Goal: Task Accomplishment & Management: Use online tool/utility

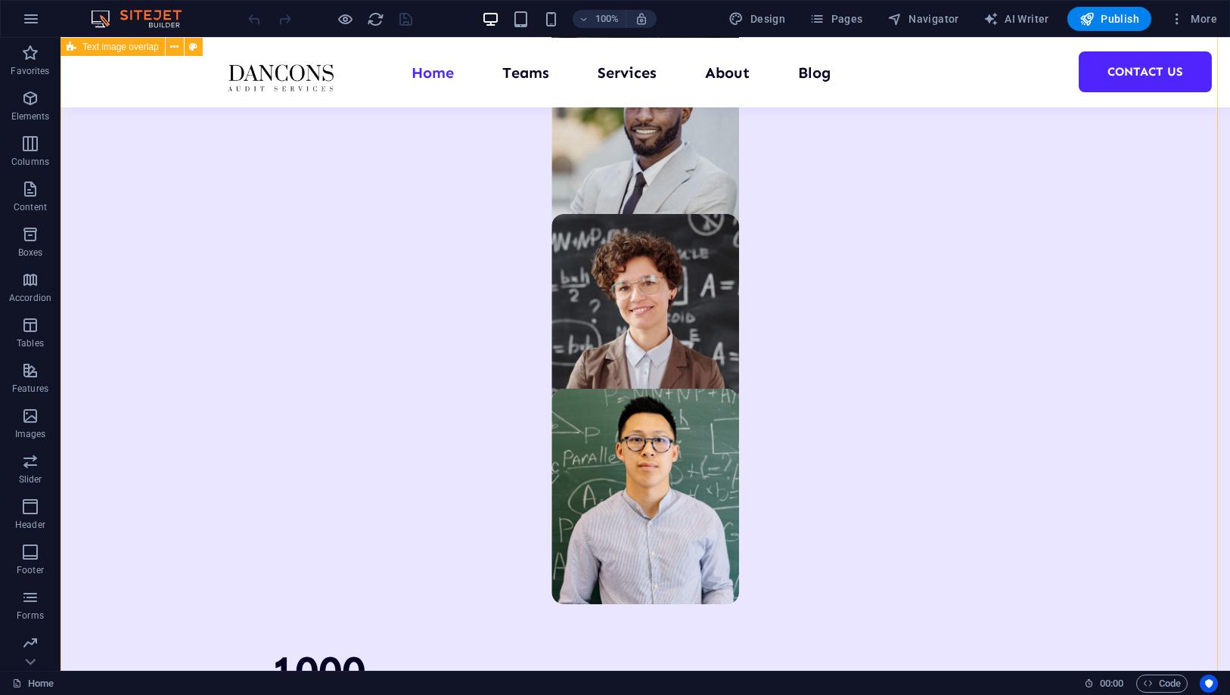
scroll to position [588, 0]
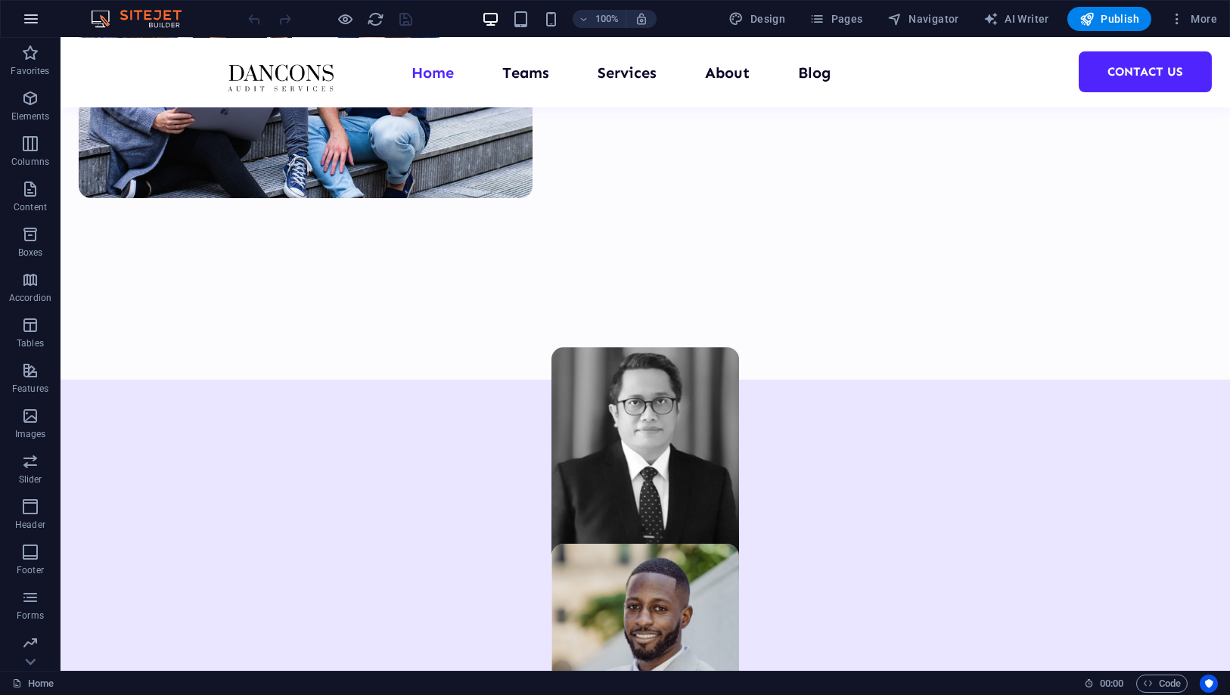
click at [24, 28] on button "button" at bounding box center [31, 19] width 36 height 36
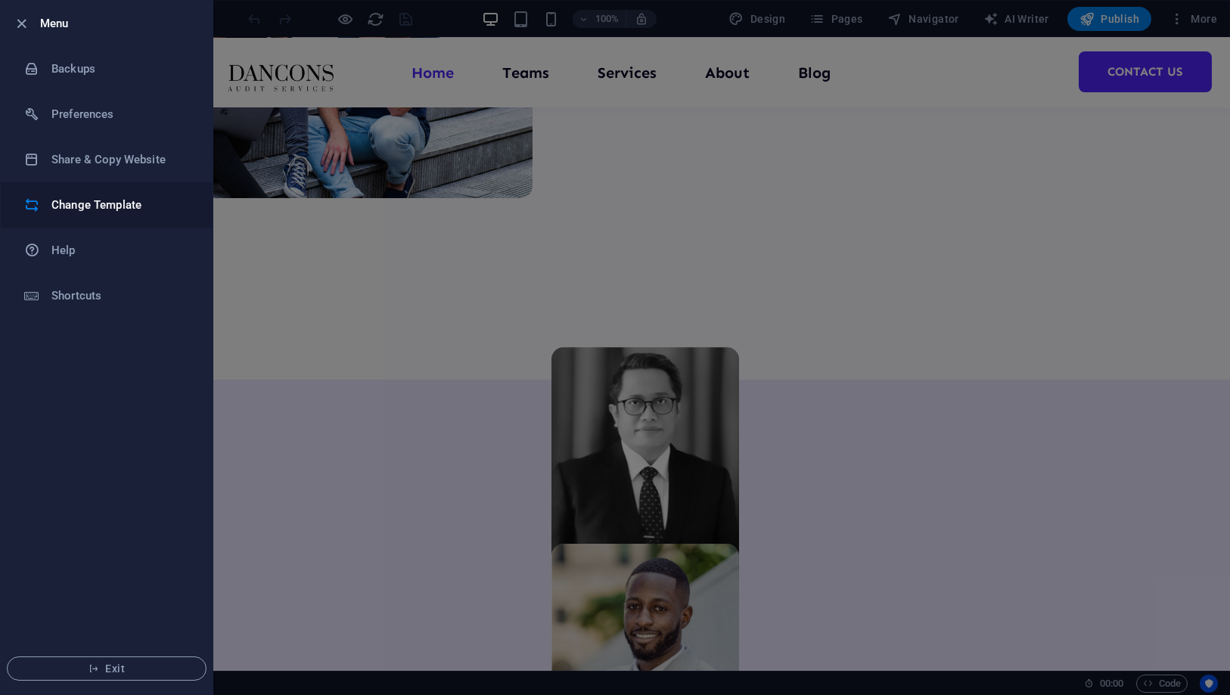
click at [117, 200] on h6 "Change Template" at bounding box center [121, 205] width 140 height 18
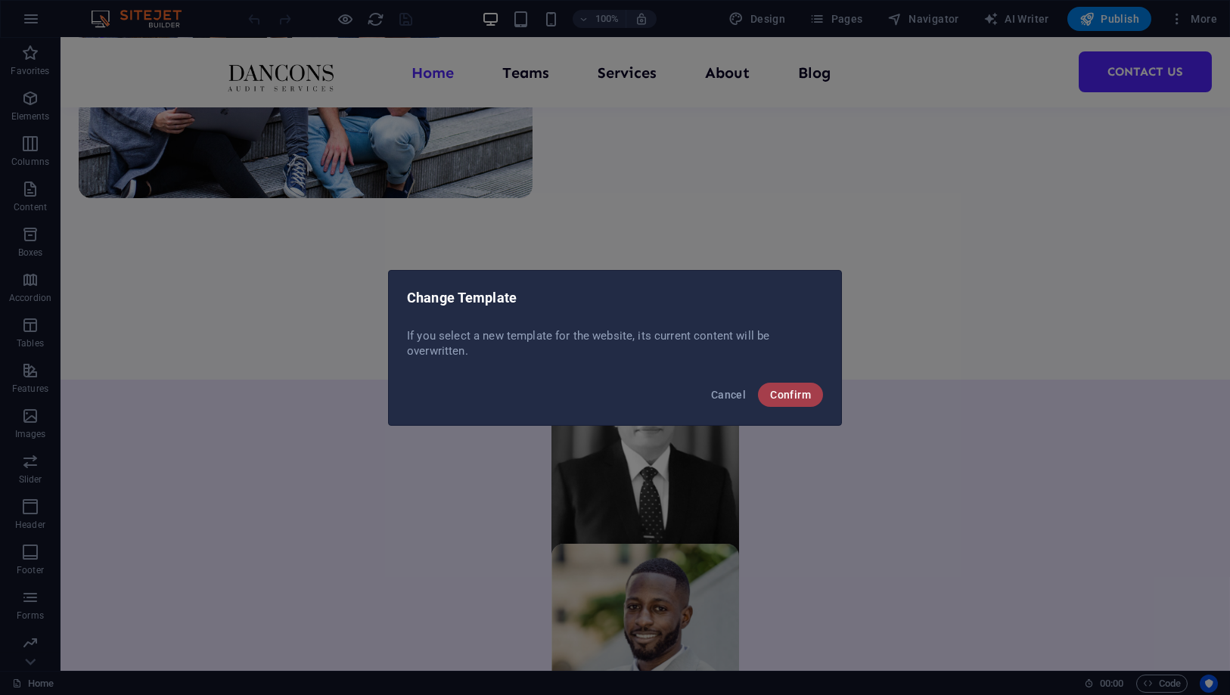
click at [786, 396] on span "Confirm" at bounding box center [790, 395] width 41 height 12
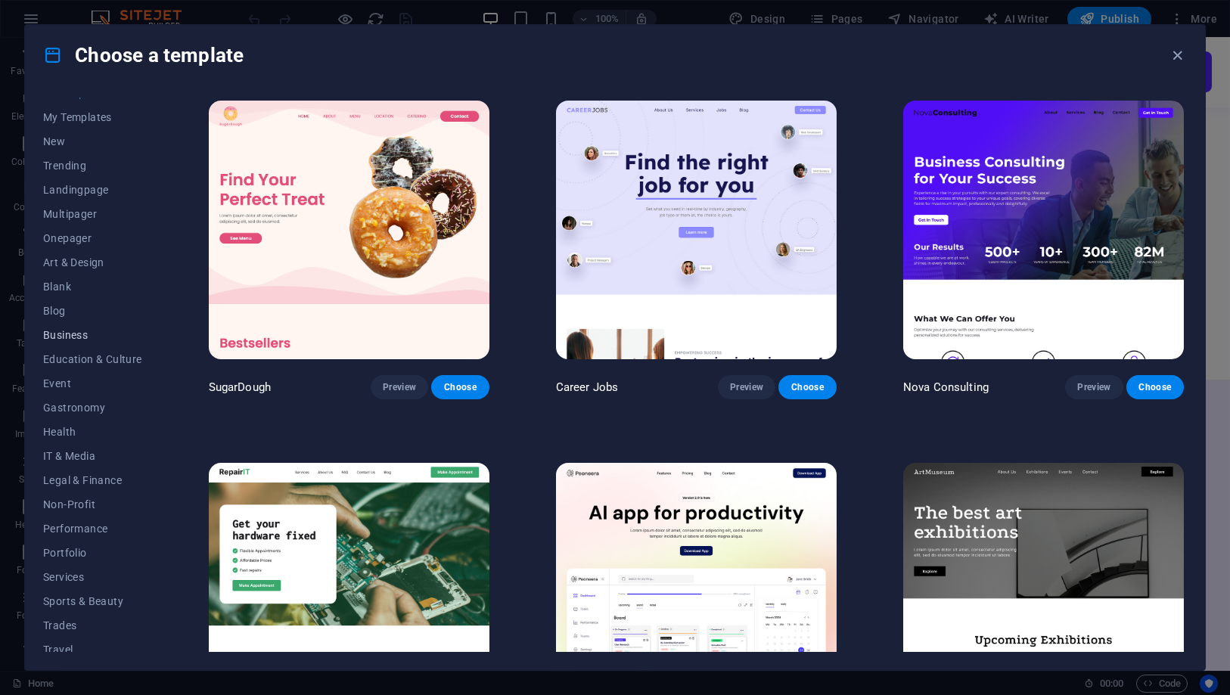
scroll to position [0, 0]
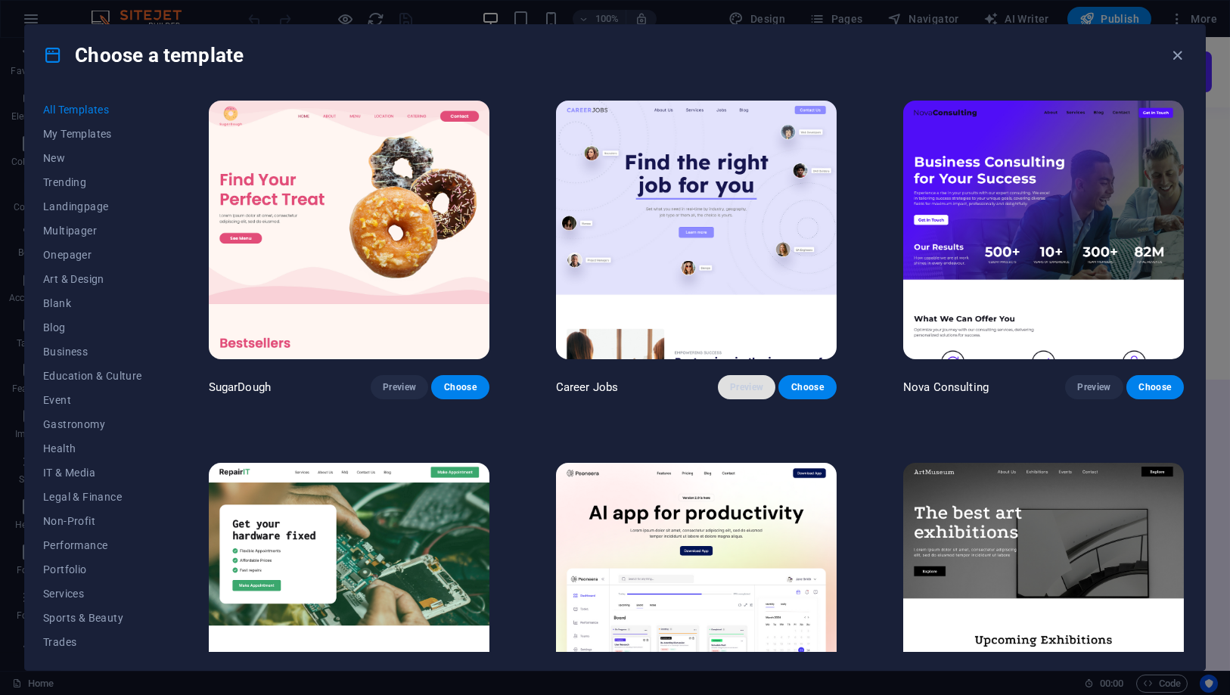
click at [747, 389] on span "Preview" at bounding box center [746, 387] width 33 height 12
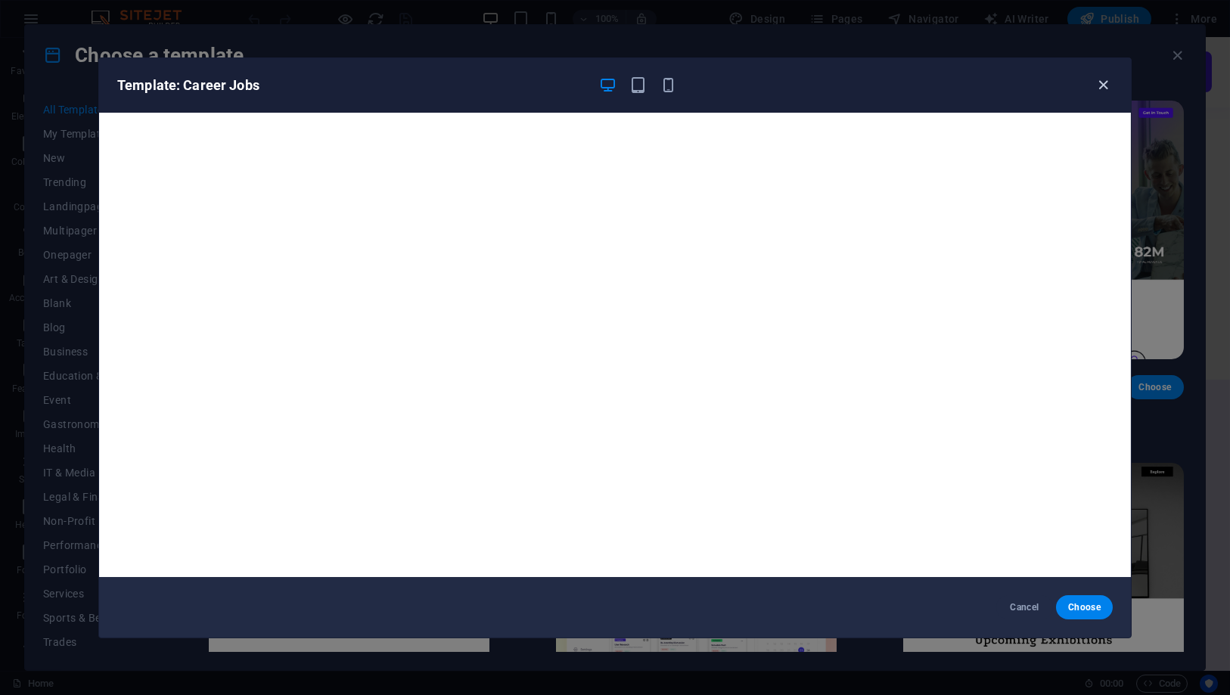
click at [1107, 84] on icon "button" at bounding box center [1103, 84] width 17 height 17
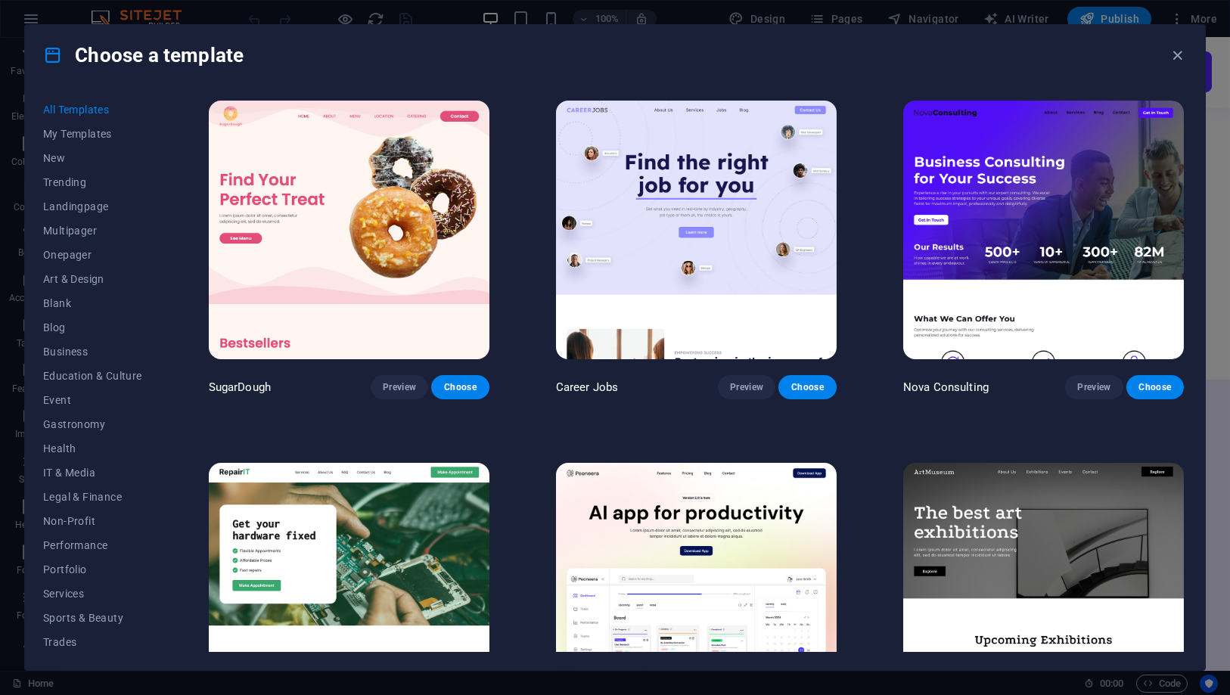
click at [419, 313] on img at bounding box center [349, 230] width 281 height 259
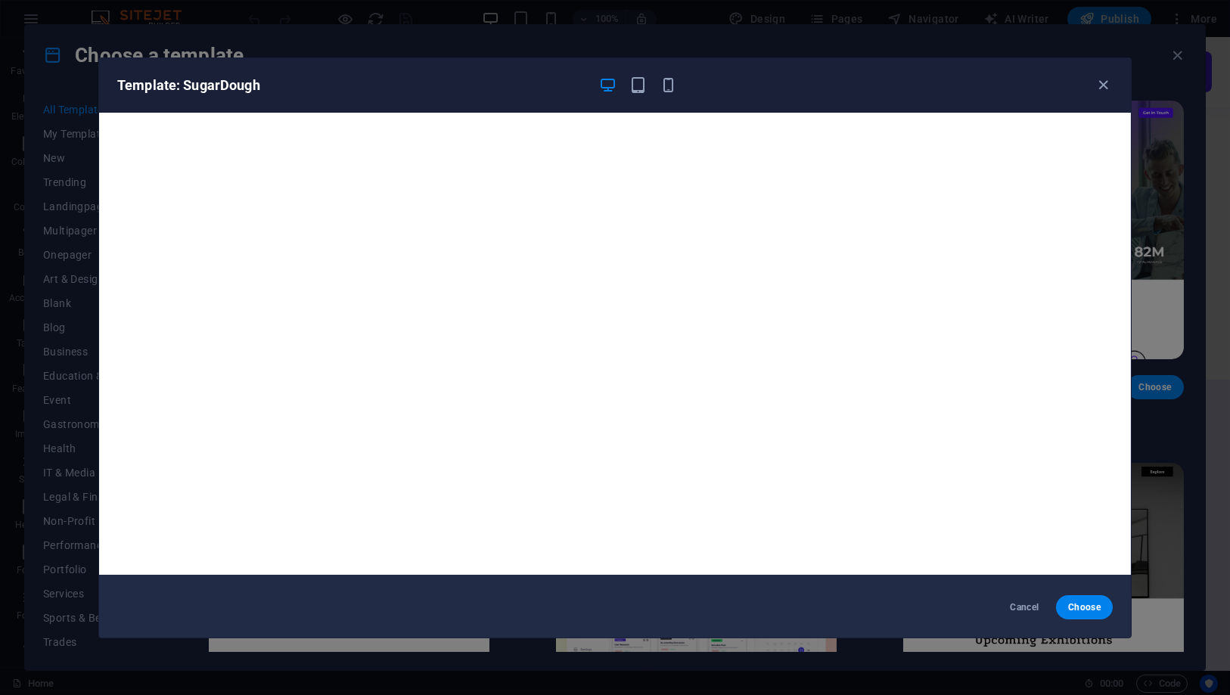
scroll to position [3, 0]
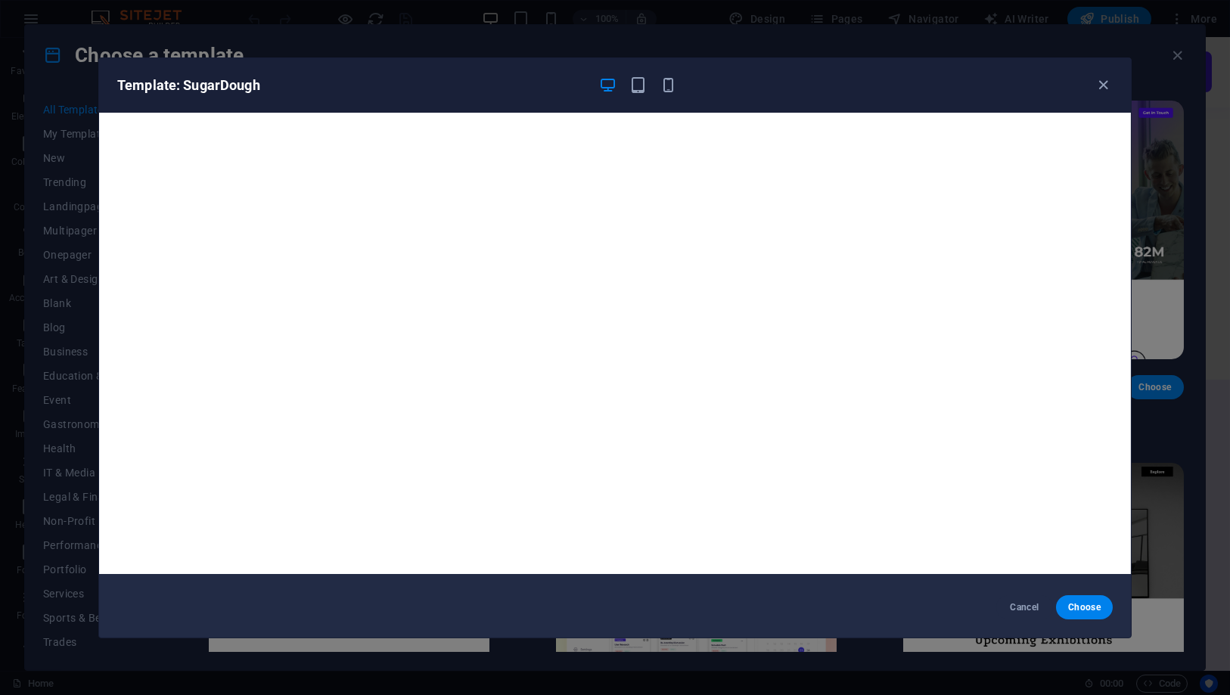
click at [1095, 74] on div "Template: SugarDough" at bounding box center [615, 85] width 1032 height 54
click at [1102, 90] on icon "button" at bounding box center [1103, 84] width 17 height 17
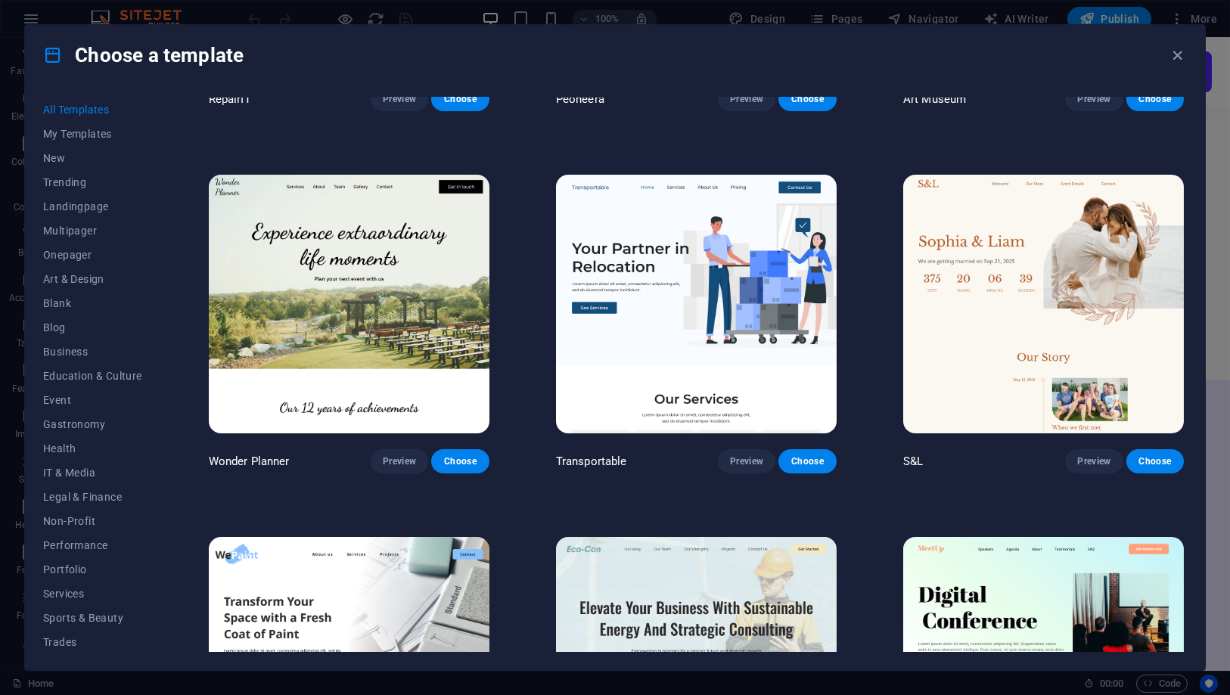
scroll to position [672, 0]
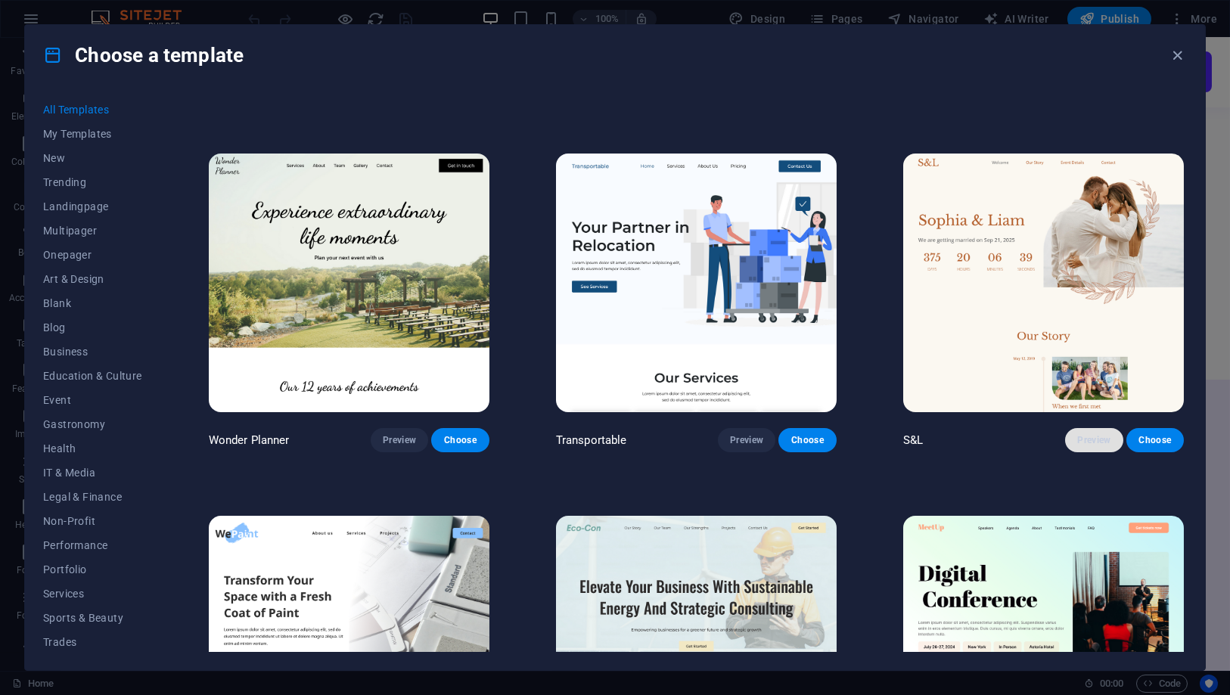
click at [1095, 434] on span "Preview" at bounding box center [1093, 440] width 33 height 12
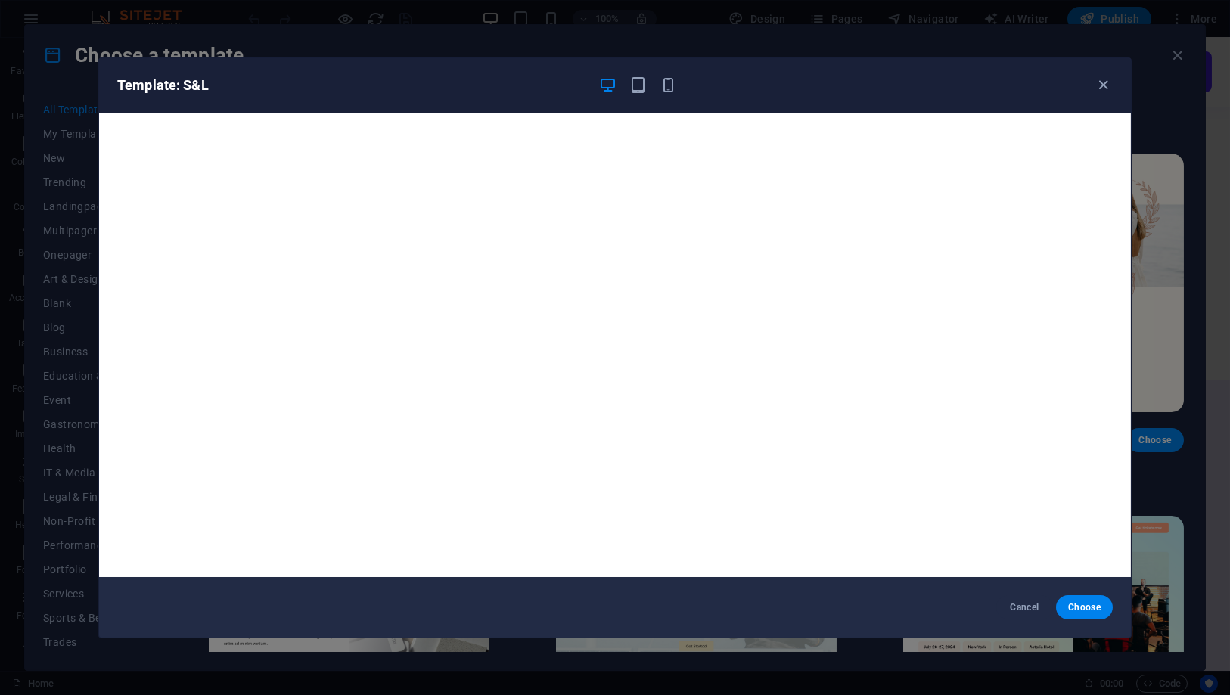
scroll to position [3, 0]
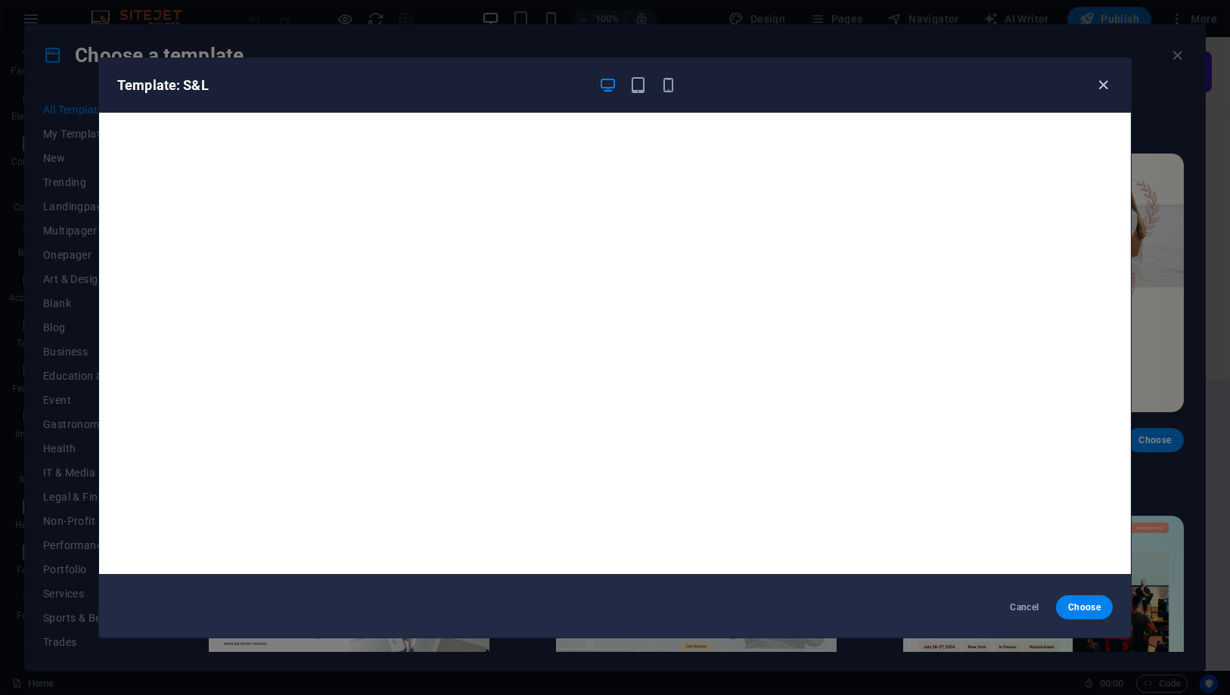
click at [1107, 86] on icon "button" at bounding box center [1103, 84] width 17 height 17
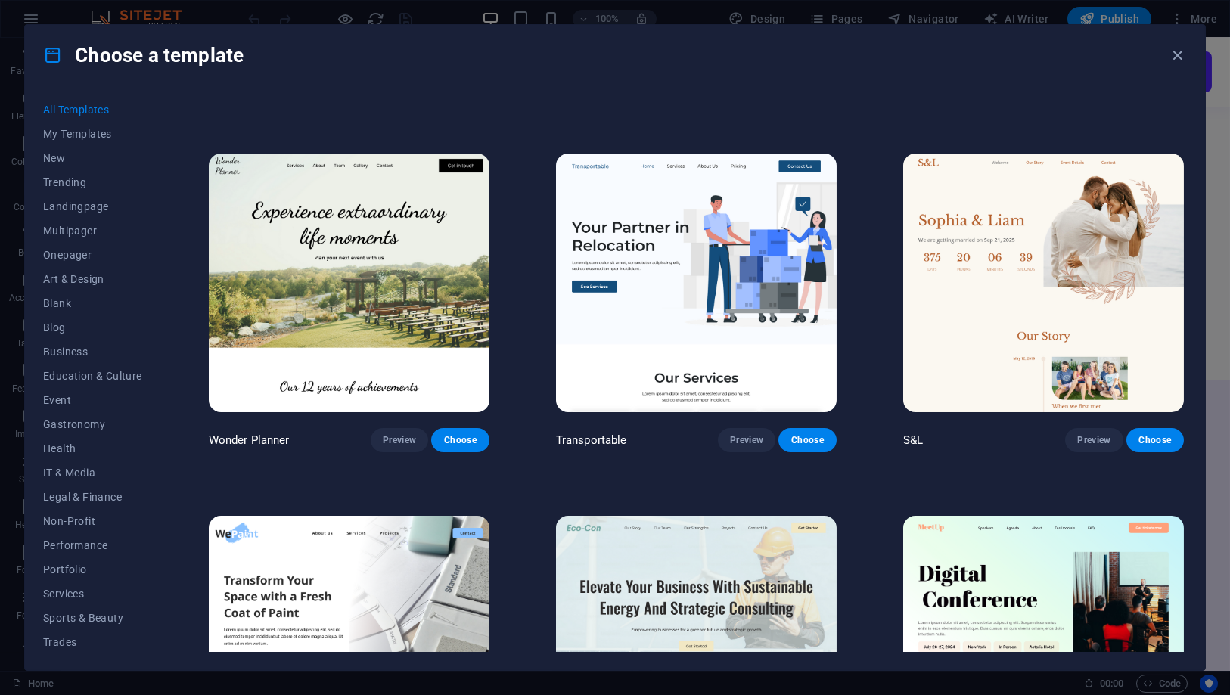
scroll to position [1008, 0]
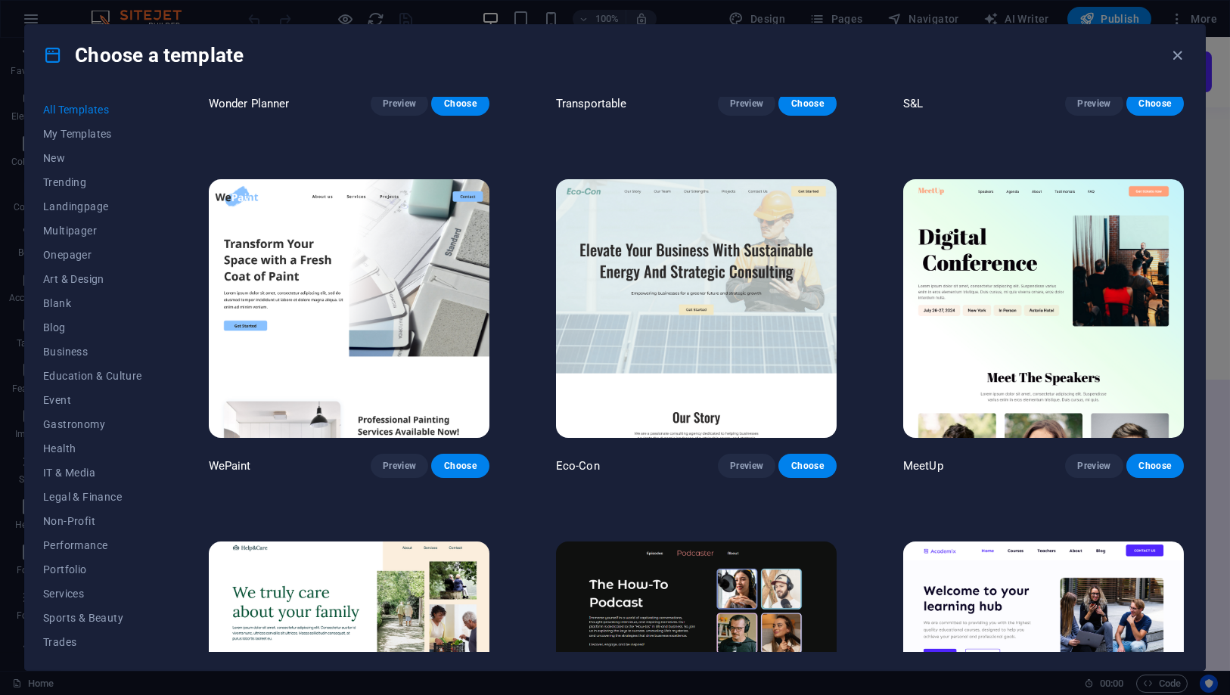
click at [699, 233] on img at bounding box center [696, 308] width 281 height 259
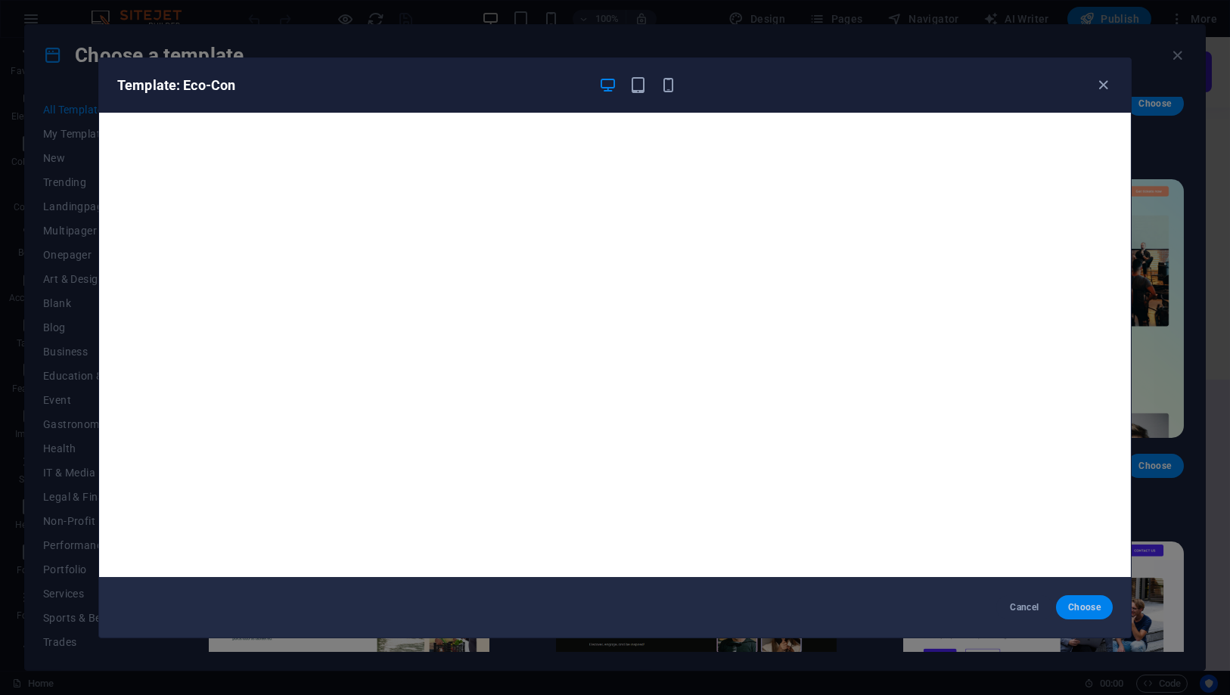
click at [1085, 613] on button "Choose" at bounding box center [1084, 607] width 57 height 24
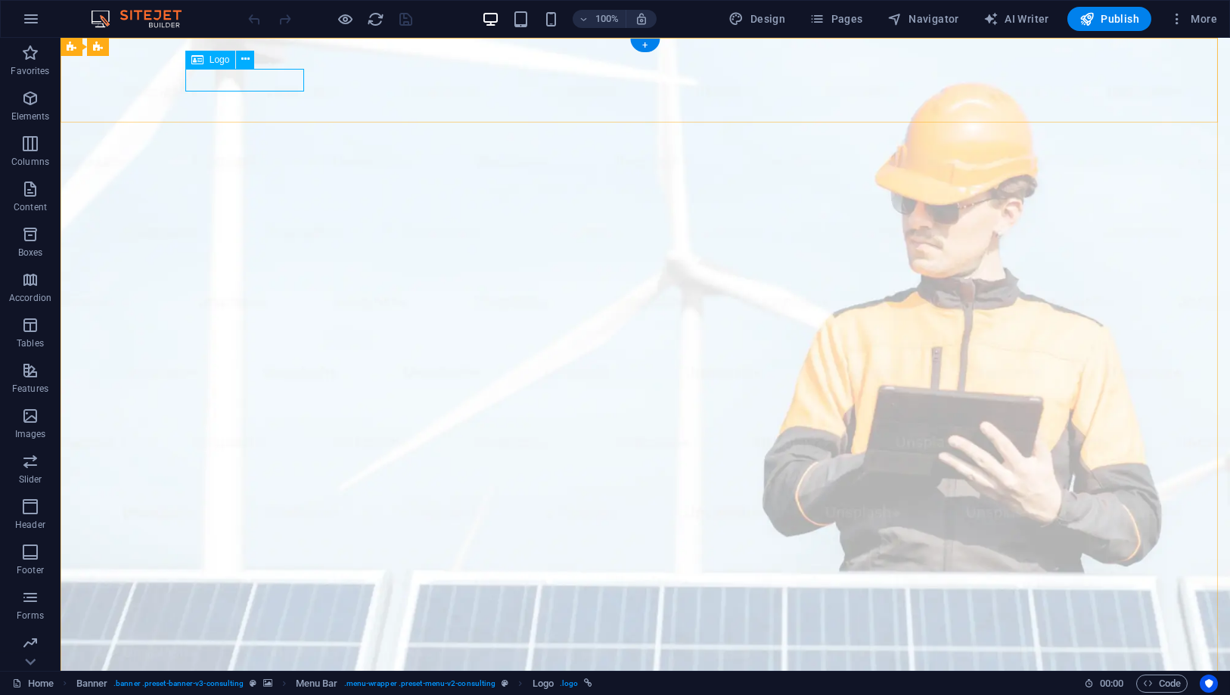
select select "px"
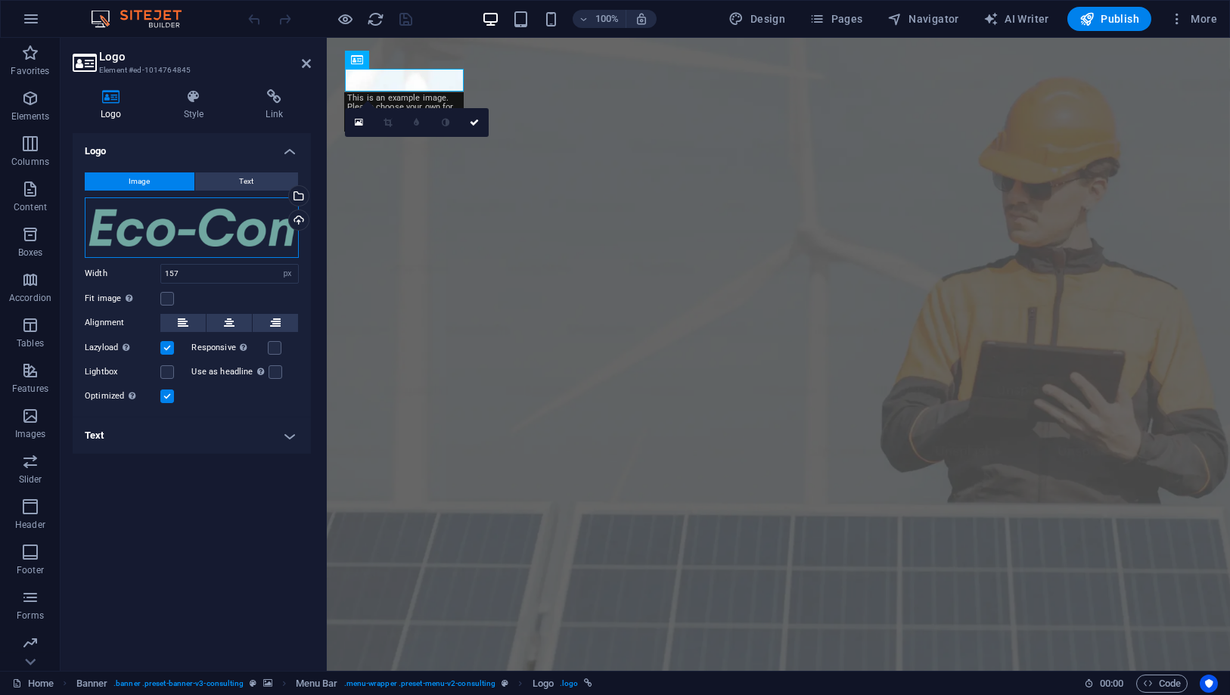
click at [172, 225] on div "Drag files here, click to choose files or select files from Files or our free s…" at bounding box center [192, 227] width 214 height 61
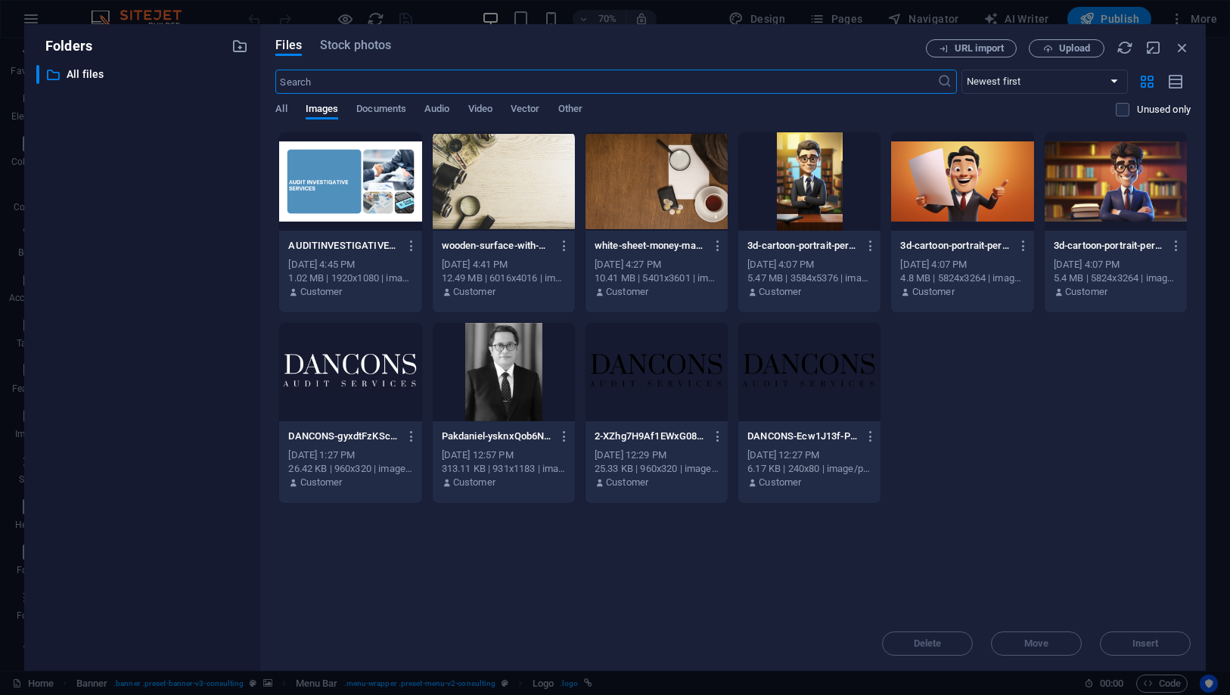
click at [673, 357] on div at bounding box center [657, 372] width 142 height 98
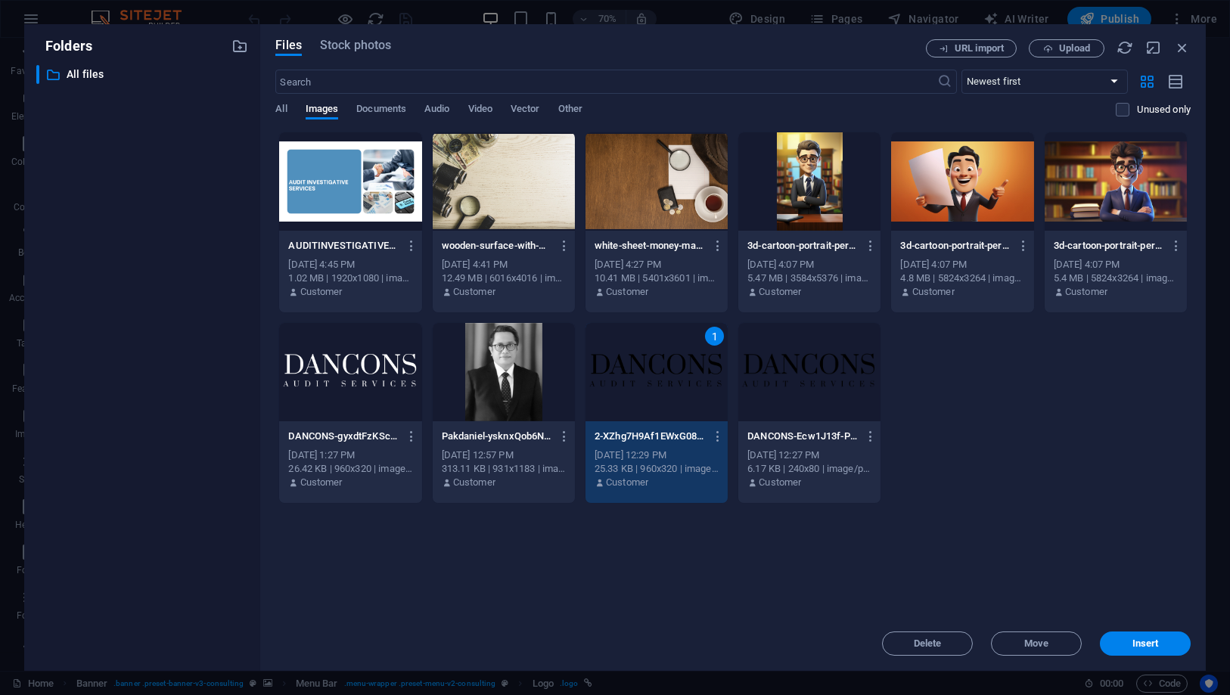
click at [1151, 631] on div "Delete Move Insert" at bounding box center [732, 636] width 915 height 39
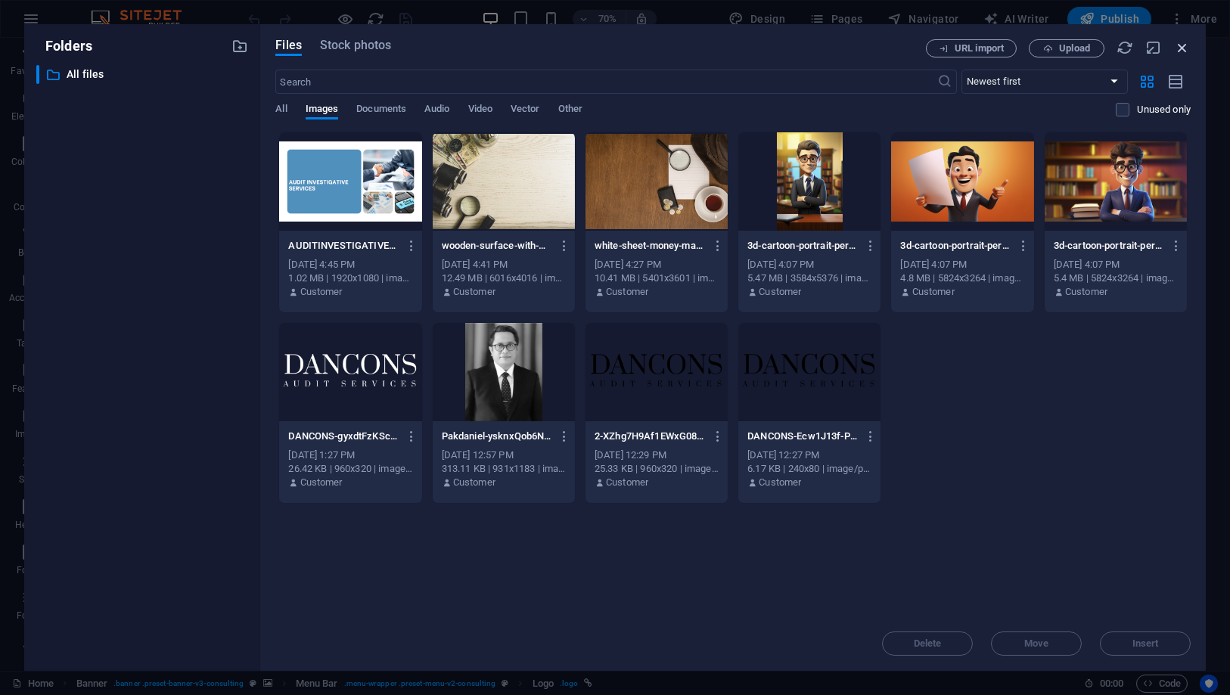
click at [1183, 44] on icon "button" at bounding box center [1182, 47] width 17 height 17
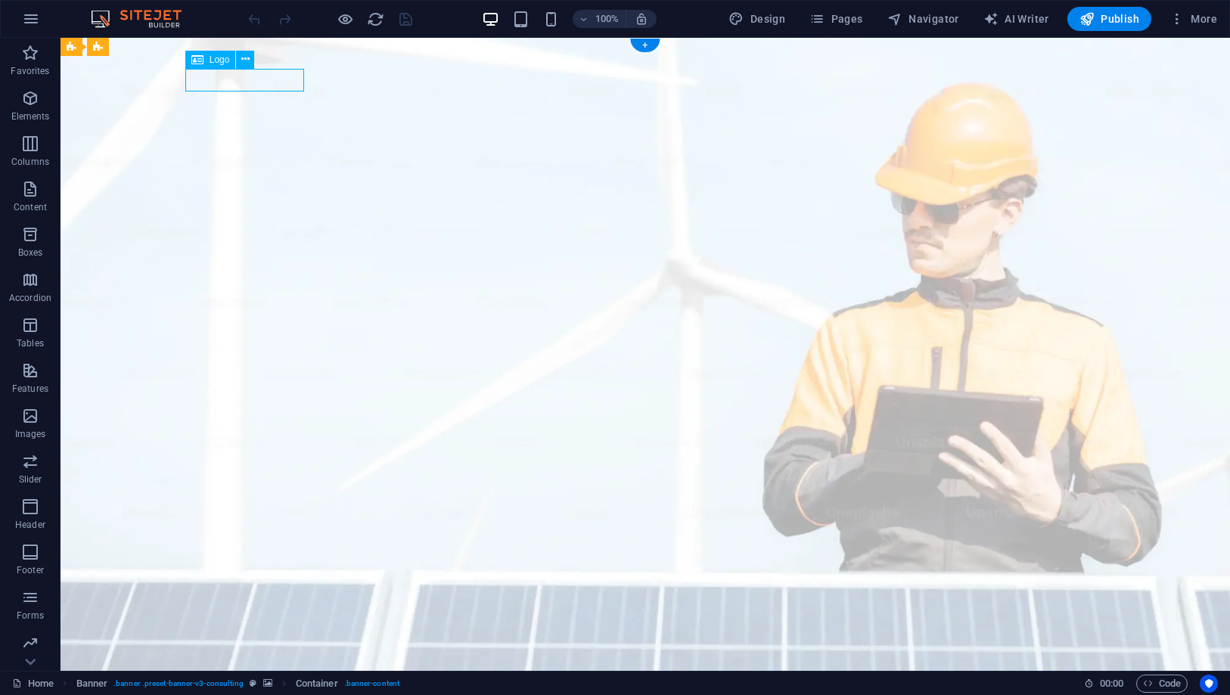
select select "px"
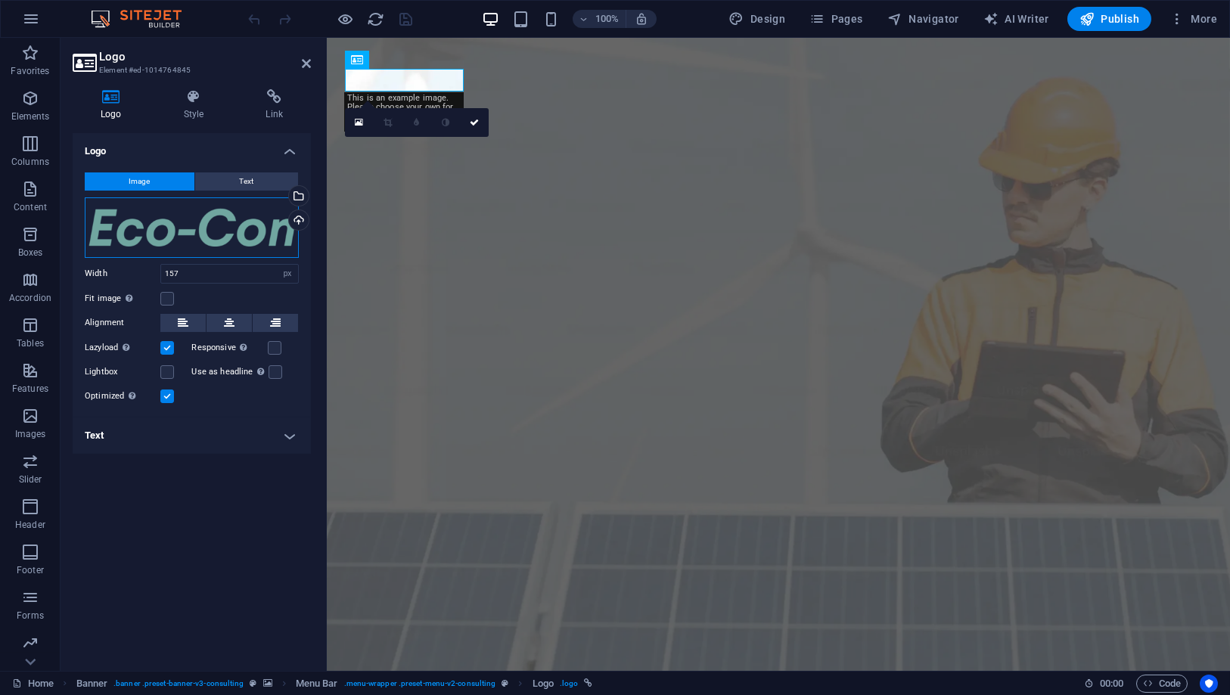
click at [197, 213] on div "Drag files here, click to choose files or select files from Files or our free s…" at bounding box center [192, 227] width 214 height 61
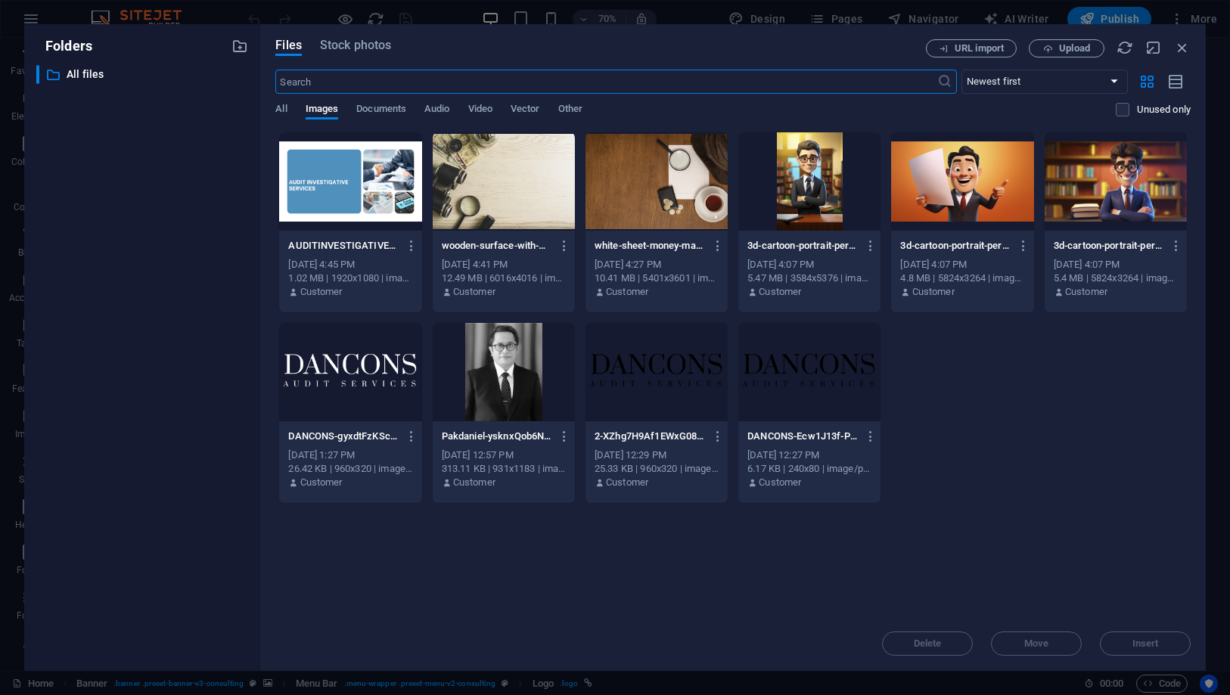
click at [608, 377] on div at bounding box center [657, 372] width 142 height 98
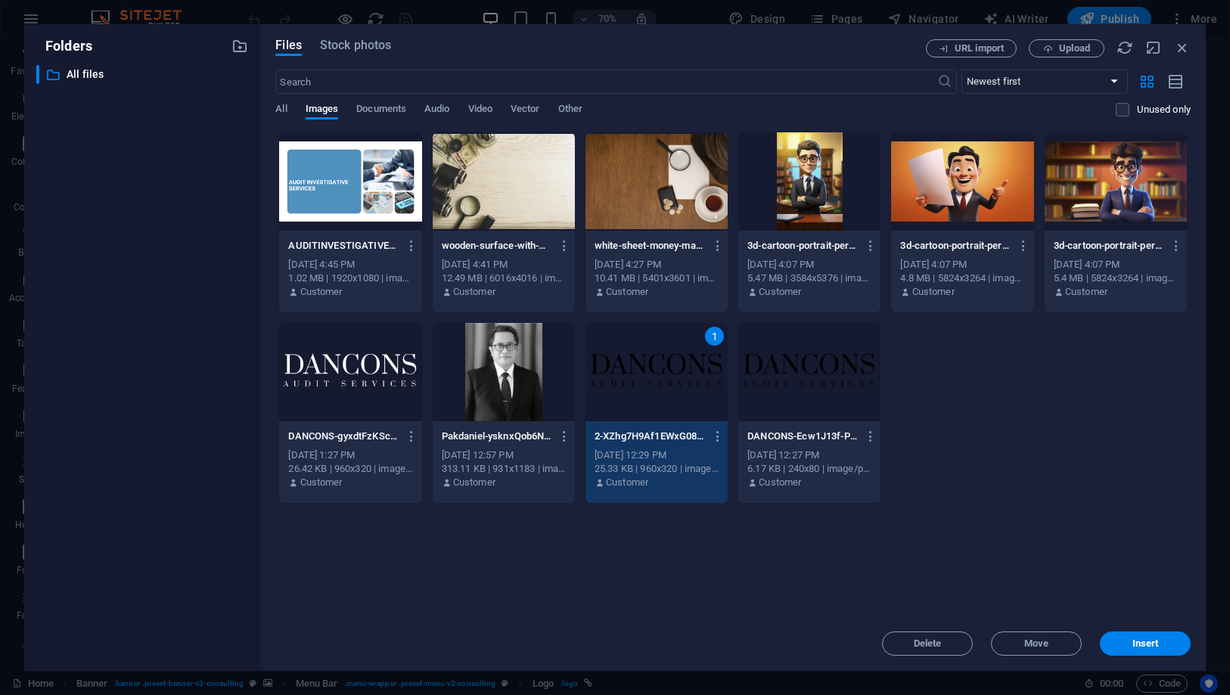
click at [686, 390] on div "1" at bounding box center [657, 372] width 142 height 98
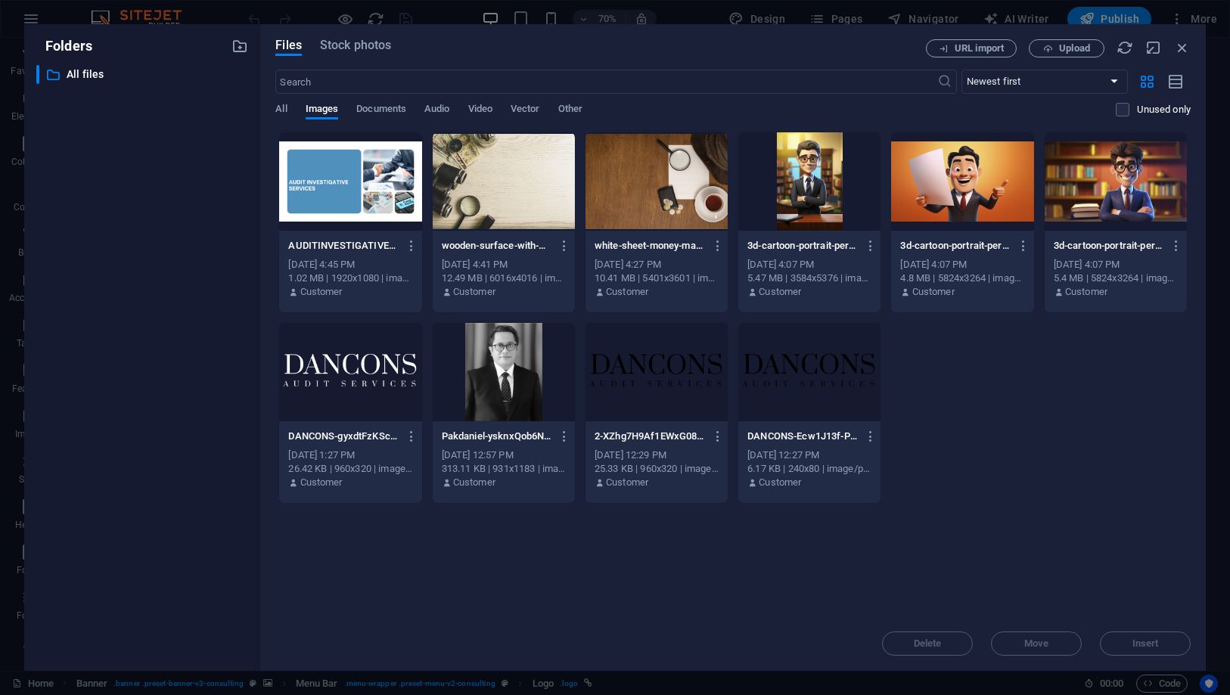
click at [686, 390] on div at bounding box center [657, 372] width 142 height 98
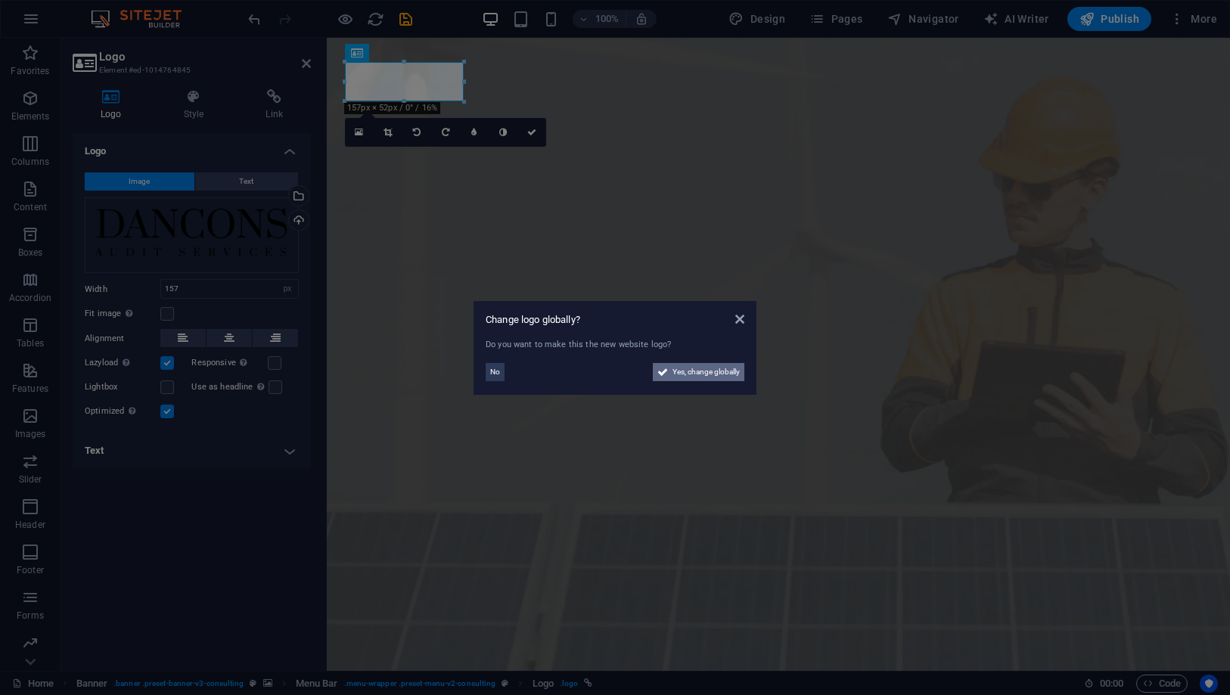
click at [668, 371] on button "Yes, change globally" at bounding box center [699, 372] width 92 height 18
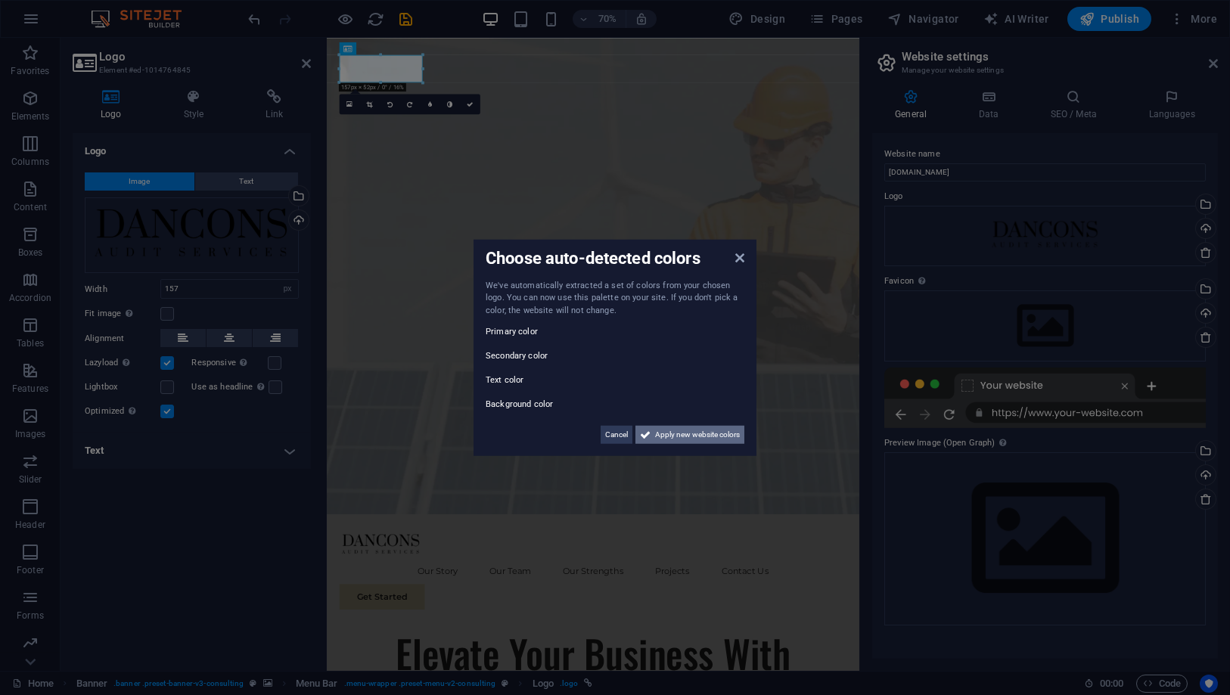
click at [704, 436] on span "Apply new website colors" at bounding box center [697, 435] width 85 height 18
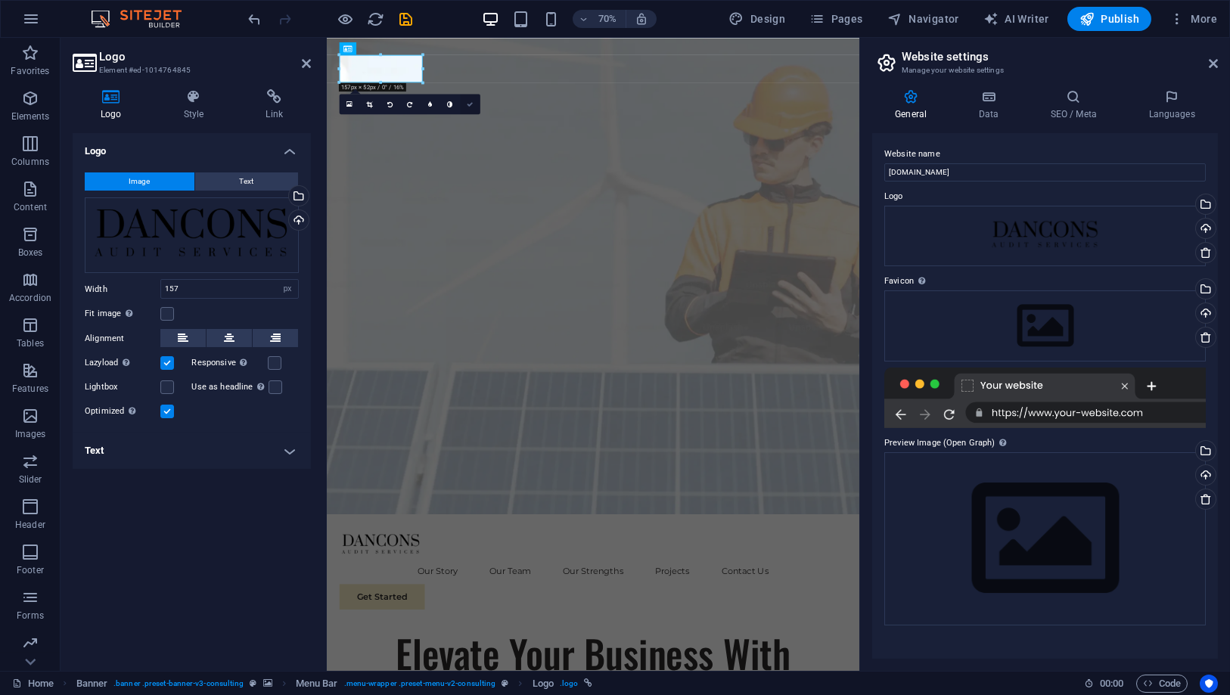
click at [467, 102] on icon at bounding box center [470, 104] width 6 height 6
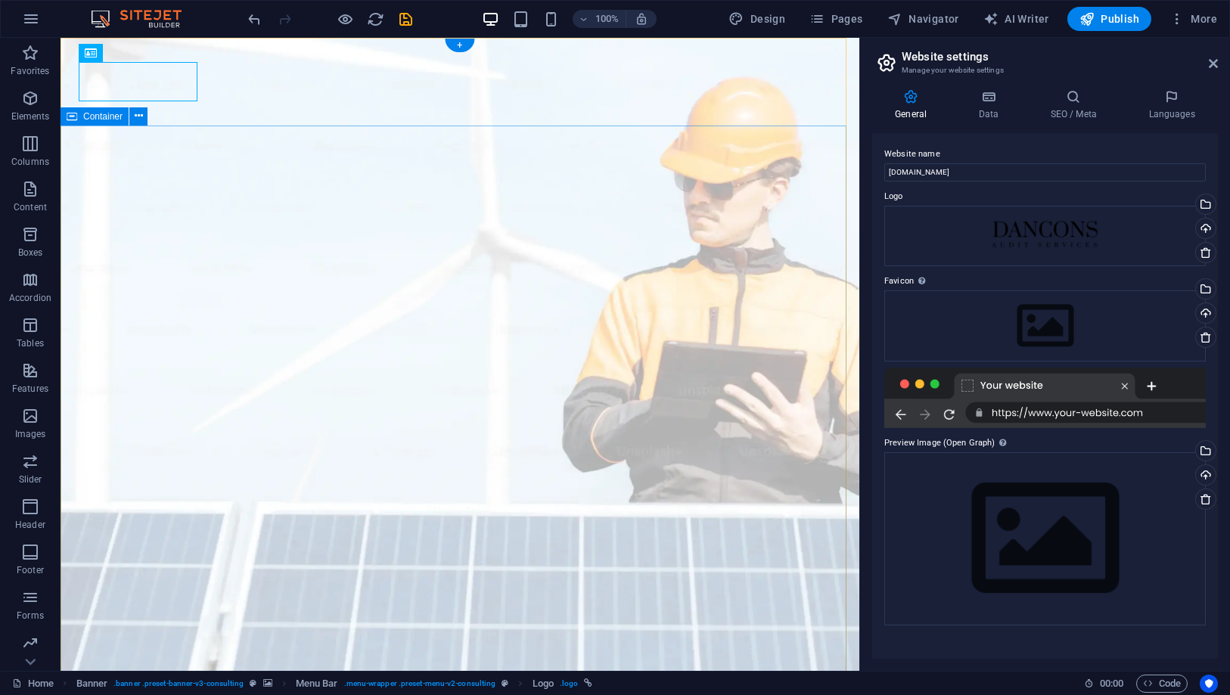
click at [1213, 61] on icon at bounding box center [1213, 63] width 9 height 12
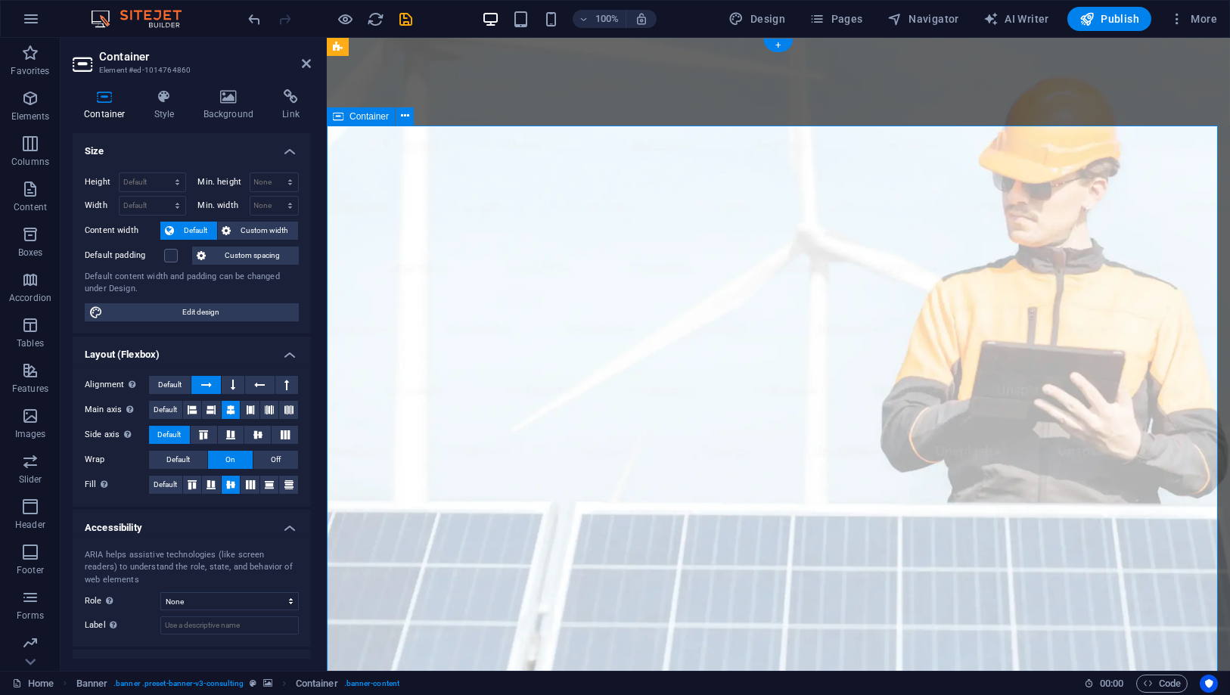
click at [242, 111] on h4 "Background" at bounding box center [231, 105] width 79 height 32
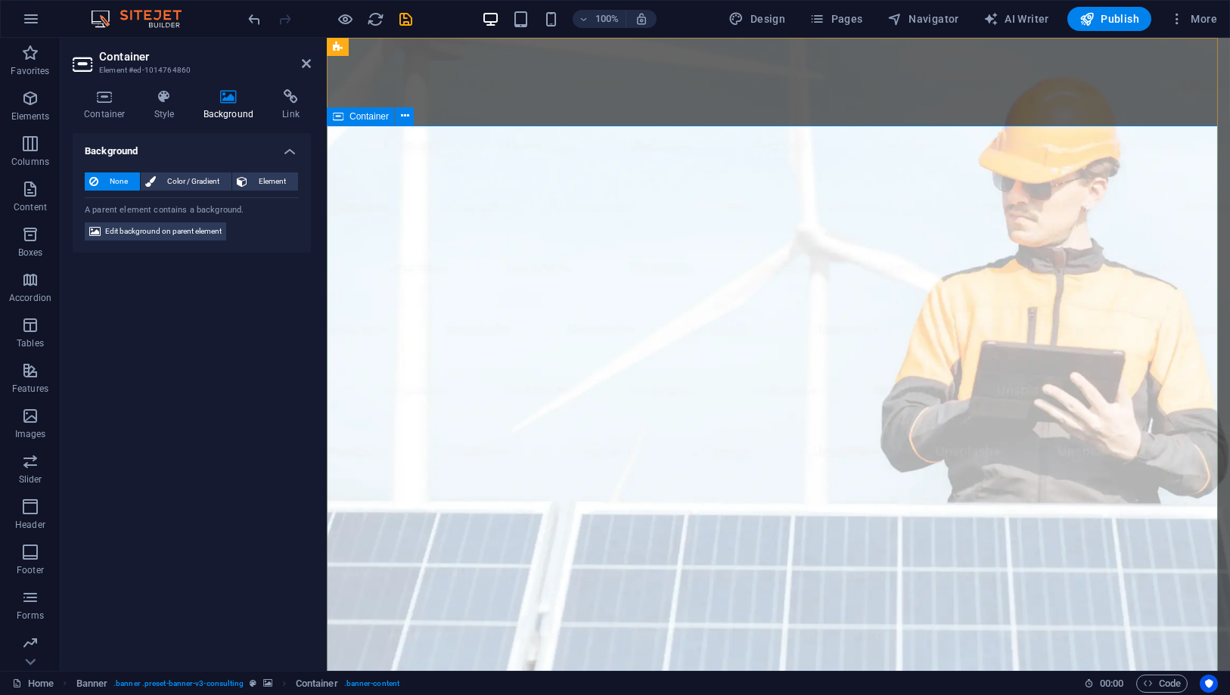
click at [311, 64] on aside "Container Element #ed-1014764860 Container Style Background Link Size Height De…" at bounding box center [194, 354] width 266 height 633
click at [311, 63] on aside "Container Element #ed-1014764860 Container Style Background Link Size Height De…" at bounding box center [194, 354] width 266 height 633
click at [312, 61] on aside "Container Element #ed-1014764860 Container Style Background Link Size Height De…" at bounding box center [194, 354] width 266 height 633
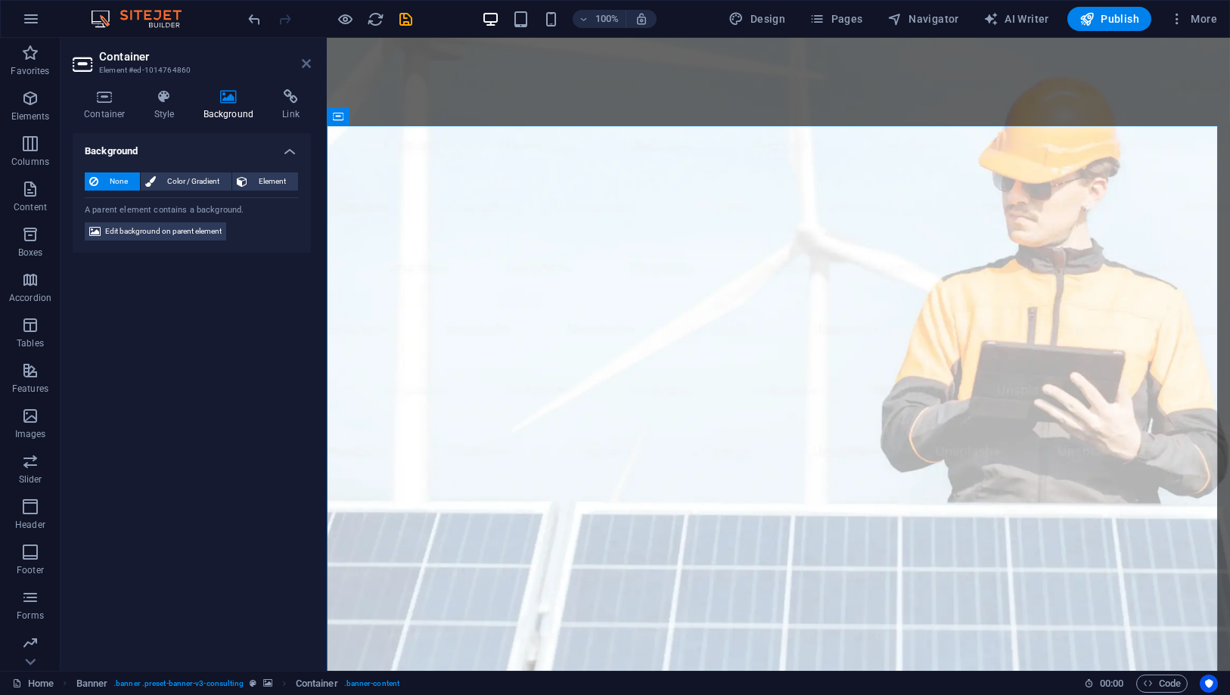
click at [307, 63] on icon at bounding box center [306, 63] width 9 height 12
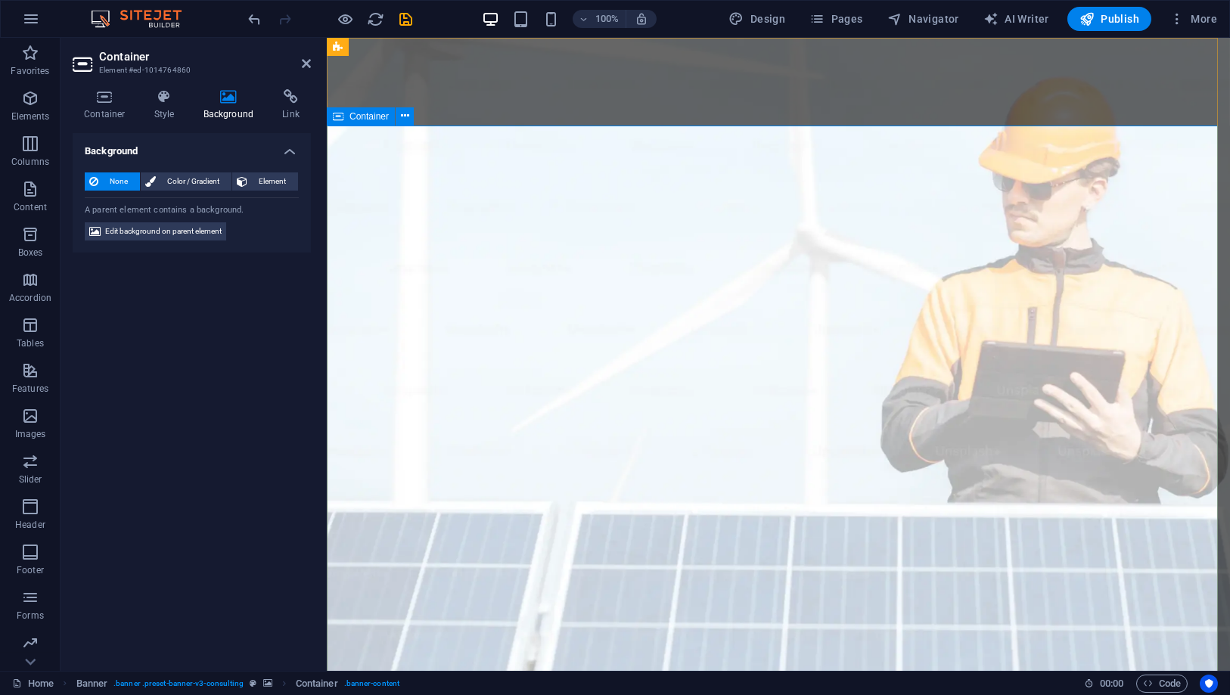
click at [359, 47] on span "Banner" at bounding box center [364, 46] width 30 height 9
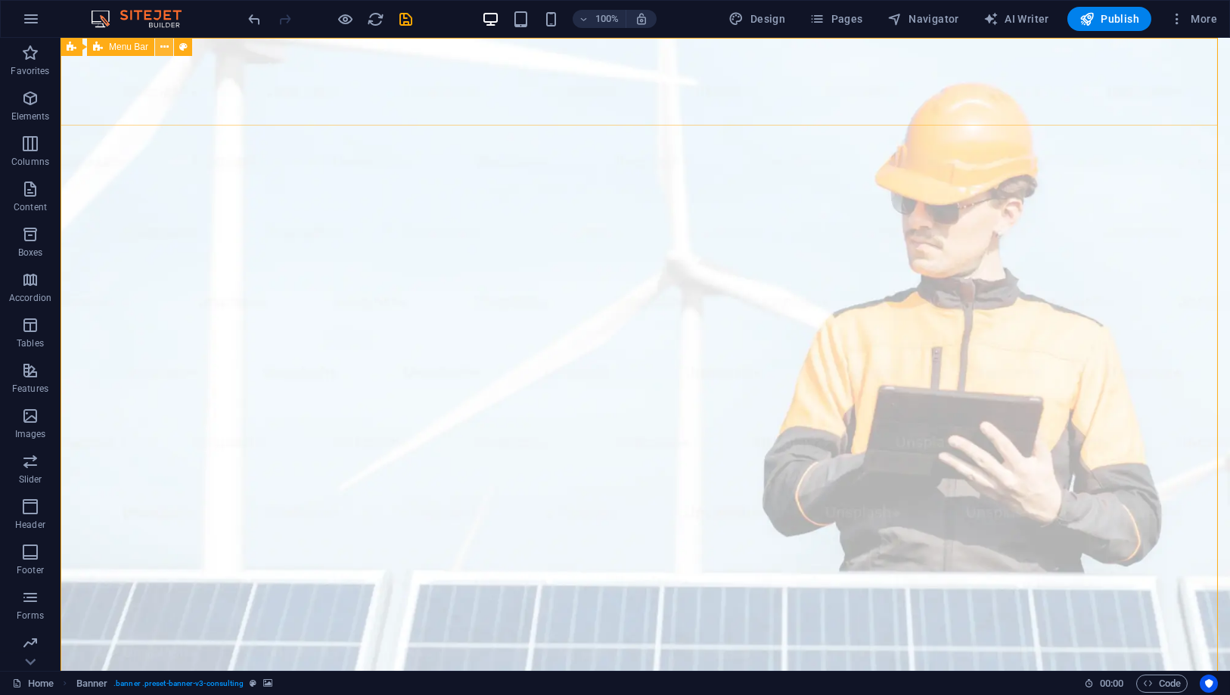
click at [164, 43] on icon at bounding box center [164, 47] width 8 height 16
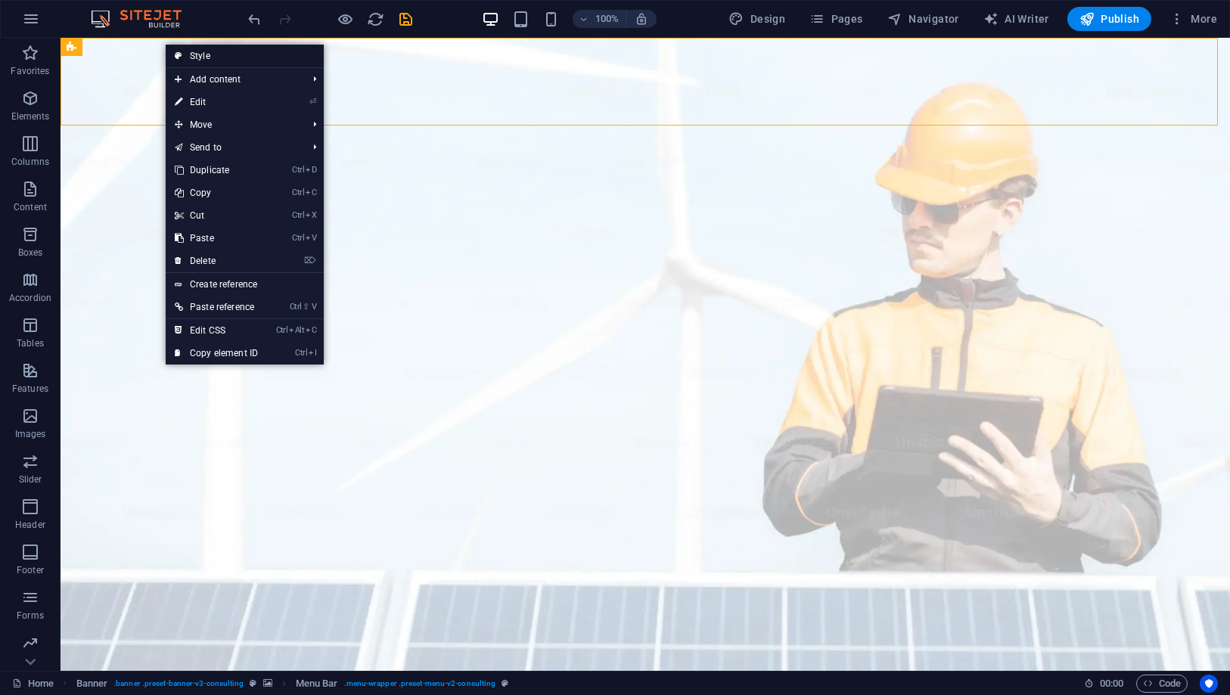
click at [191, 56] on link "Style" at bounding box center [245, 56] width 158 height 23
select select "rem"
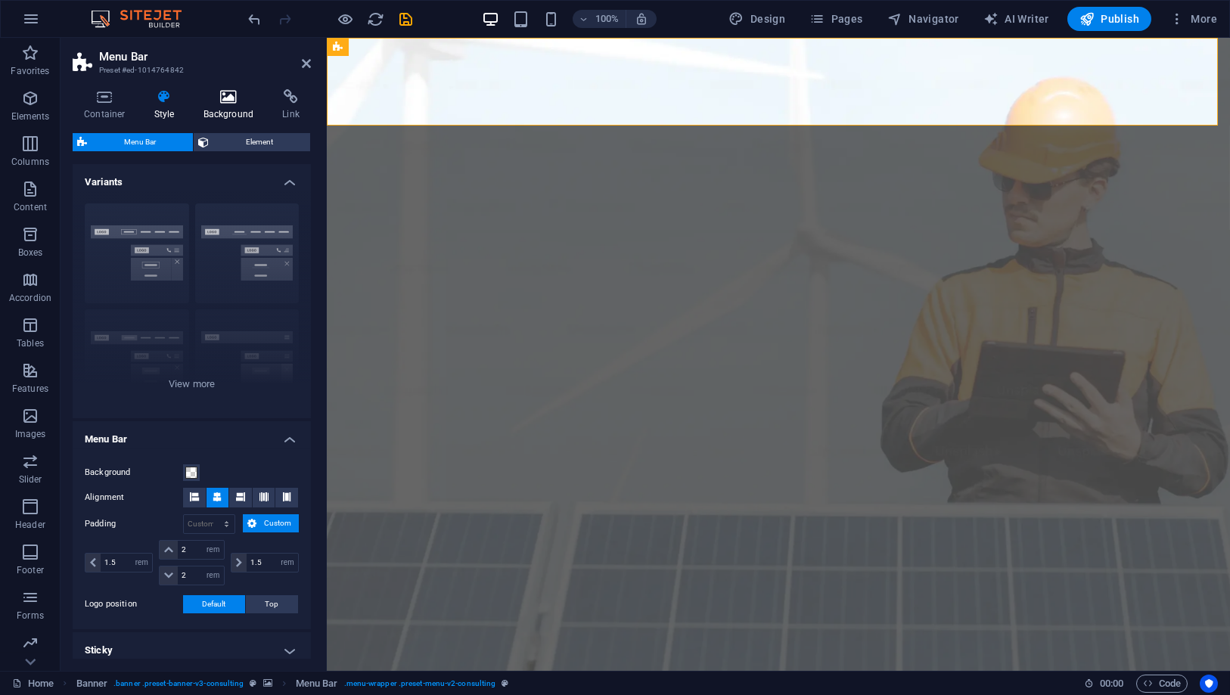
click at [219, 104] on h4 "Background" at bounding box center [231, 105] width 79 height 32
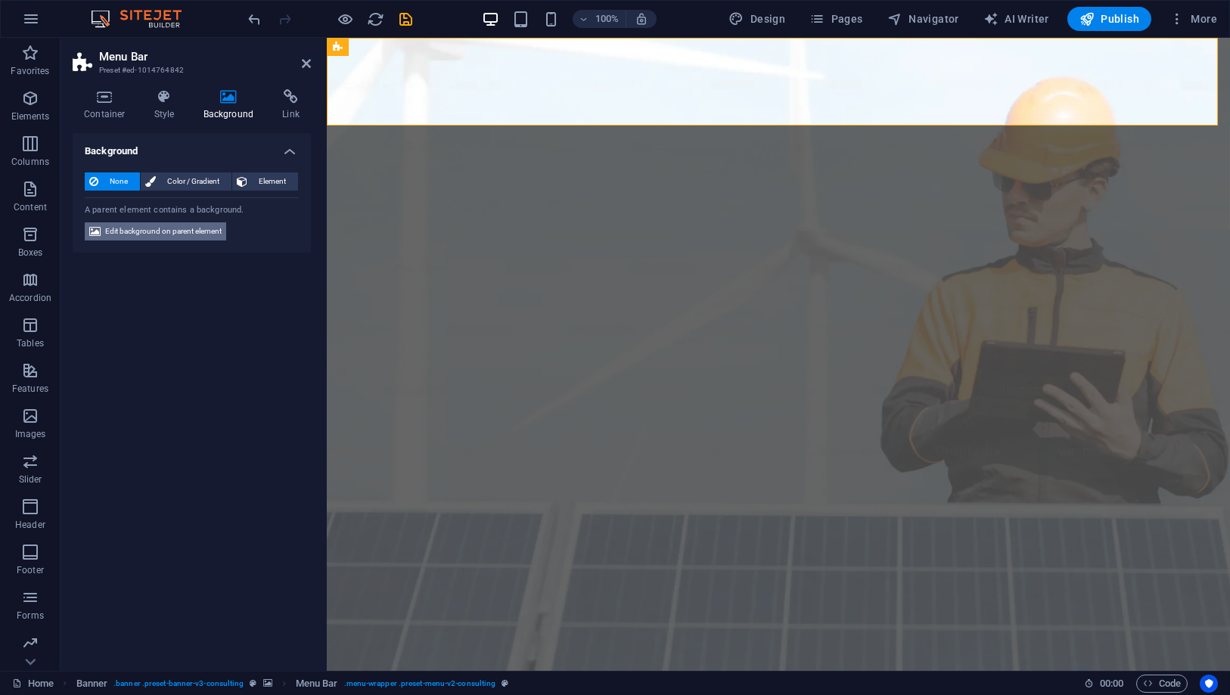
click at [151, 231] on span "Edit background on parent element" at bounding box center [163, 231] width 116 height 18
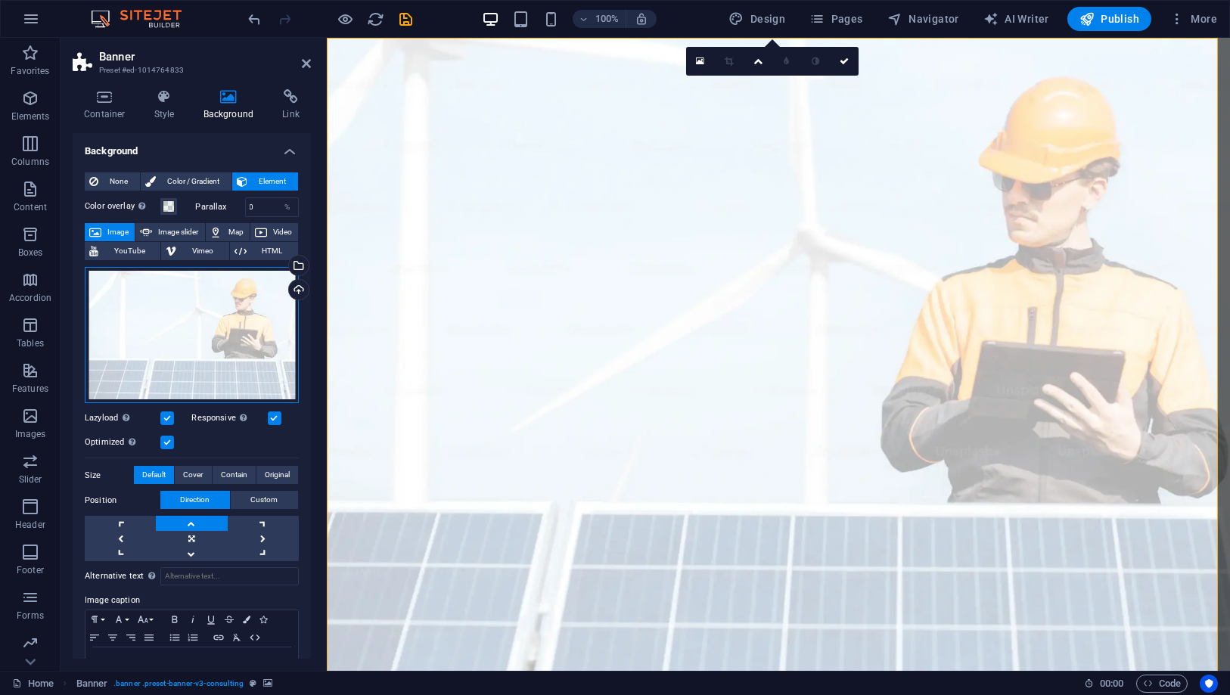
click at [160, 315] on div "Drag files here, click to choose files or select files from Files or our free s…" at bounding box center [192, 335] width 214 height 137
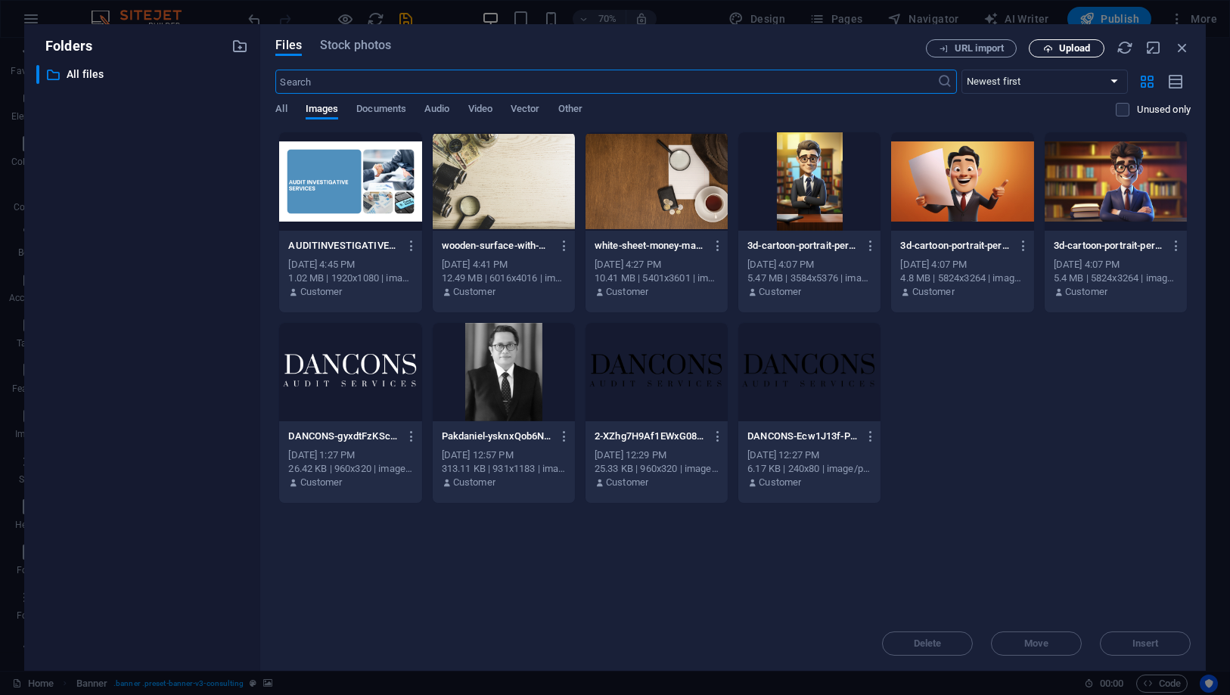
click at [1050, 49] on icon "button" at bounding box center [1048, 49] width 10 height 10
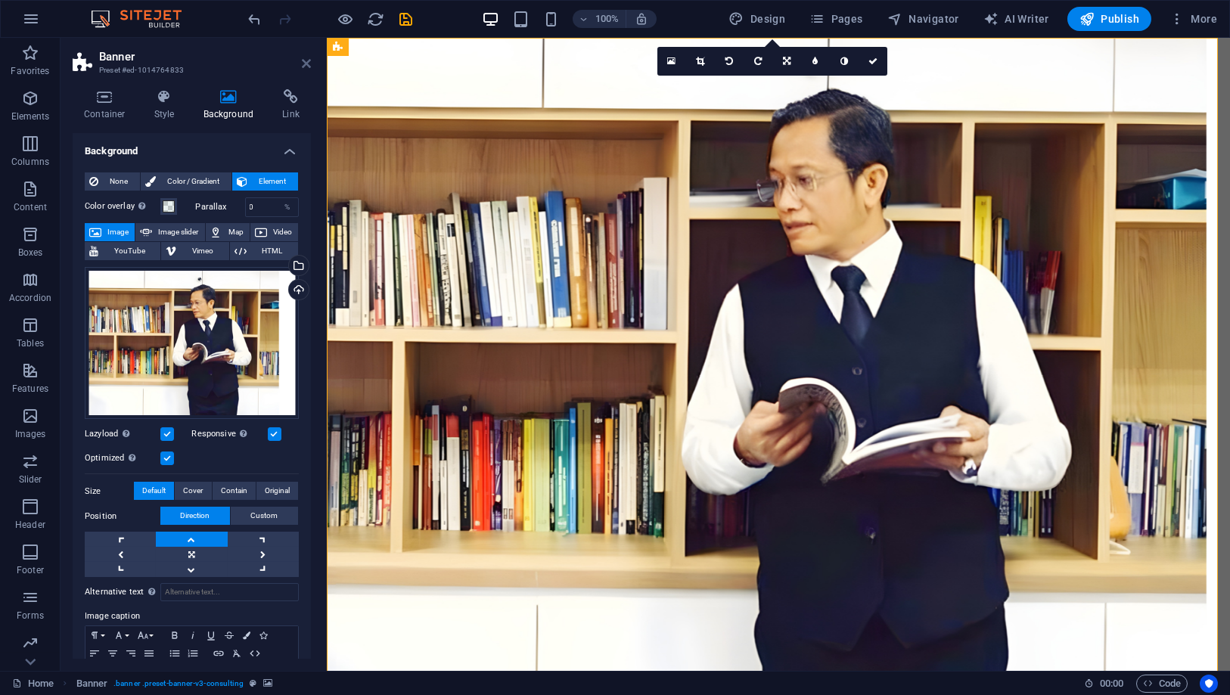
click at [309, 65] on icon at bounding box center [306, 63] width 9 height 12
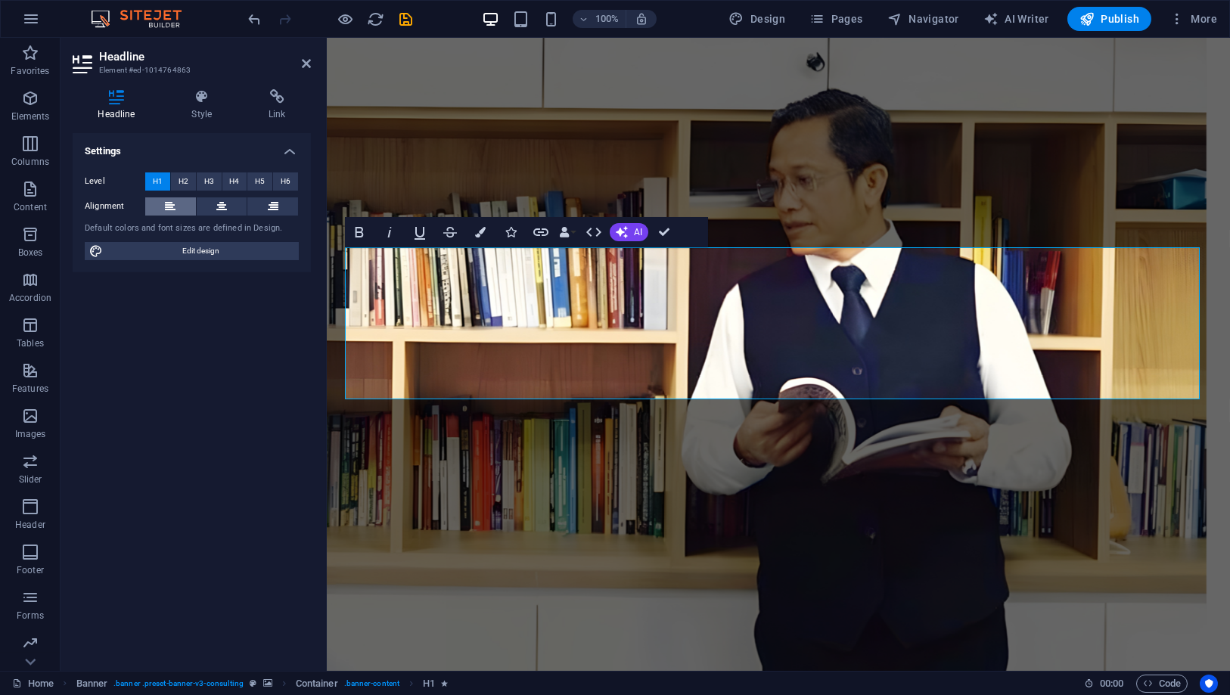
click at [175, 204] on button at bounding box center [170, 206] width 51 height 18
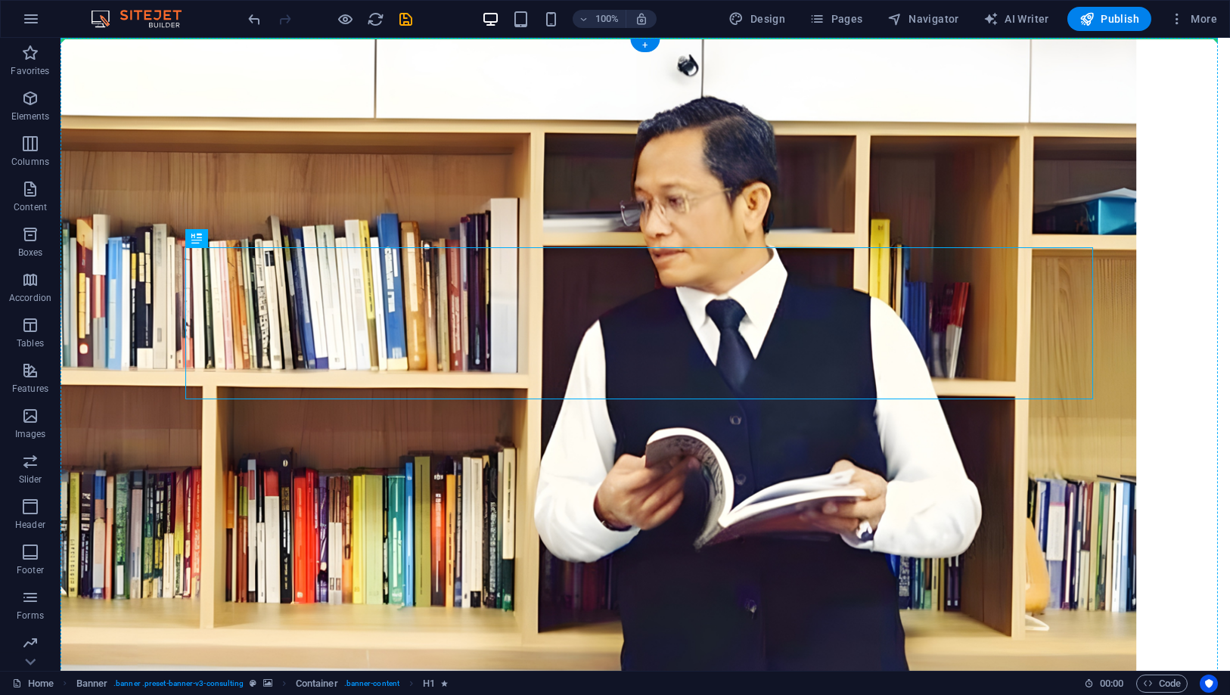
drag, startPoint x: 253, startPoint y: 279, endPoint x: 156, endPoint y: 269, distance: 98.2
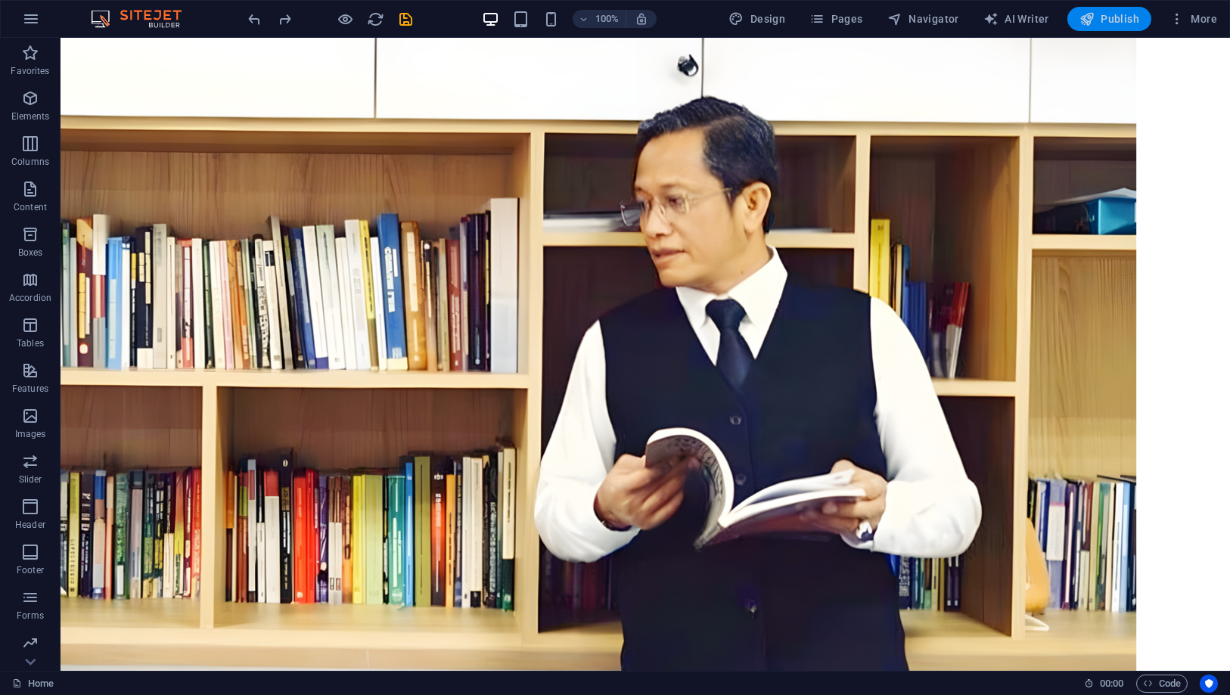
click at [1083, 19] on icon "button" at bounding box center [1086, 18] width 15 height 15
checkbox input "false"
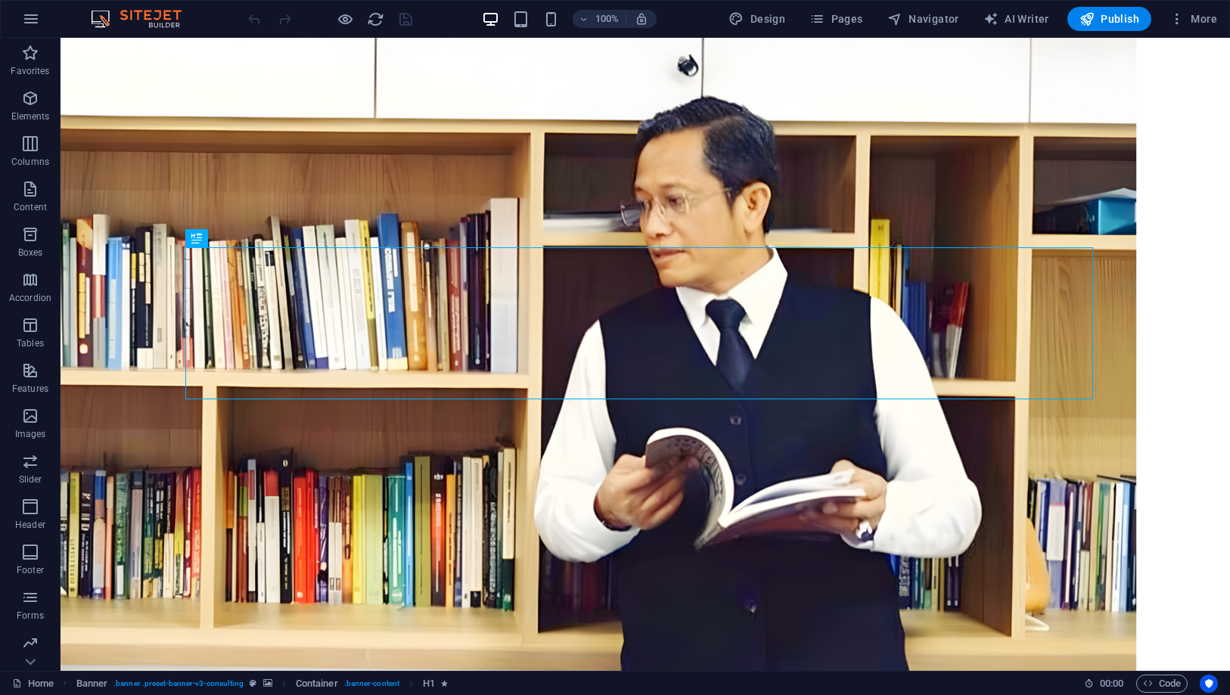
click at [373, 8] on div at bounding box center [330, 19] width 169 height 24
click at [377, 17] on icon "reload" at bounding box center [376, 19] width 17 height 17
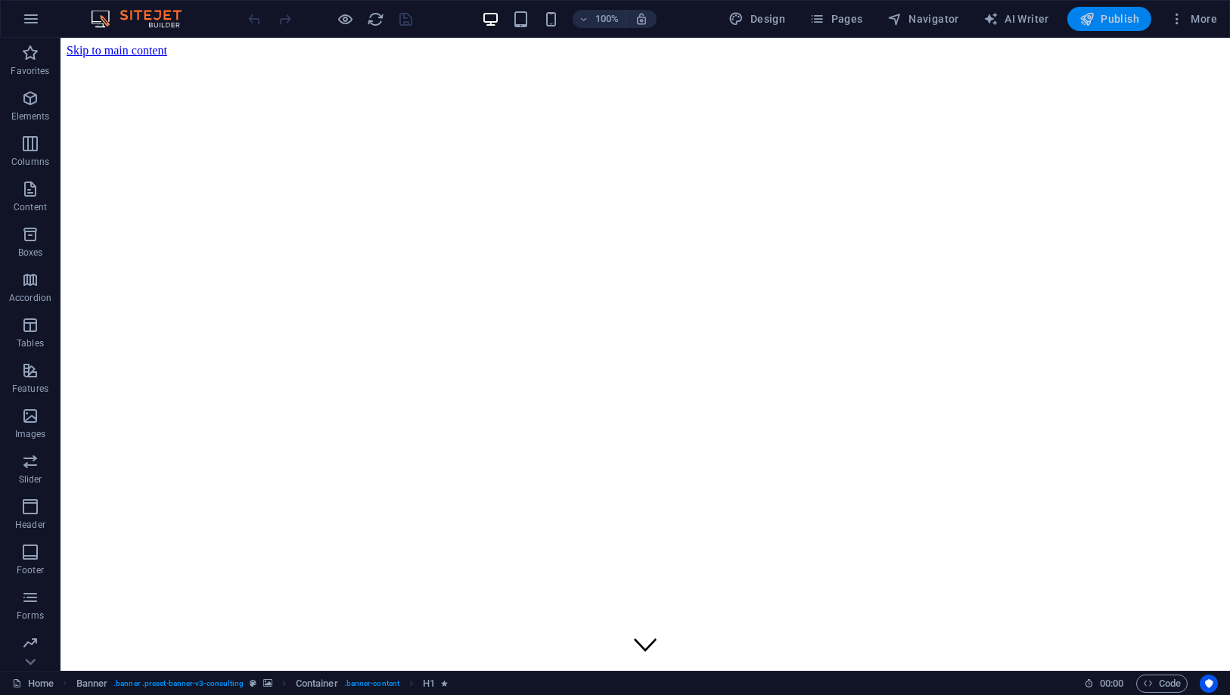
click at [1113, 12] on span "Publish" at bounding box center [1109, 18] width 60 height 15
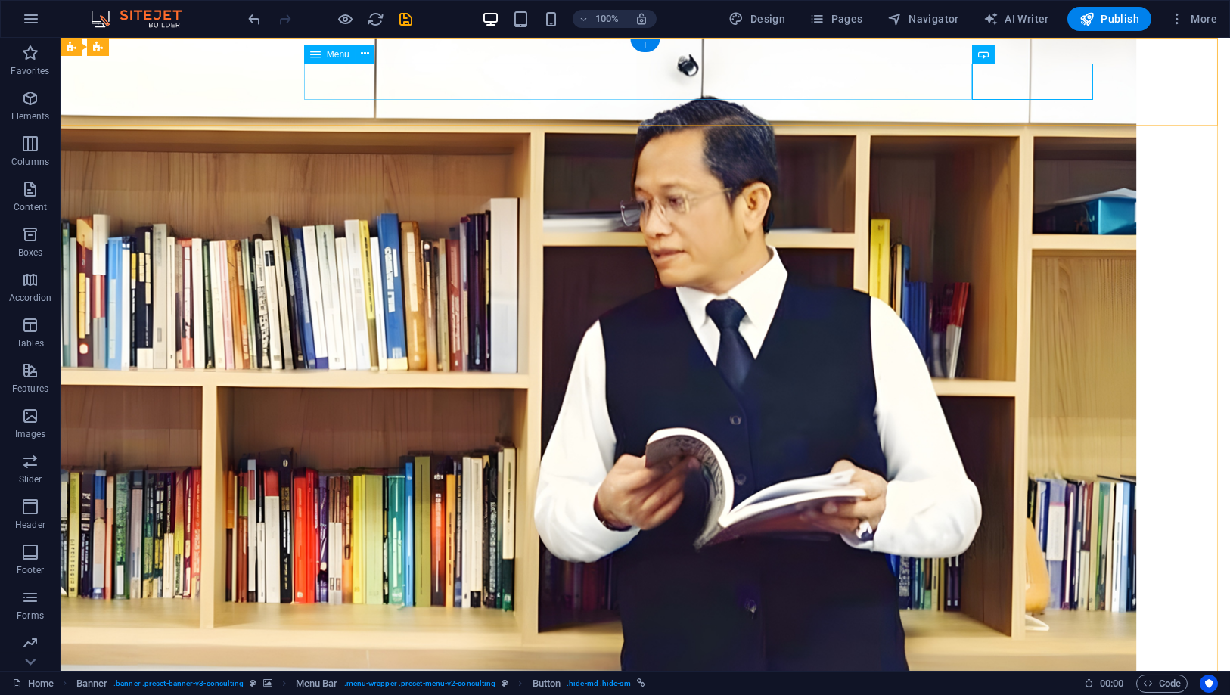
select select
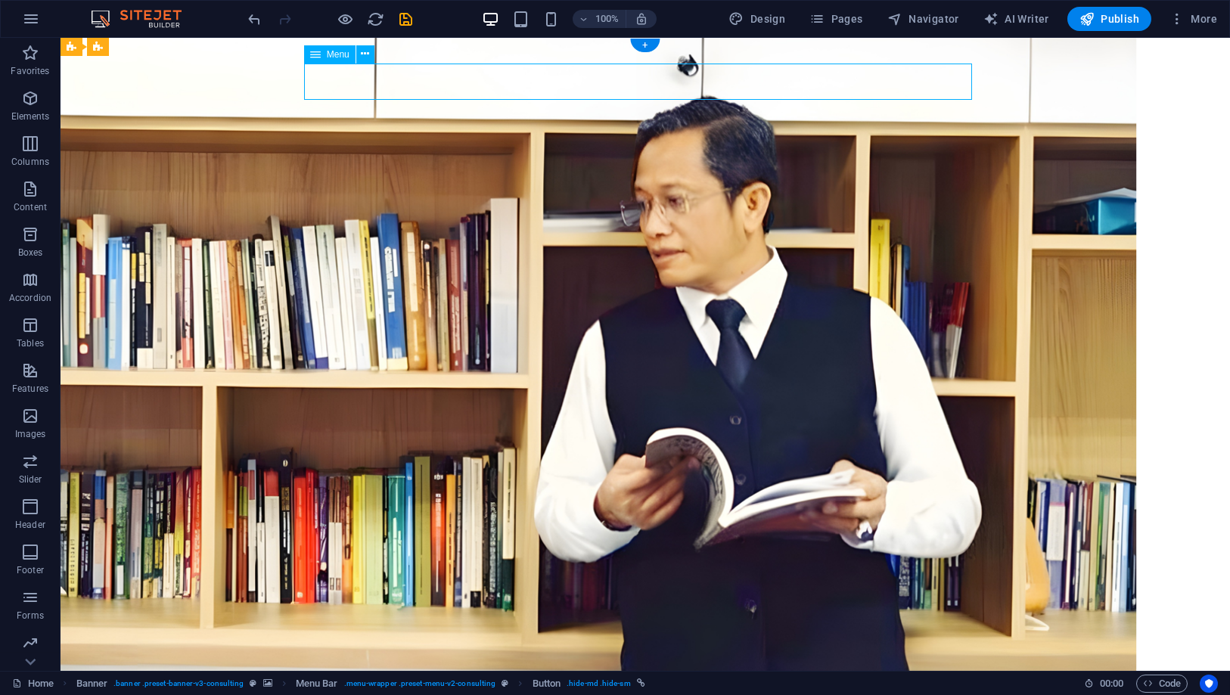
select select
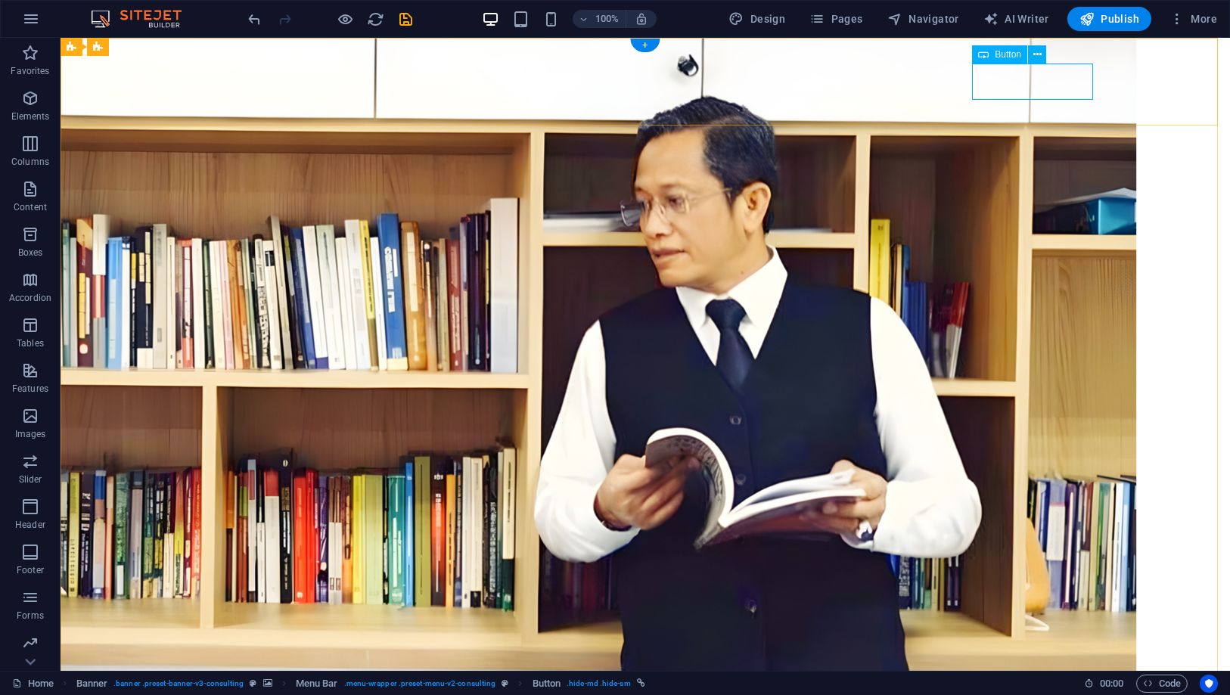
click at [1013, 57] on span "Button" at bounding box center [1008, 54] width 26 height 9
click at [1038, 59] on icon at bounding box center [1037, 55] width 8 height 16
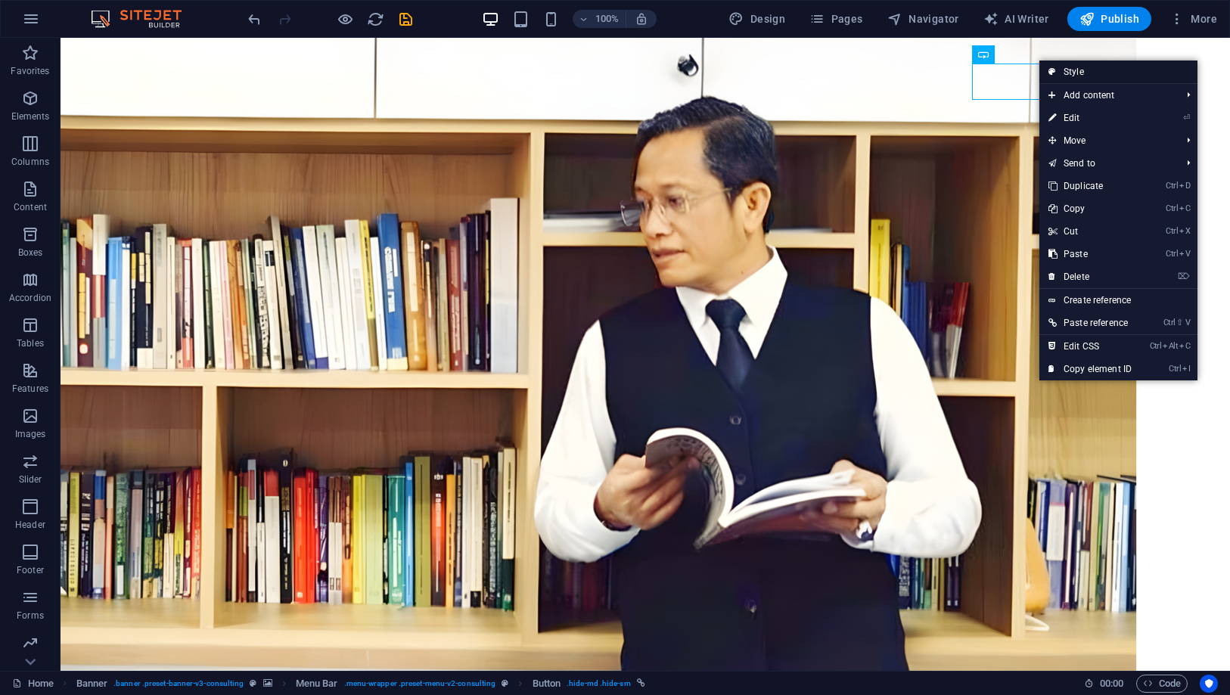
drag, startPoint x: 1063, startPoint y: 66, endPoint x: 637, endPoint y: 17, distance: 428.7
click at [1063, 66] on link "Style" at bounding box center [1118, 72] width 158 height 23
select select "rem"
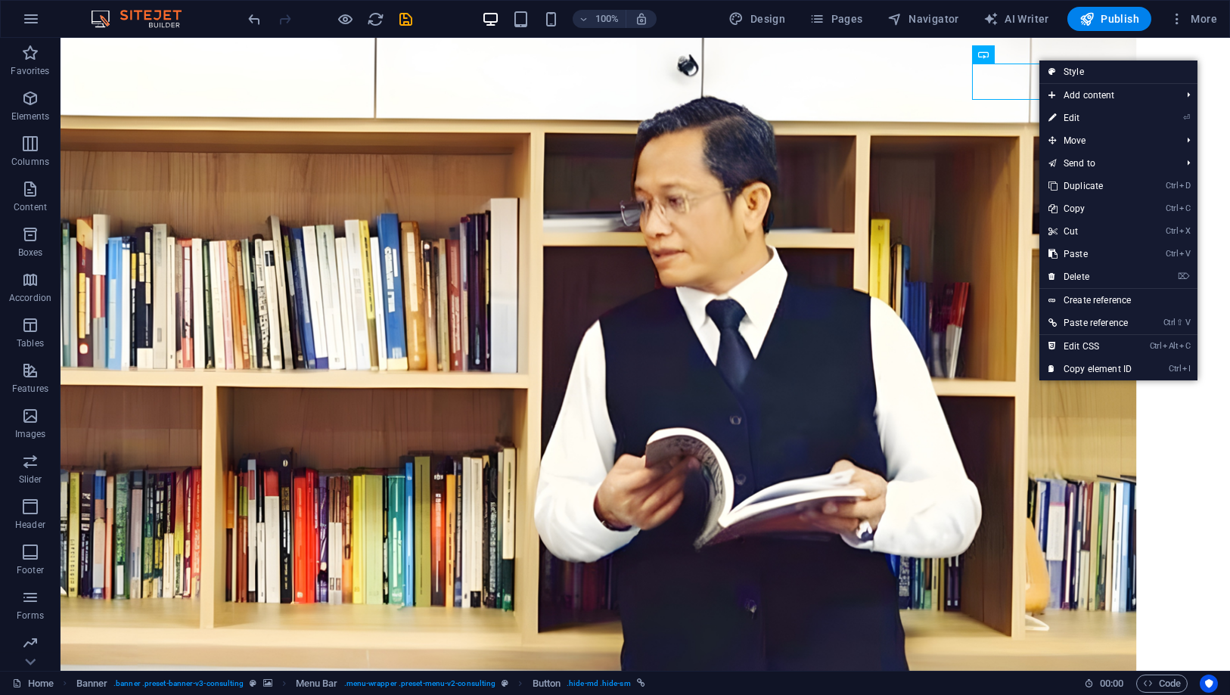
select select "rem"
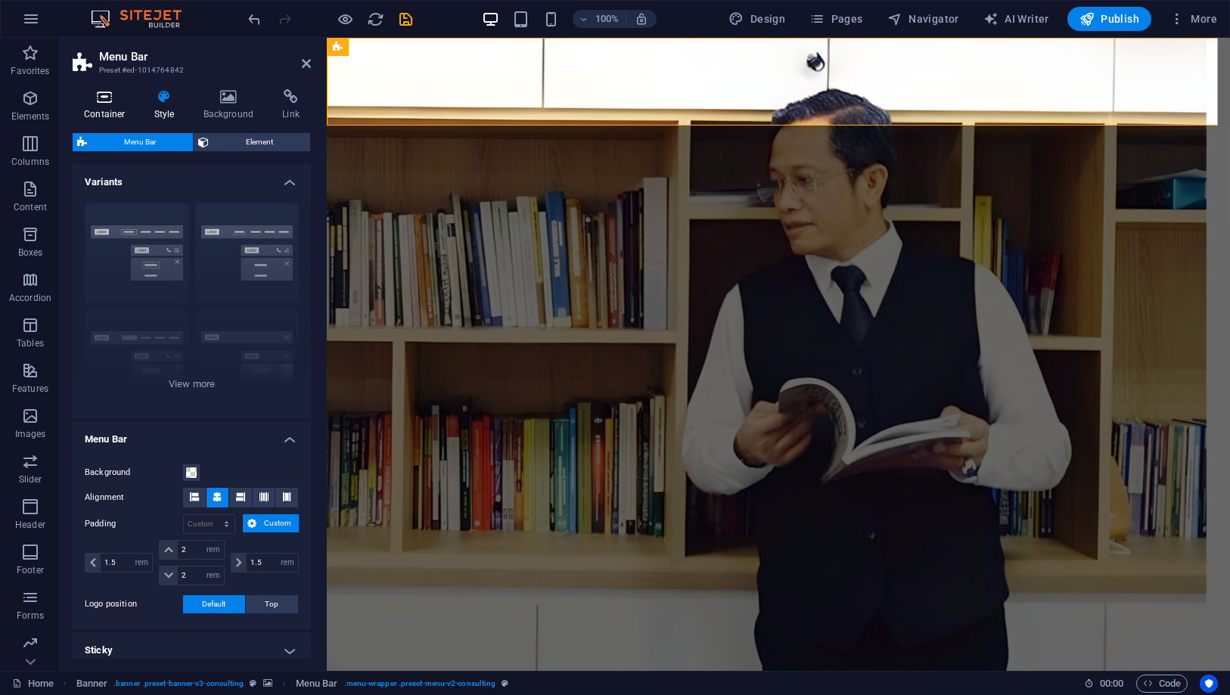
click at [130, 104] on h4 "Container" at bounding box center [108, 105] width 70 height 32
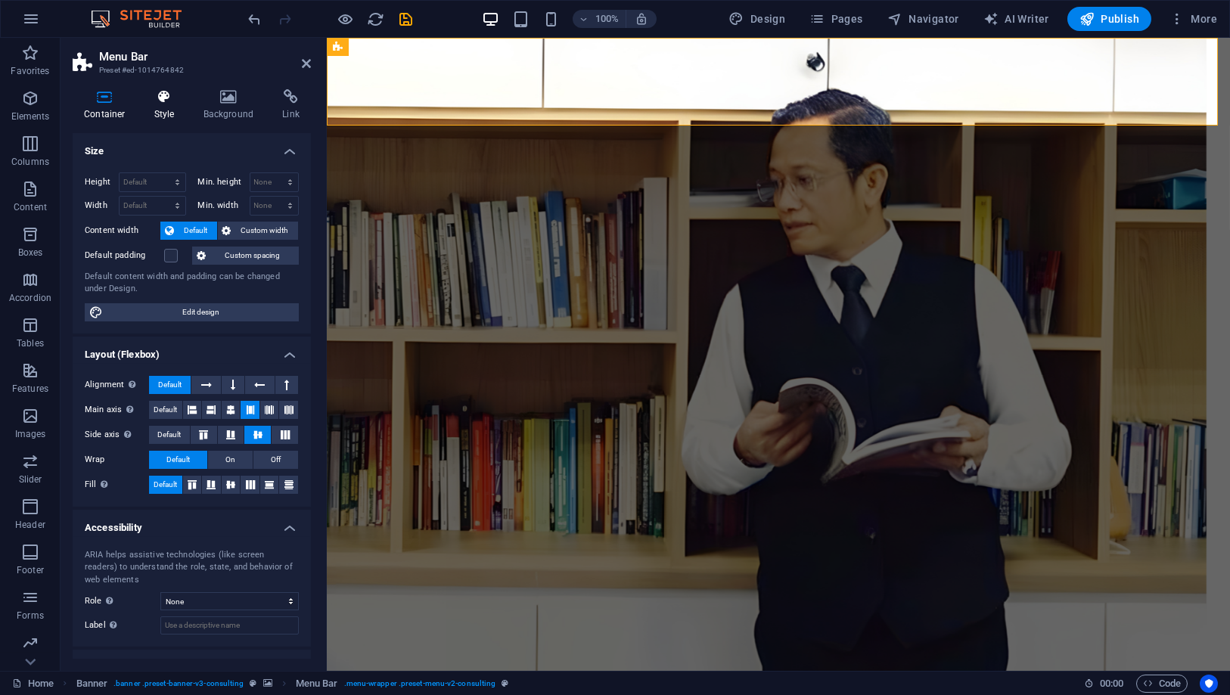
click at [155, 104] on icon at bounding box center [164, 96] width 43 height 15
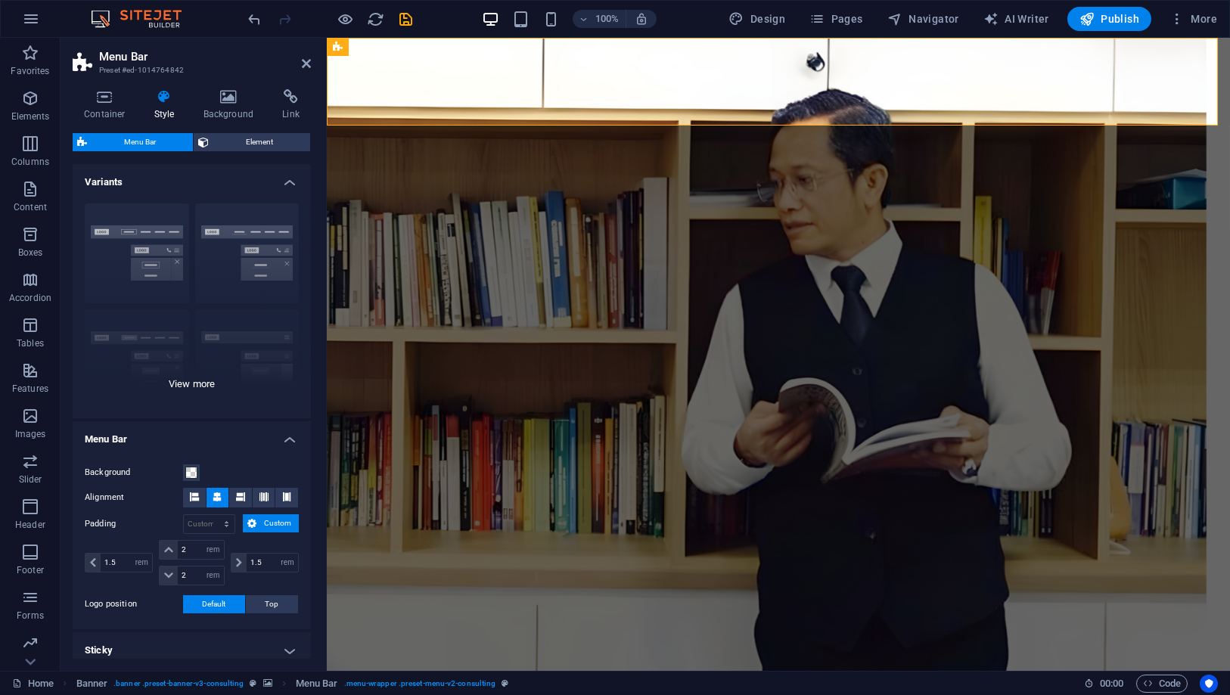
scroll to position [225, 0]
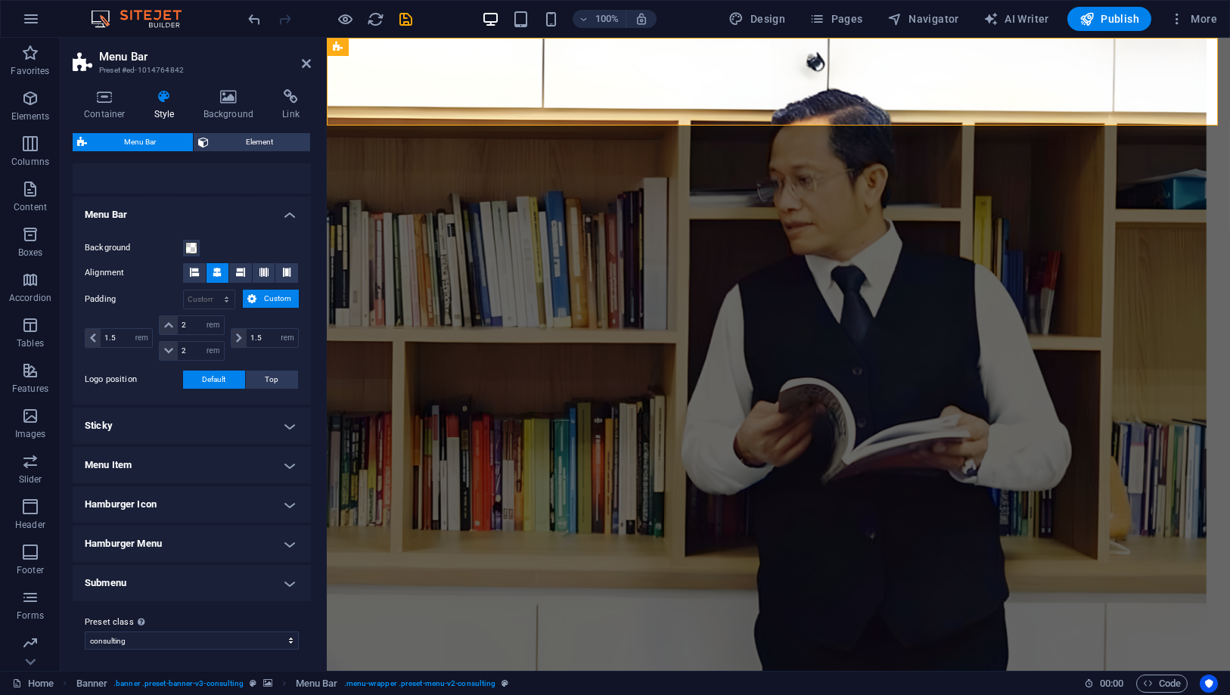
click at [248, 585] on h4 "Submenu" at bounding box center [192, 583] width 238 height 36
click at [248, 585] on h4 "Submenu" at bounding box center [192, 578] width 238 height 27
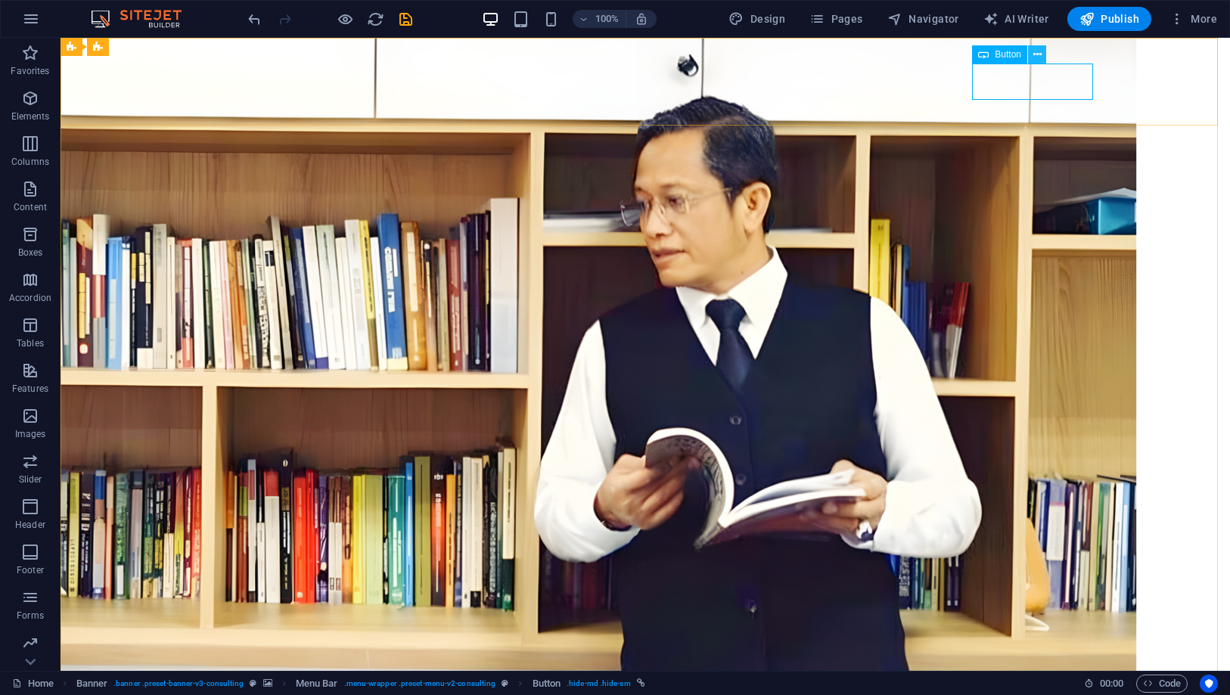
click at [1036, 55] on icon at bounding box center [1037, 55] width 8 height 16
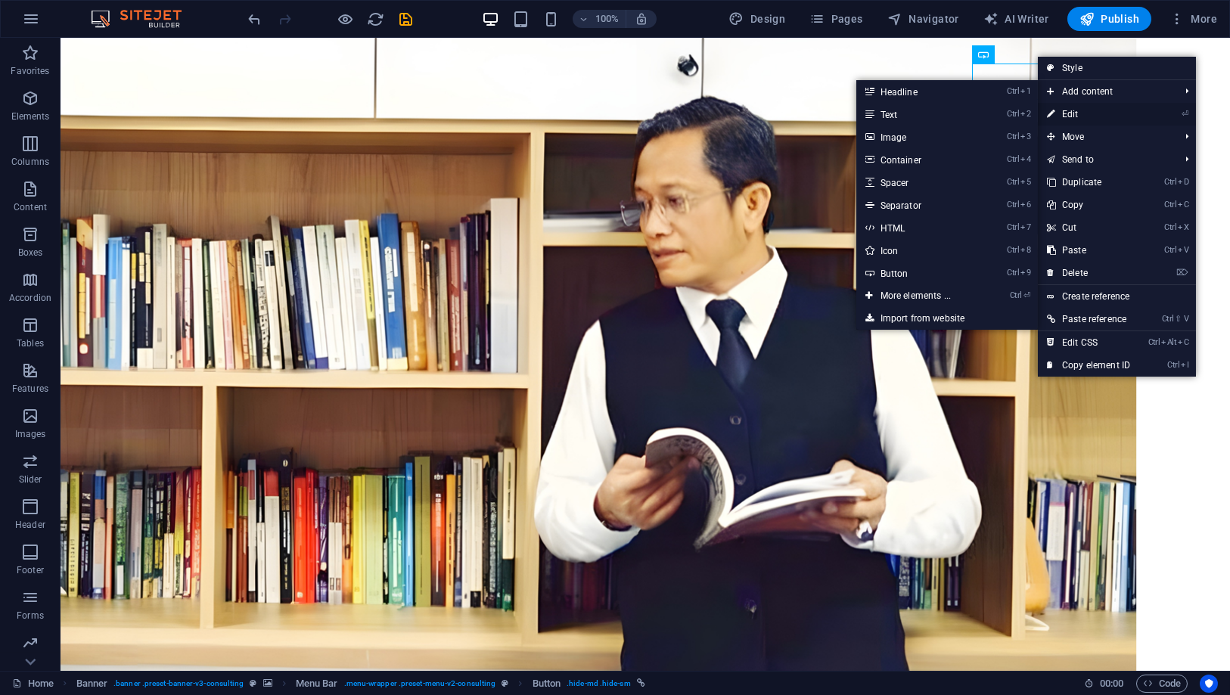
click at [1063, 110] on link "⏎ Edit" at bounding box center [1088, 114] width 101 height 23
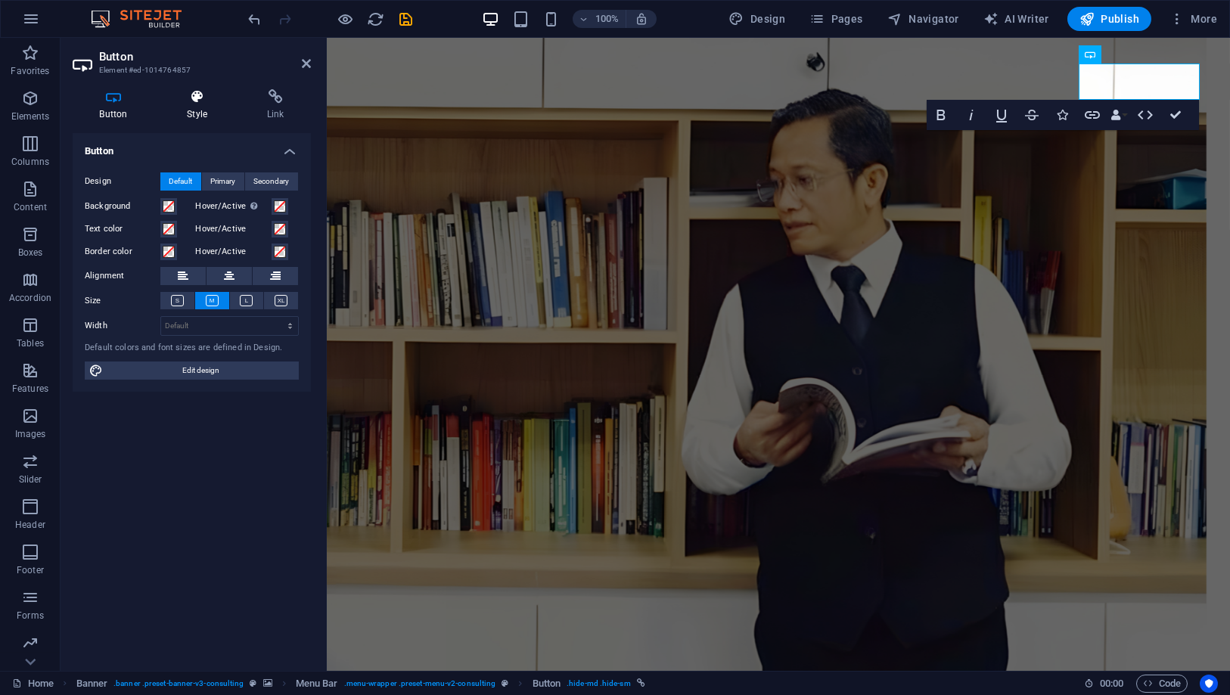
click at [207, 112] on h4 "Style" at bounding box center [200, 105] width 80 height 32
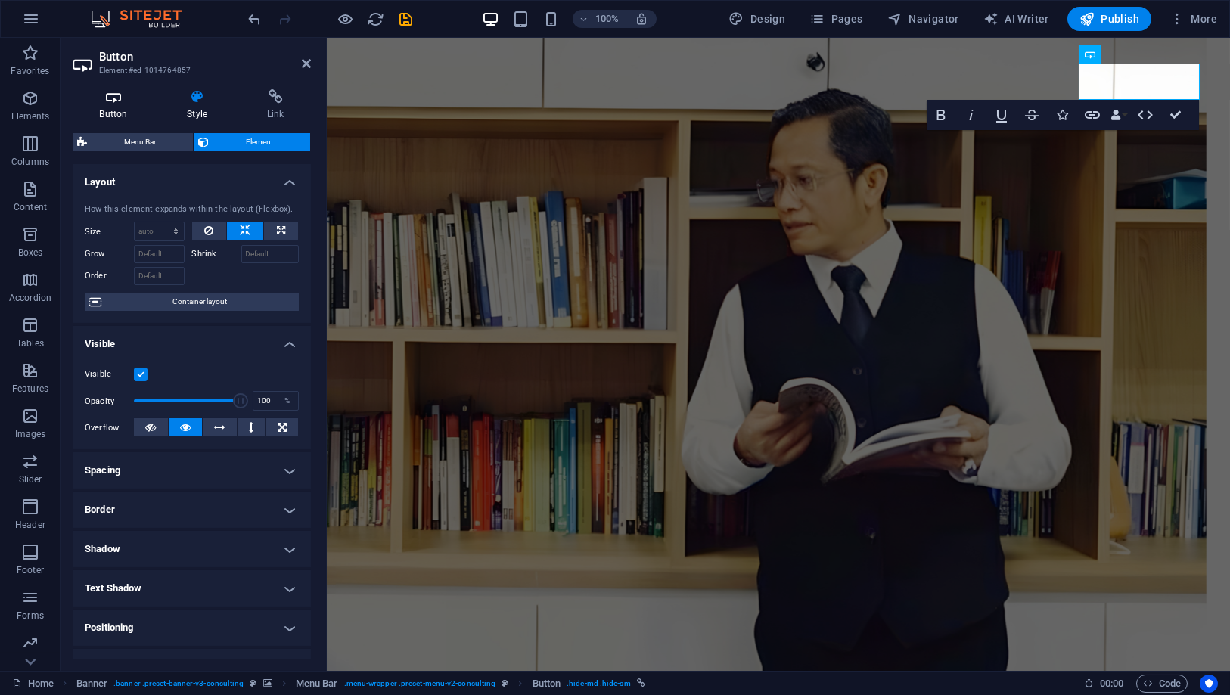
click at [135, 99] on icon at bounding box center [114, 96] width 82 height 15
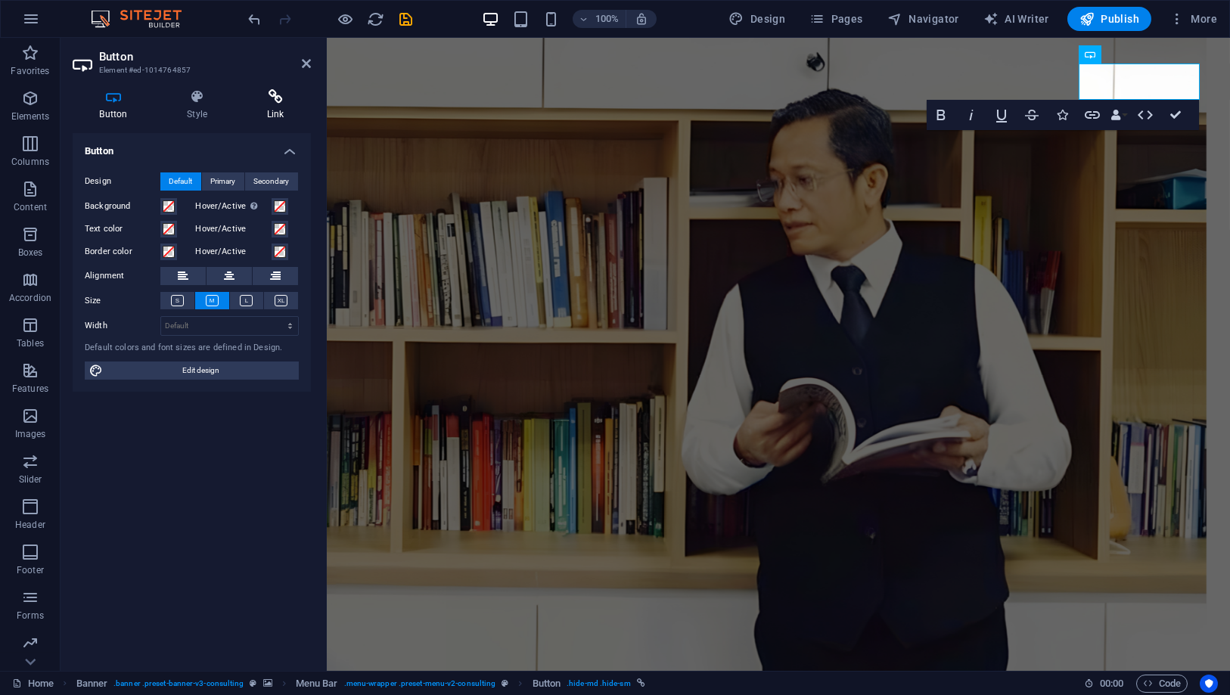
click at [263, 101] on icon at bounding box center [275, 96] width 71 height 15
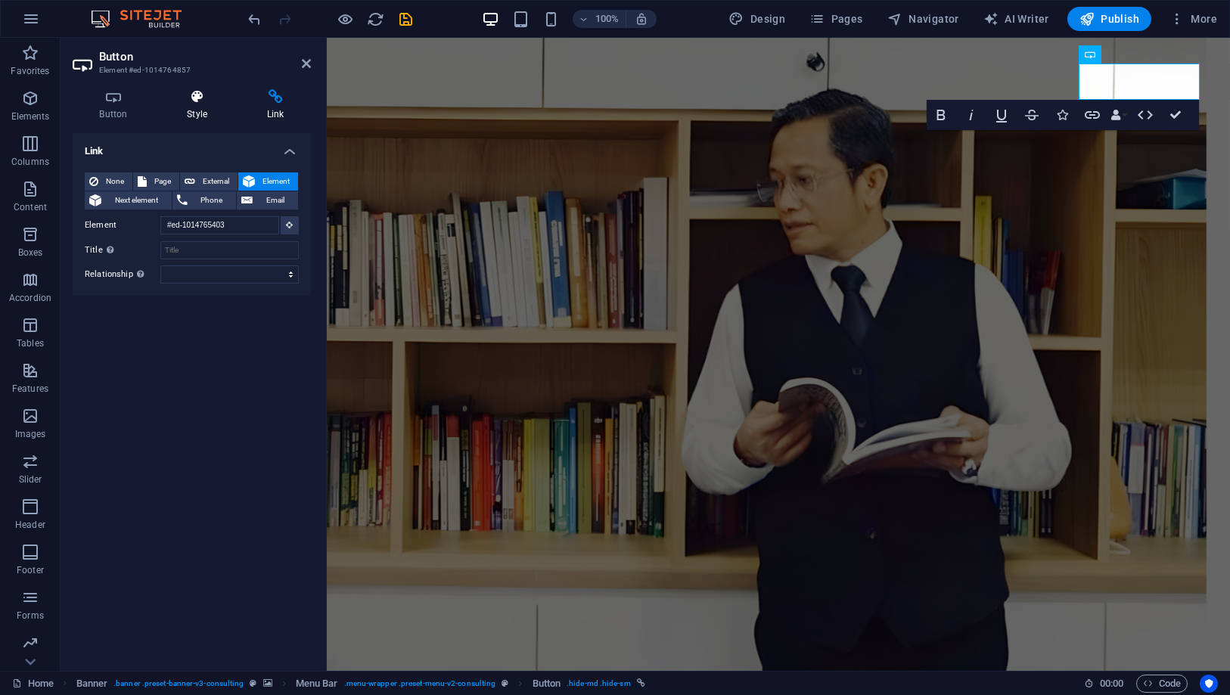
click at [207, 95] on icon at bounding box center [197, 96] width 74 height 15
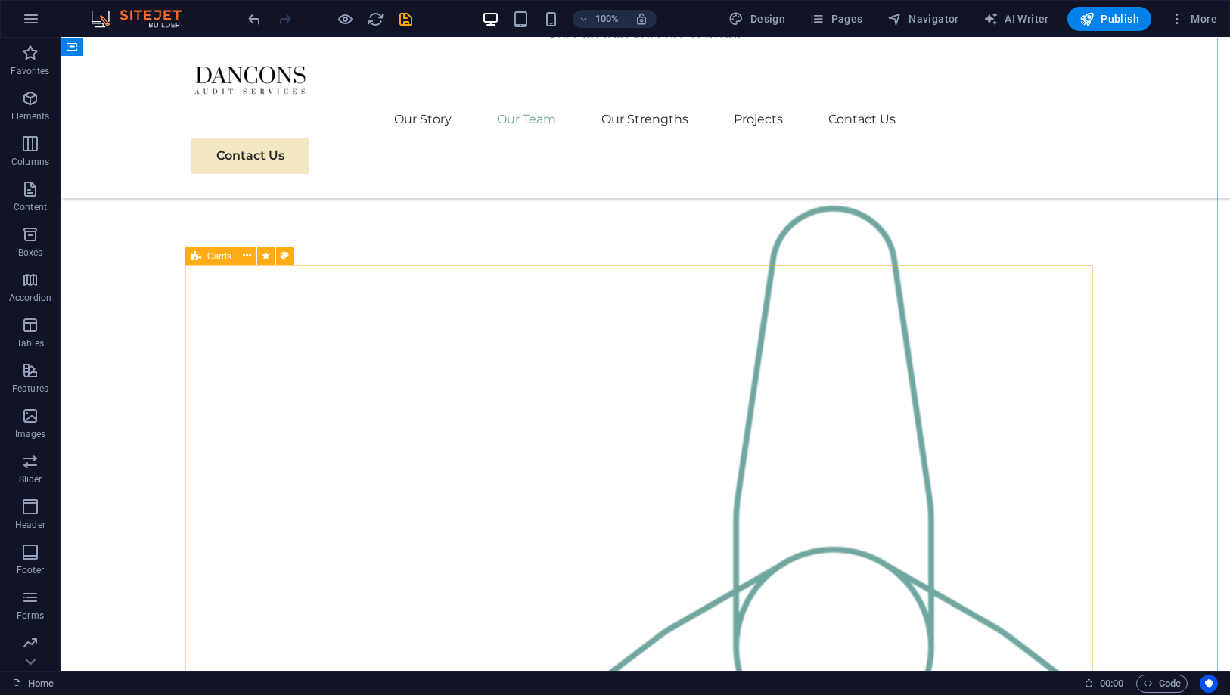
scroll to position [1260, 0]
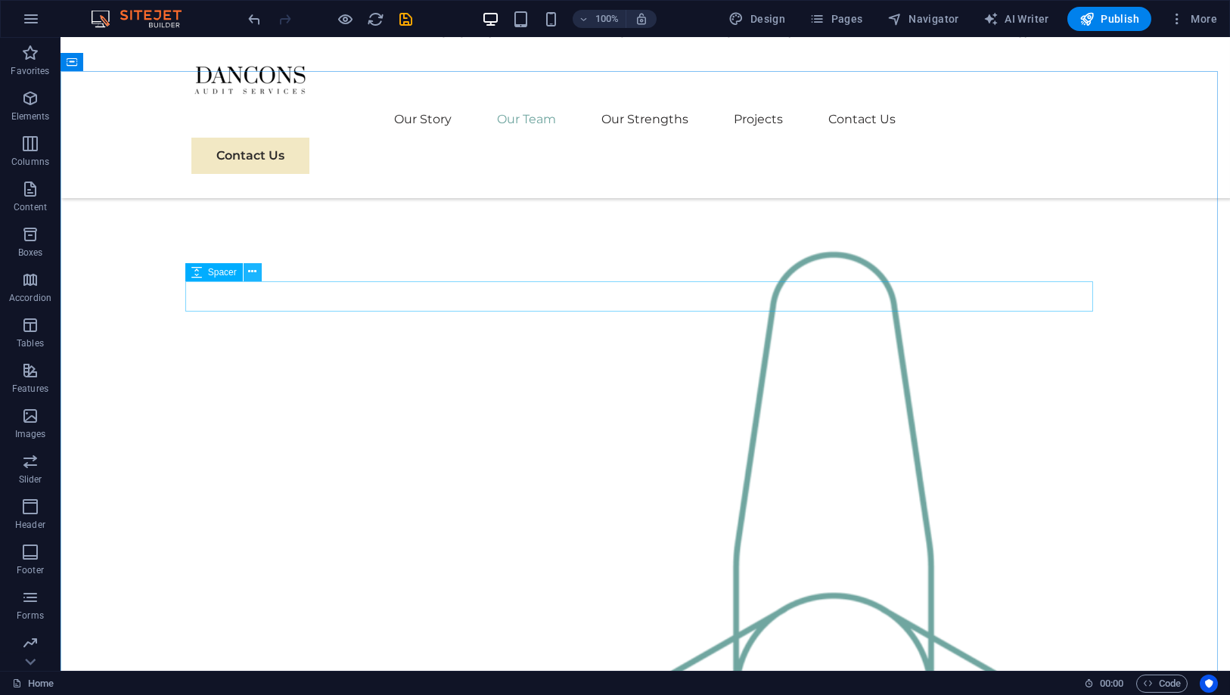
click at [256, 271] on icon at bounding box center [252, 272] width 8 height 16
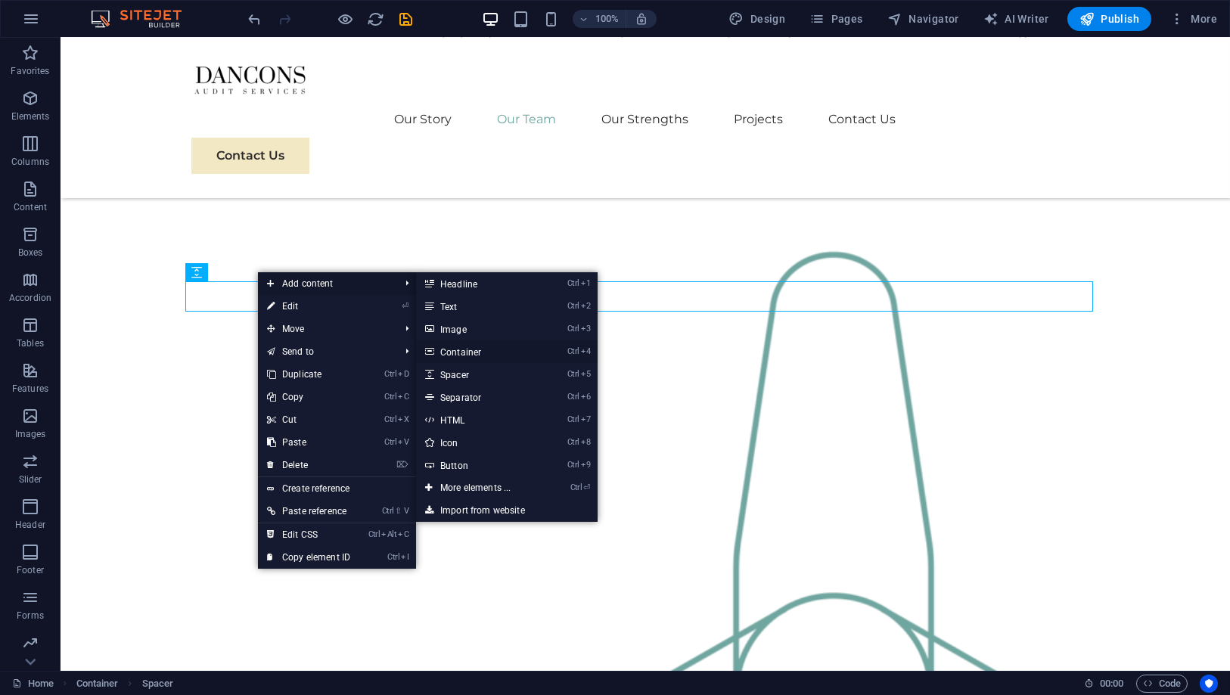
click at [472, 349] on link "Ctrl 4 Container" at bounding box center [478, 351] width 125 height 23
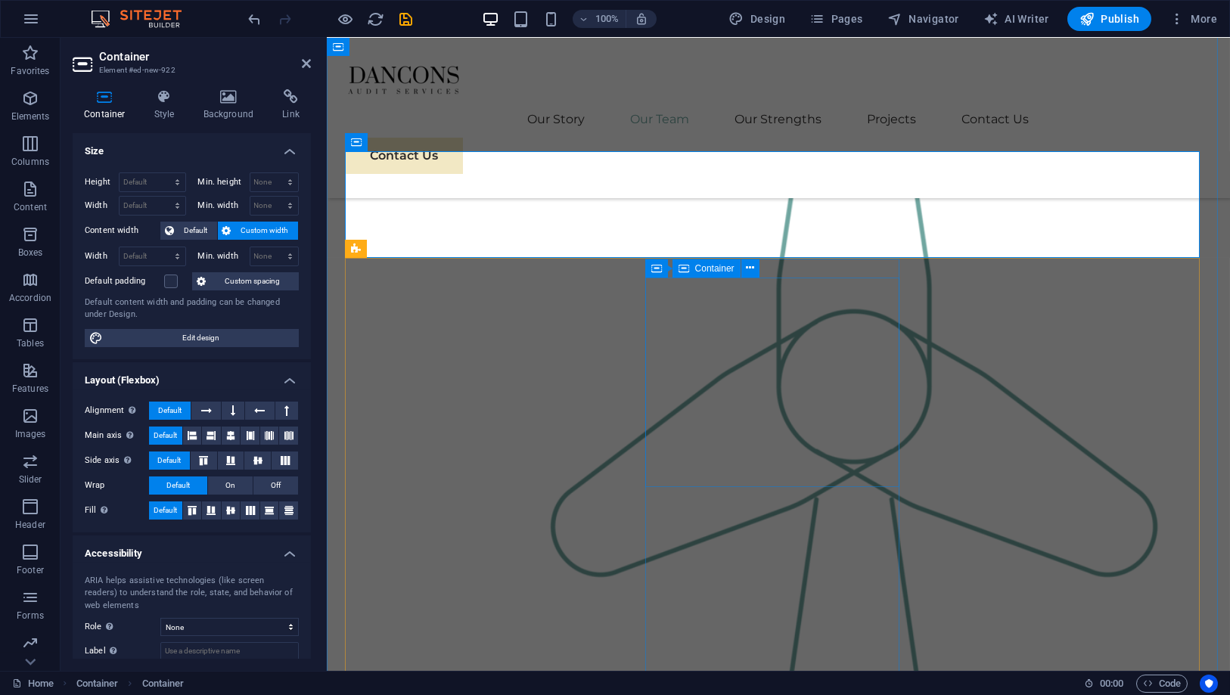
scroll to position [1513, 0]
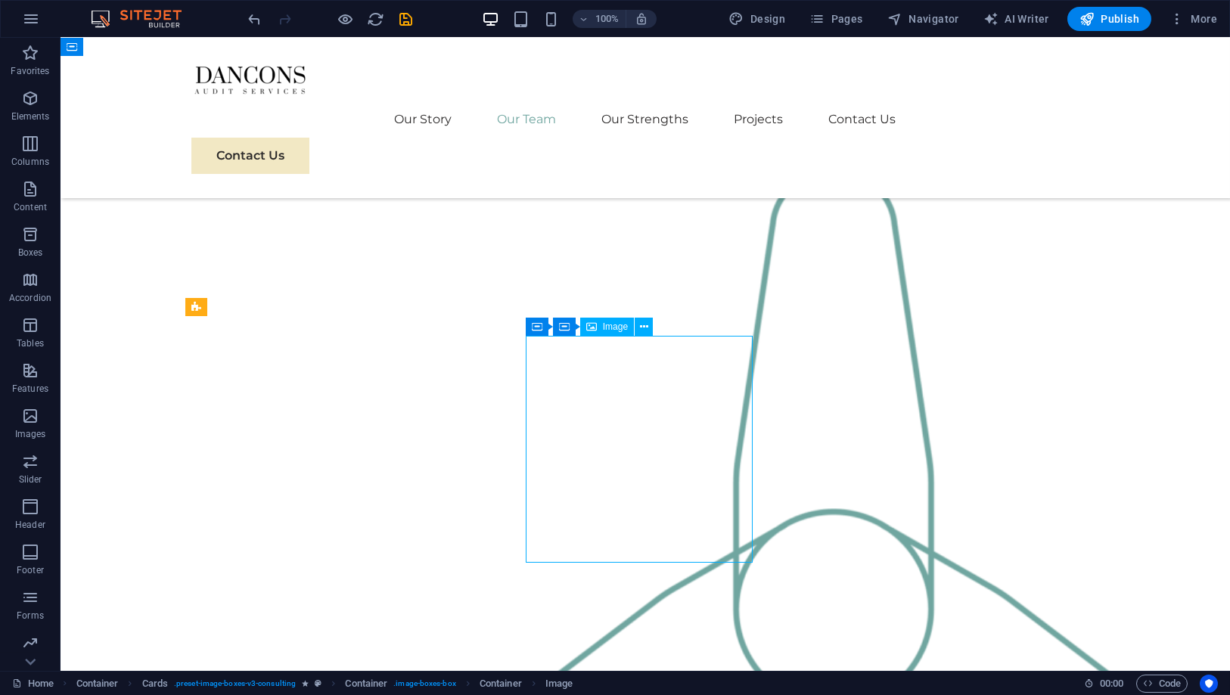
scroll to position [1362, 0]
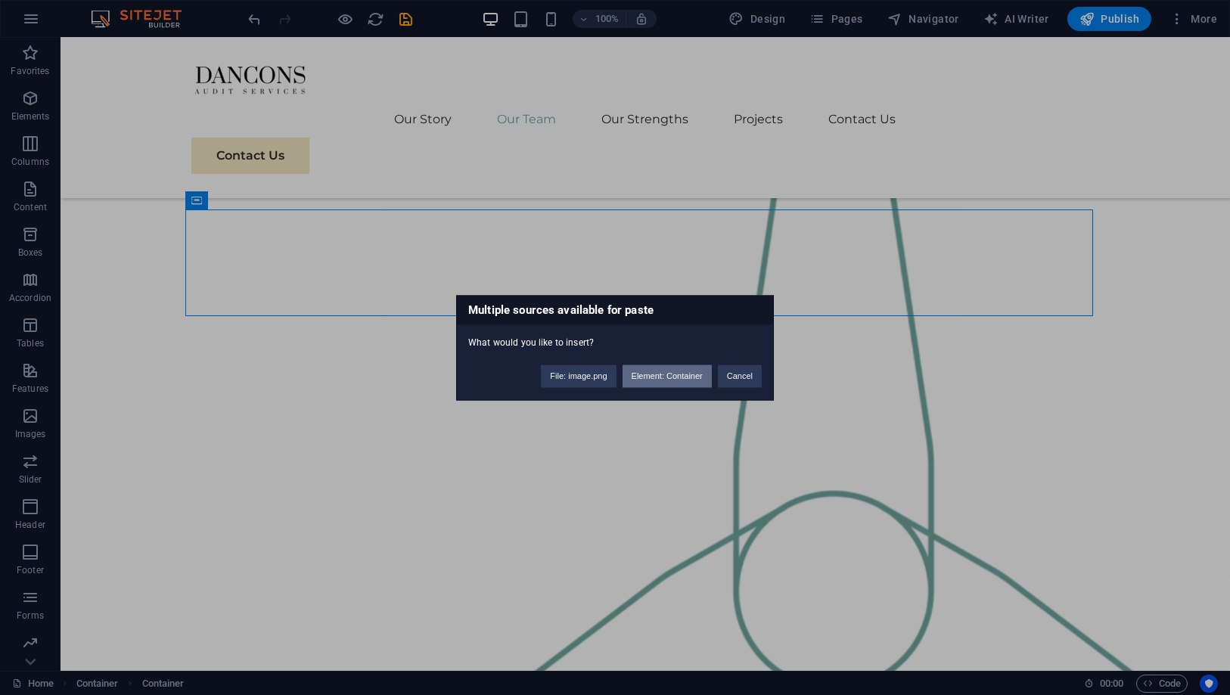
click at [641, 378] on button "Element: Container" at bounding box center [667, 376] width 89 height 23
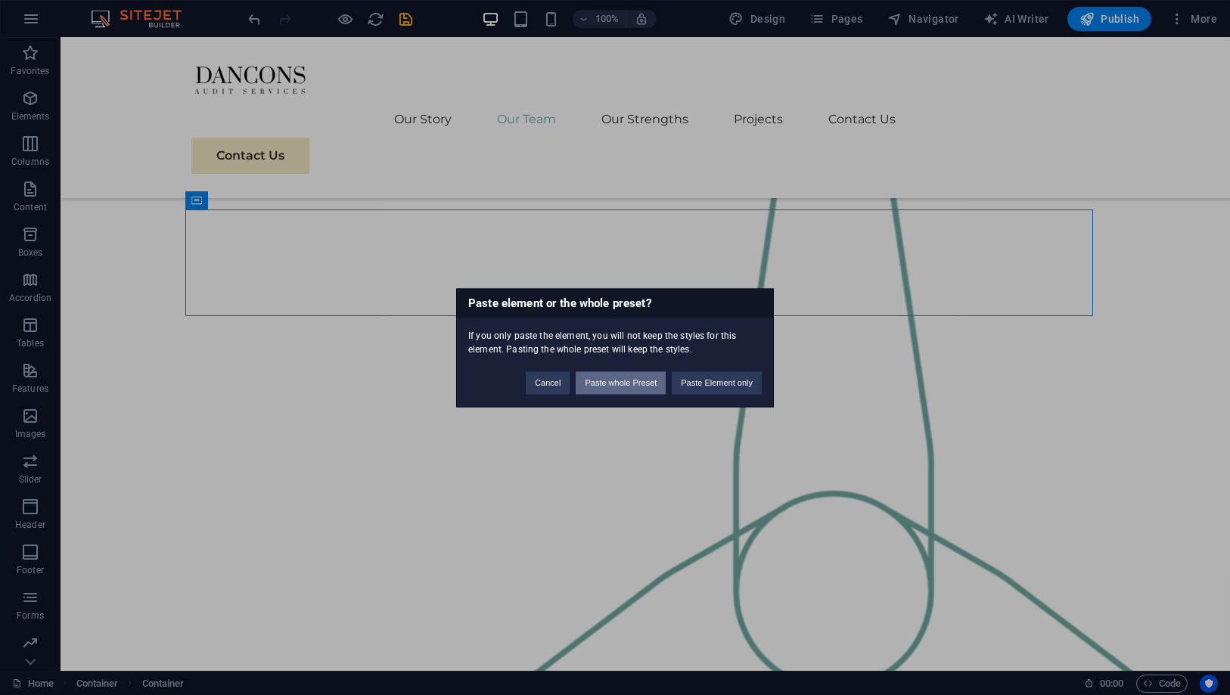
click at [635, 380] on button "Paste whole Preset" at bounding box center [621, 382] width 90 height 23
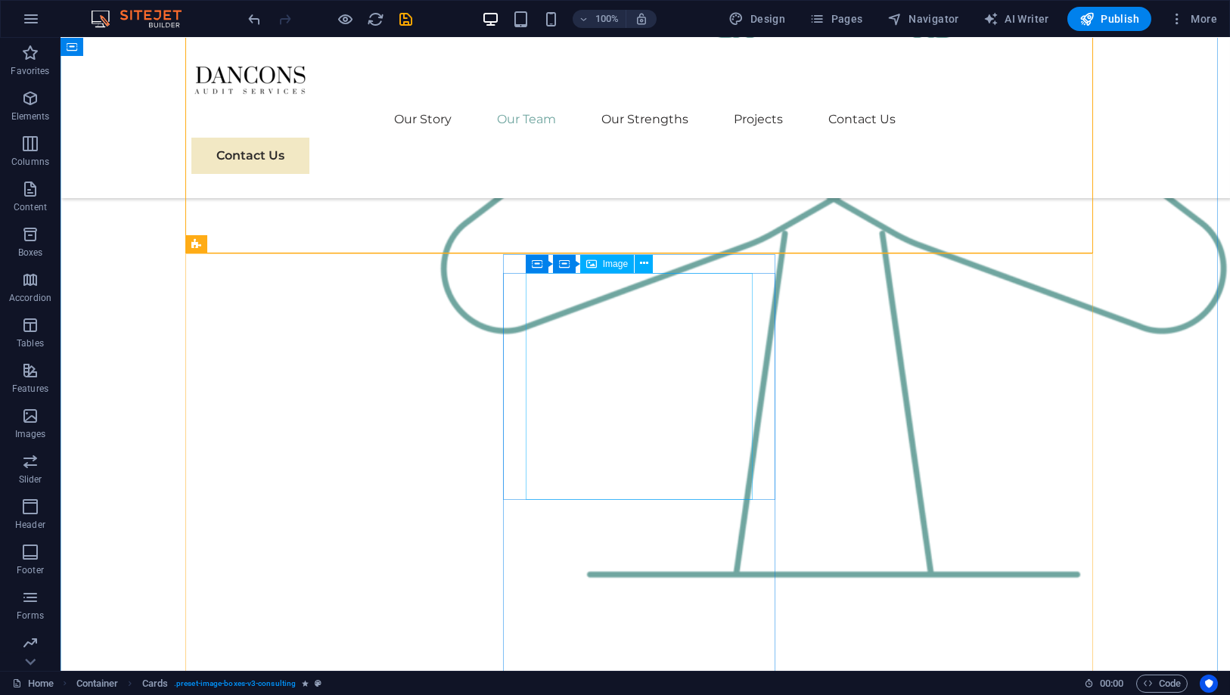
scroll to position [1446, 0]
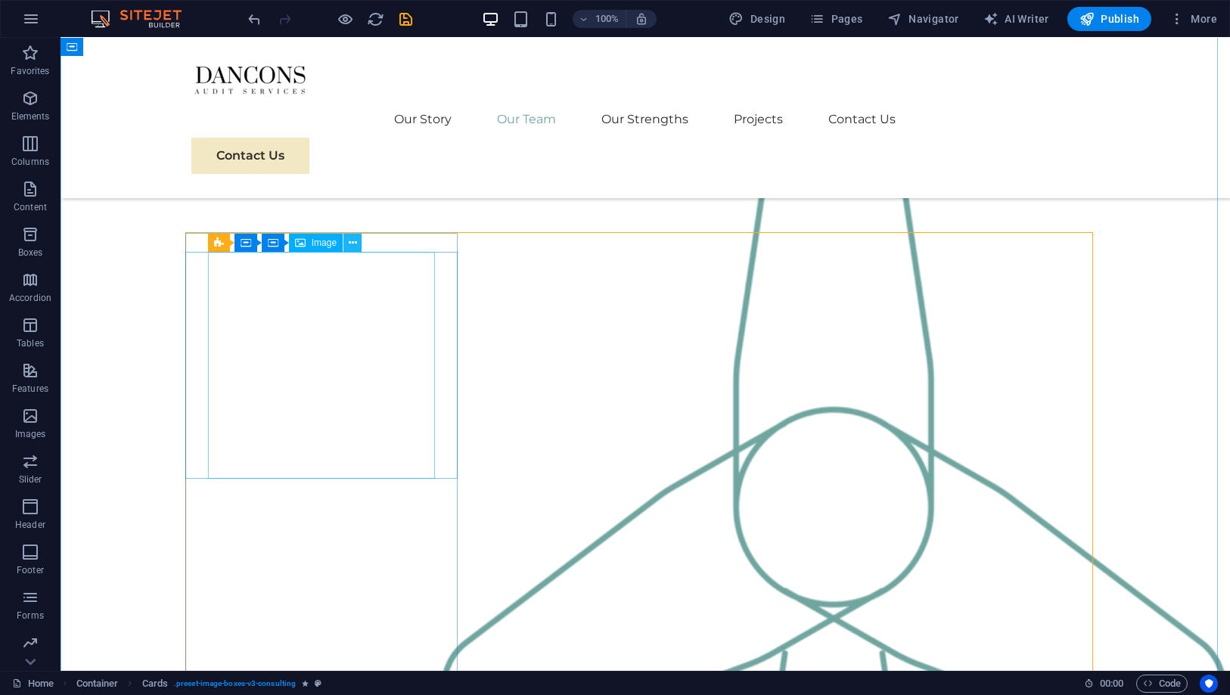
click at [354, 243] on icon at bounding box center [353, 243] width 8 height 16
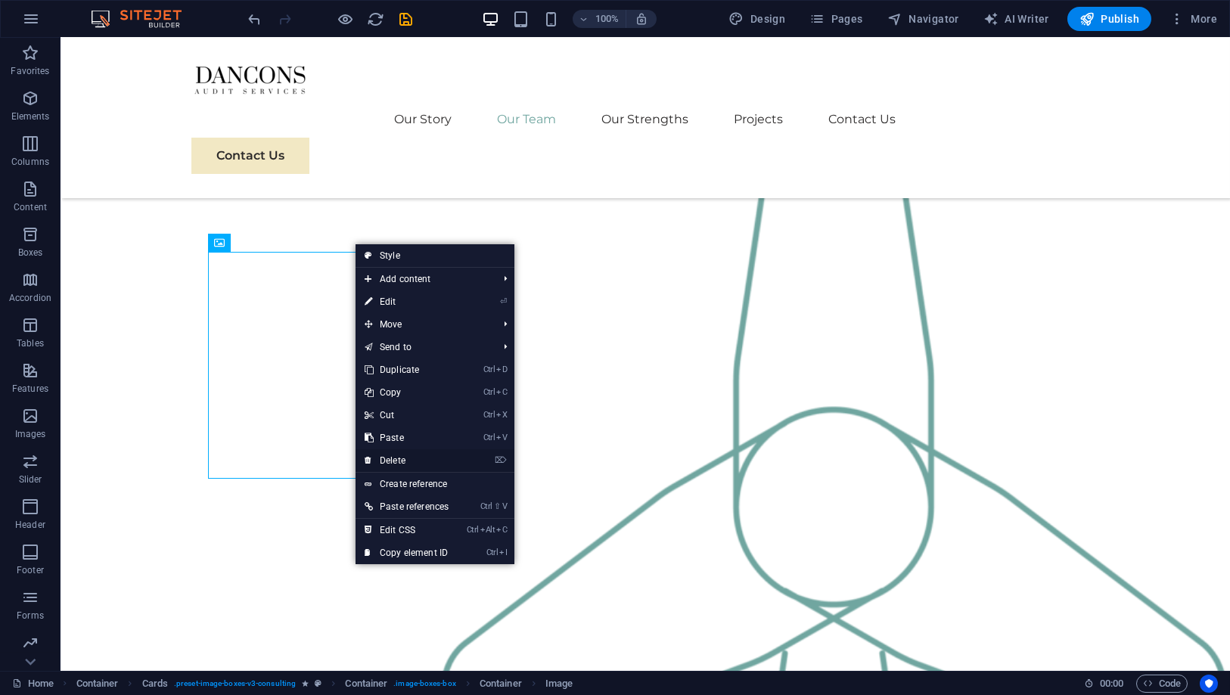
click at [403, 464] on link "⌦ Delete" at bounding box center [407, 460] width 102 height 23
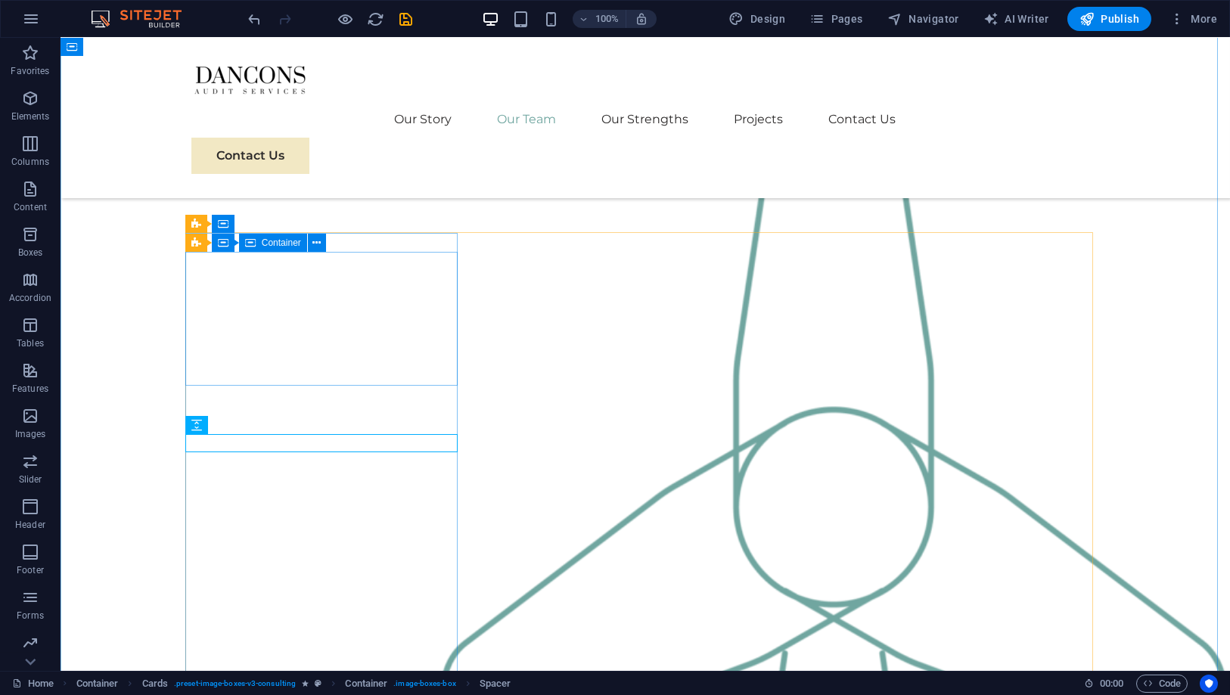
click at [312, 246] on button at bounding box center [317, 243] width 18 height 18
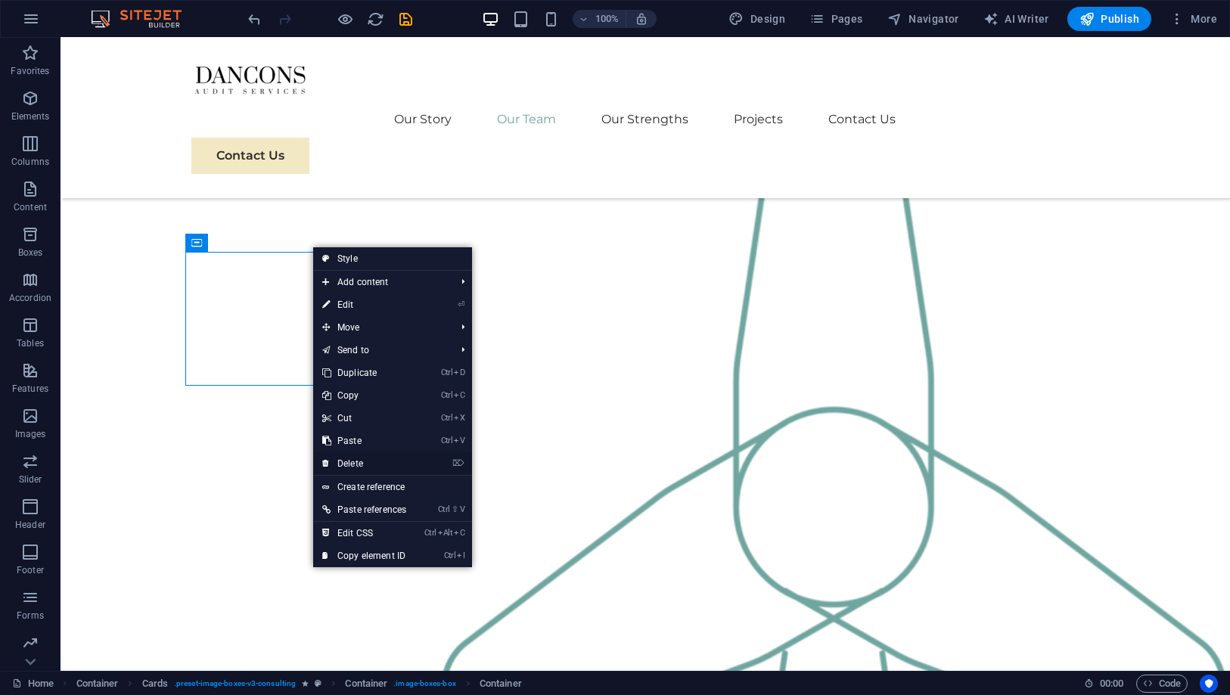
click at [377, 467] on link "⌦ Delete" at bounding box center [364, 463] width 102 height 23
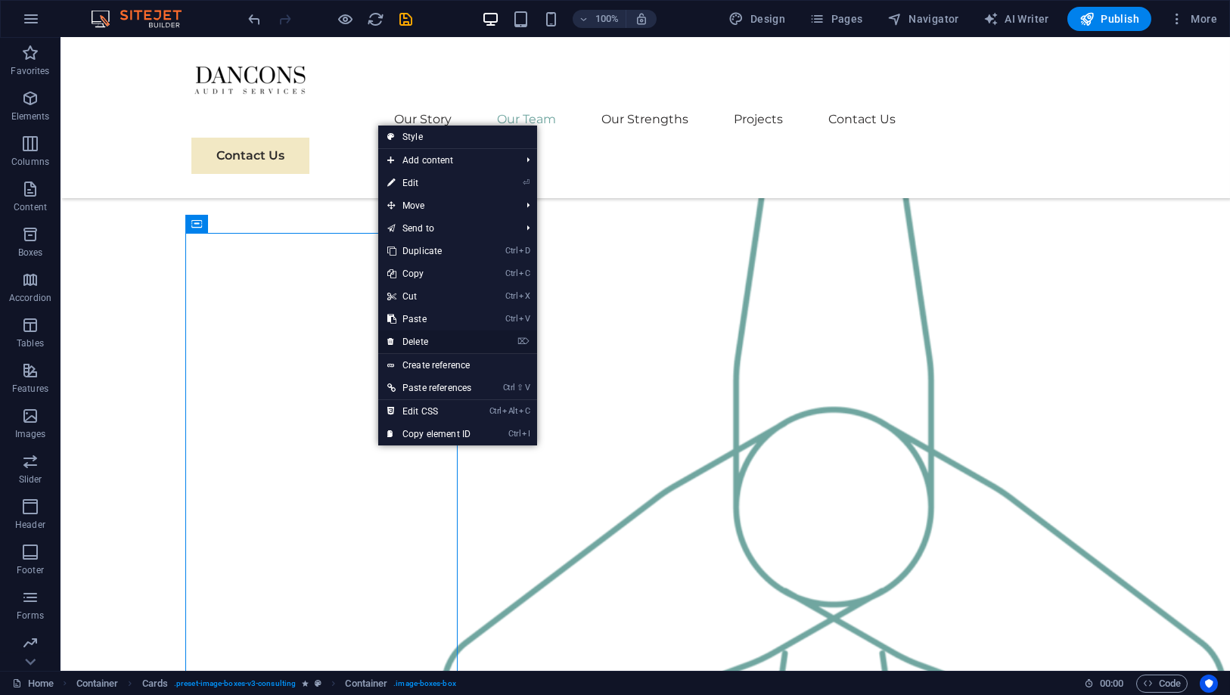
click at [421, 343] on link "⌦ Delete" at bounding box center [429, 342] width 102 height 23
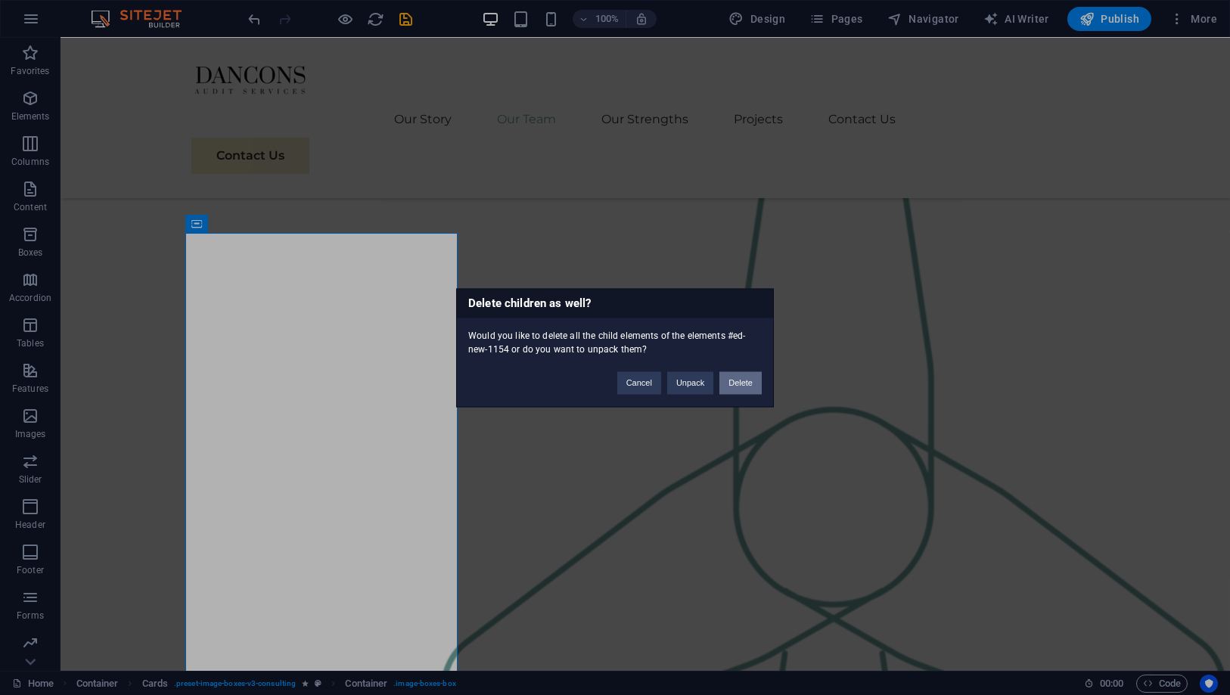
click at [735, 384] on button "Delete" at bounding box center [740, 382] width 42 height 23
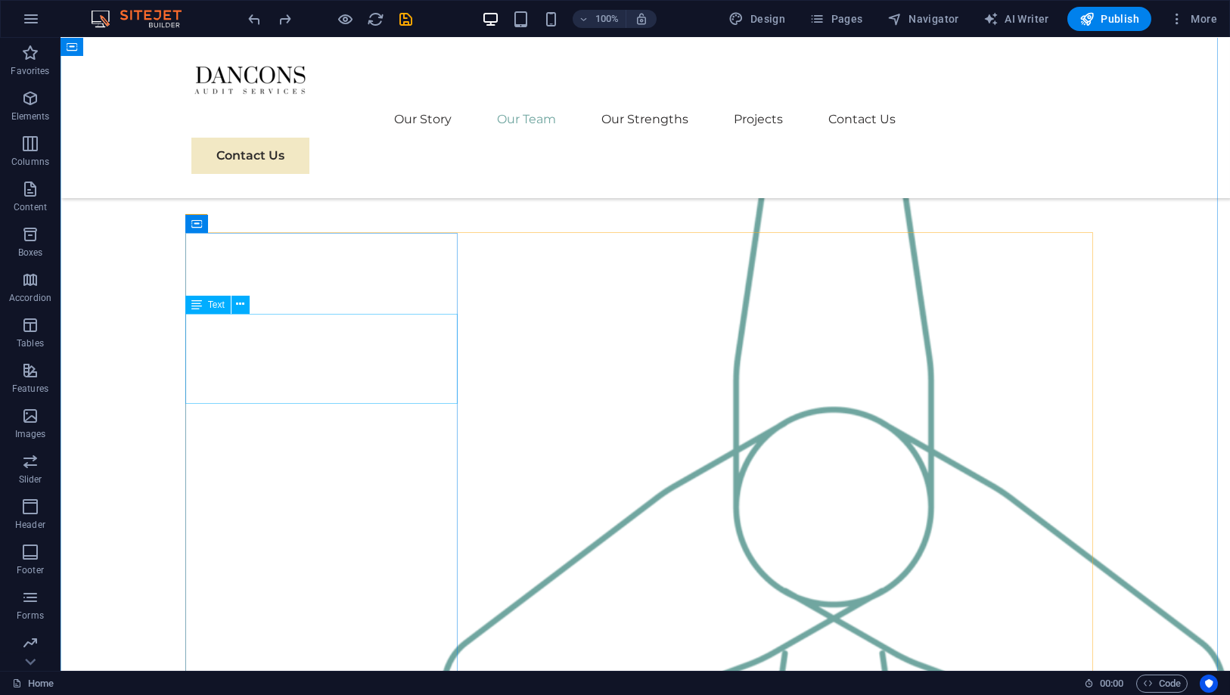
click at [242, 302] on icon at bounding box center [240, 305] width 8 height 16
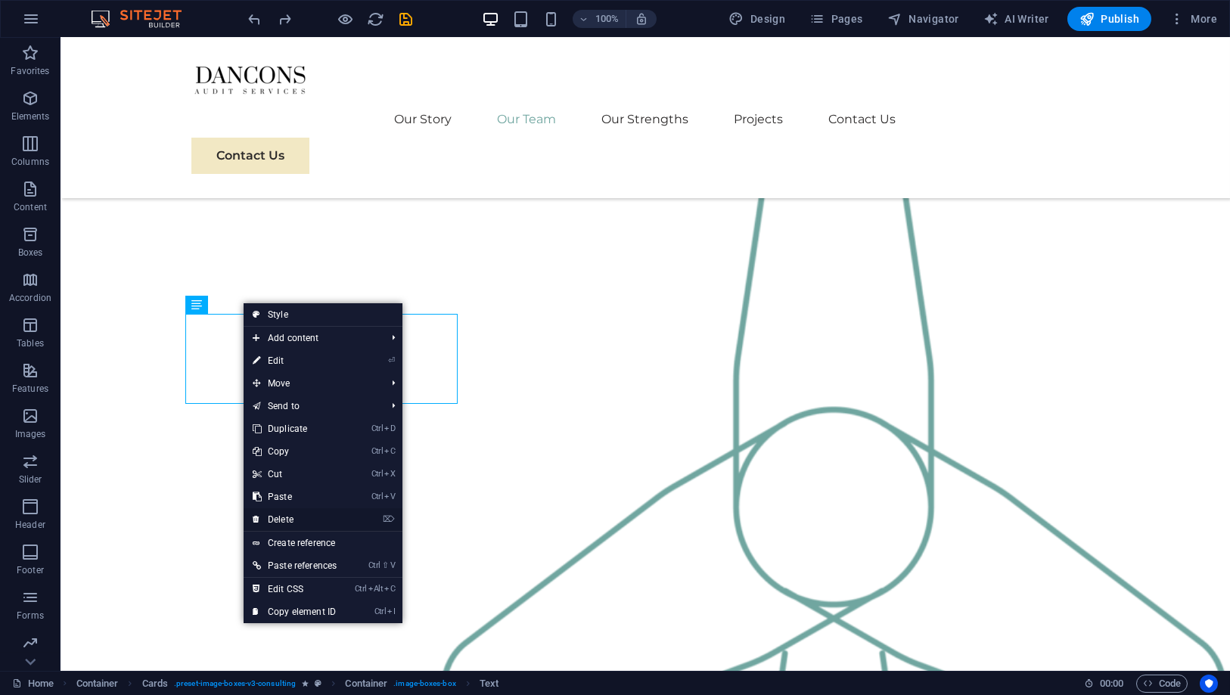
drag, startPoint x: 302, startPoint y: 520, endPoint x: 241, endPoint y: 482, distance: 71.8
click at [302, 520] on link "⌦ Delete" at bounding box center [295, 519] width 102 height 23
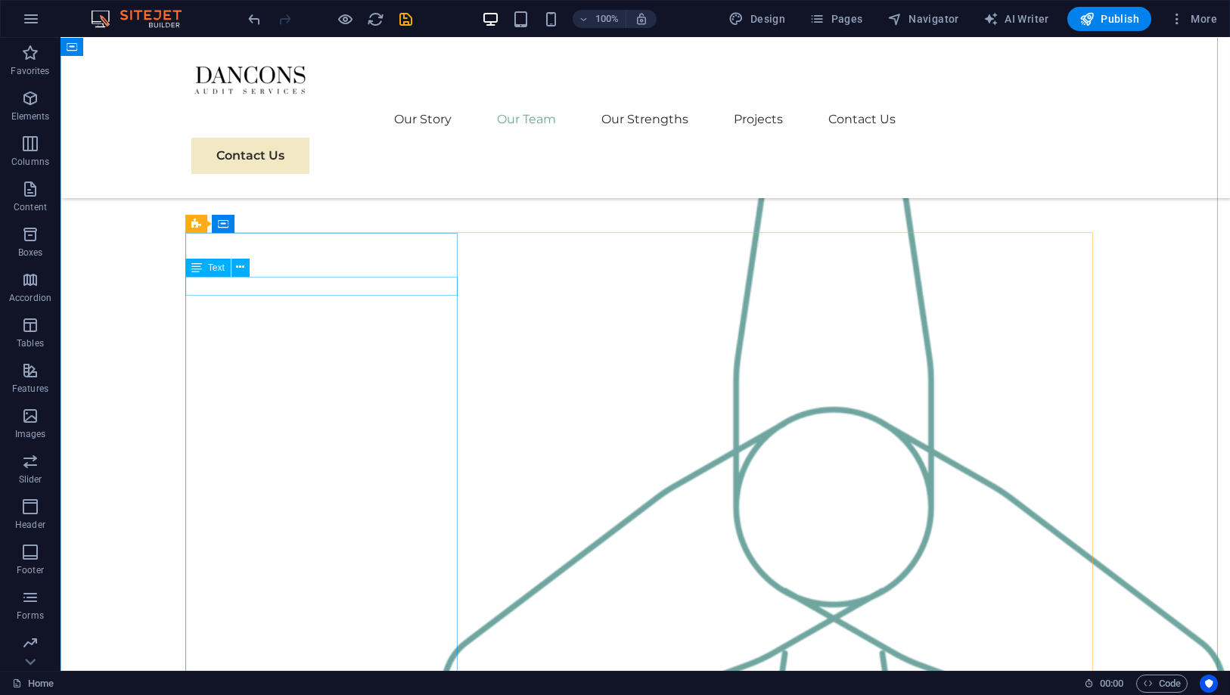
click at [244, 264] on icon at bounding box center [240, 267] width 8 height 16
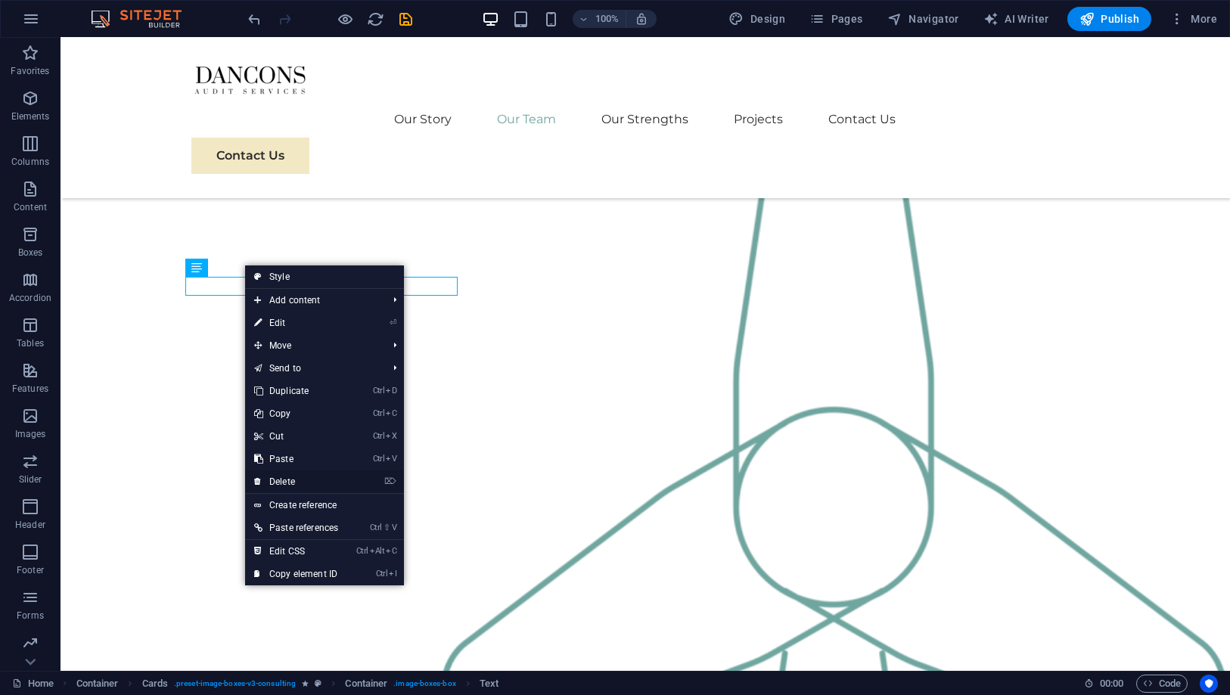
click at [290, 483] on link "⌦ Delete" at bounding box center [296, 482] width 102 height 23
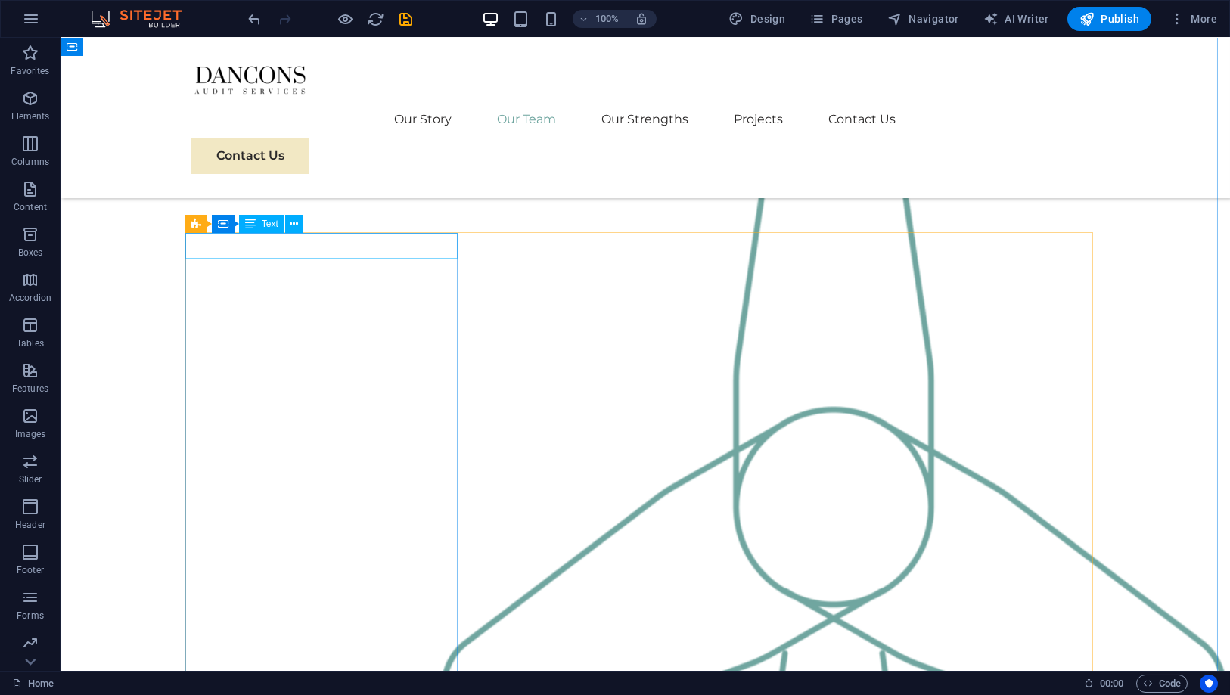
click at [295, 222] on icon at bounding box center [294, 224] width 8 height 16
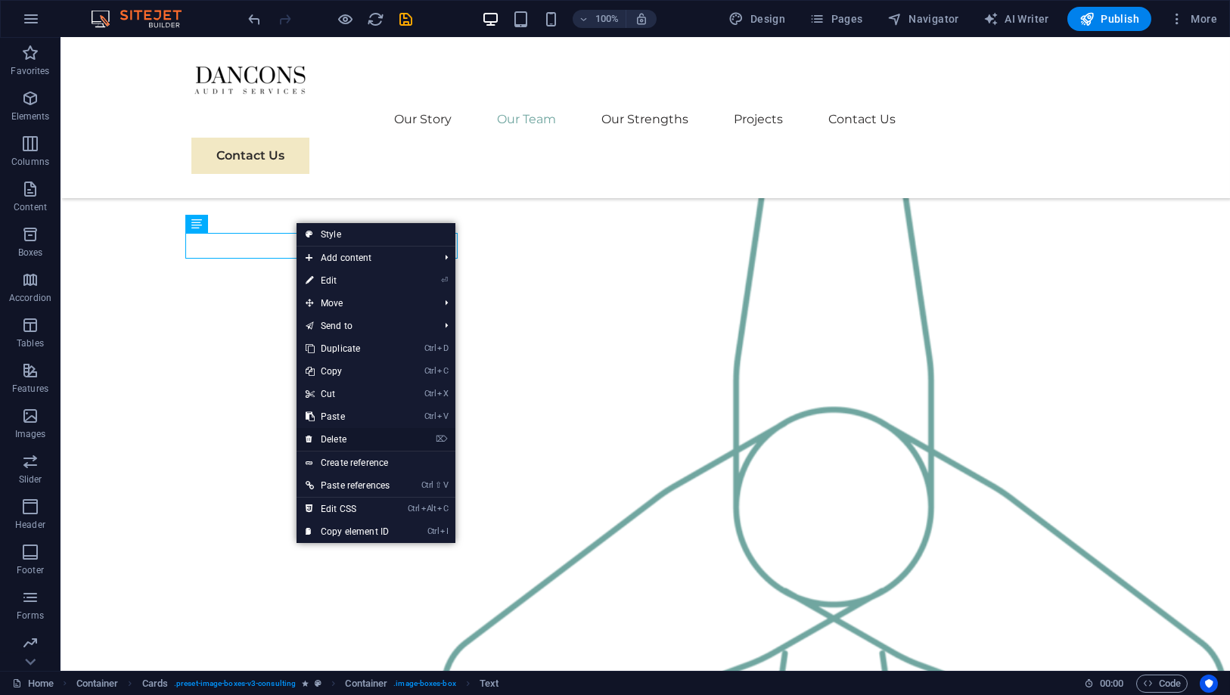
click at [325, 429] on link "⌦ Delete" at bounding box center [348, 439] width 102 height 23
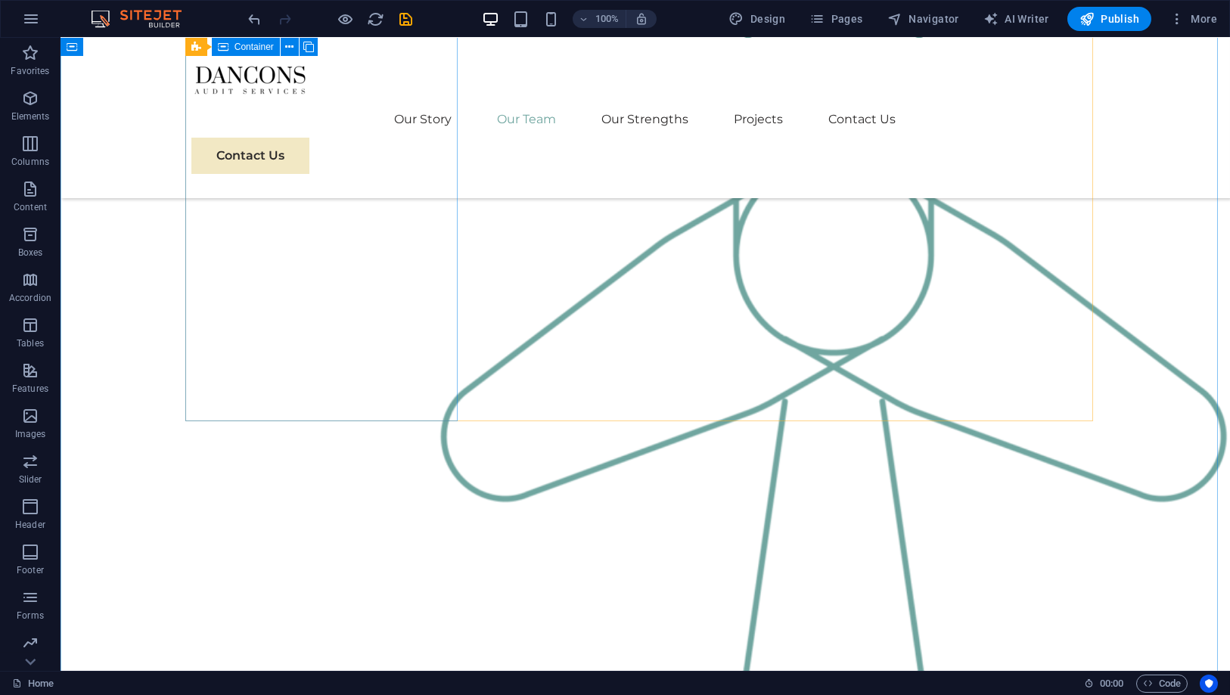
scroll to position [1530, 0]
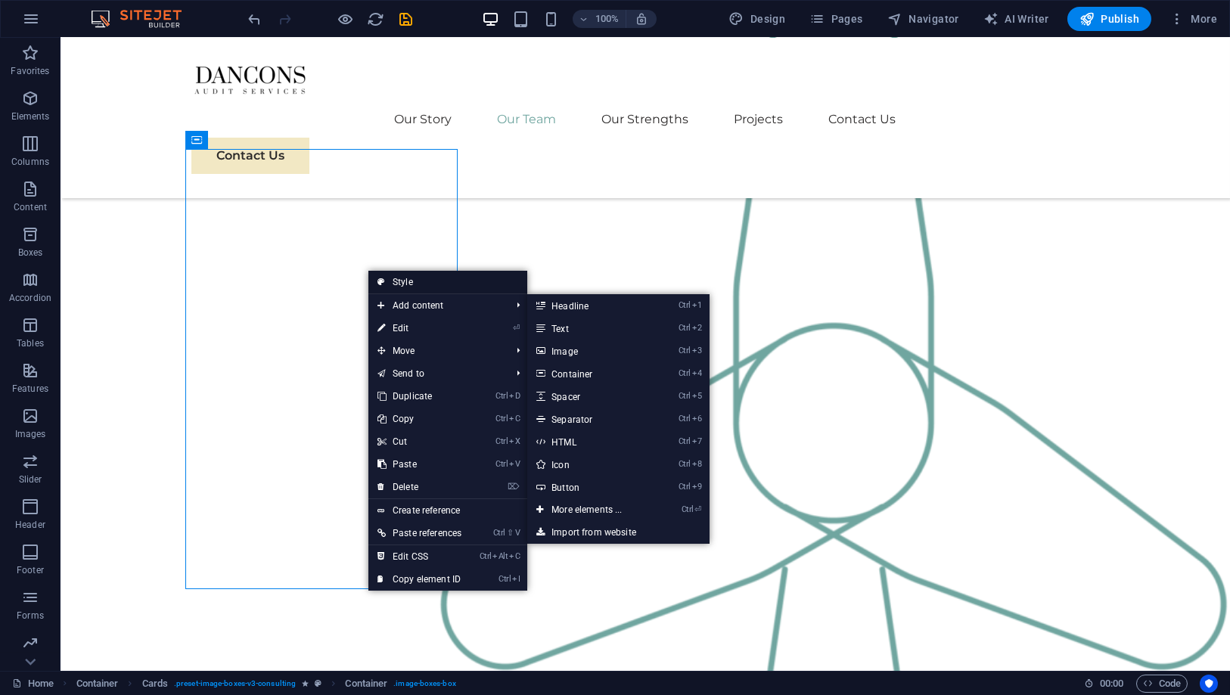
click at [433, 289] on link "Style" at bounding box center [447, 282] width 159 height 23
select select "rem"
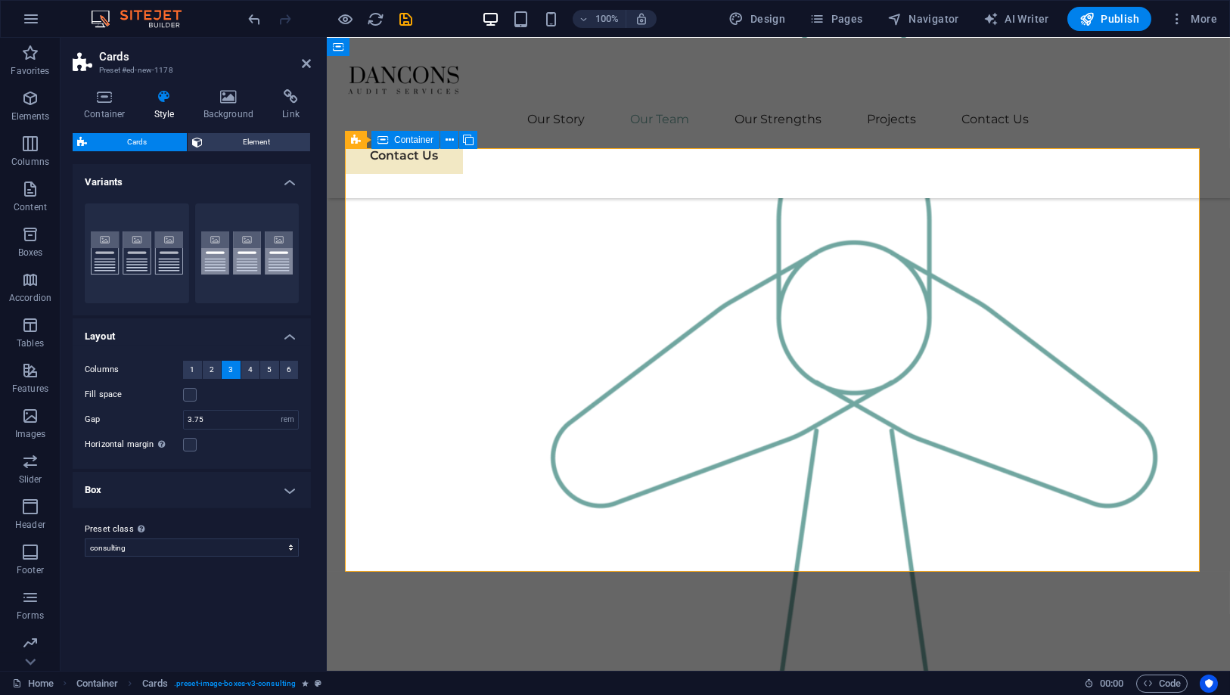
scroll to position [1513, 0]
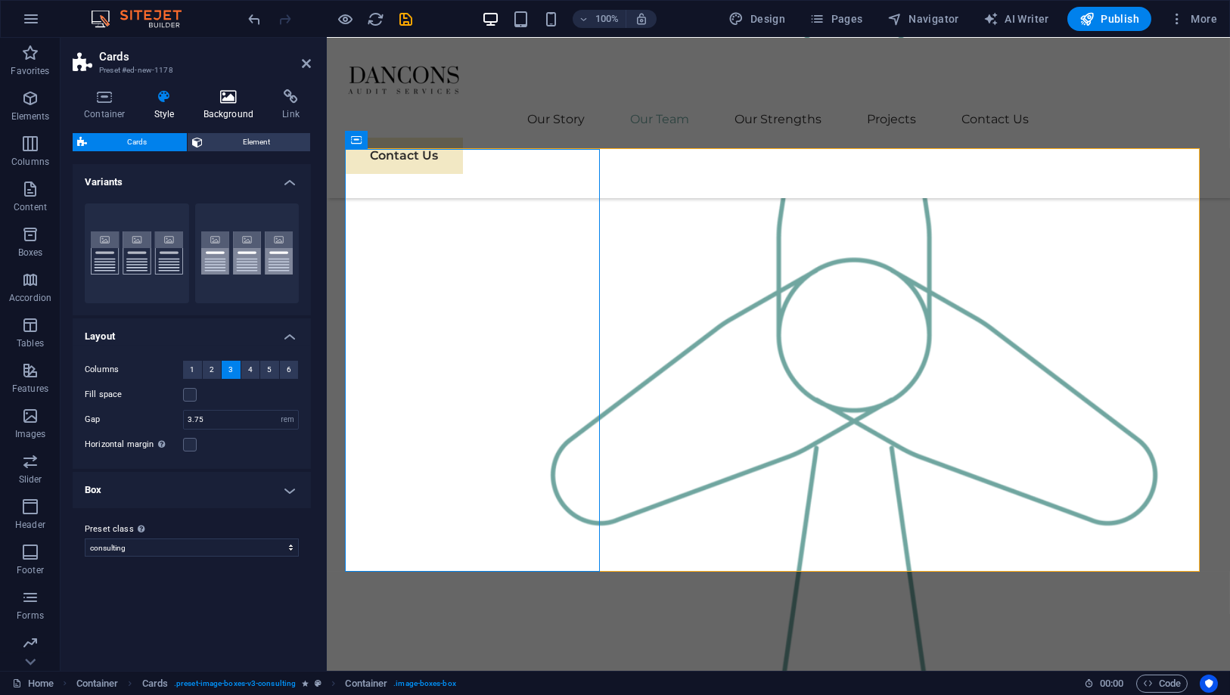
click at [222, 119] on h4 "Background" at bounding box center [231, 105] width 79 height 32
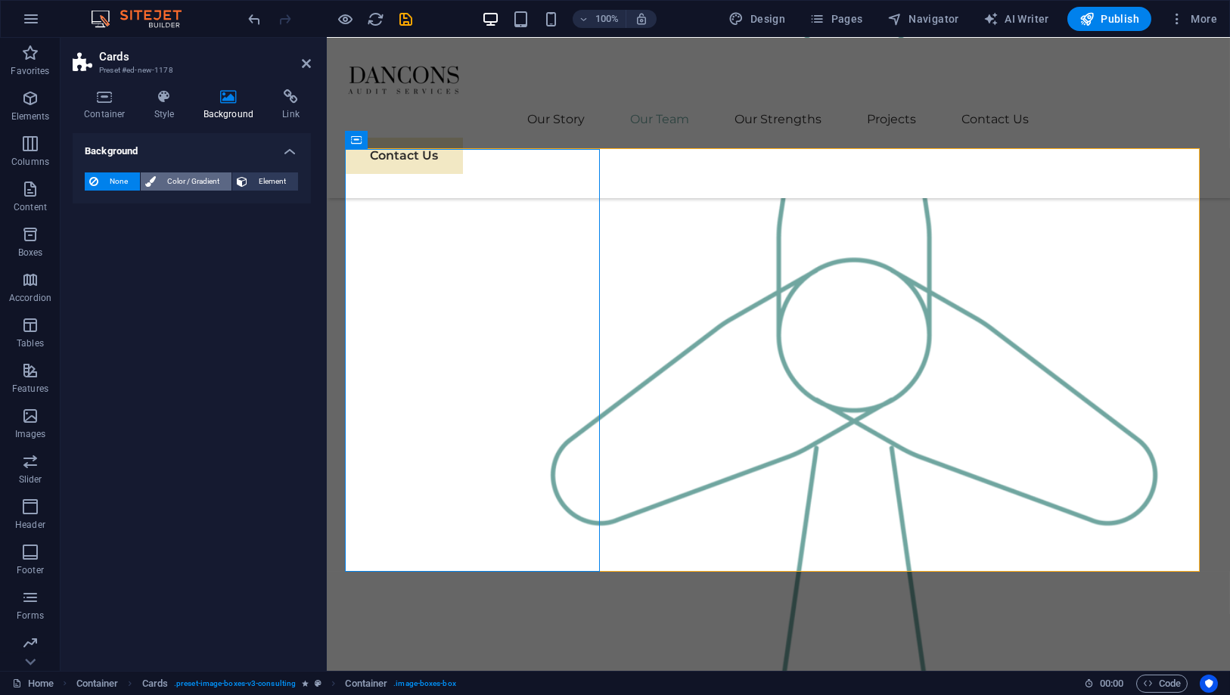
click at [201, 177] on span "Color / Gradient" at bounding box center [193, 181] width 67 height 18
click at [115, 240] on span "Color" at bounding box center [120, 242] width 21 height 12
click at [93, 241] on span at bounding box center [94, 242] width 17 height 17
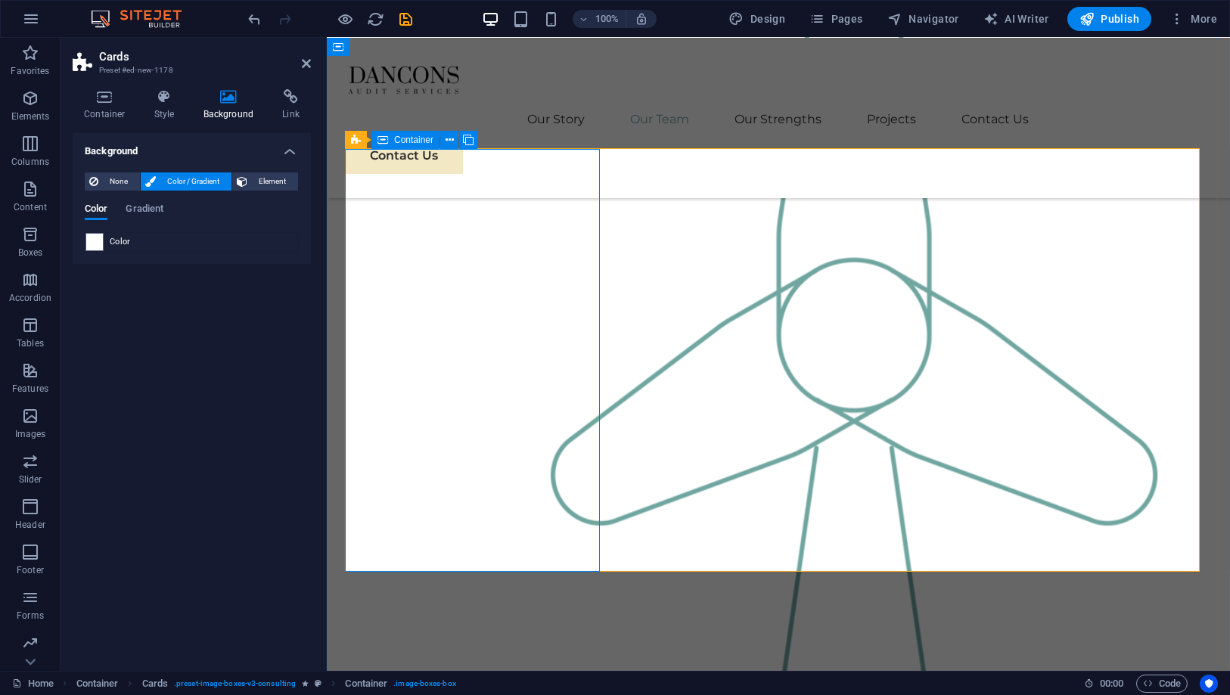
click at [99, 242] on span at bounding box center [94, 242] width 17 height 17
click at [155, 110] on h4 "Style" at bounding box center [167, 105] width 49 height 32
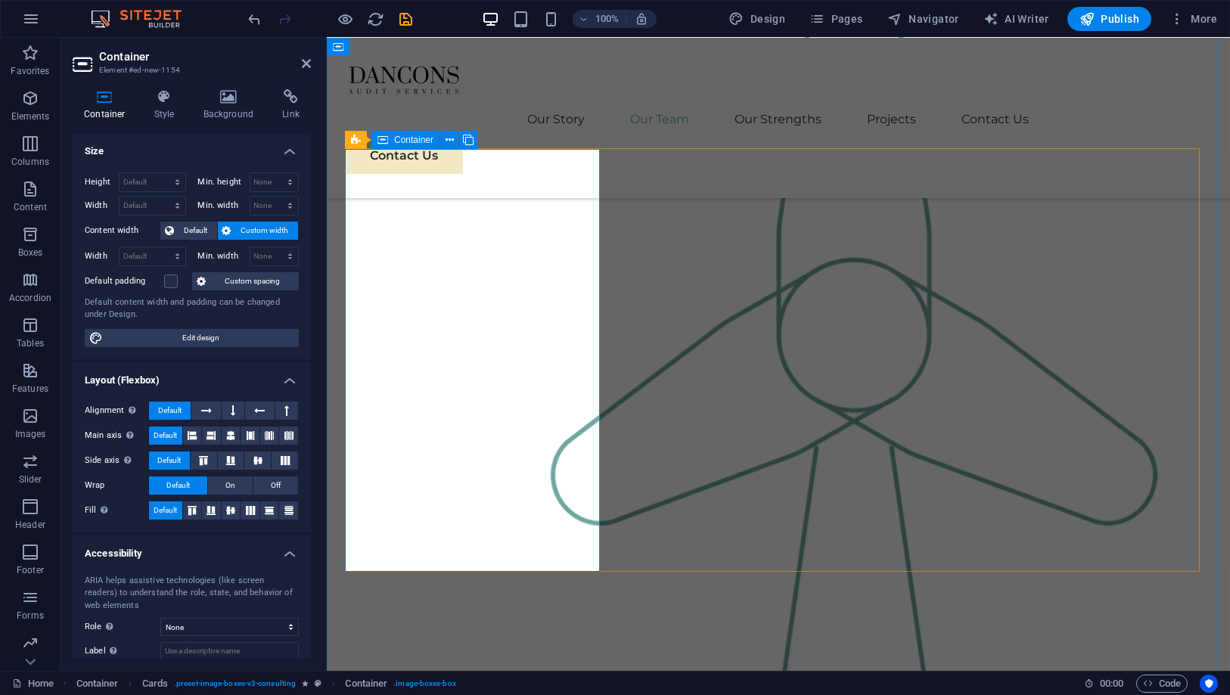
click at [462, 141] on icon at bounding box center [466, 140] width 8 height 16
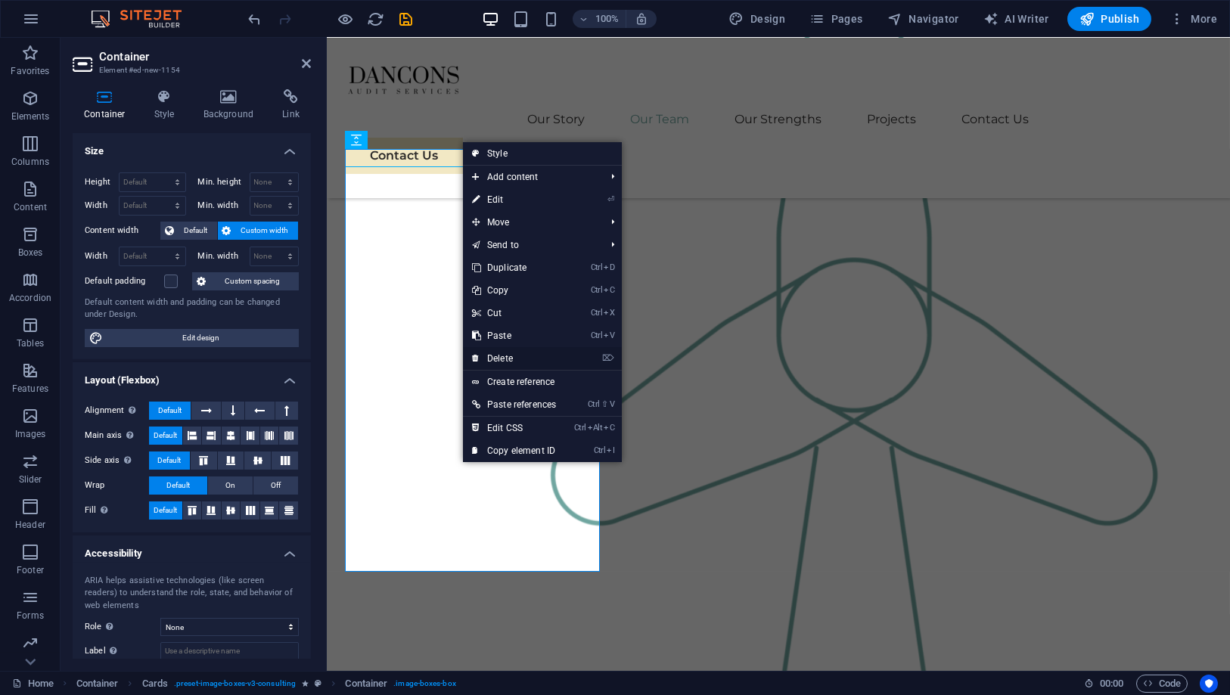
click at [508, 360] on link "⌦ Delete" at bounding box center [514, 358] width 102 height 23
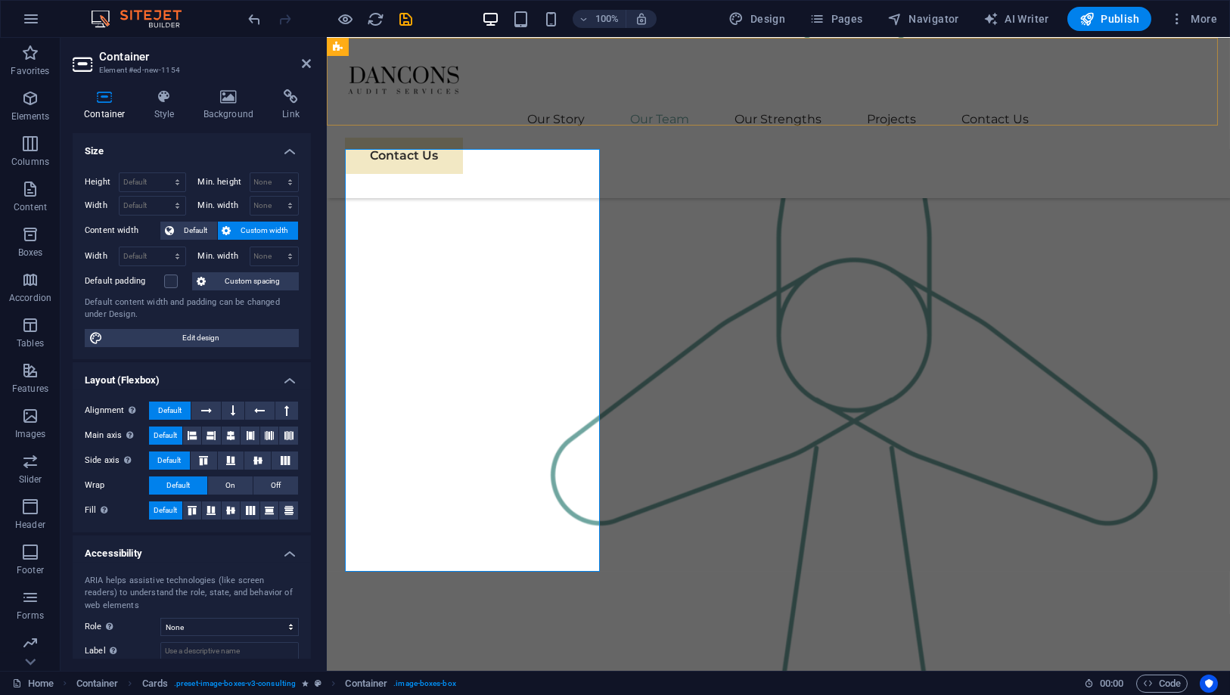
click at [545, 109] on div "Menu Our Story Our Team Our Strengths Projects Contact Us Contact Us" at bounding box center [777, 118] width 903 height 160
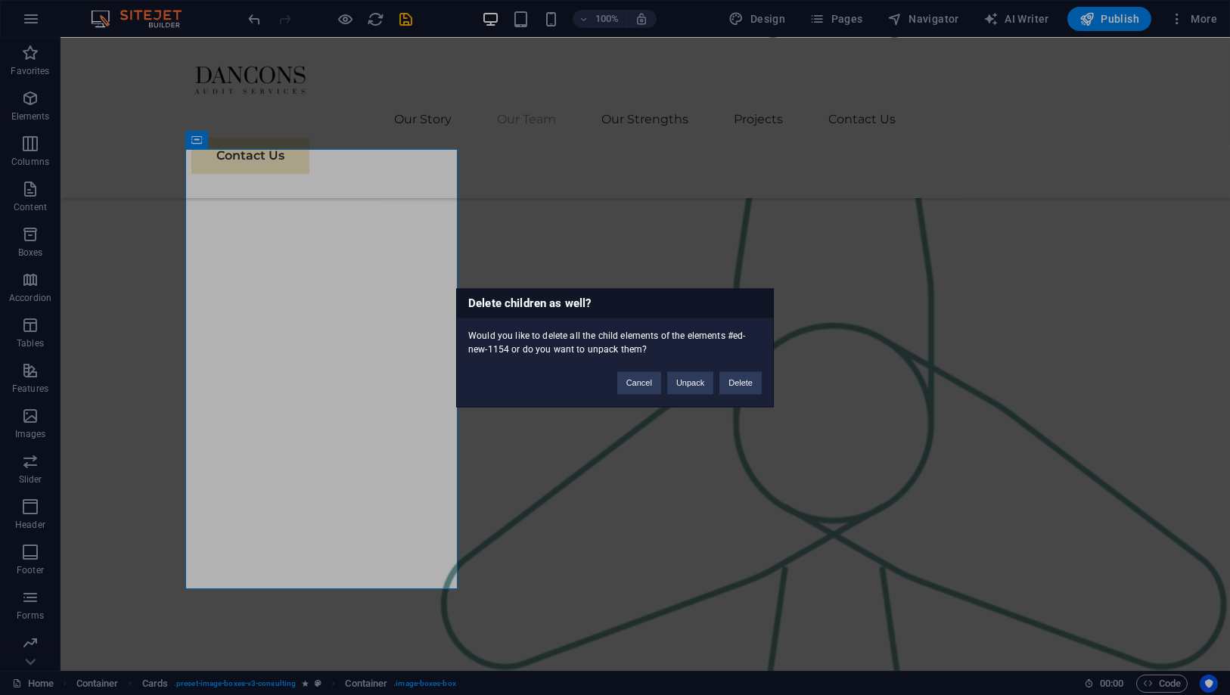
drag, startPoint x: 366, startPoint y: 186, endPoint x: 424, endPoint y: 224, distance: 68.8
click at [424, 223] on div "Delete children as well? Would you like to delete all the child elements of the…" at bounding box center [615, 347] width 1230 height 695
click at [738, 378] on button "Delete" at bounding box center [740, 382] width 42 height 23
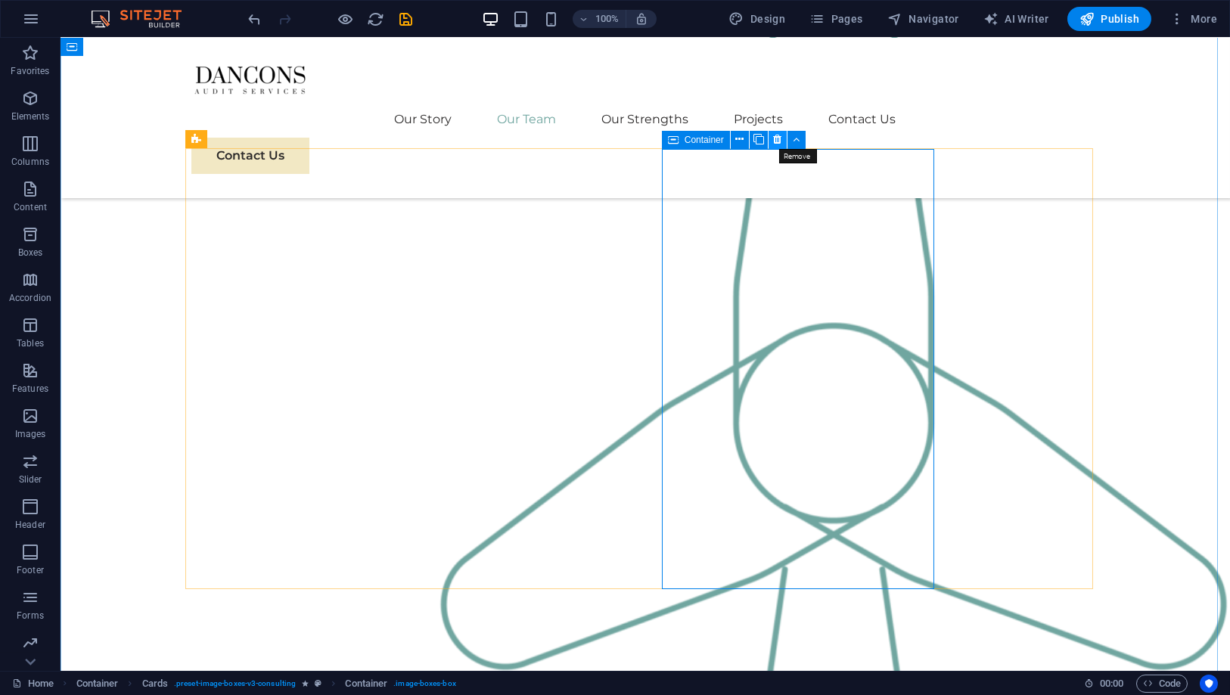
click at [777, 143] on icon at bounding box center [777, 140] width 8 height 16
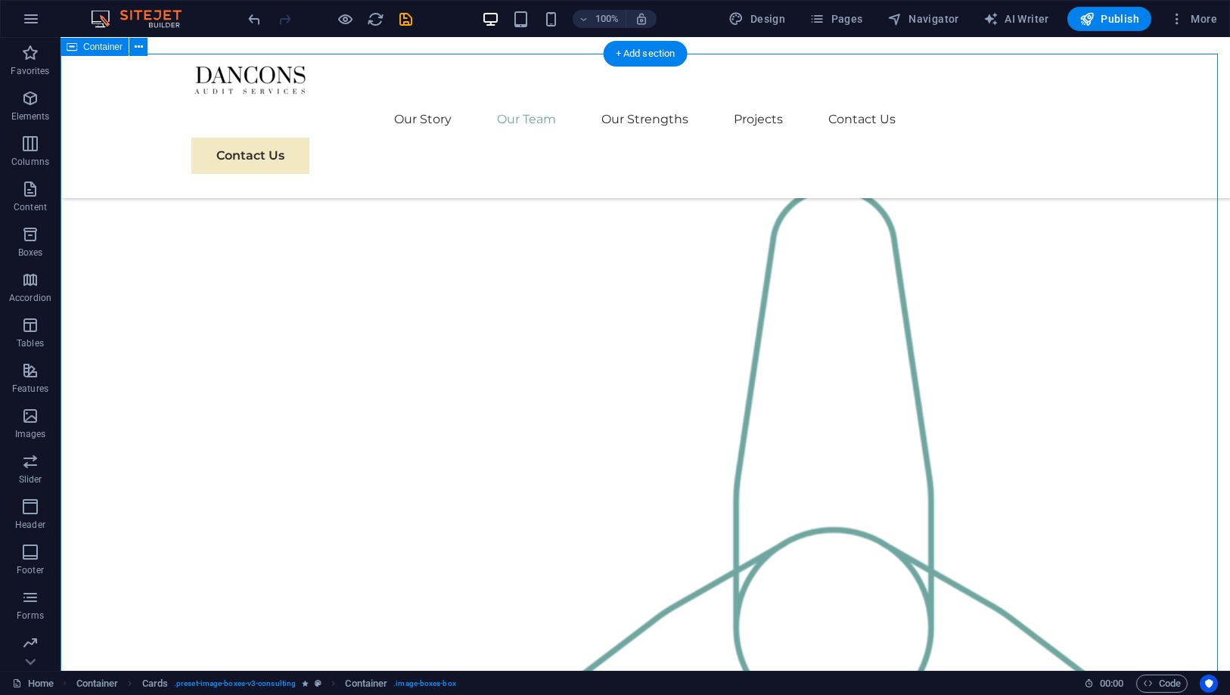
scroll to position [1278, 0]
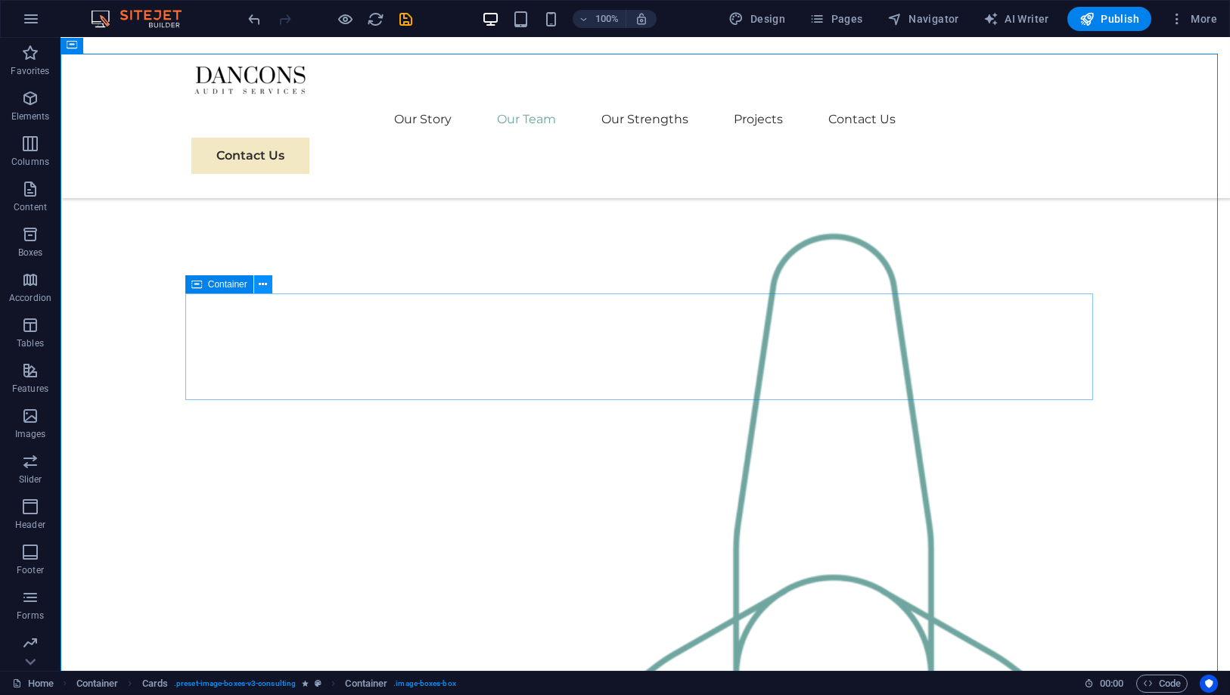
click at [259, 289] on icon at bounding box center [263, 285] width 8 height 16
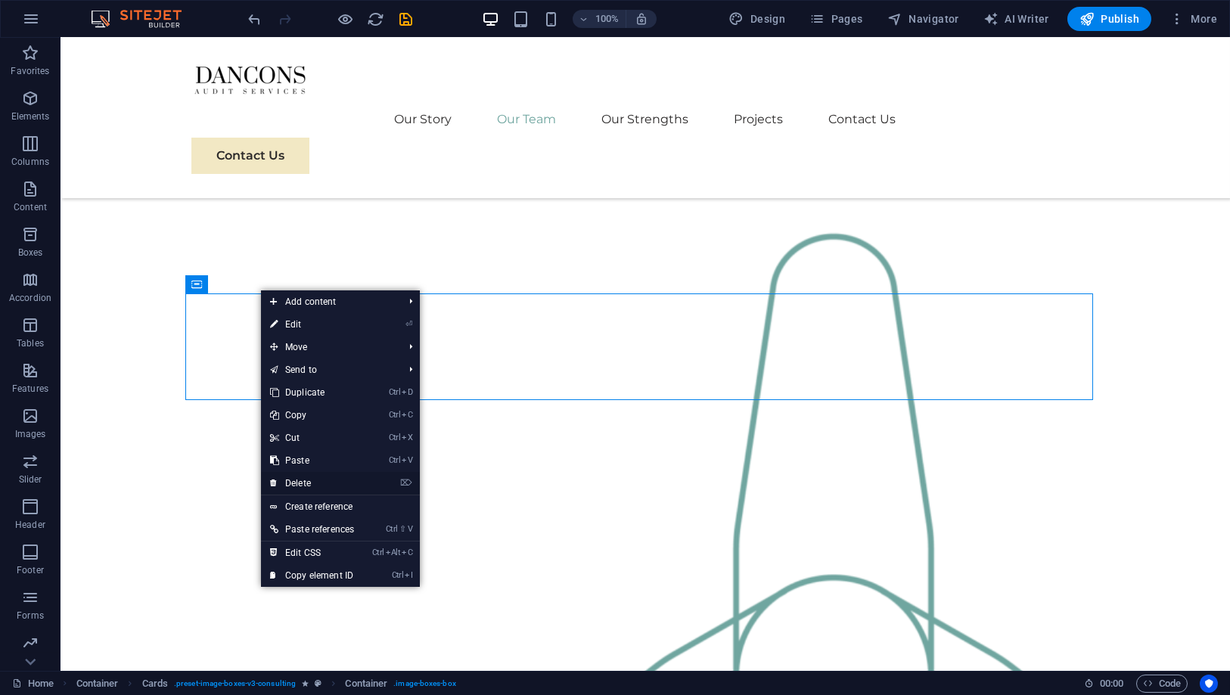
click at [315, 477] on link "⌦ Delete" at bounding box center [312, 483] width 102 height 23
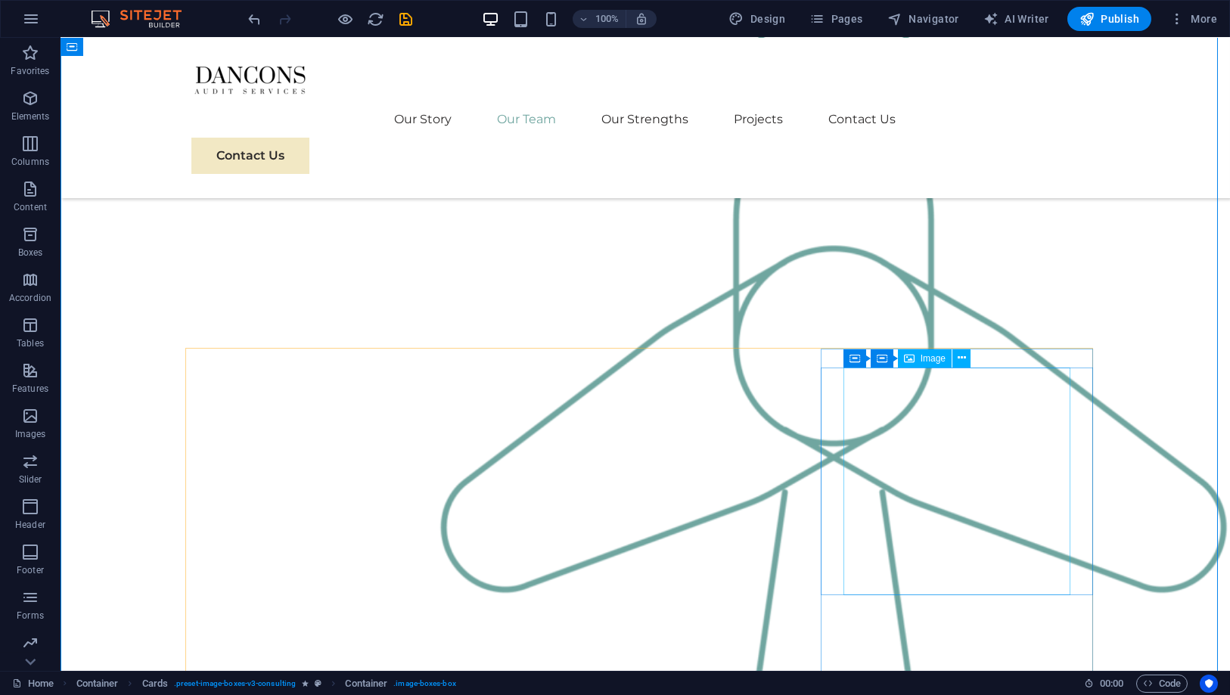
scroll to position [1698, 0]
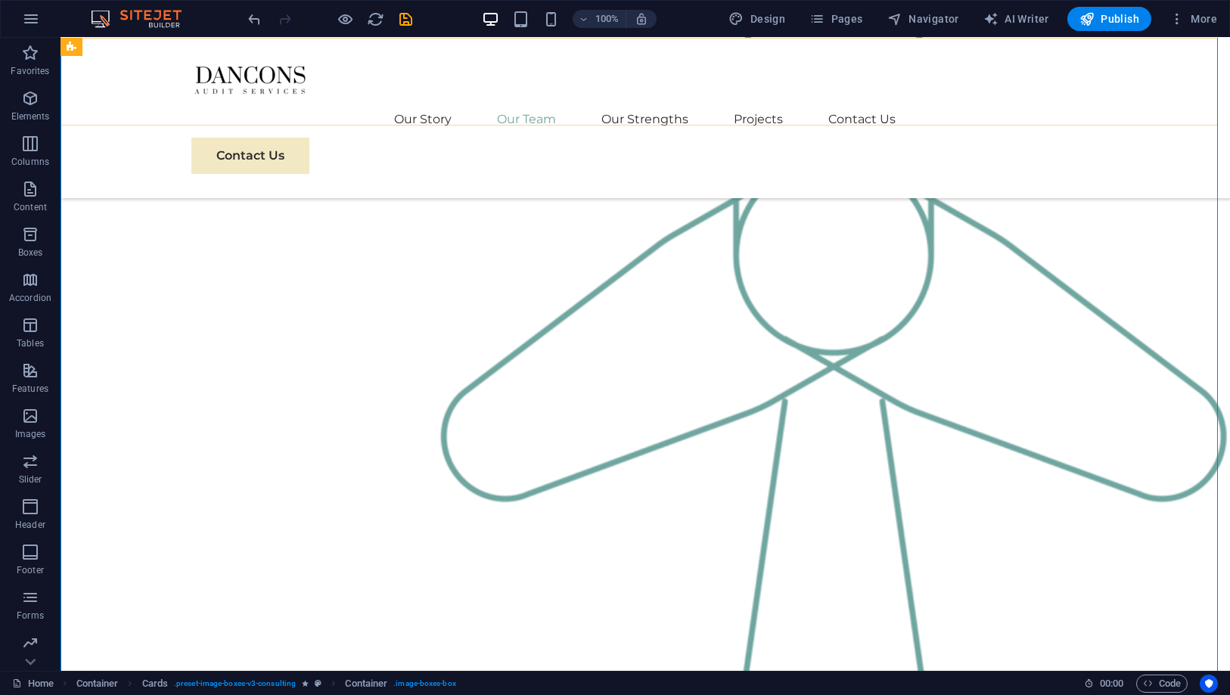
checkbox input "false"
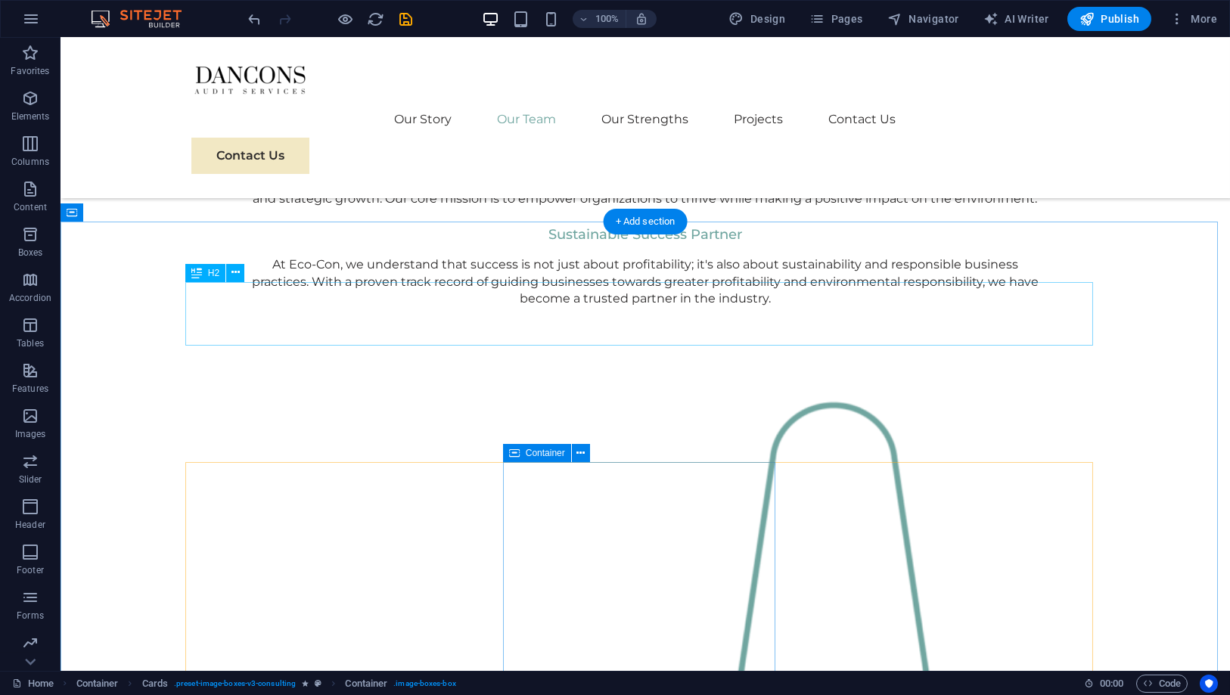
scroll to position [1362, 0]
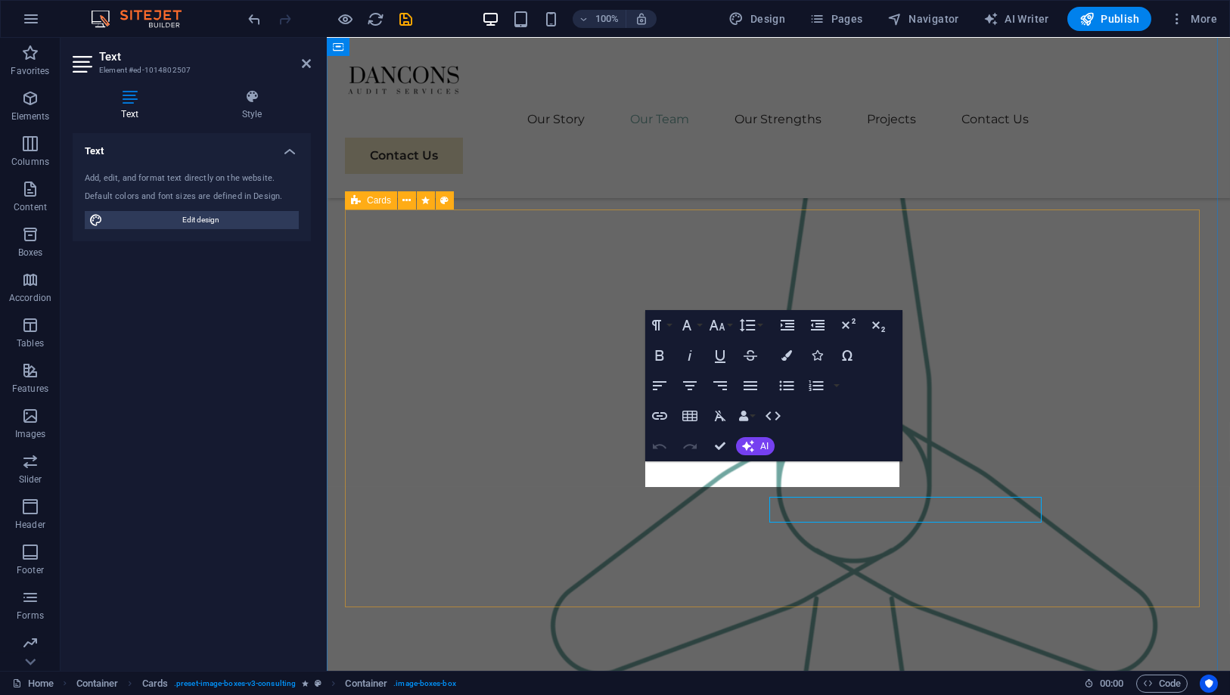
scroll to position [1344, 0]
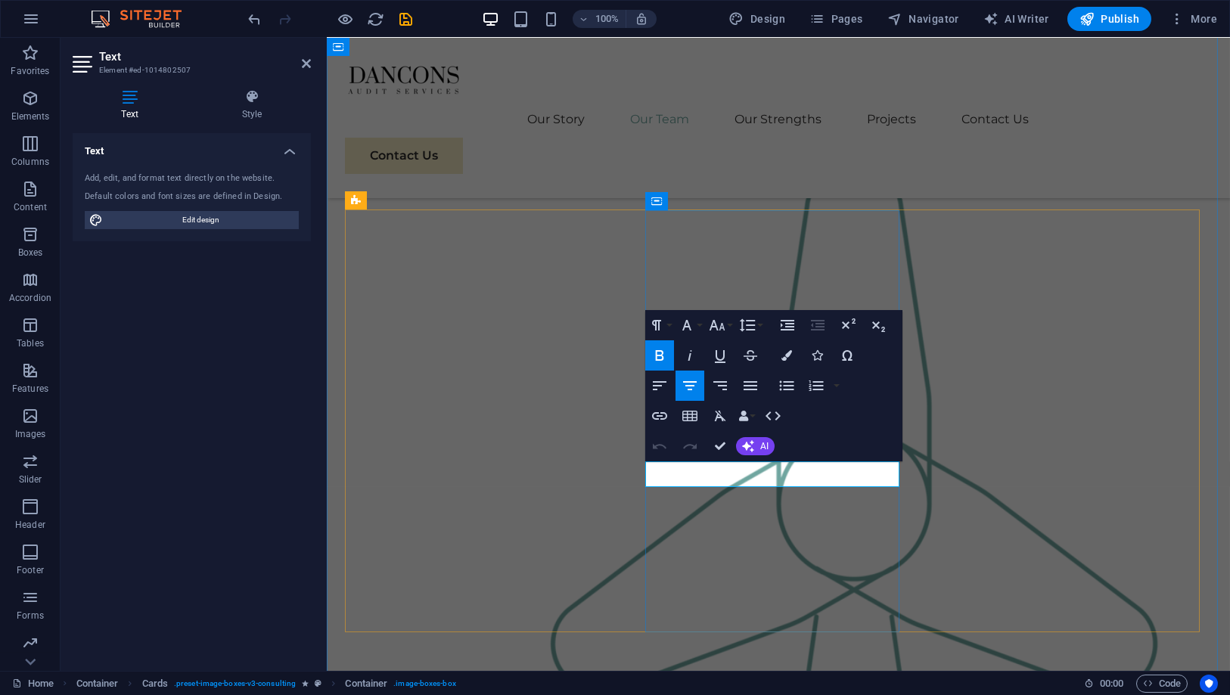
drag, startPoint x: 848, startPoint y: 465, endPoint x: 1002, endPoint y: 489, distance: 155.5
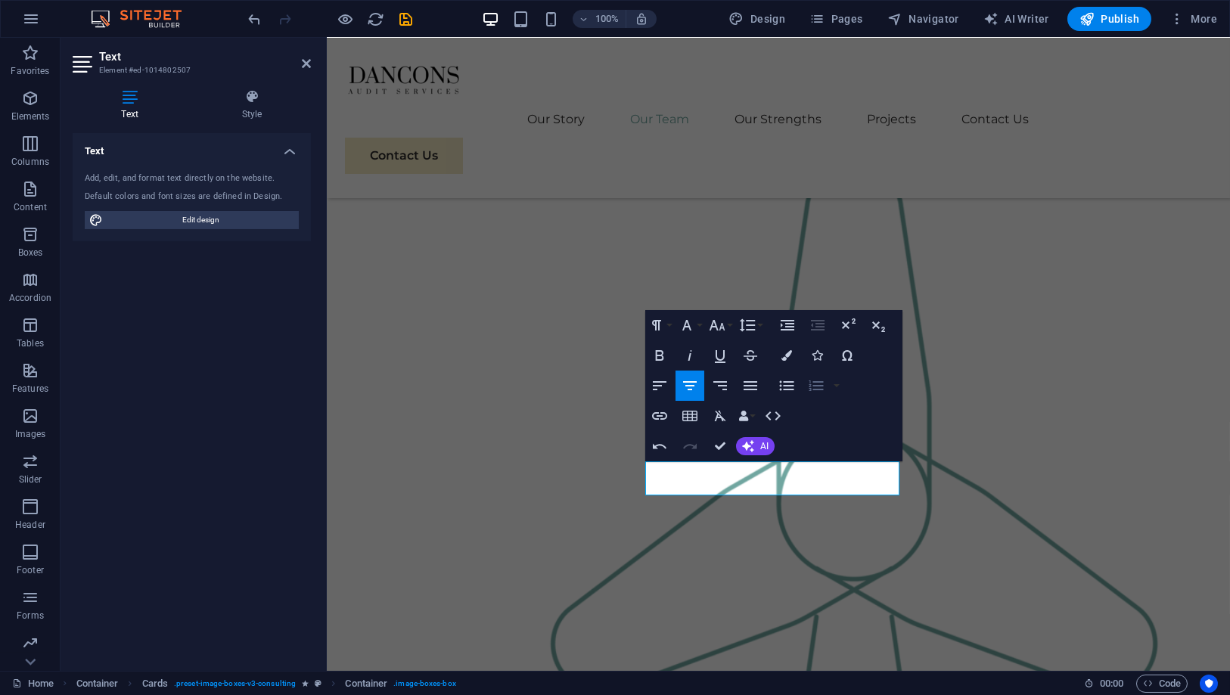
scroll to position [348, 1]
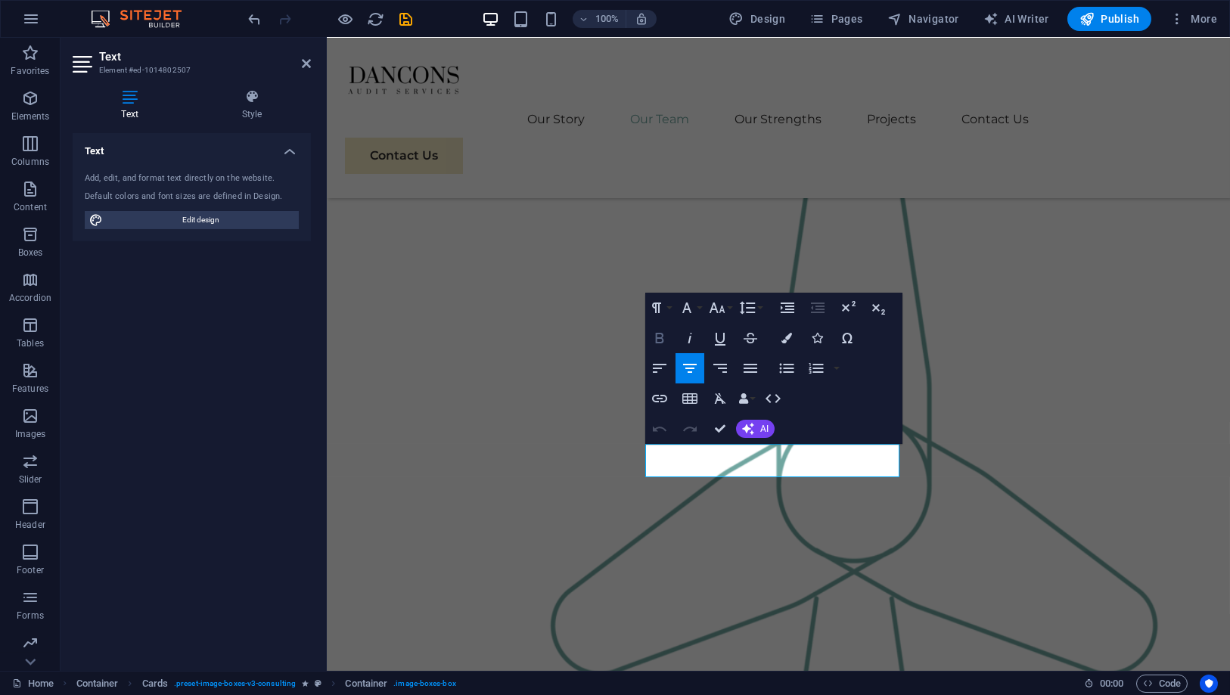
click at [665, 337] on icon "button" at bounding box center [660, 338] width 18 height 18
click at [693, 309] on icon "button" at bounding box center [687, 308] width 18 height 18
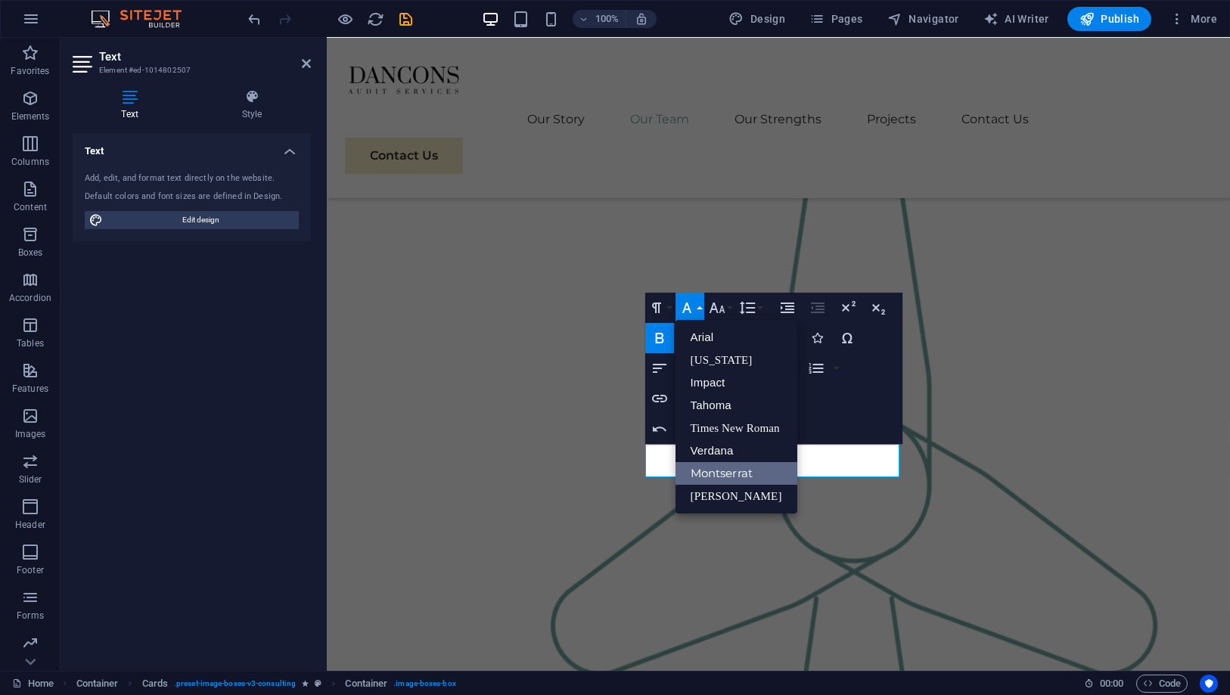
scroll to position [0, 0]
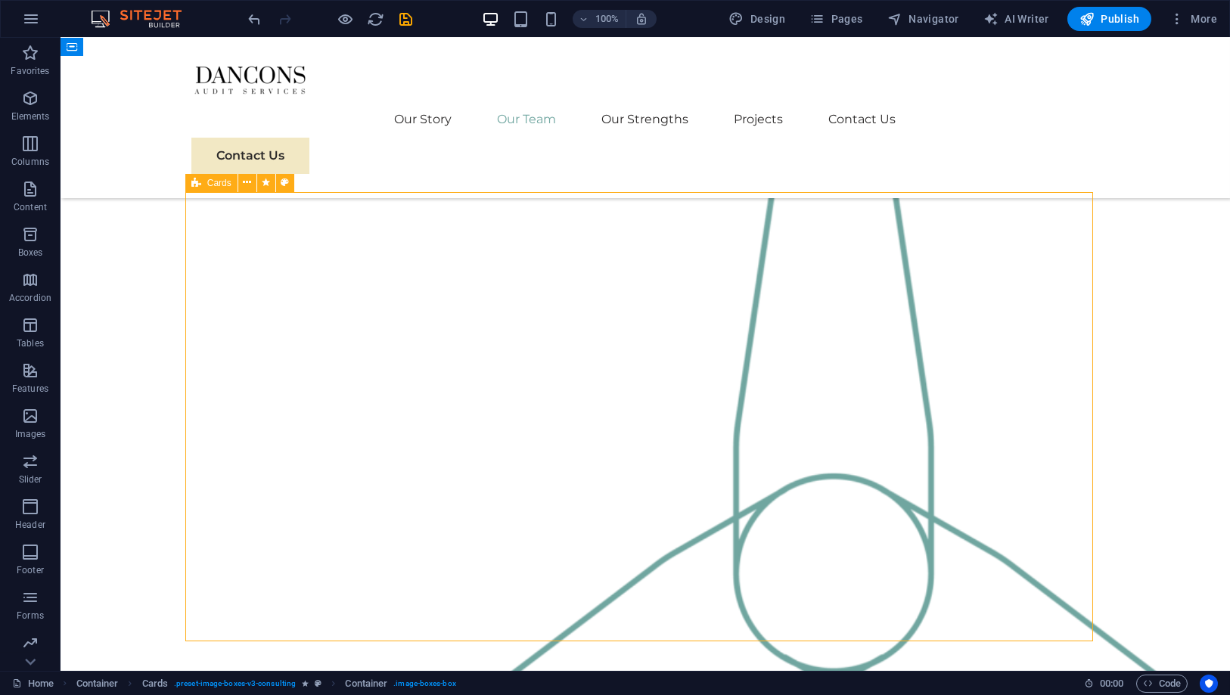
scroll to position [1632, 0]
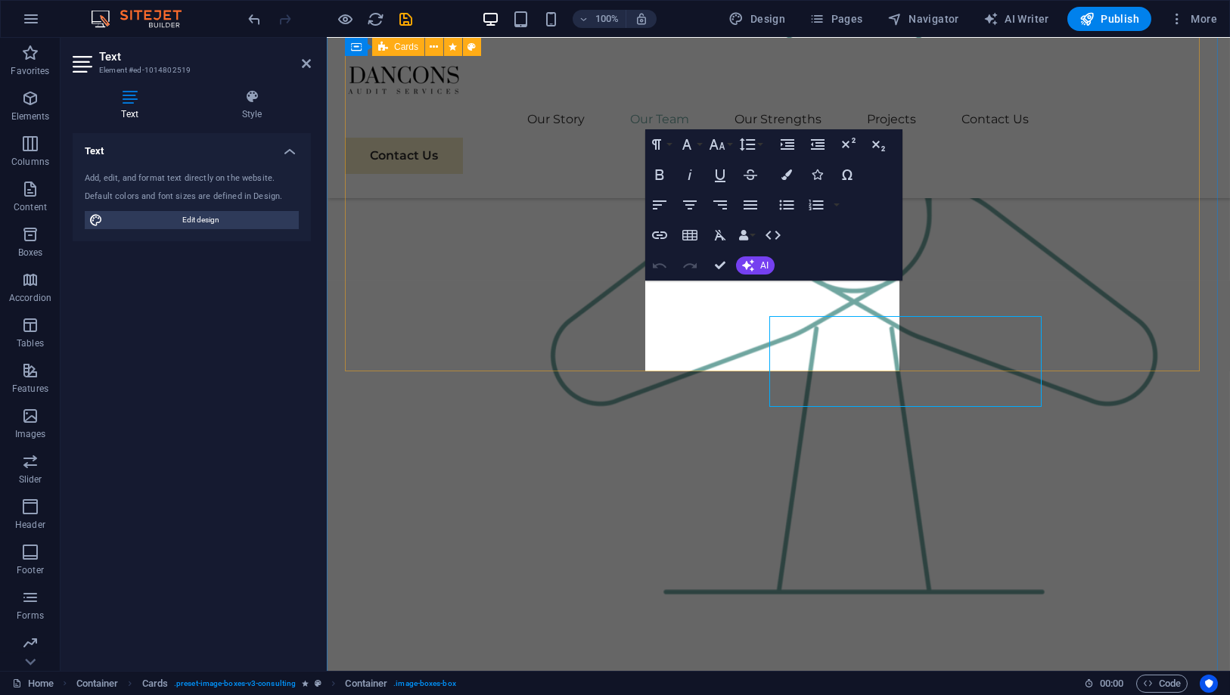
scroll to position [1614, 0]
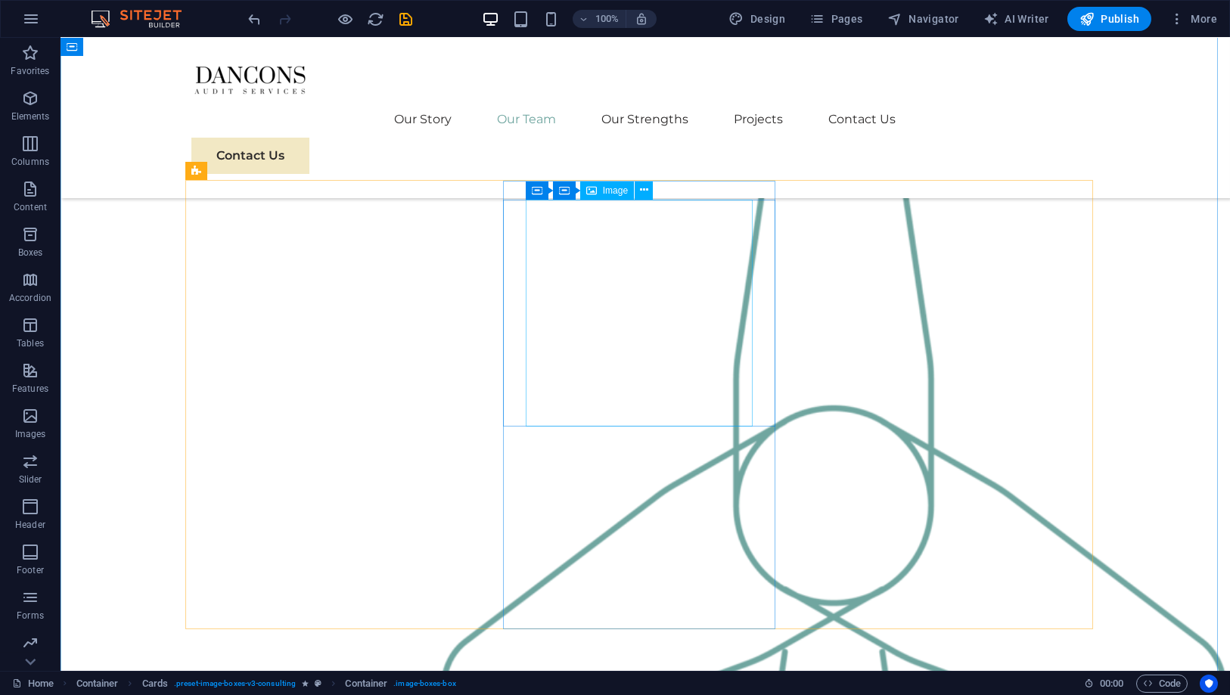
scroll to position [1482, 0]
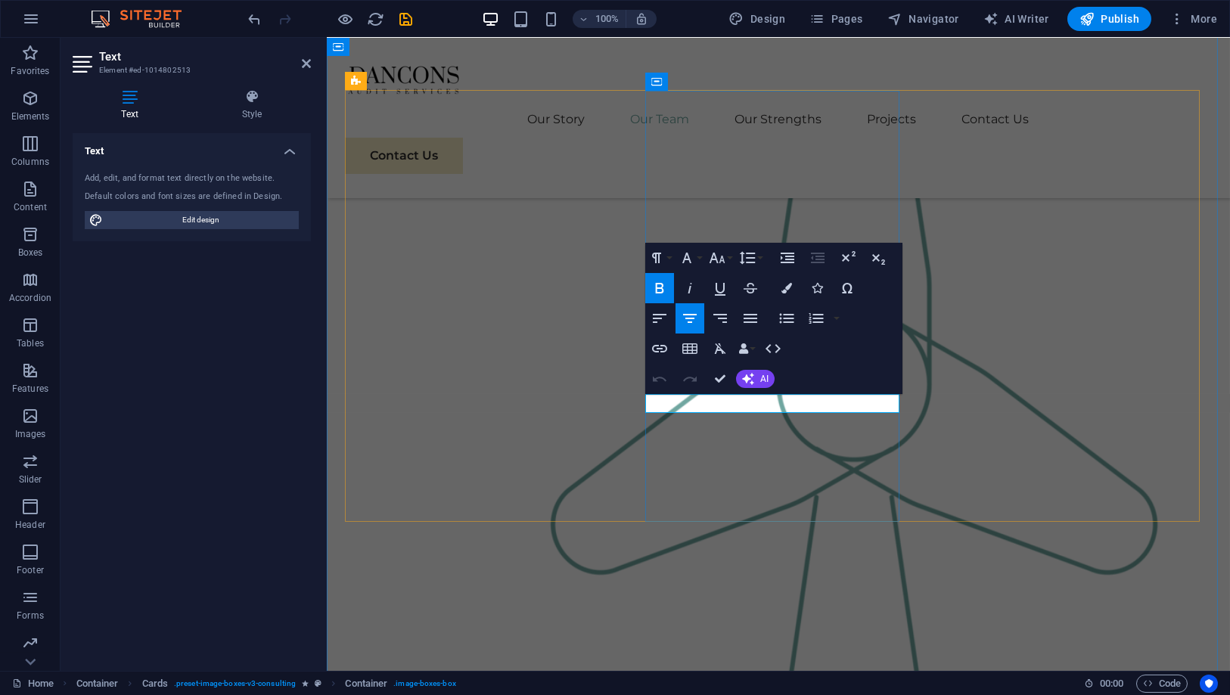
drag, startPoint x: 831, startPoint y: 403, endPoint x: 707, endPoint y: 399, distance: 124.1
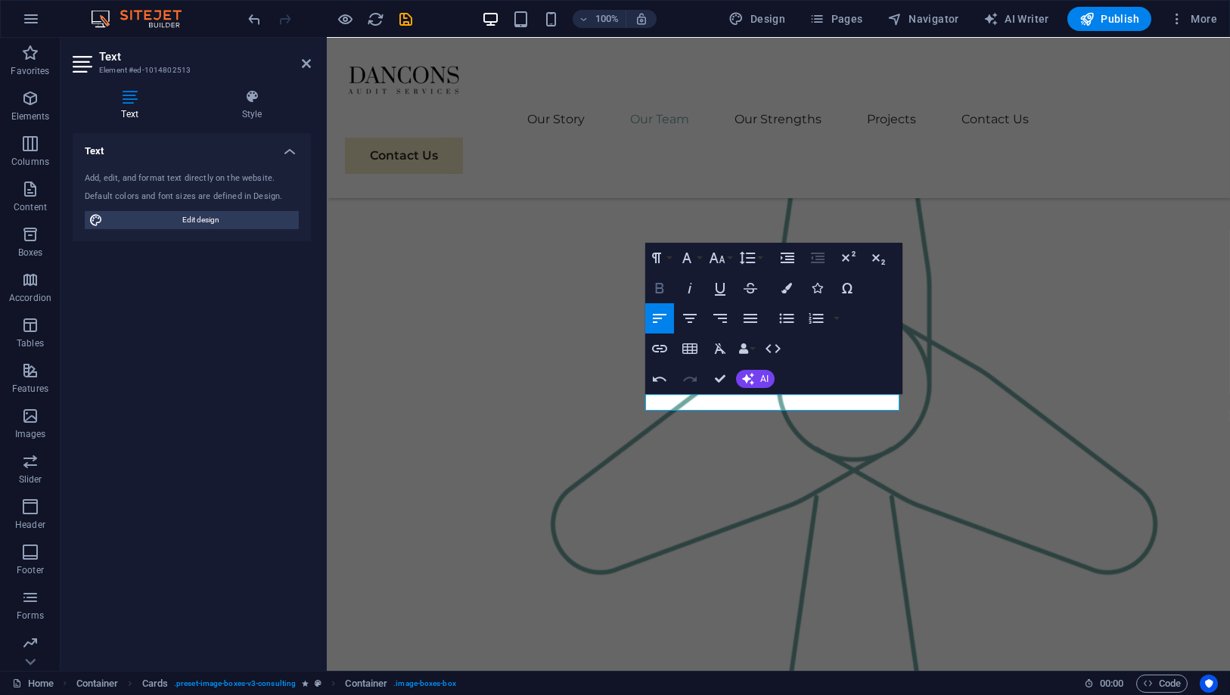
click at [667, 290] on icon "button" at bounding box center [660, 288] width 18 height 18
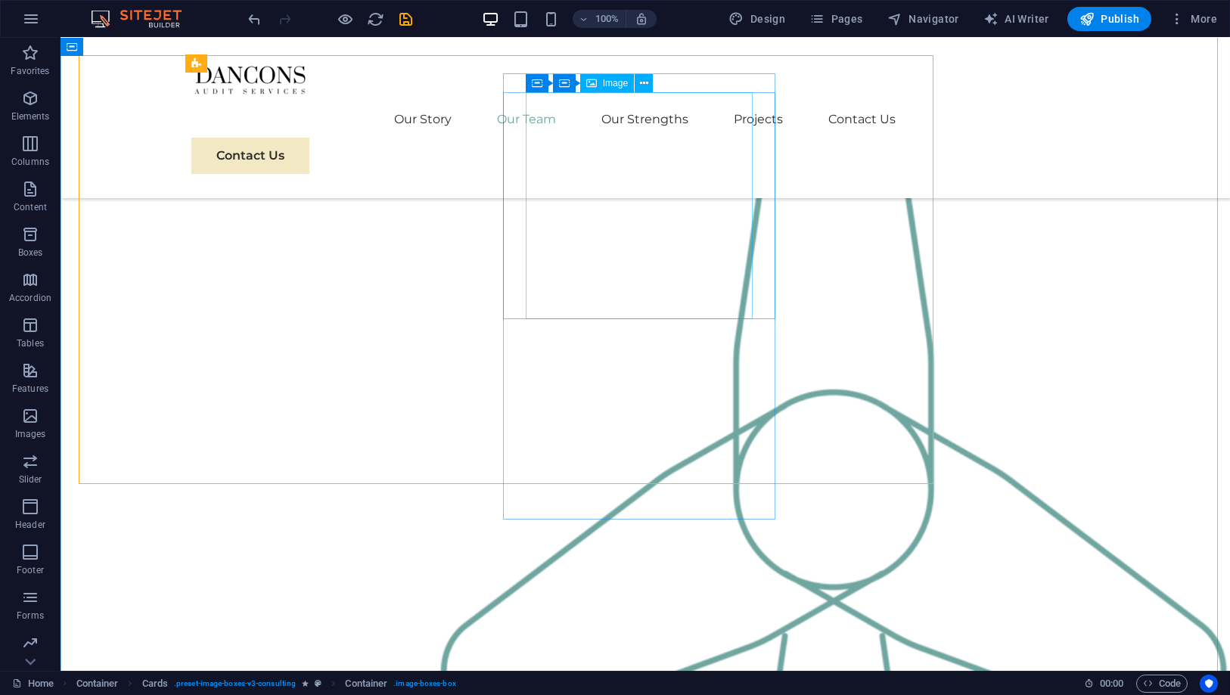
scroll to position [1499, 0]
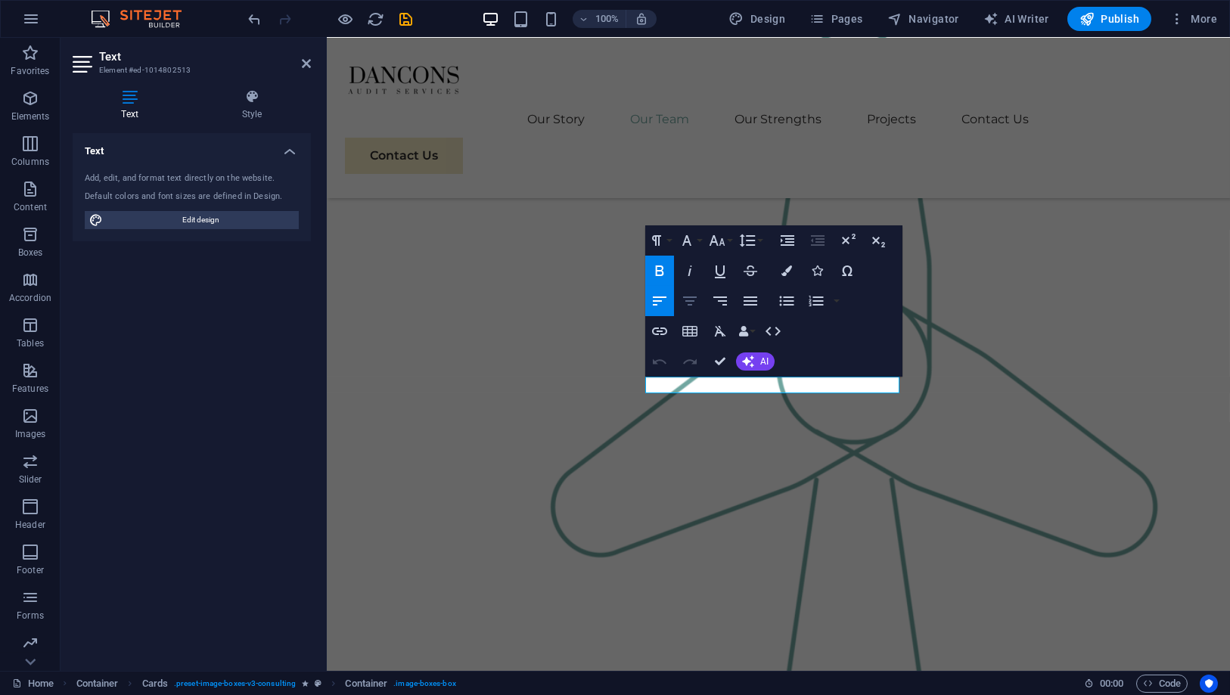
click at [686, 298] on icon "button" at bounding box center [690, 301] width 18 height 18
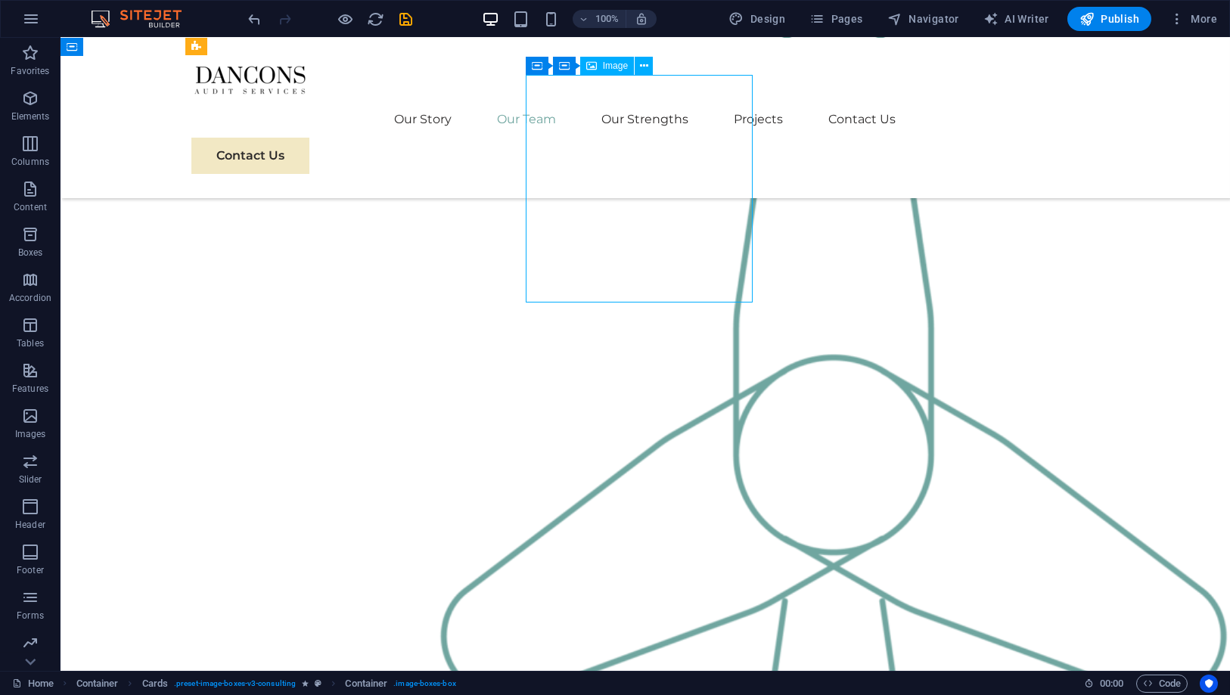
select select "%"
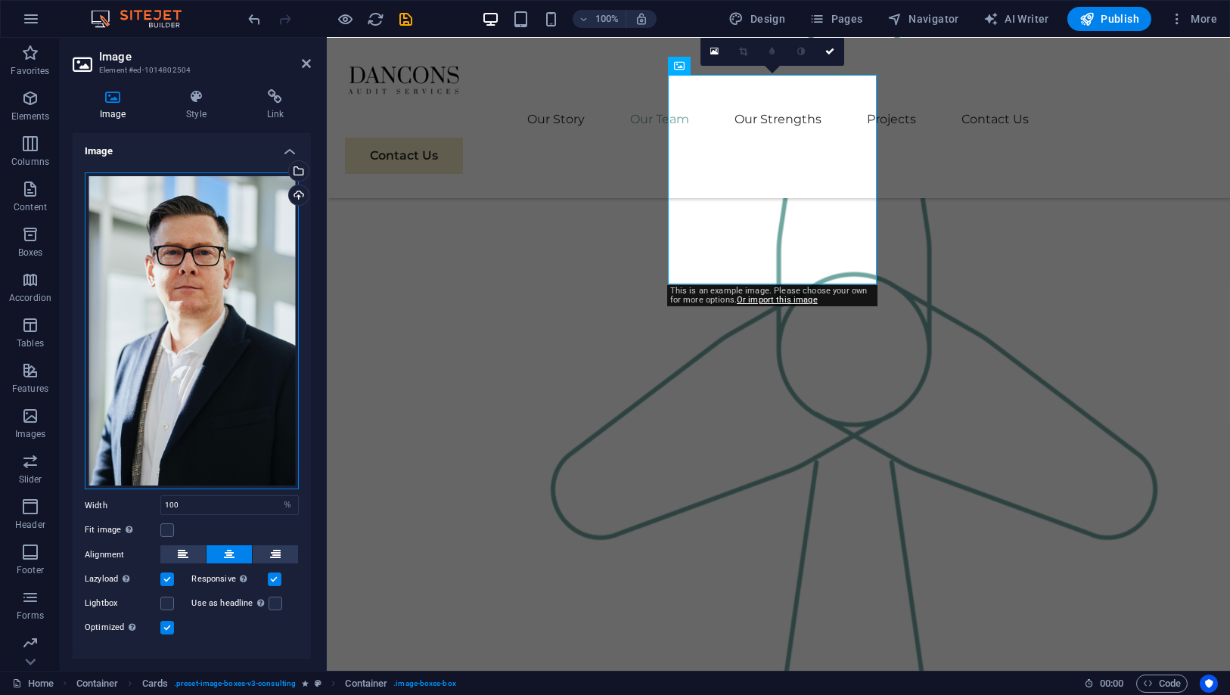
click at [262, 336] on div "Drag files here, click to choose files or select files from Files or our free s…" at bounding box center [192, 331] width 214 height 318
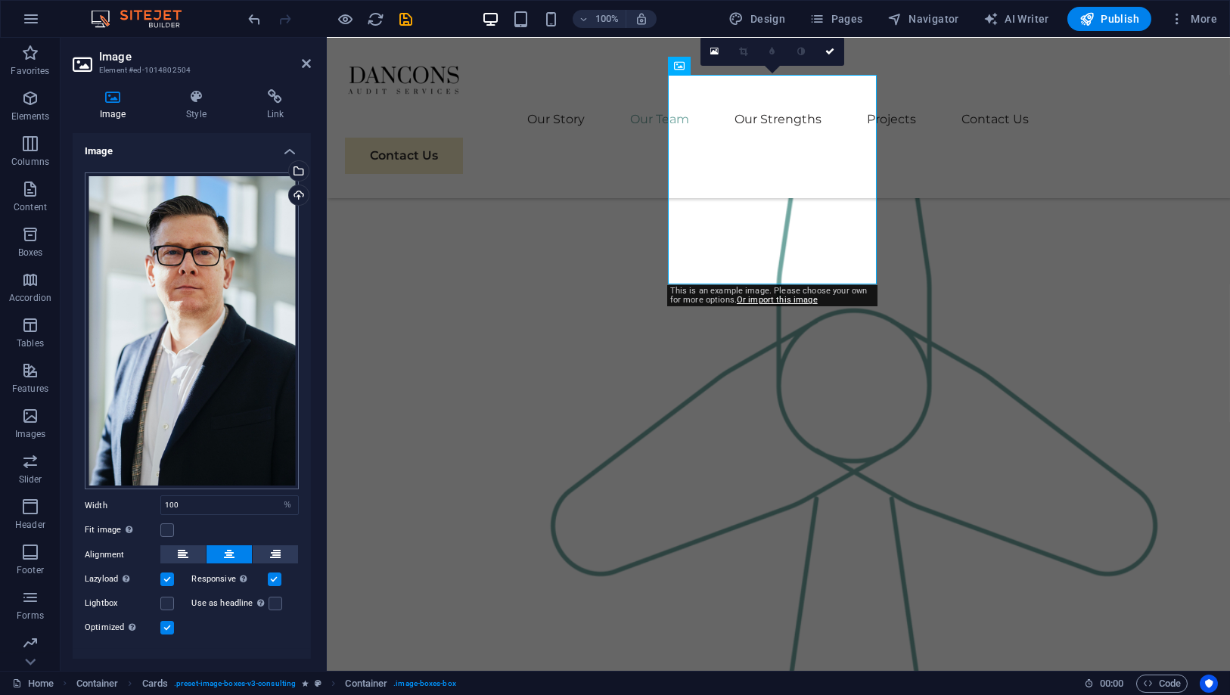
scroll to position [1452, 0]
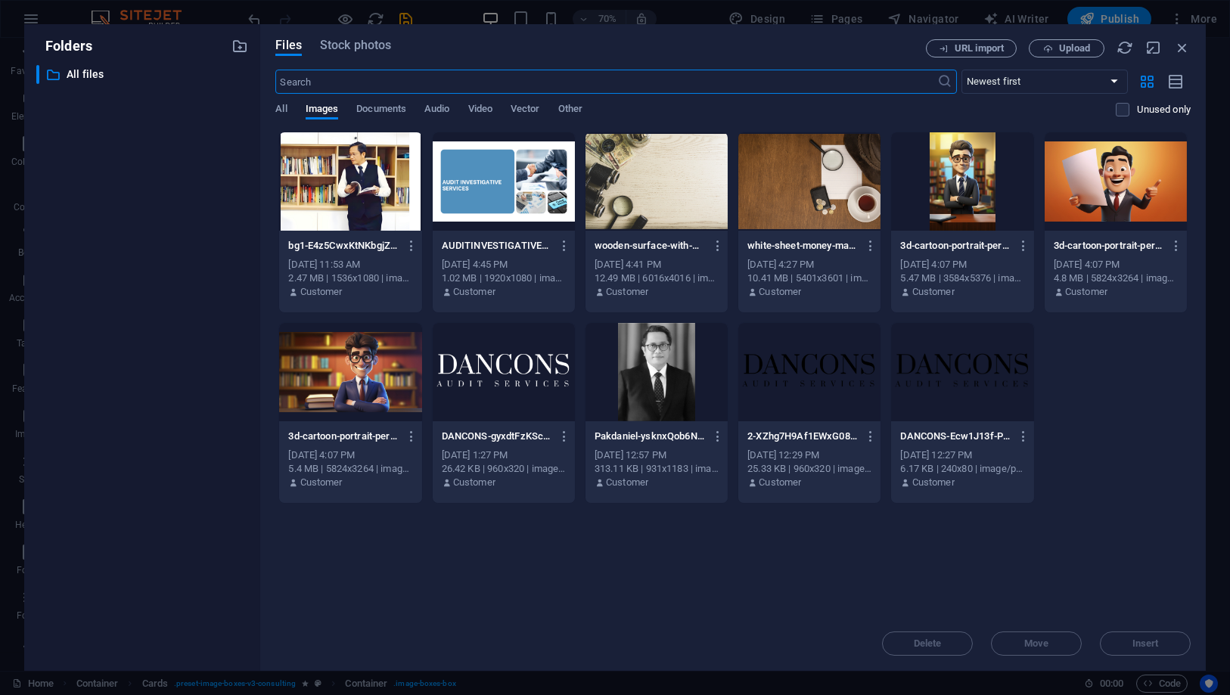
click at [659, 355] on div at bounding box center [657, 372] width 142 height 98
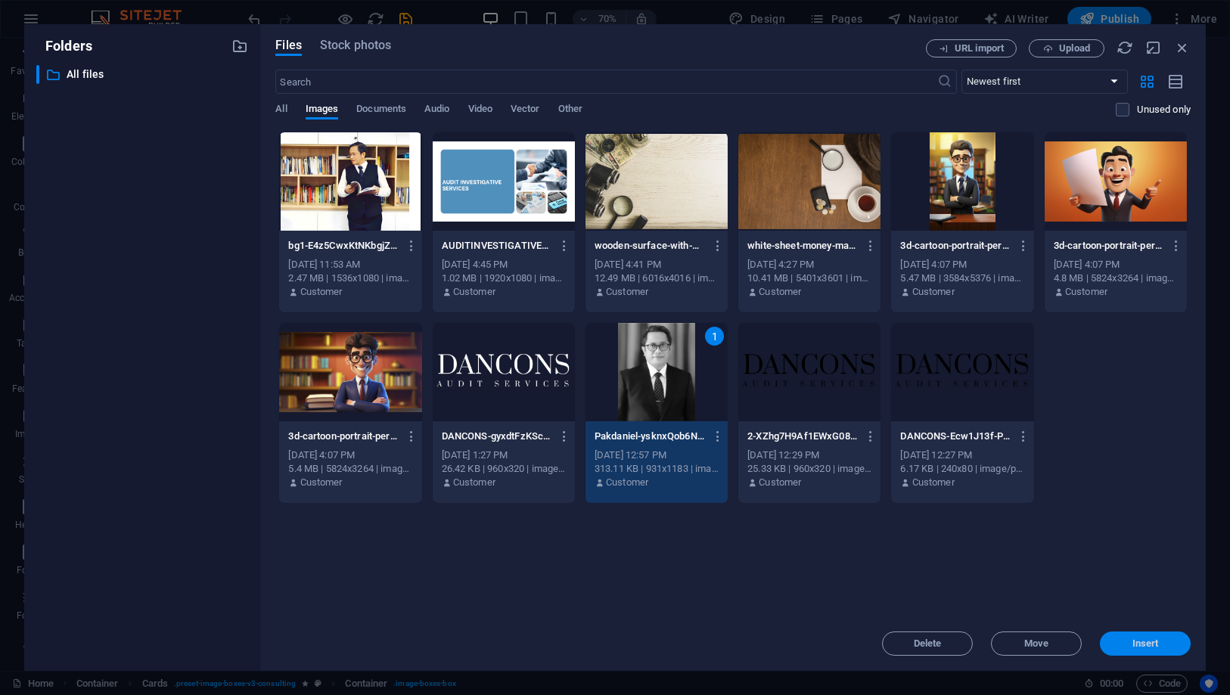
click at [1106, 625] on span "Insert" at bounding box center [1145, 643] width 79 height 9
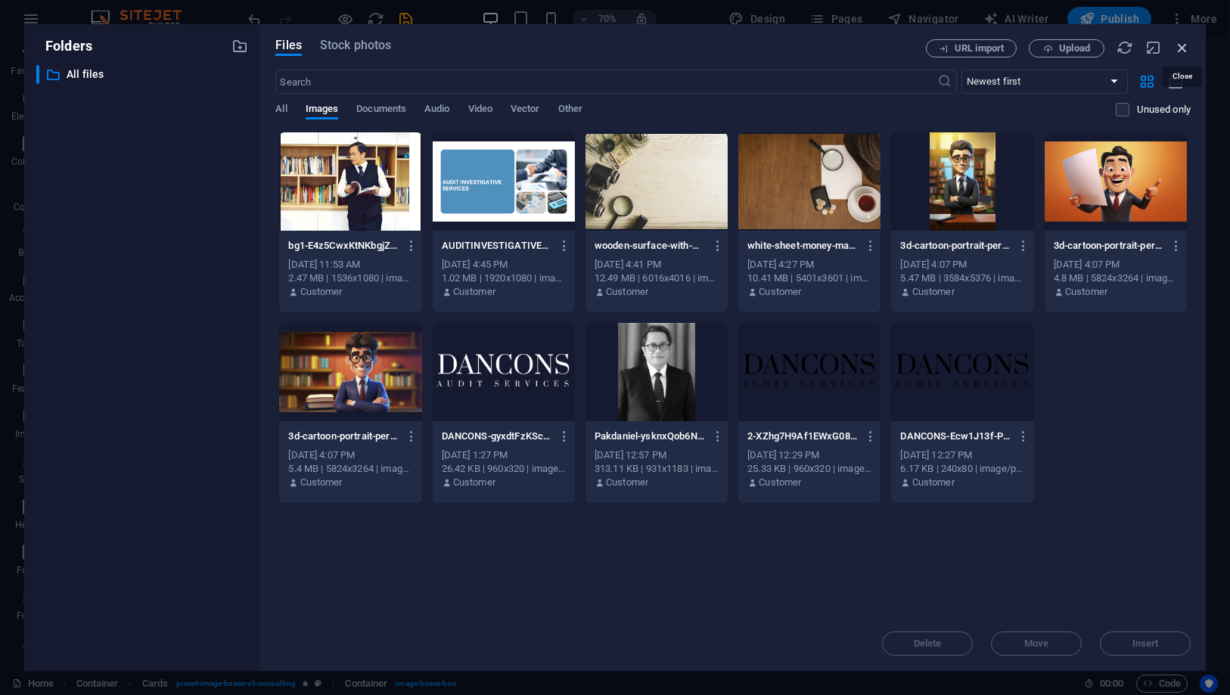
click at [1106, 53] on icon "button" at bounding box center [1182, 47] width 17 height 17
select select "image"
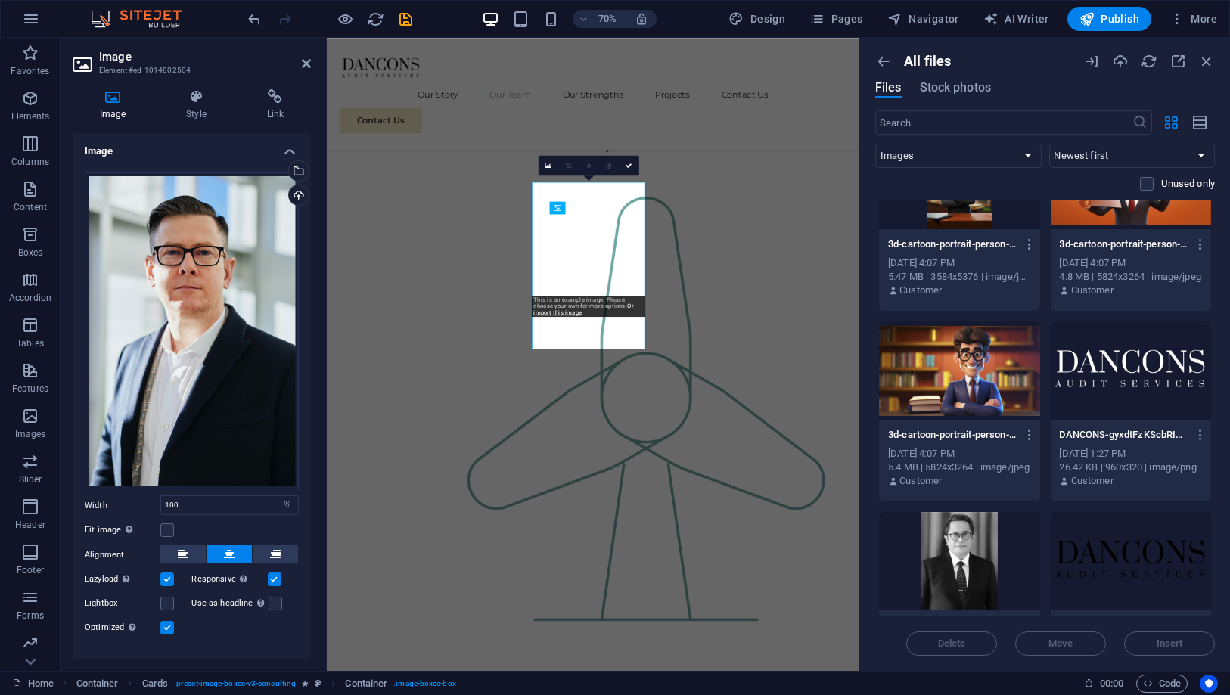
scroll to position [548, 0]
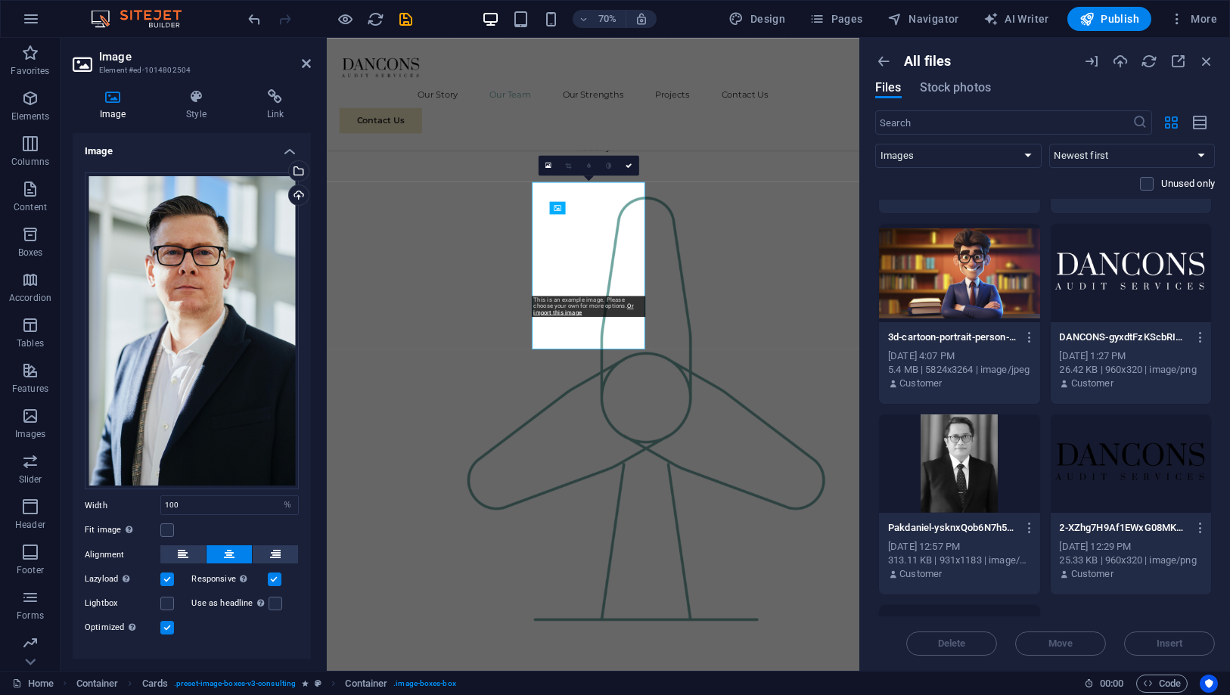
click at [957, 449] on div at bounding box center [959, 464] width 161 height 98
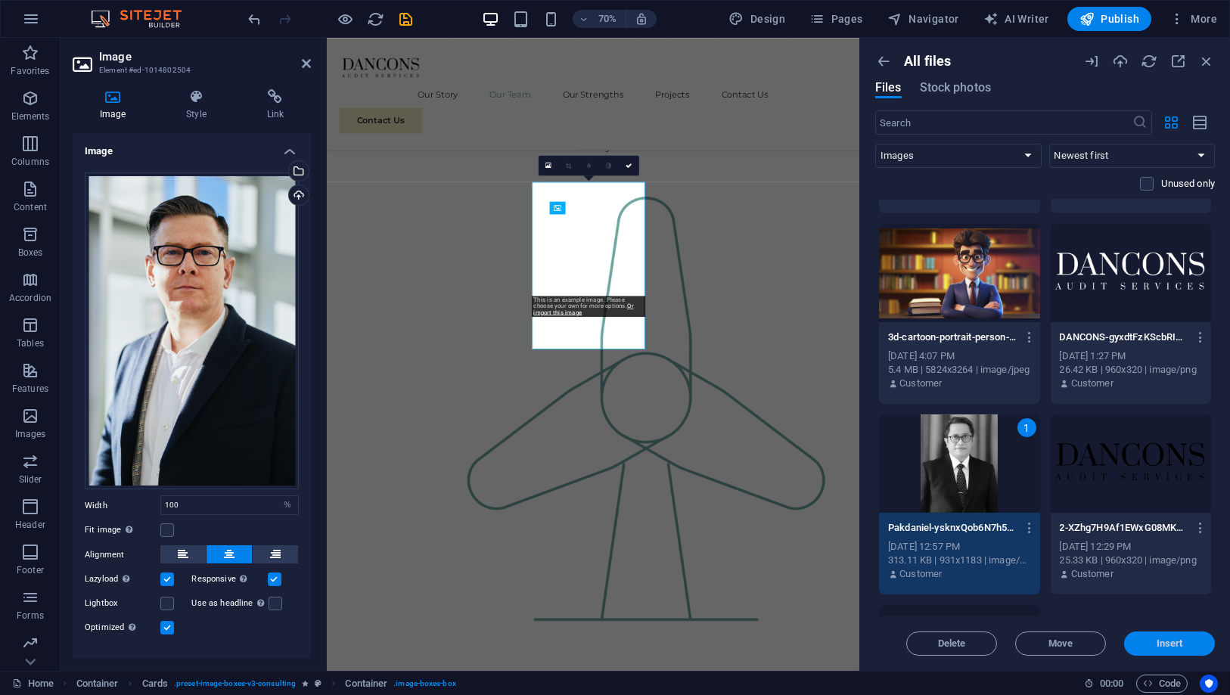
click at [1106, 625] on span "Insert" at bounding box center [1170, 643] width 26 height 9
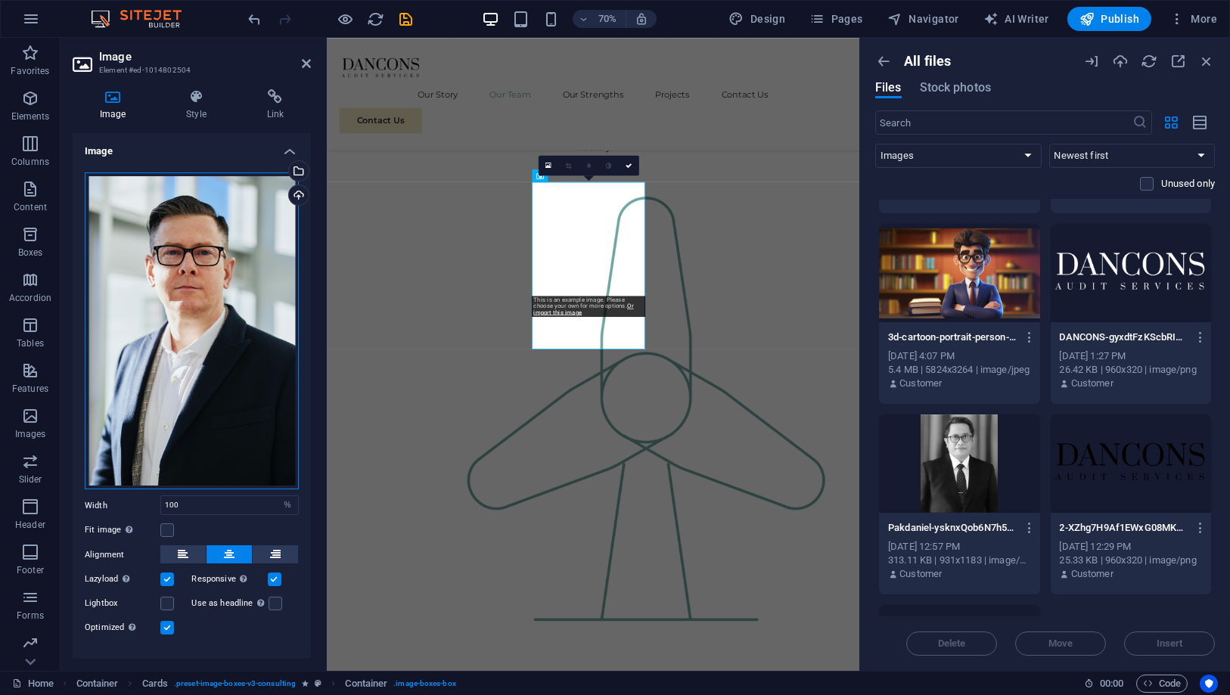
click at [267, 286] on div "Drag files here, click to choose files or select files from Files or our free s…" at bounding box center [192, 331] width 214 height 318
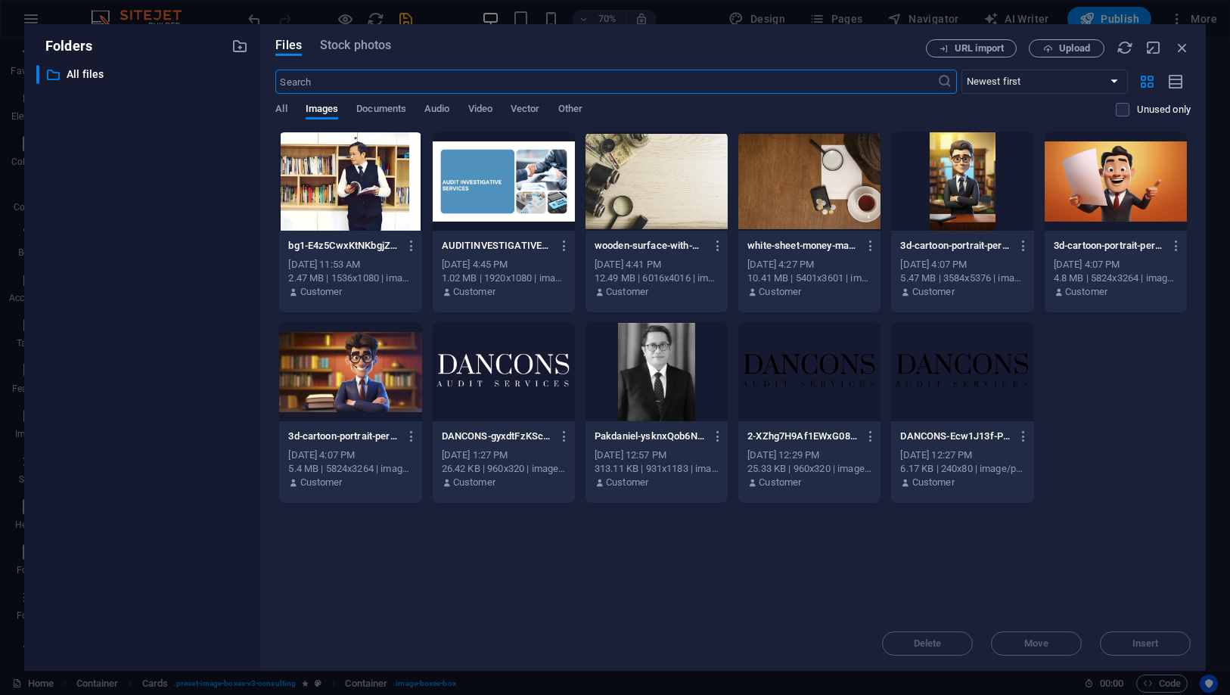
click at [629, 373] on div at bounding box center [657, 372] width 142 height 98
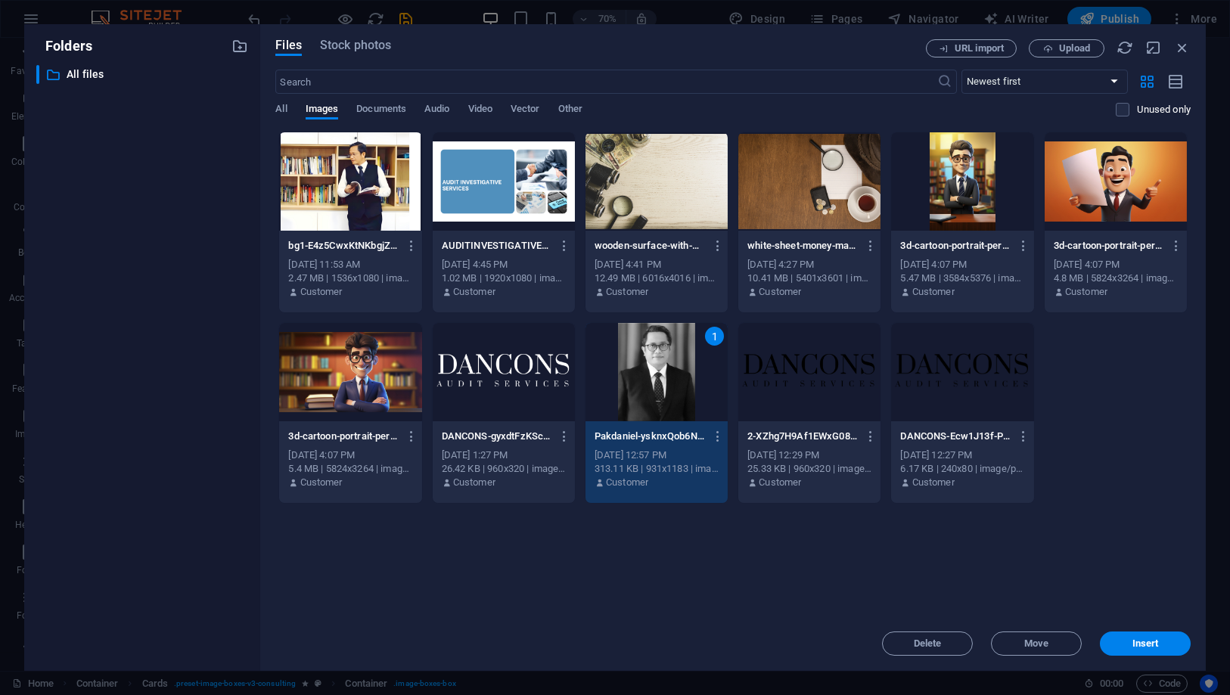
click at [679, 369] on div "1" at bounding box center [657, 372] width 142 height 98
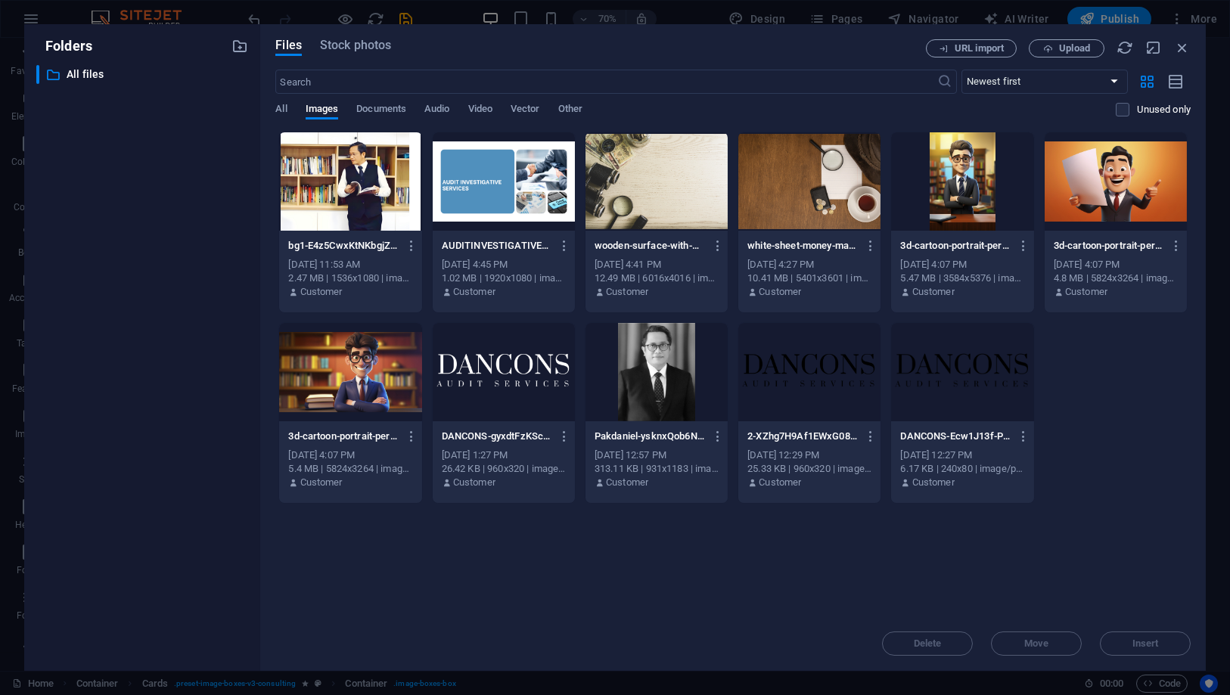
click at [679, 369] on div at bounding box center [657, 372] width 142 height 98
click at [675, 369] on div at bounding box center [657, 372] width 142 height 98
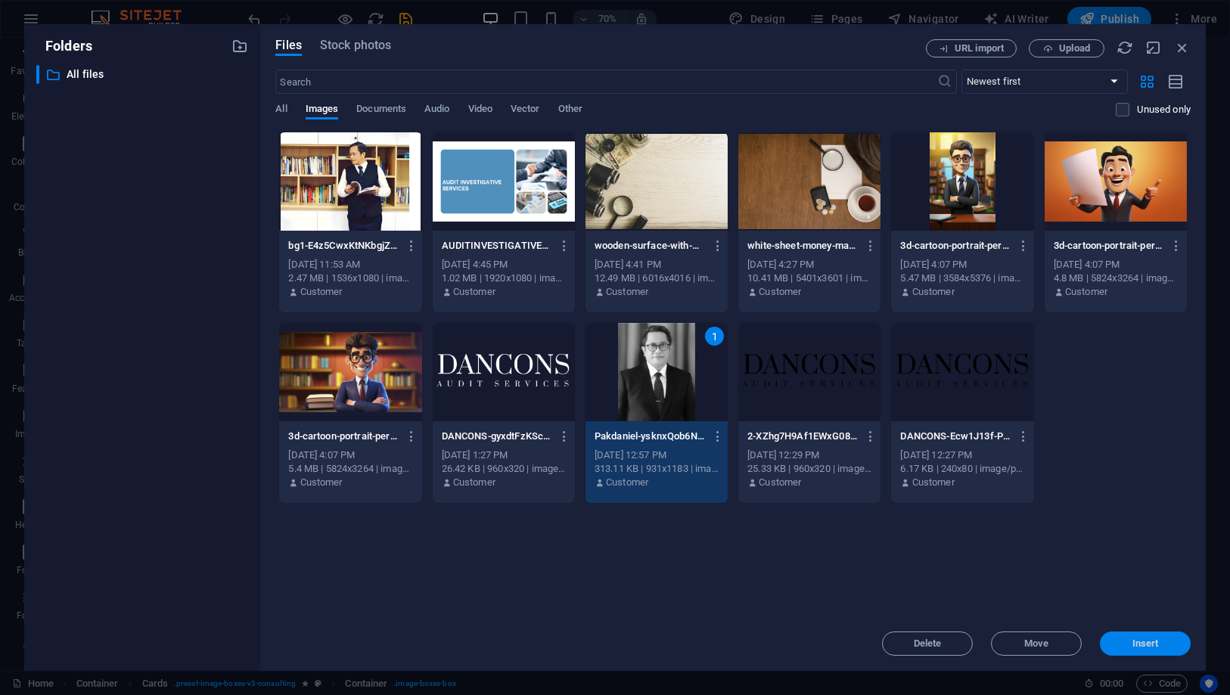
click at [1106, 625] on span "Insert" at bounding box center [1145, 643] width 26 height 9
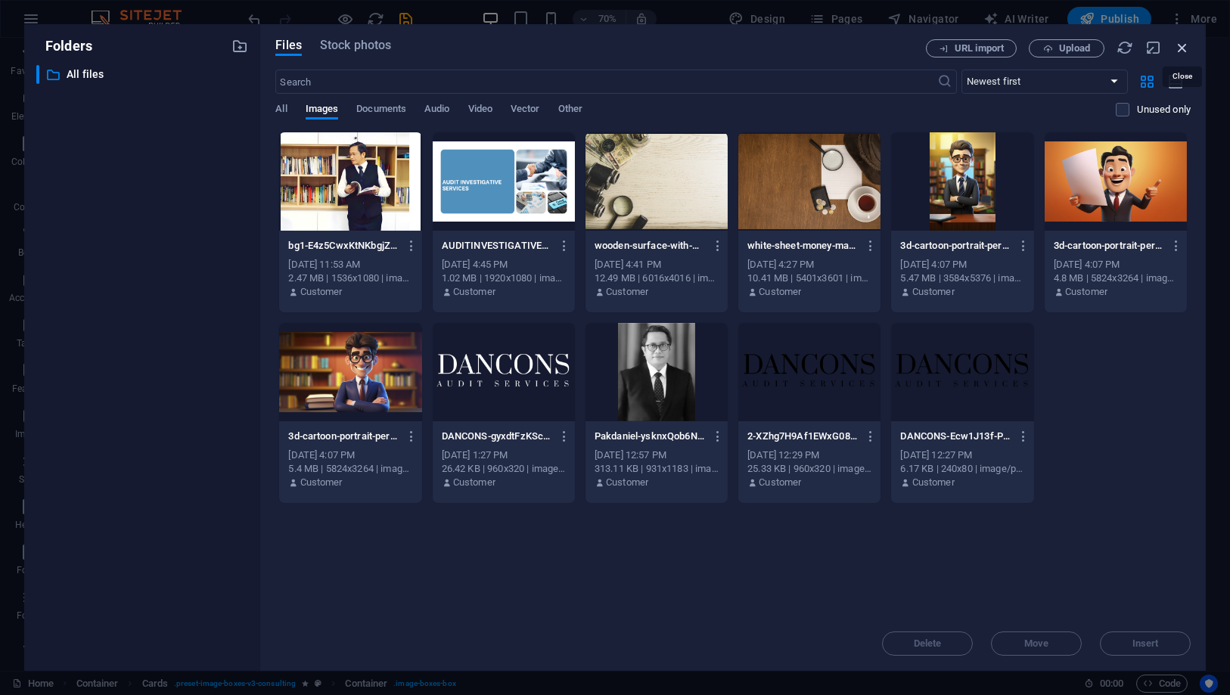
click at [1106, 51] on icon "button" at bounding box center [1182, 47] width 17 height 17
select select "image"
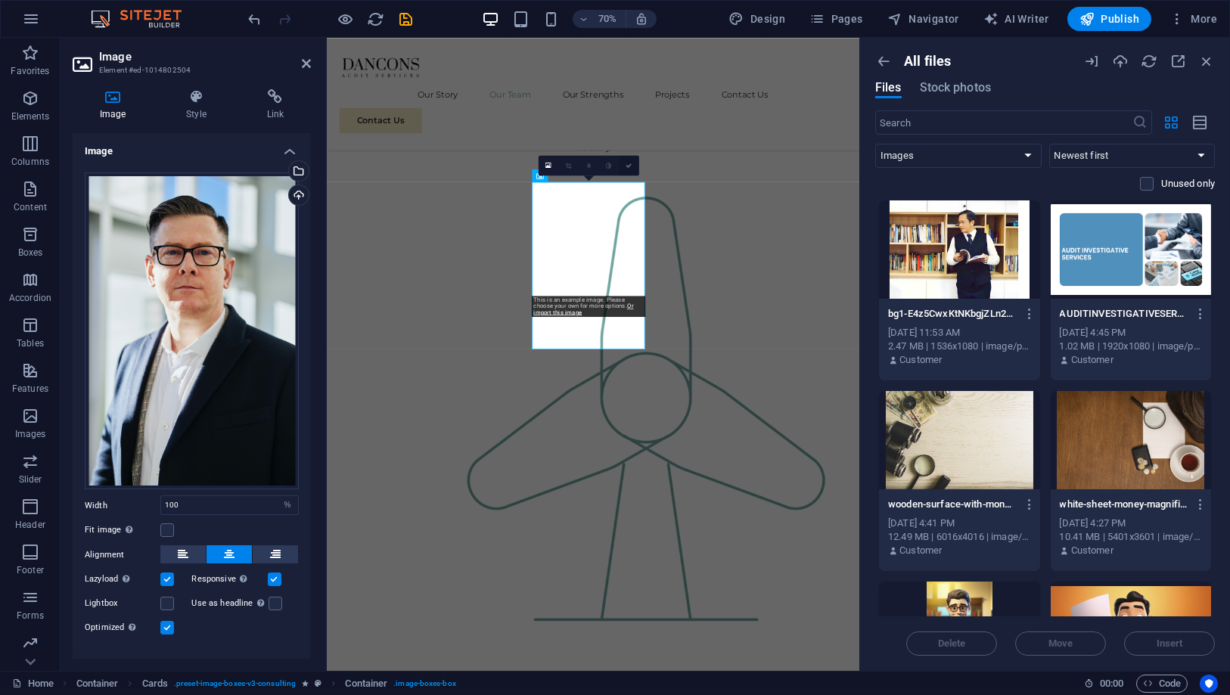
click at [631, 163] on icon at bounding box center [629, 165] width 6 height 6
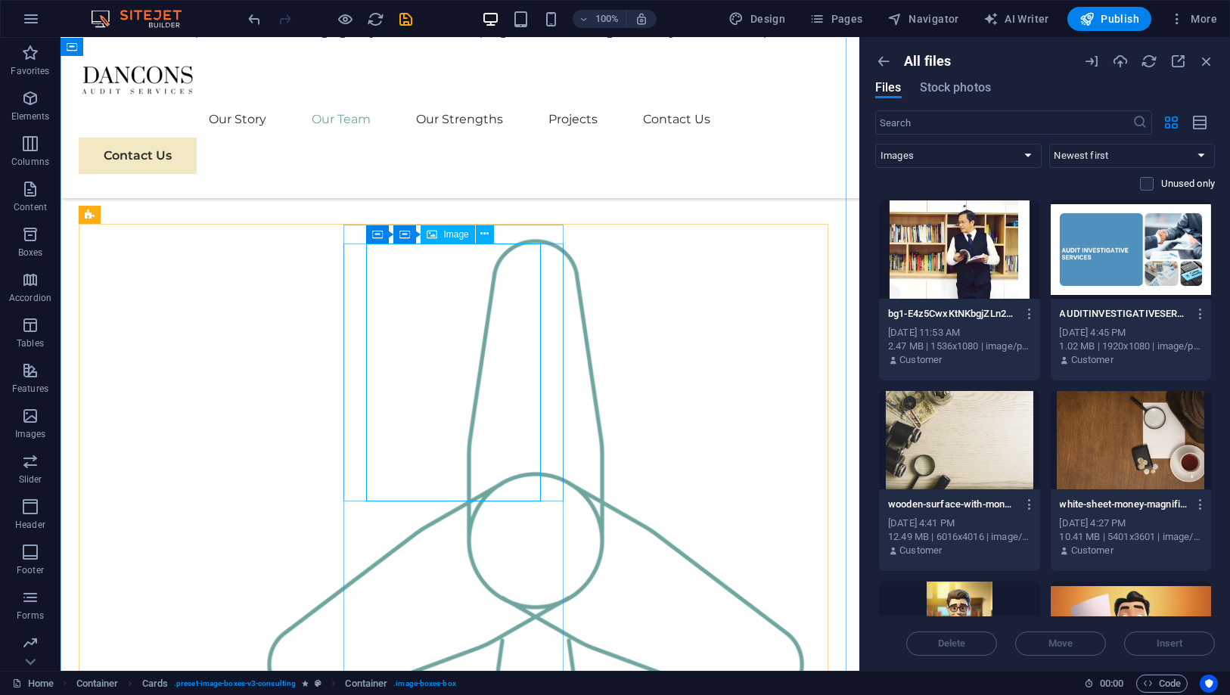
scroll to position [1284, 0]
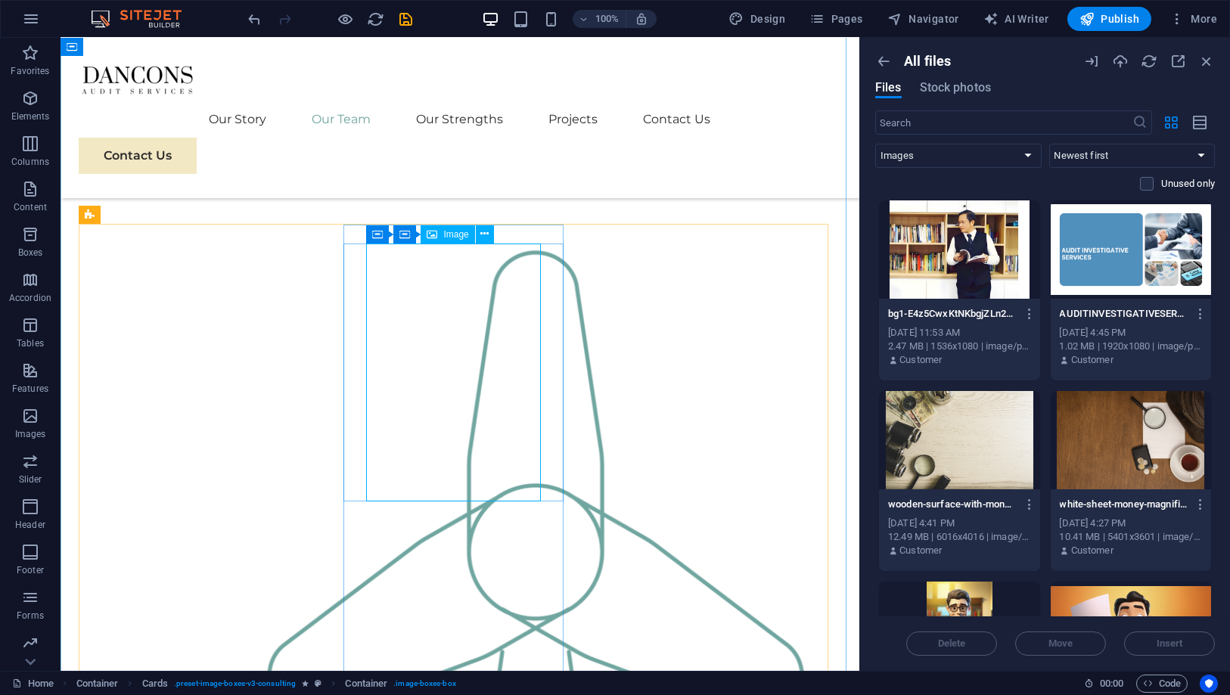
select select "%"
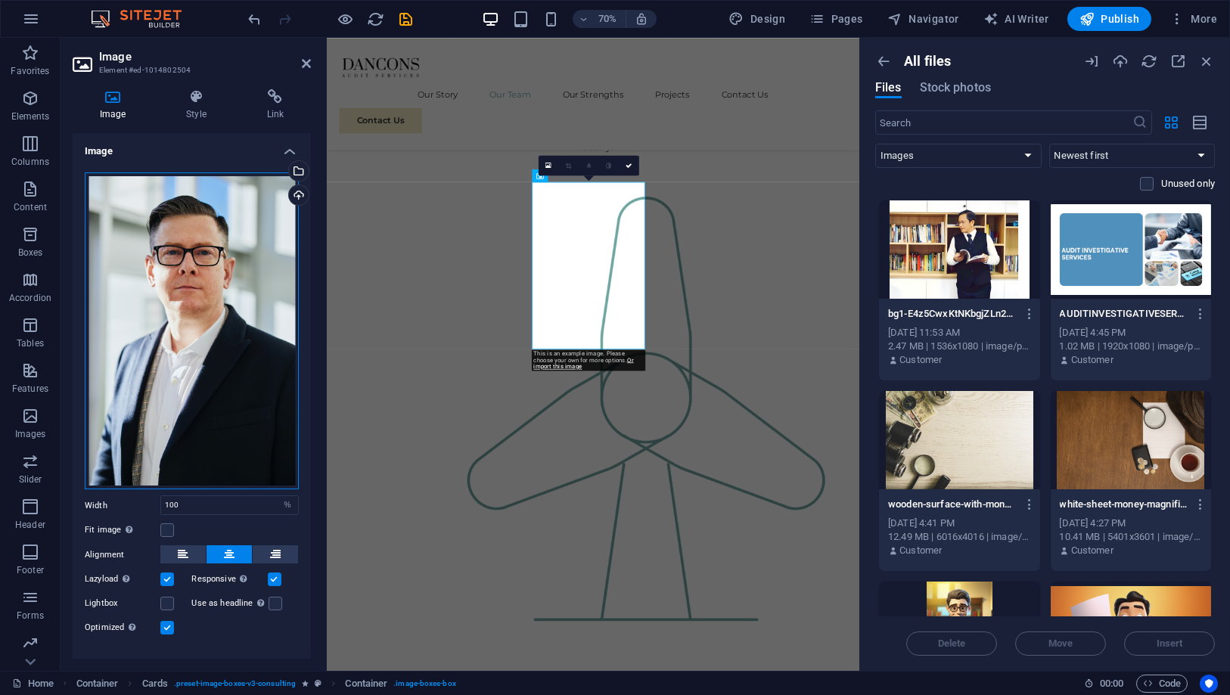
click at [188, 333] on div "Drag files here, click to choose files or select files from Files or our free s…" at bounding box center [192, 331] width 214 height 318
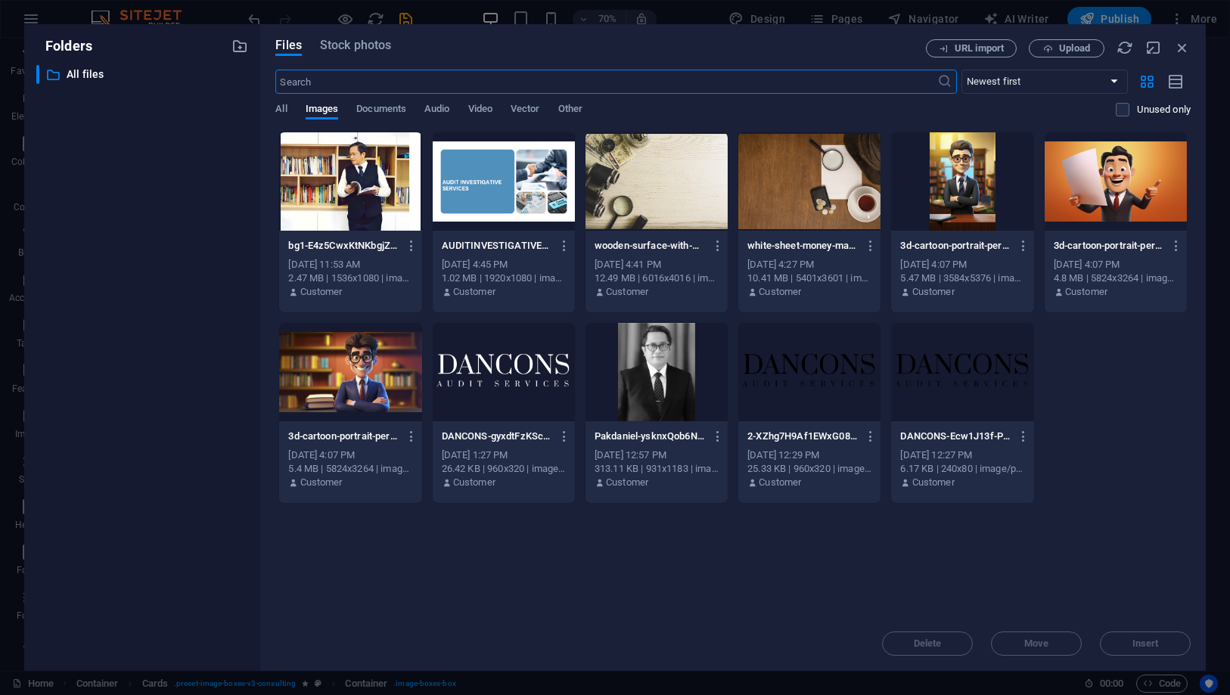
click at [660, 390] on div at bounding box center [657, 372] width 142 height 98
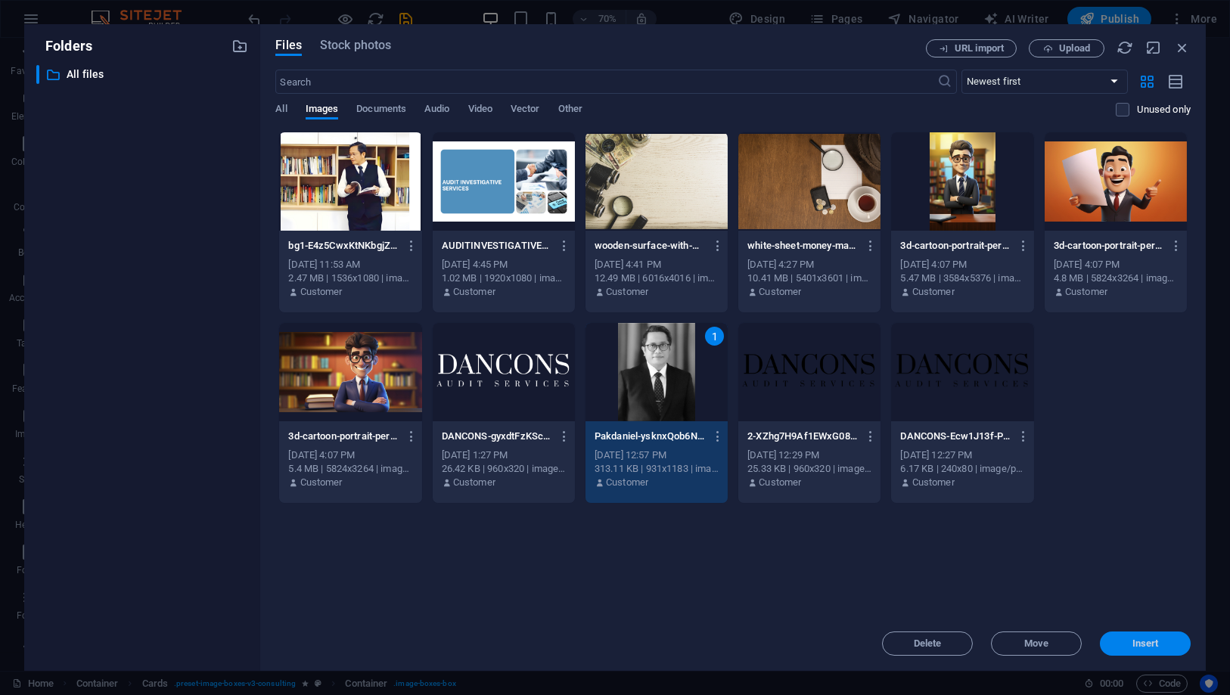
click at [1106, 625] on span "Insert" at bounding box center [1145, 643] width 79 height 9
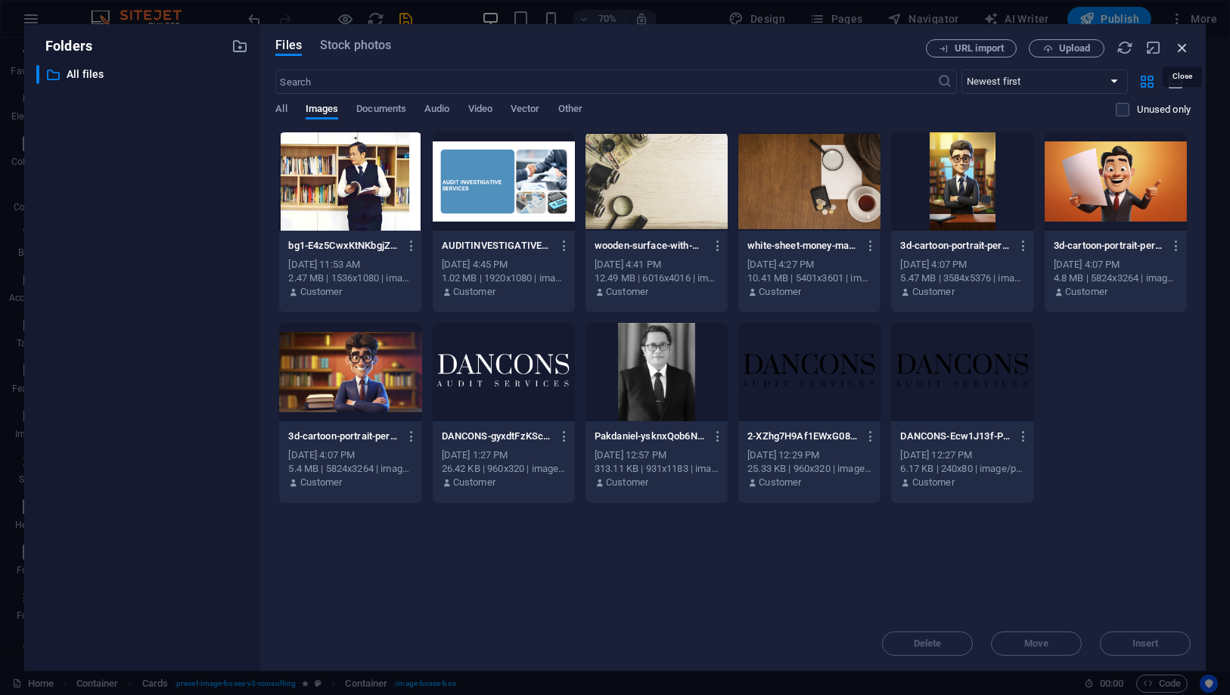
click at [1106, 45] on icon "button" at bounding box center [1182, 47] width 17 height 17
select select "image"
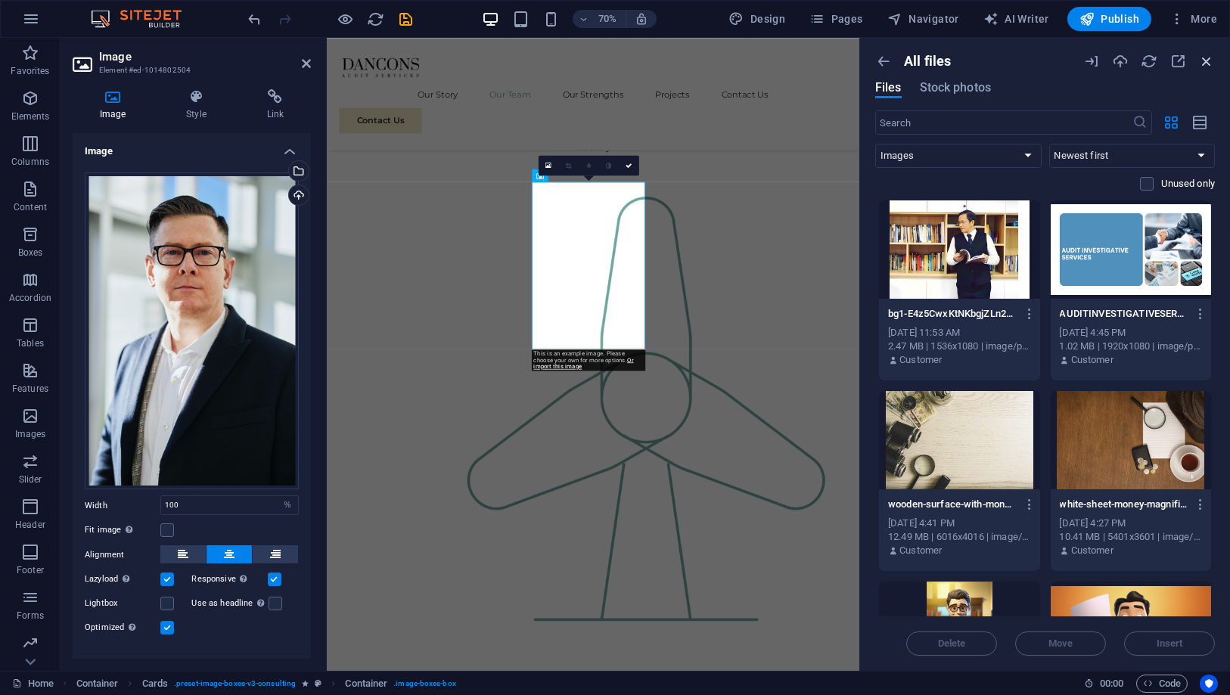
click at [1106, 59] on icon "button" at bounding box center [1206, 61] width 17 height 17
click at [1106, 60] on icon "button" at bounding box center [1206, 61] width 17 height 17
click at [1106, 57] on icon "button" at bounding box center [1206, 61] width 17 height 17
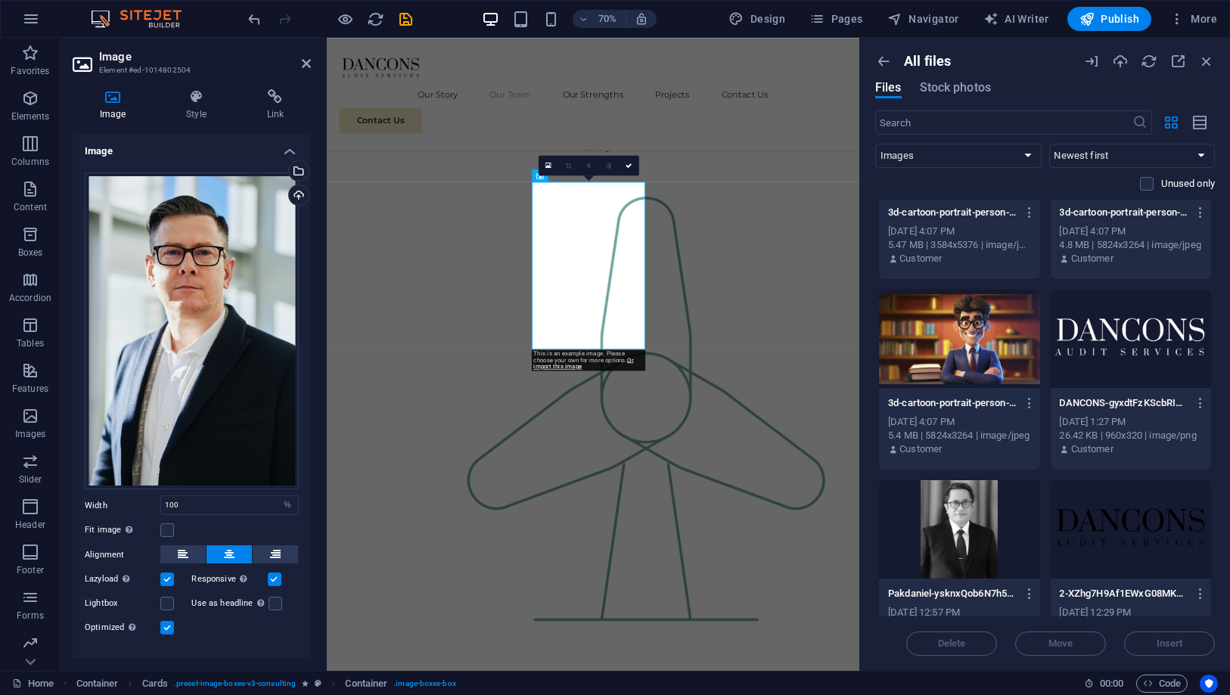
scroll to position [504, 0]
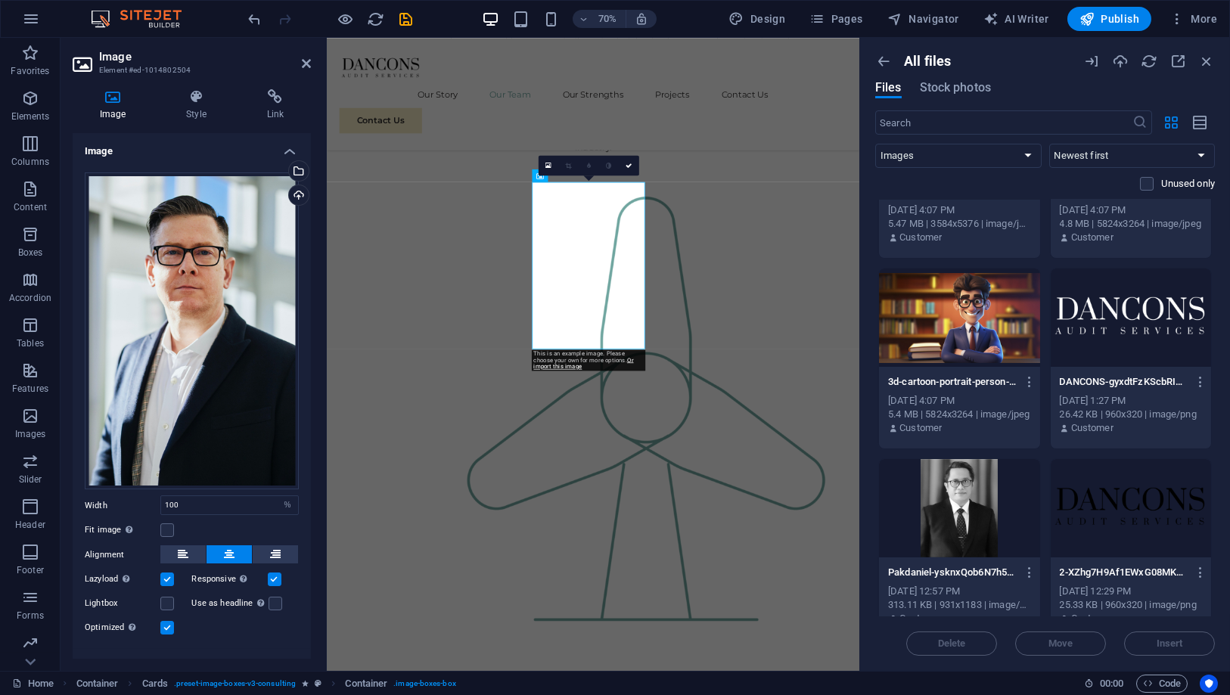
click at [1010, 514] on div at bounding box center [959, 508] width 161 height 98
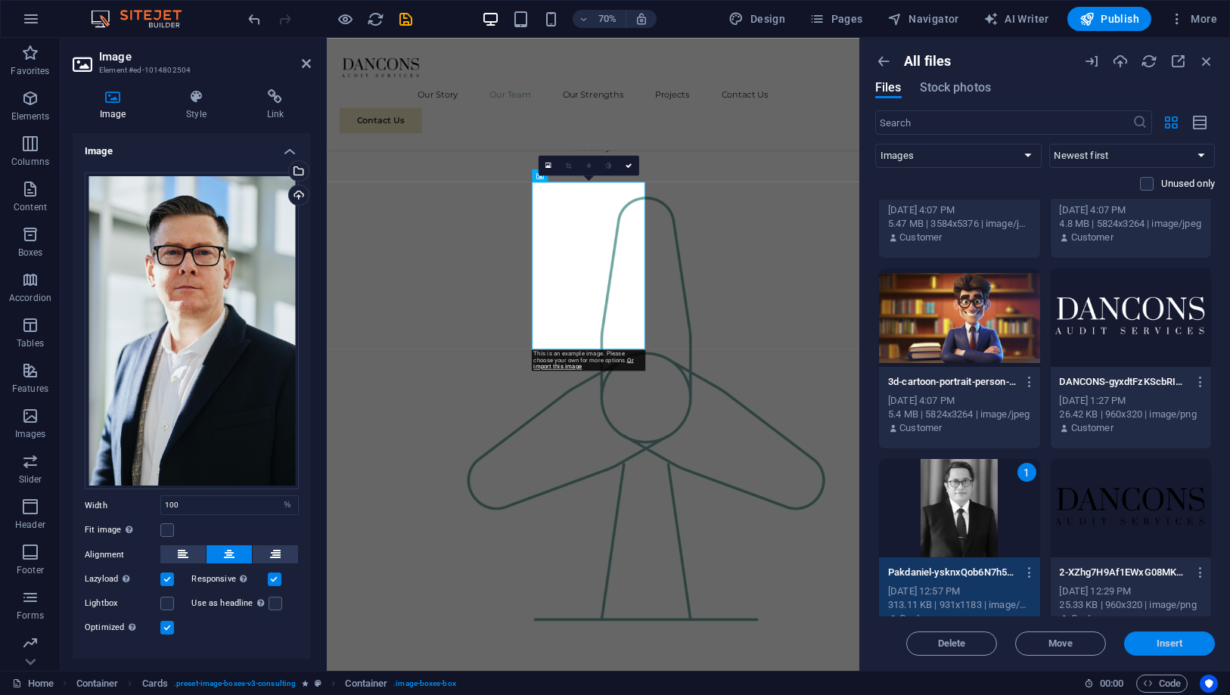
click at [1106, 625] on span "Insert" at bounding box center [1169, 643] width 79 height 9
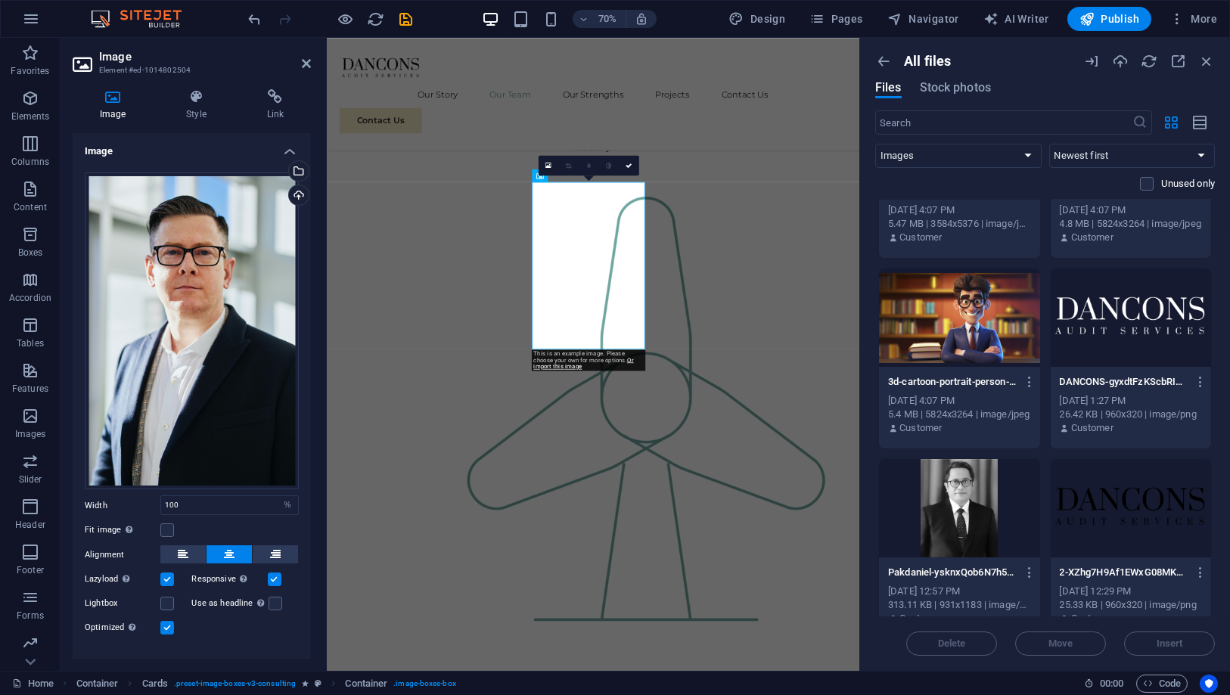
scroll to position [716, 0]
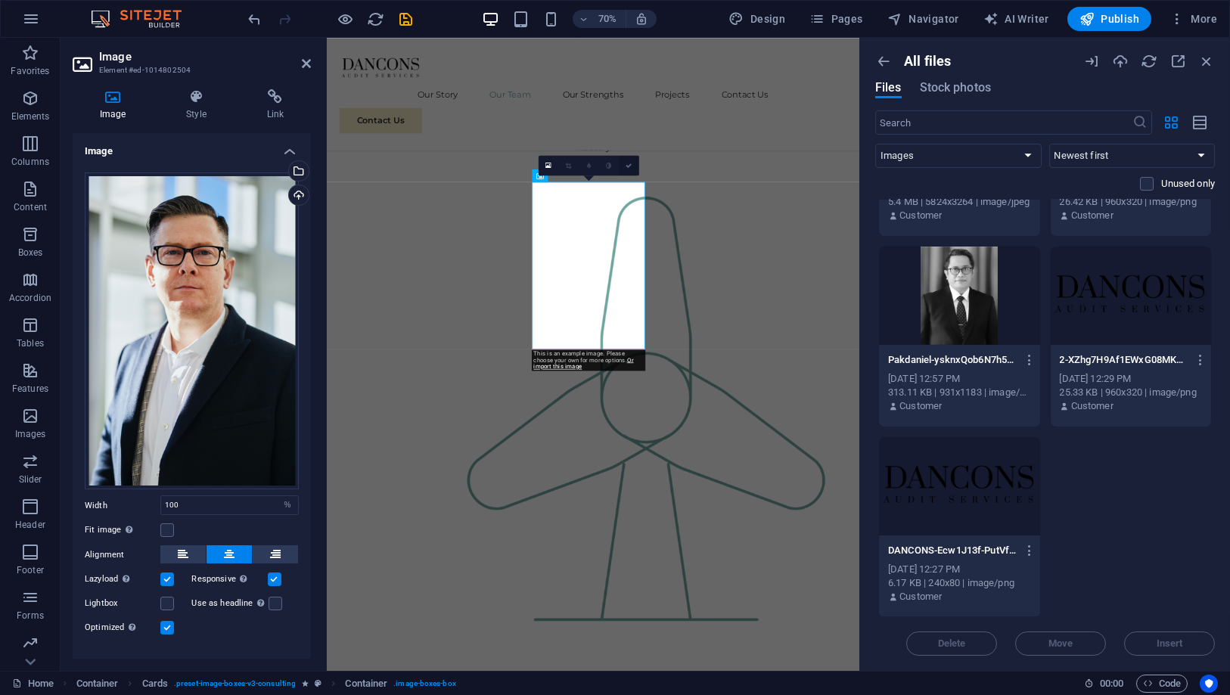
click at [631, 159] on link at bounding box center [629, 165] width 20 height 20
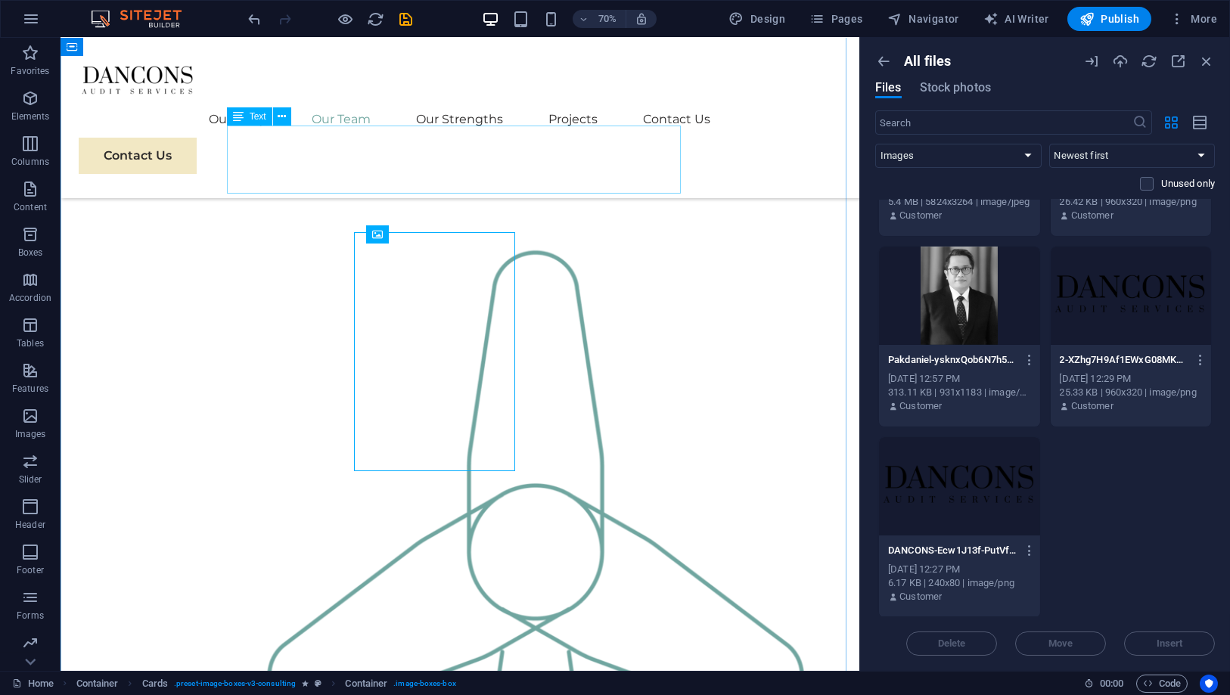
scroll to position [1296, 0]
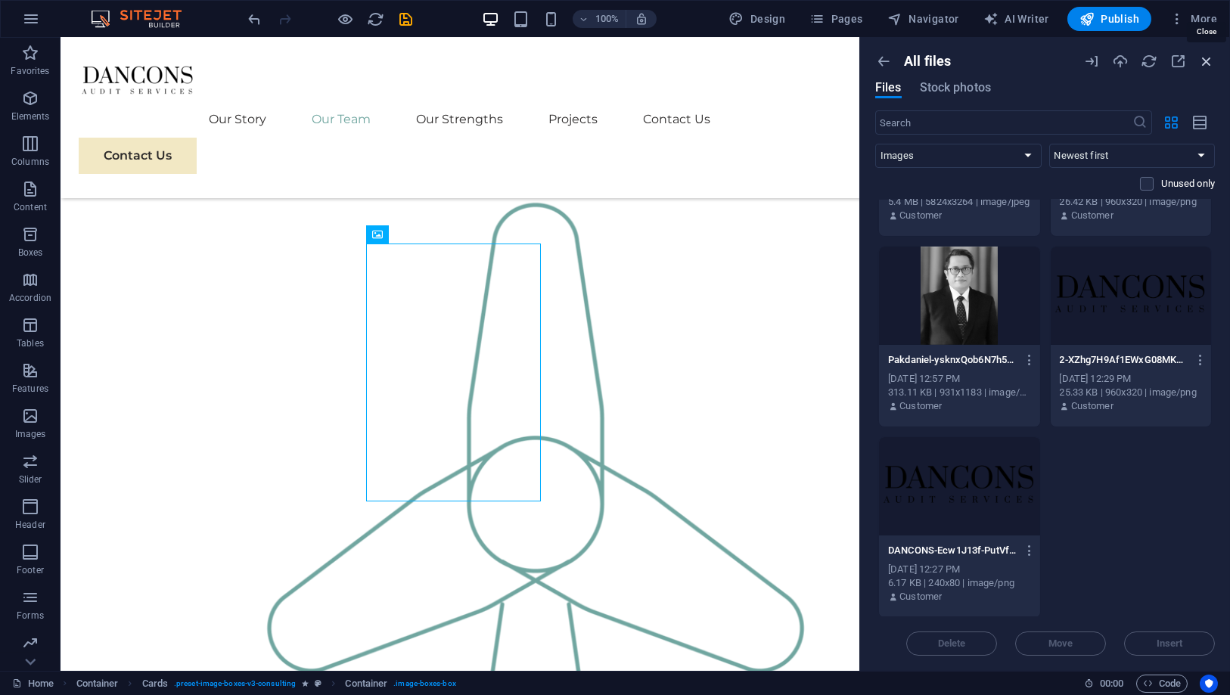
click at [1106, 57] on icon "button" at bounding box center [1206, 61] width 17 height 17
click at [889, 56] on icon "button" at bounding box center [883, 61] width 17 height 17
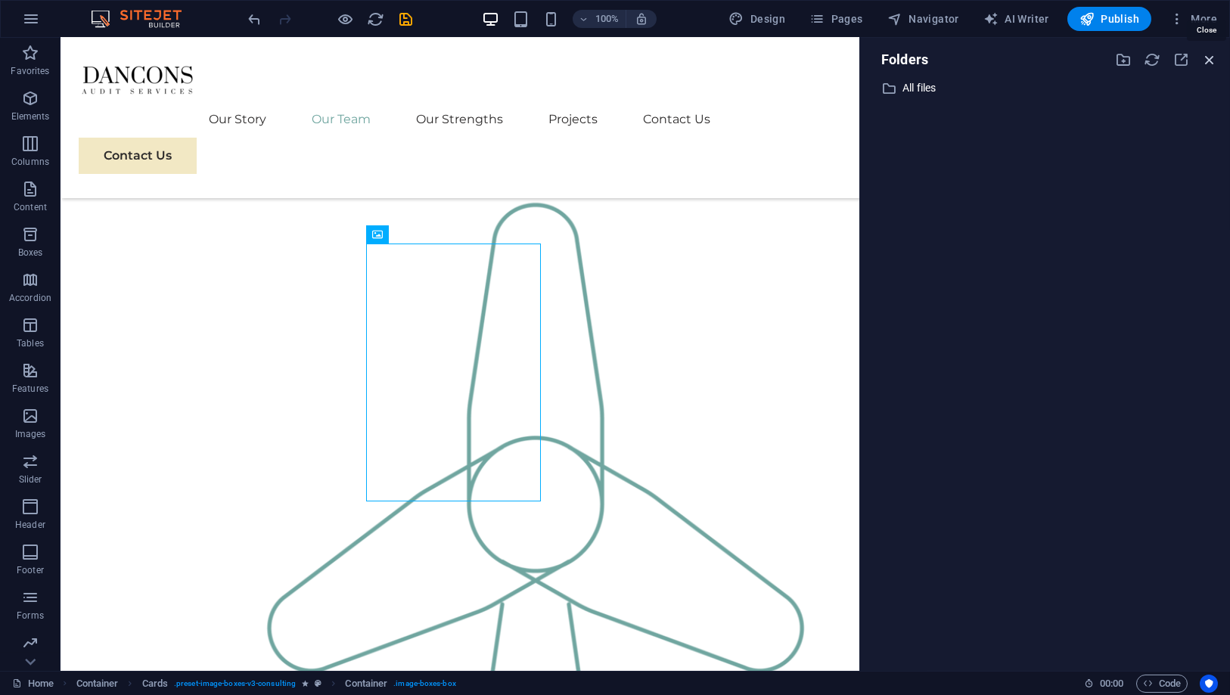
click at [1106, 54] on icon "button" at bounding box center [1209, 59] width 17 height 17
click at [1106, 56] on icon "button" at bounding box center [1209, 59] width 17 height 17
click at [873, 216] on div "​ All files All files" at bounding box center [1045, 369] width 346 height 580
click at [371, 20] on icon "reload" at bounding box center [376, 19] width 17 height 17
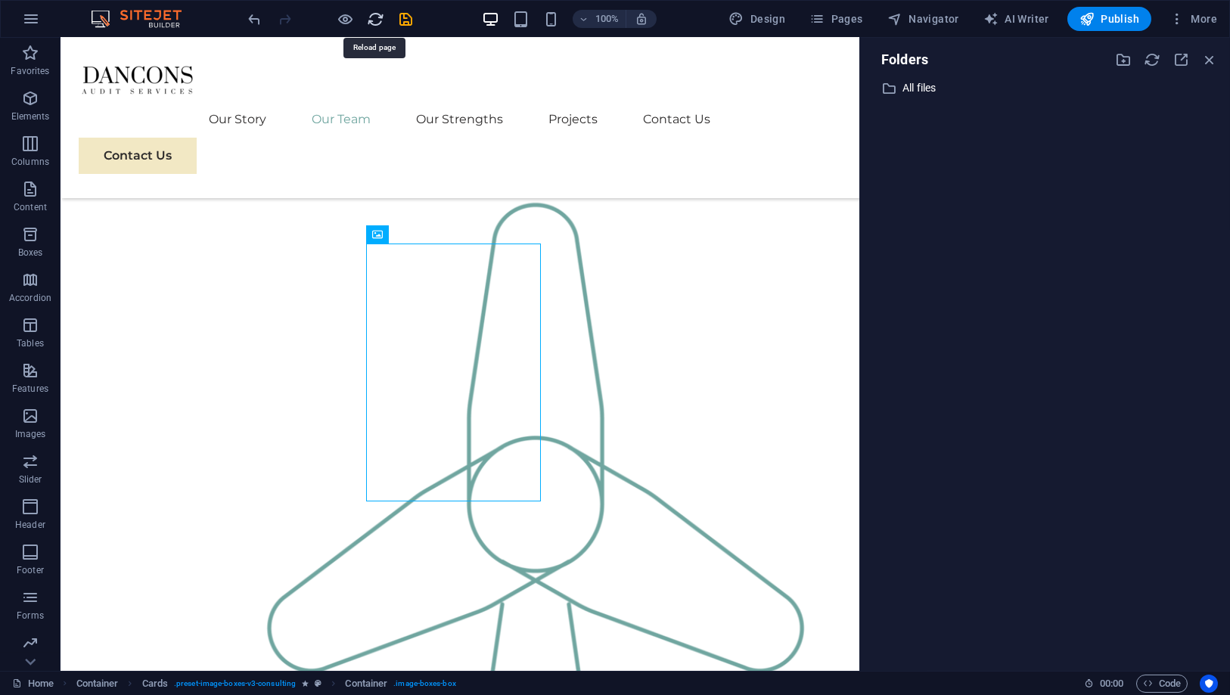
click at [376, 15] on icon "reload" at bounding box center [376, 19] width 17 height 17
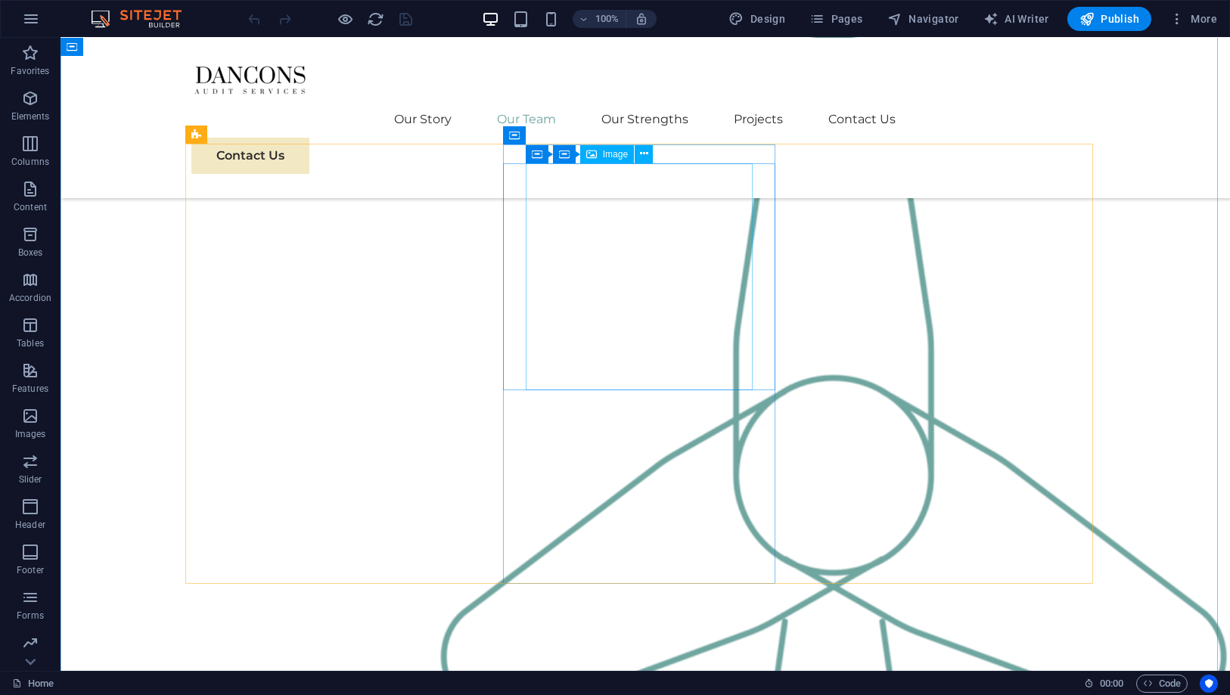
scroll to position [1428, 0]
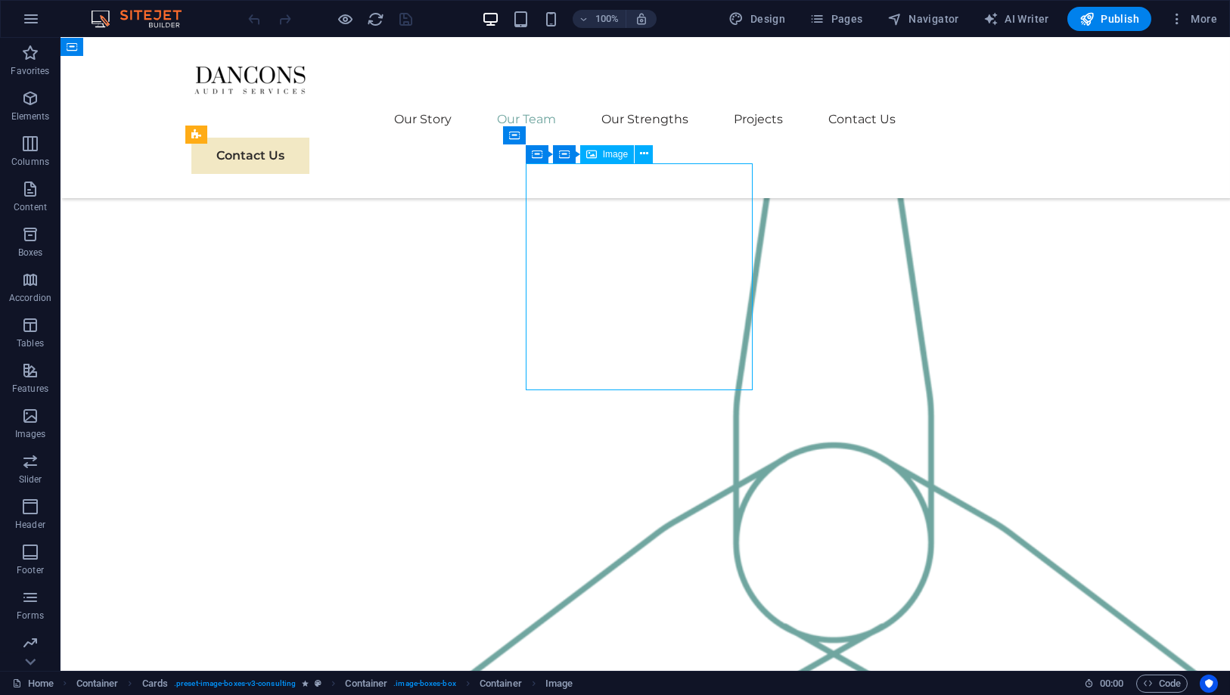
select select "%"
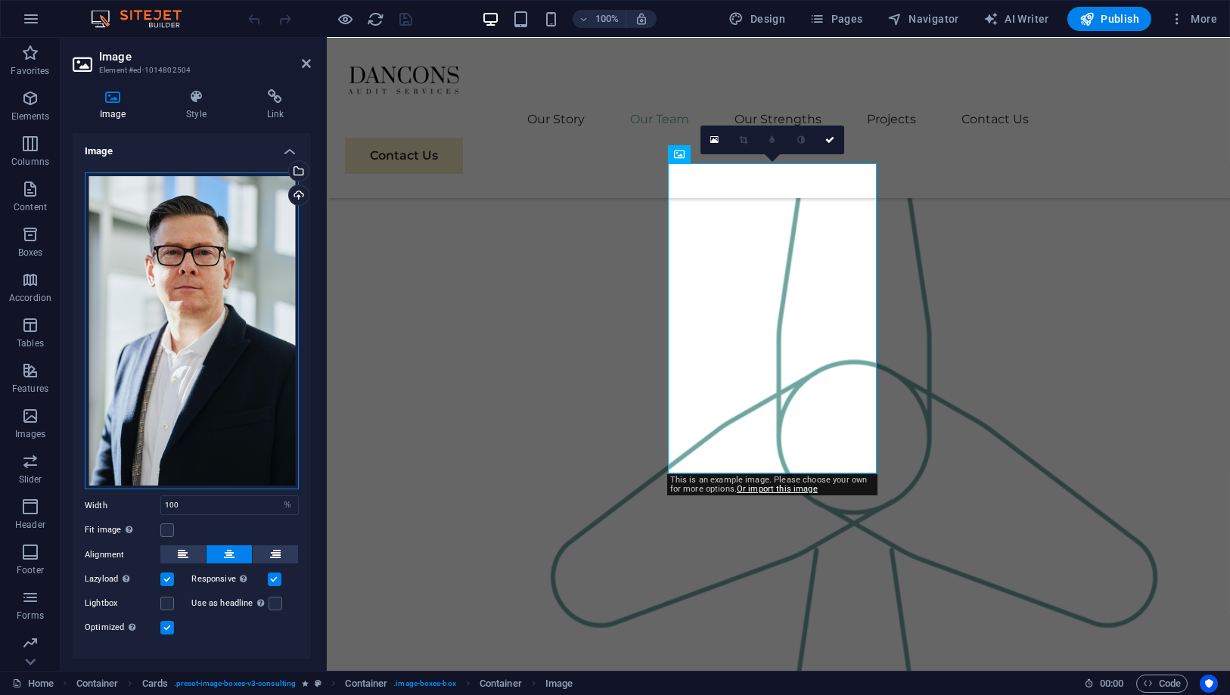
click at [269, 309] on div "Drag files here, click to choose files or select files from Files or our free s…" at bounding box center [192, 331] width 214 height 318
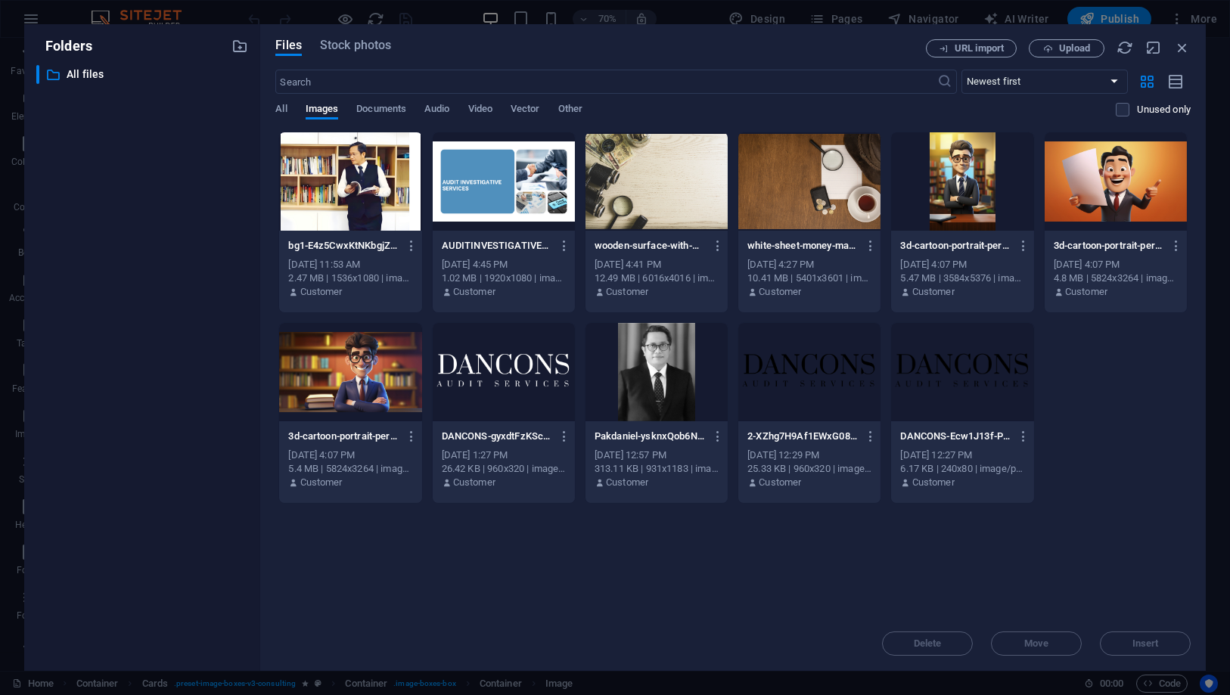
click at [613, 347] on div at bounding box center [657, 372] width 142 height 98
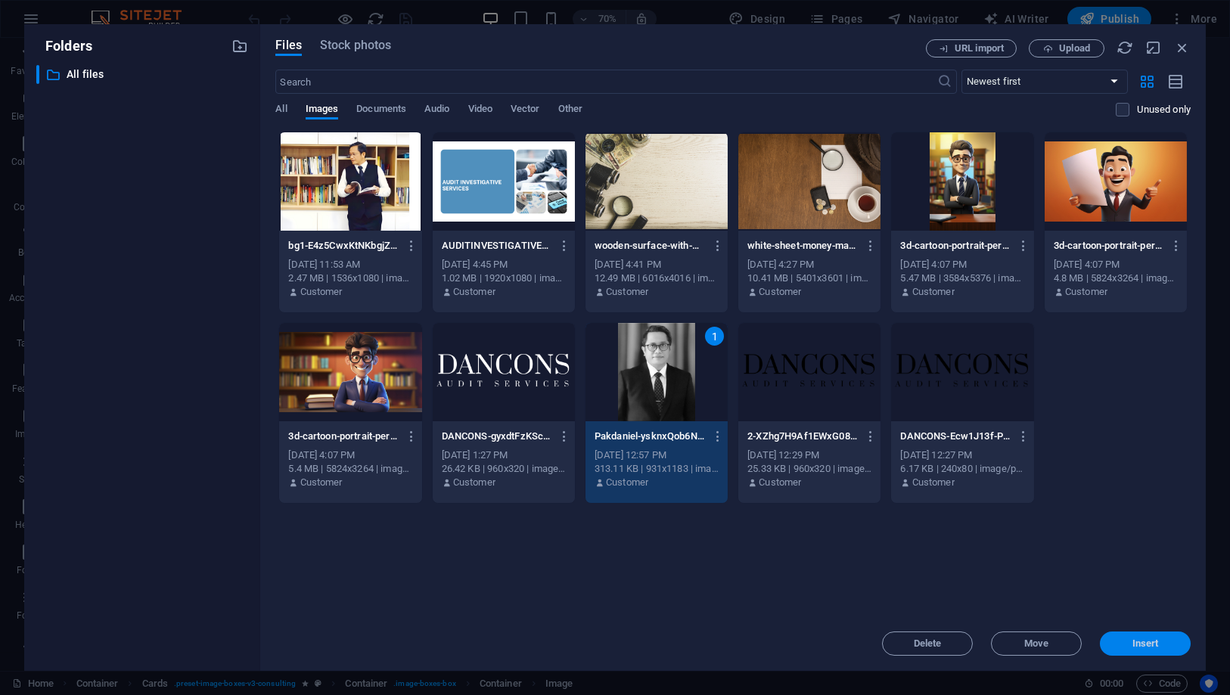
click at [1129, 638] on button "Insert" at bounding box center [1145, 644] width 91 height 24
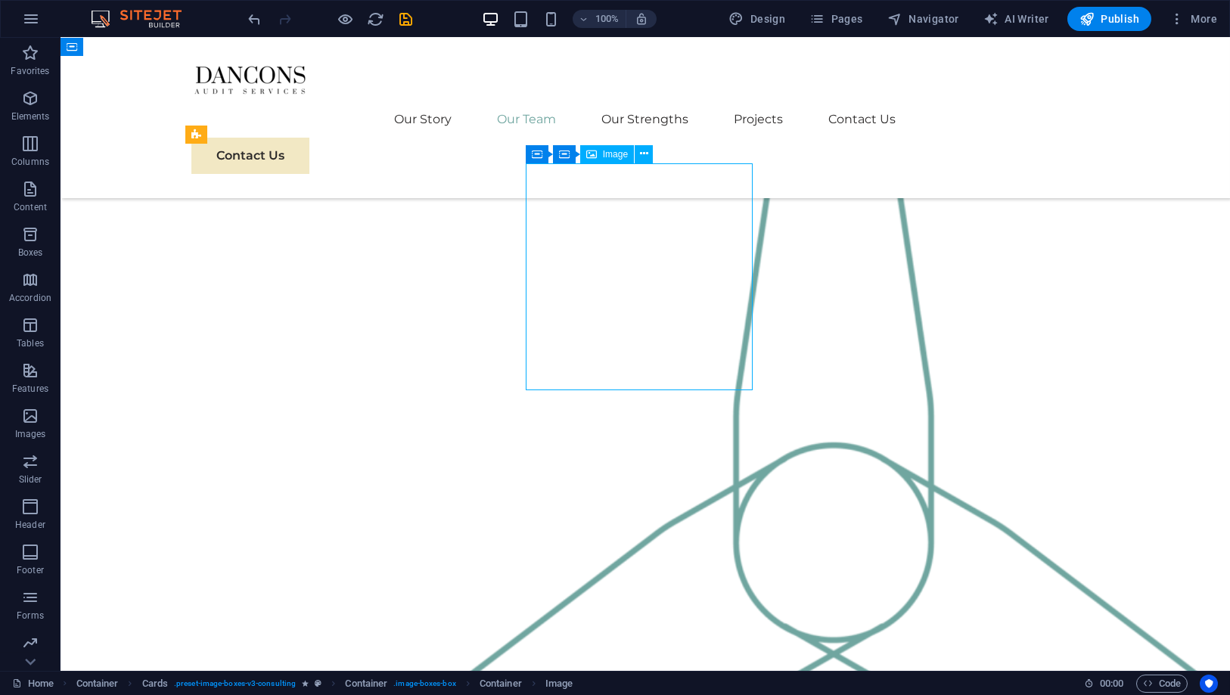
select select "%"
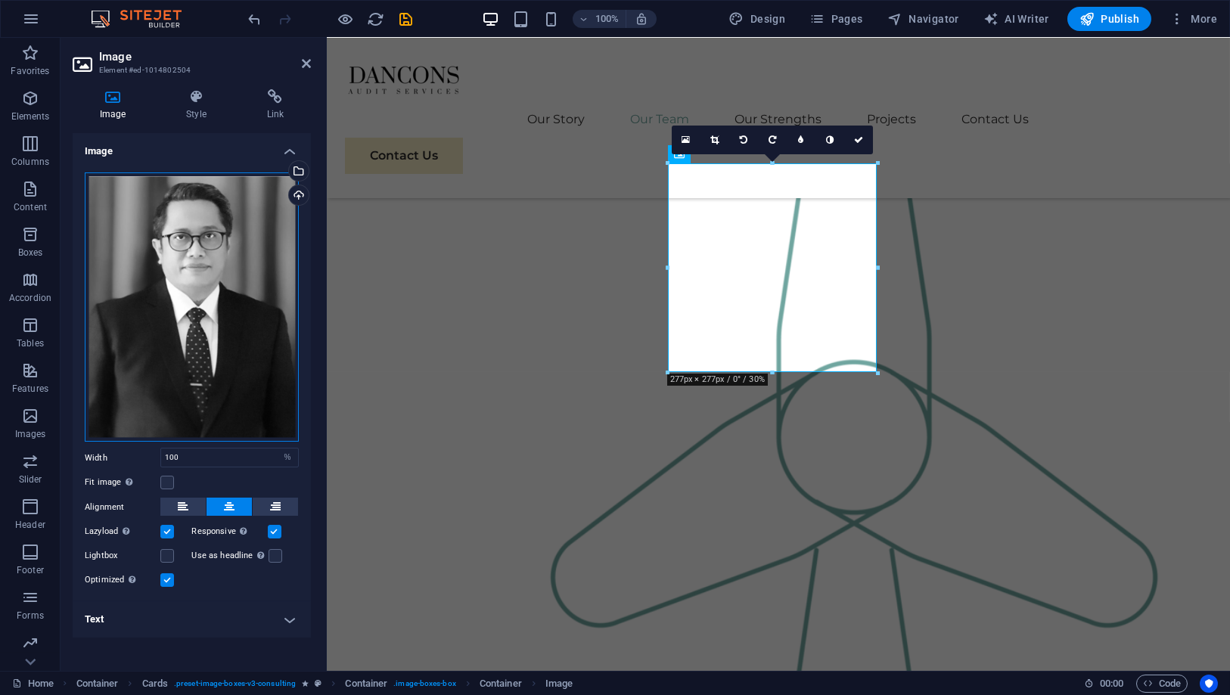
click at [269, 297] on div "Drag files here, click to choose files or select files from Files or our free s…" at bounding box center [192, 307] width 214 height 270
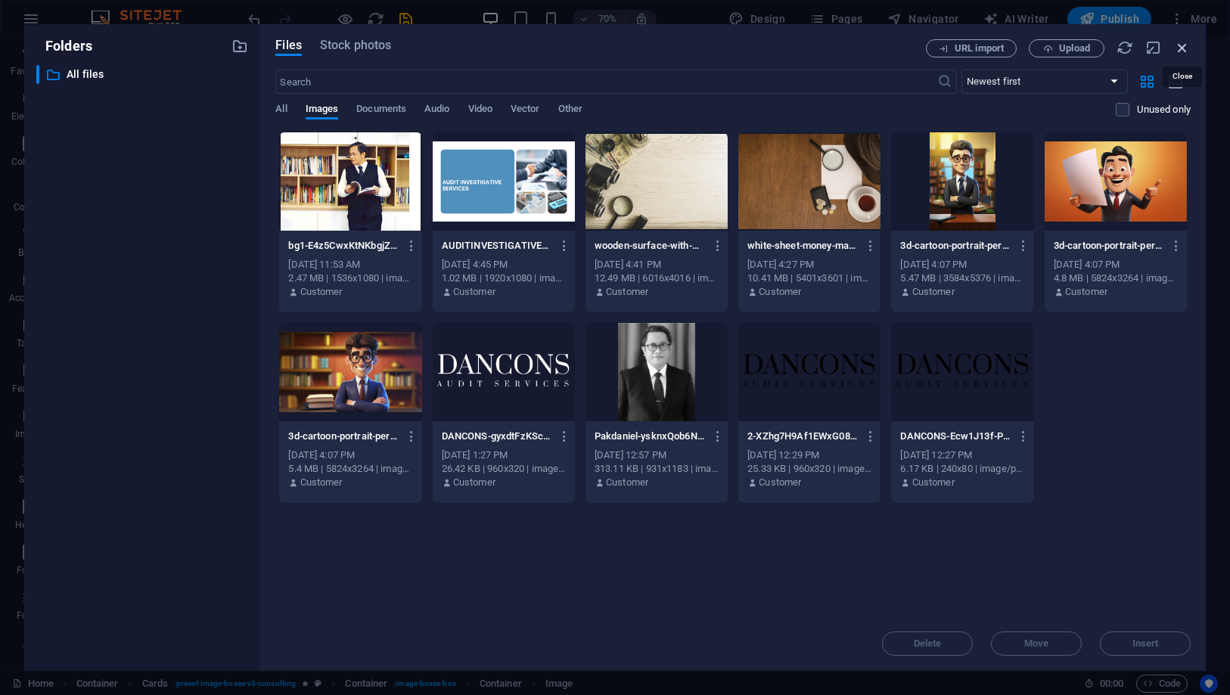
drag, startPoint x: 1178, startPoint y: 43, endPoint x: 440, endPoint y: 156, distance: 746.9
click at [1178, 43] on icon "button" at bounding box center [1182, 47] width 17 height 17
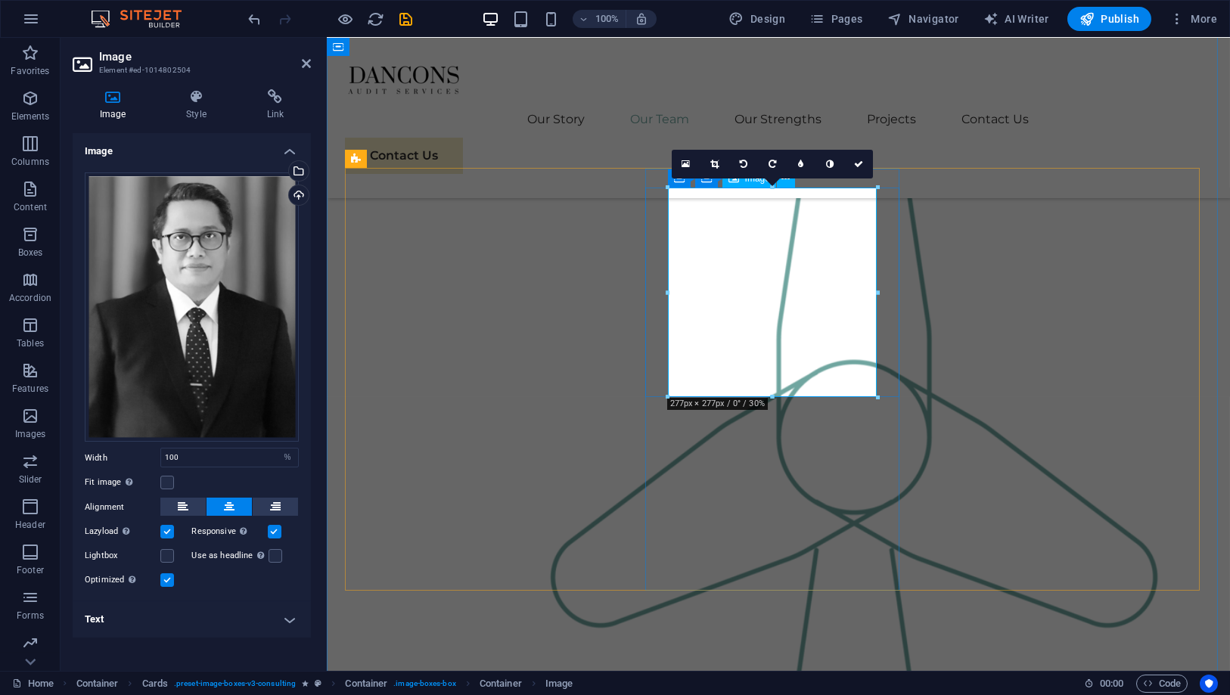
scroll to position [1327, 0]
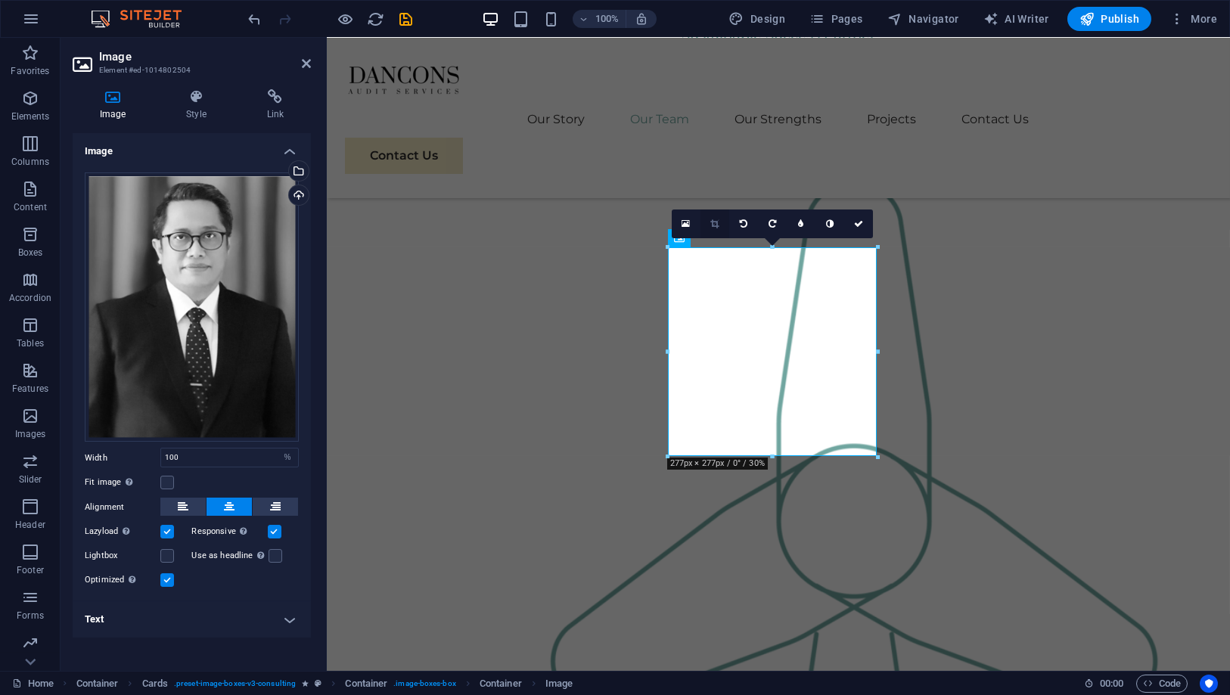
click at [714, 218] on link at bounding box center [714, 224] width 29 height 29
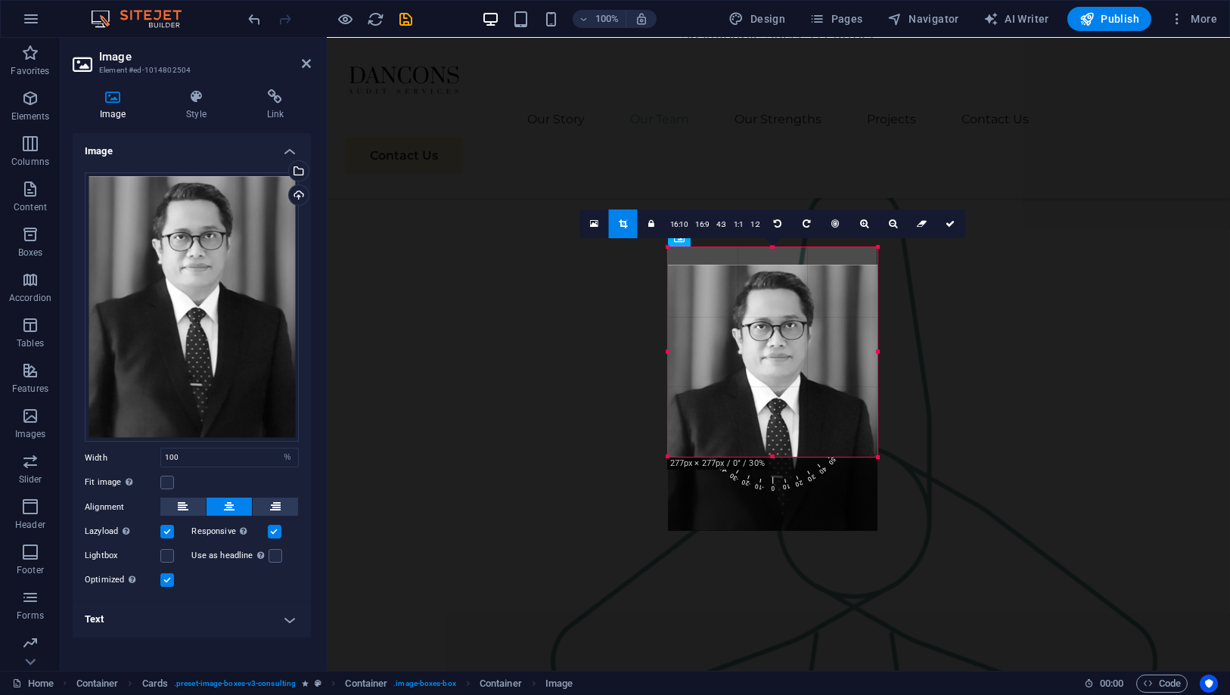
drag, startPoint x: 772, startPoint y: 336, endPoint x: 772, endPoint y: 382, distance: 46.2
click at [772, 382] on div at bounding box center [773, 398] width 210 height 266
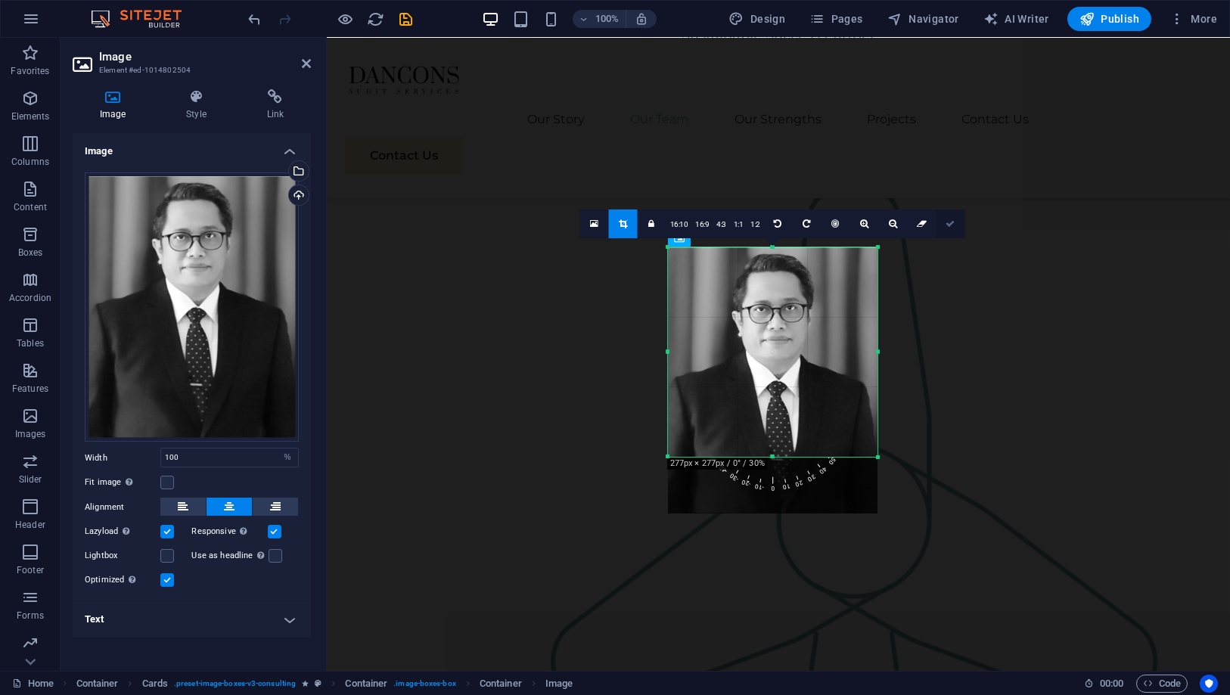
drag, startPoint x: 948, startPoint y: 225, endPoint x: 621, endPoint y: 187, distance: 329.0
click at [948, 225] on icon at bounding box center [950, 223] width 9 height 9
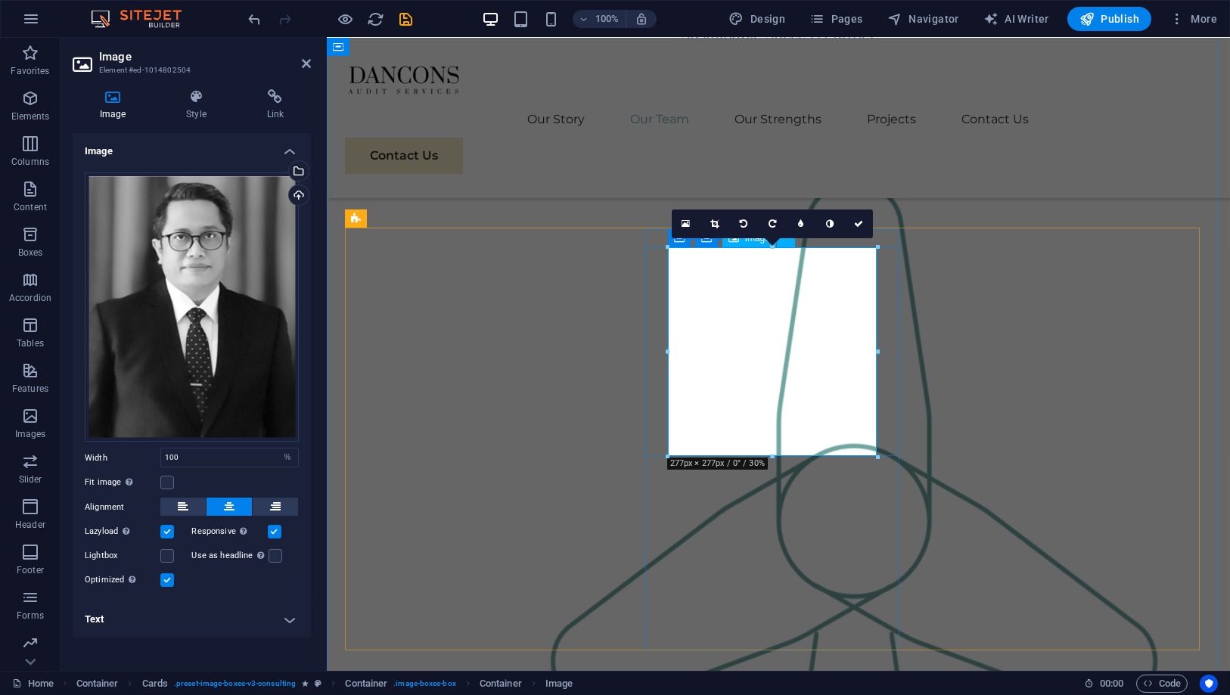
click at [855, 221] on icon at bounding box center [858, 223] width 9 height 9
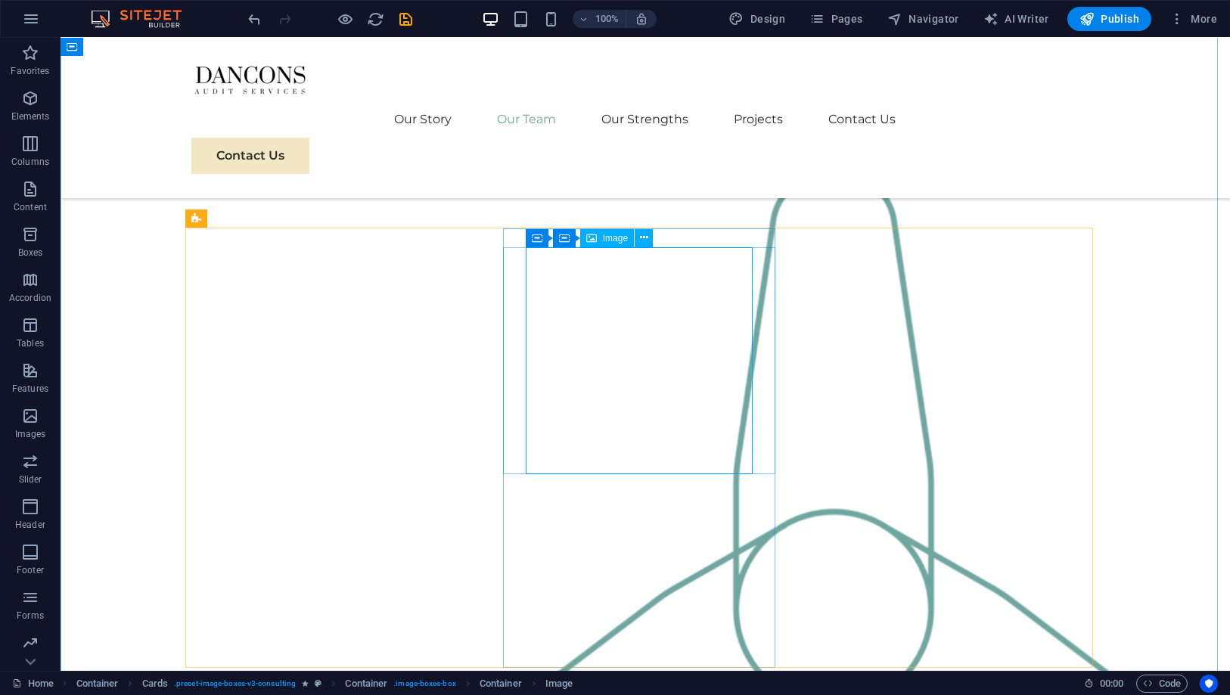
select select "%"
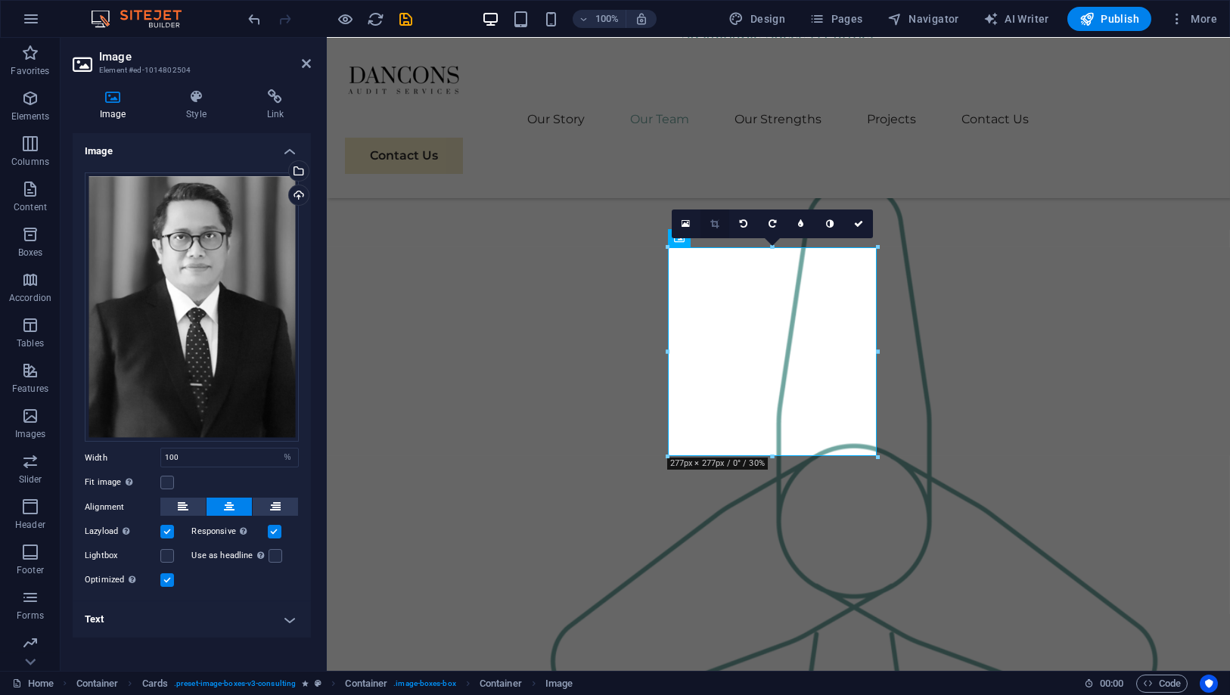
click at [720, 218] on link at bounding box center [714, 224] width 29 height 29
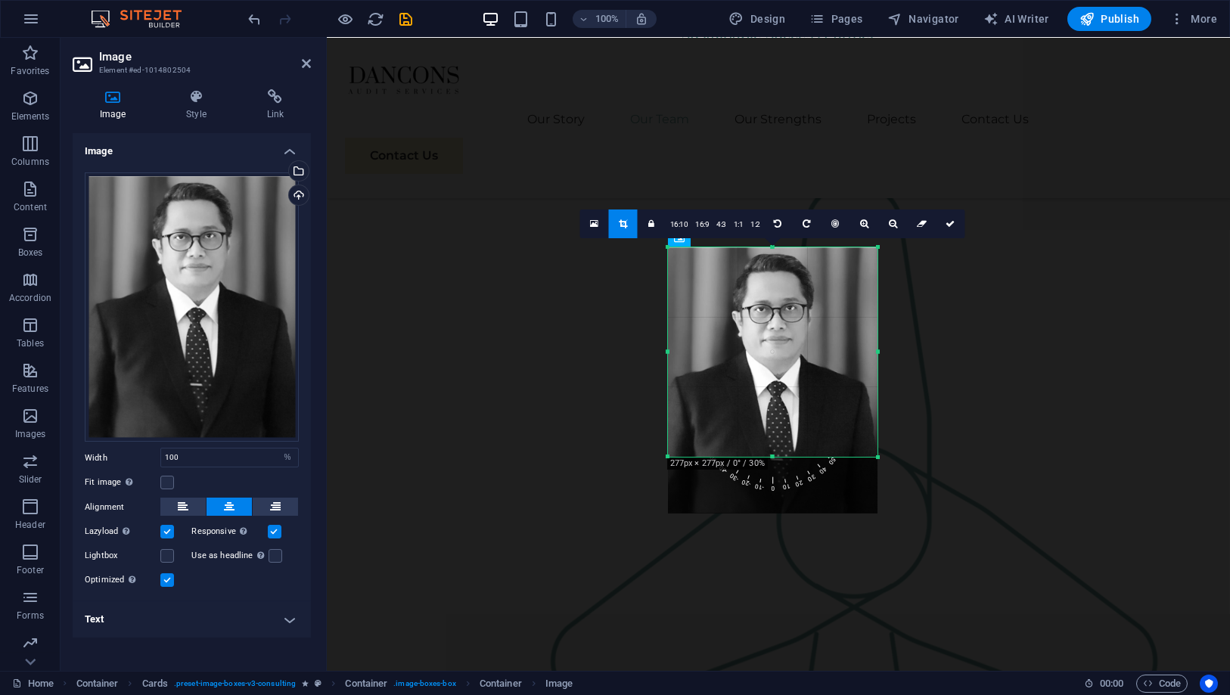
click at [764, 315] on div at bounding box center [773, 380] width 210 height 266
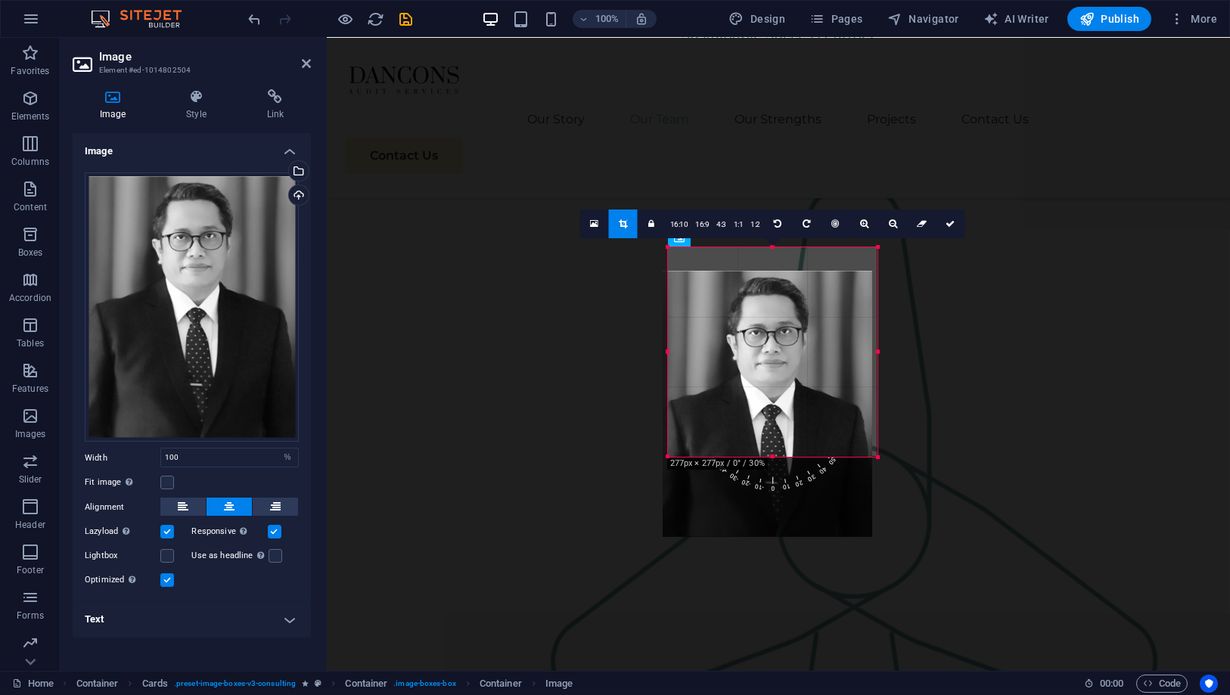
drag, startPoint x: 760, startPoint y: 337, endPoint x: 755, endPoint y: 368, distance: 31.5
click at [755, 368] on div at bounding box center [768, 404] width 210 height 266
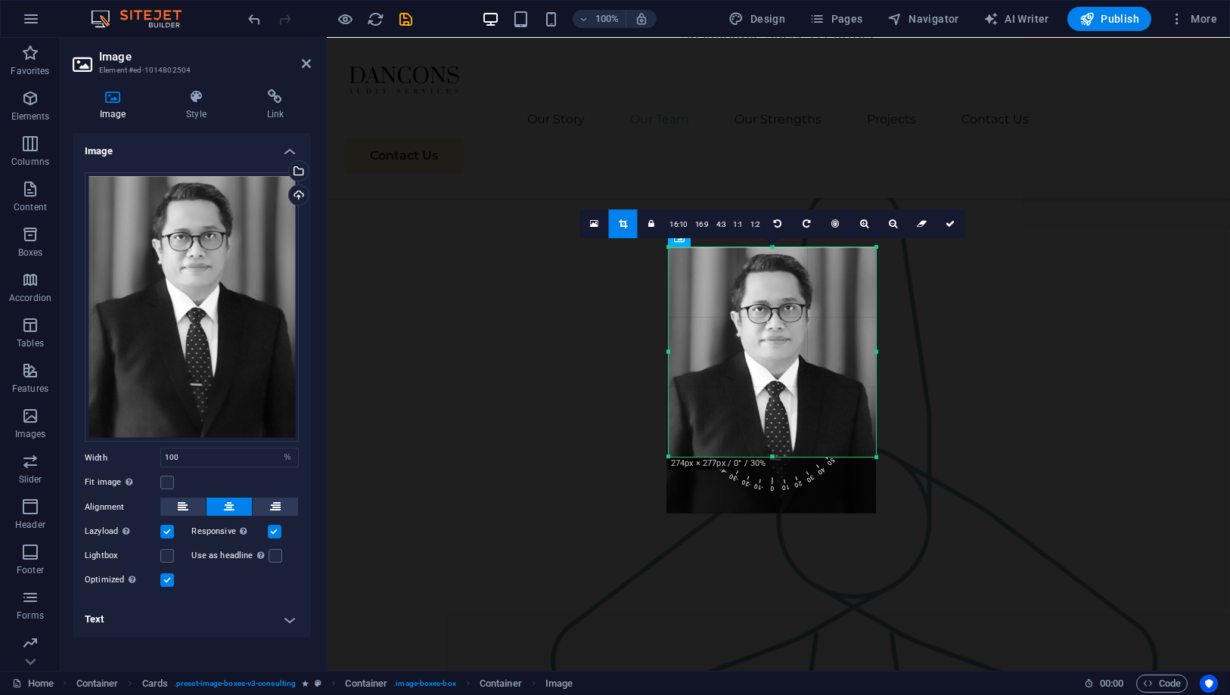
click at [670, 355] on div at bounding box center [668, 352] width 5 height 210
click at [892, 228] on icon at bounding box center [893, 223] width 8 height 9
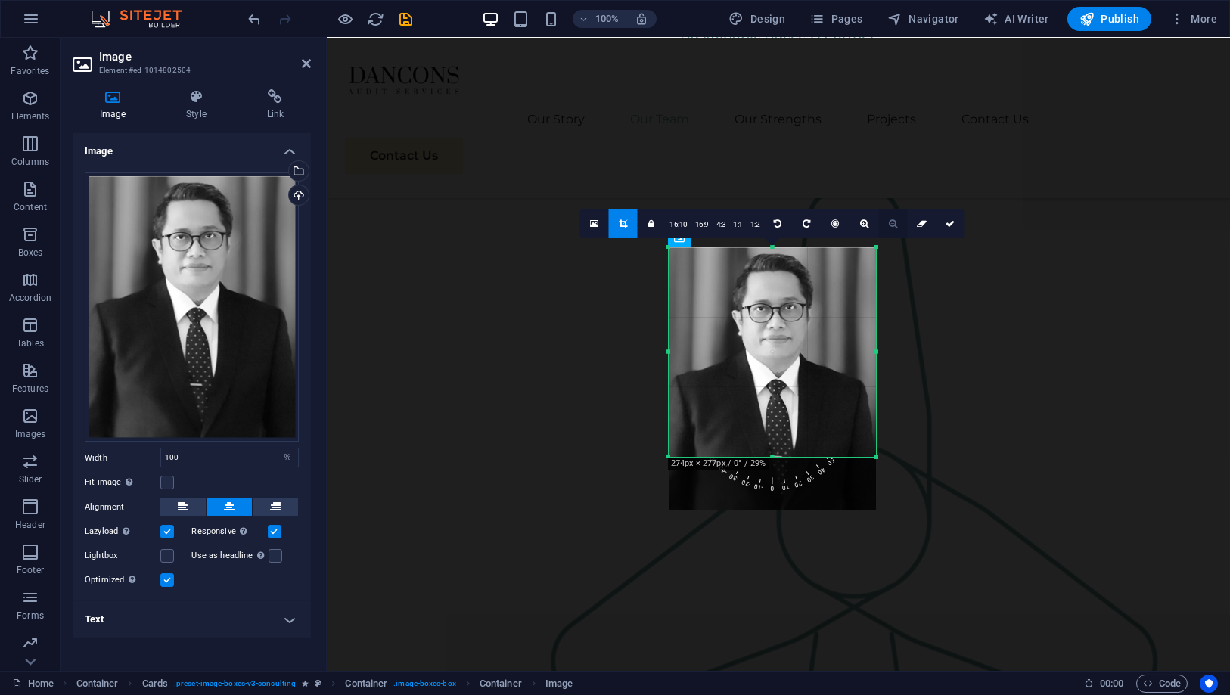
click at [892, 228] on icon at bounding box center [893, 223] width 8 height 9
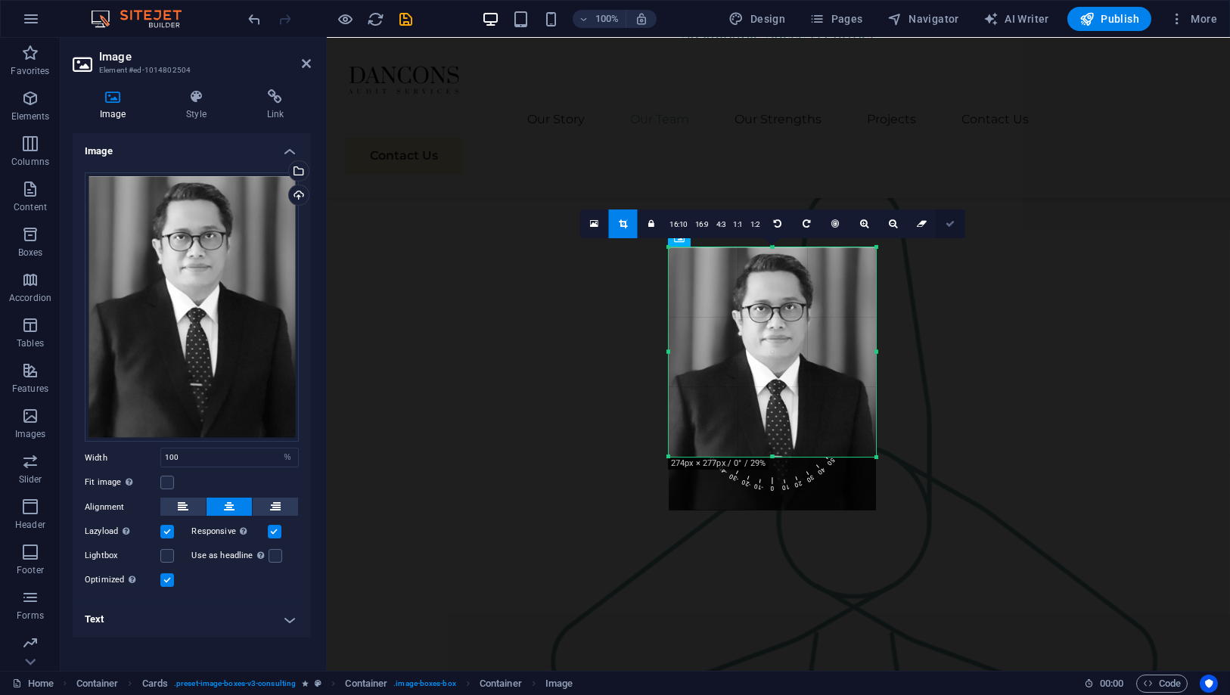
click at [946, 220] on icon at bounding box center [950, 223] width 9 height 9
type input "274"
select select "px"
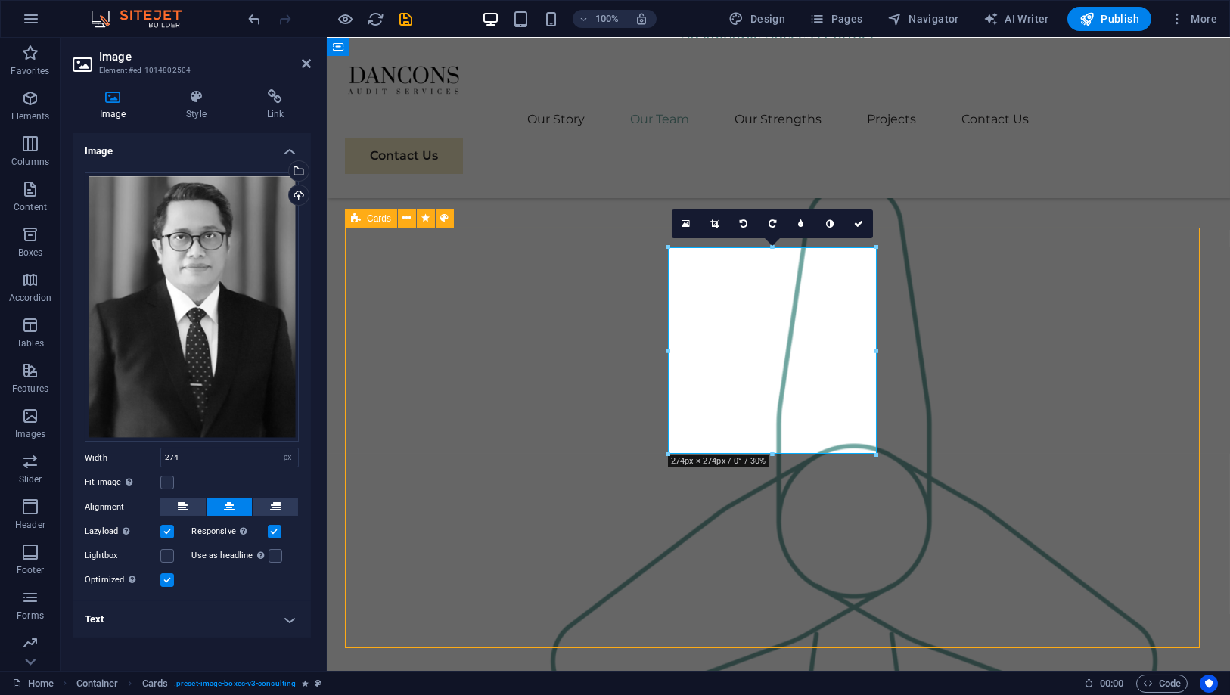
scroll to position [1344, 0]
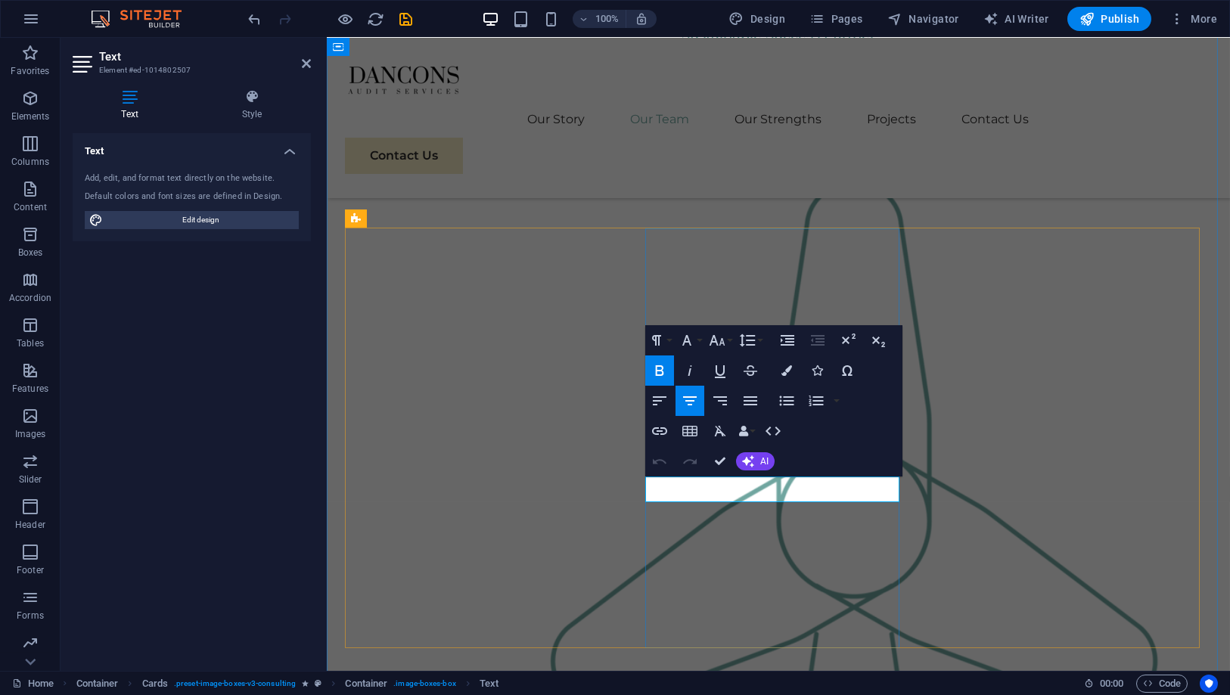
click at [659, 371] on icon "button" at bounding box center [659, 370] width 8 height 11
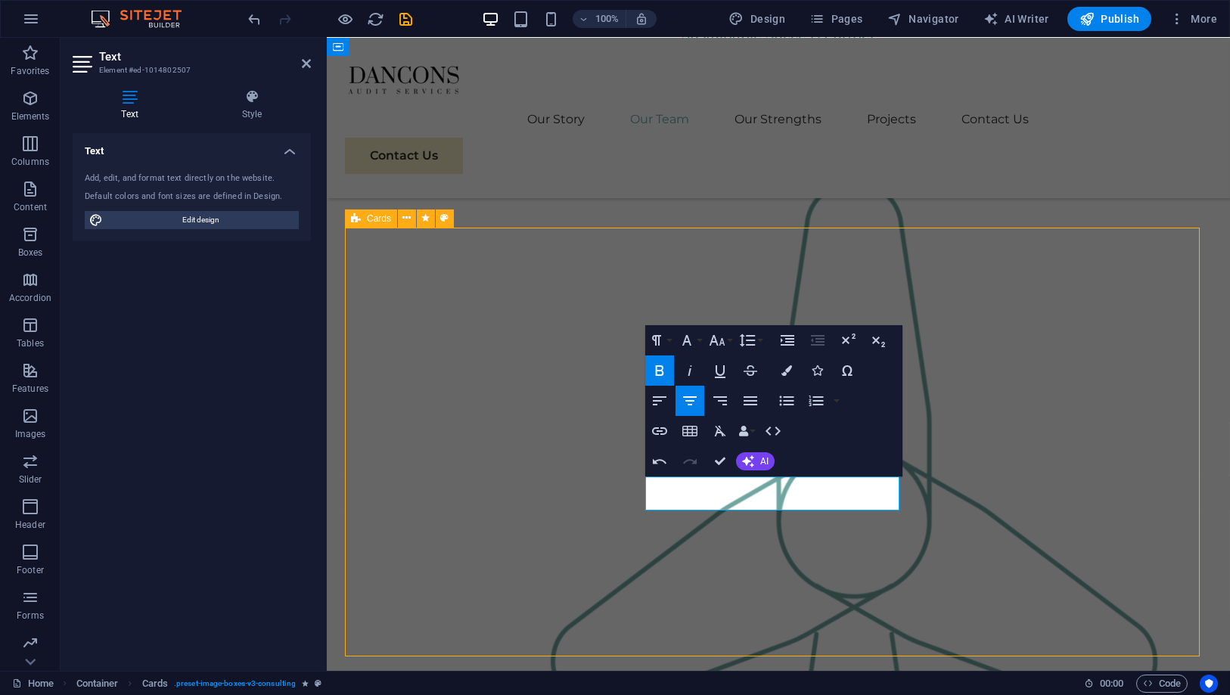
scroll to position [1344, 0]
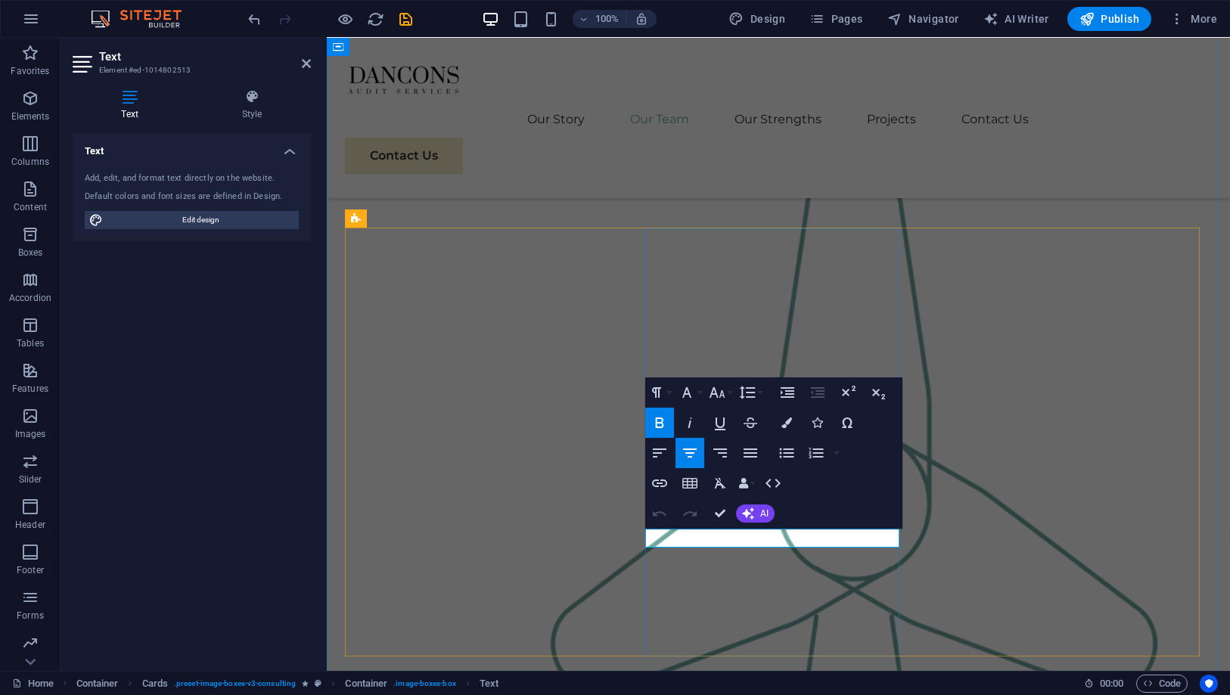
scroll to position [1327, 0]
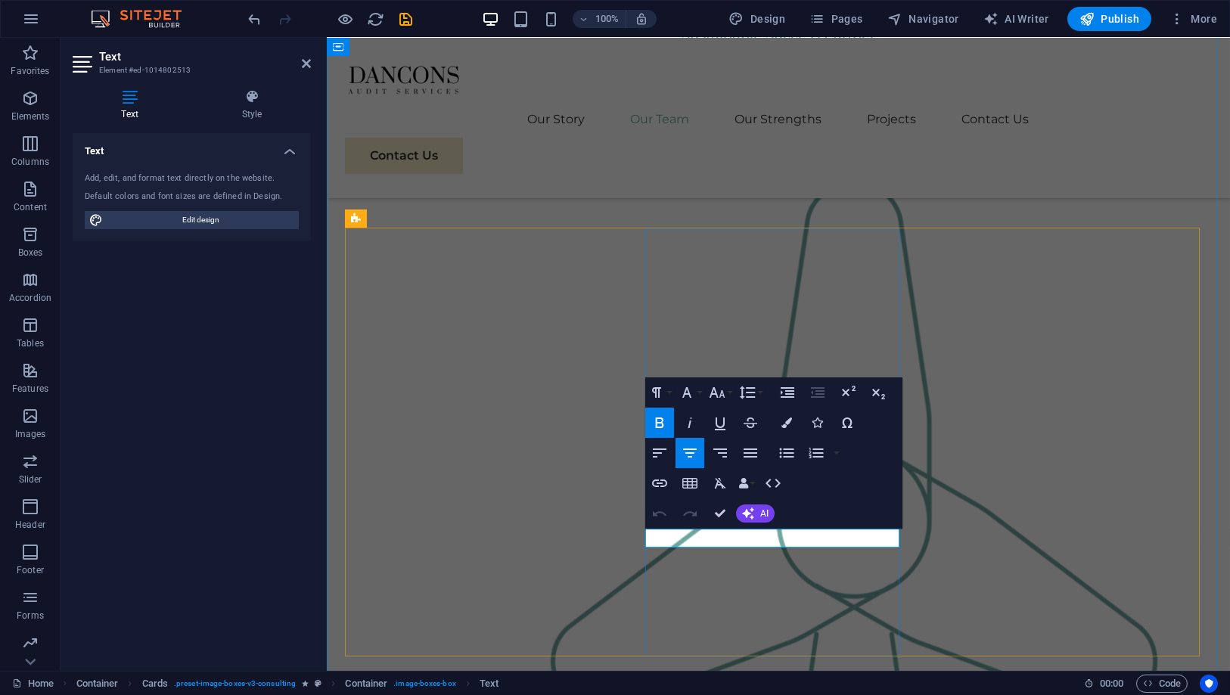
drag, startPoint x: 832, startPoint y: 535, endPoint x: 651, endPoint y: 530, distance: 180.9
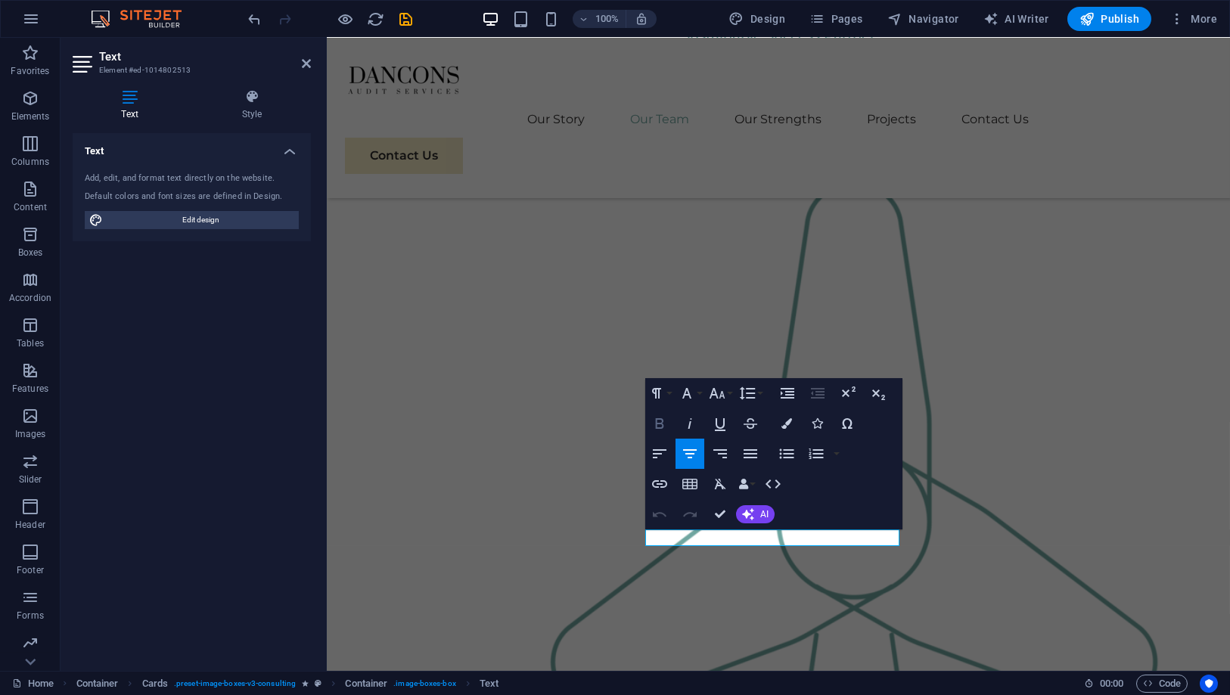
click at [653, 428] on icon "button" at bounding box center [660, 424] width 18 height 18
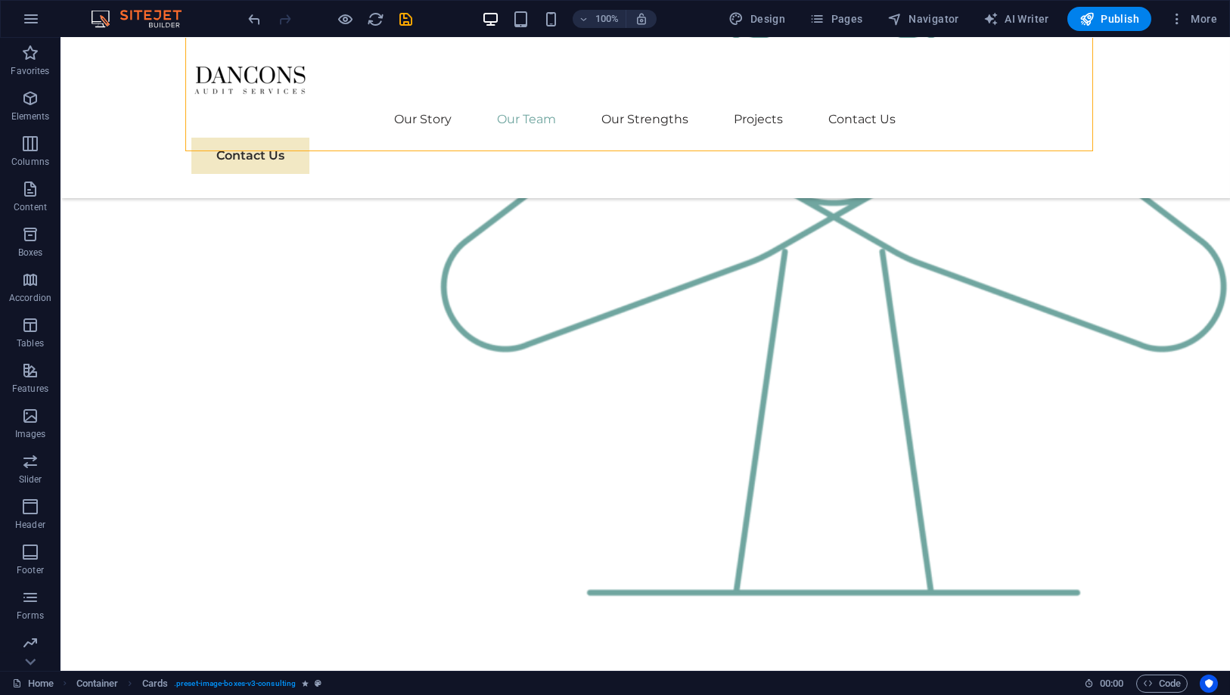
scroll to position [1850, 0]
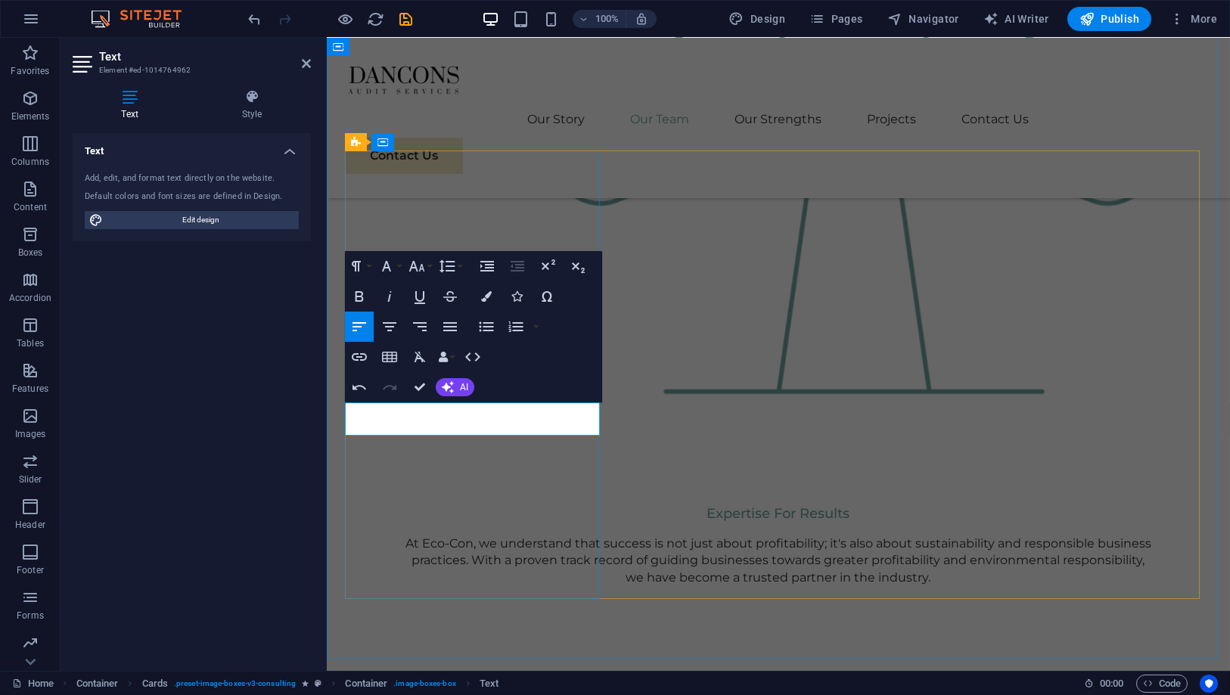
scroll to position [195, 7]
click at [365, 299] on icon "button" at bounding box center [359, 296] width 18 height 18
click at [396, 325] on icon "button" at bounding box center [390, 327] width 18 height 18
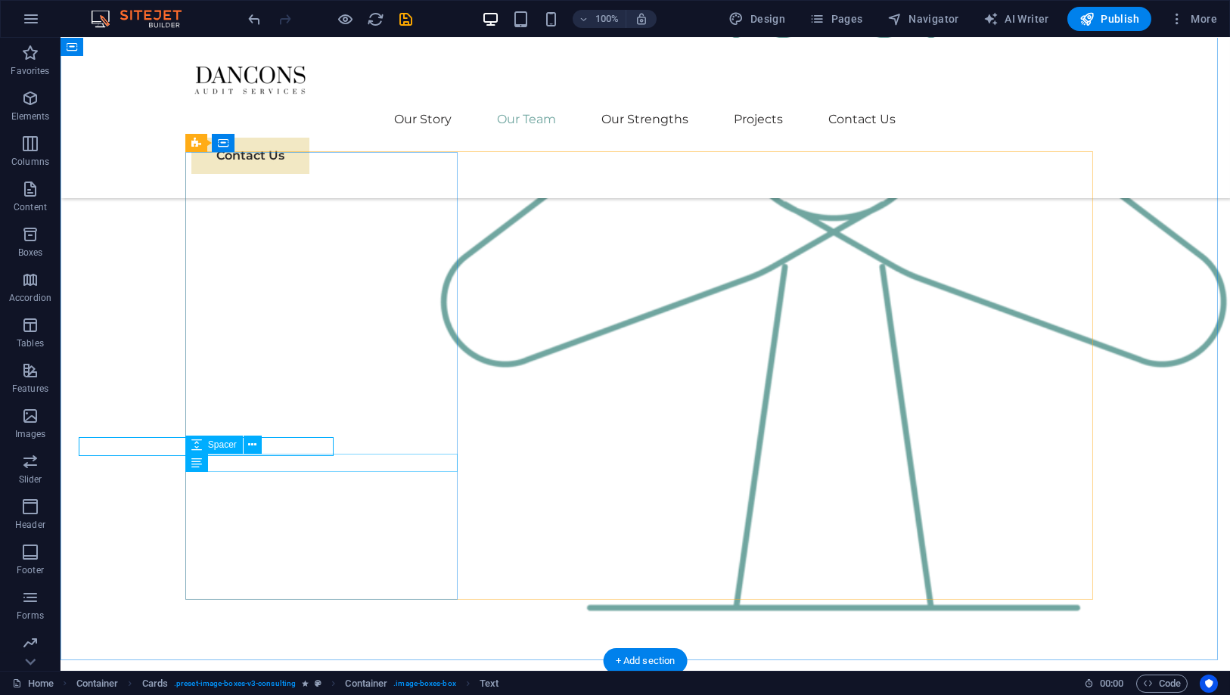
scroll to position [1850, 0]
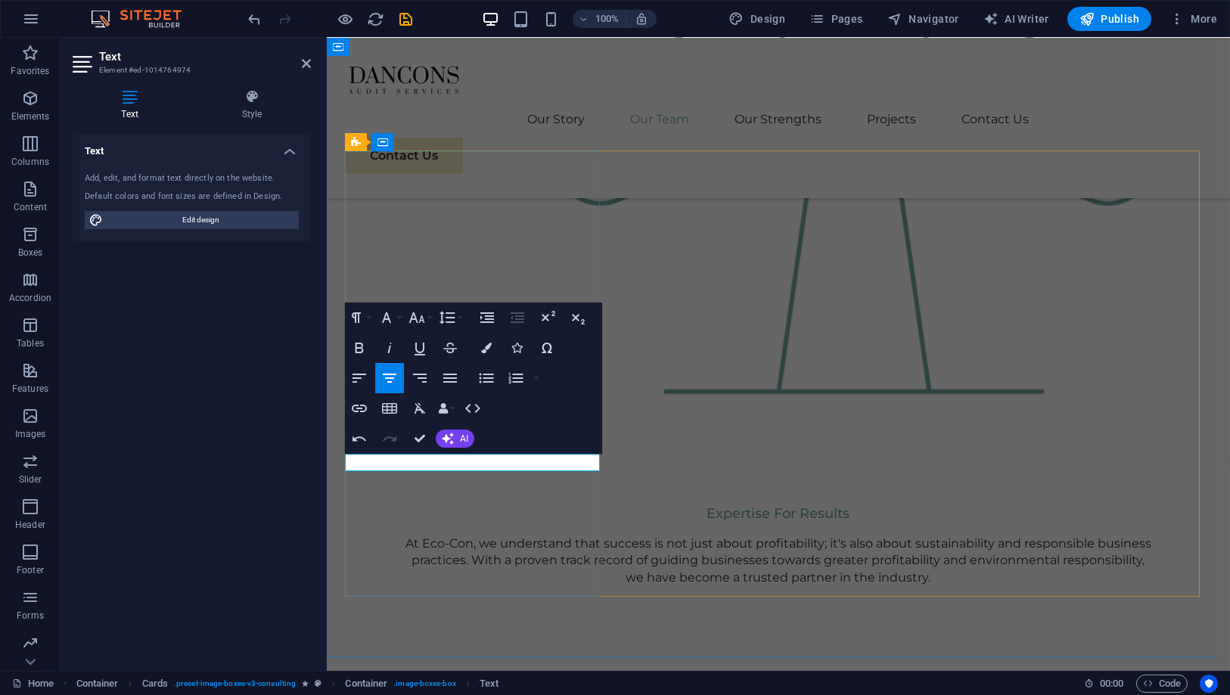
scroll to position [0, 5]
click at [353, 348] on icon "button" at bounding box center [359, 348] width 18 height 18
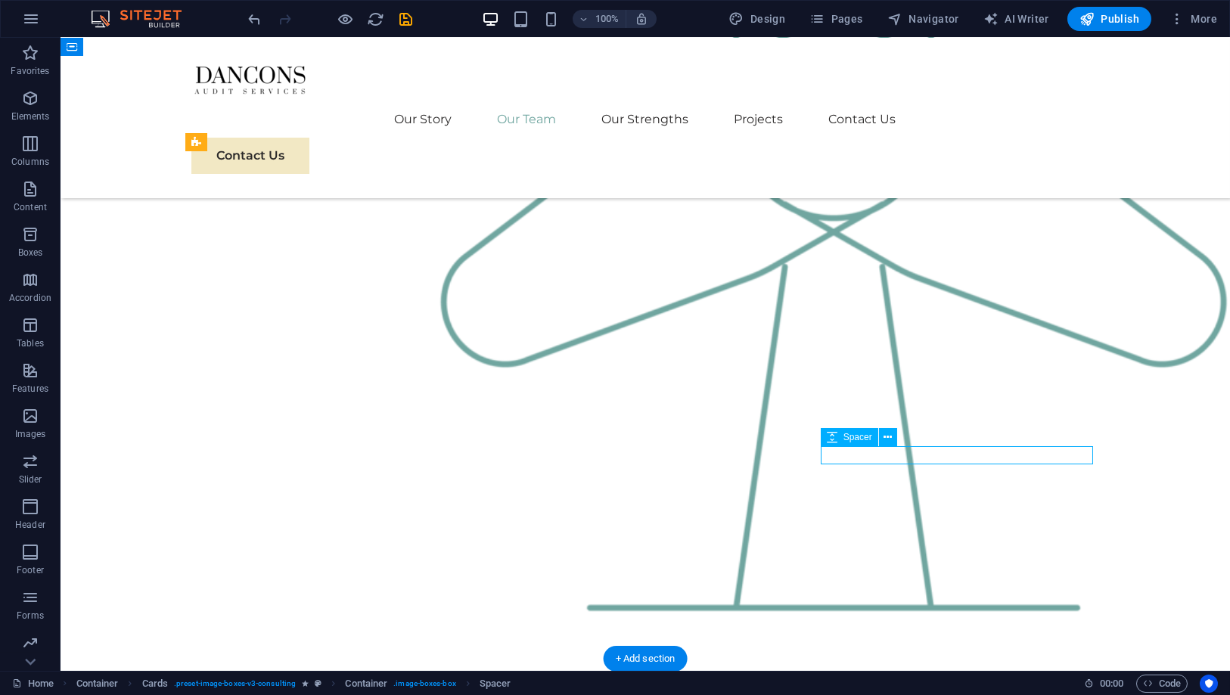
select select "px"
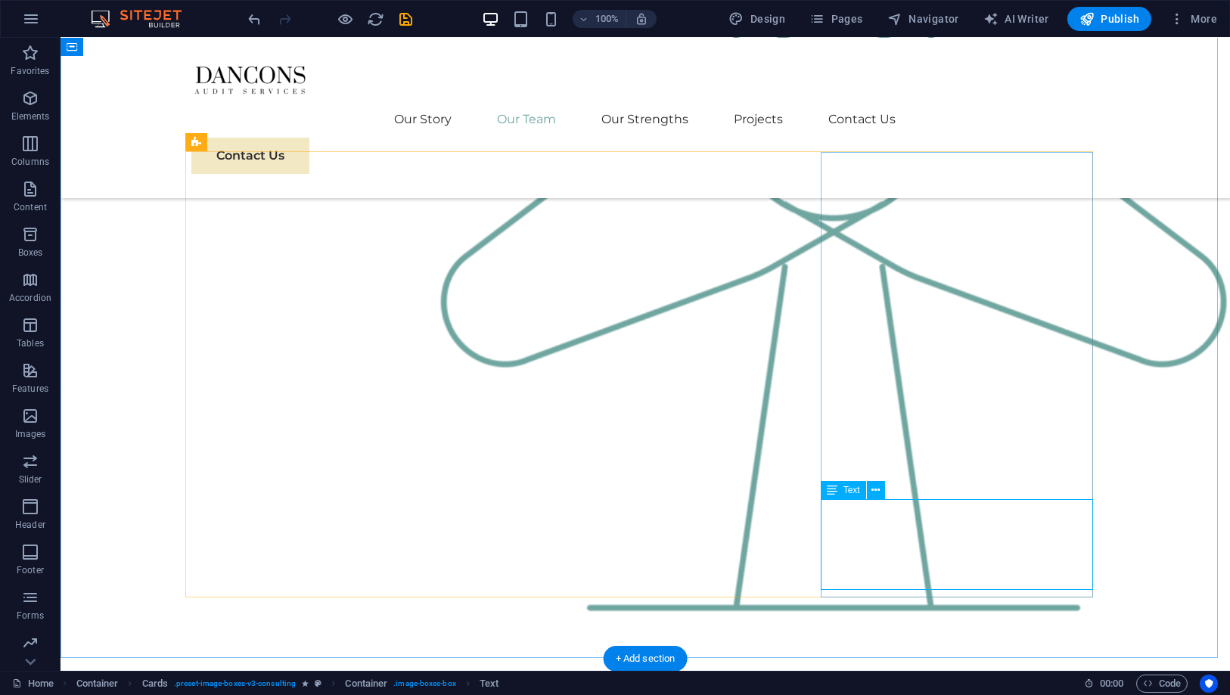
scroll to position [1850, 0]
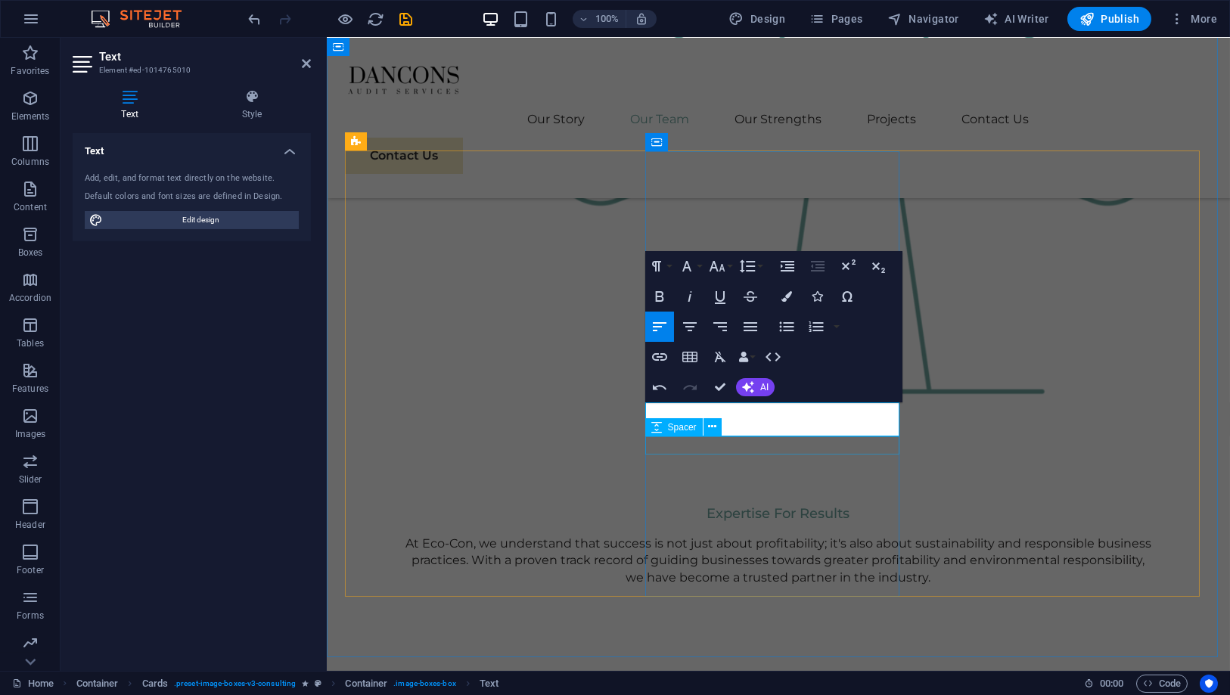
scroll to position [0, 7]
click at [682, 325] on icon "button" at bounding box center [690, 327] width 18 height 18
click at [665, 291] on icon "button" at bounding box center [660, 296] width 18 height 18
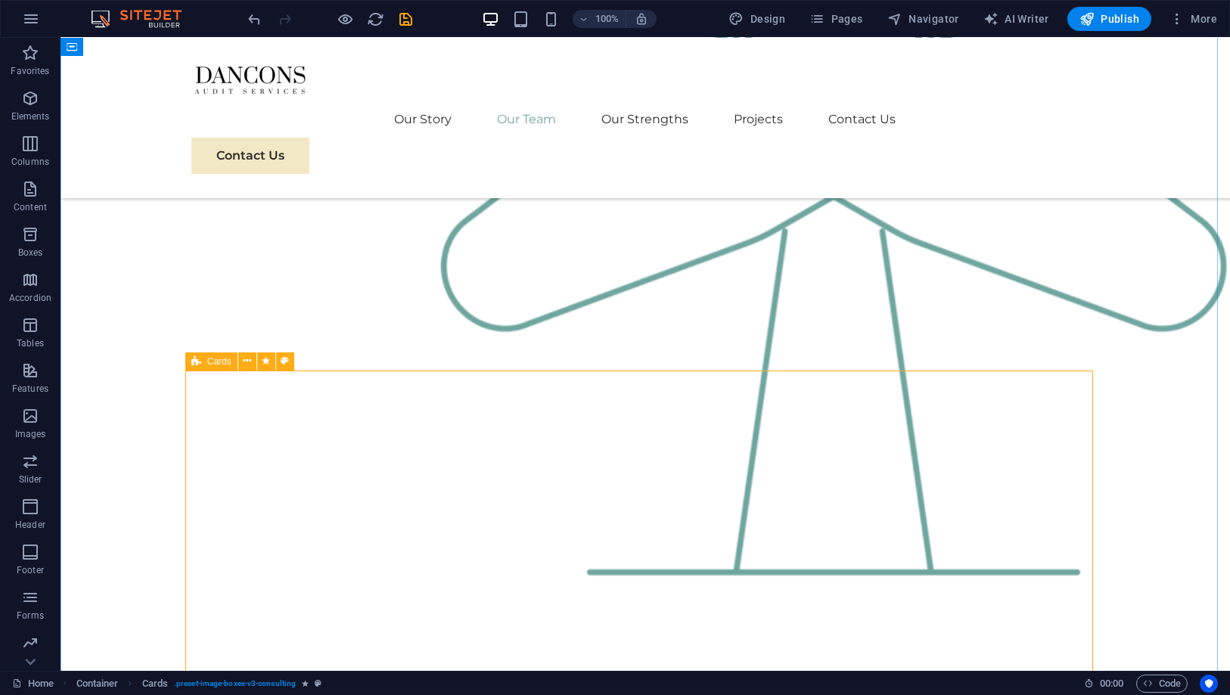
scroll to position [1533, 0]
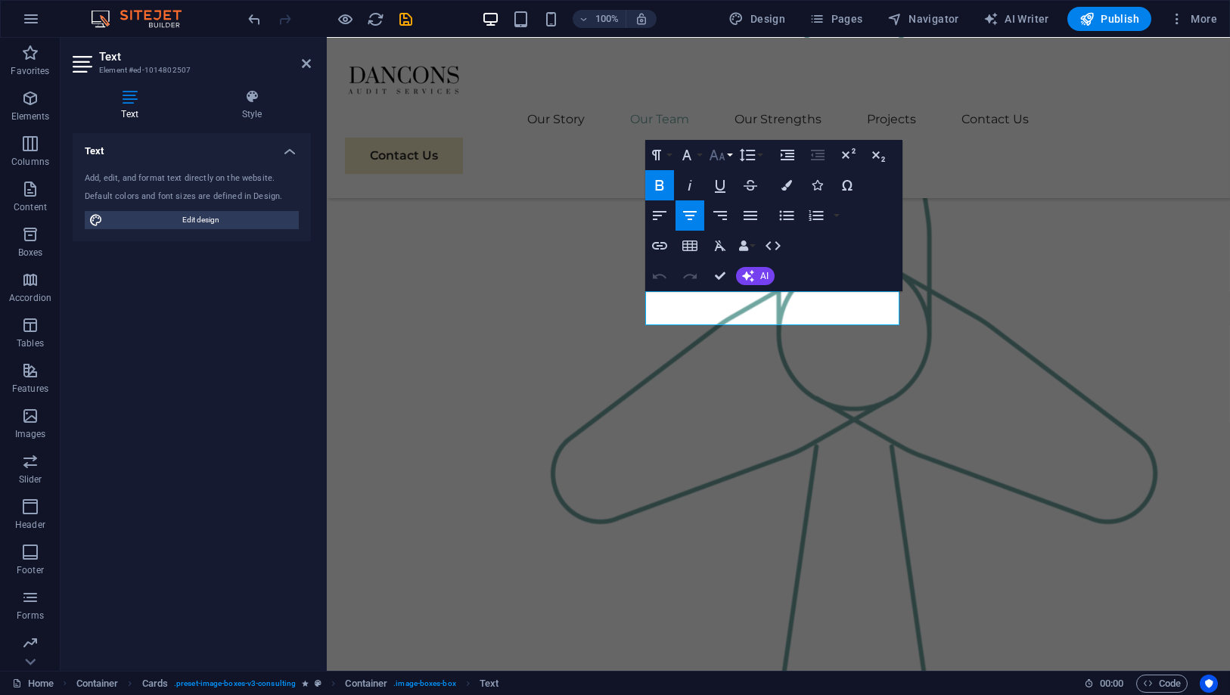
click at [718, 162] on icon "button" at bounding box center [717, 155] width 18 height 18
click at [728, 316] on link "18" at bounding box center [733, 320] width 54 height 23
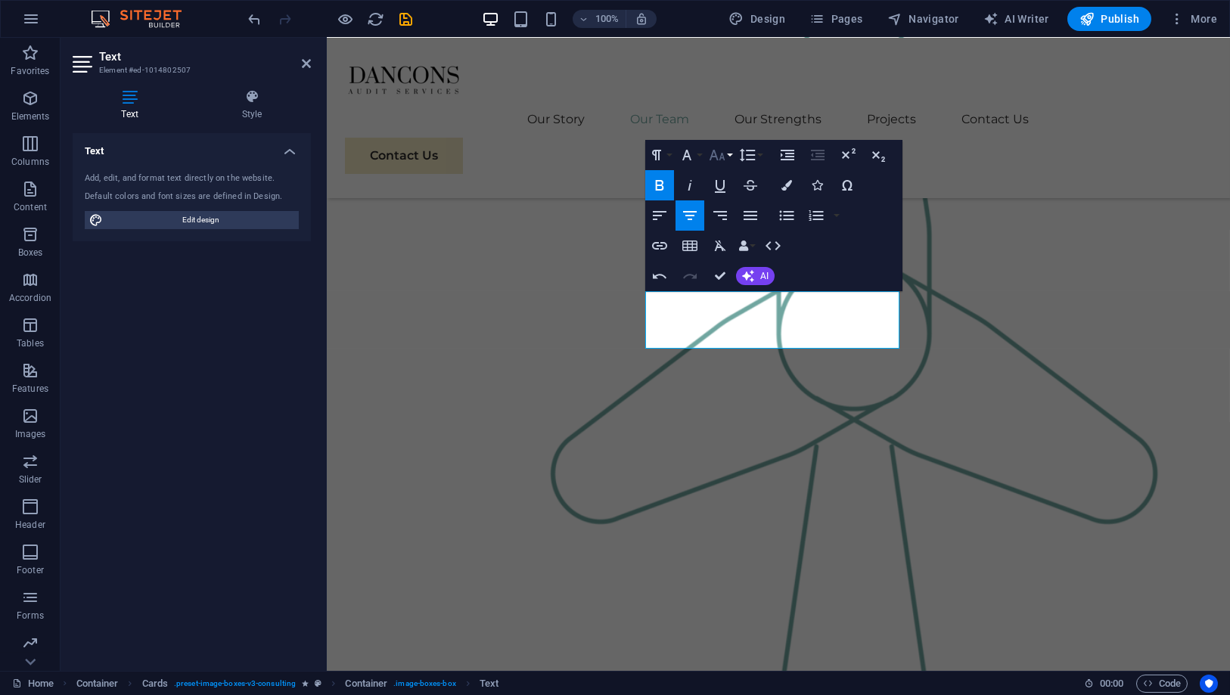
click at [719, 160] on icon "button" at bounding box center [717, 155] width 18 height 18
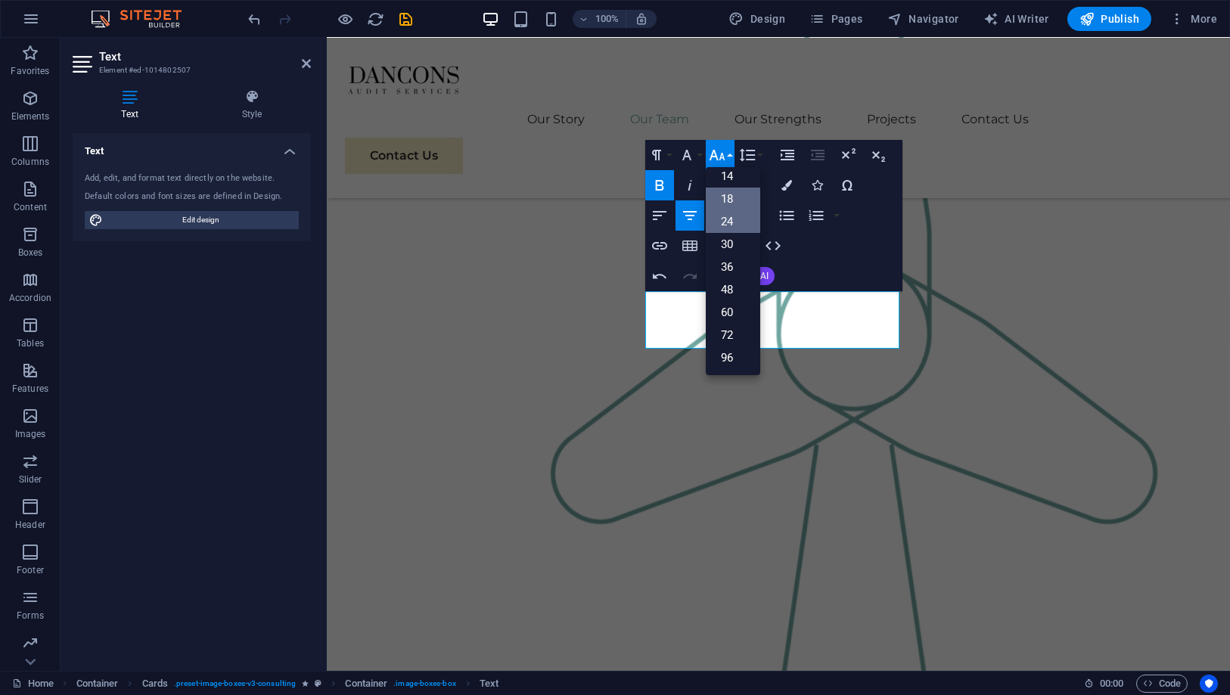
scroll to position [122, 0]
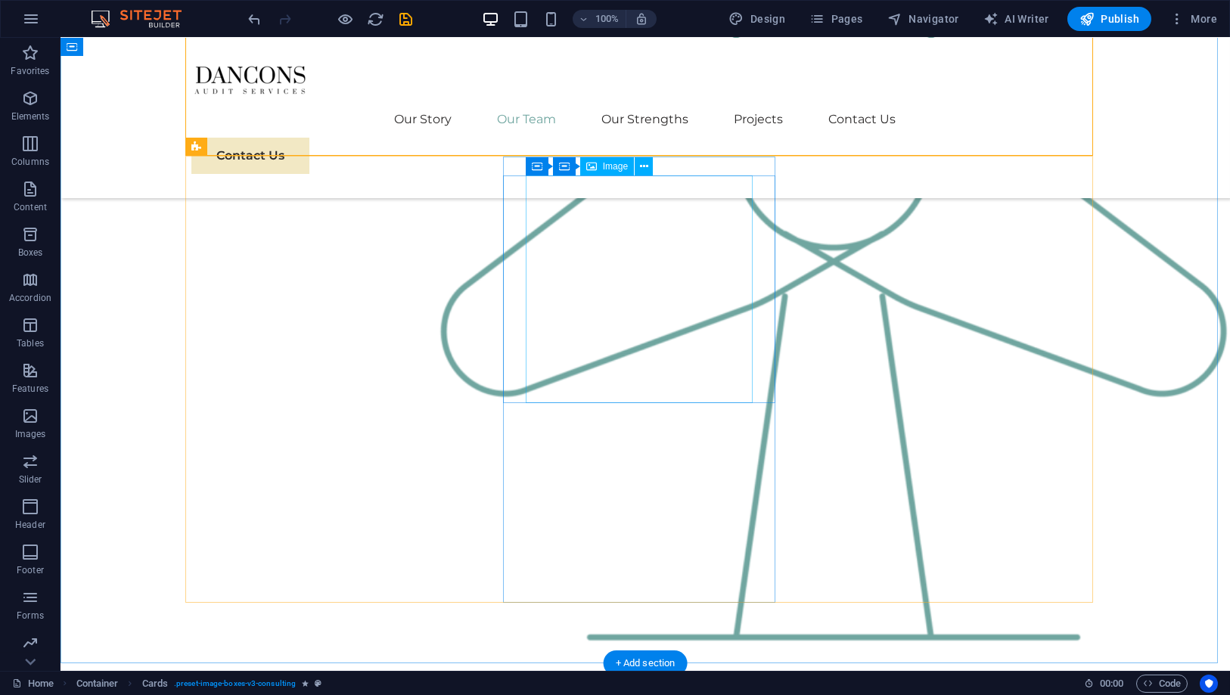
scroll to position [1868, 0]
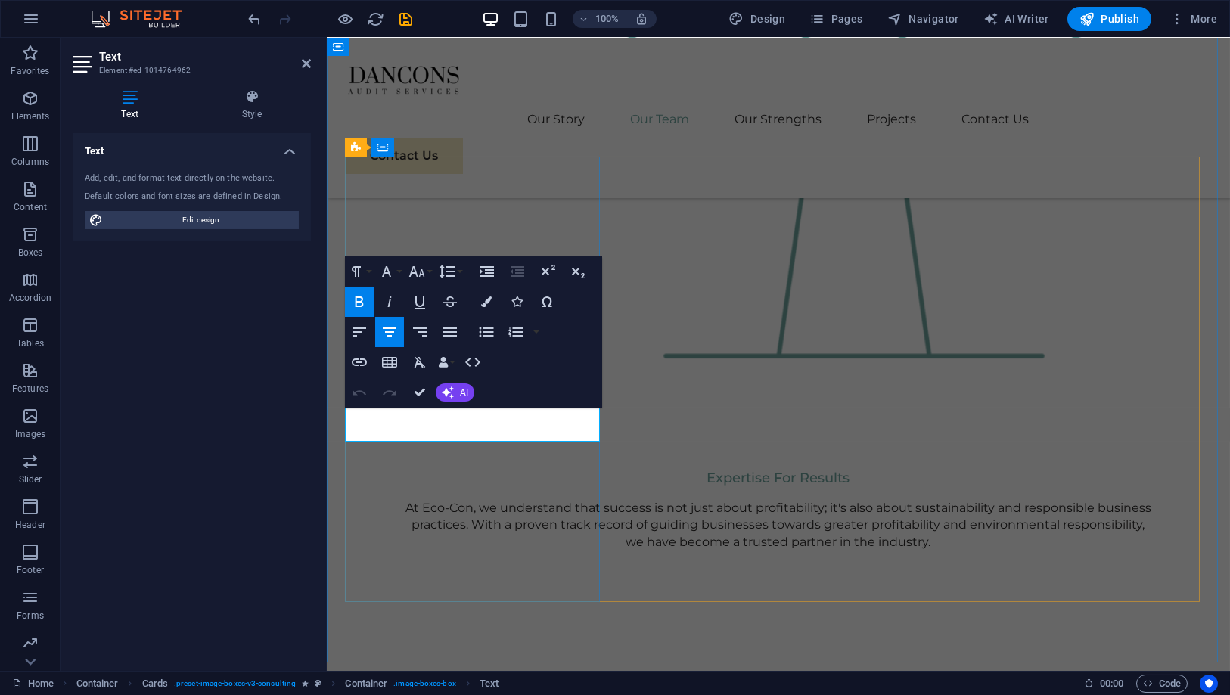
scroll to position [1850, 0]
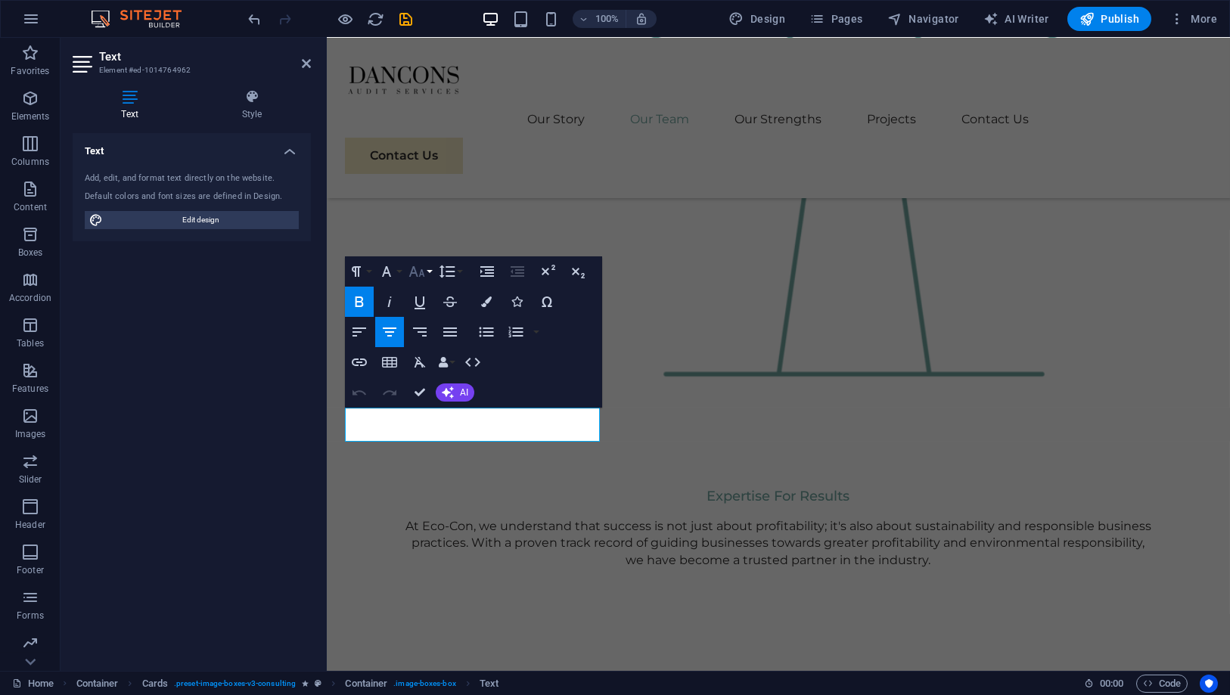
click at [424, 272] on icon "button" at bounding box center [417, 271] width 18 height 18
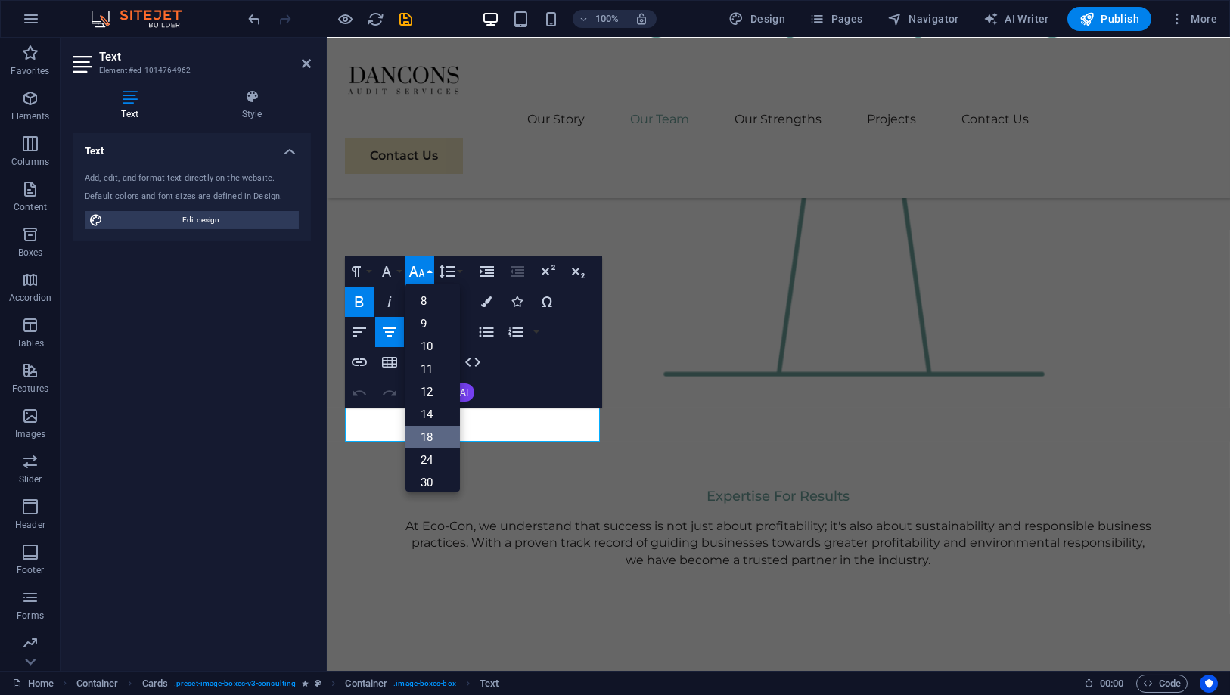
click at [426, 428] on link "18" at bounding box center [432, 437] width 54 height 23
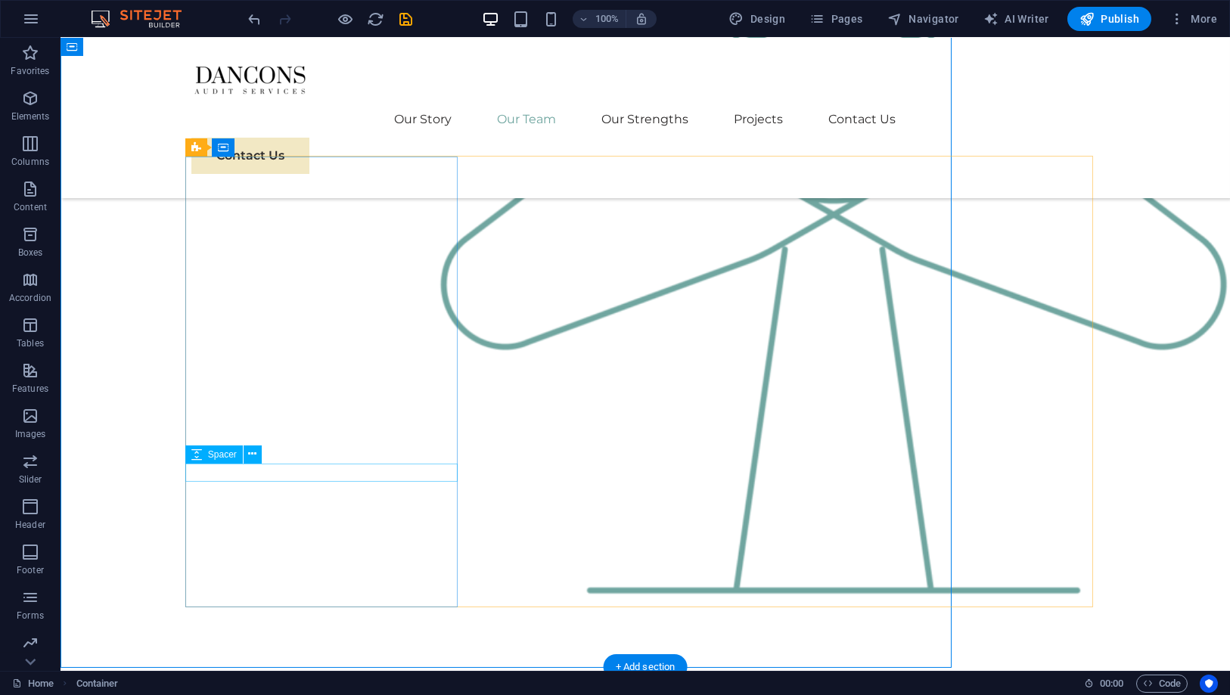
scroll to position [1868, 0]
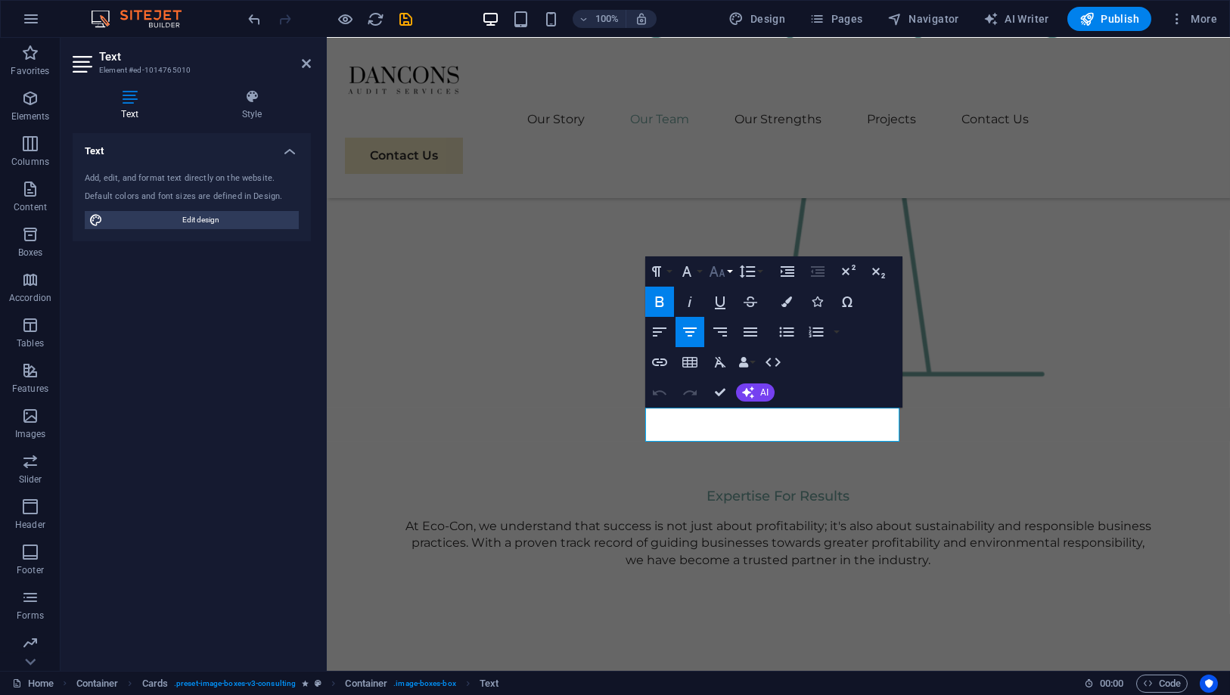
click at [716, 273] on icon "button" at bounding box center [717, 271] width 16 height 11
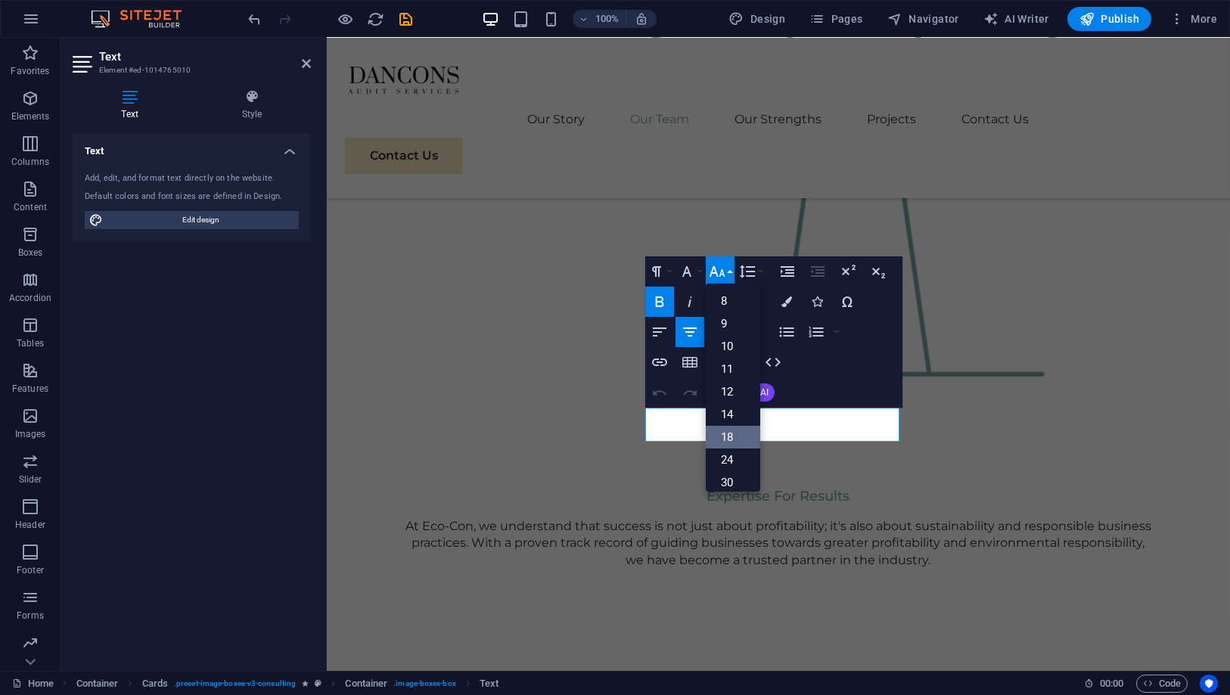
click at [732, 440] on link "18" at bounding box center [733, 437] width 54 height 23
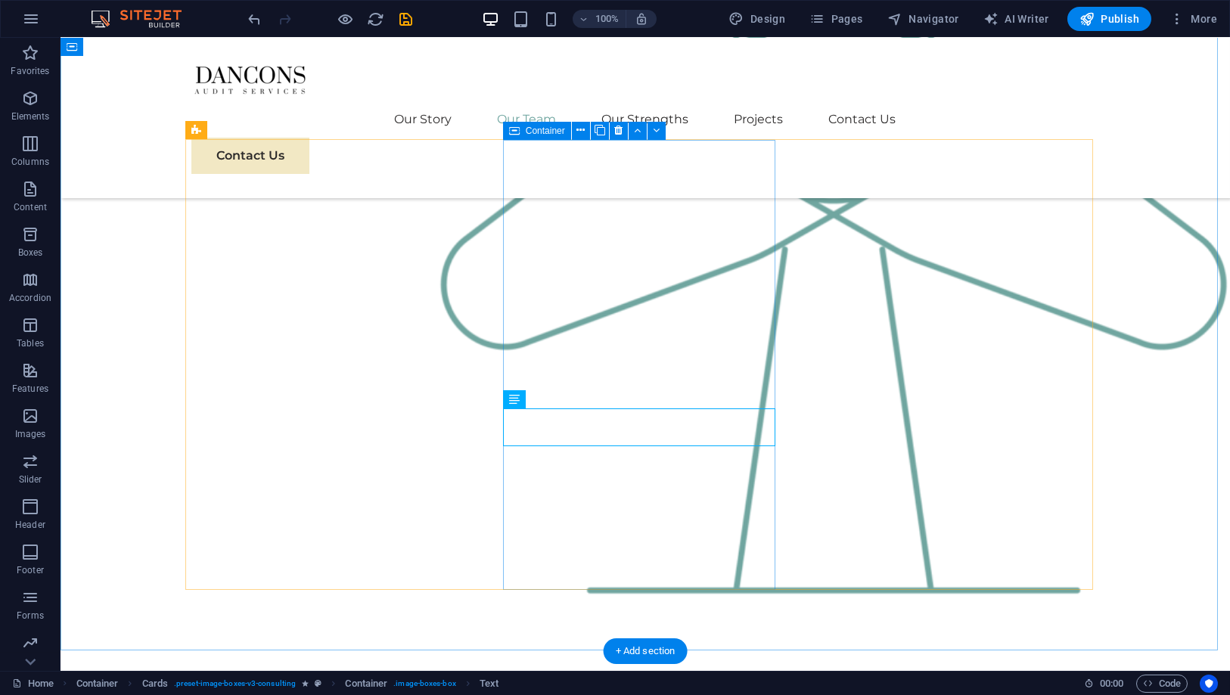
scroll to position [1886, 0]
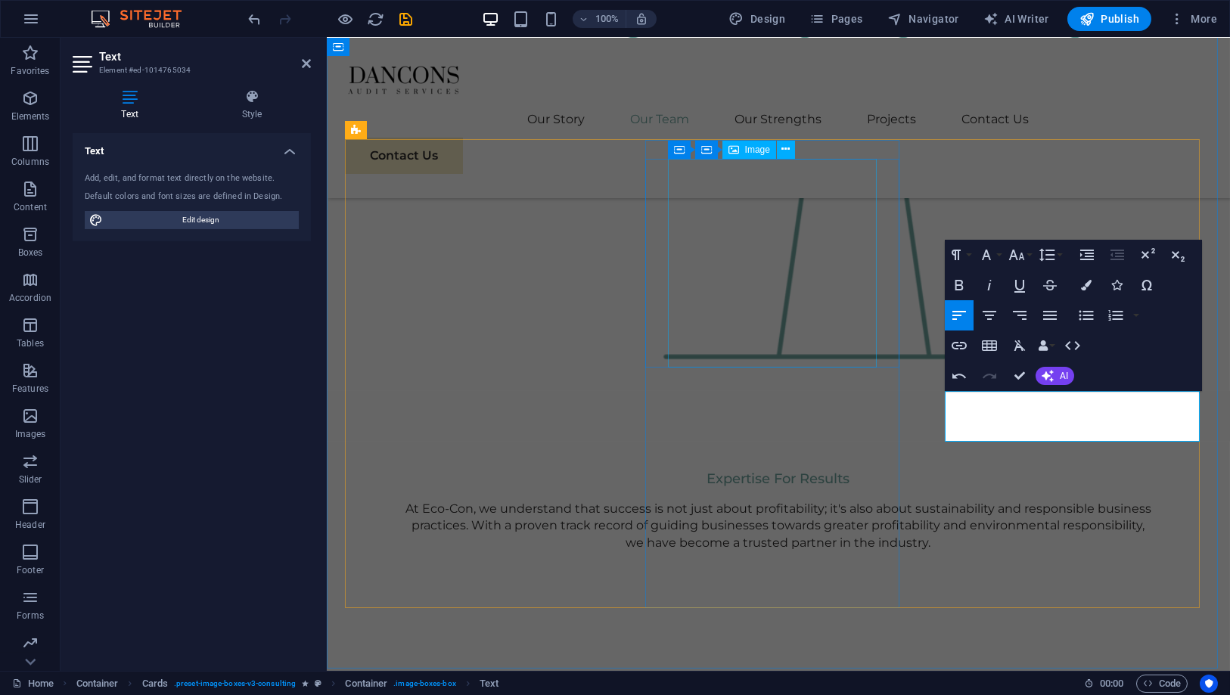
scroll to position [26, 0]
click at [996, 257] on button "Font Family" at bounding box center [989, 255] width 29 height 30
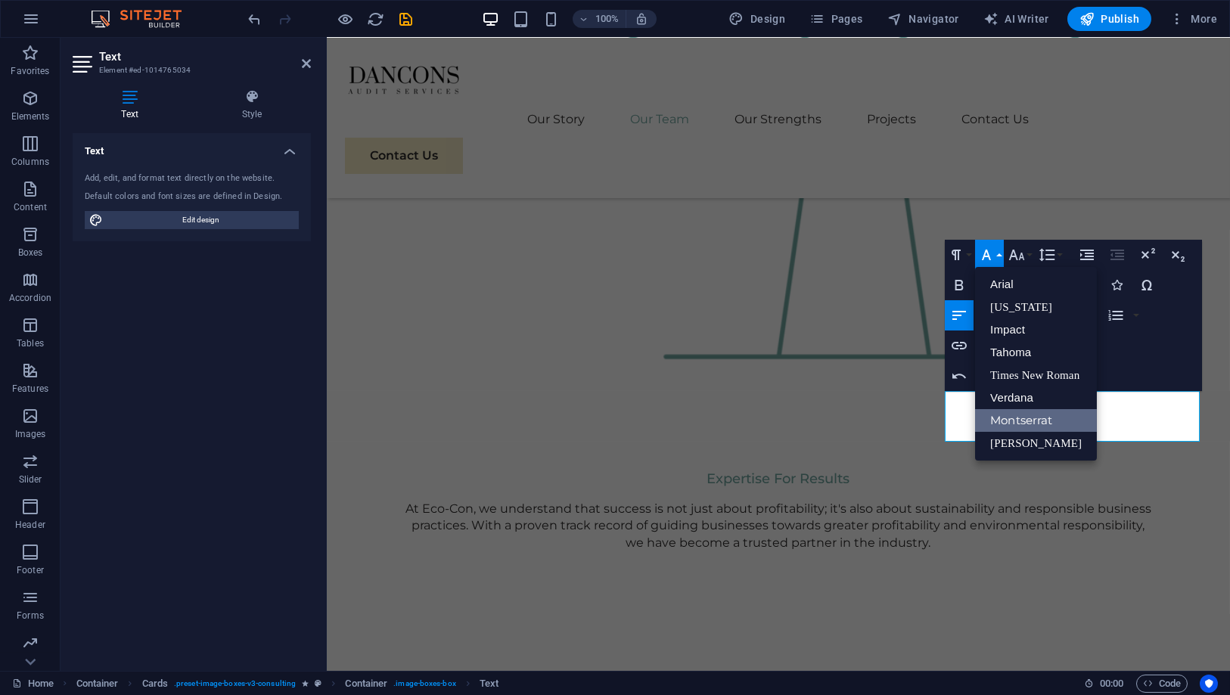
scroll to position [0, 0]
click at [1035, 257] on div "Paragraph Format Normal Heading 1 Heading 2 Heading 3 Heading 4 Heading 5 Headi…" at bounding box center [1005, 255] width 120 height 30
click at [1031, 256] on button "Font Size" at bounding box center [1019, 255] width 29 height 30
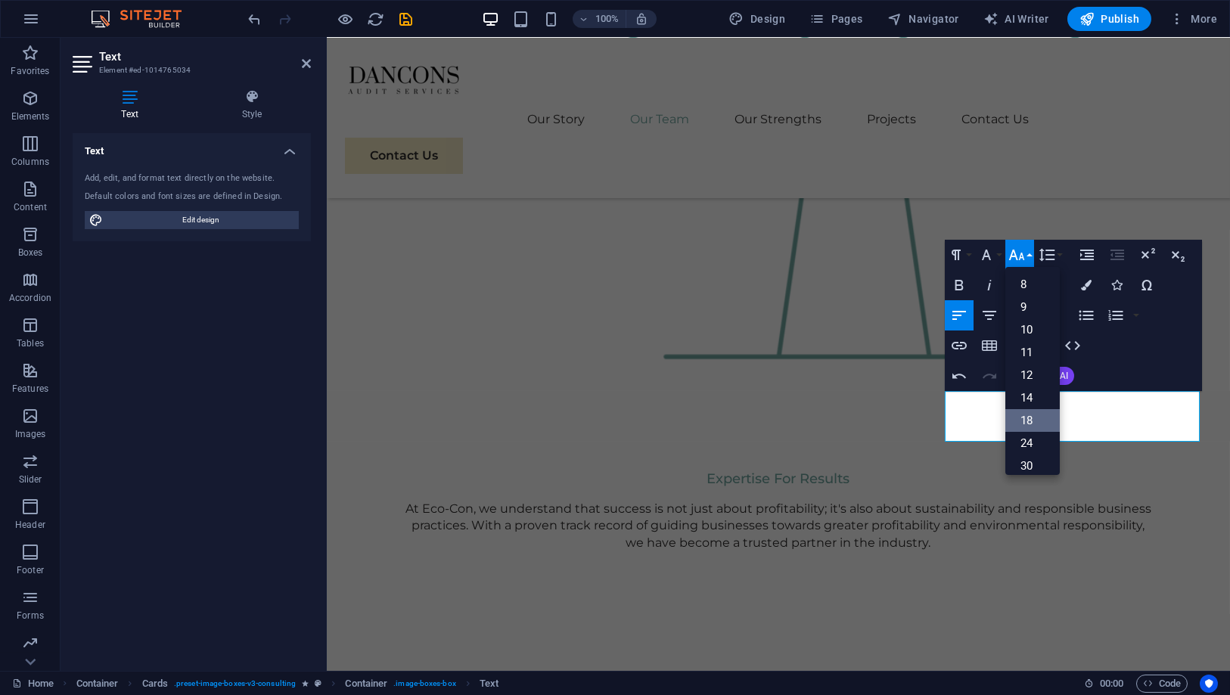
click at [1032, 415] on link "18" at bounding box center [1032, 420] width 54 height 23
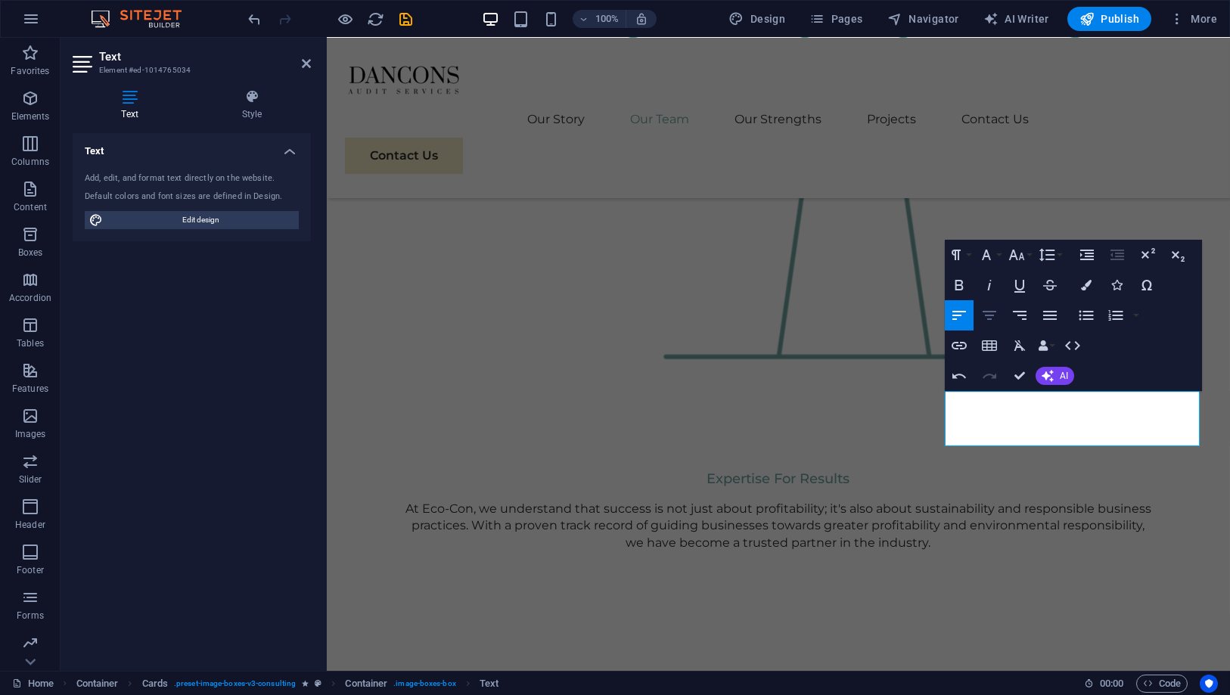
click at [997, 316] on icon "button" at bounding box center [989, 315] width 18 height 18
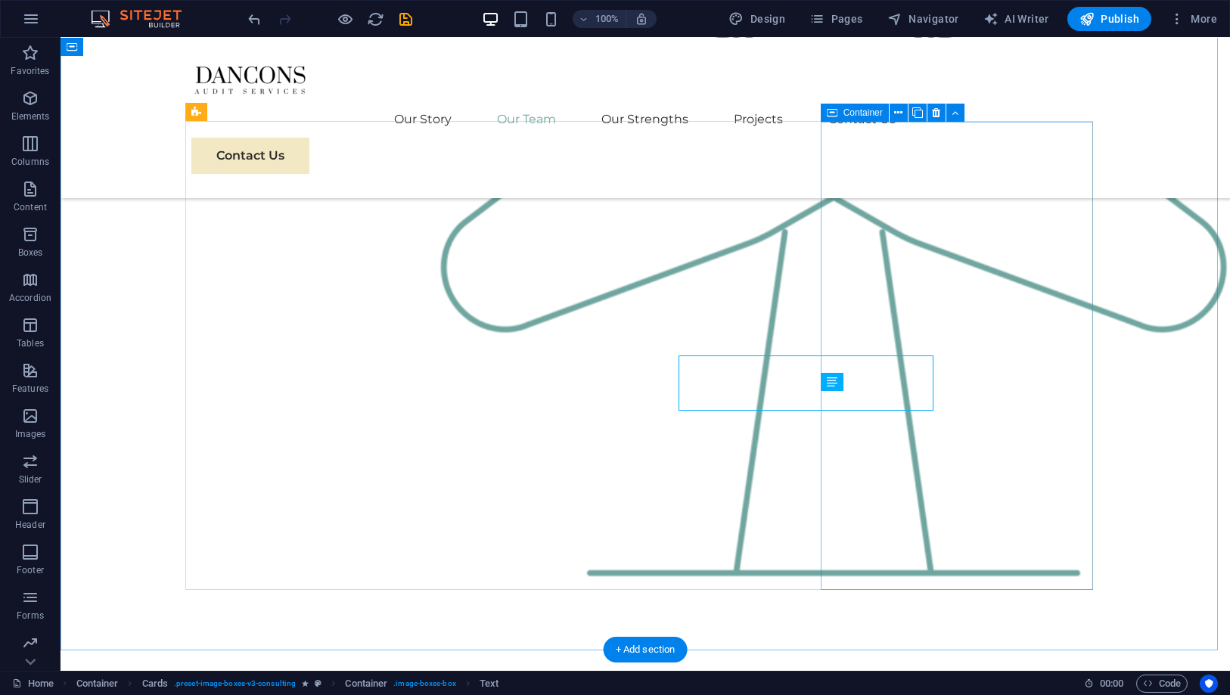
scroll to position [1903, 0]
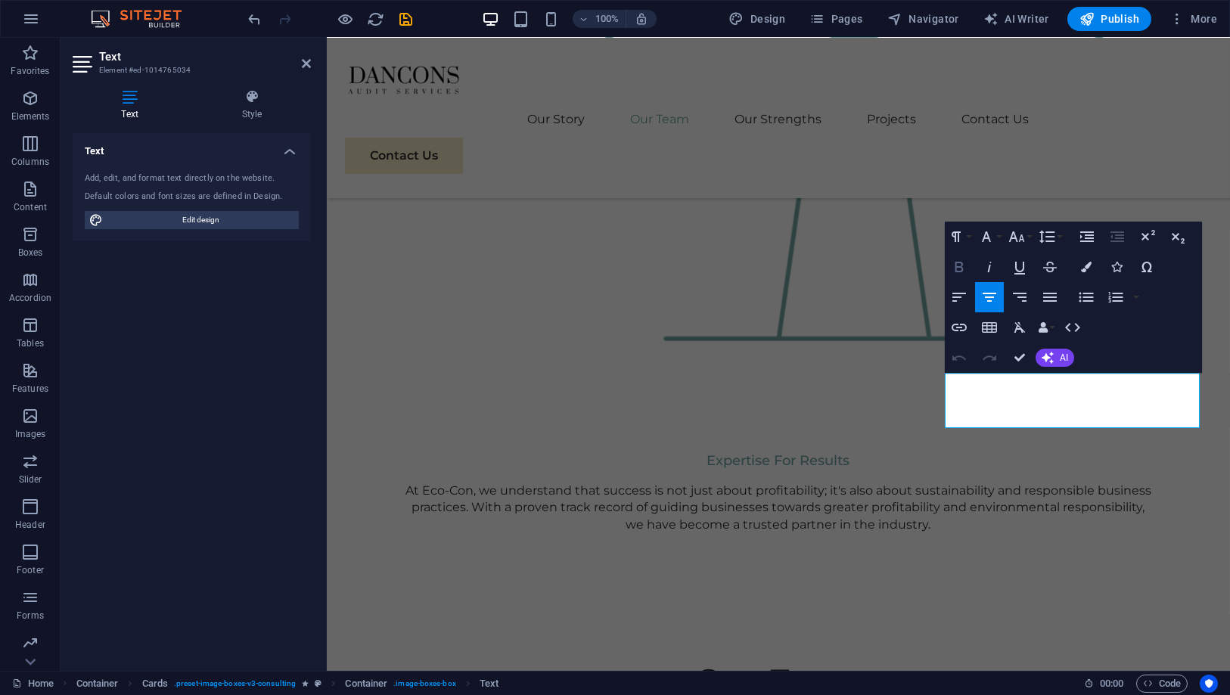
click at [956, 267] on icon "button" at bounding box center [959, 267] width 8 height 11
drag, startPoint x: 1018, startPoint y: 357, endPoint x: 958, endPoint y: 319, distance: 71.4
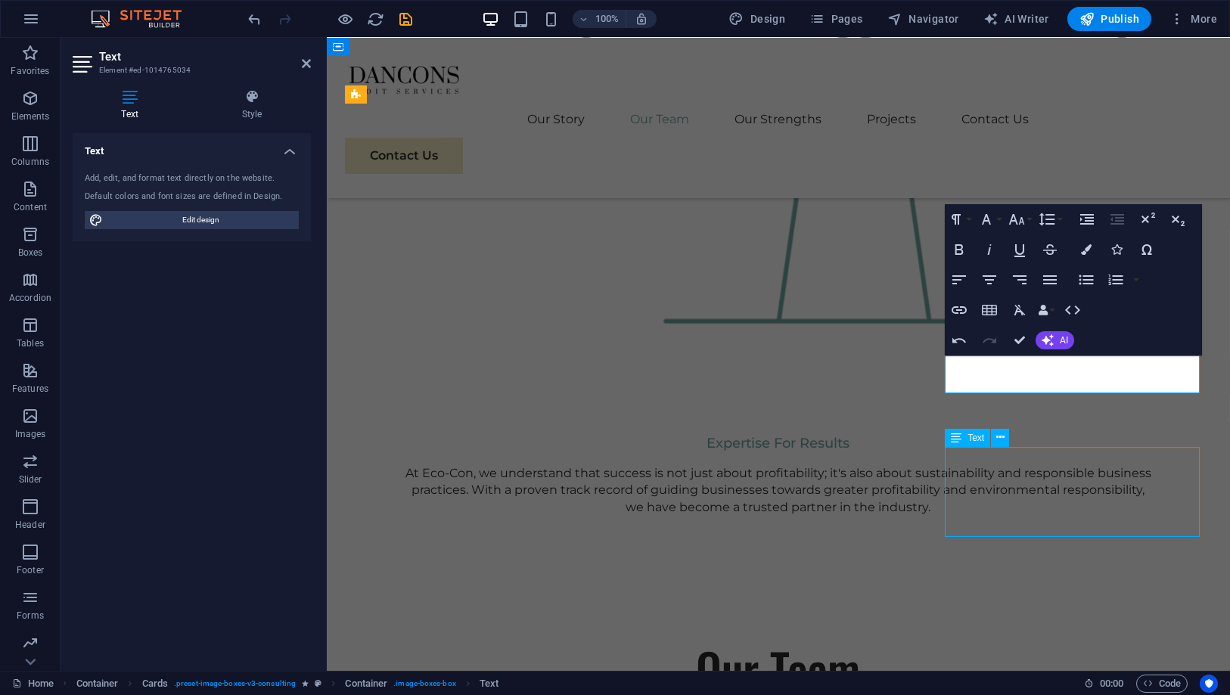
scroll to position [1921, 0]
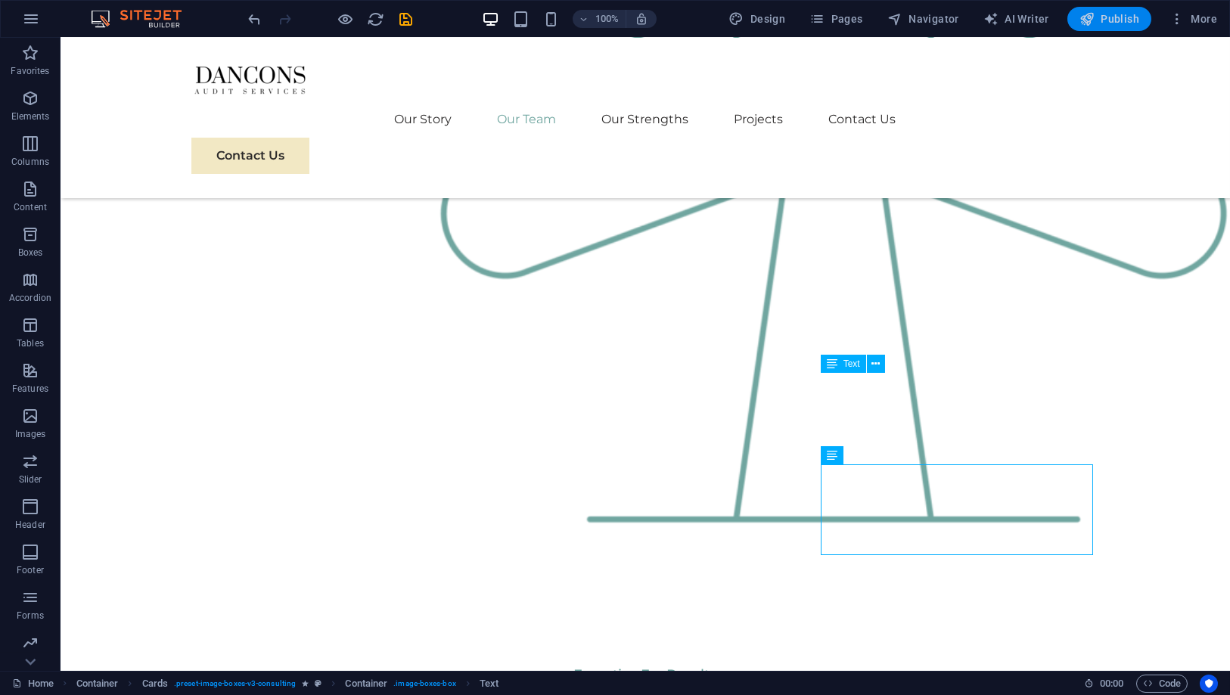
click at [1129, 26] on button "Publish" at bounding box center [1109, 19] width 84 height 24
checkbox input "false"
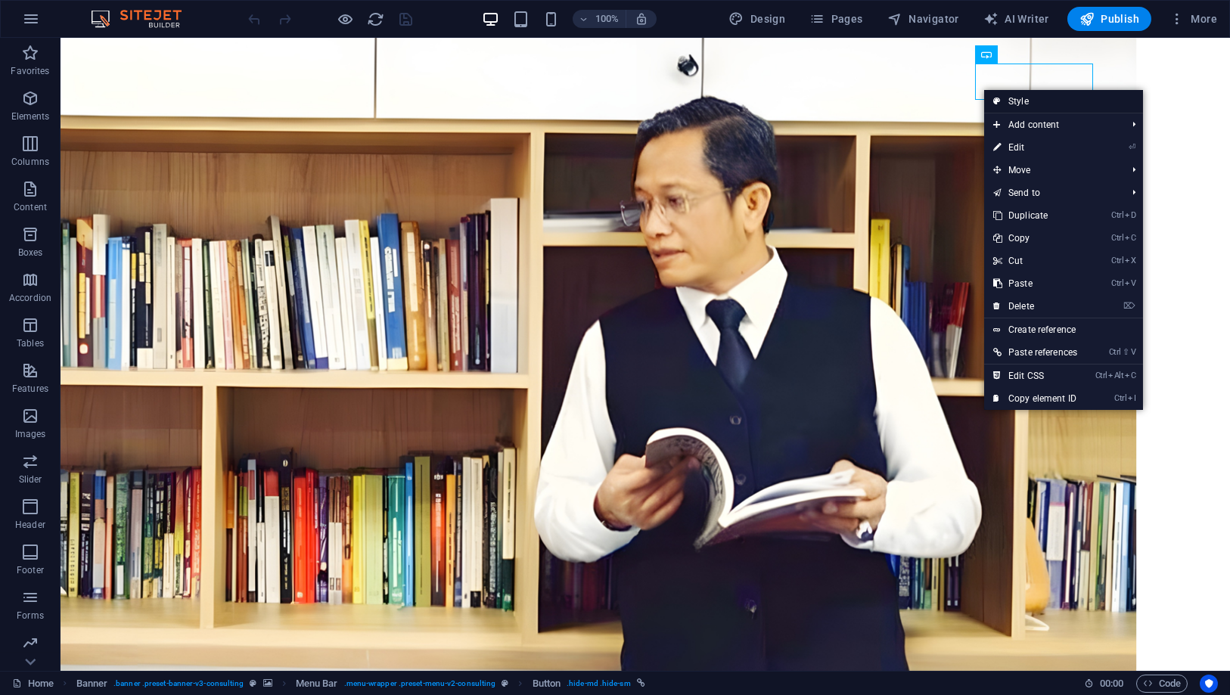
drag, startPoint x: 1005, startPoint y: 99, endPoint x: 108, endPoint y: 36, distance: 898.6
click at [1005, 99] on link "Style" at bounding box center [1063, 101] width 159 height 23
select select "rem"
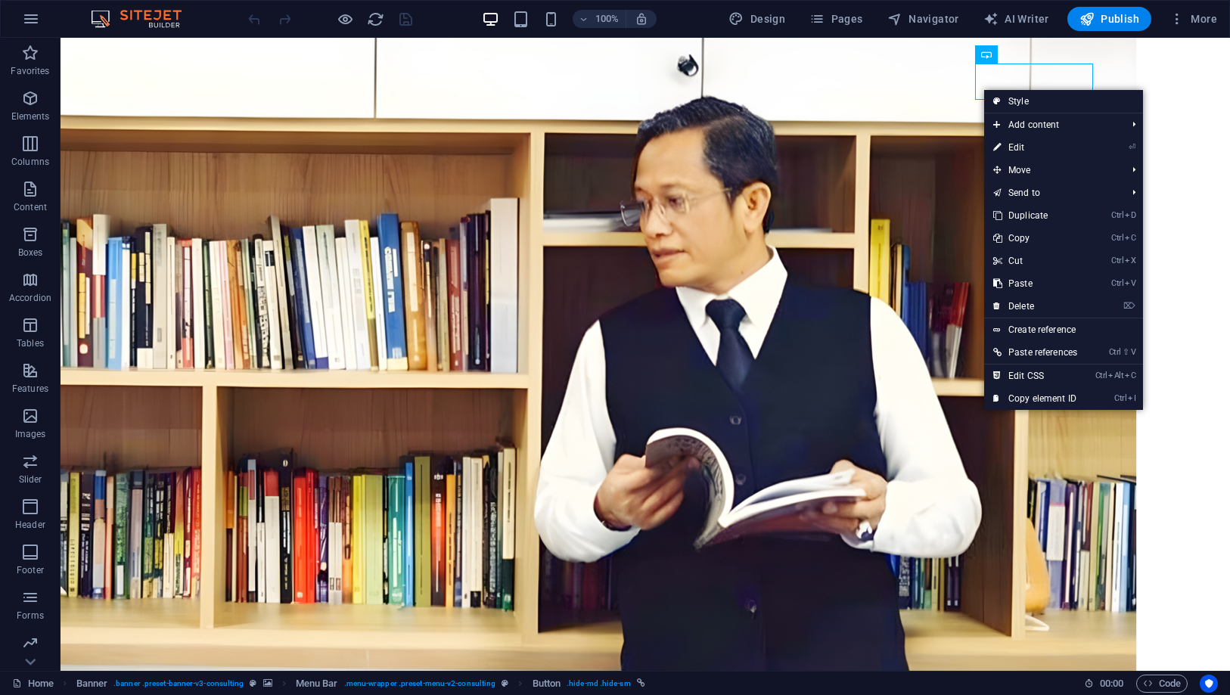
select select "rem"
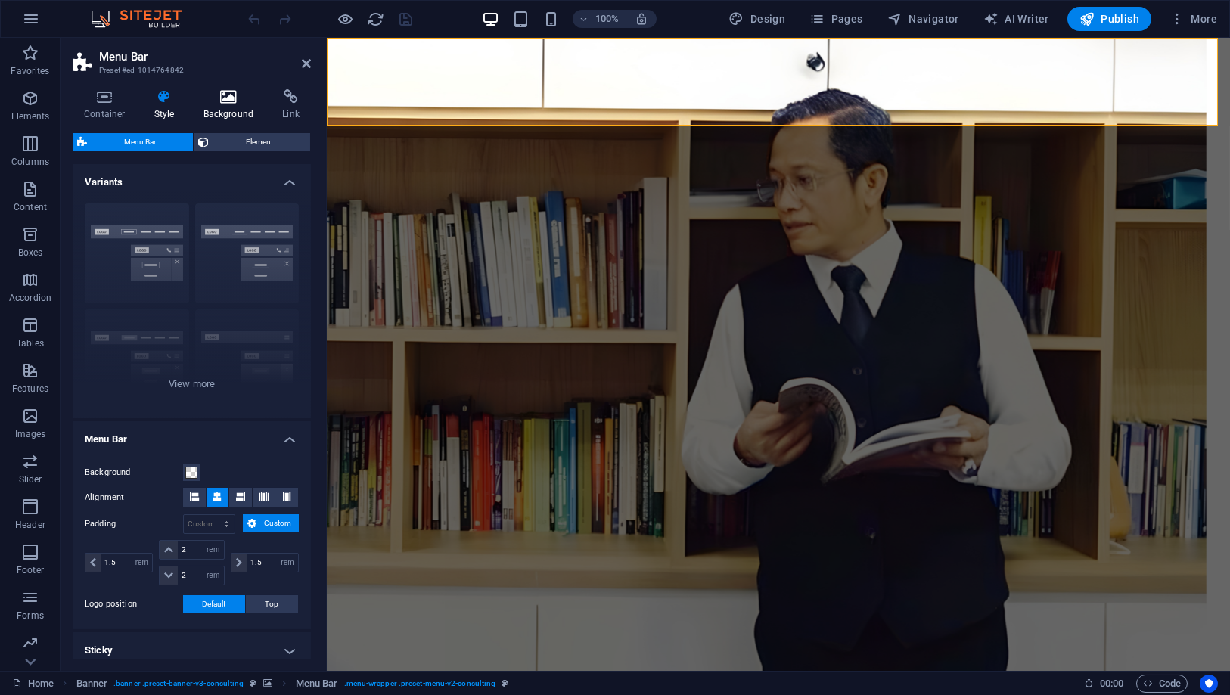
click at [215, 104] on h4 "Background" at bounding box center [231, 105] width 79 height 32
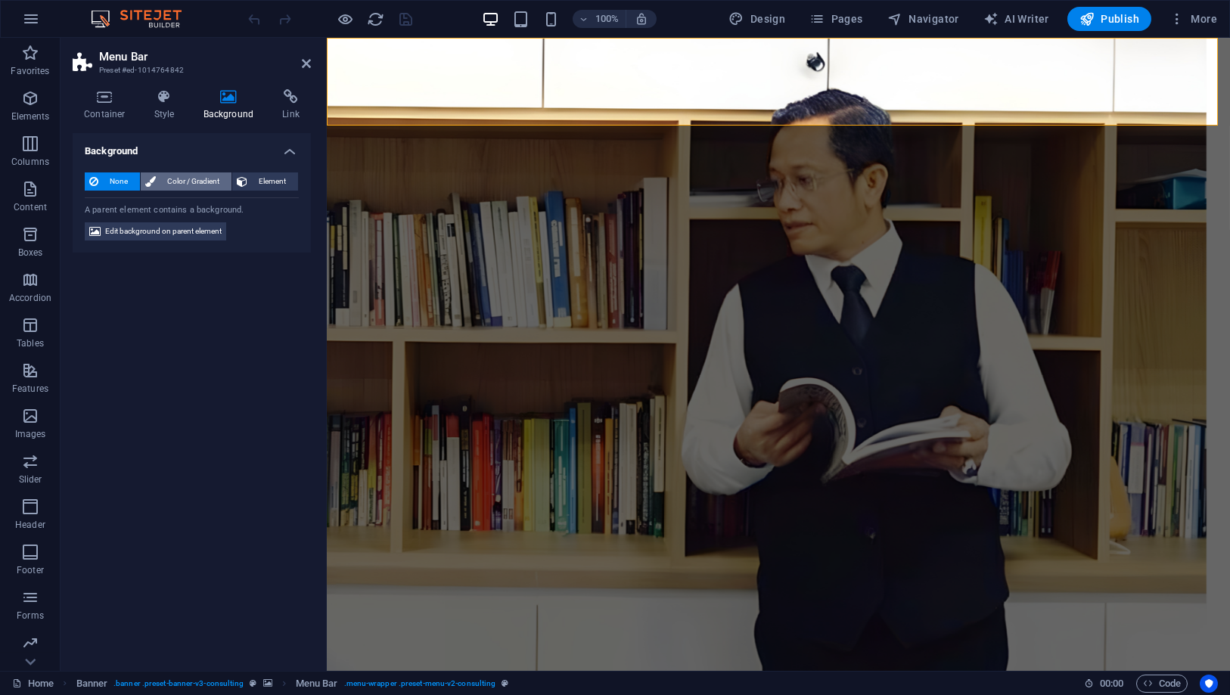
click at [173, 184] on span "Color / Gradient" at bounding box center [193, 181] width 67 height 18
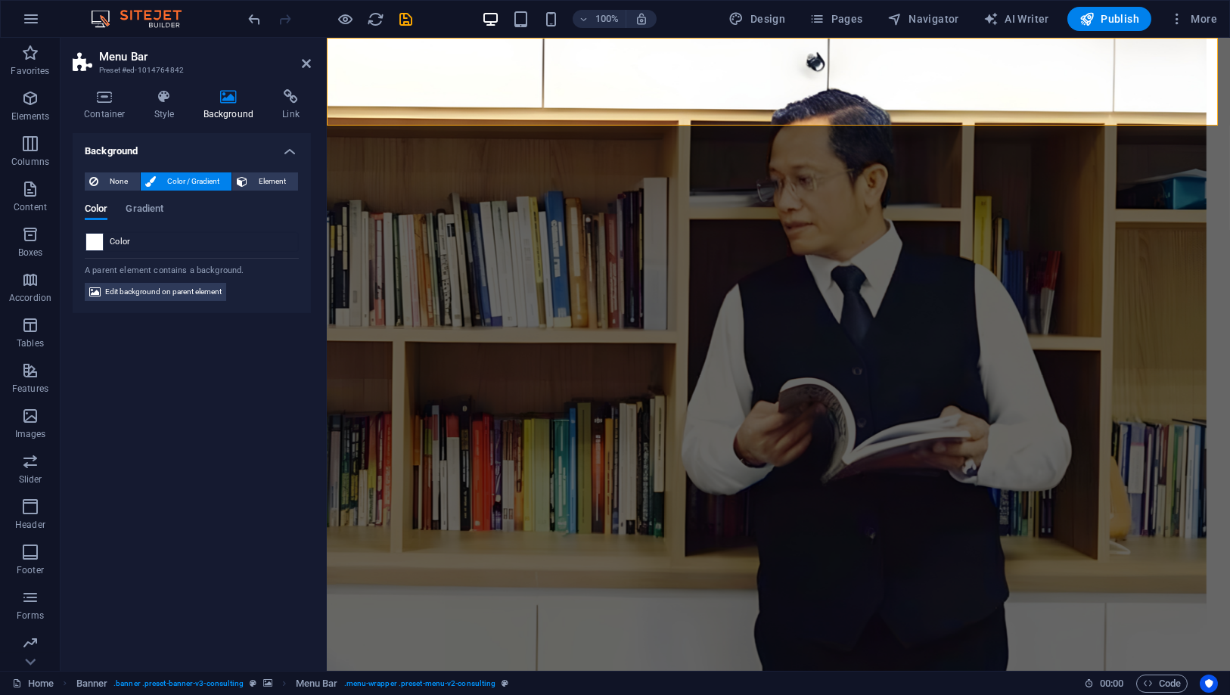
click at [93, 241] on span at bounding box center [94, 242] width 17 height 17
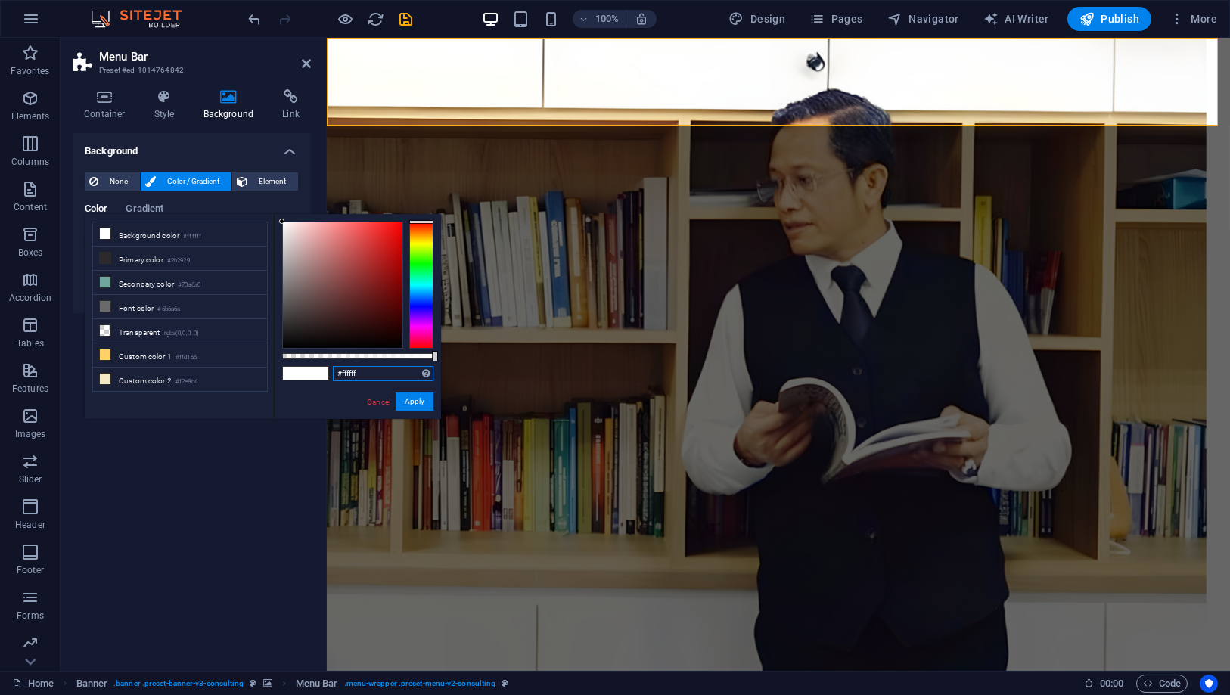
drag, startPoint x: 390, startPoint y: 371, endPoint x: 287, endPoint y: 357, distance: 103.8
click at [289, 358] on div "#ffffff Supported formats #0852ed rgb(8, 82, 237) rgba(8, 82, 237, 90%) hsv(221…" at bounding box center [357, 426] width 167 height 424
paste input "efbf04"
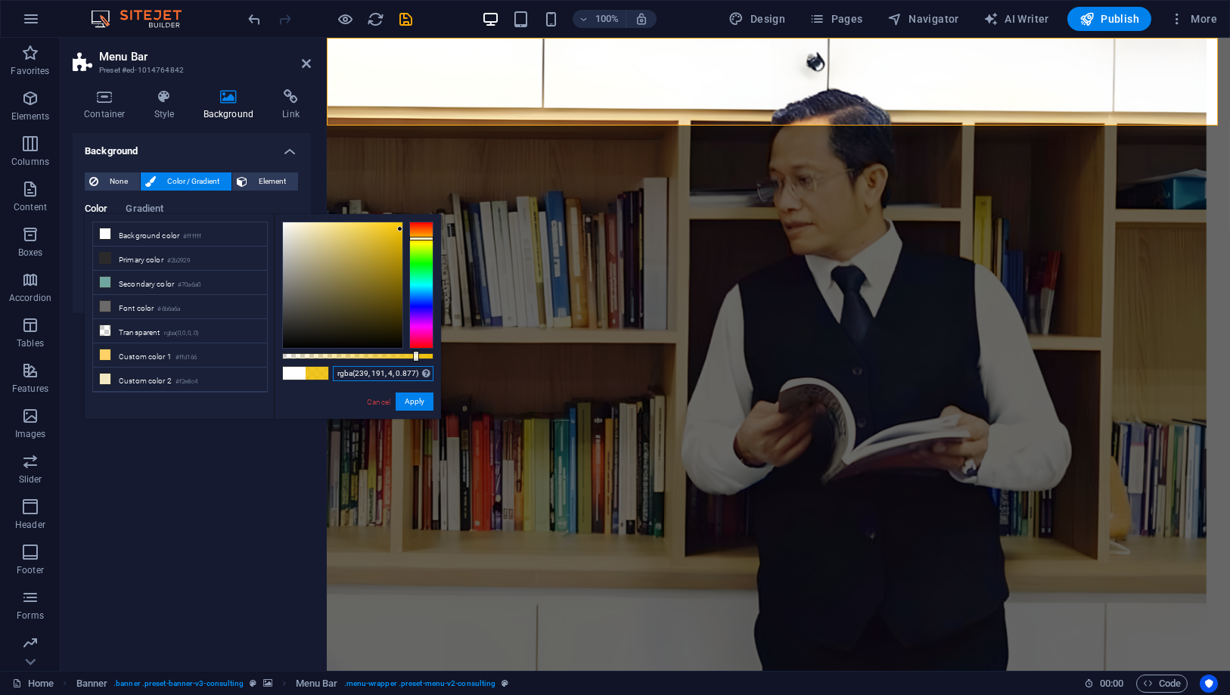
drag, startPoint x: 434, startPoint y: 356, endPoint x: 415, endPoint y: 357, distance: 19.7
click at [415, 357] on div at bounding box center [416, 356] width 6 height 11
drag, startPoint x: 415, startPoint y: 357, endPoint x: 406, endPoint y: 359, distance: 8.5
click at [406, 359] on div at bounding box center [406, 356] width 6 height 11
drag, startPoint x: 406, startPoint y: 359, endPoint x: 346, endPoint y: 354, distance: 60.7
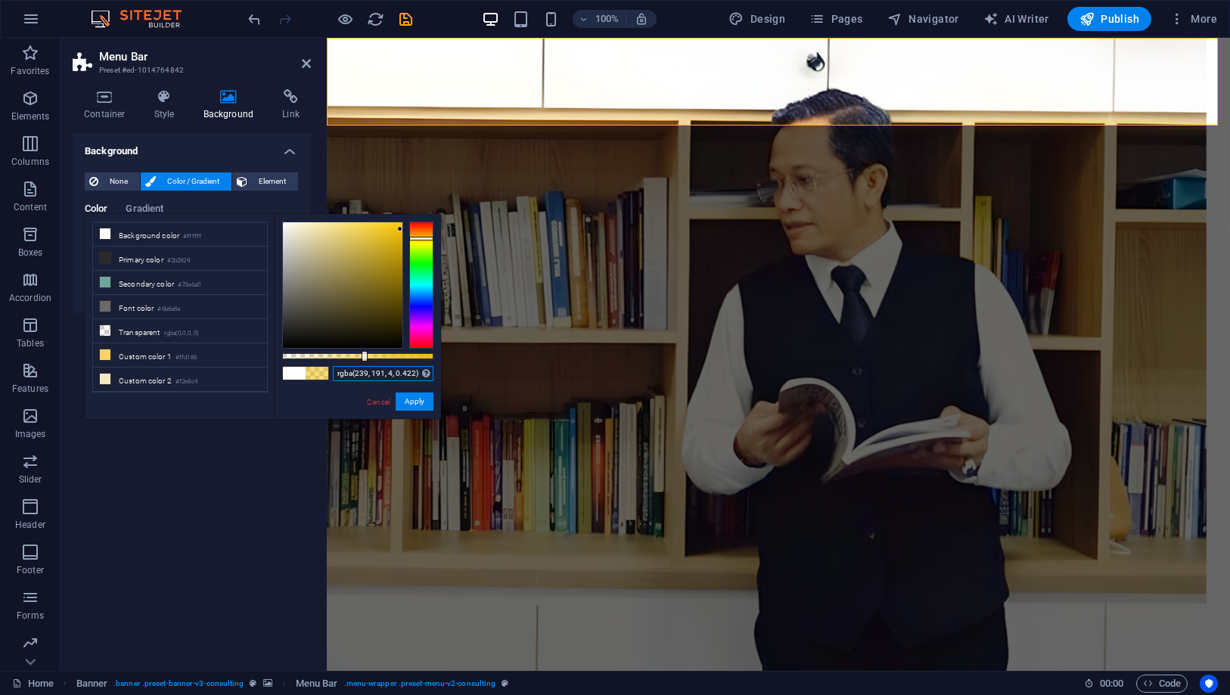
click at [362, 354] on div at bounding box center [365, 356] width 6 height 11
drag, startPoint x: 345, startPoint y: 353, endPoint x: 385, endPoint y: 359, distance: 40.4
click at [385, 359] on div at bounding box center [387, 356] width 6 height 11
drag, startPoint x: 384, startPoint y: 355, endPoint x: 129, endPoint y: 323, distance: 256.9
click at [454, 361] on body "[DOMAIN_NAME] Home Favorites Elements Columns Content Boxes Accordion Tables Fe…" at bounding box center [615, 347] width 1230 height 695
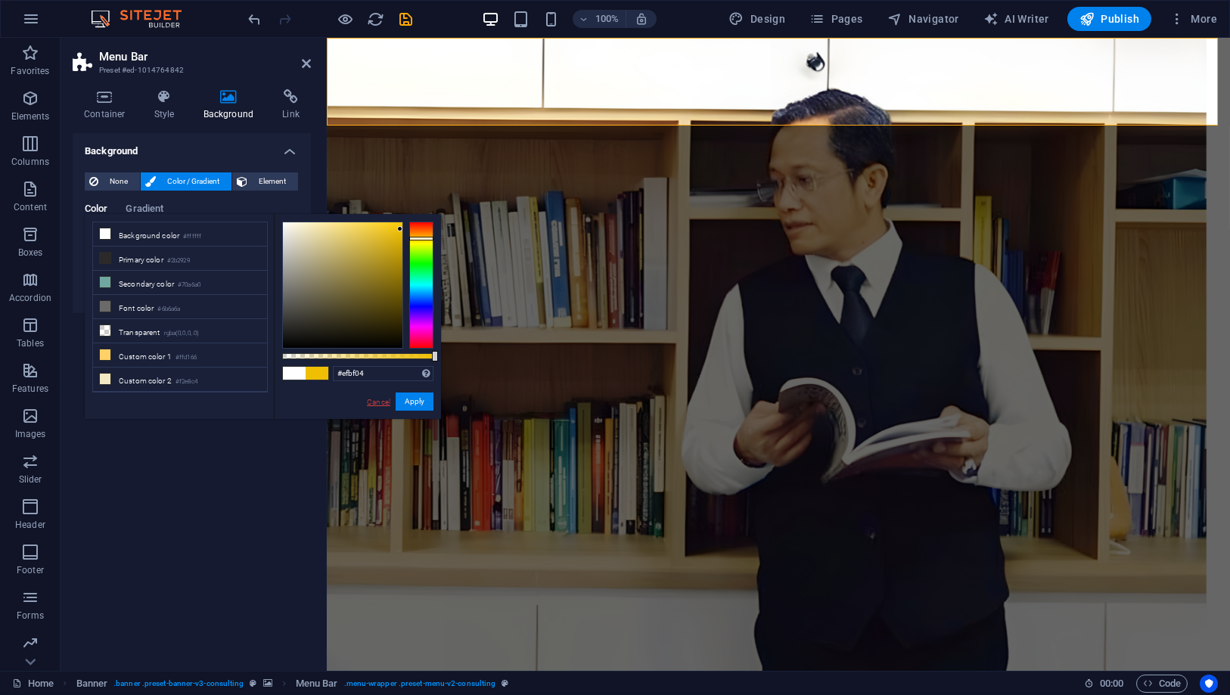
click at [383, 400] on link "Cancel" at bounding box center [378, 401] width 26 height 11
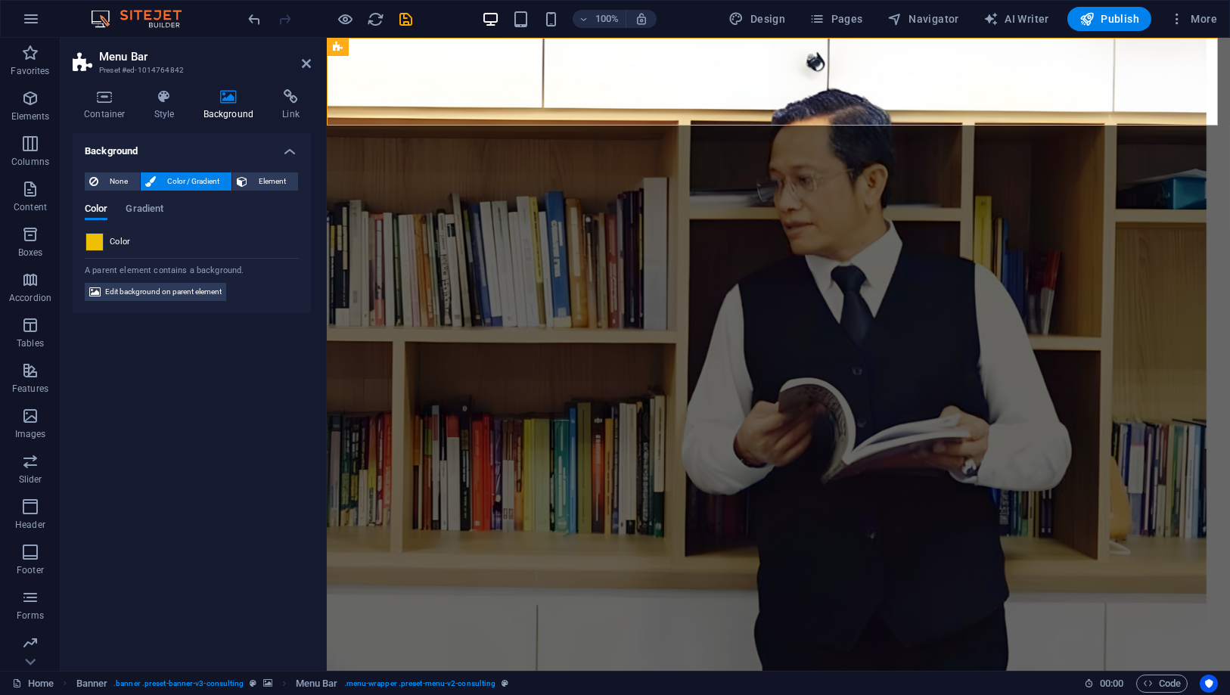
click at [95, 238] on span at bounding box center [94, 242] width 17 height 17
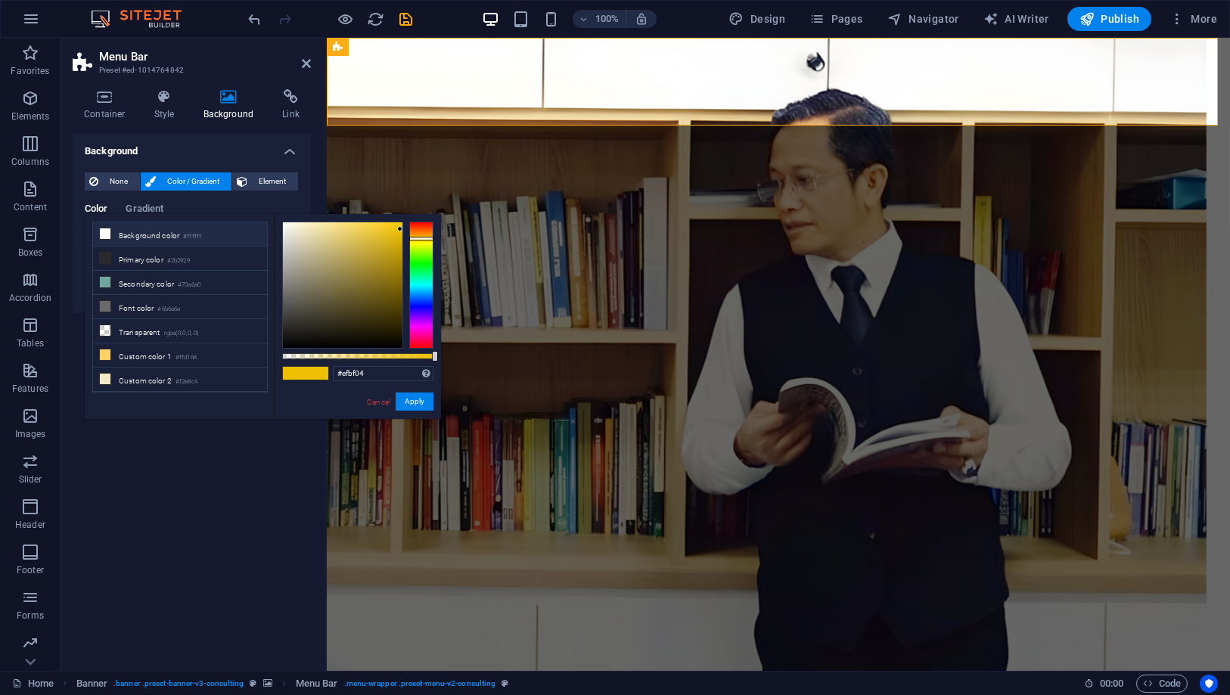
click at [114, 235] on li "Background color #ffffff" at bounding box center [180, 234] width 174 height 24
type input "#ffffff"
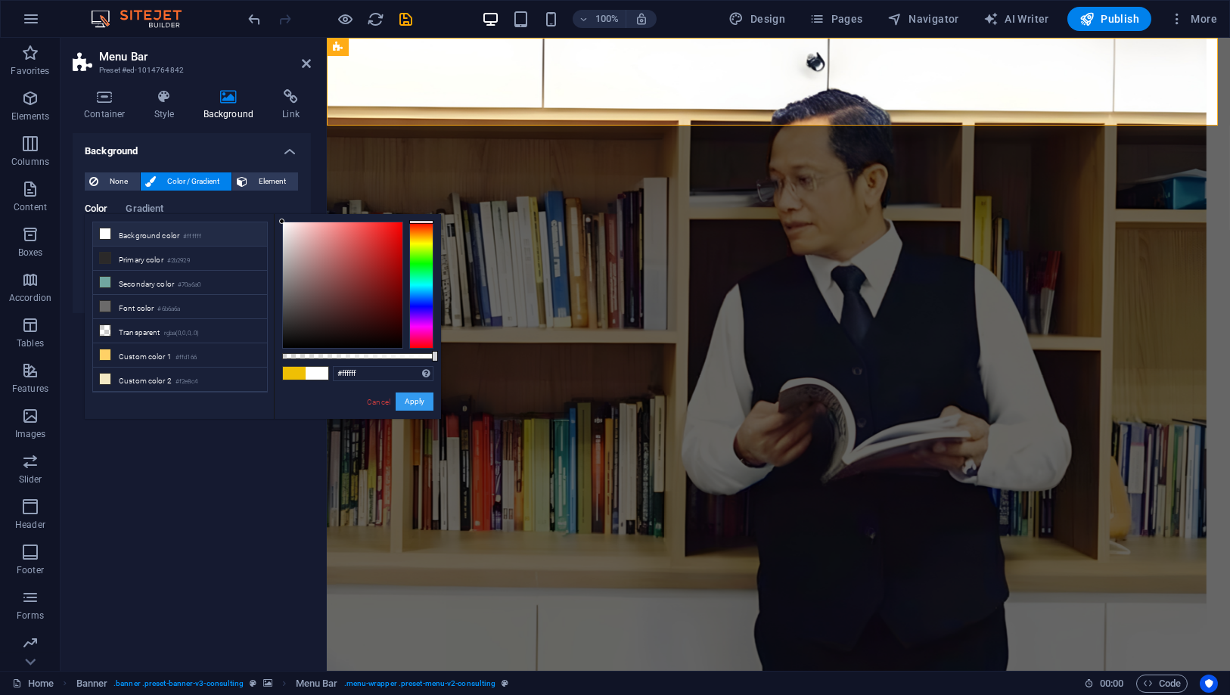
click at [417, 407] on button "Apply" at bounding box center [415, 402] width 38 height 18
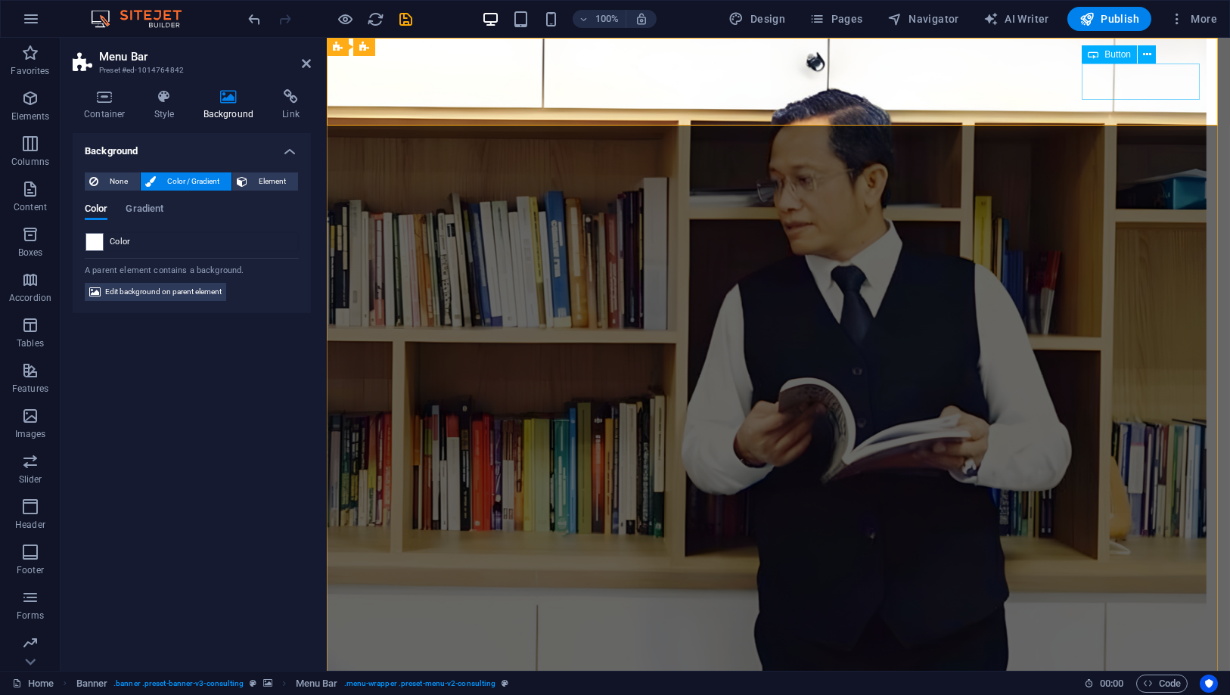
click at [1117, 53] on span "Button" at bounding box center [1117, 54] width 26 height 9
click at [1148, 55] on icon at bounding box center [1147, 55] width 8 height 16
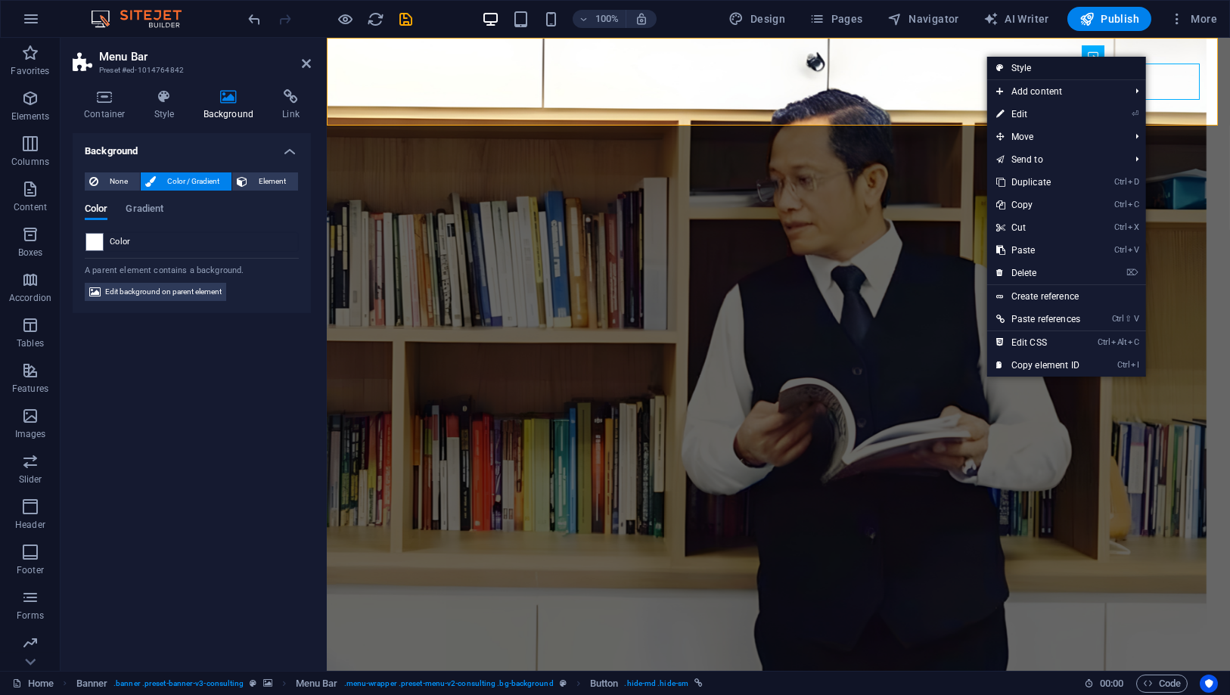
click at [1093, 67] on link "Style" at bounding box center [1066, 68] width 159 height 23
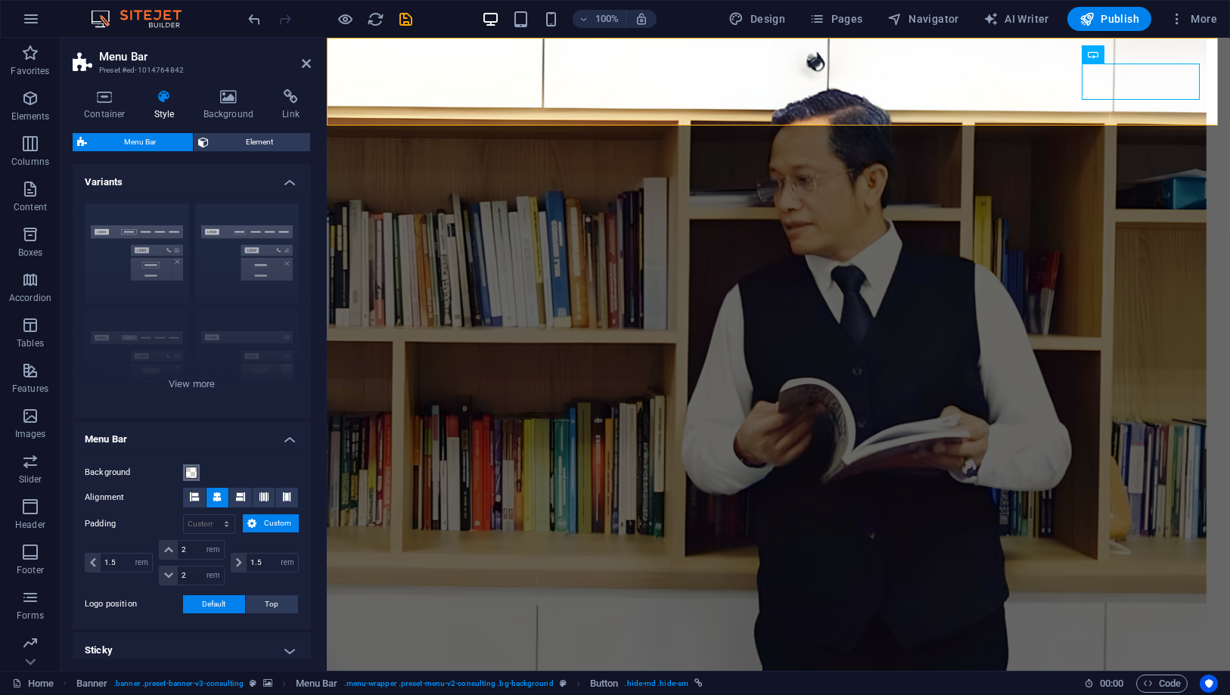
click at [194, 467] on span at bounding box center [191, 473] width 12 height 12
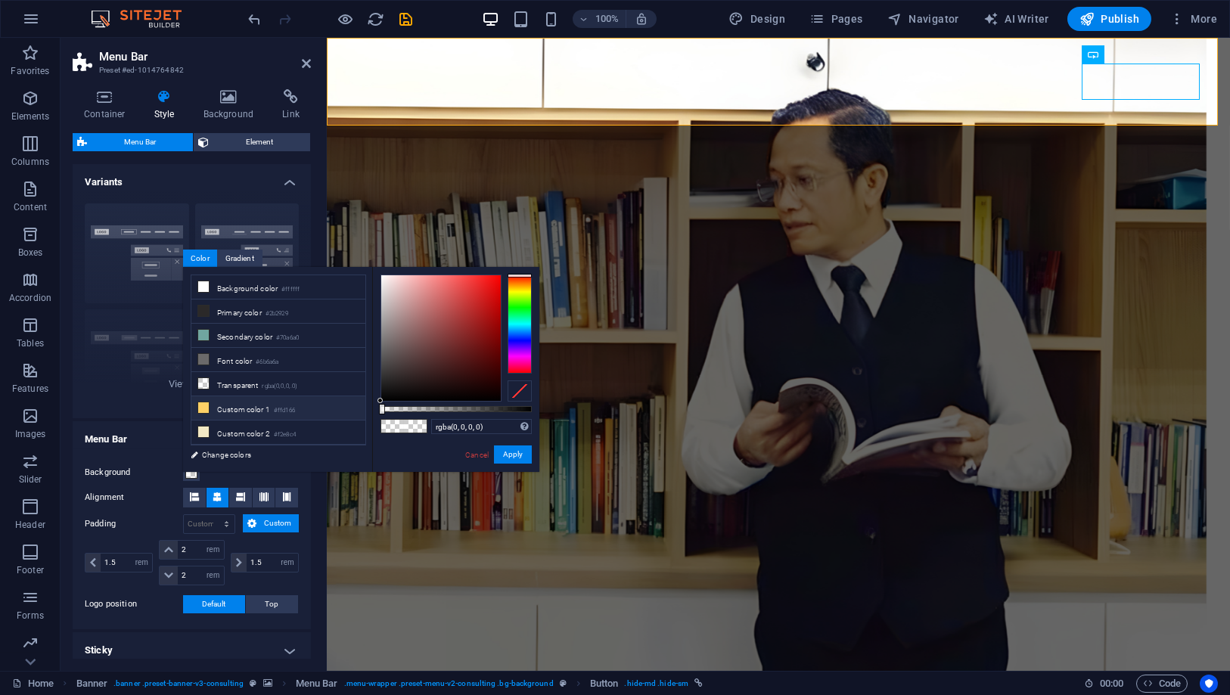
click at [225, 402] on li "Custom color 1 #ffd166" at bounding box center [278, 408] width 174 height 24
type input "#ffd166"
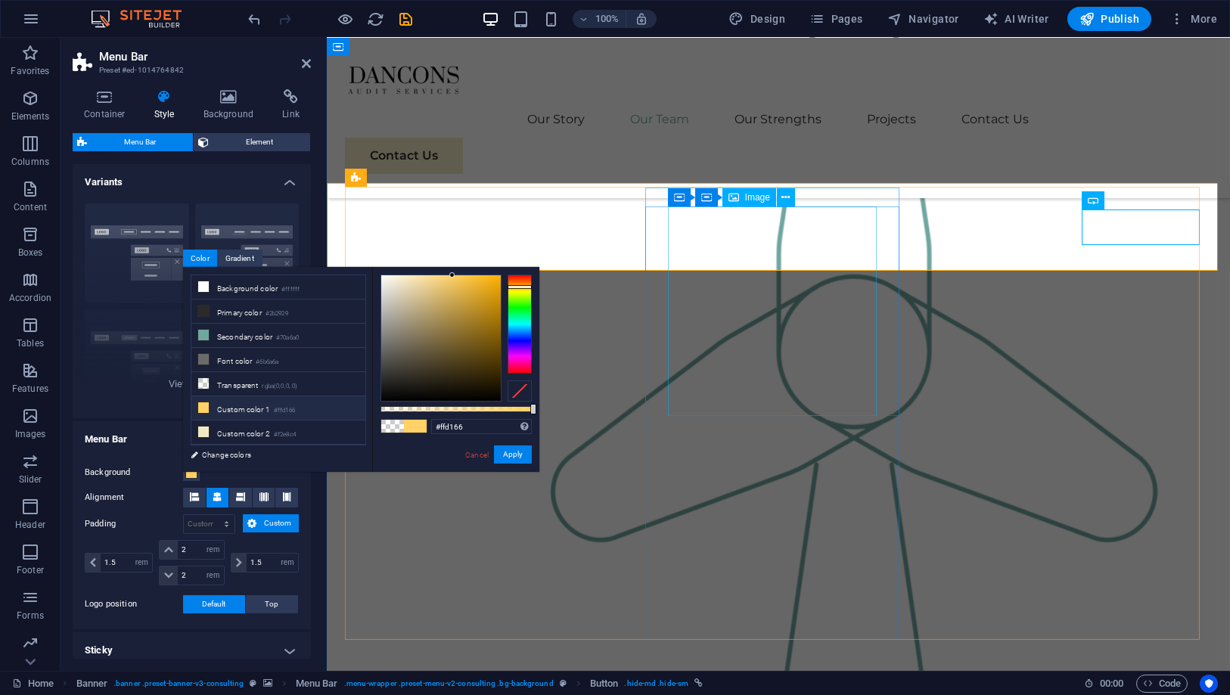
scroll to position [1344, 0]
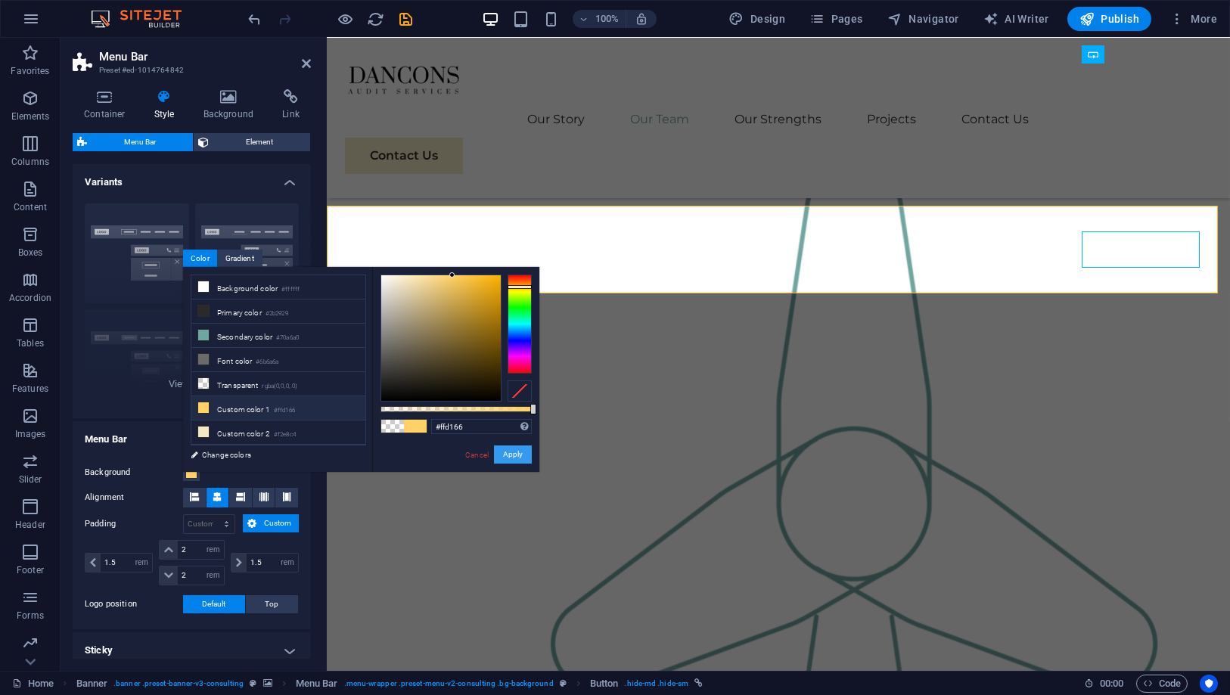
click at [508, 452] on button "Apply" at bounding box center [513, 455] width 38 height 18
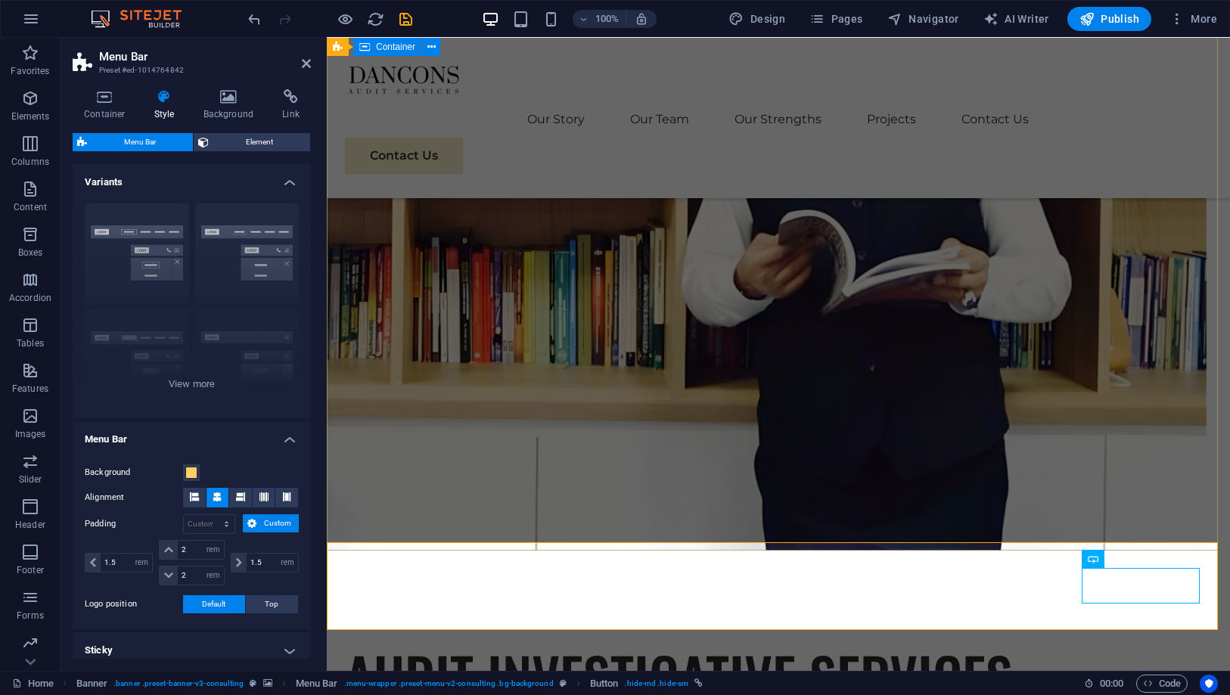
scroll to position [0, 0]
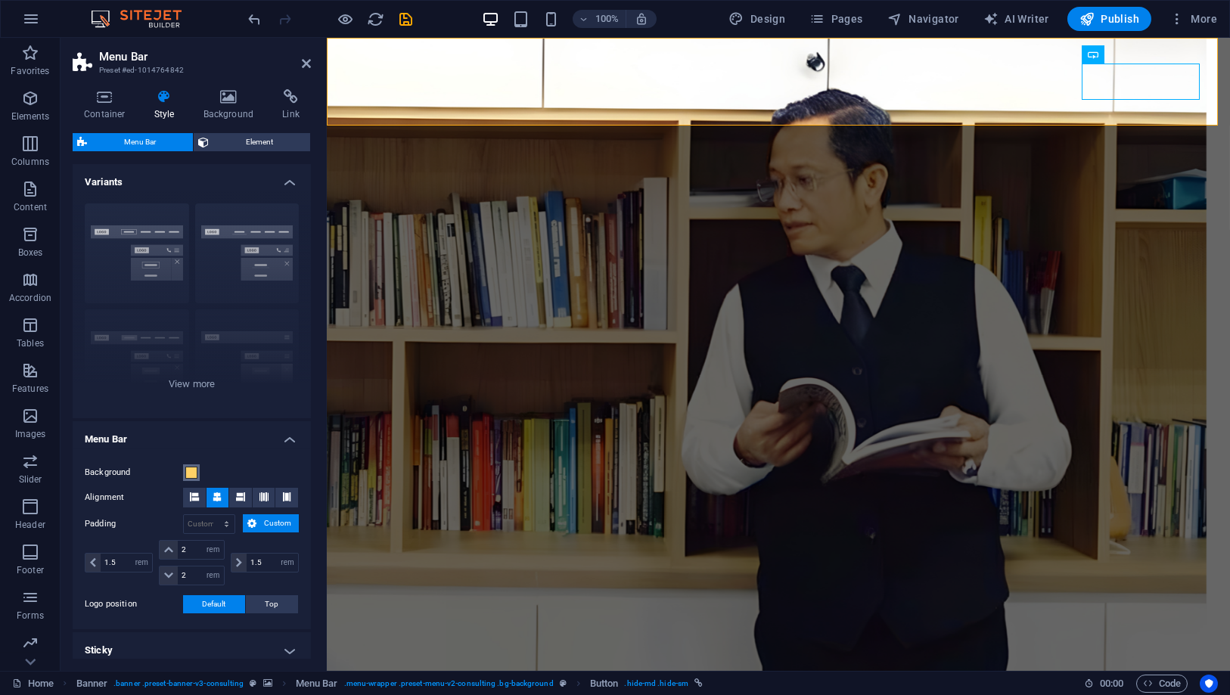
click at [194, 467] on span at bounding box center [191, 473] width 12 height 12
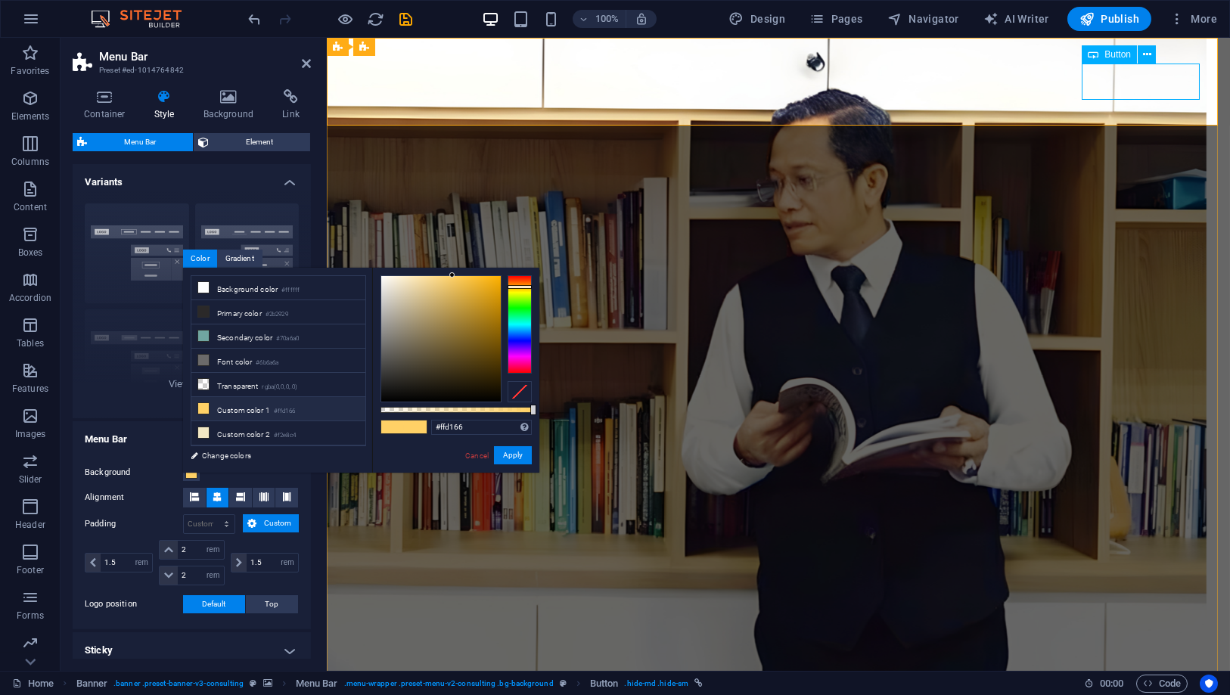
drag, startPoint x: 1089, startPoint y: 75, endPoint x: 1465, endPoint y: 98, distance: 377.4
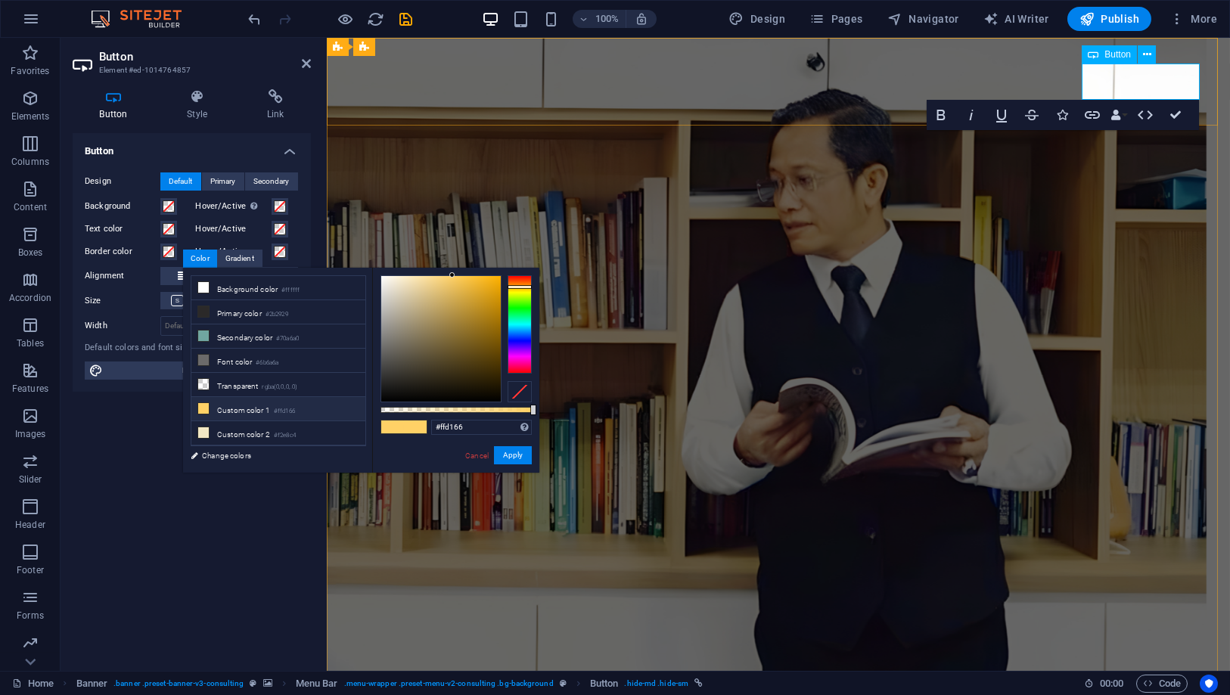
click at [226, 105] on h4 "Style" at bounding box center [200, 105] width 80 height 32
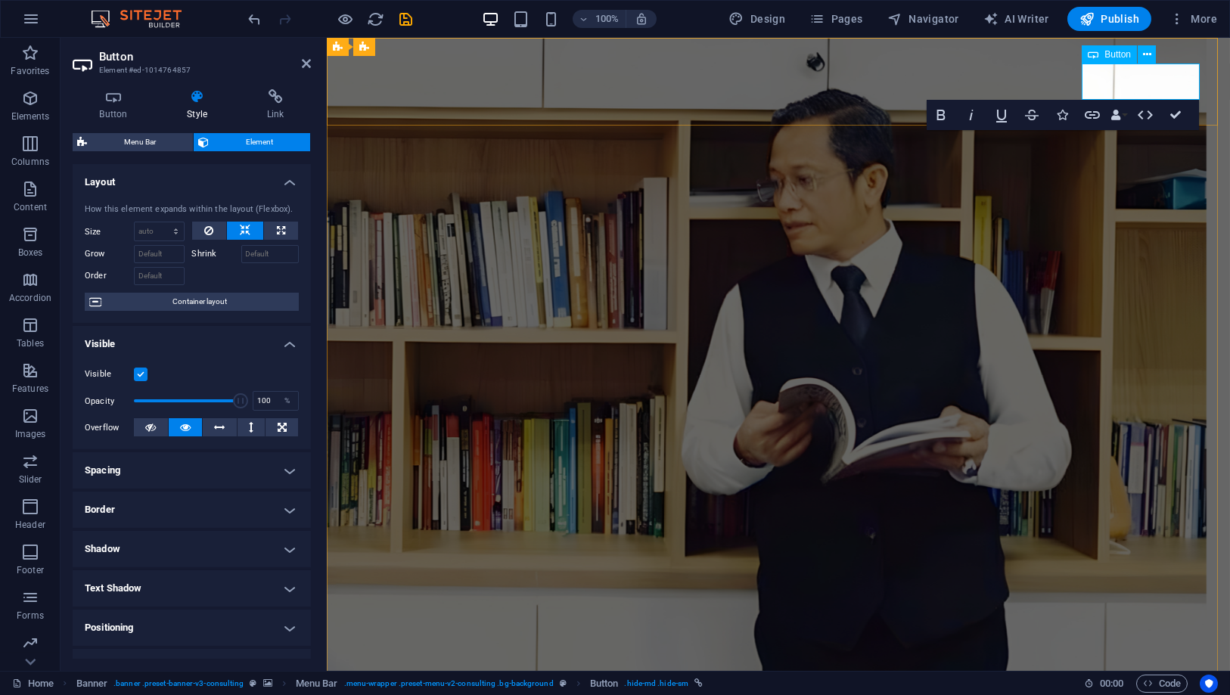
click at [1148, 51] on icon at bounding box center [1147, 55] width 8 height 16
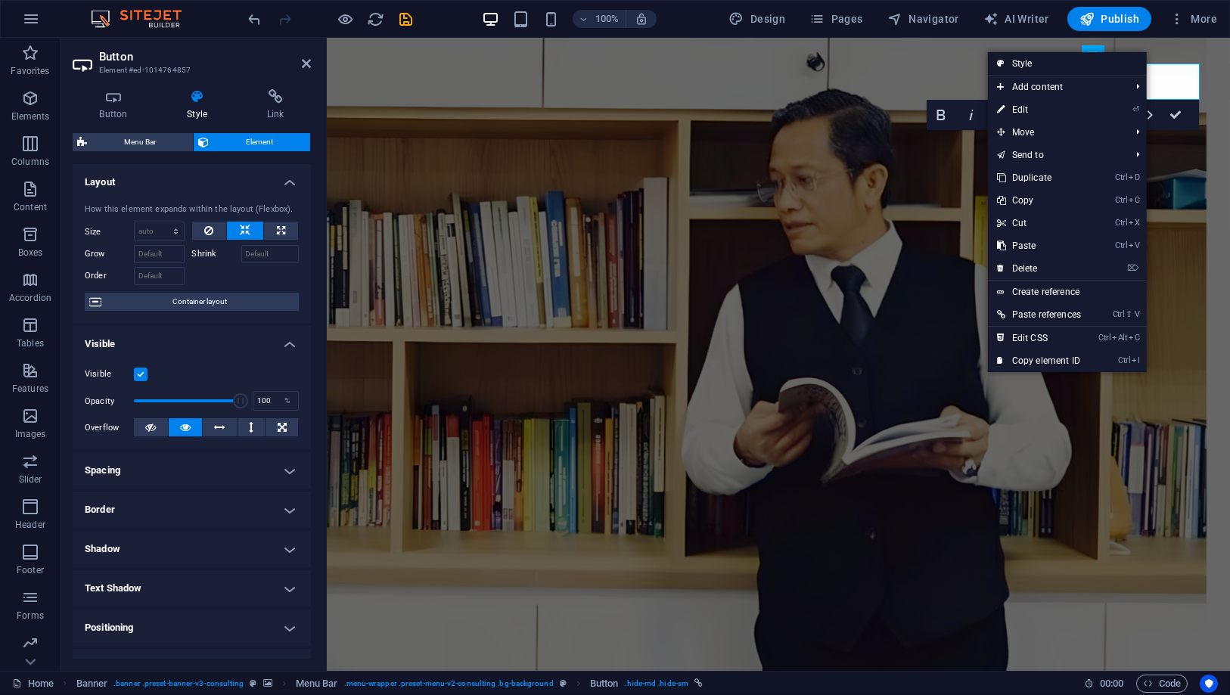
click at [1115, 60] on link "Style" at bounding box center [1067, 63] width 159 height 23
select select "rem"
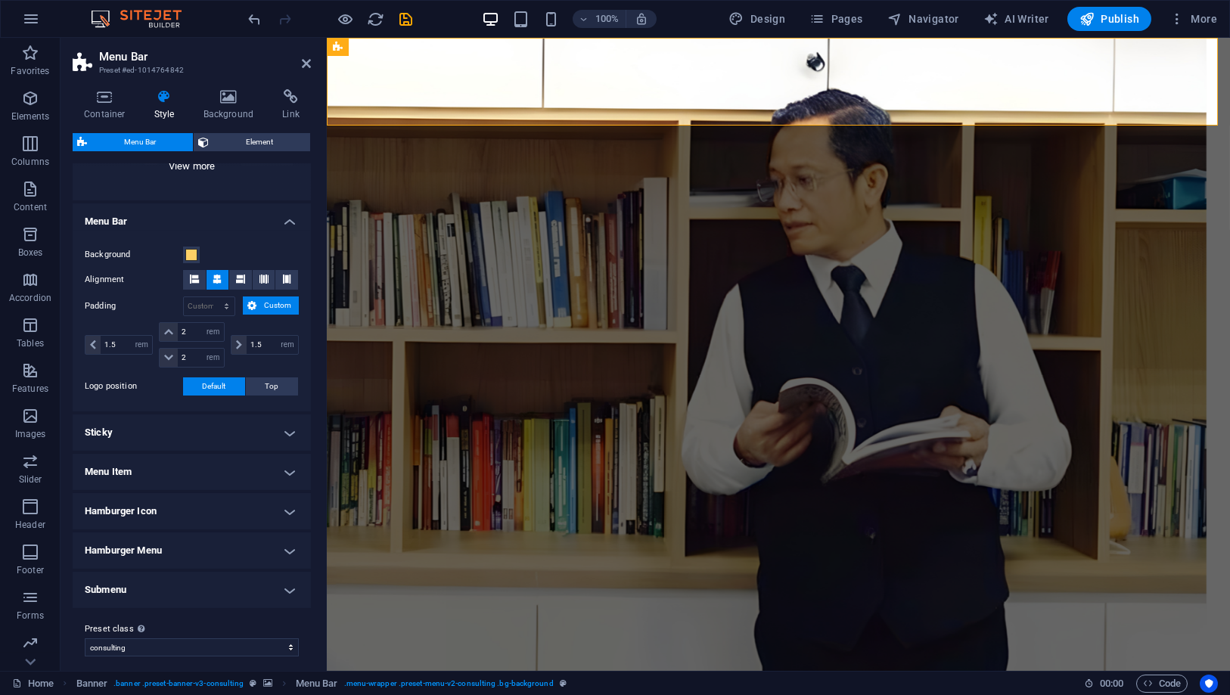
scroll to position [225, 0]
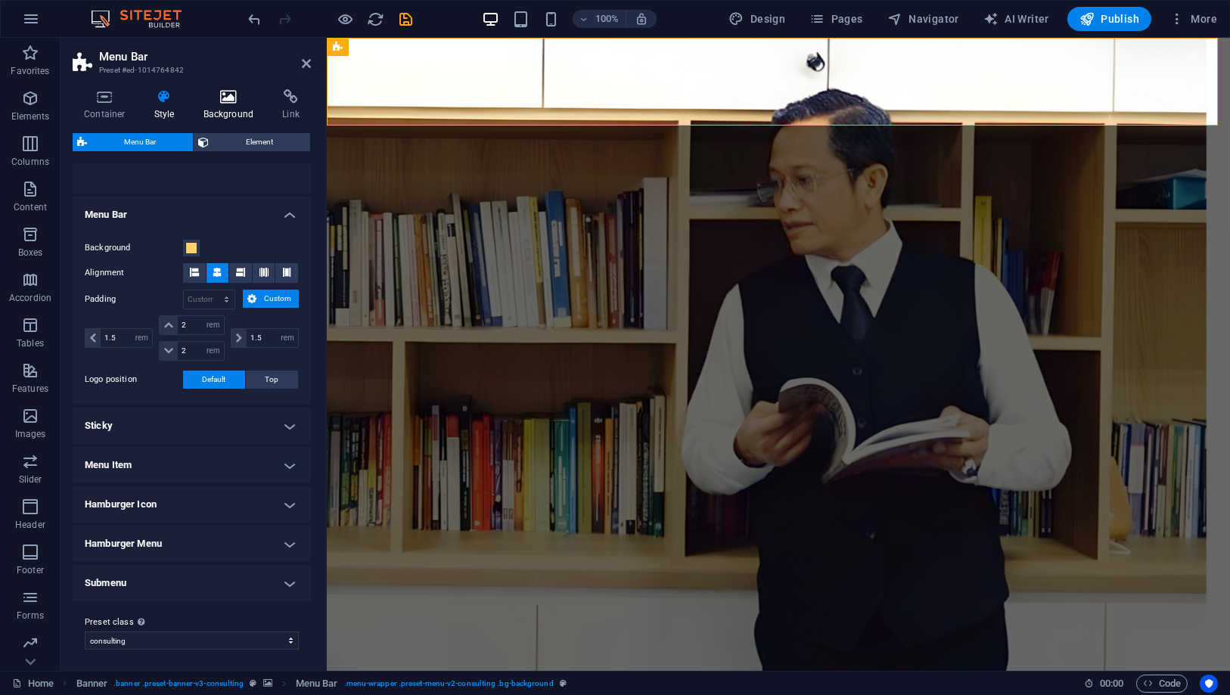
click at [227, 118] on h4 "Background" at bounding box center [231, 105] width 79 height 32
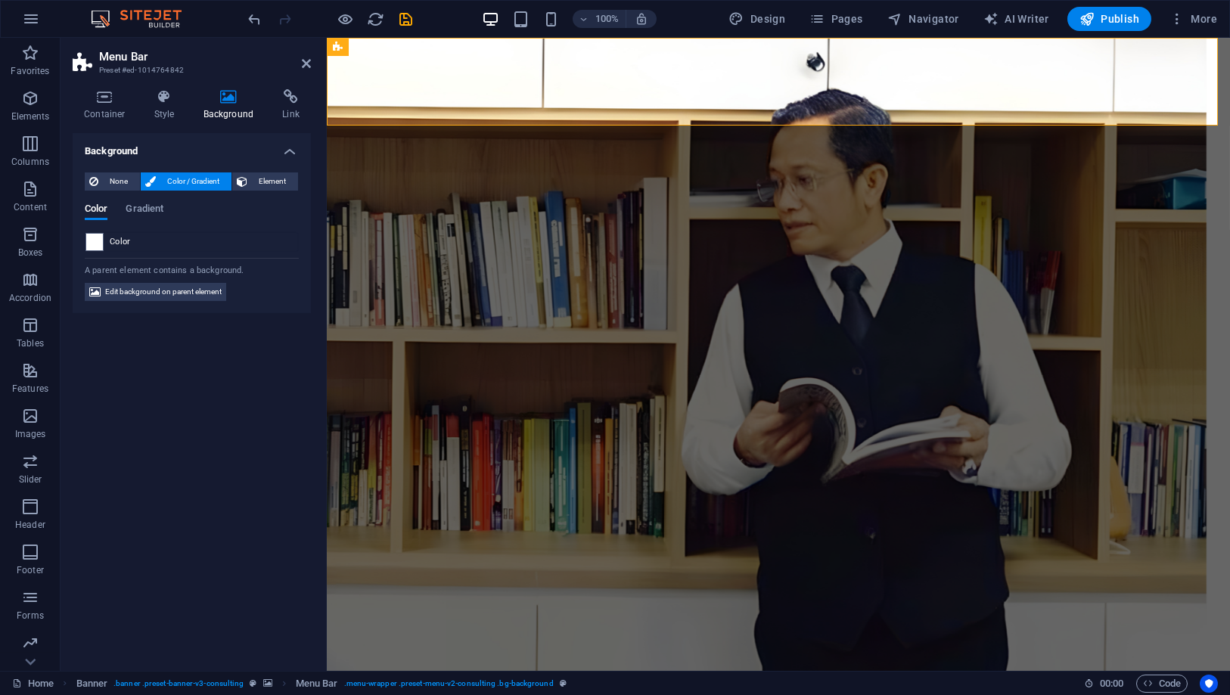
click at [300, 62] on h2 "Menu Bar" at bounding box center [205, 57] width 212 height 14
click at [303, 69] on icon at bounding box center [306, 63] width 9 height 12
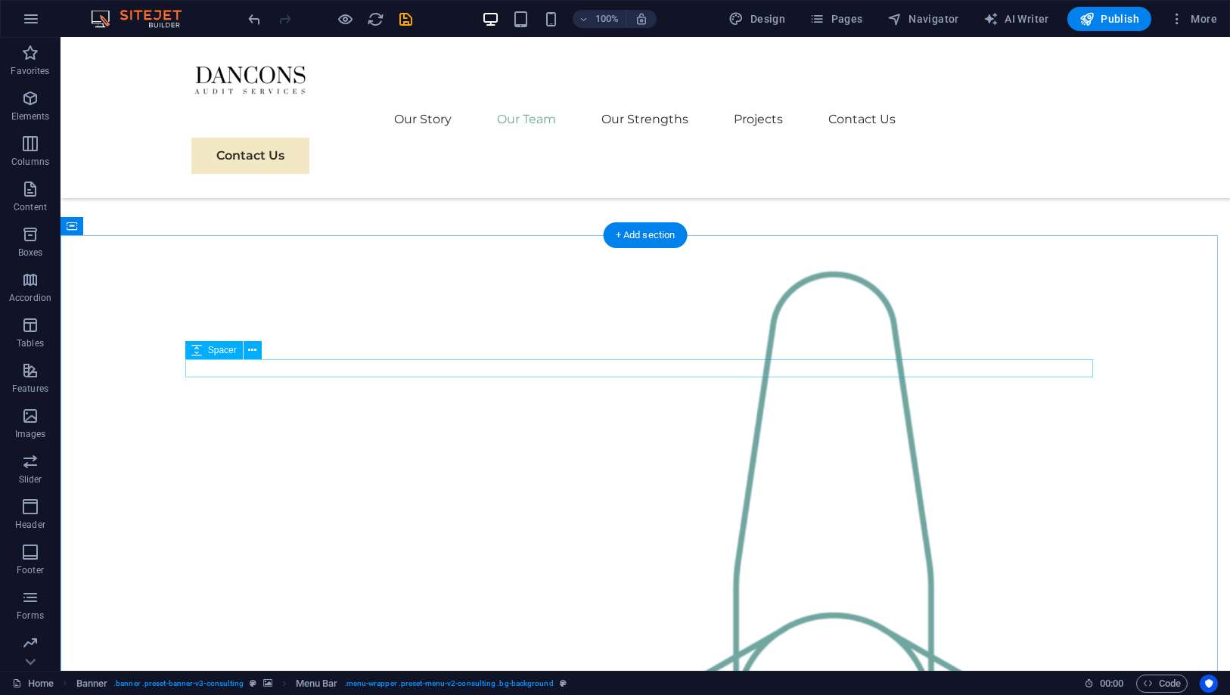
scroll to position [1260, 0]
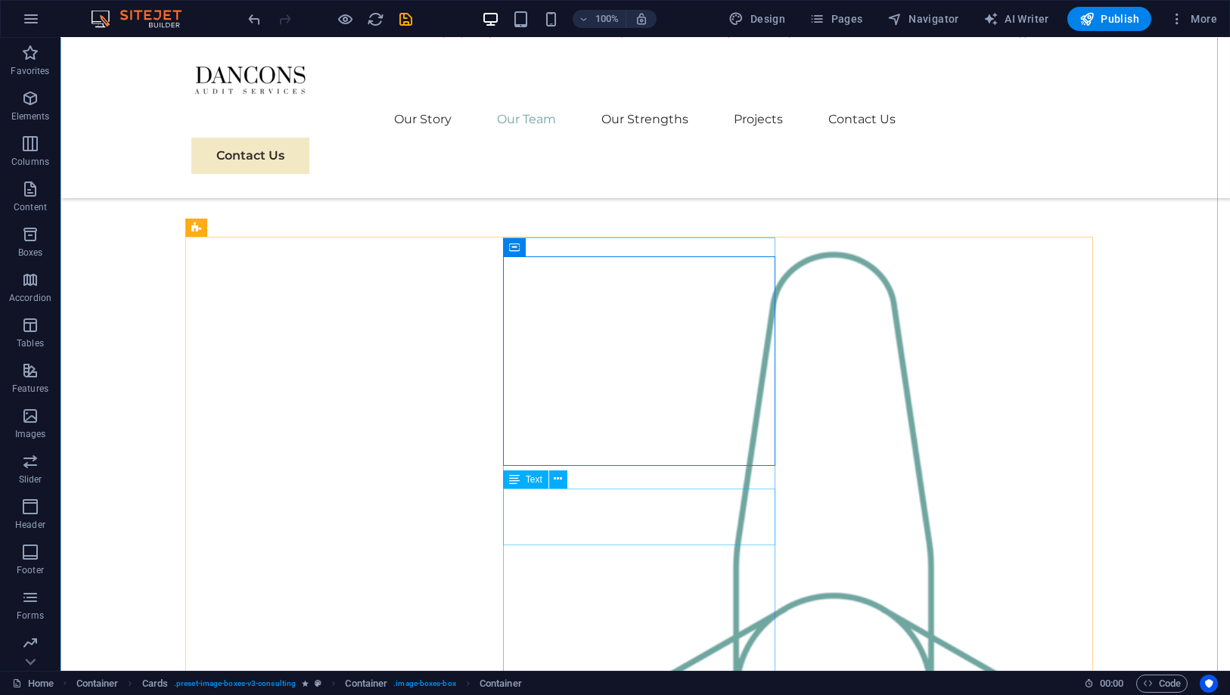
scroll to position [1681, 0]
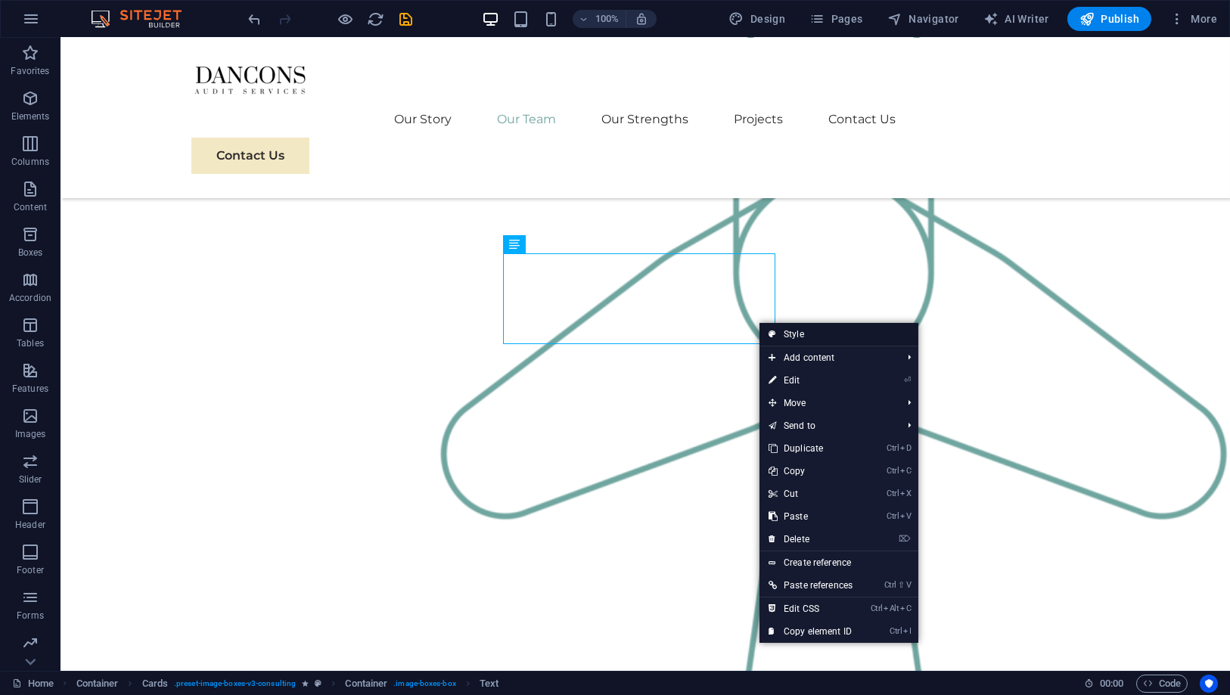
drag, startPoint x: 811, startPoint y: 334, endPoint x: 172, endPoint y: 260, distance: 643.4
click at [812, 334] on link "Style" at bounding box center [838, 334] width 159 height 23
select select "rem"
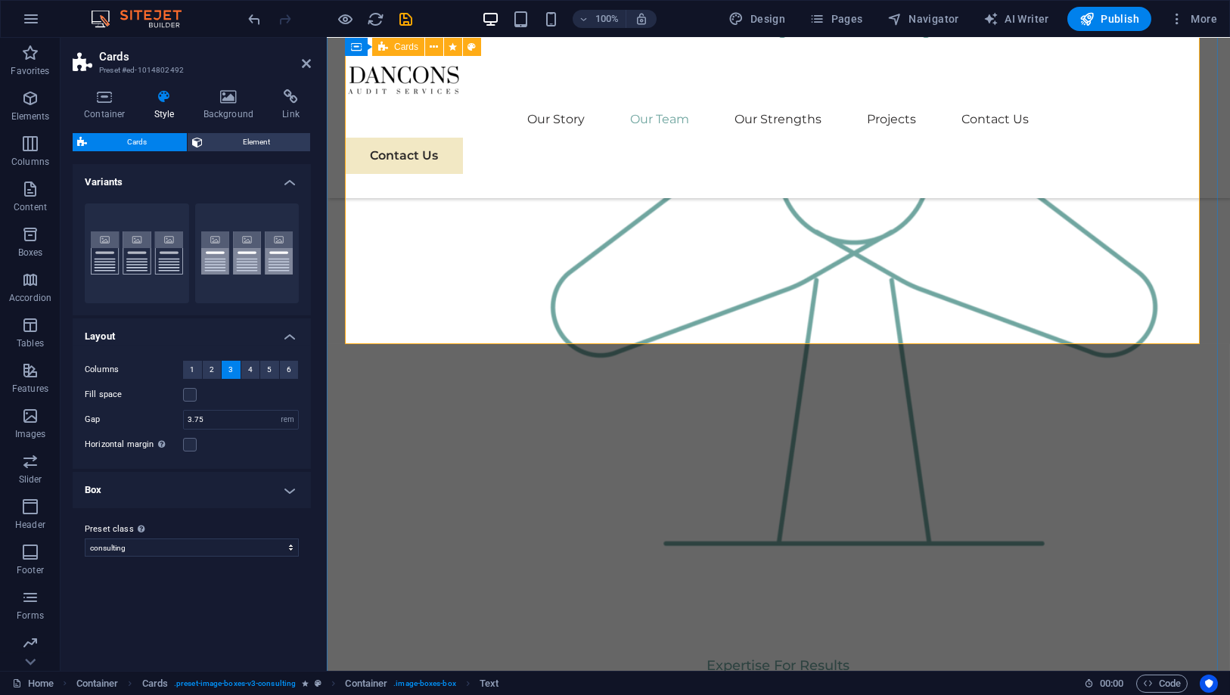
scroll to position [1663, 0]
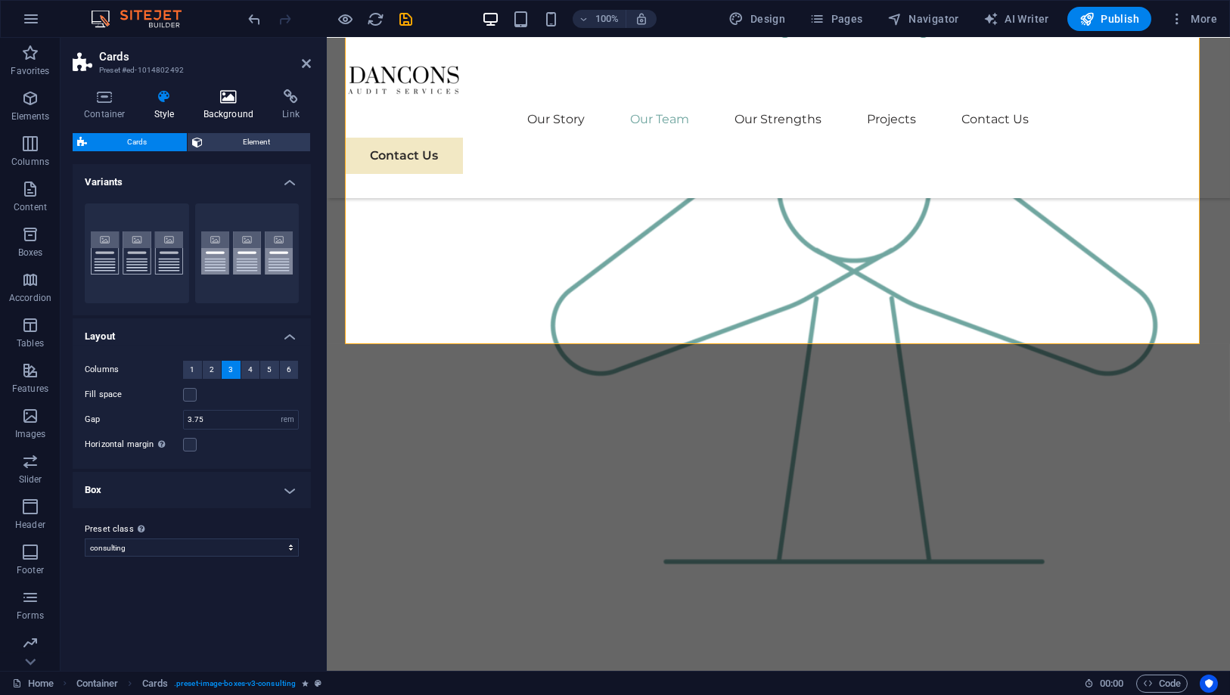
click at [216, 108] on h4 "Background" at bounding box center [231, 105] width 79 height 32
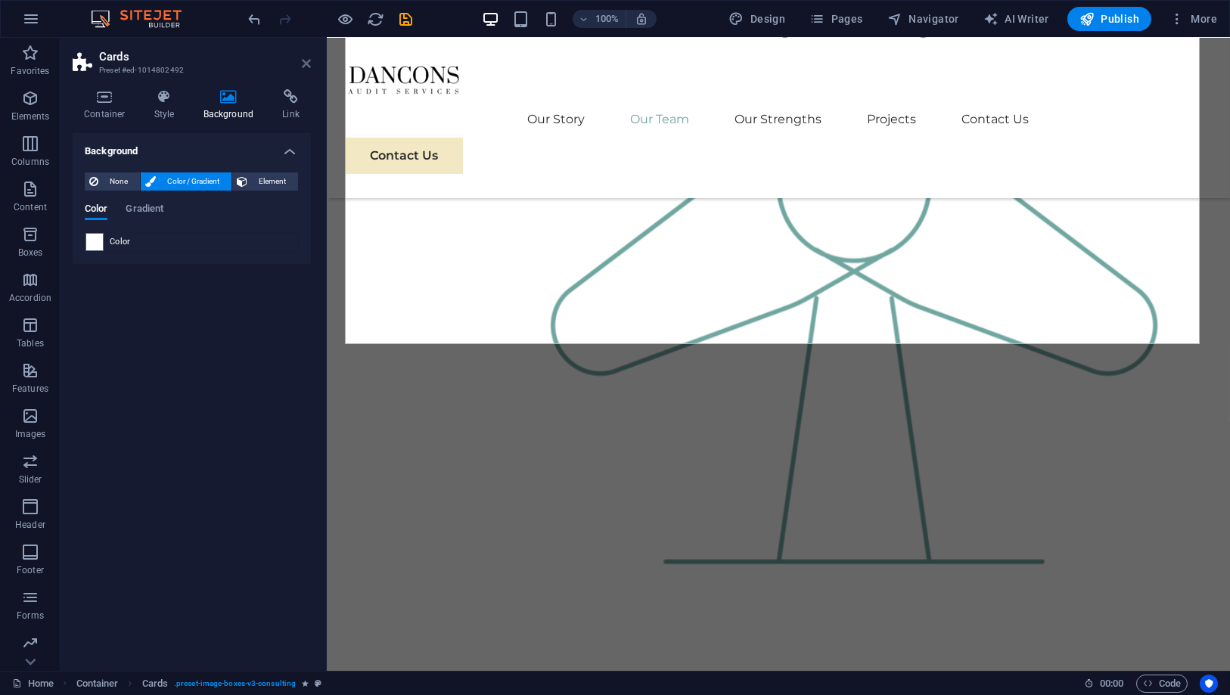
click at [303, 64] on icon at bounding box center [306, 63] width 9 height 12
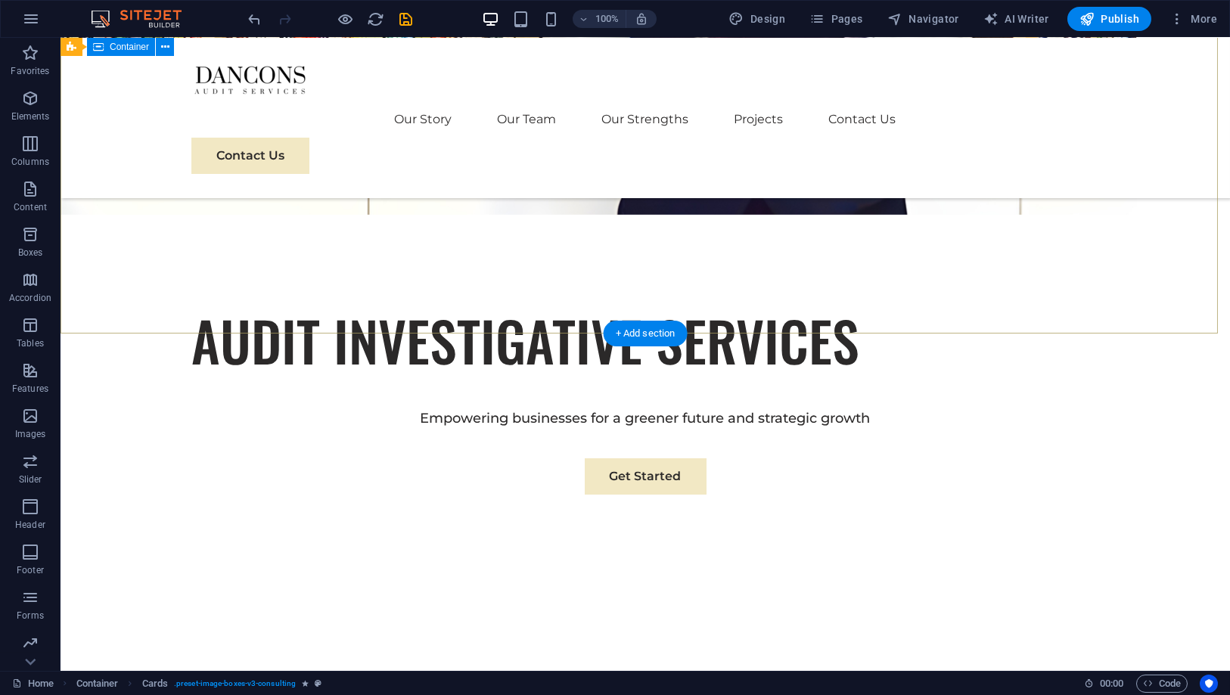
scroll to position [0, 0]
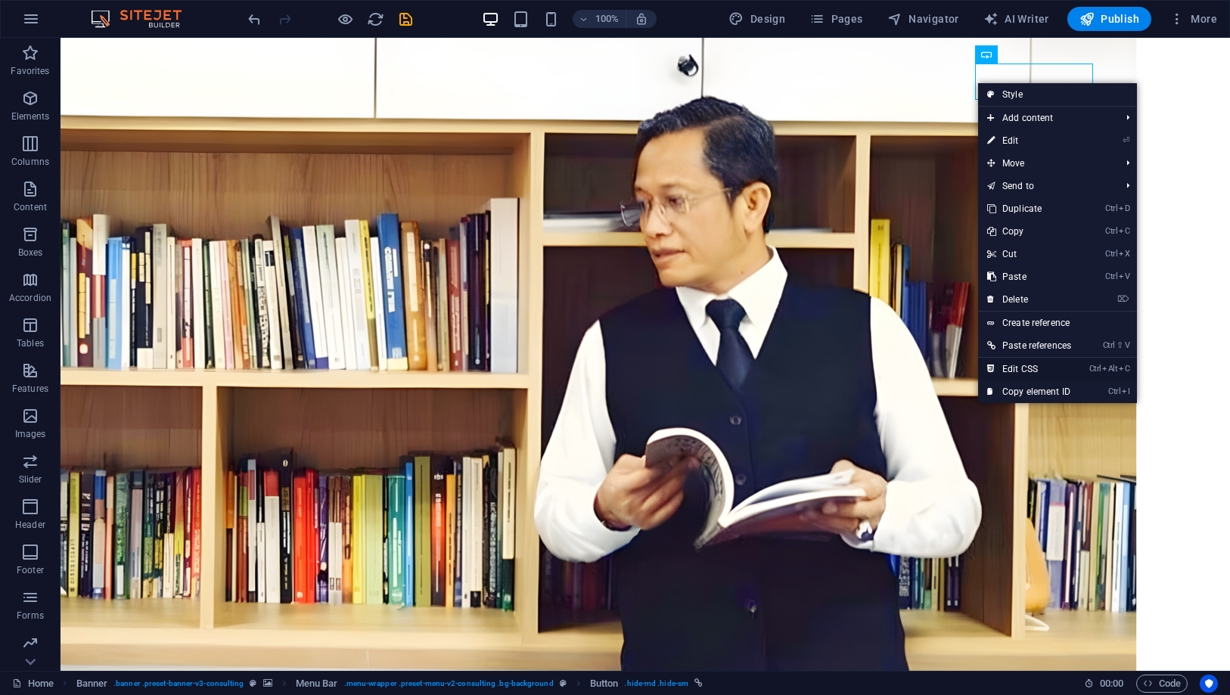
click at [1031, 364] on link "Ctrl Alt C Edit CSS" at bounding box center [1029, 369] width 102 height 23
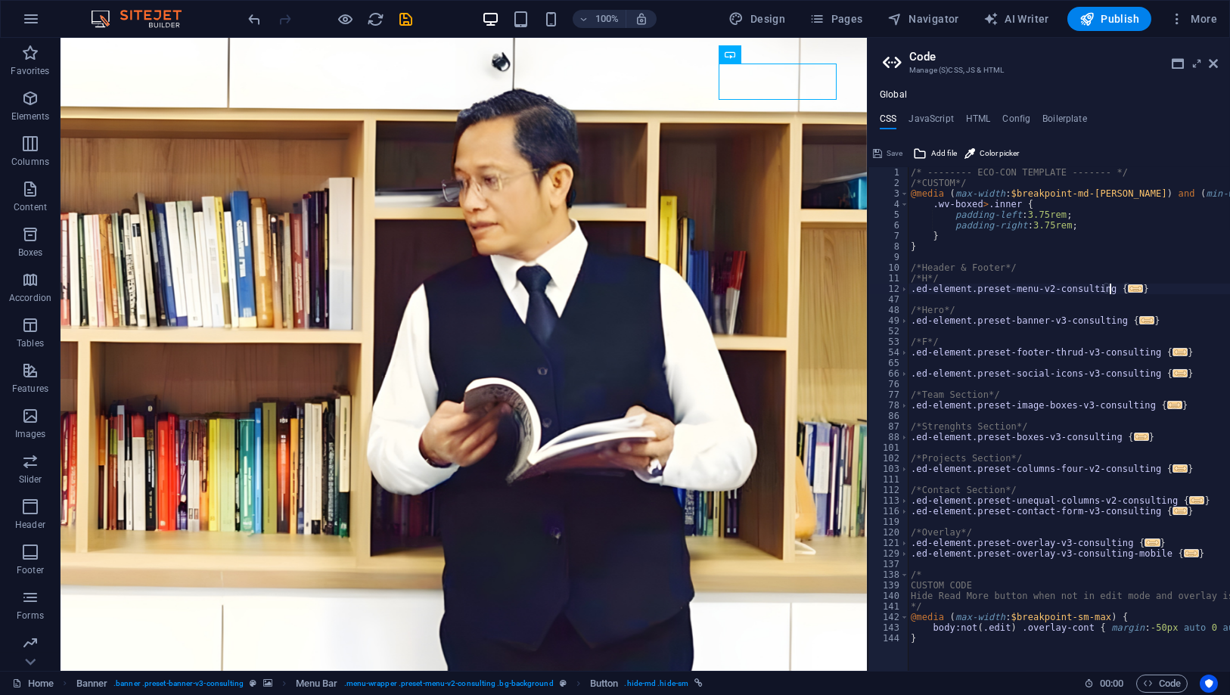
type textarea ".ed-element.preset-menu-v2-consulting {"
click at [1128, 287] on span "..." at bounding box center [1135, 288] width 15 height 8
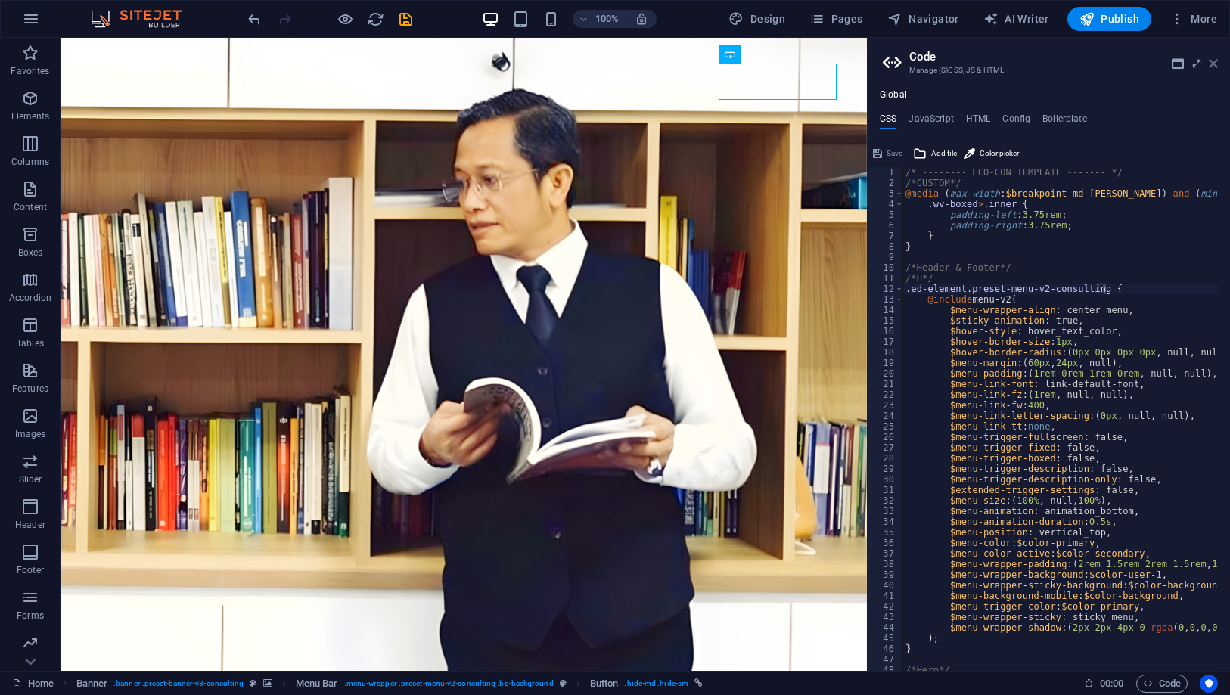
click at [1216, 68] on icon at bounding box center [1213, 63] width 9 height 12
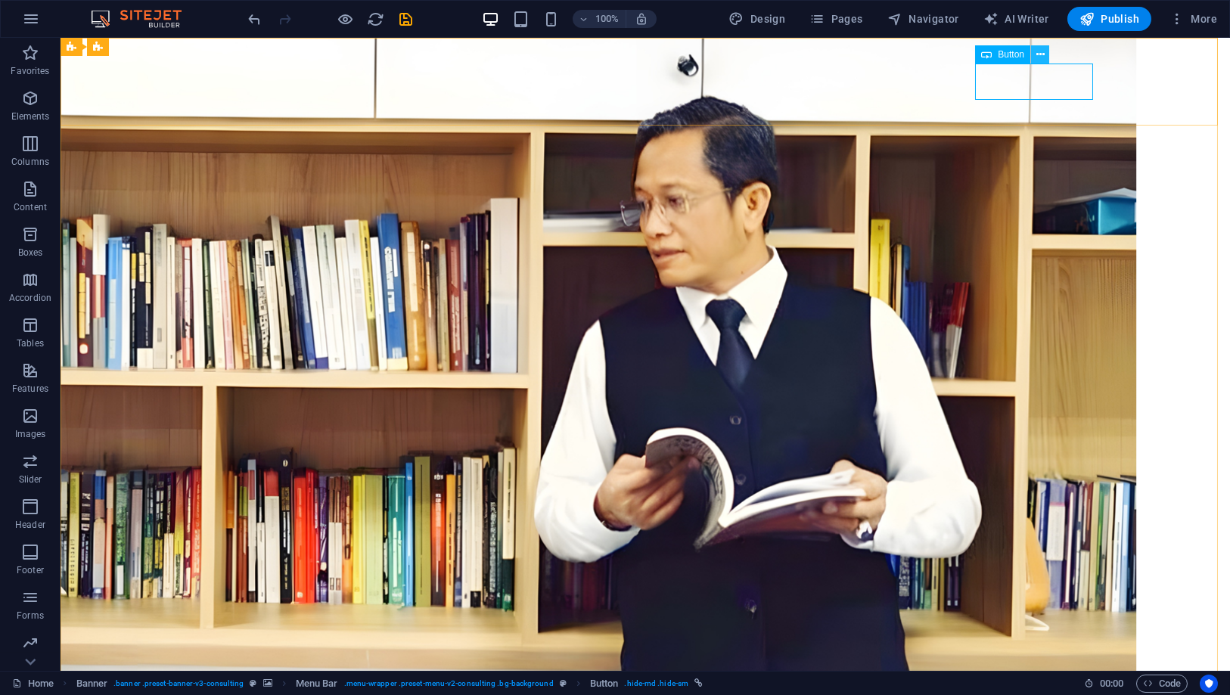
click at [1039, 49] on icon at bounding box center [1040, 55] width 8 height 16
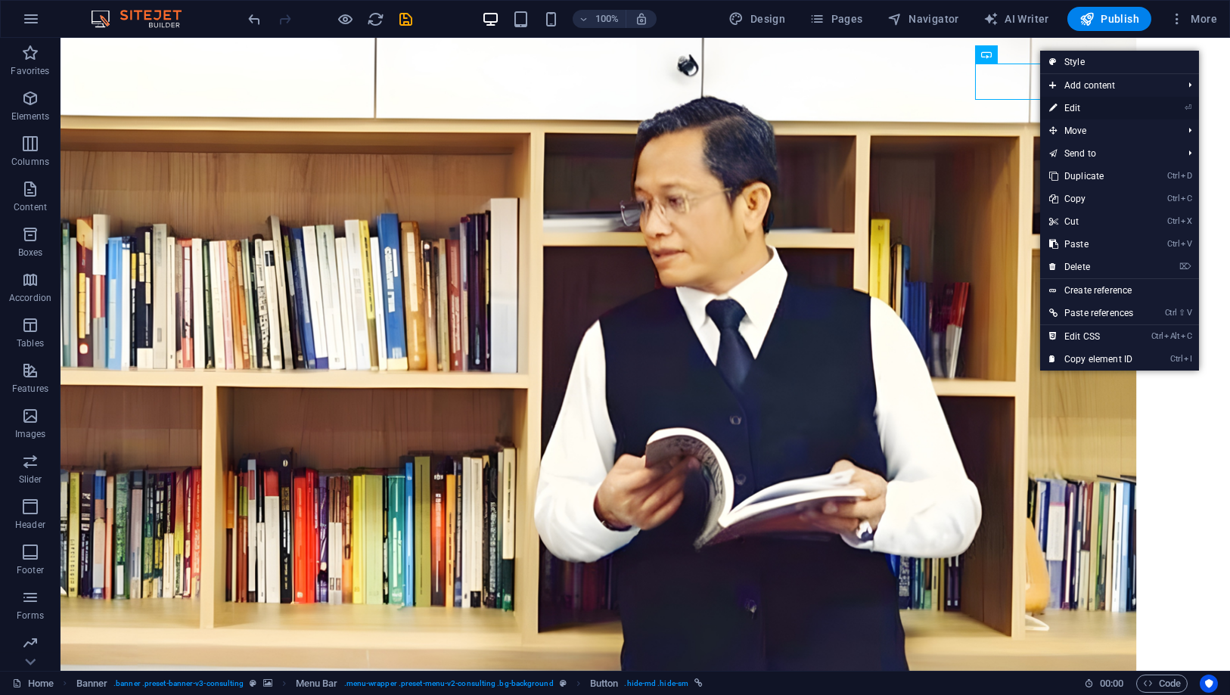
click at [1079, 107] on link "⏎ Edit" at bounding box center [1091, 108] width 102 height 23
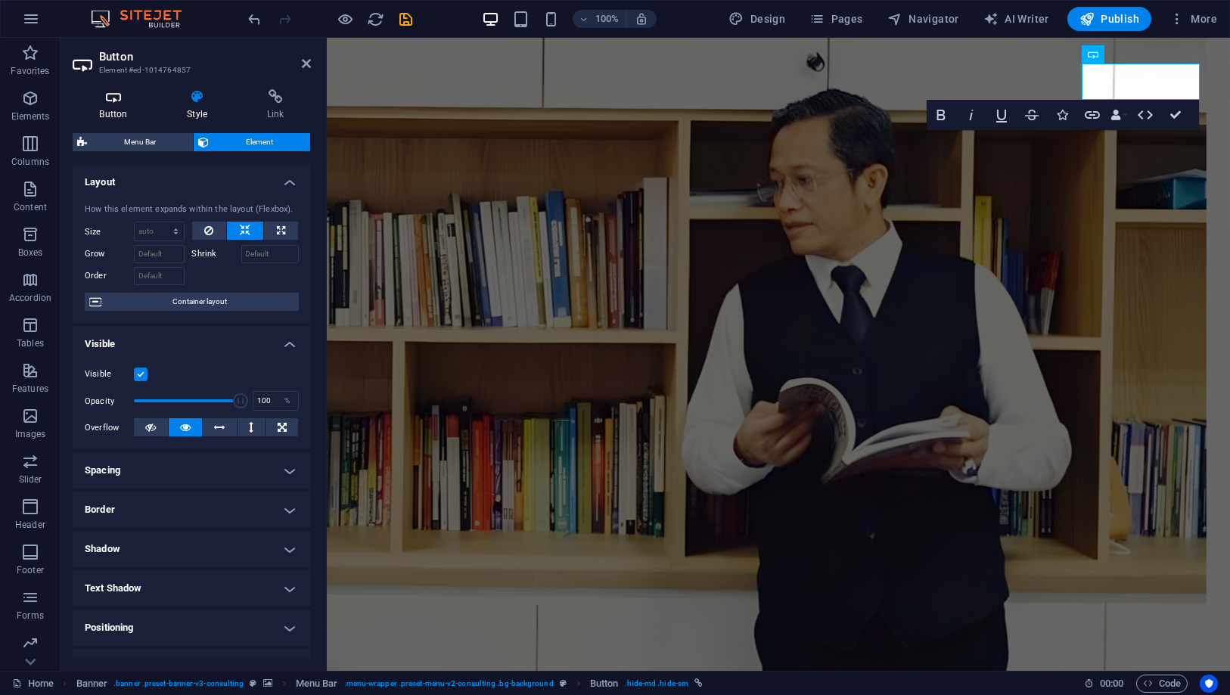
click at [136, 106] on h4 "Button" at bounding box center [117, 105] width 88 height 32
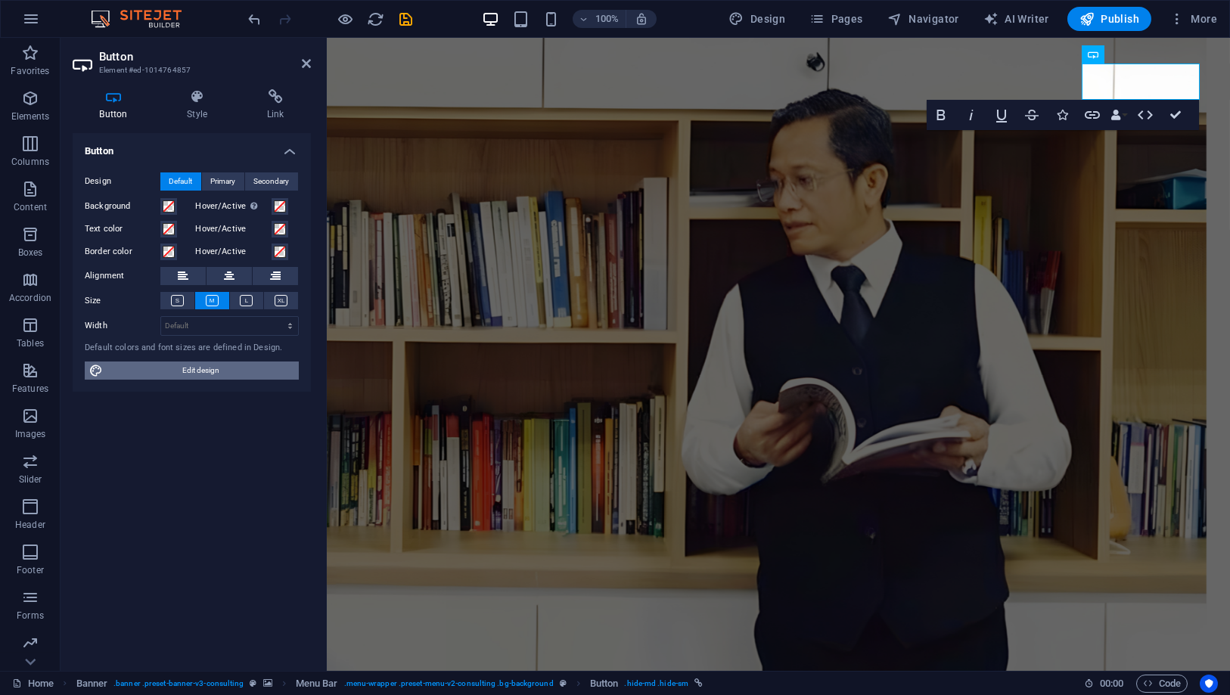
click at [164, 372] on span "Edit design" at bounding box center [200, 371] width 187 height 18
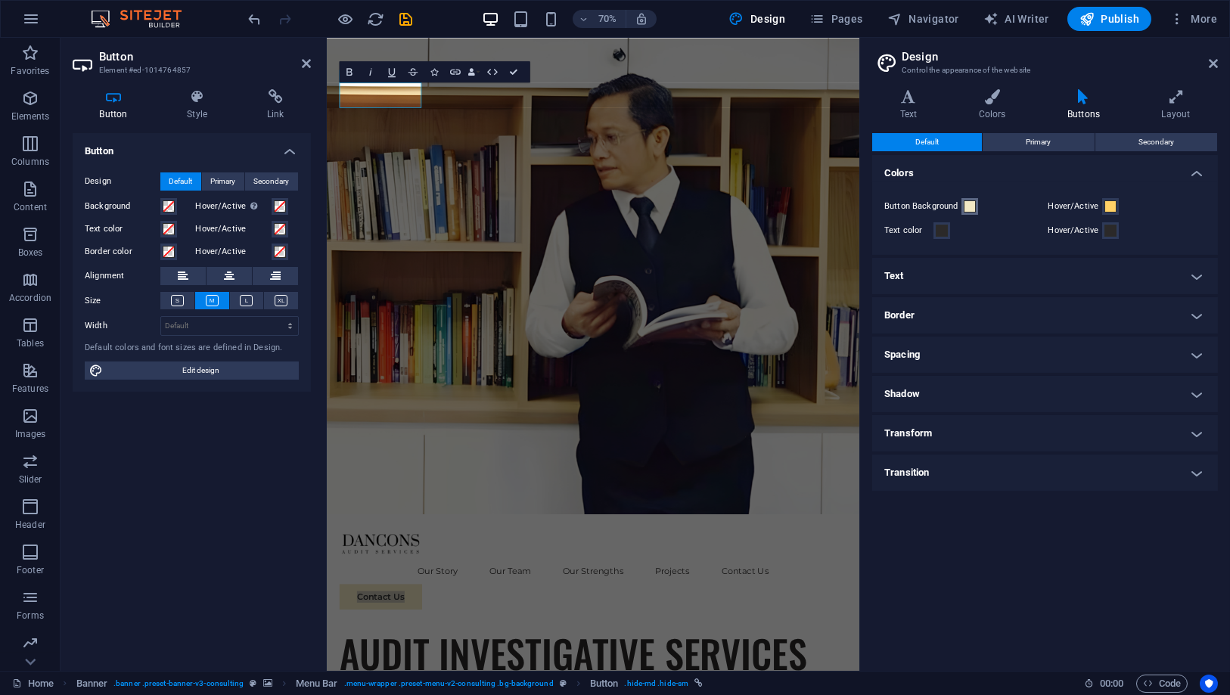
click at [967, 207] on span at bounding box center [970, 206] width 12 height 12
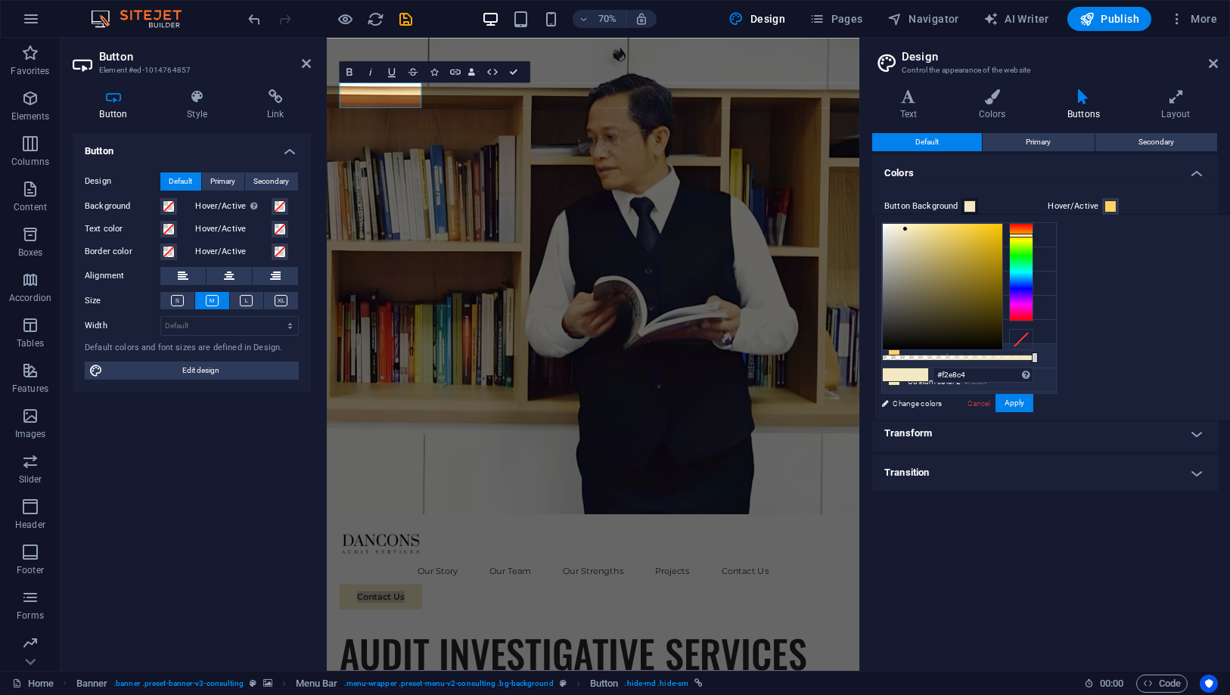
click at [983, 353] on small "#ffd166" at bounding box center [974, 358] width 21 height 11
type input "#ffd166"
click at [1110, 202] on span at bounding box center [1110, 206] width 12 height 12
click at [944, 369] on li "Custom color 2 #f2e8c4" at bounding box center [969, 380] width 174 height 24
type input "#f2e8c4"
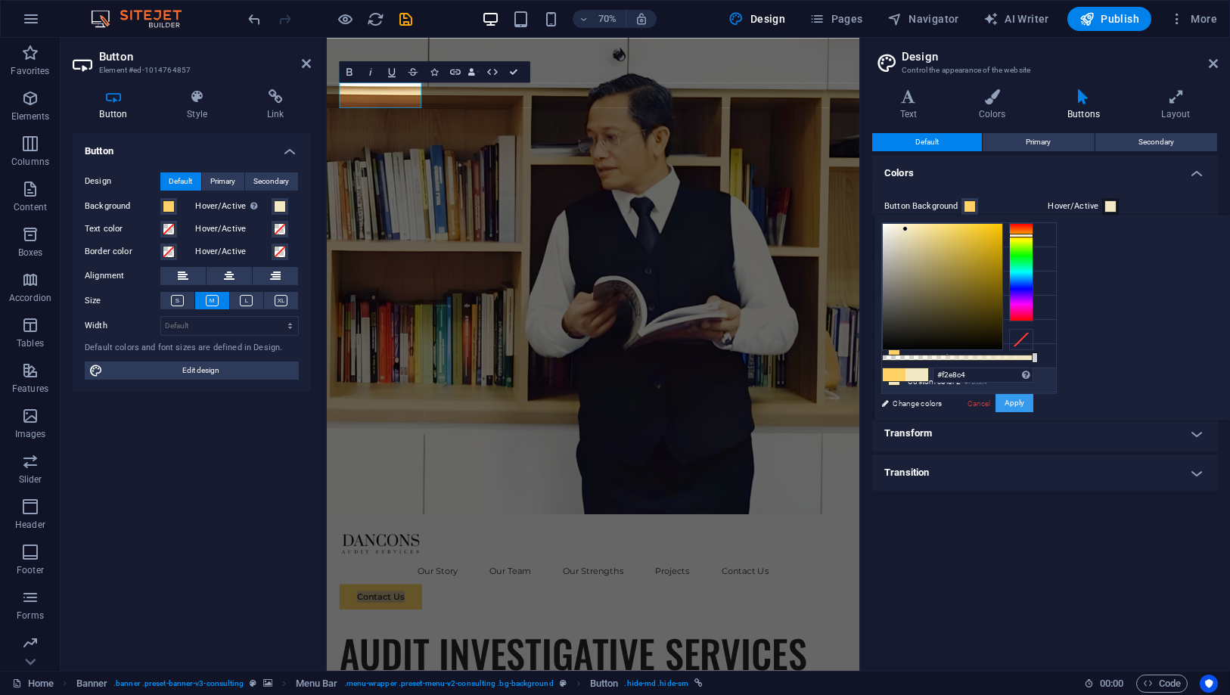
click at [1033, 408] on button "Apply" at bounding box center [1015, 403] width 38 height 18
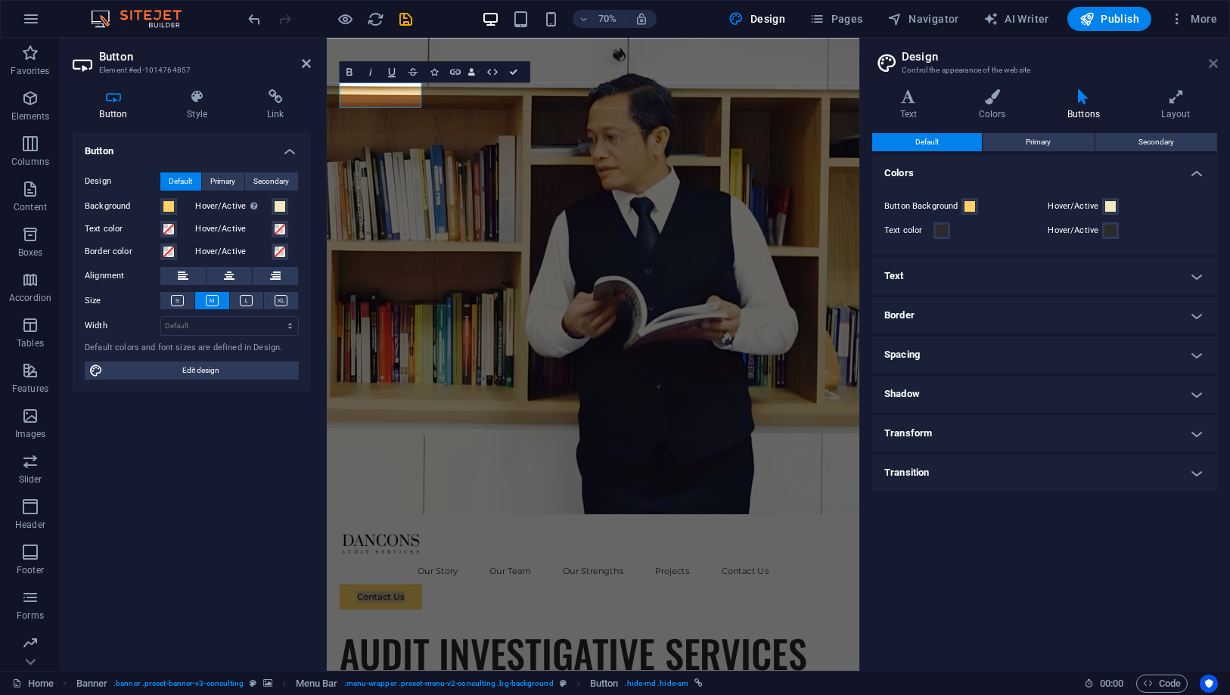
click at [1210, 60] on icon at bounding box center [1213, 63] width 9 height 12
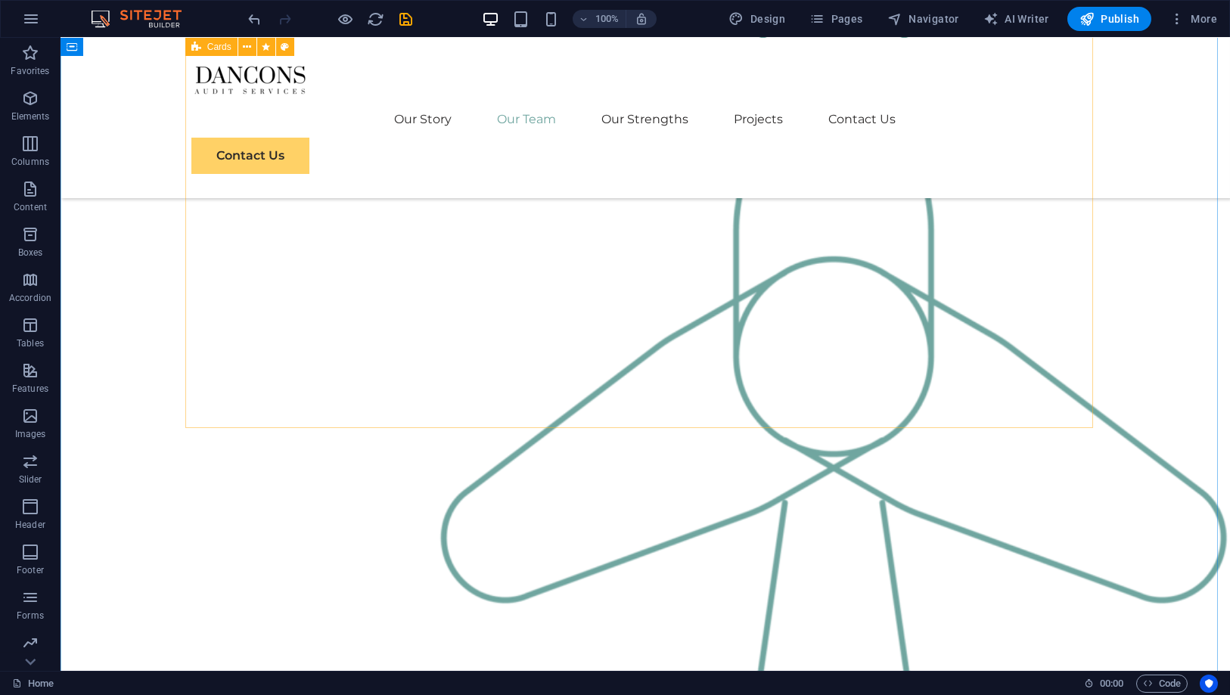
scroll to position [1092, 0]
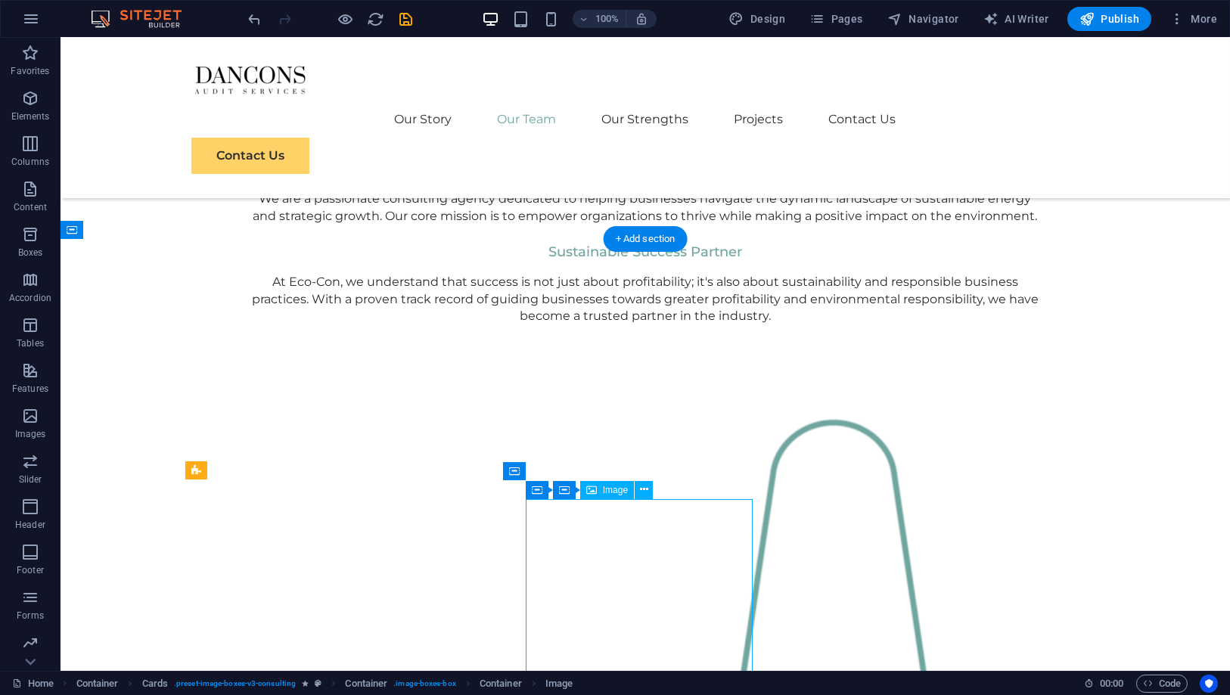
scroll to position [1260, 0]
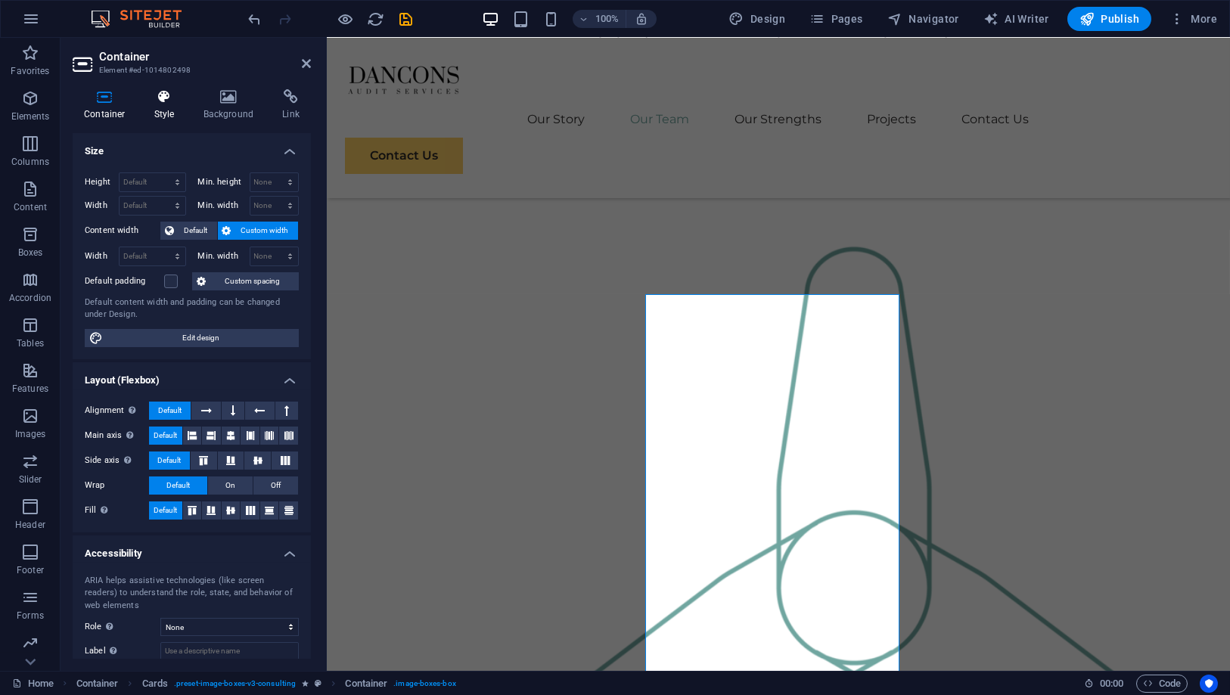
click at [160, 111] on h4 "Style" at bounding box center [167, 105] width 49 height 32
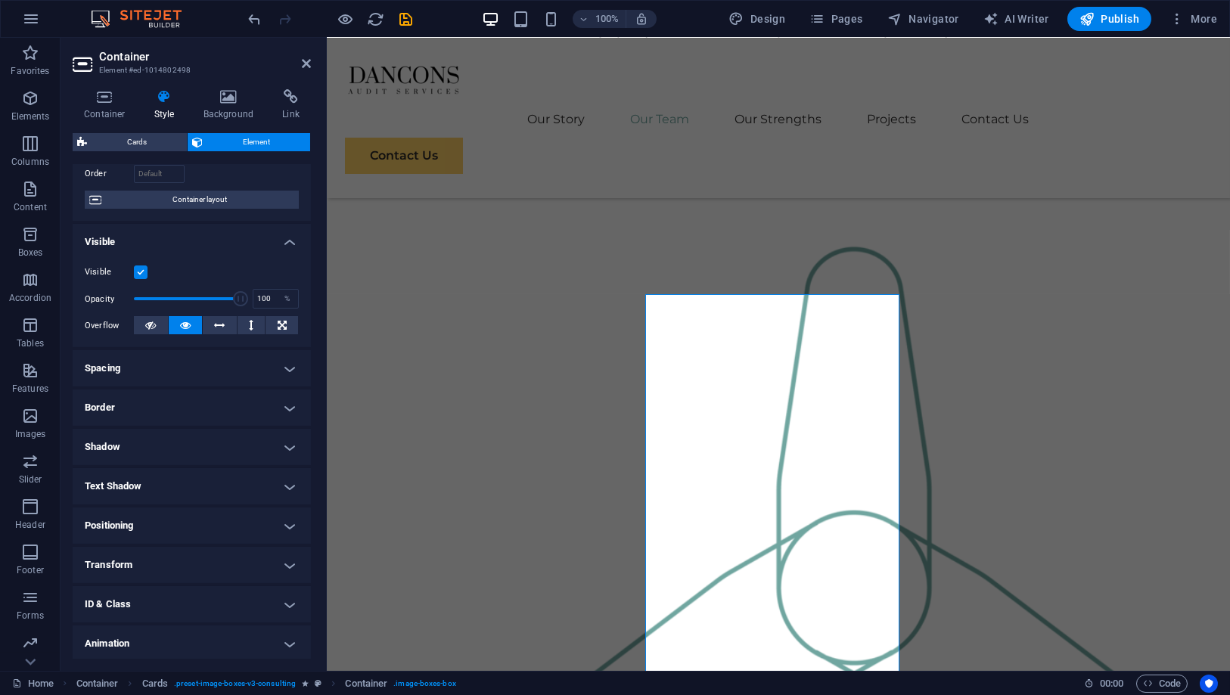
scroll to position [143, 0]
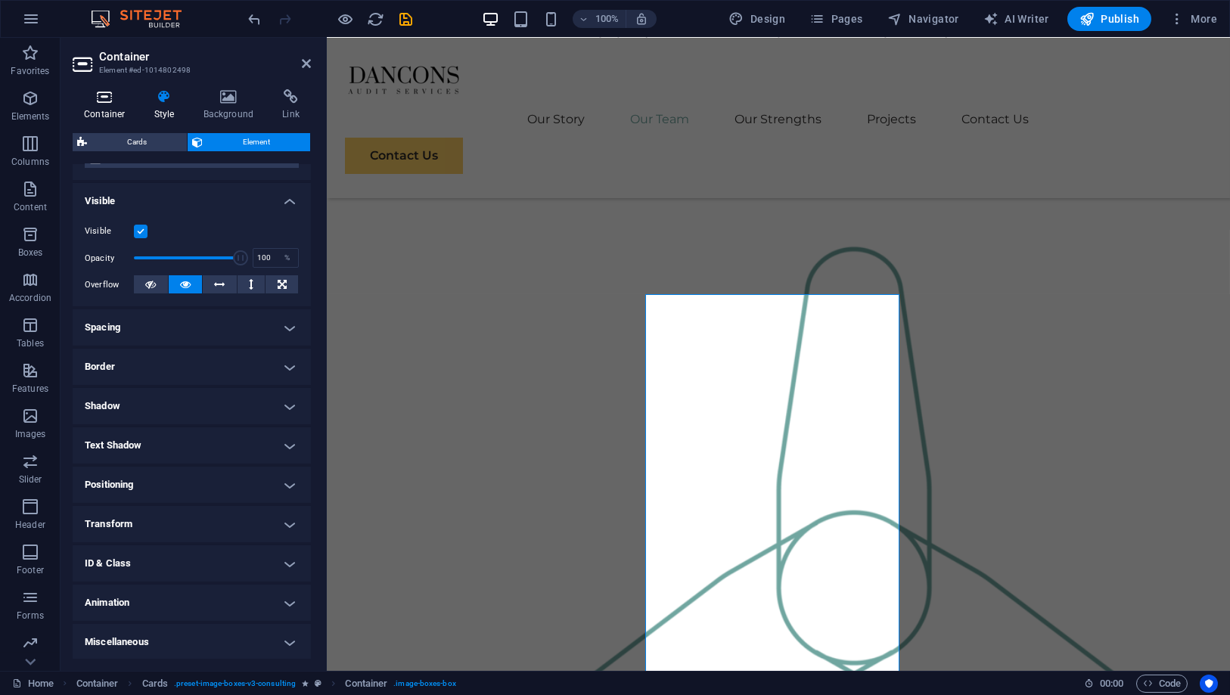
click at [122, 104] on h4 "Container" at bounding box center [108, 105] width 70 height 32
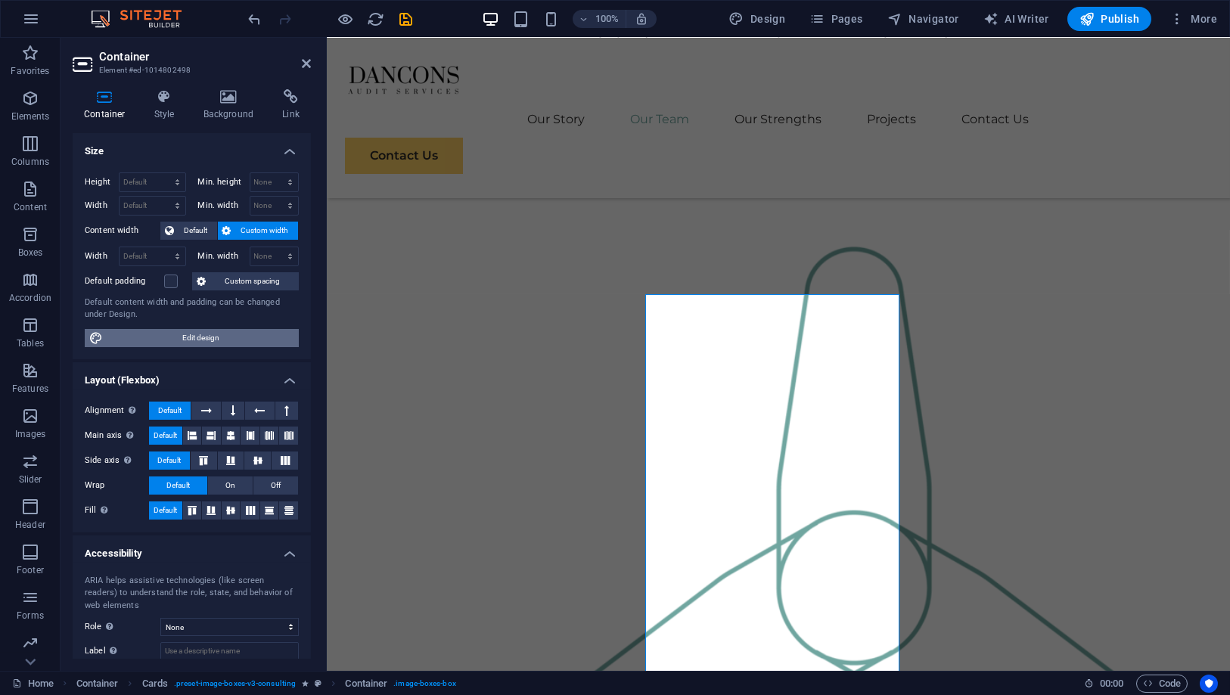
click at [219, 337] on span "Edit design" at bounding box center [200, 338] width 187 height 18
select select "rem"
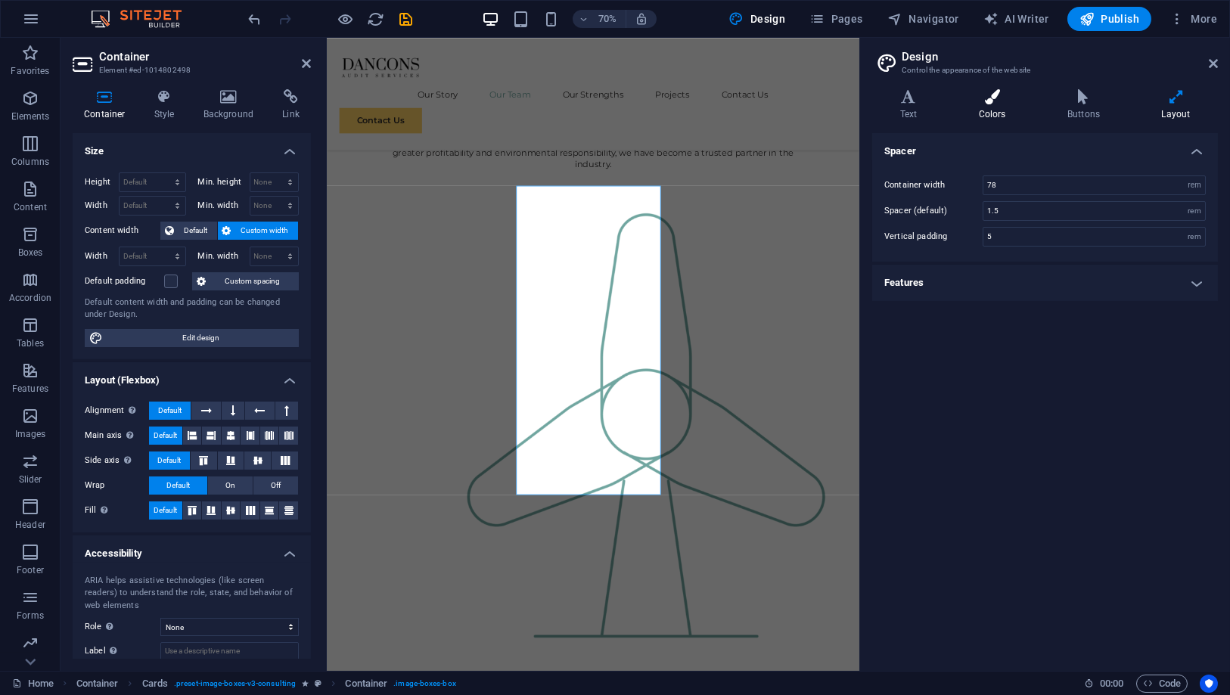
click at [996, 101] on icon at bounding box center [992, 96] width 82 height 15
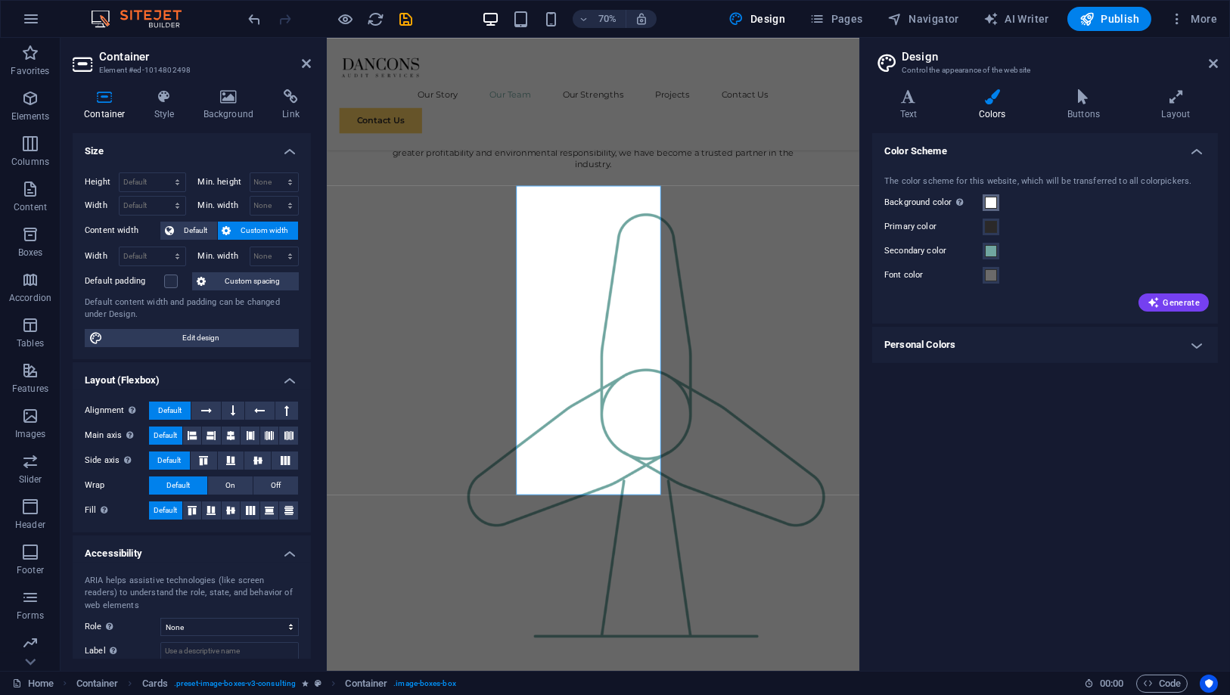
click at [985, 204] on span at bounding box center [991, 203] width 12 height 12
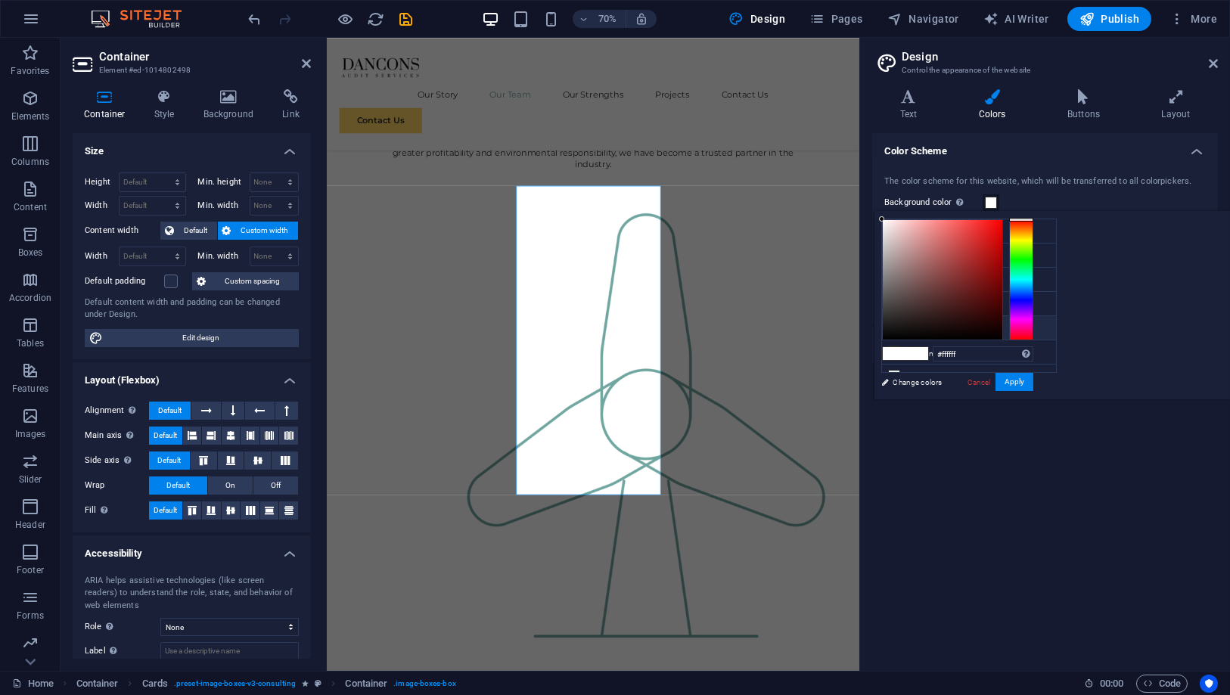
click at [921, 325] on li "Custom color 1 #ffd166" at bounding box center [969, 328] width 174 height 24
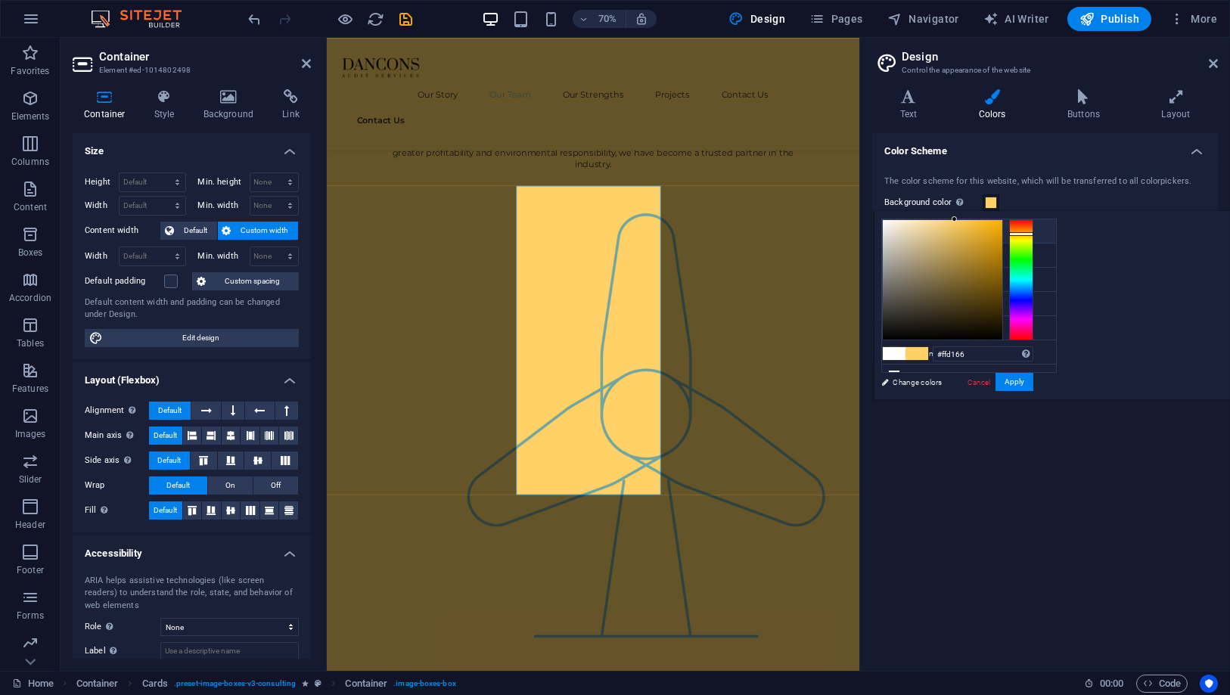
click at [941, 235] on li "Background color #ffffff" at bounding box center [969, 231] width 174 height 24
type input "#ffffff"
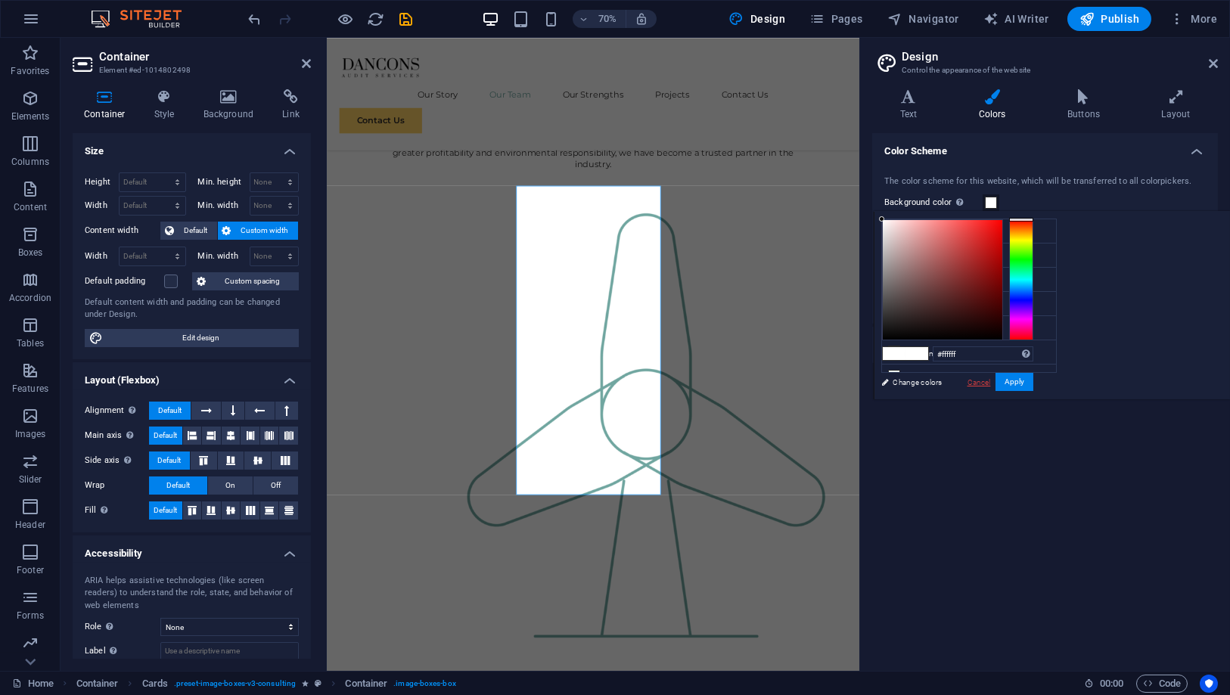
click at [992, 385] on link "Cancel" at bounding box center [979, 382] width 26 height 11
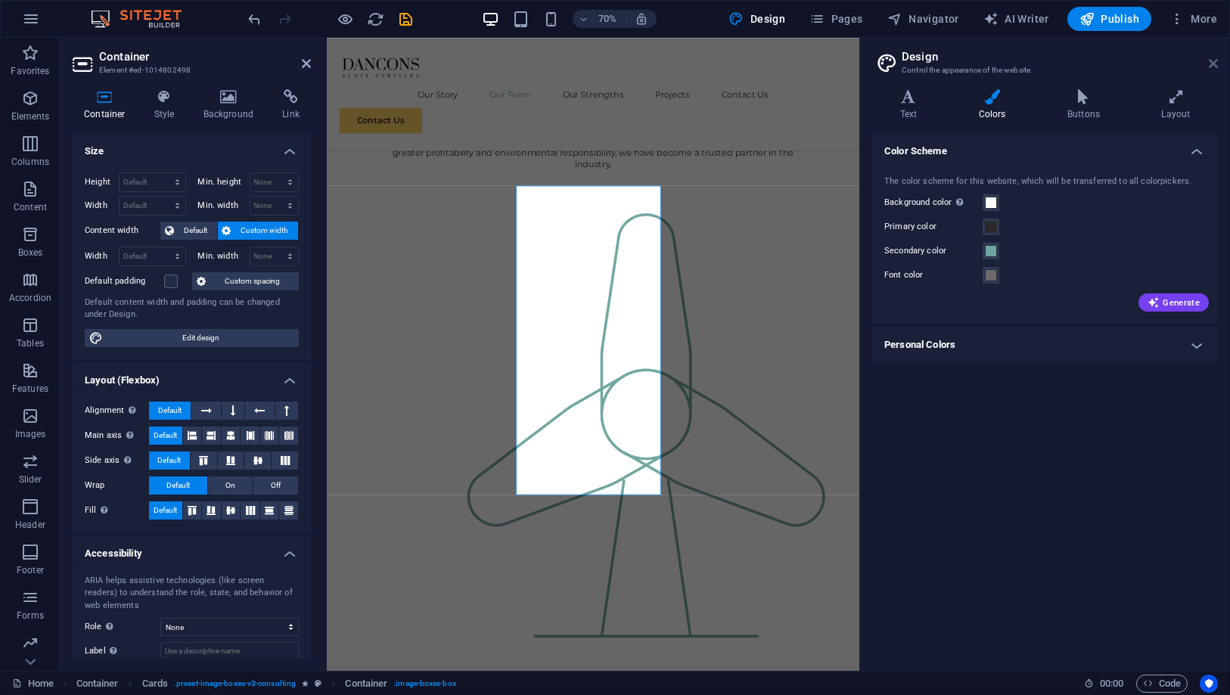
click at [1212, 61] on icon at bounding box center [1213, 63] width 9 height 12
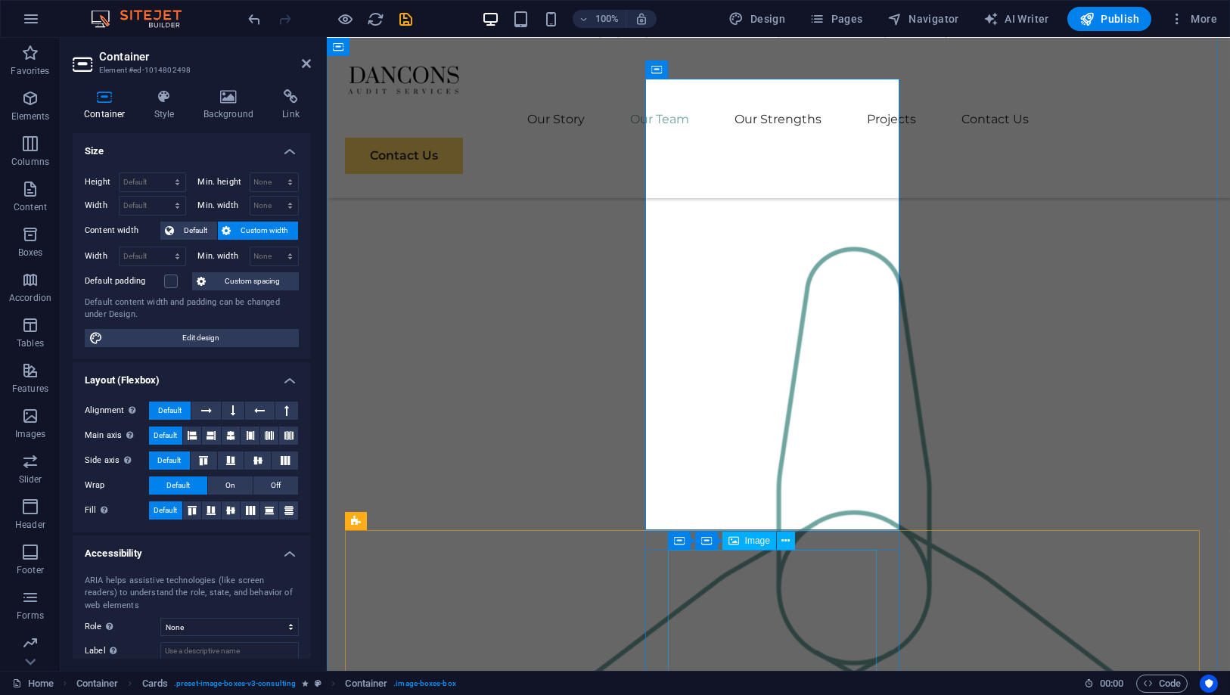
scroll to position [1597, 0]
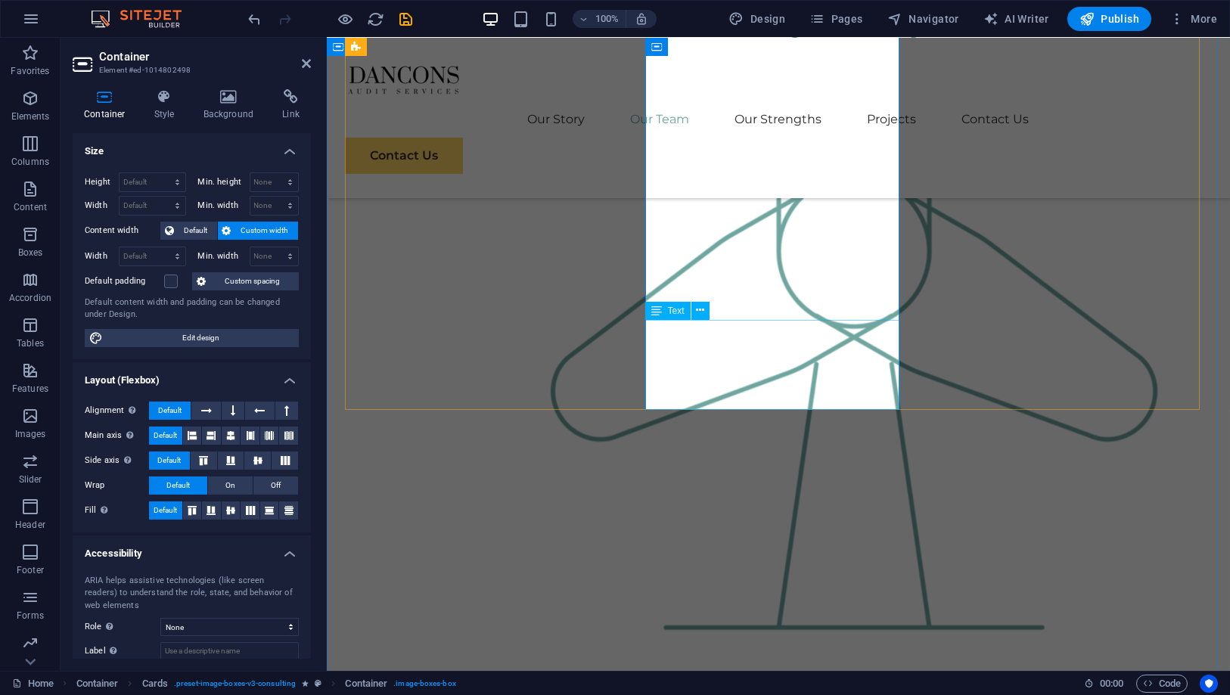
click at [697, 312] on icon at bounding box center [700, 311] width 8 height 16
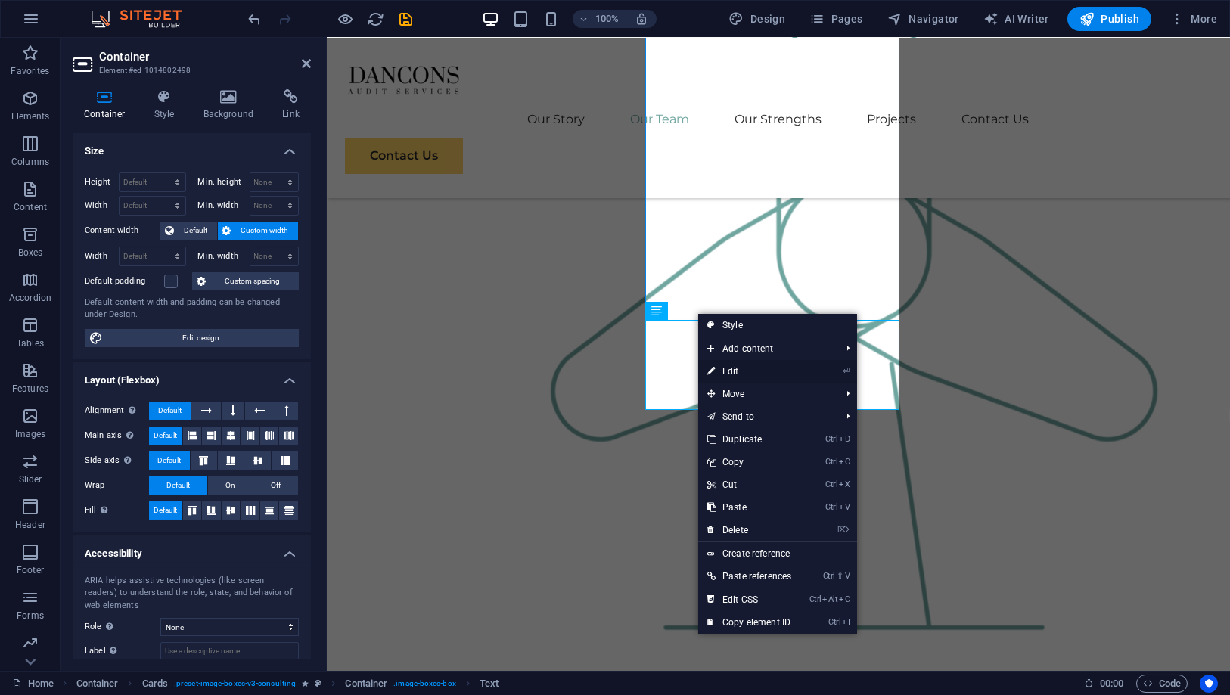
drag, startPoint x: 728, startPoint y: 368, endPoint x: 309, endPoint y: 319, distance: 422.6
click at [728, 368] on link "⏎ Edit" at bounding box center [749, 371] width 102 height 23
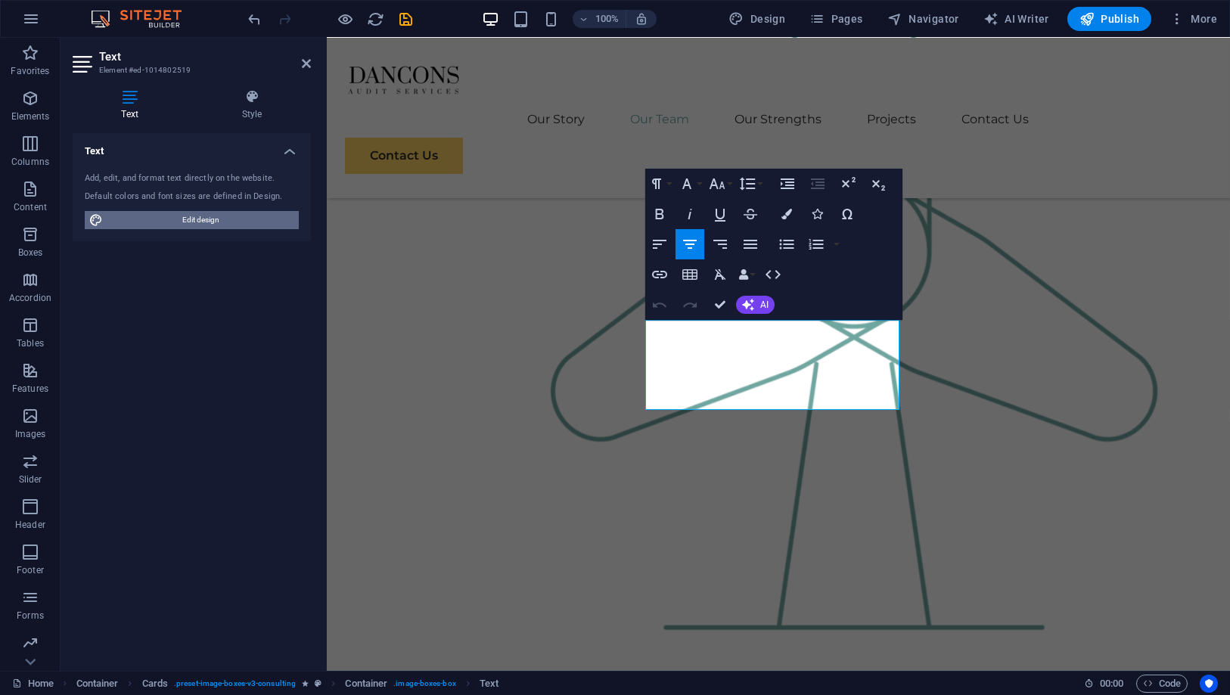
click at [211, 222] on span "Edit design" at bounding box center [200, 220] width 187 height 18
select select "px"
select select "400"
select select "px"
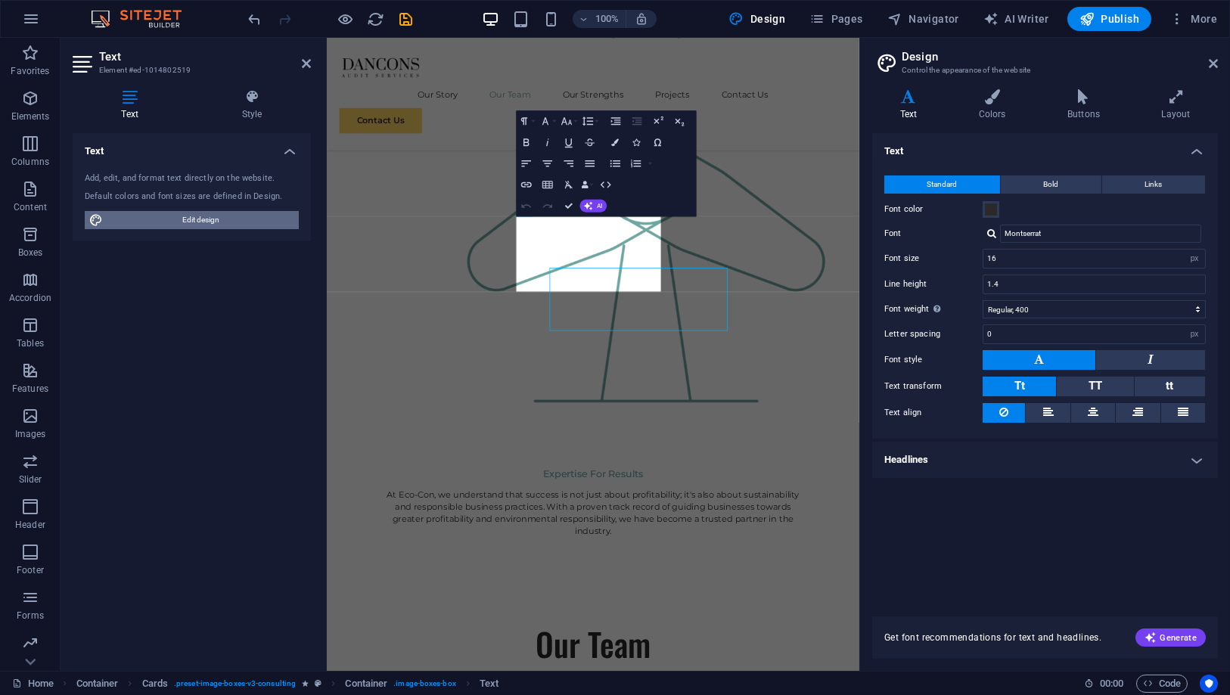
scroll to position [1551, 0]
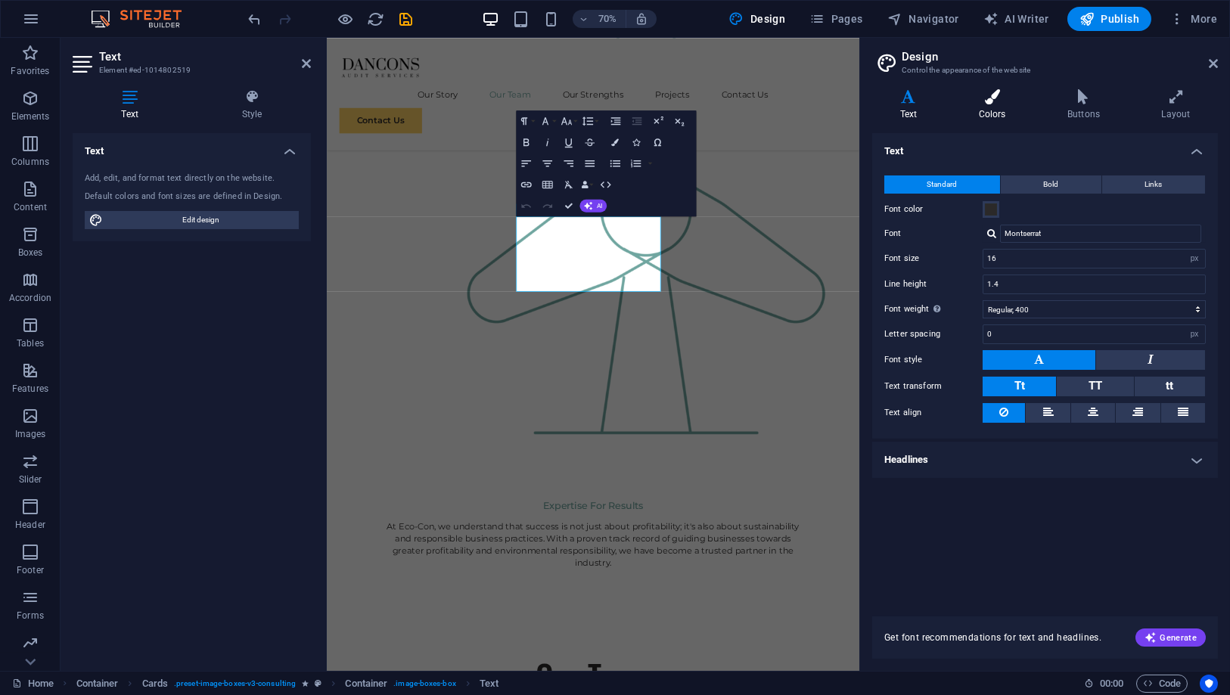
click at [1005, 117] on h4 "Colors" at bounding box center [995, 105] width 89 height 32
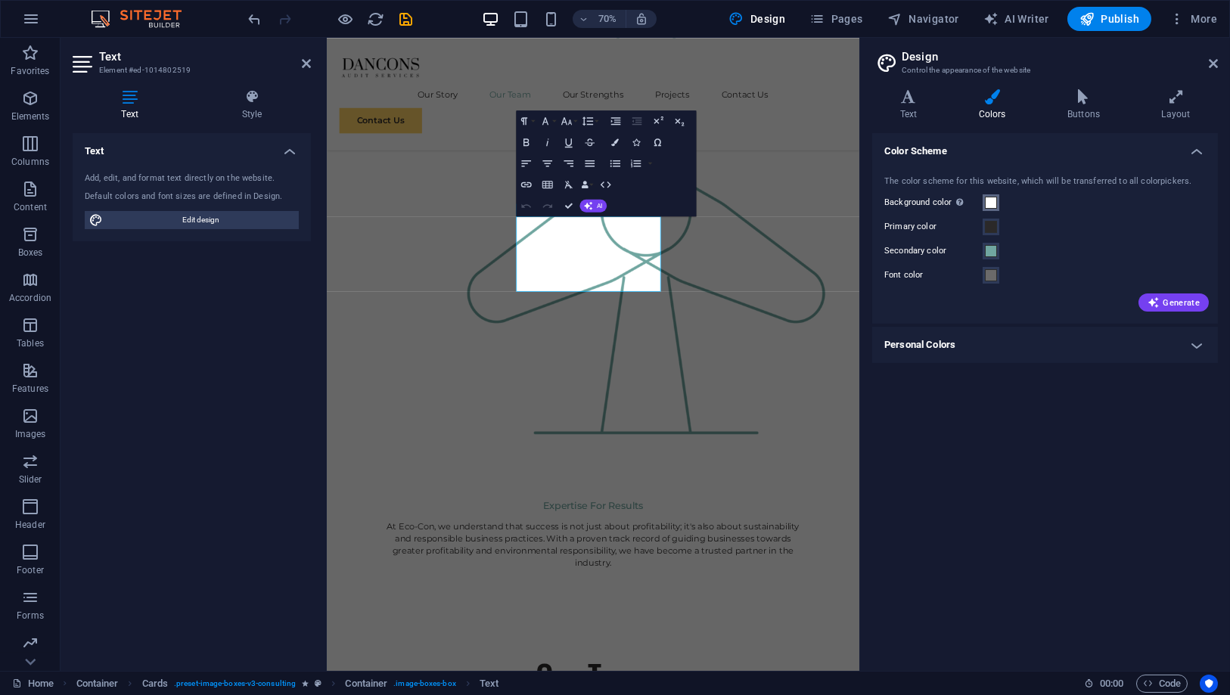
click at [994, 201] on span at bounding box center [991, 203] width 12 height 12
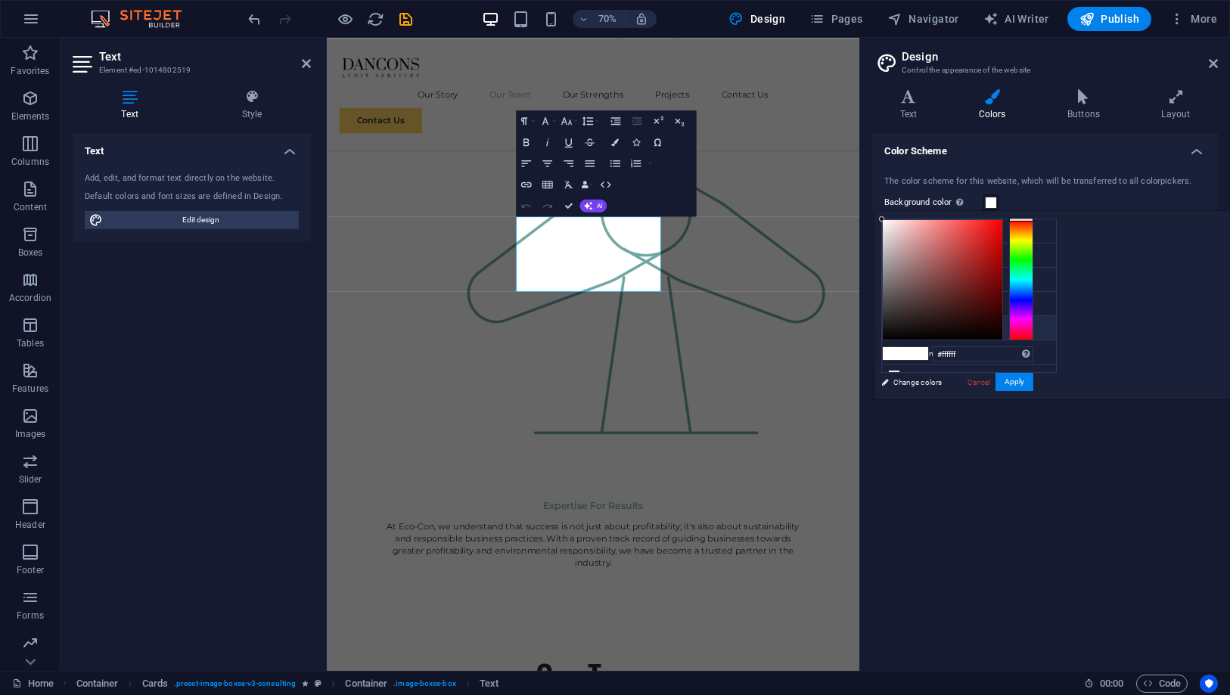
click at [936, 321] on li "Custom color 1 #ffd166" at bounding box center [969, 328] width 174 height 24
type input "#ffd166"
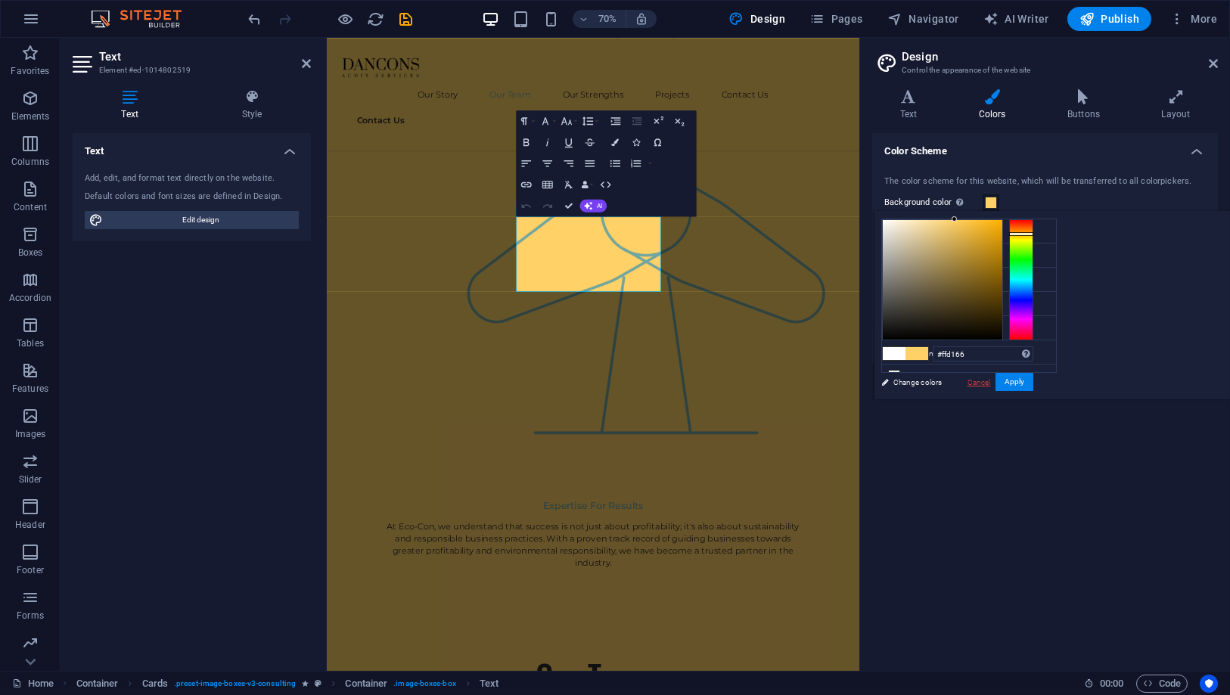
click at [992, 385] on link "Cancel" at bounding box center [979, 382] width 26 height 11
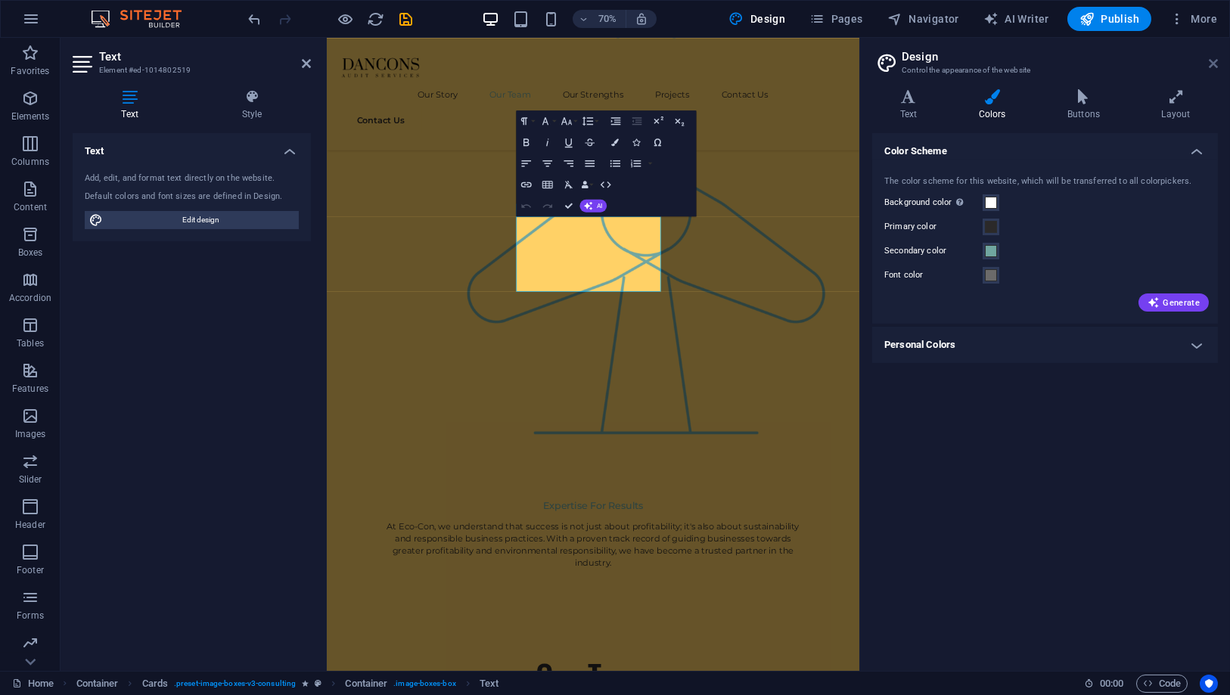
drag, startPoint x: 1212, startPoint y: 63, endPoint x: 697, endPoint y: 111, distance: 516.7
click at [1212, 62] on icon at bounding box center [1213, 63] width 9 height 12
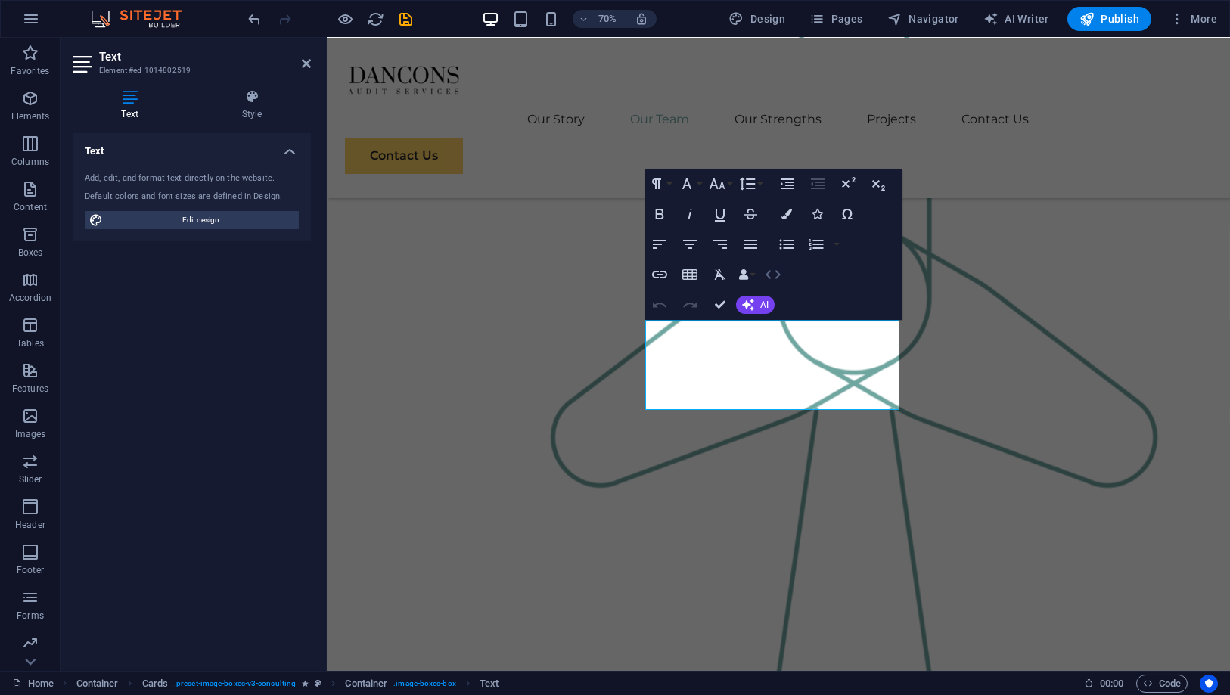
scroll to position [1597, 0]
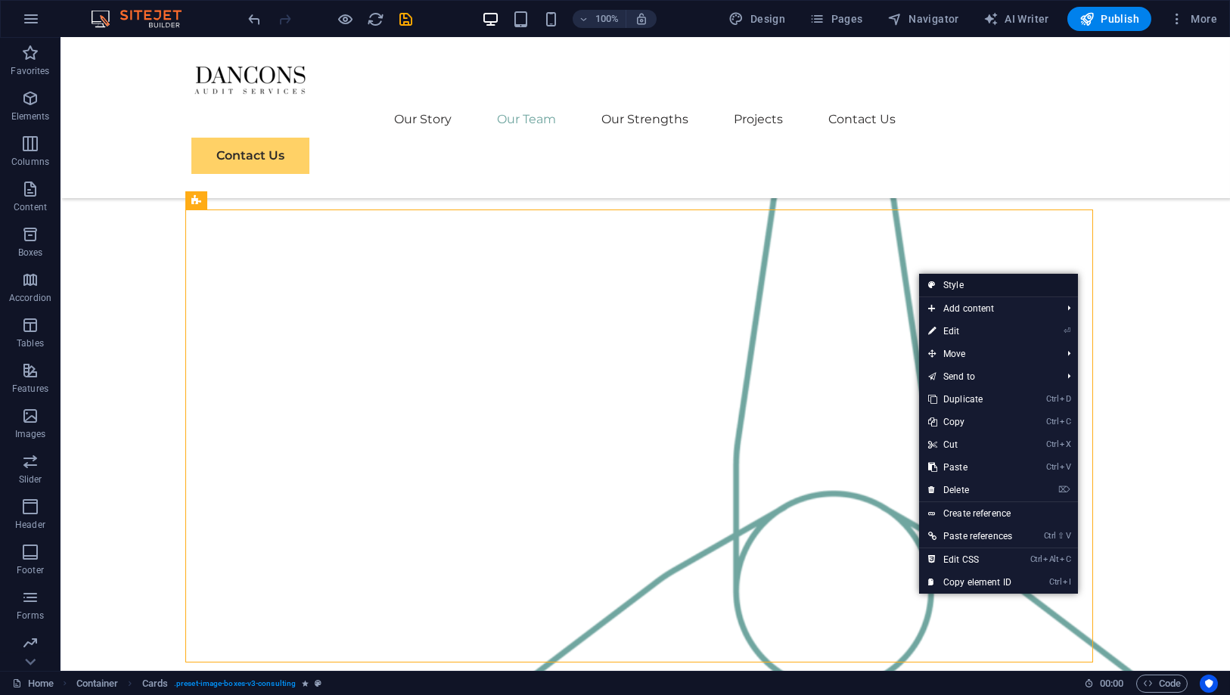
click at [936, 281] on link "Style" at bounding box center [998, 285] width 159 height 23
select select "rem"
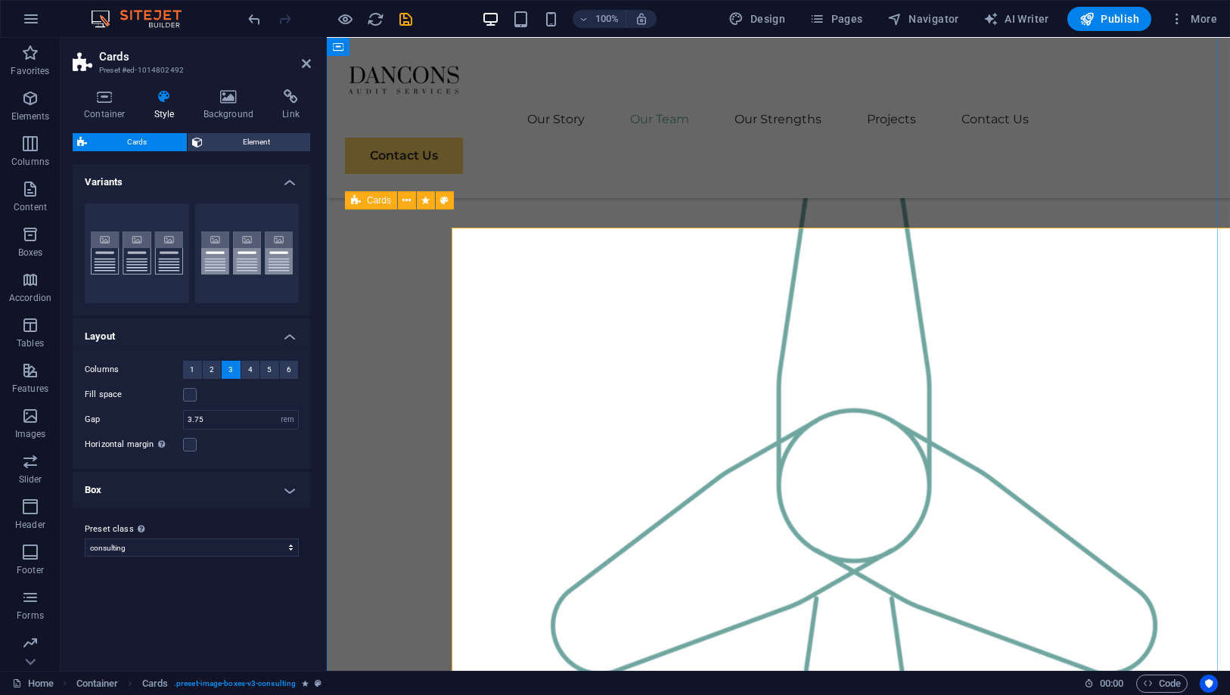
scroll to position [1344, 0]
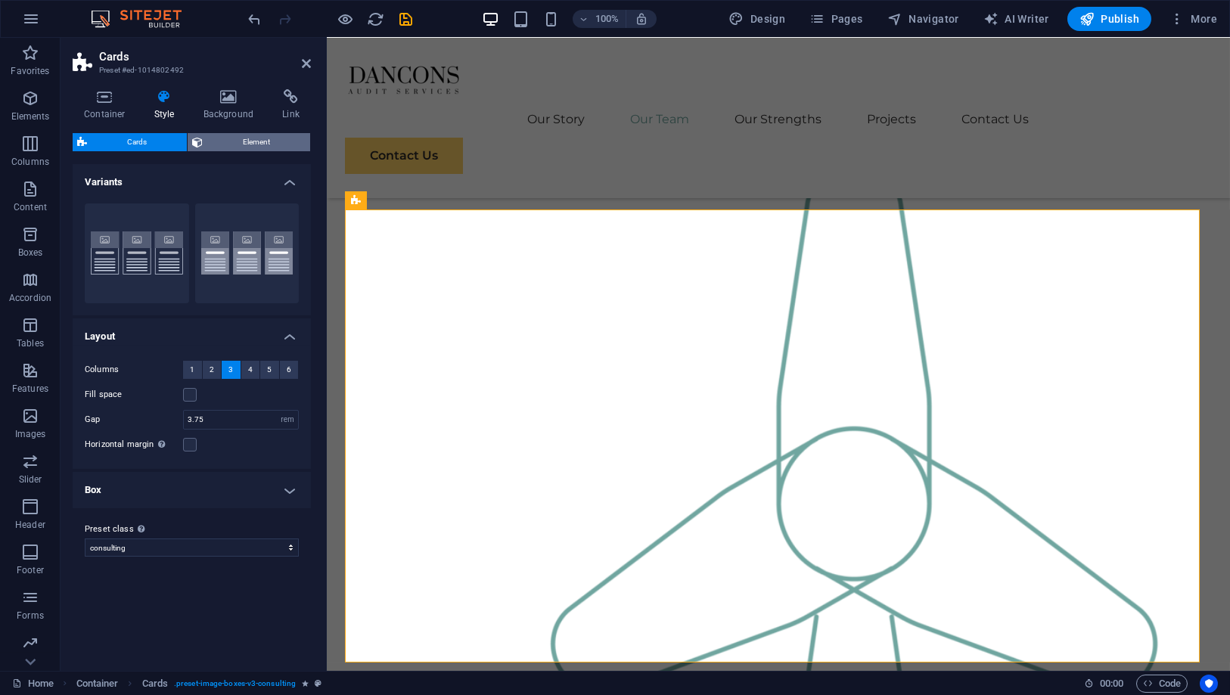
click at [273, 148] on span "Element" at bounding box center [256, 142] width 98 height 18
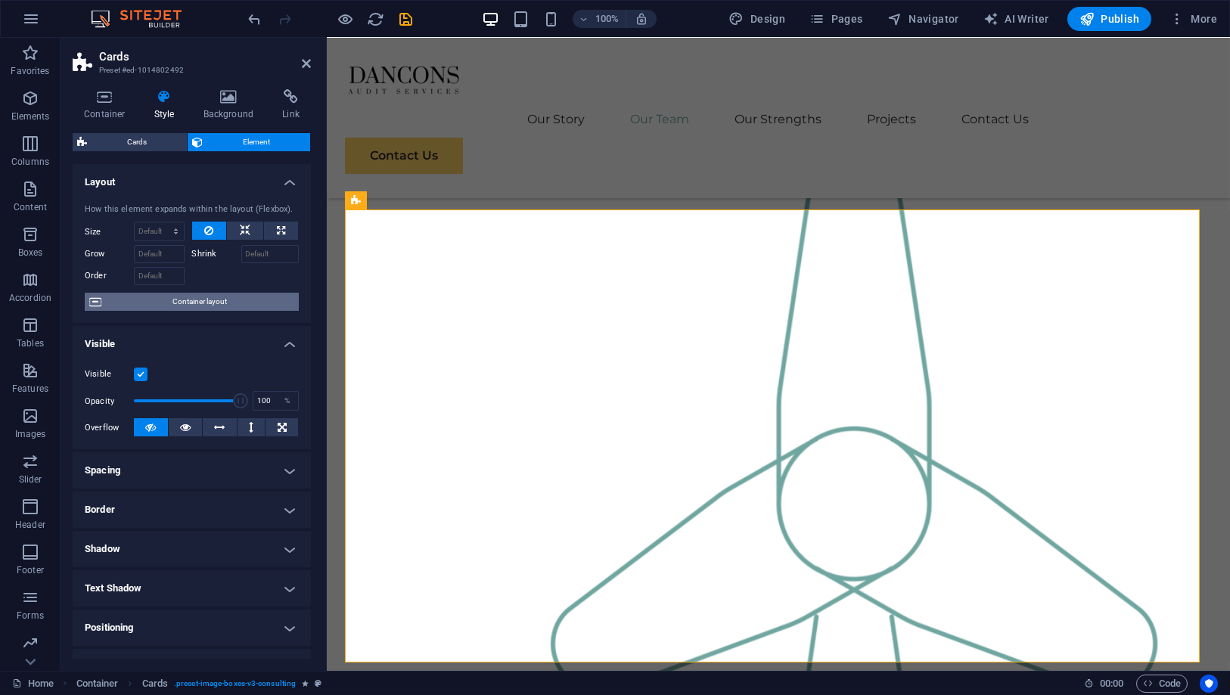
click at [207, 297] on span "Container layout" at bounding box center [200, 302] width 188 height 18
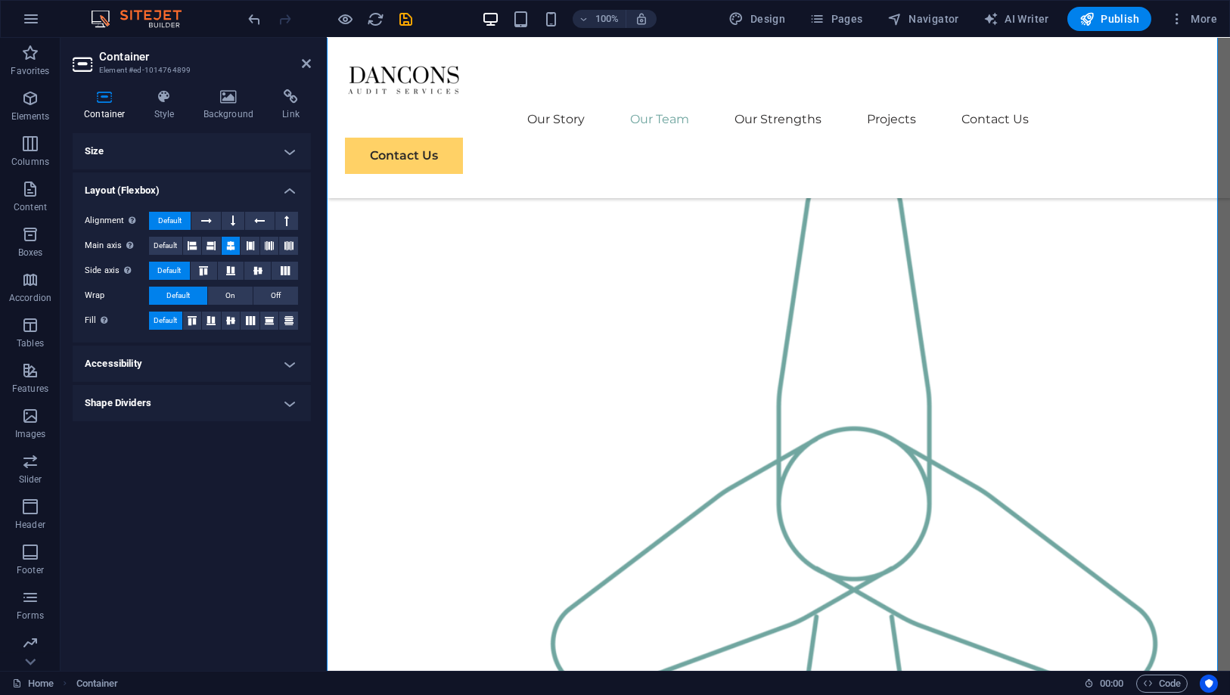
click at [207, 350] on h4 "Accessibility" at bounding box center [192, 364] width 238 height 36
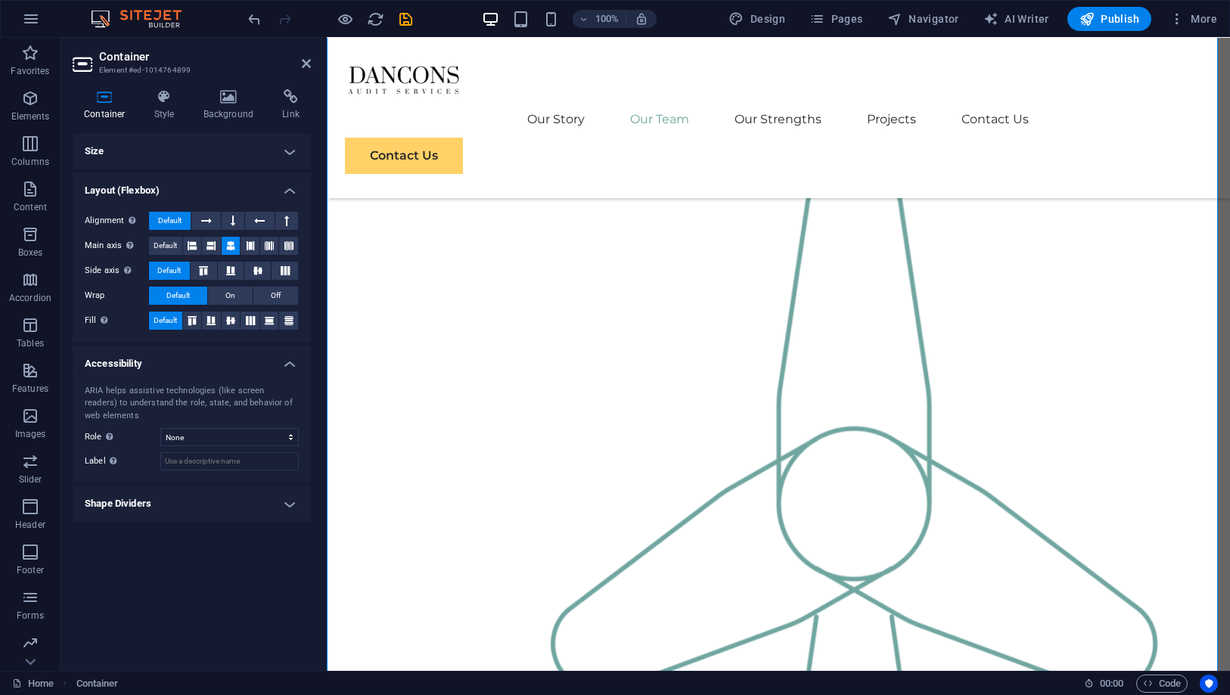
click at [202, 356] on h4 "Accessibility" at bounding box center [192, 359] width 238 height 27
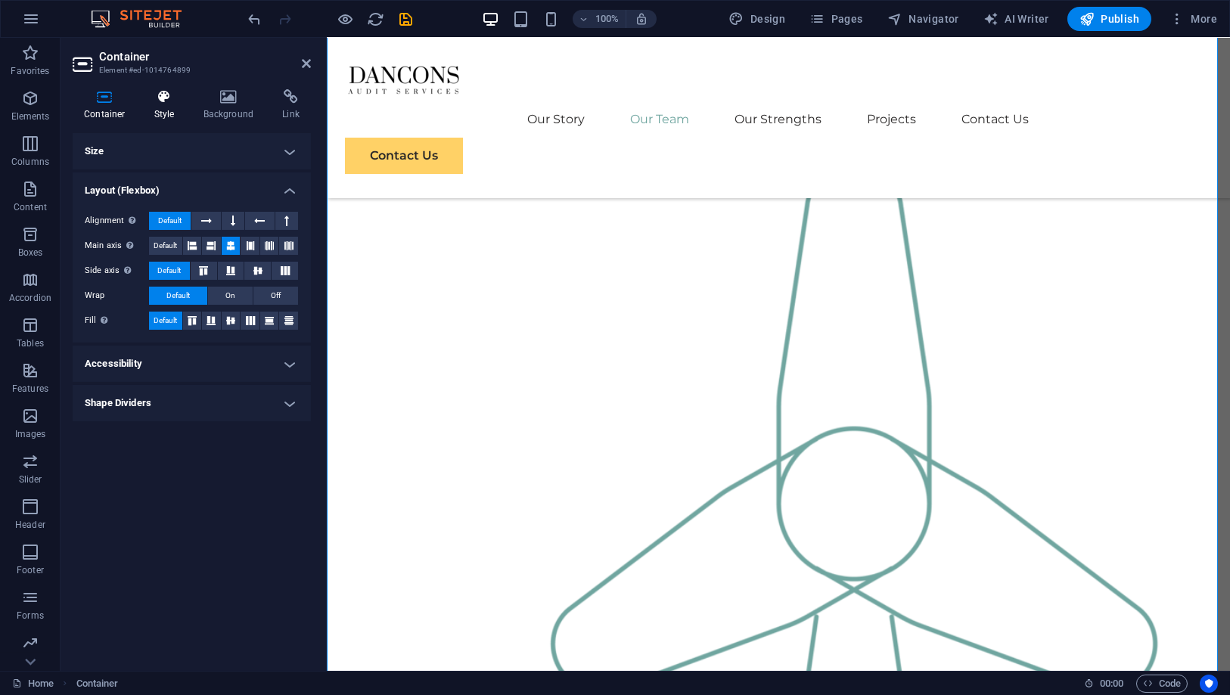
click at [162, 108] on h4 "Style" at bounding box center [167, 105] width 49 height 32
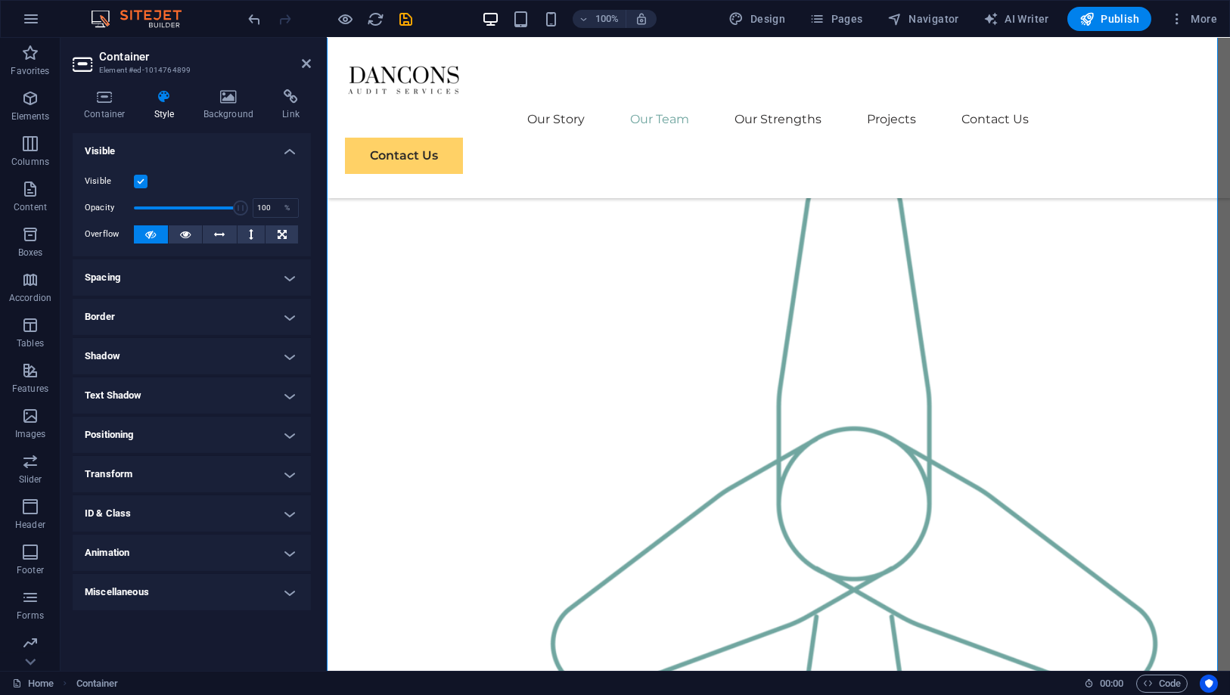
click at [221, 88] on div "Container Style Background Link Size Height Default px rem % vh vw Min. height …" at bounding box center [192, 374] width 262 height 594
click at [225, 95] on icon at bounding box center [228, 96] width 73 height 15
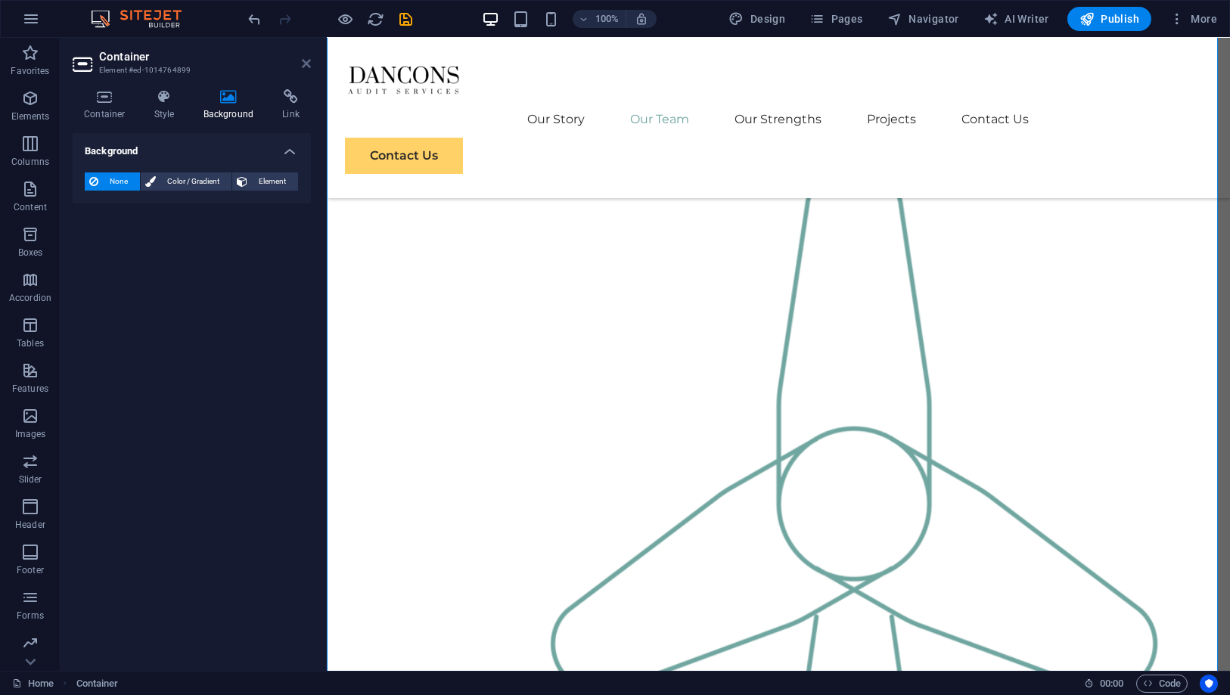
click at [302, 61] on icon at bounding box center [306, 63] width 9 height 12
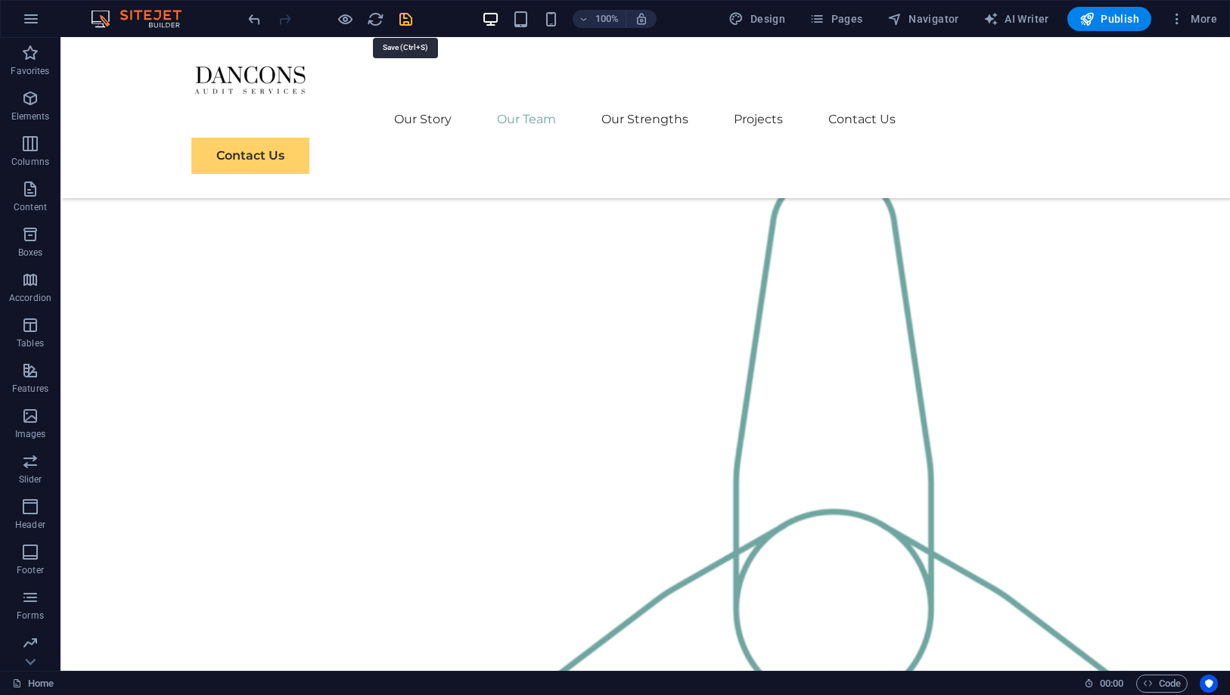
click at [399, 17] on icon "save" at bounding box center [406, 19] width 17 height 17
checkbox input "false"
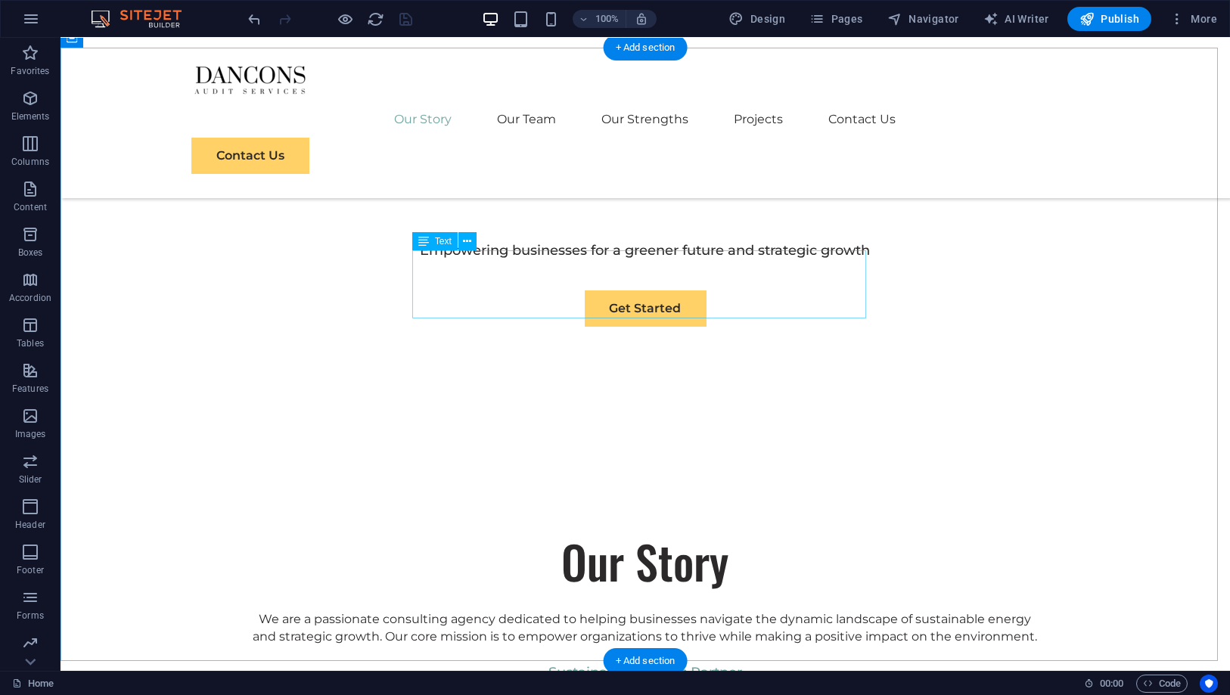
scroll to position [504, 0]
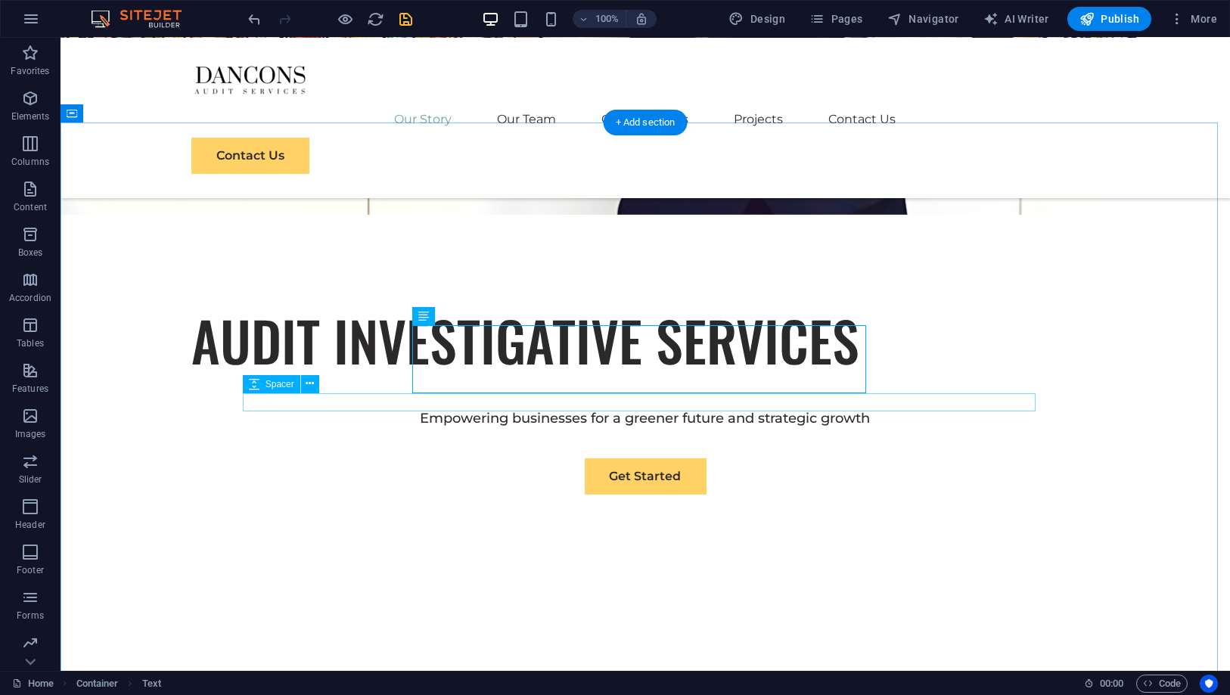
scroll to position [756, 0]
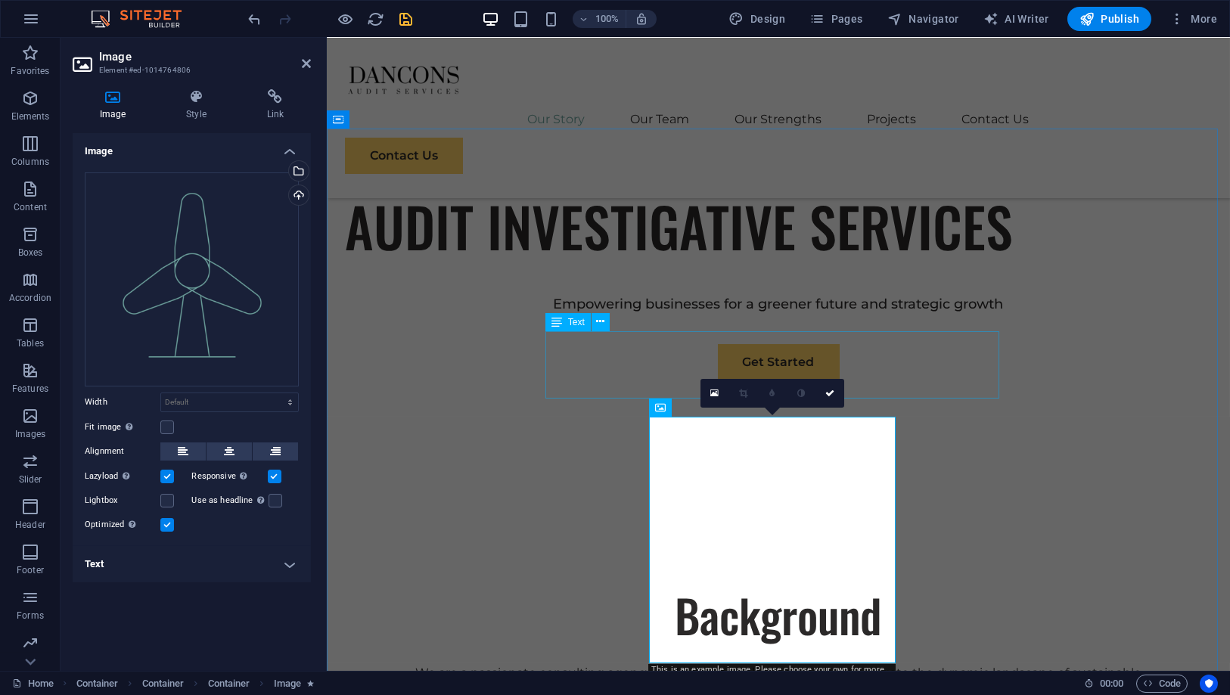
scroll to position [588, 0]
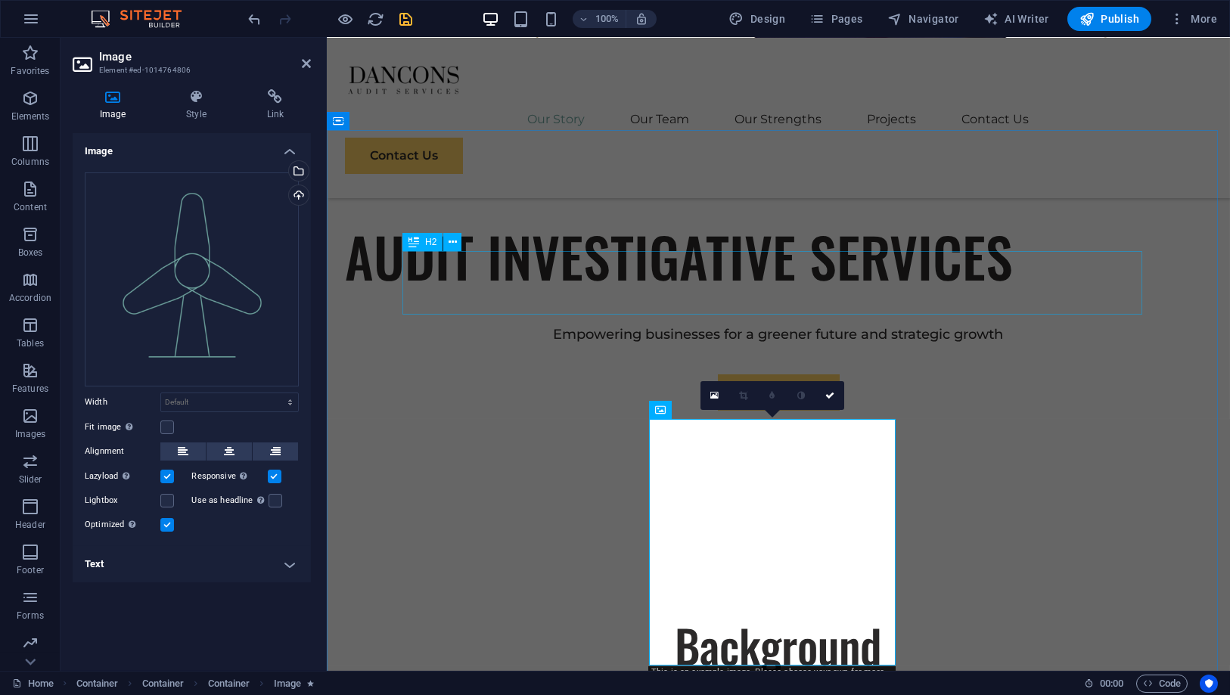
click at [809, 613] on div "Background" at bounding box center [778, 645] width 752 height 64
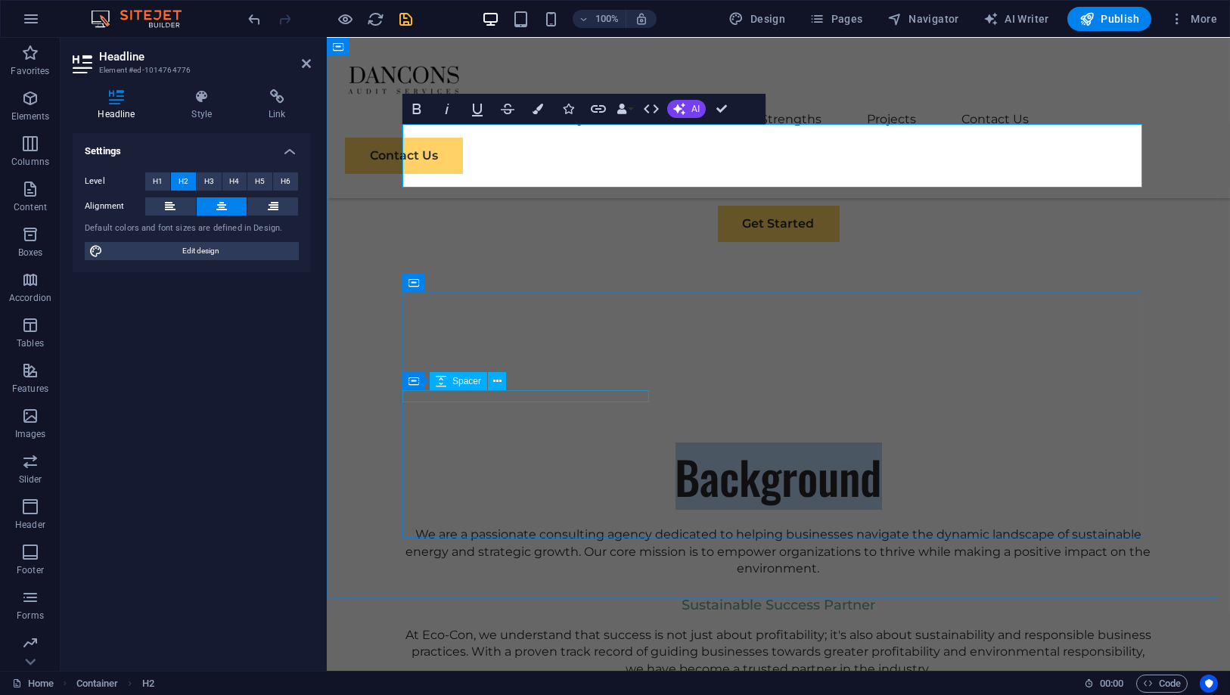
scroll to position [336, 0]
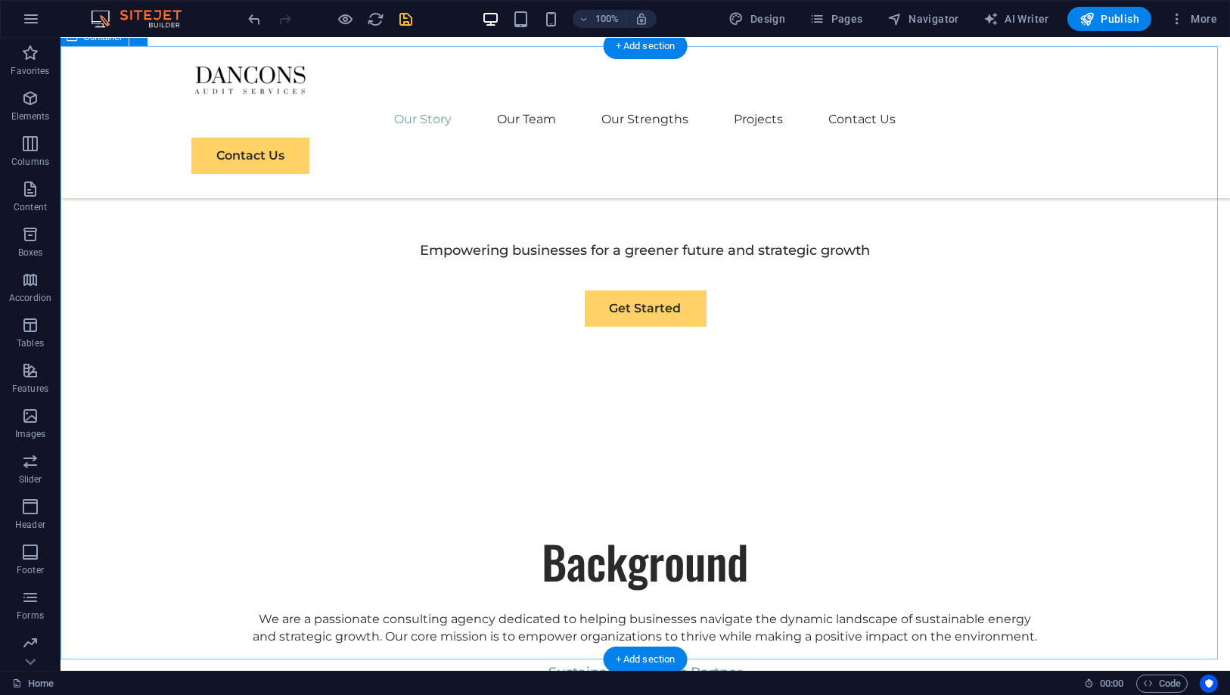
scroll to position [420, 0]
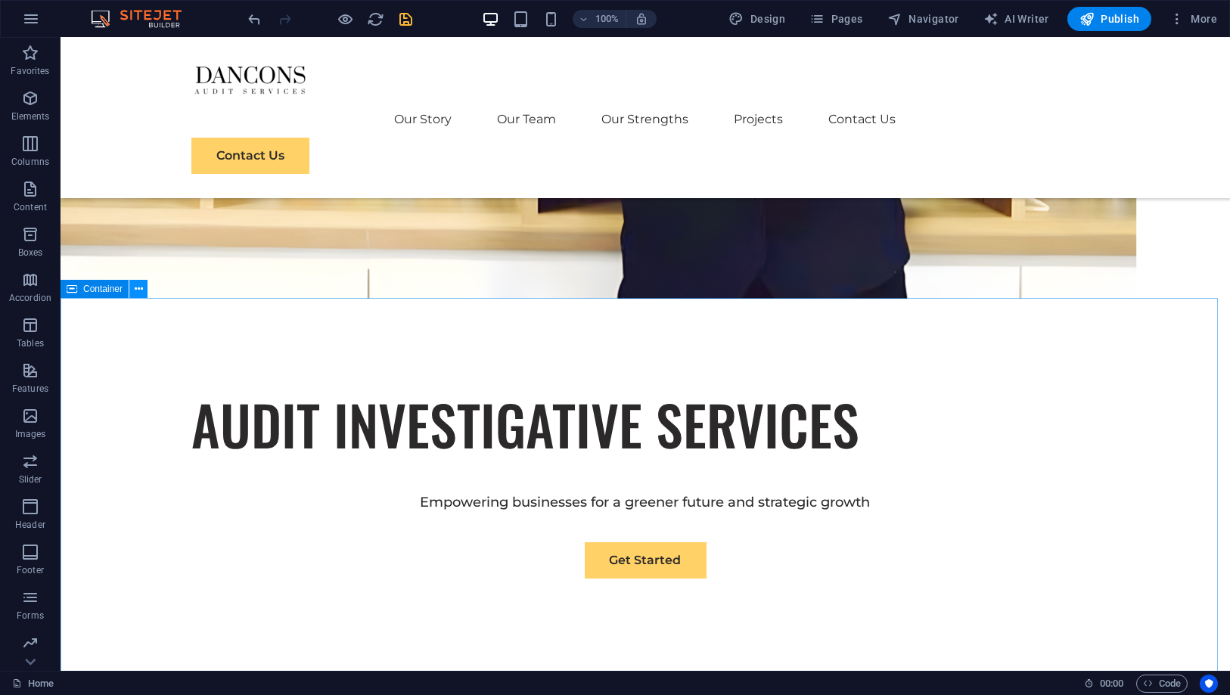
click at [135, 292] on icon at bounding box center [139, 289] width 8 height 16
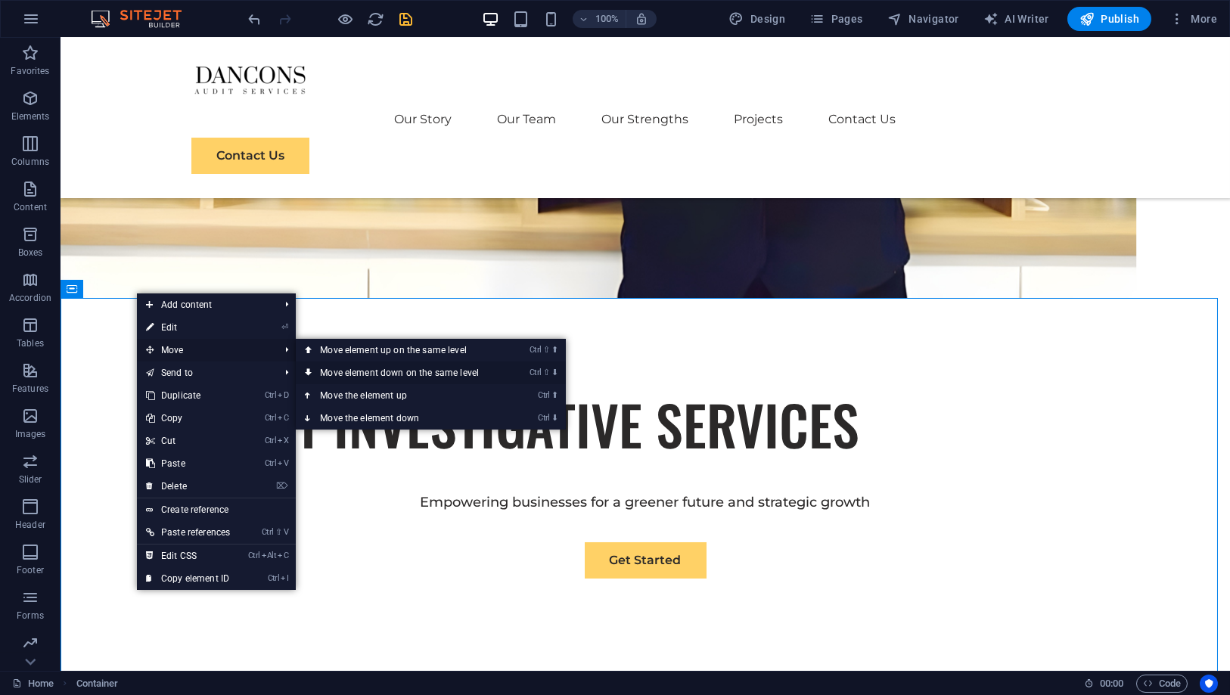
drag, startPoint x: 180, startPoint y: 346, endPoint x: 333, endPoint y: 367, distance: 154.2
click at [296, 362] on li "Move Ctrl ⇧ ⬆ Move element up on the same level Ctrl ⇧ ⬇ Move element down on t…" at bounding box center [216, 350] width 159 height 23
click at [312, 373] on icon at bounding box center [309, 373] width 8 height 23
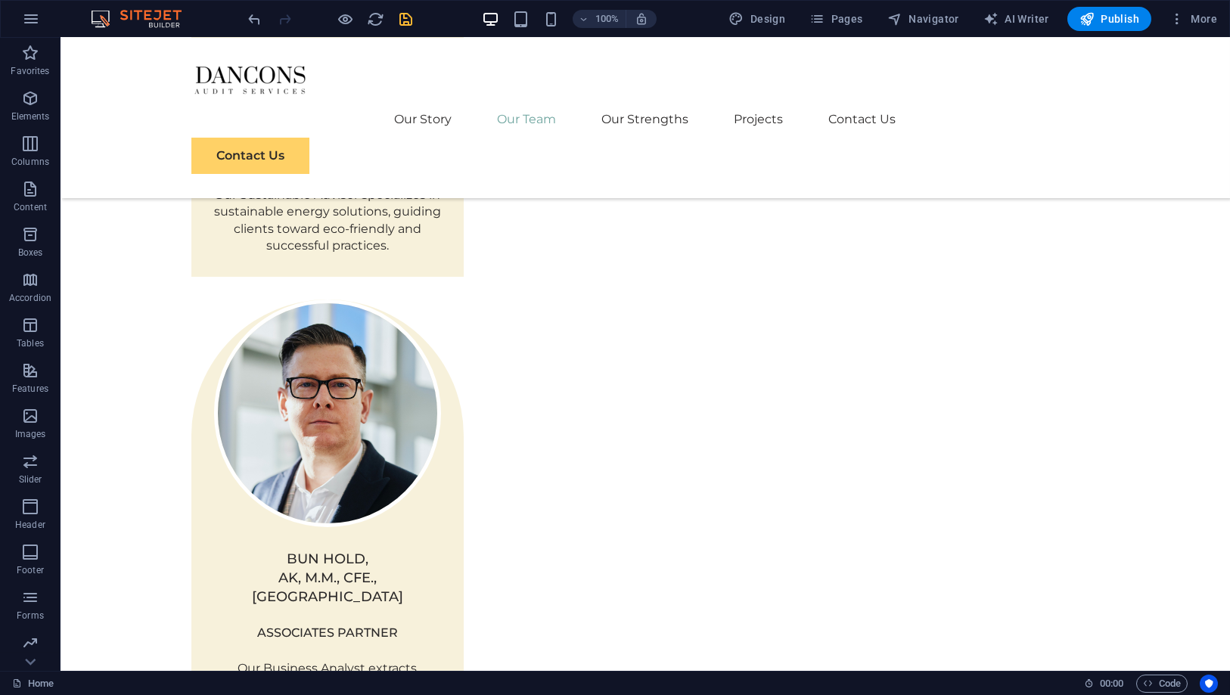
scroll to position [1960, 0]
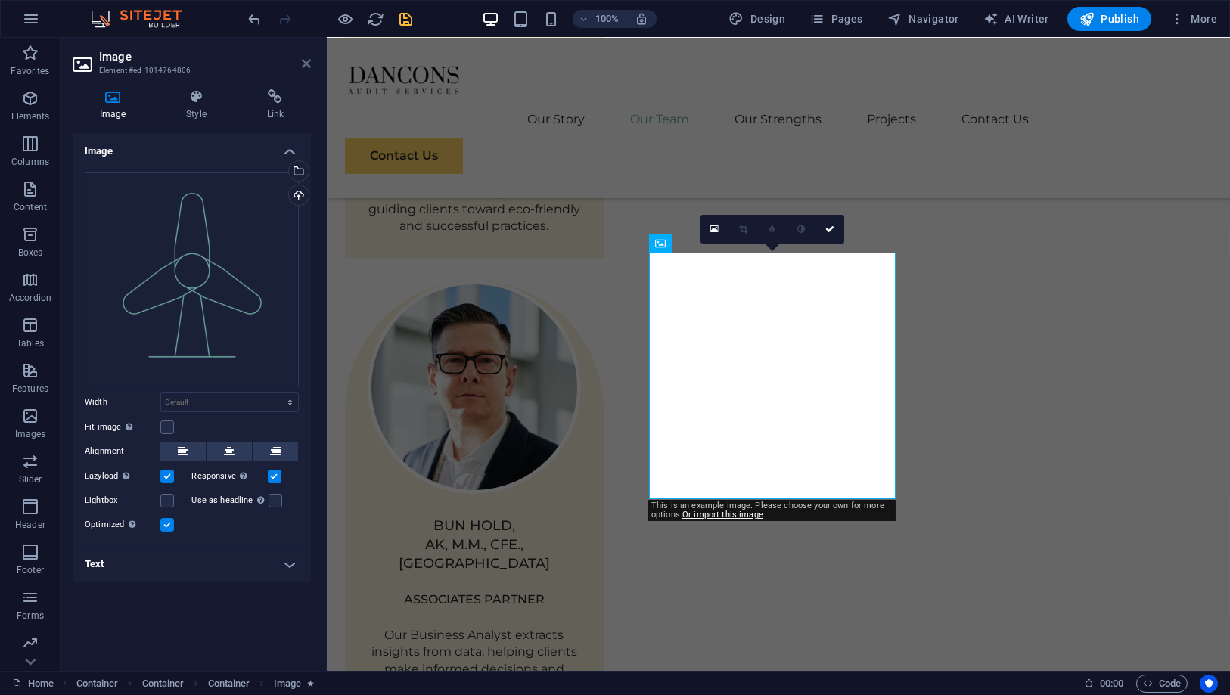
click at [304, 68] on icon at bounding box center [306, 63] width 9 height 12
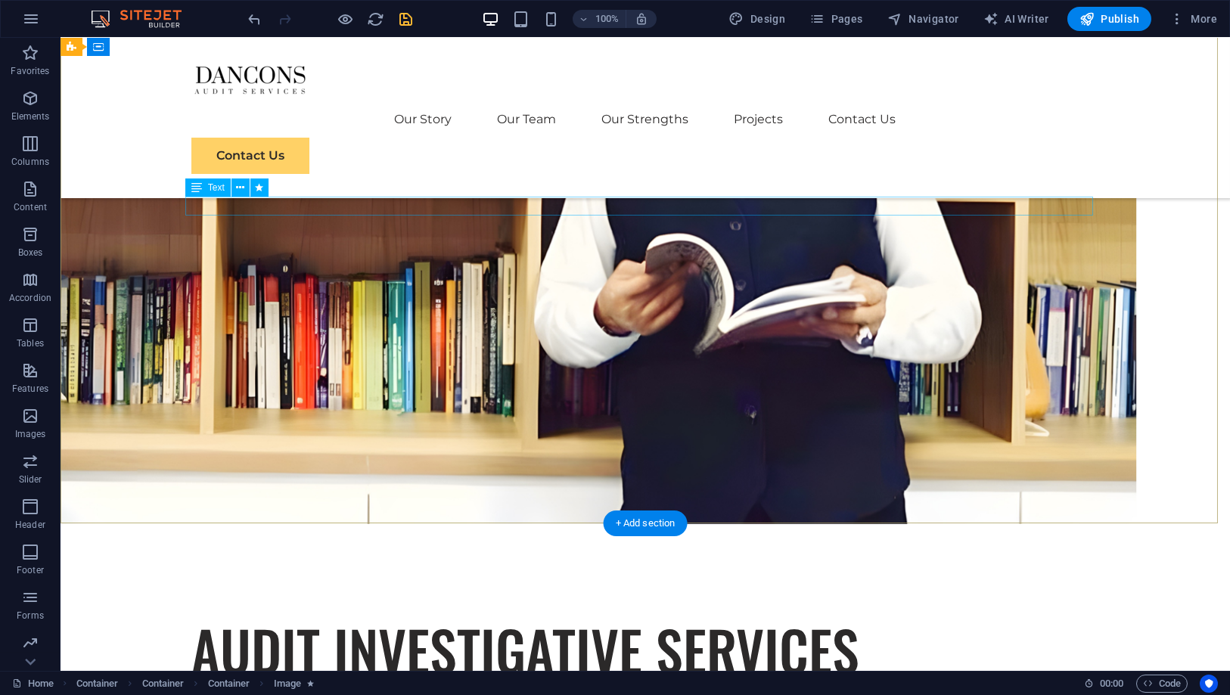
scroll to position [0, 0]
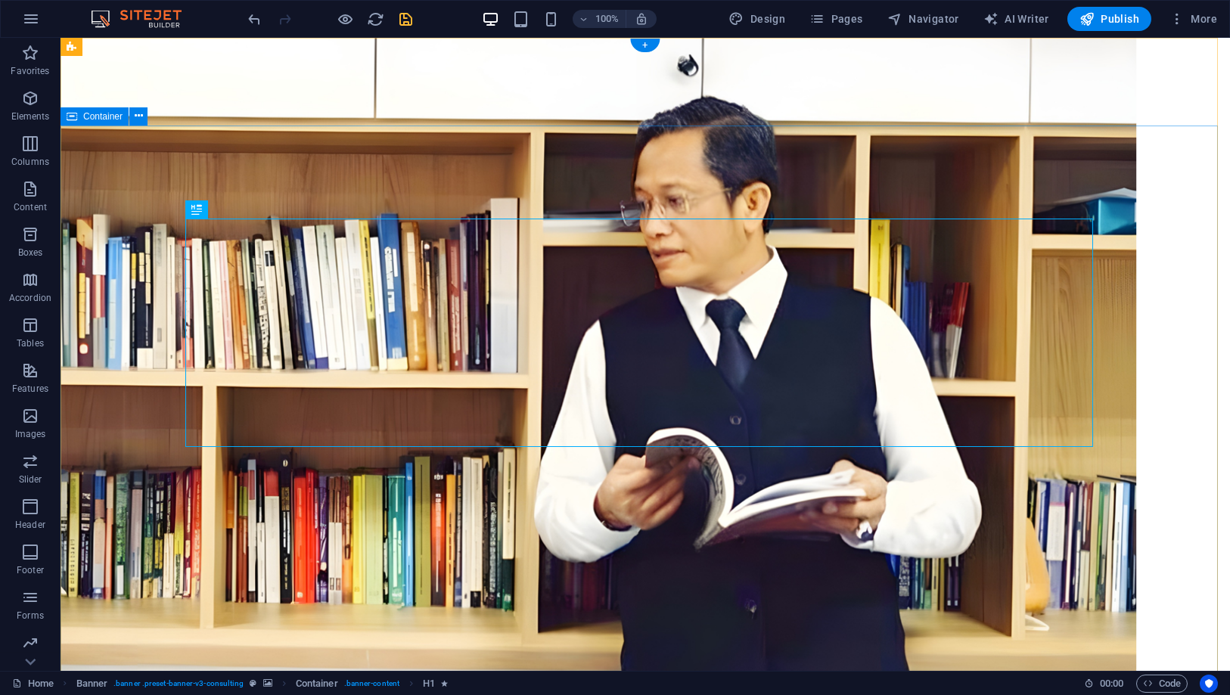
click at [236, 209] on icon at bounding box center [235, 209] width 8 height 16
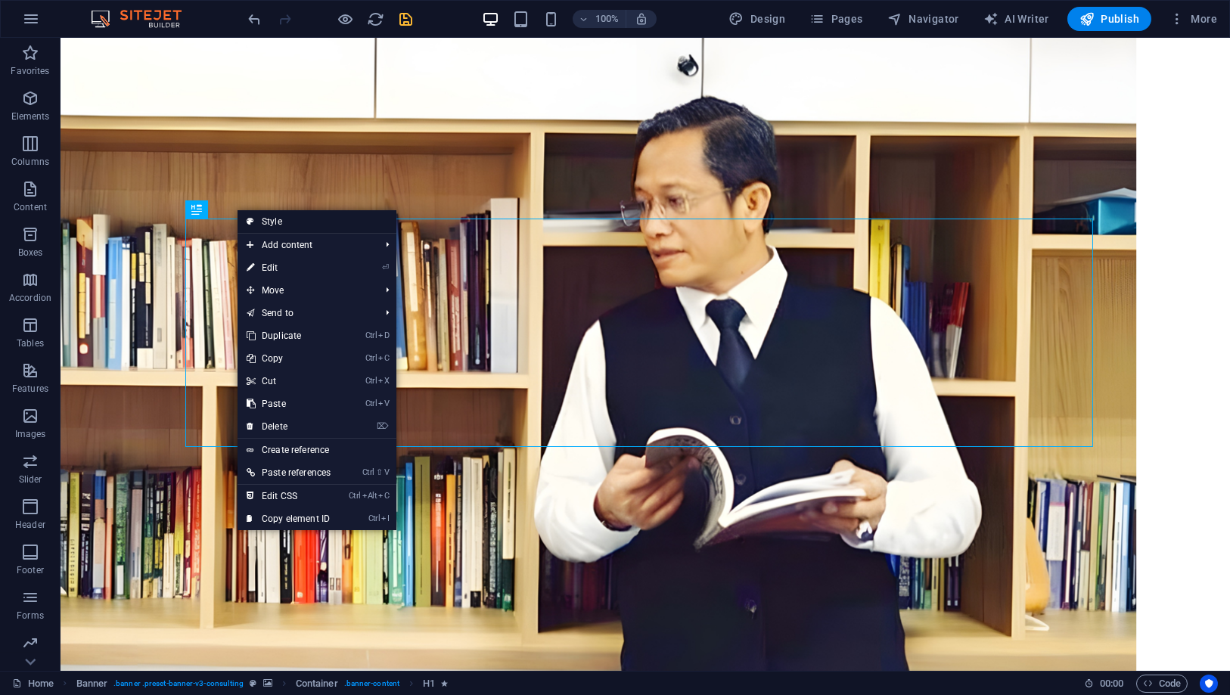
click at [271, 221] on link "Style" at bounding box center [317, 221] width 159 height 23
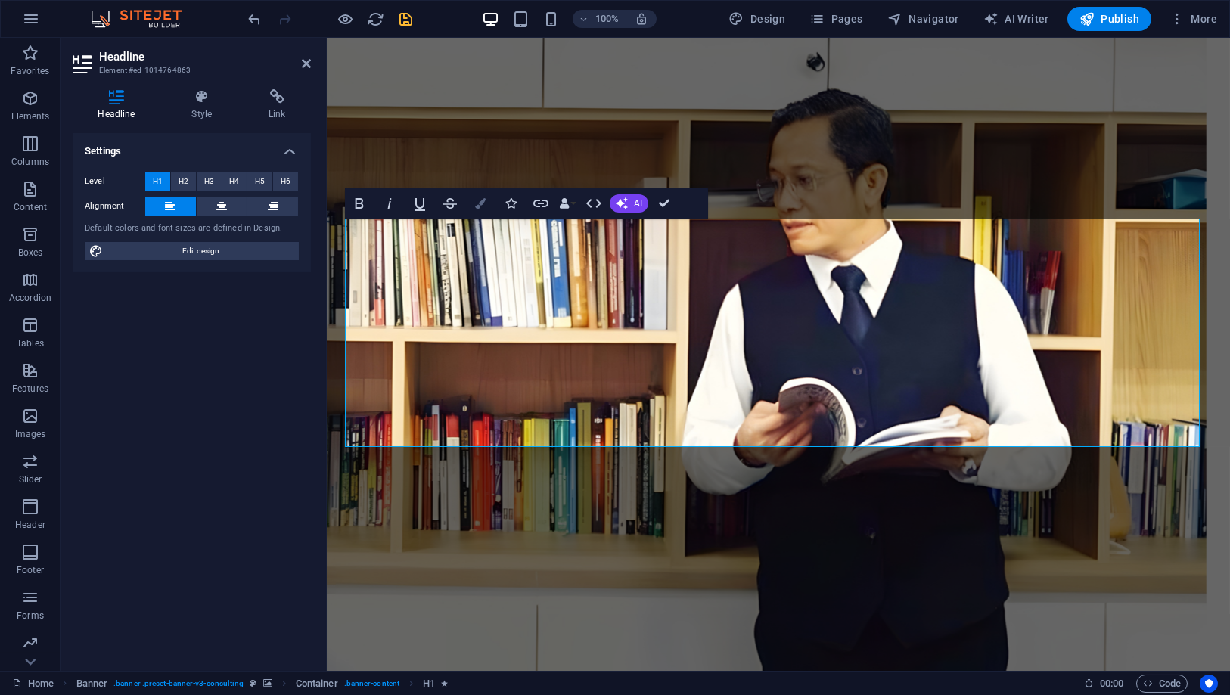
click at [477, 207] on icon "button" at bounding box center [480, 203] width 11 height 11
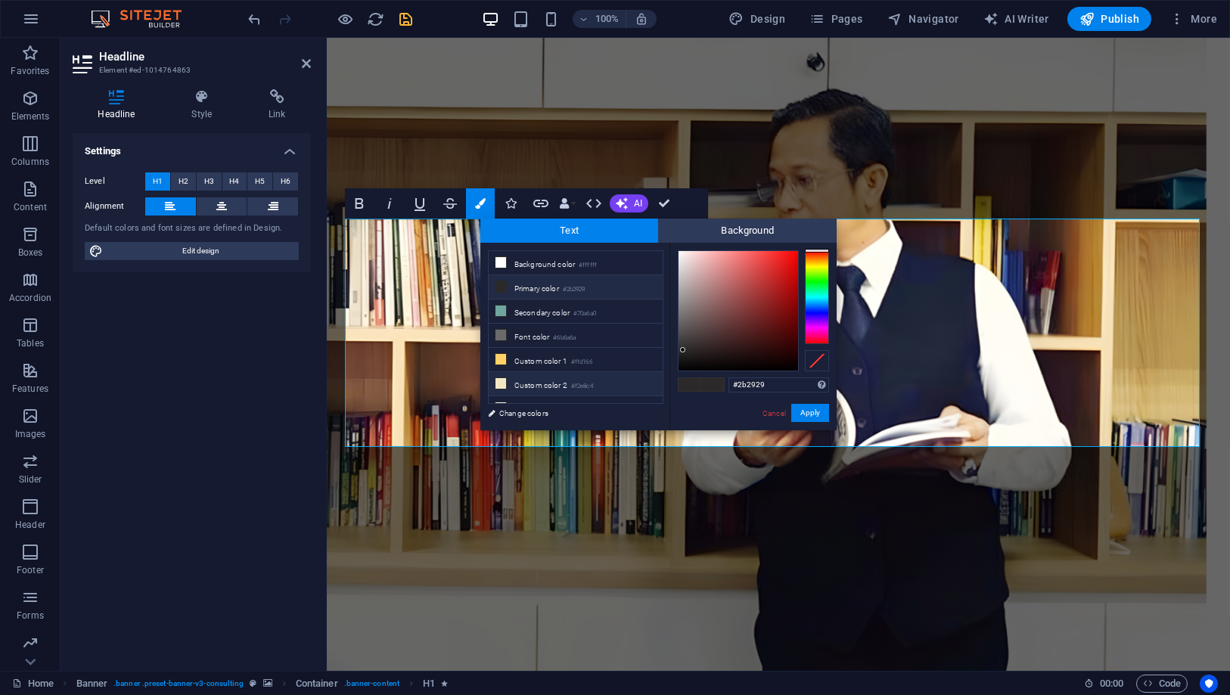
click at [554, 377] on li "Custom color 2 #f2e8c4" at bounding box center [576, 384] width 174 height 24
type input "#f2e8c4"
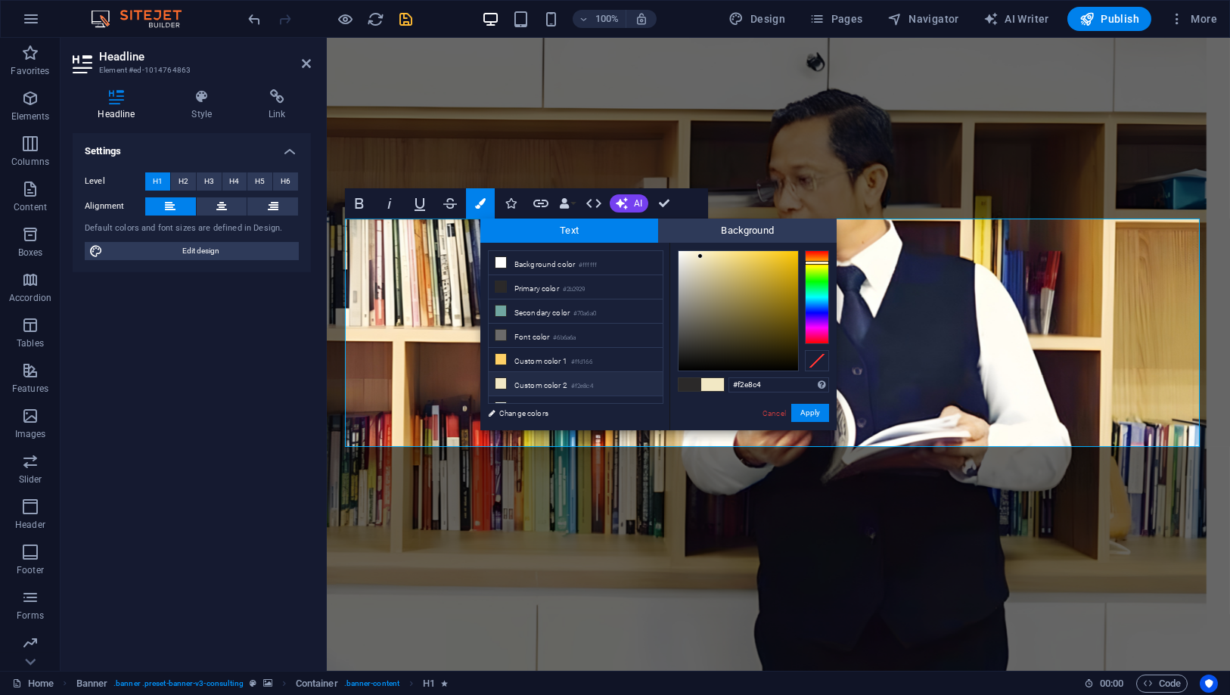
click at [791, 409] on div "Cancel Apply" at bounding box center [795, 413] width 68 height 19
click at [801, 412] on button "Apply" at bounding box center [810, 413] width 38 height 18
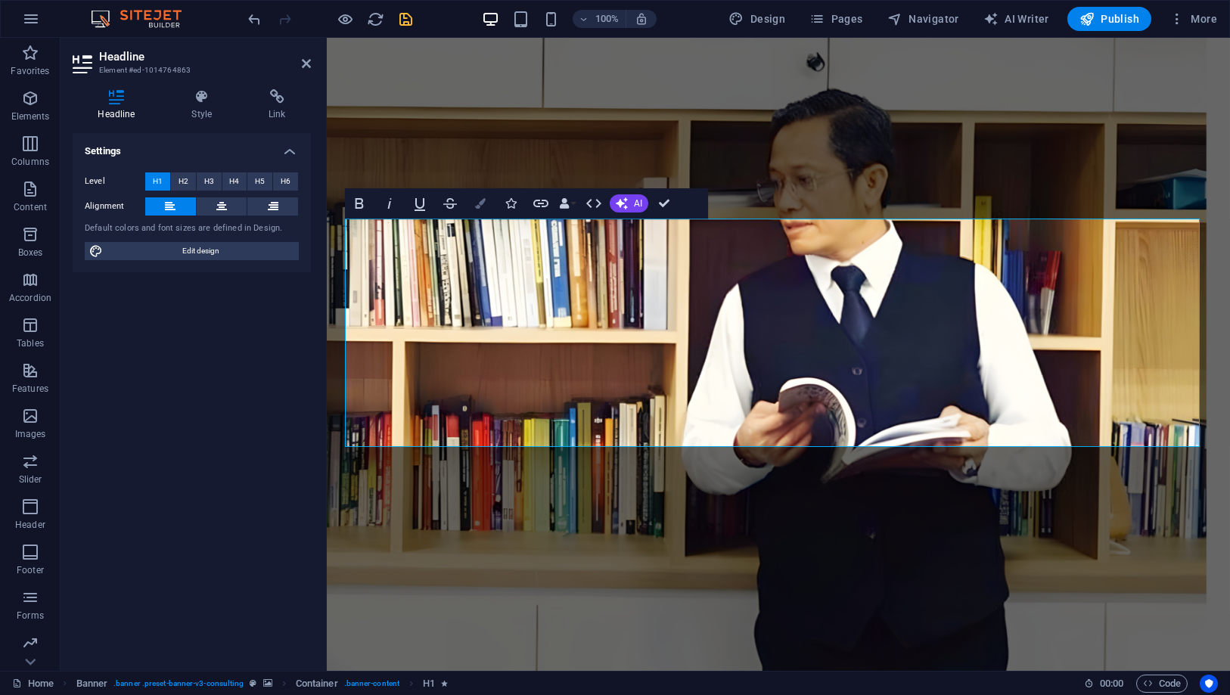
click at [470, 210] on button "Colors" at bounding box center [480, 203] width 29 height 30
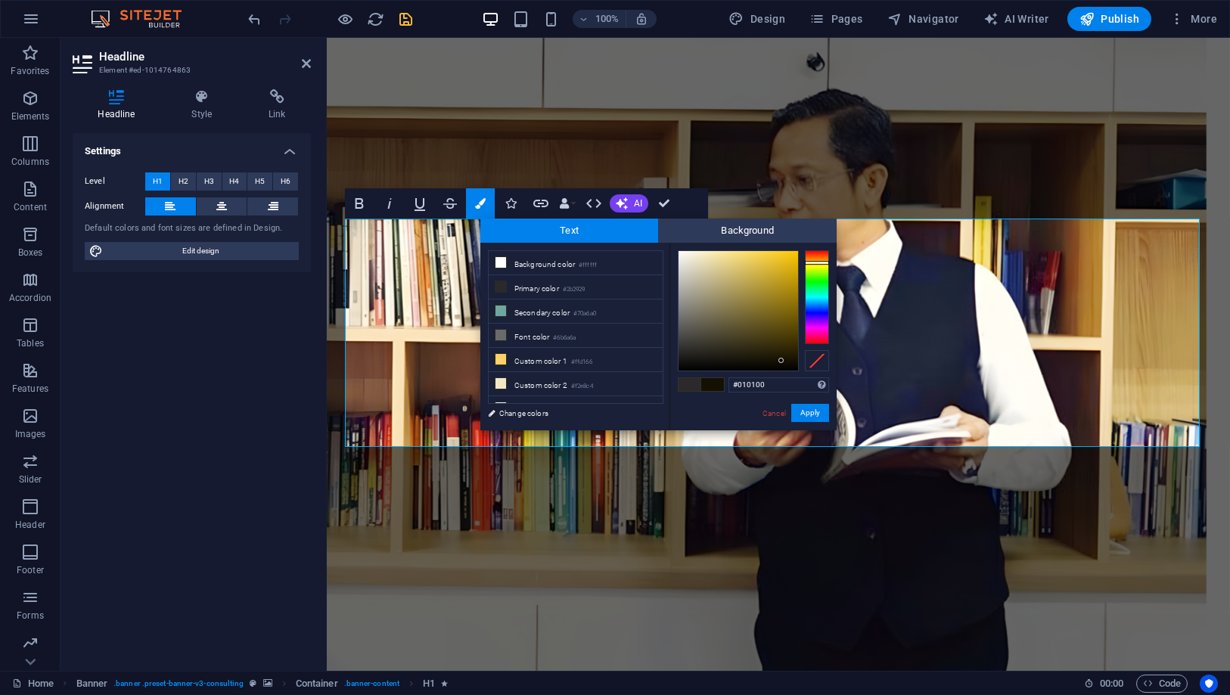
type input "#000000"
drag, startPoint x: 776, startPoint y: 348, endPoint x: 809, endPoint y: 376, distance: 43.5
click at [809, 376] on div "#000000 Supported formats #0852ed rgb(8, 82, 237) rgba(8, 82, 237, 90%) hsv(221…" at bounding box center [752, 446] width 167 height 407
click at [821, 415] on button "Apply" at bounding box center [810, 413] width 38 height 18
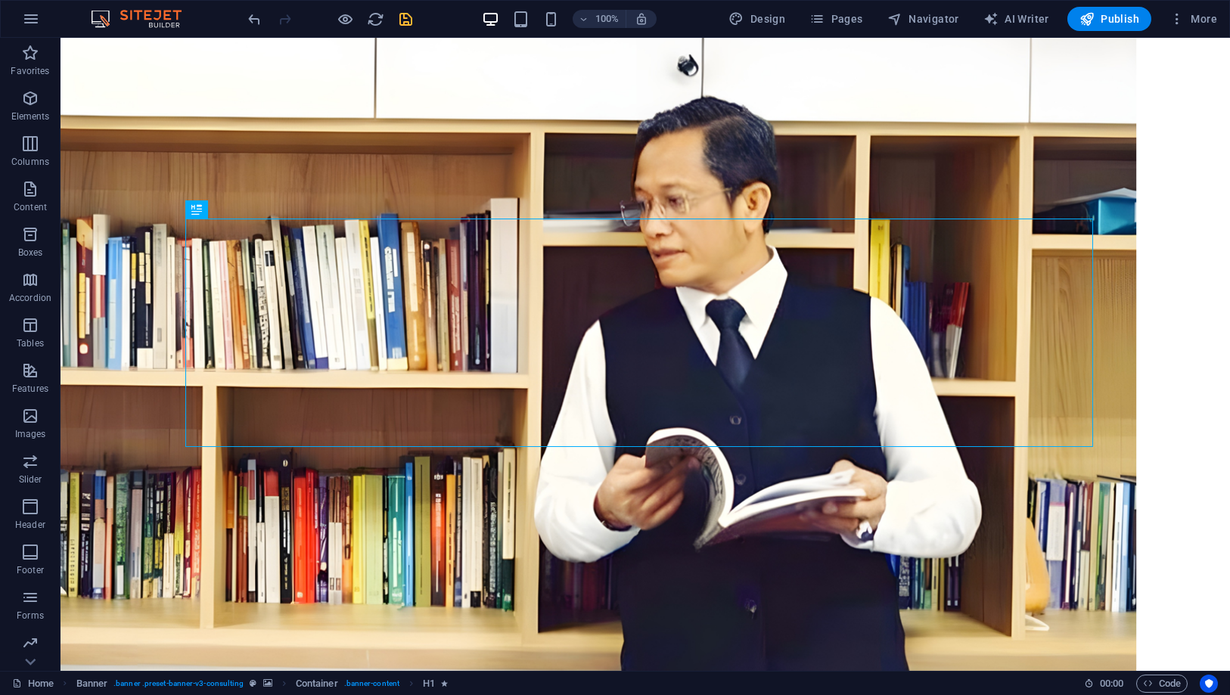
click at [462, 319] on div "Drag here to replace the existing content. Press “Ctrl” if you want to create a…" at bounding box center [645, 354] width 1169 height 633
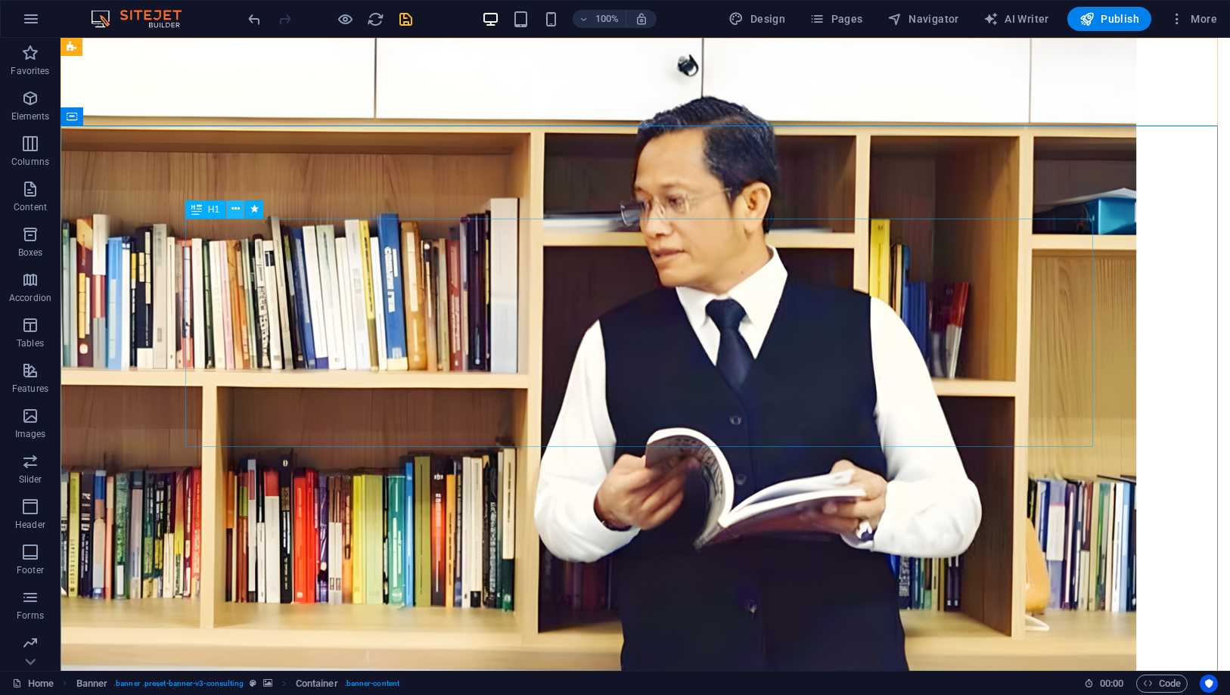
click at [231, 211] on icon at bounding box center [235, 209] width 8 height 16
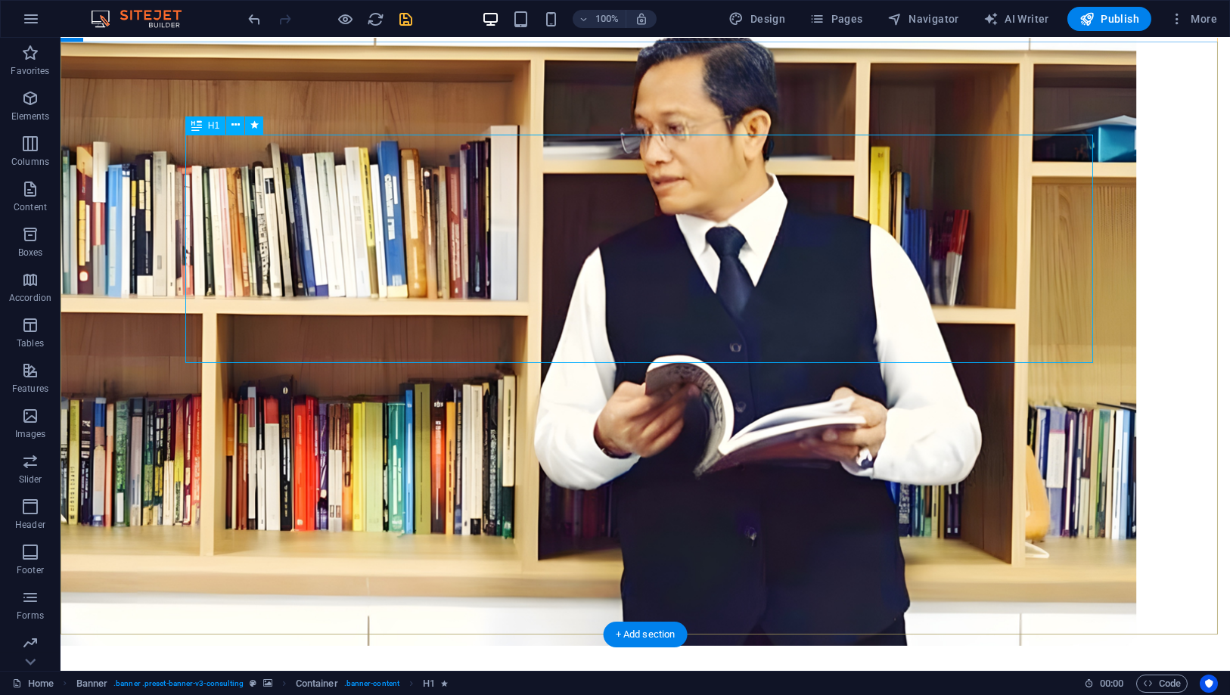
scroll to position [84, 0]
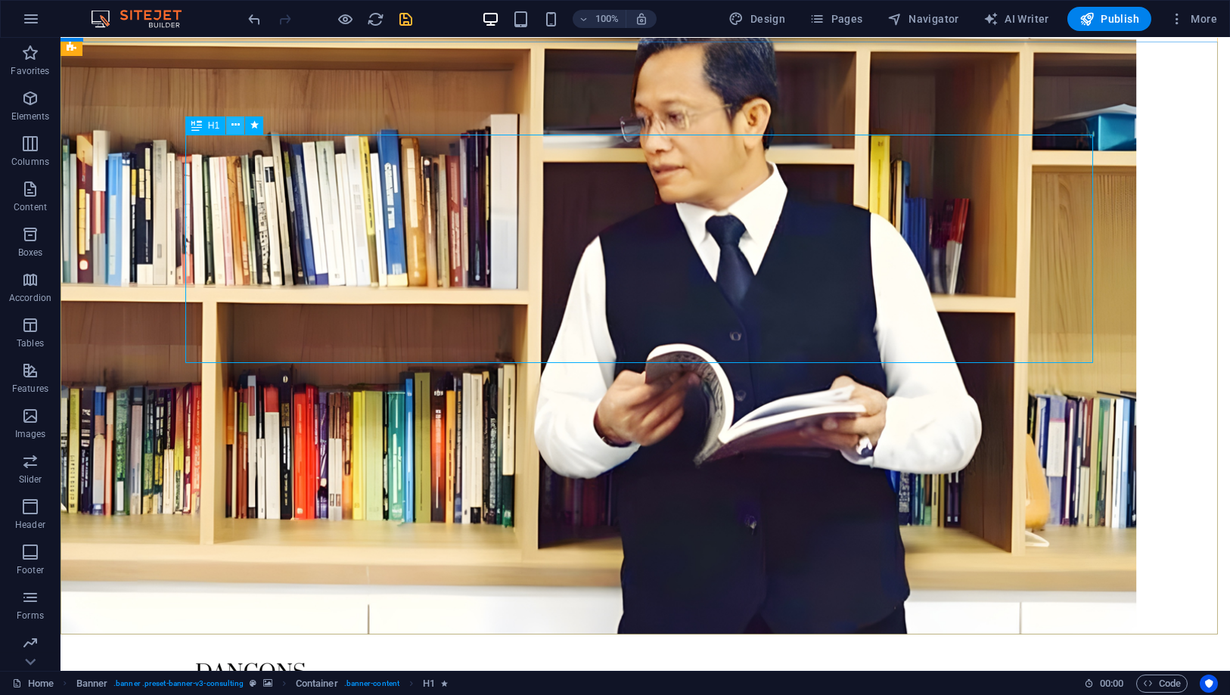
click at [238, 124] on icon at bounding box center [235, 125] width 8 height 16
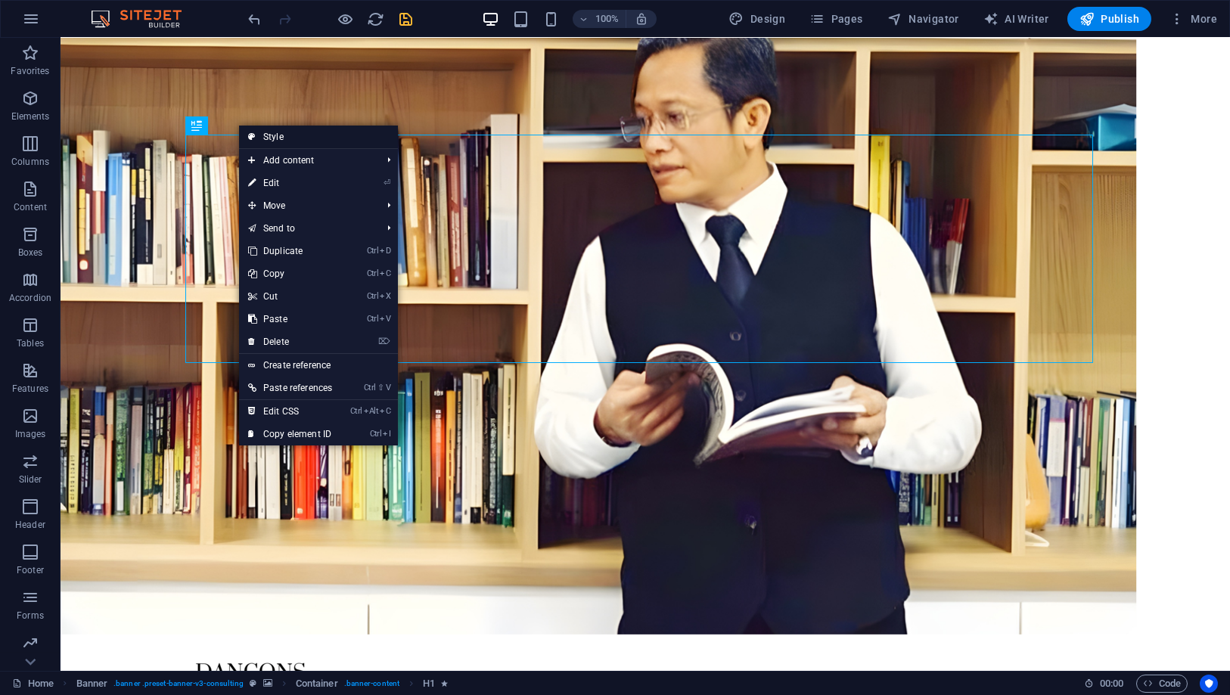
click at [291, 139] on link "Style" at bounding box center [318, 137] width 159 height 23
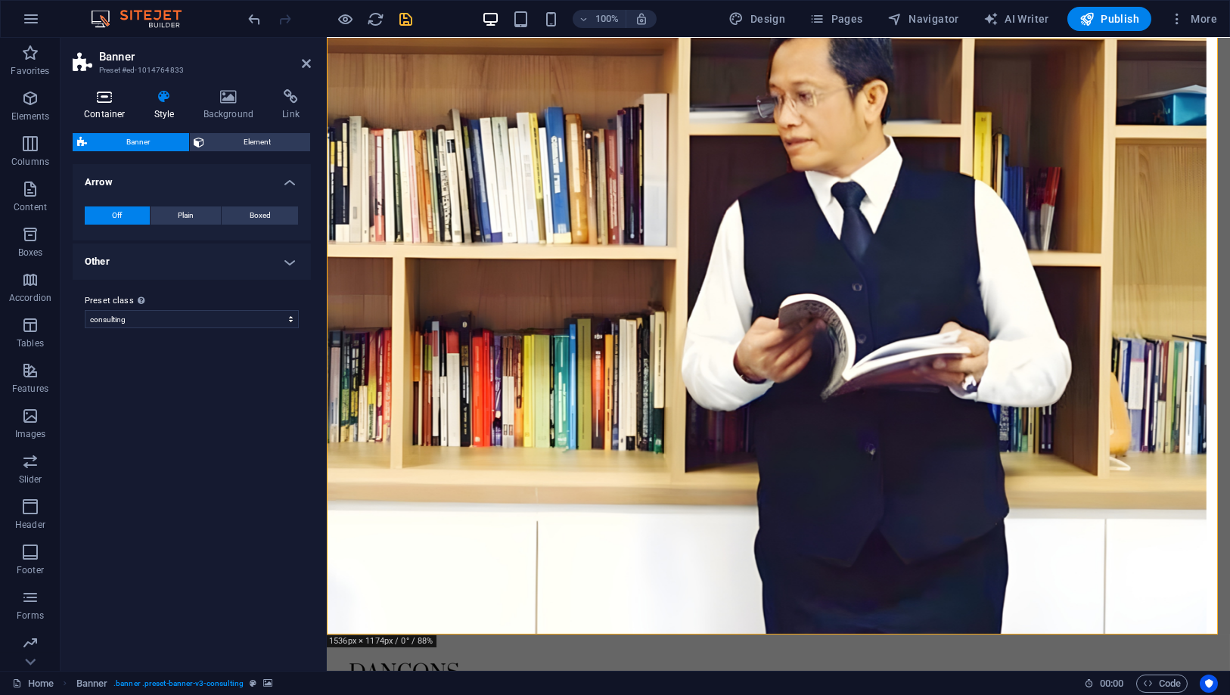
click at [105, 115] on h4 "Container" at bounding box center [108, 105] width 70 height 32
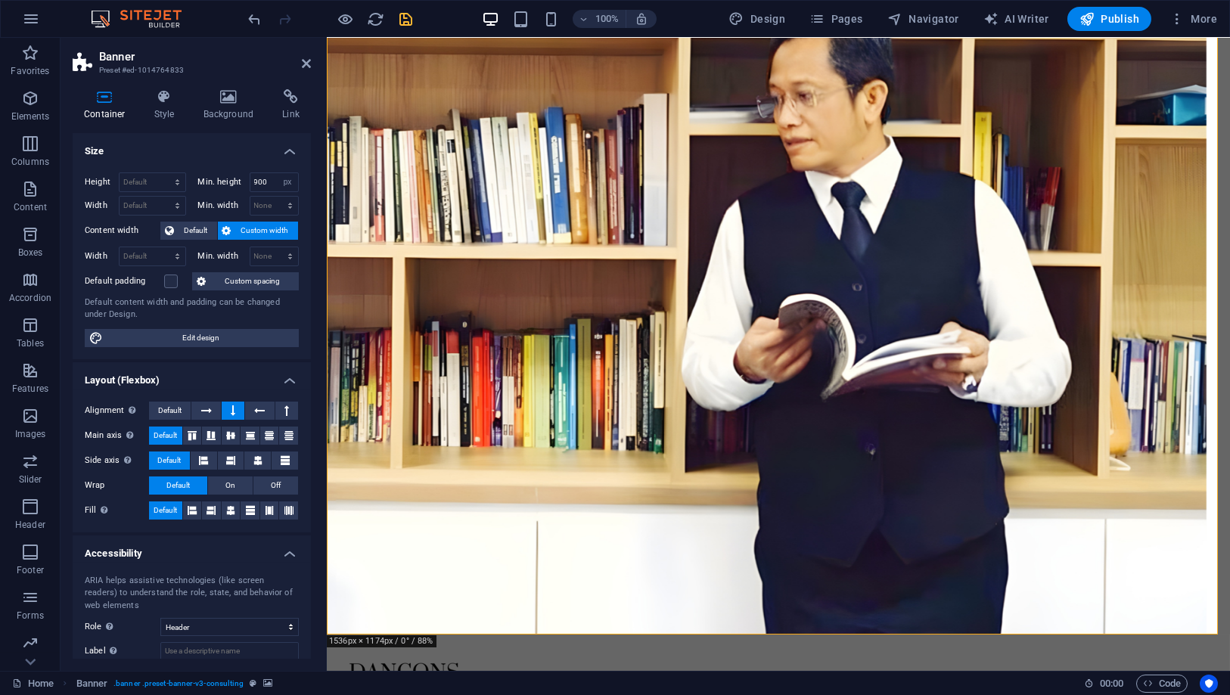
click at [266, 225] on span "Custom width" at bounding box center [265, 231] width 58 height 18
click at [271, 233] on span "Custom width" at bounding box center [265, 231] width 58 height 18
click at [227, 230] on icon at bounding box center [226, 231] width 9 height 18
click at [159, 207] on select "Default px rem % em vh vw" at bounding box center [153, 206] width 66 height 18
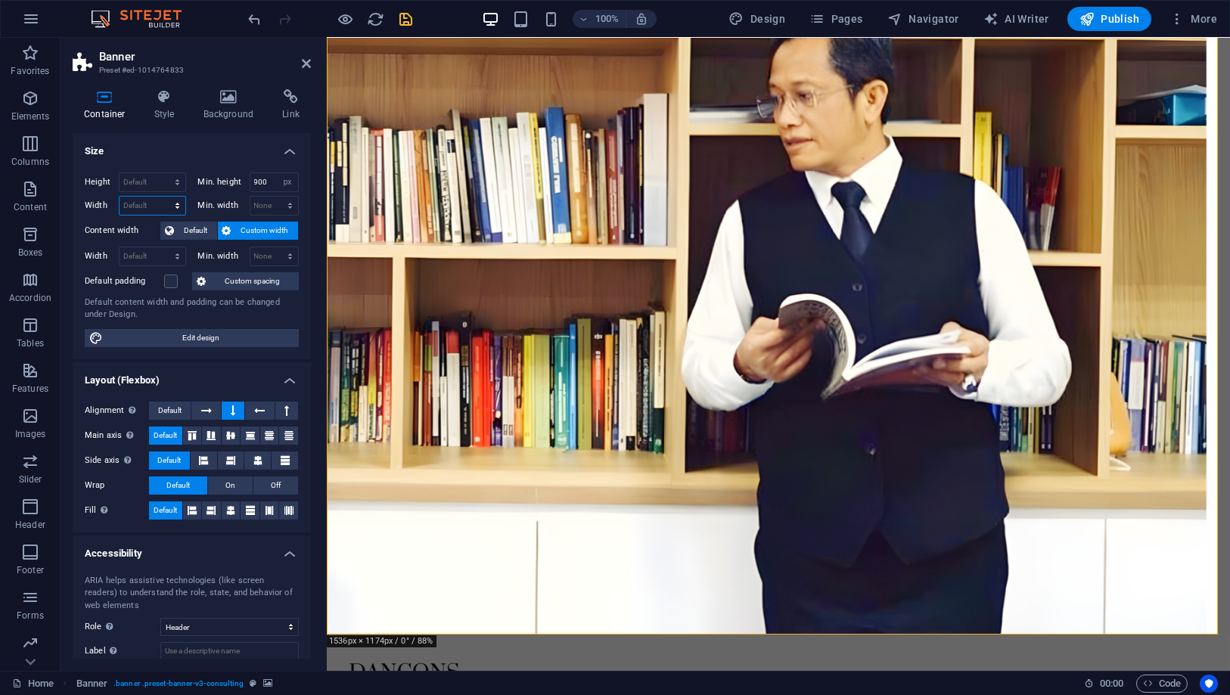
select select "%"
click at [163, 197] on select "Default px rem % em vh vw" at bounding box center [153, 206] width 66 height 18
click at [144, 205] on input "100" at bounding box center [153, 206] width 66 height 18
drag, startPoint x: 144, startPoint y: 205, endPoint x: 118, endPoint y: 206, distance: 26.5
click at [118, 206] on div "Width 100 Default px rem % em vh vw" at bounding box center [135, 206] width 101 height 20
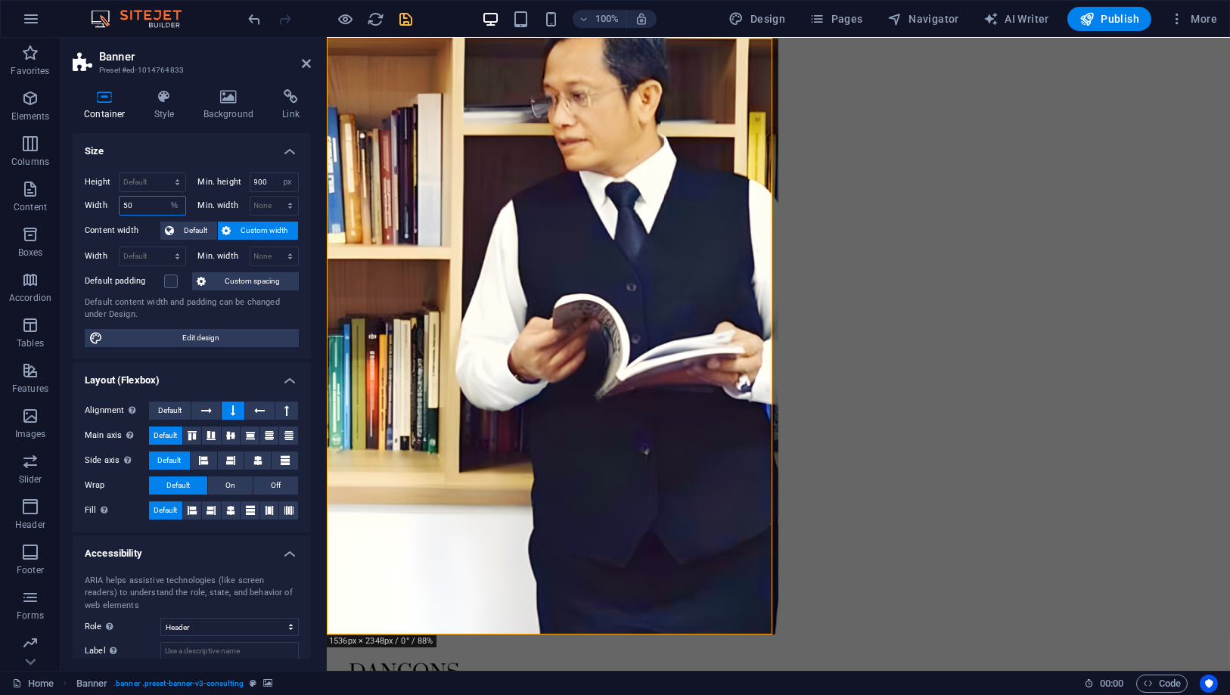
type input "100"
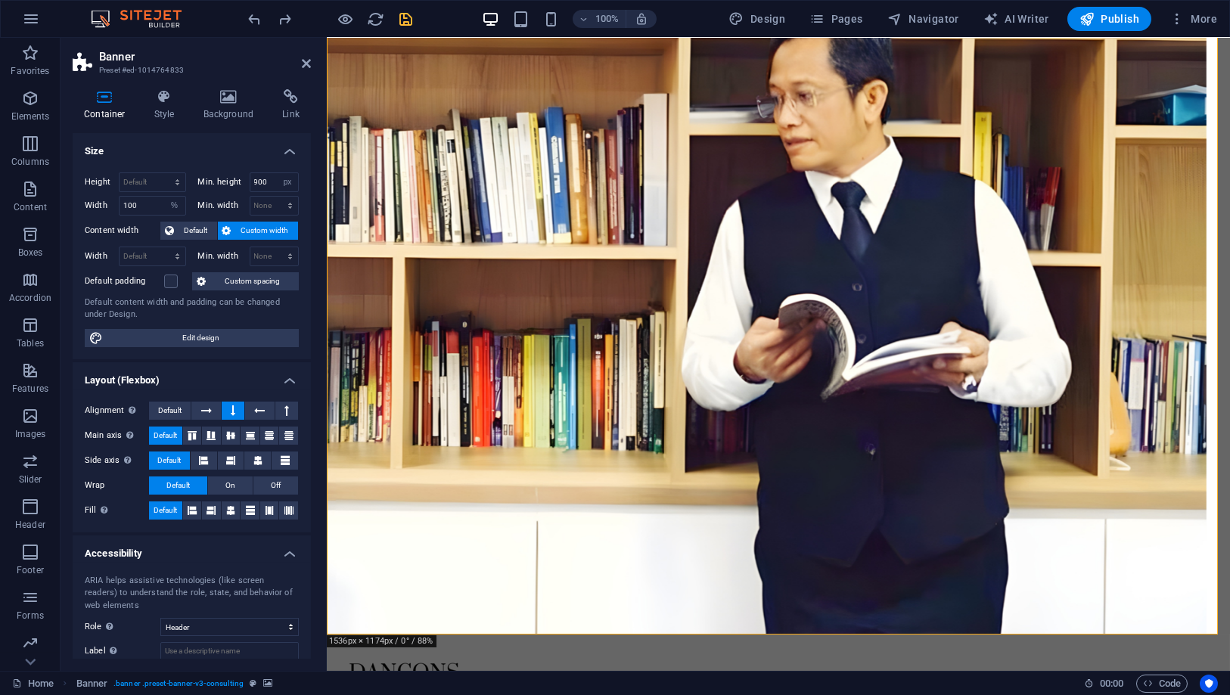
click at [169, 153] on h4 "Size" at bounding box center [192, 146] width 238 height 27
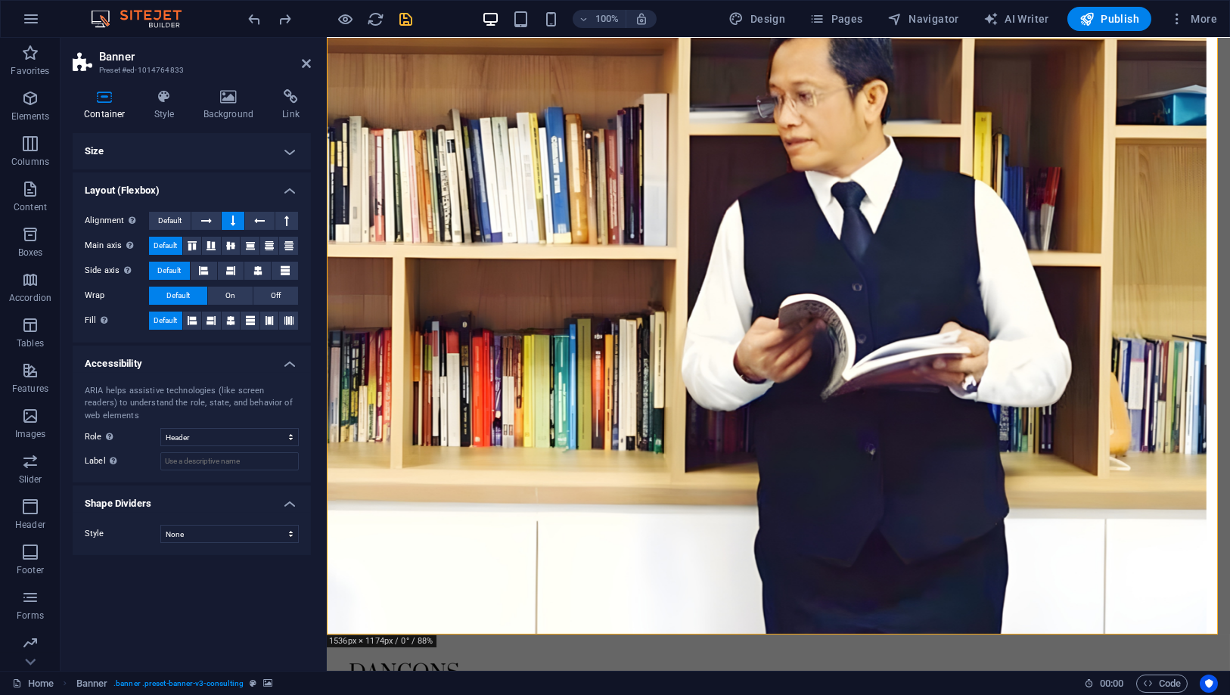
click at [111, 104] on icon at bounding box center [105, 96] width 64 height 15
click at [394, 124] on icon at bounding box center [395, 125] width 8 height 16
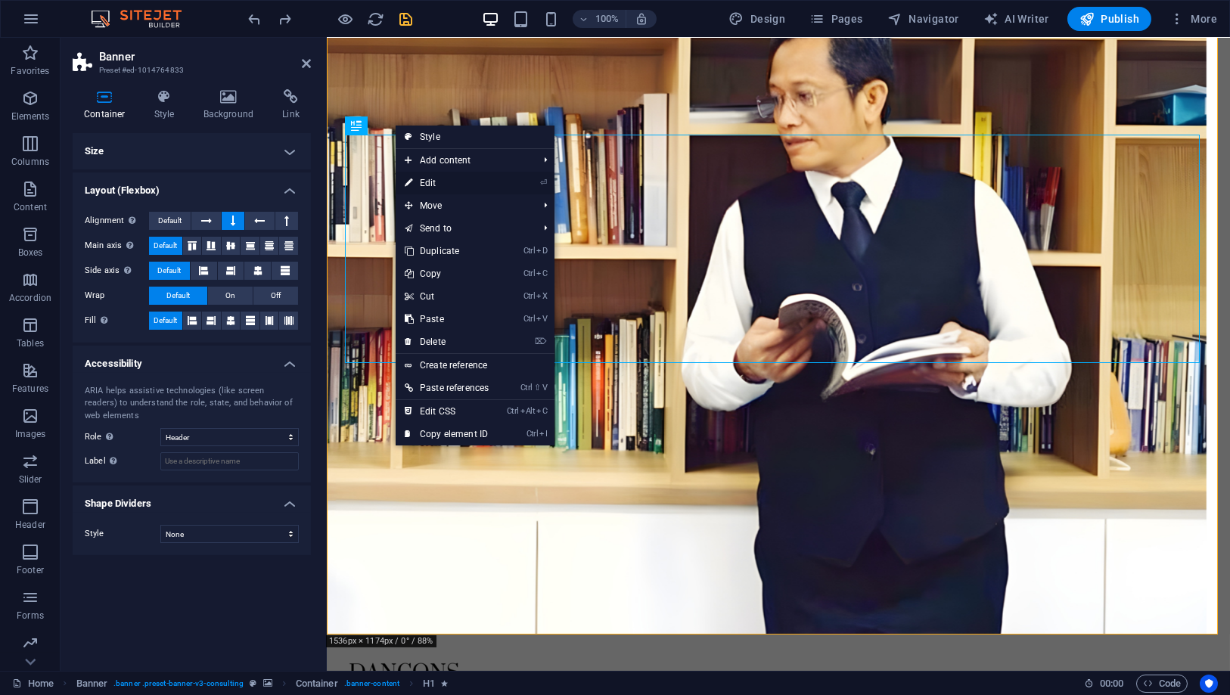
click at [439, 186] on link "⏎ Edit" at bounding box center [447, 183] width 102 height 23
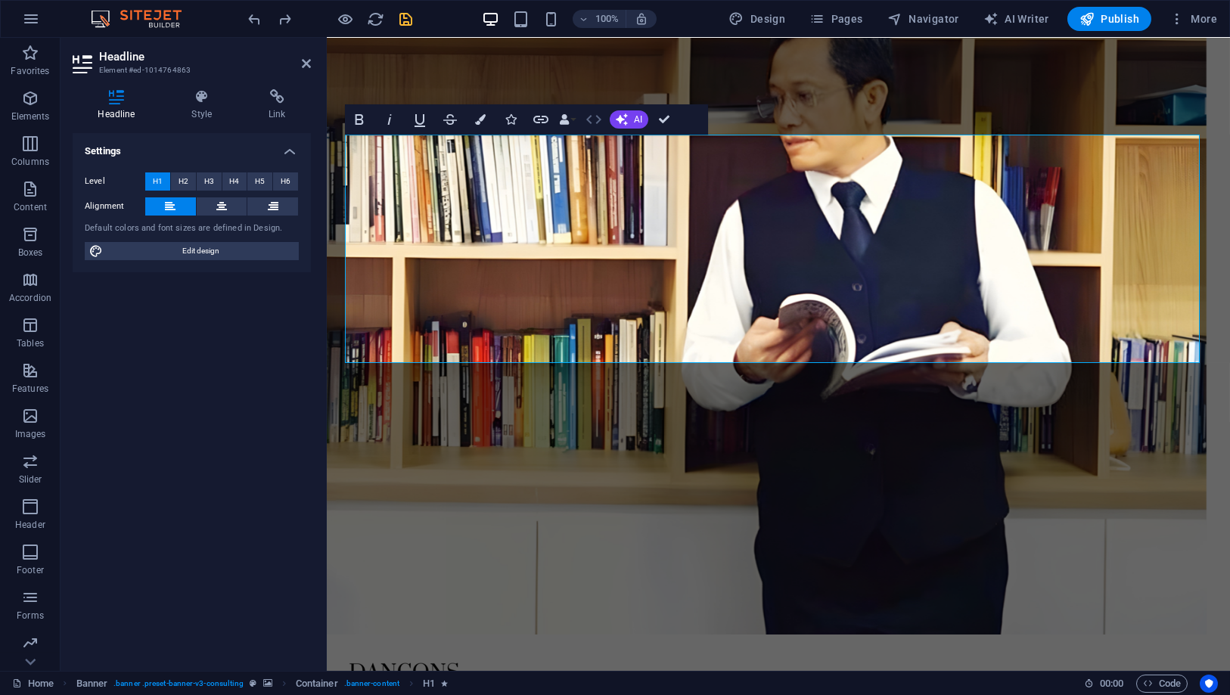
click at [588, 120] on icon "button" at bounding box center [593, 119] width 15 height 9
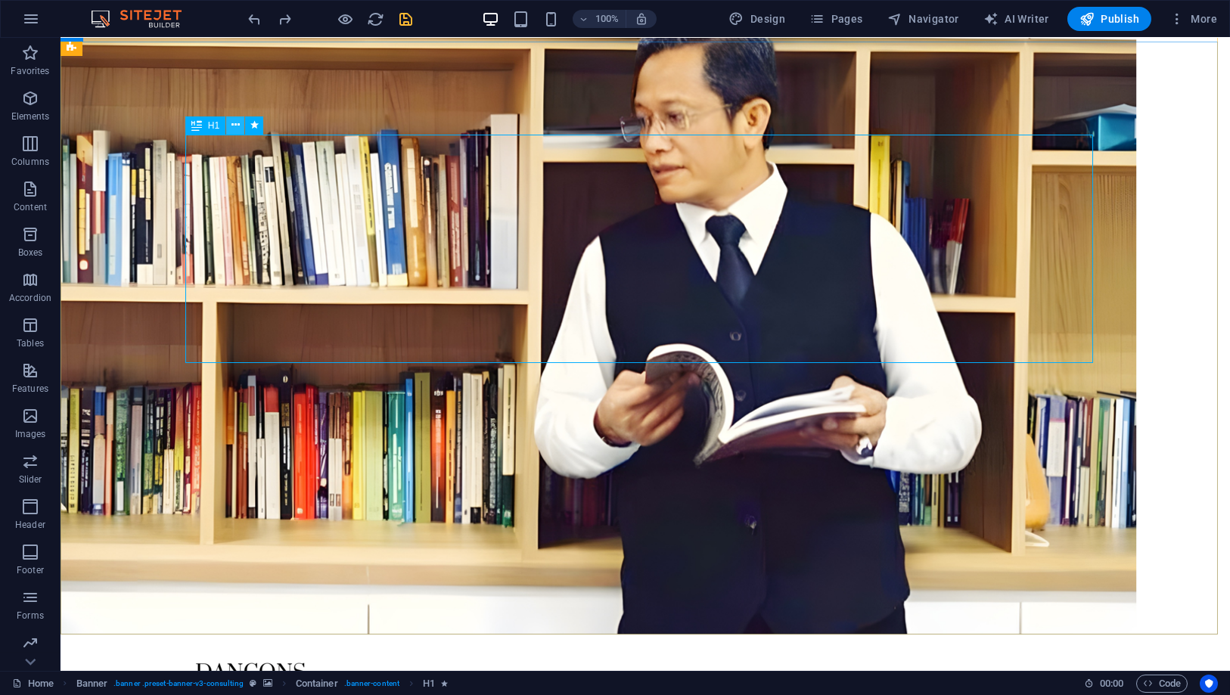
click at [235, 125] on icon at bounding box center [235, 125] width 8 height 16
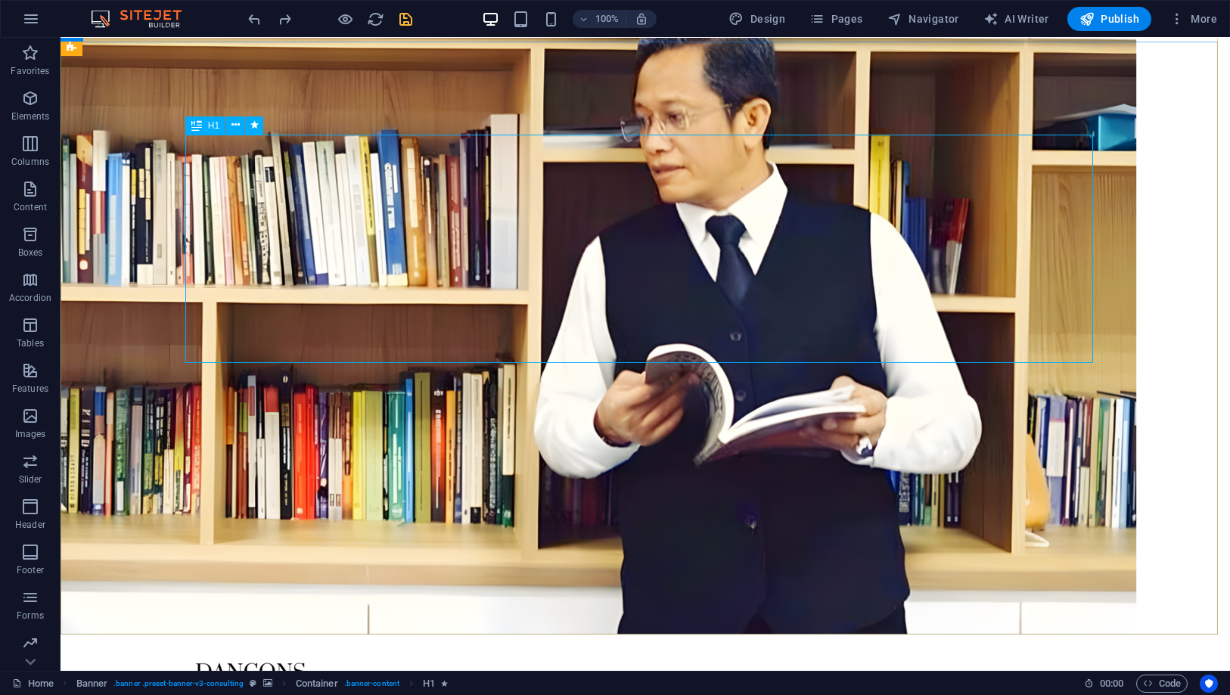
click at [207, 124] on div "H1" at bounding box center [205, 125] width 40 height 18
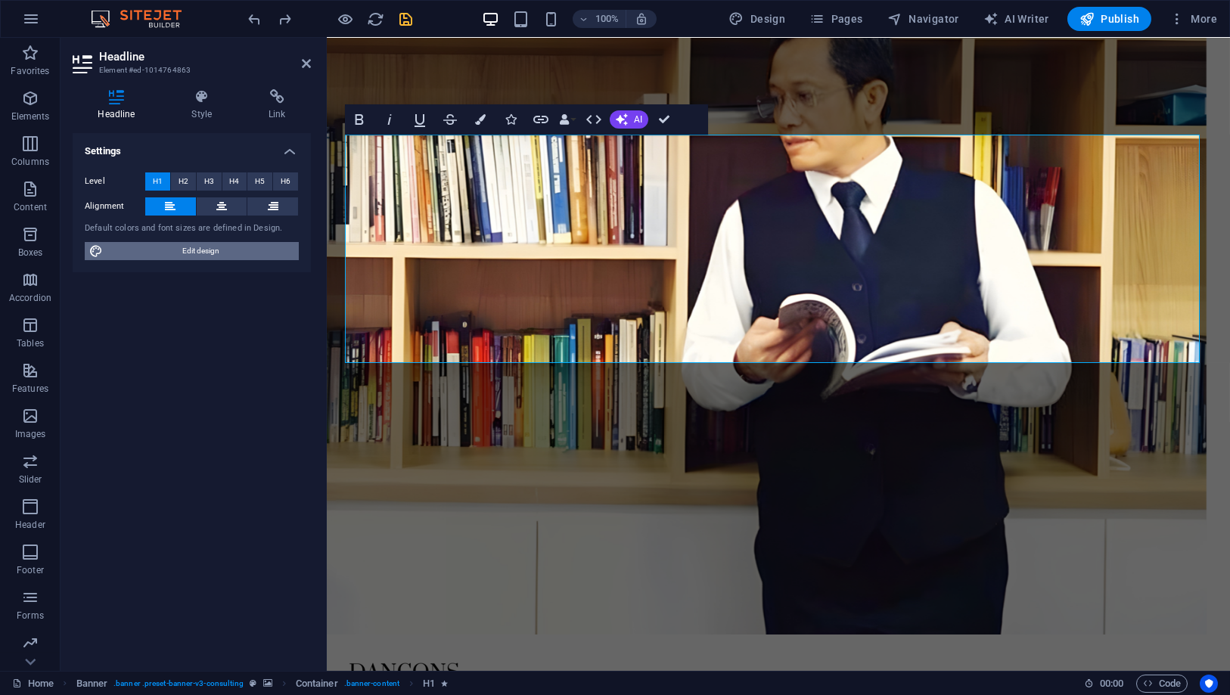
click at [185, 256] on span "Edit design" at bounding box center [200, 251] width 187 height 18
select select "px"
select select "400"
select select "px"
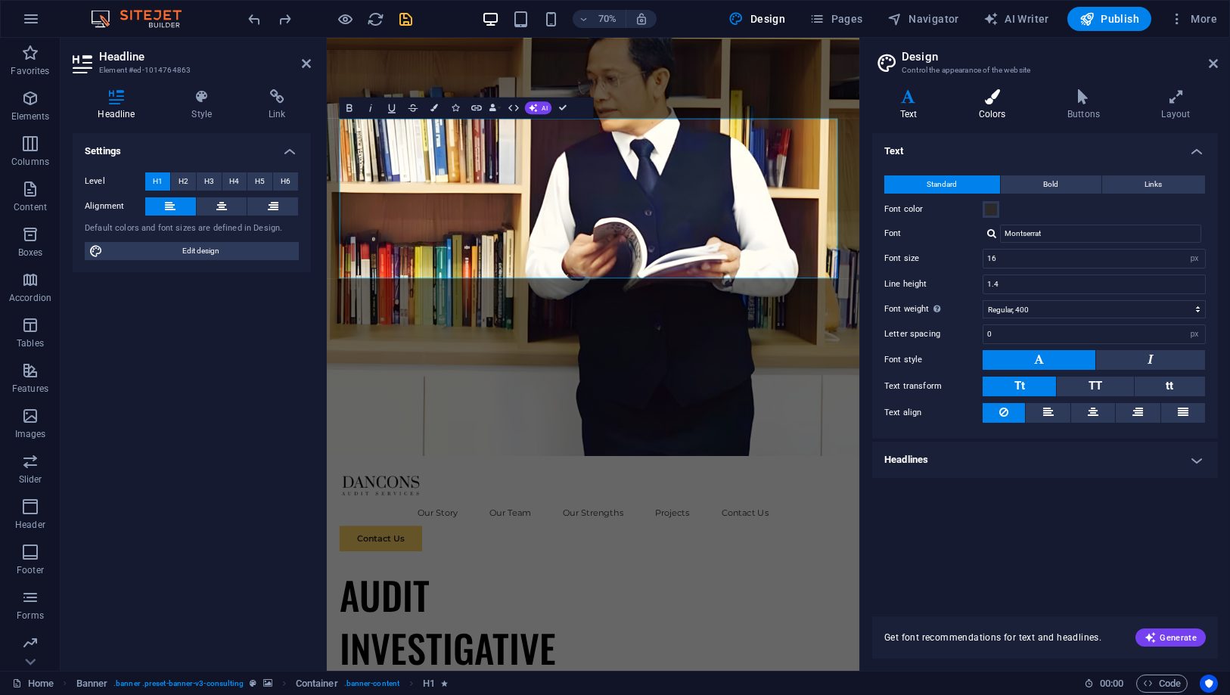
click at [983, 109] on h4 "Colors" at bounding box center [995, 105] width 89 height 32
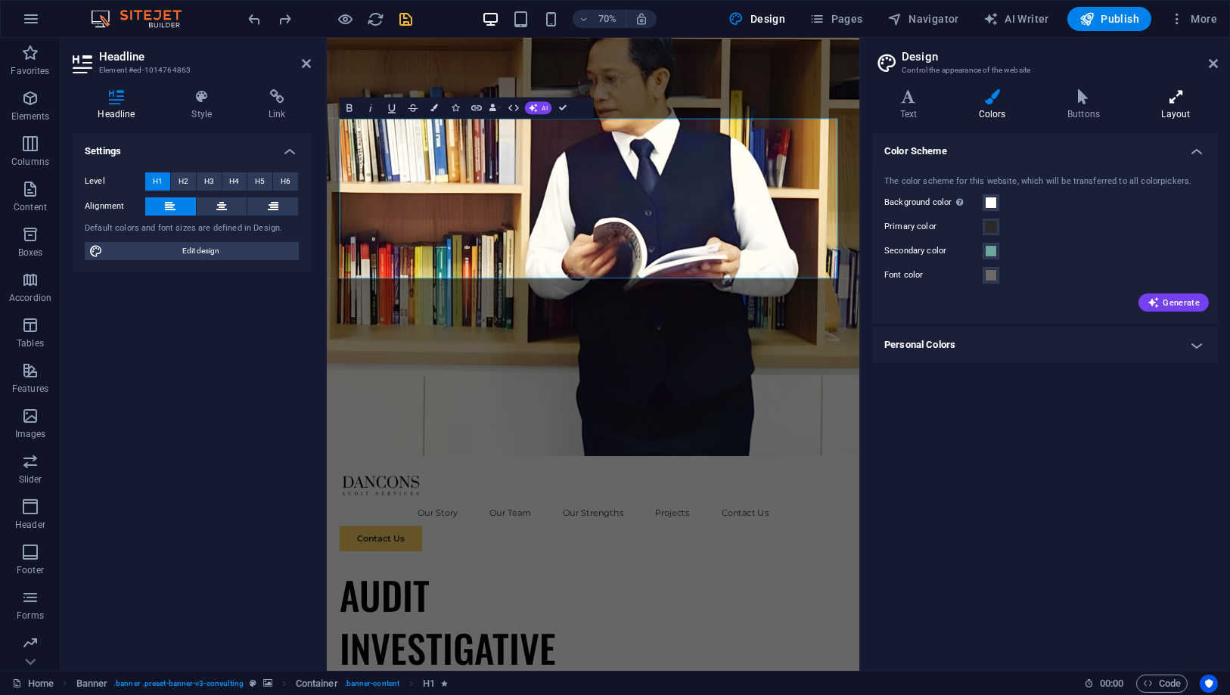
click at [1176, 100] on icon at bounding box center [1176, 96] width 84 height 15
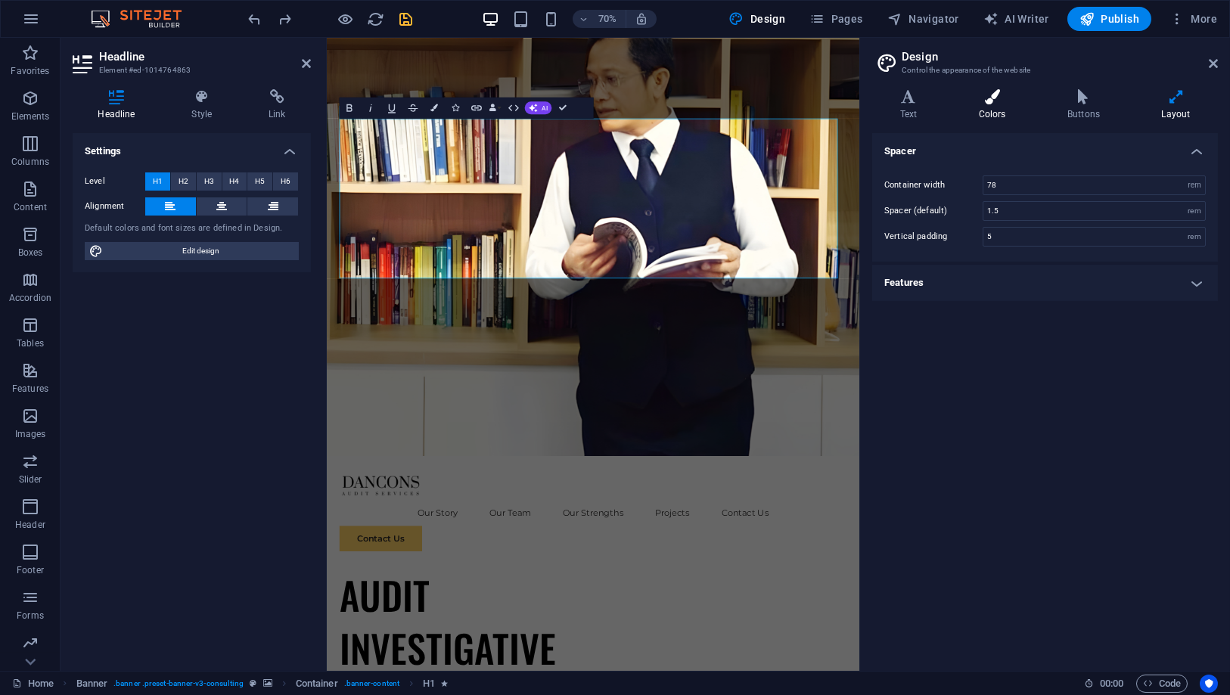
click at [1005, 93] on icon at bounding box center [992, 96] width 82 height 15
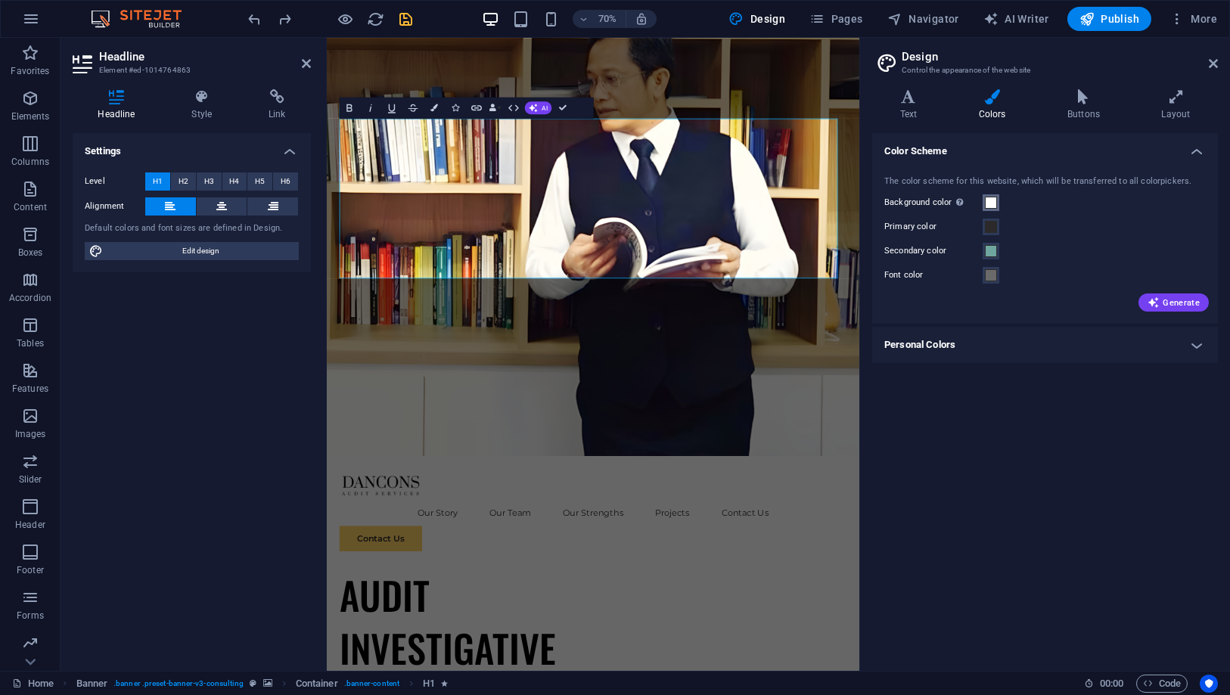
click at [988, 197] on span at bounding box center [991, 203] width 12 height 12
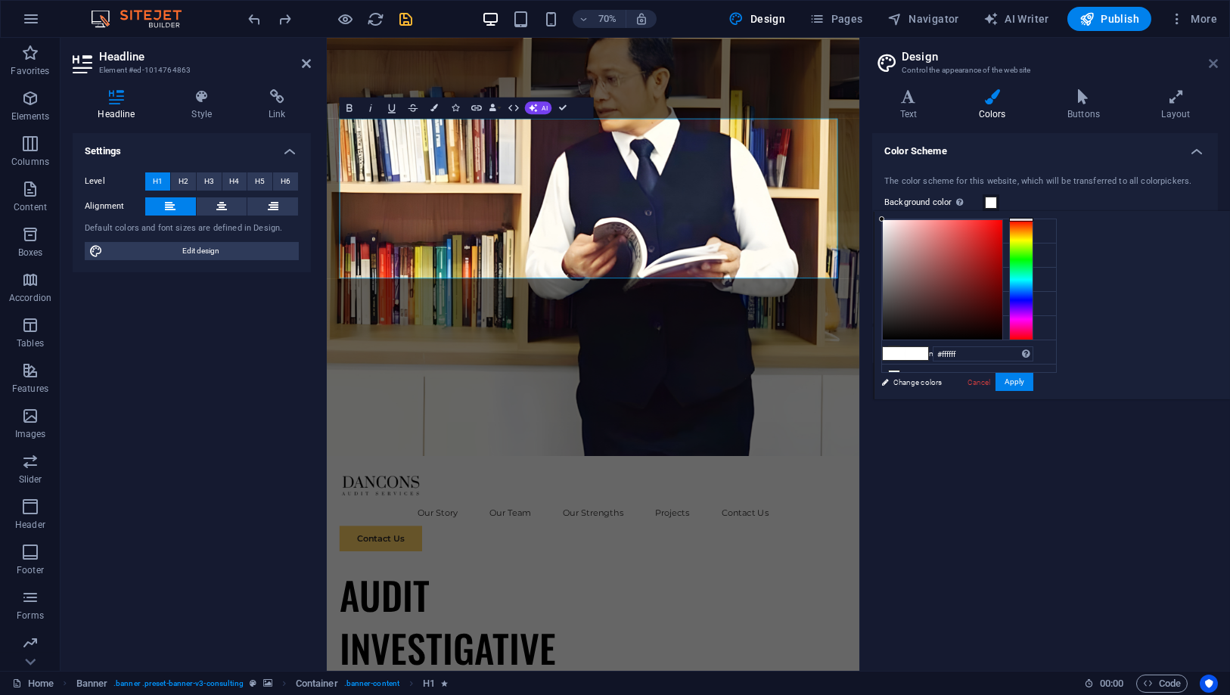
click at [1215, 63] on icon at bounding box center [1213, 63] width 9 height 12
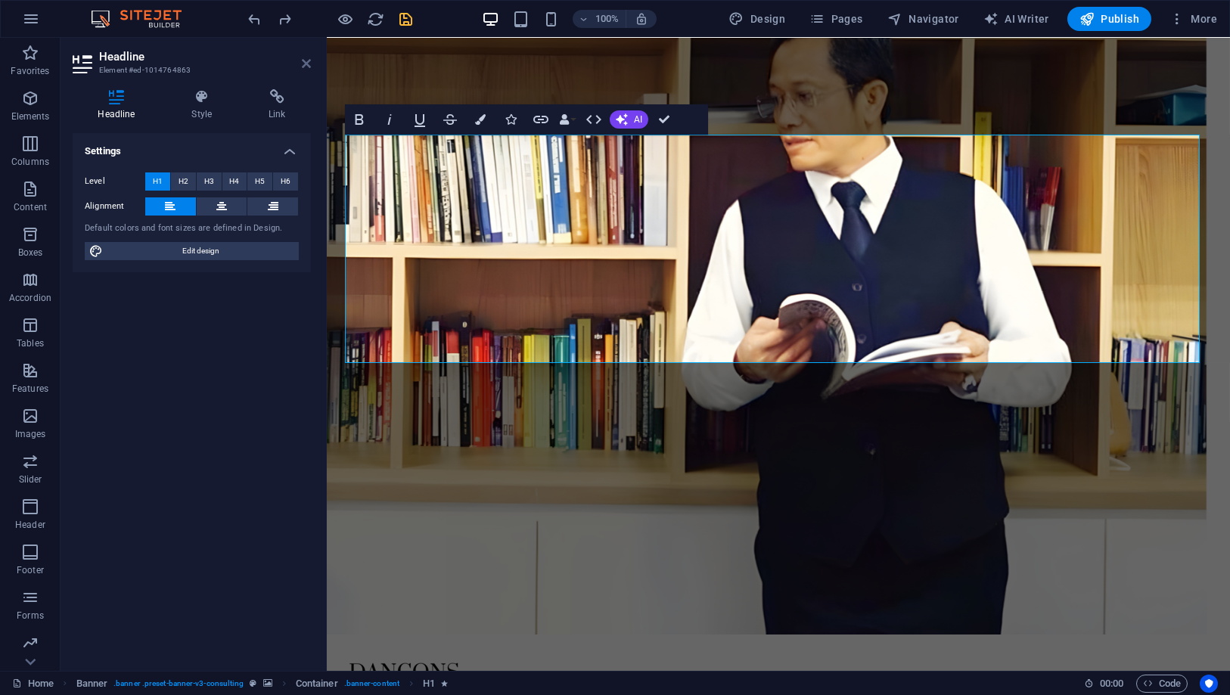
click at [305, 58] on icon at bounding box center [306, 63] width 9 height 12
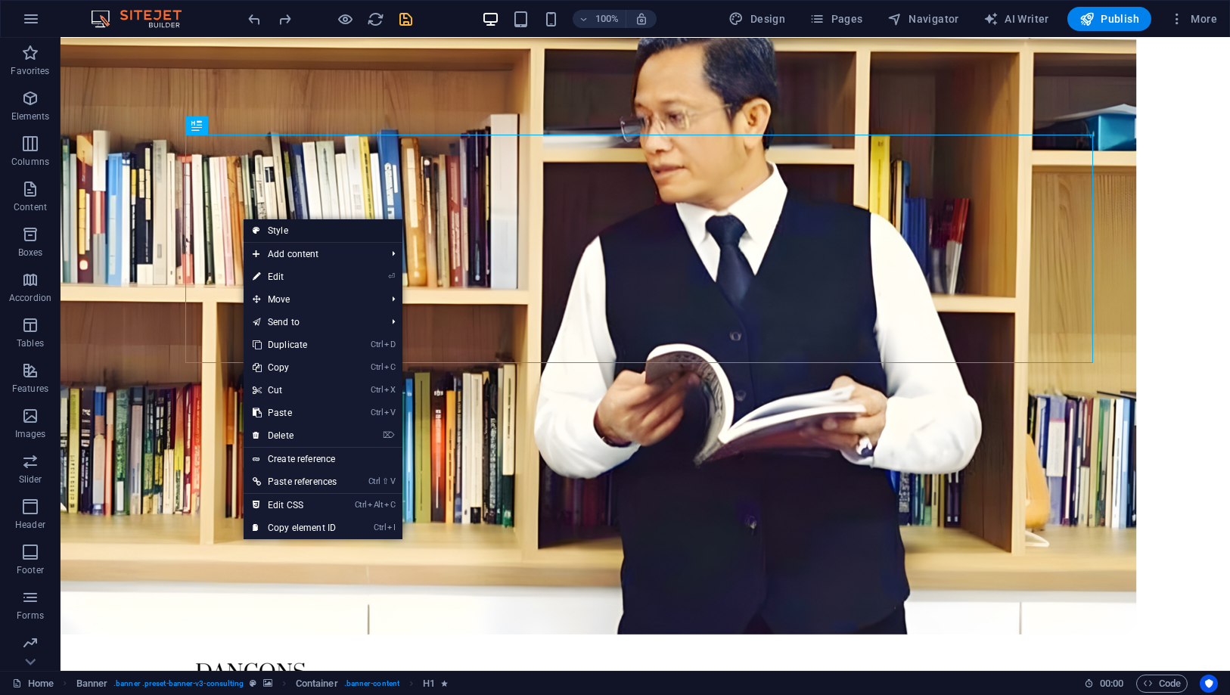
click at [294, 235] on link "Style" at bounding box center [323, 230] width 159 height 23
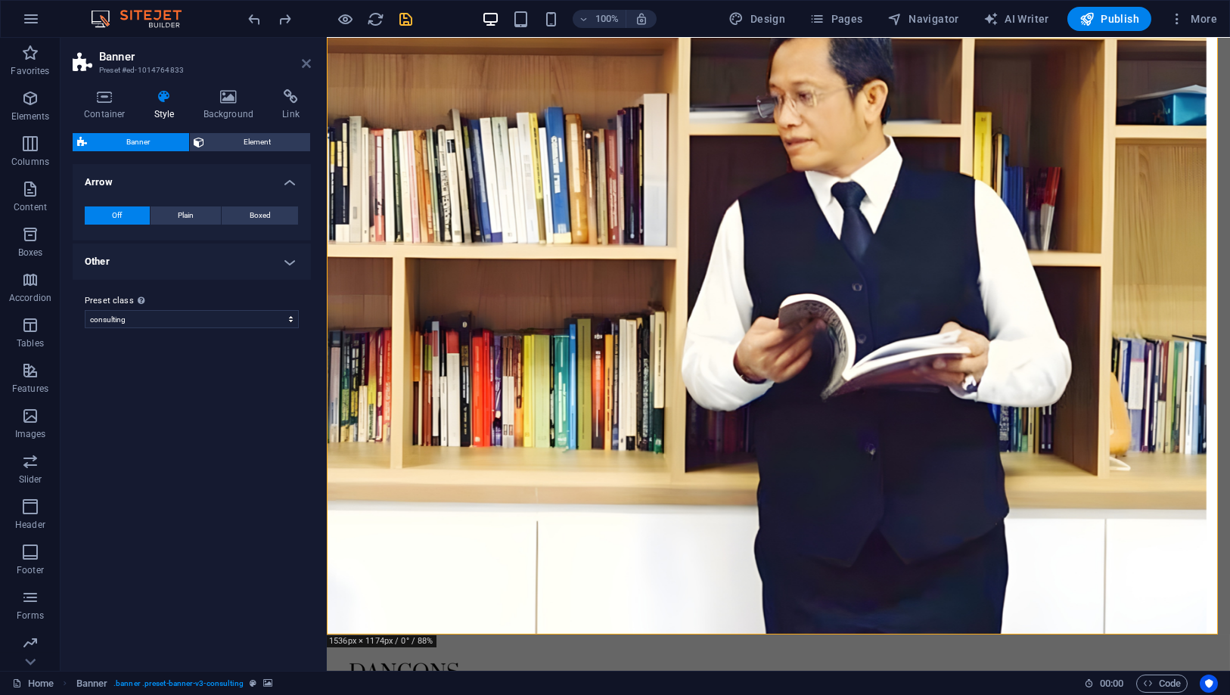
click at [309, 60] on icon at bounding box center [306, 63] width 9 height 12
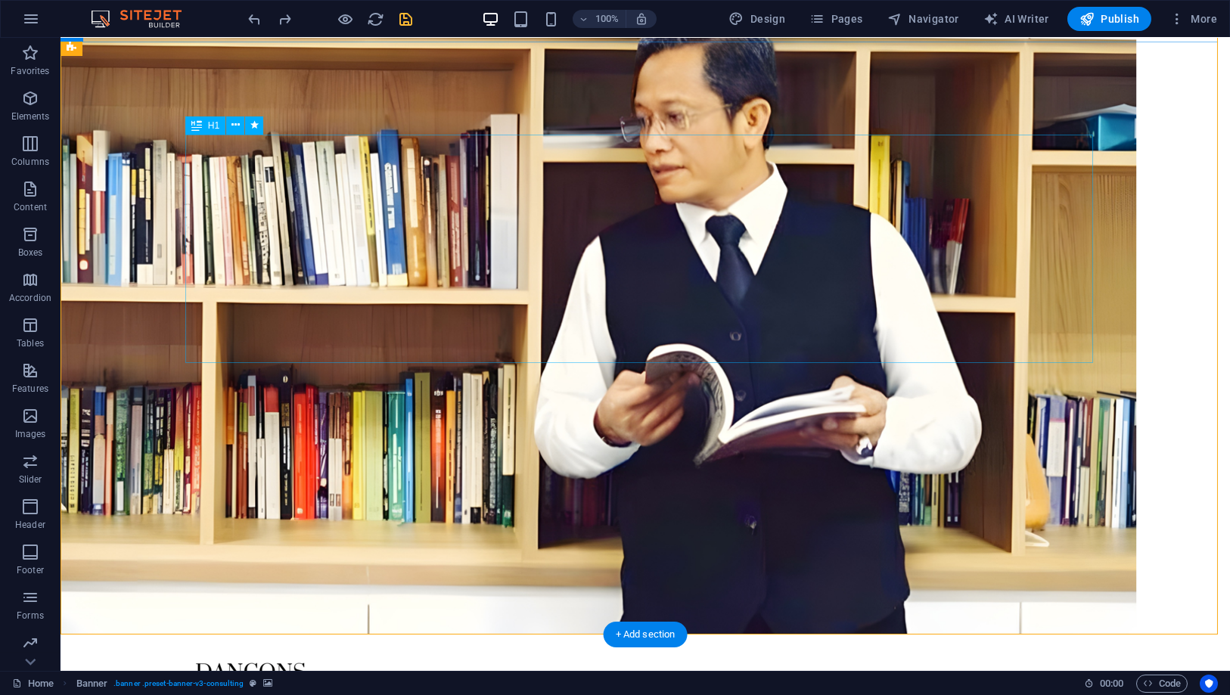
click at [234, 126] on icon at bounding box center [235, 125] width 8 height 16
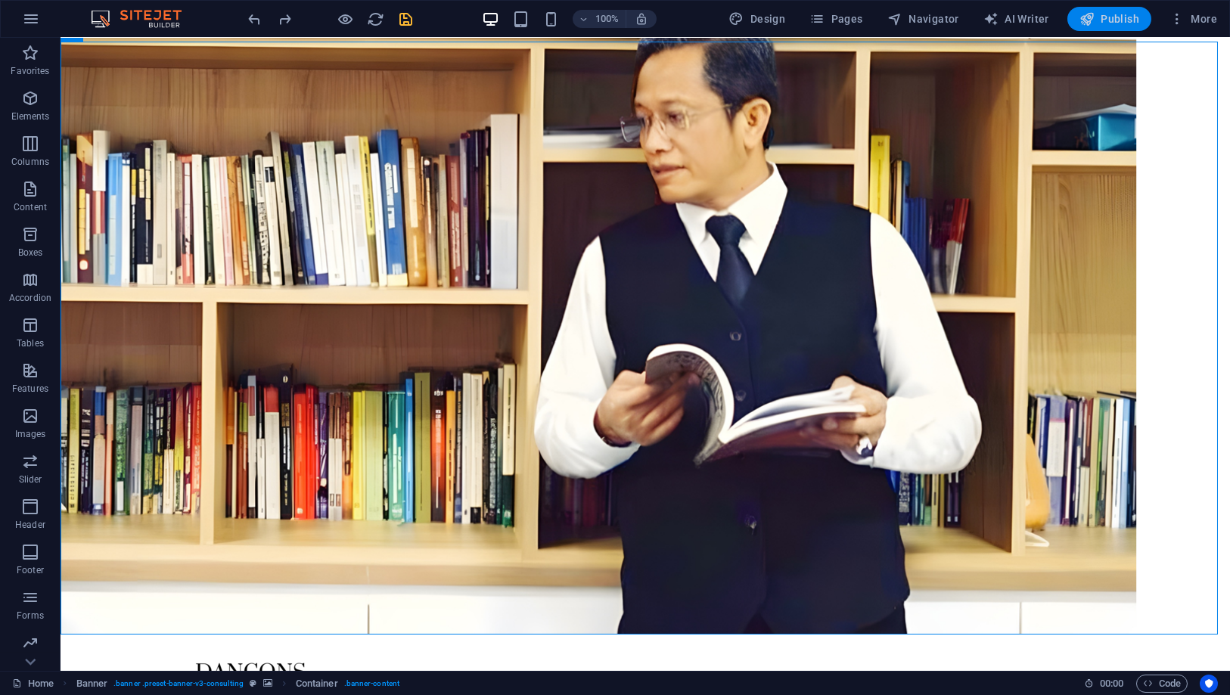
click at [1120, 16] on span "Publish" at bounding box center [1109, 18] width 60 height 15
checkbox input "false"
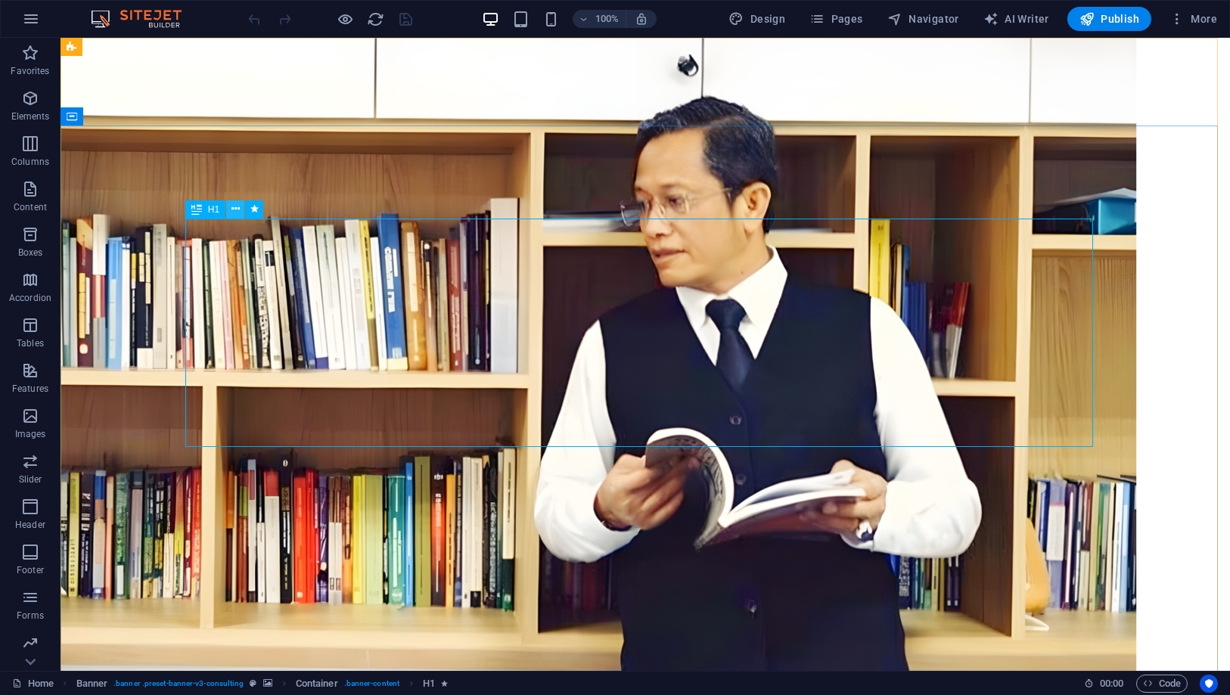
click at [235, 213] on icon at bounding box center [235, 209] width 8 height 16
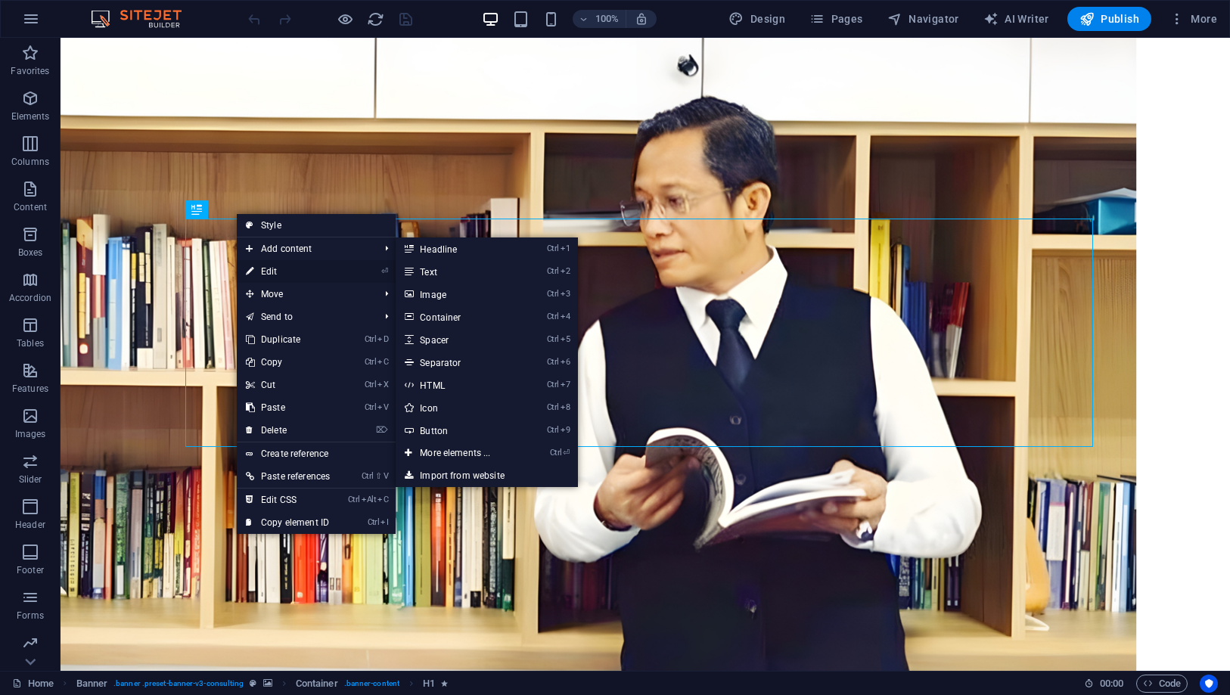
click at [271, 275] on link "⏎ Edit" at bounding box center [288, 271] width 102 height 23
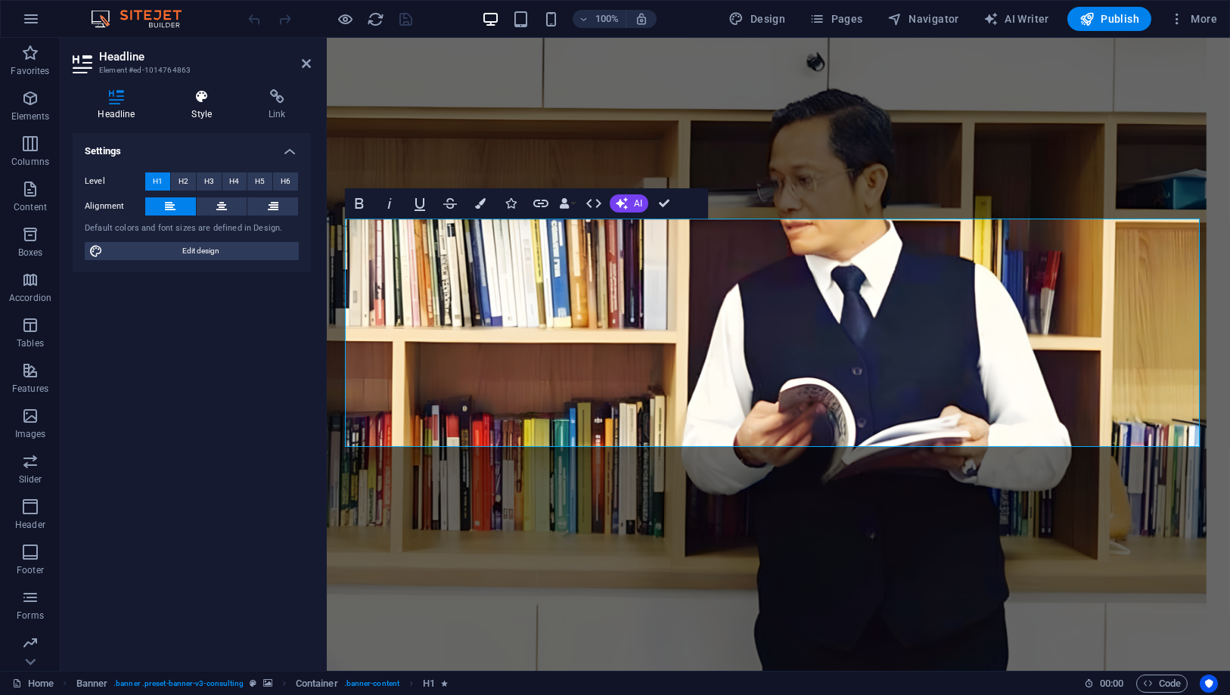
click at [201, 99] on icon at bounding box center [201, 96] width 71 height 15
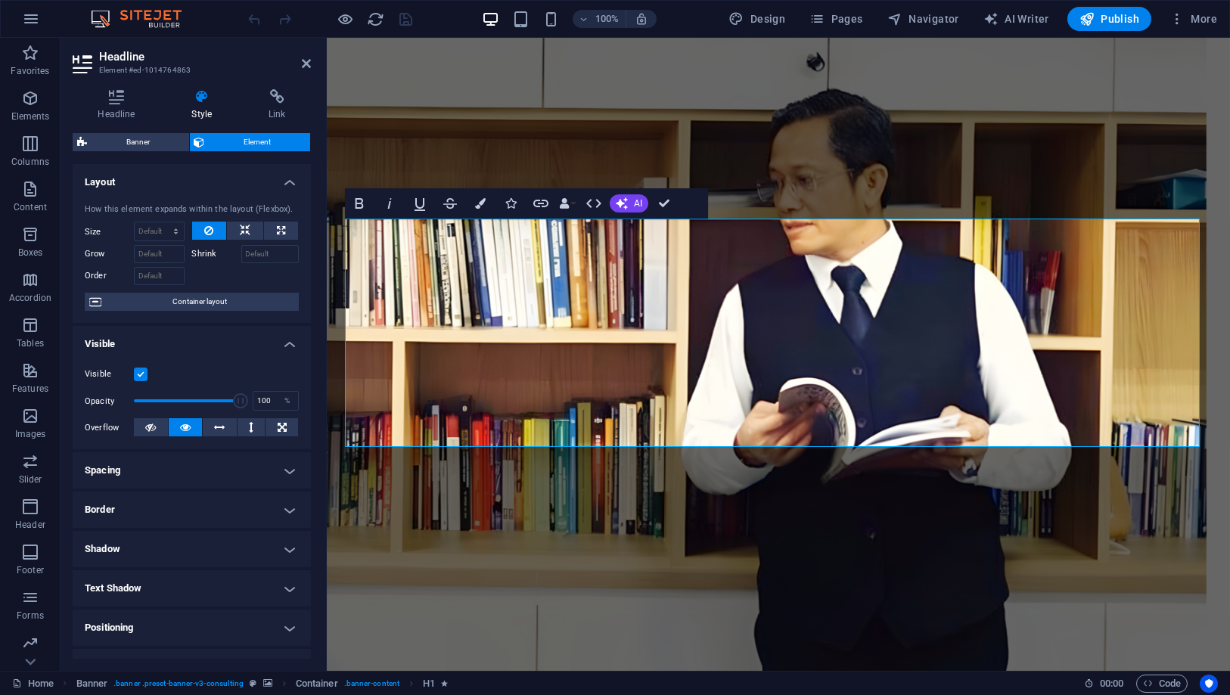
click at [269, 552] on h4 "Shadow" at bounding box center [192, 549] width 238 height 36
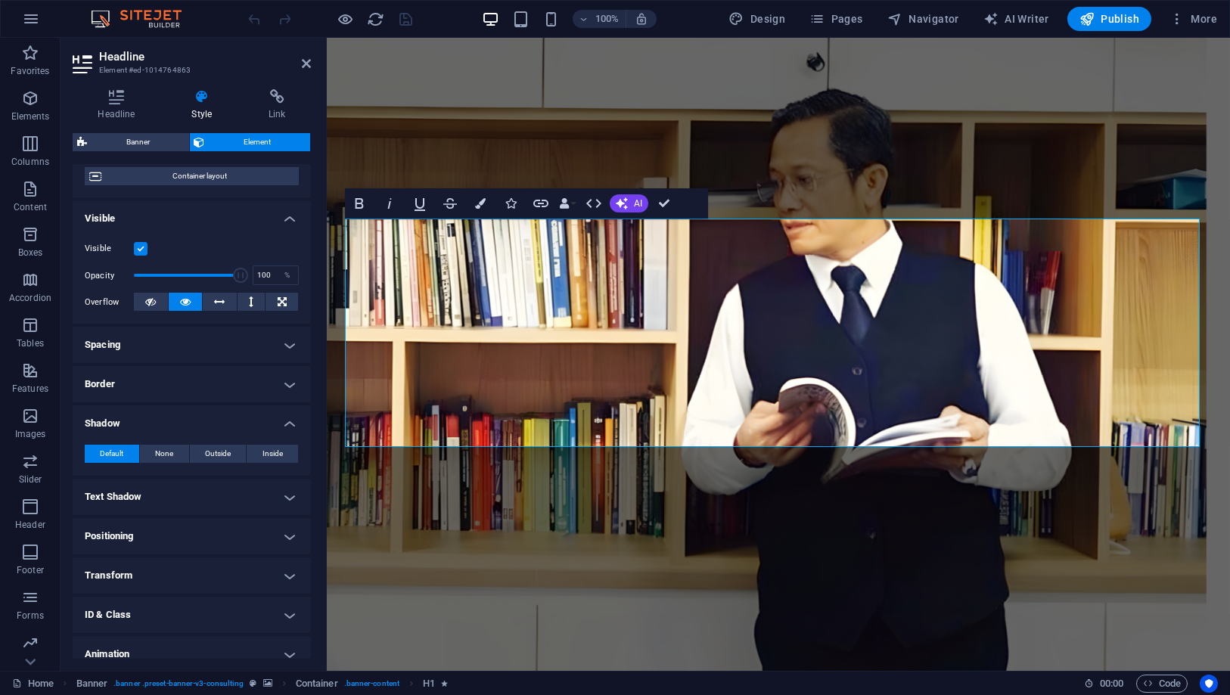
scroll to position [177, 0]
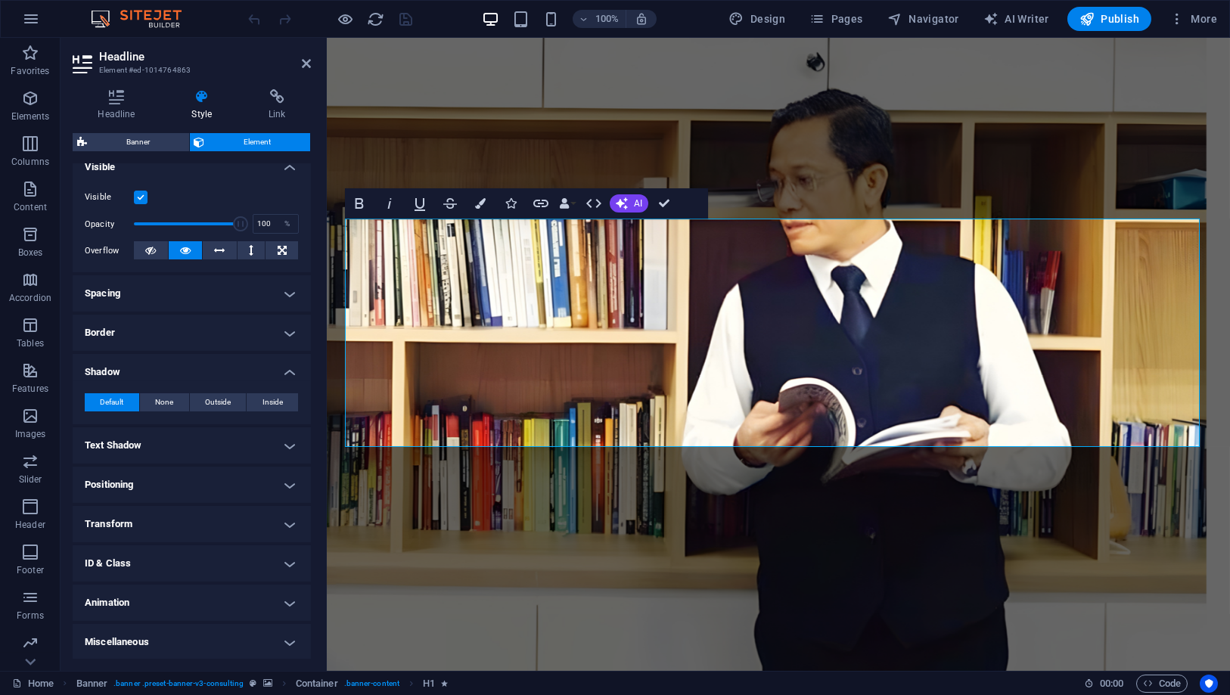
click at [234, 446] on h4 "Text Shadow" at bounding box center [192, 445] width 238 height 36
click at [216, 393] on span "Outside" at bounding box center [218, 402] width 26 height 18
type input "rgba(0, 0, 0, 0.2)"
type input "2"
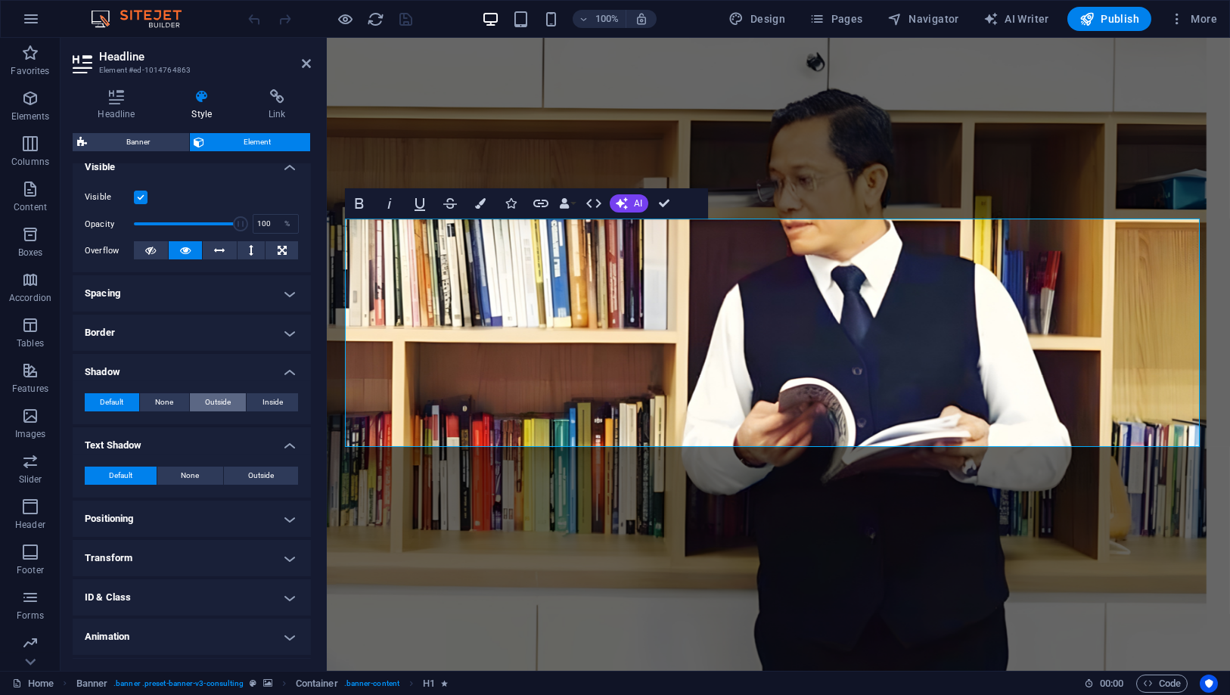
type input "4"
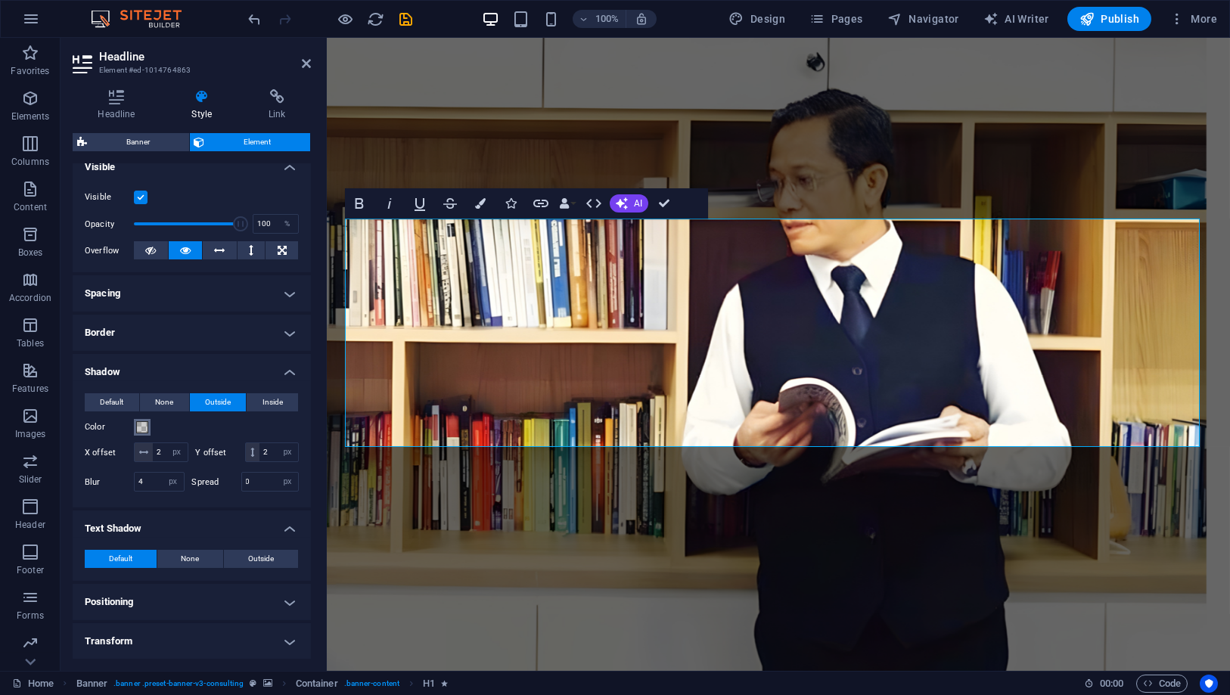
click at [146, 421] on span at bounding box center [142, 427] width 12 height 12
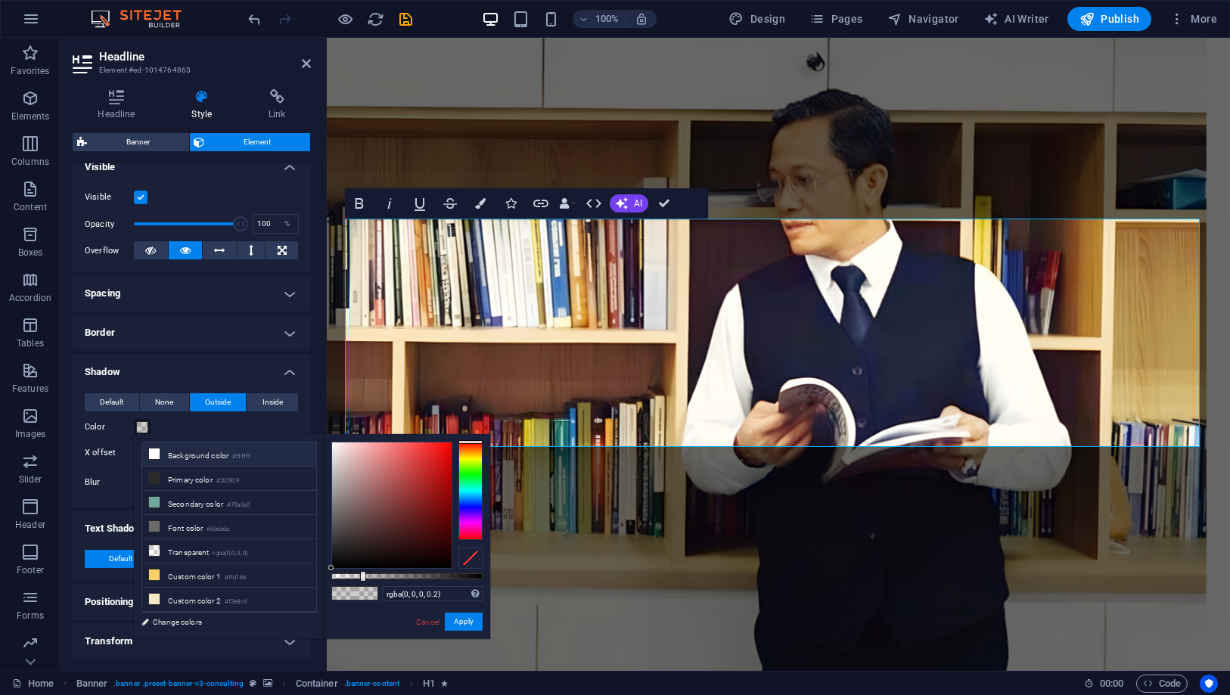
click at [152, 452] on icon at bounding box center [154, 454] width 11 height 11
type input "#ffffff"
drag, startPoint x: 468, startPoint y: 620, endPoint x: 137, endPoint y: 579, distance: 333.8
click at [468, 620] on button "Apply" at bounding box center [464, 622] width 38 height 18
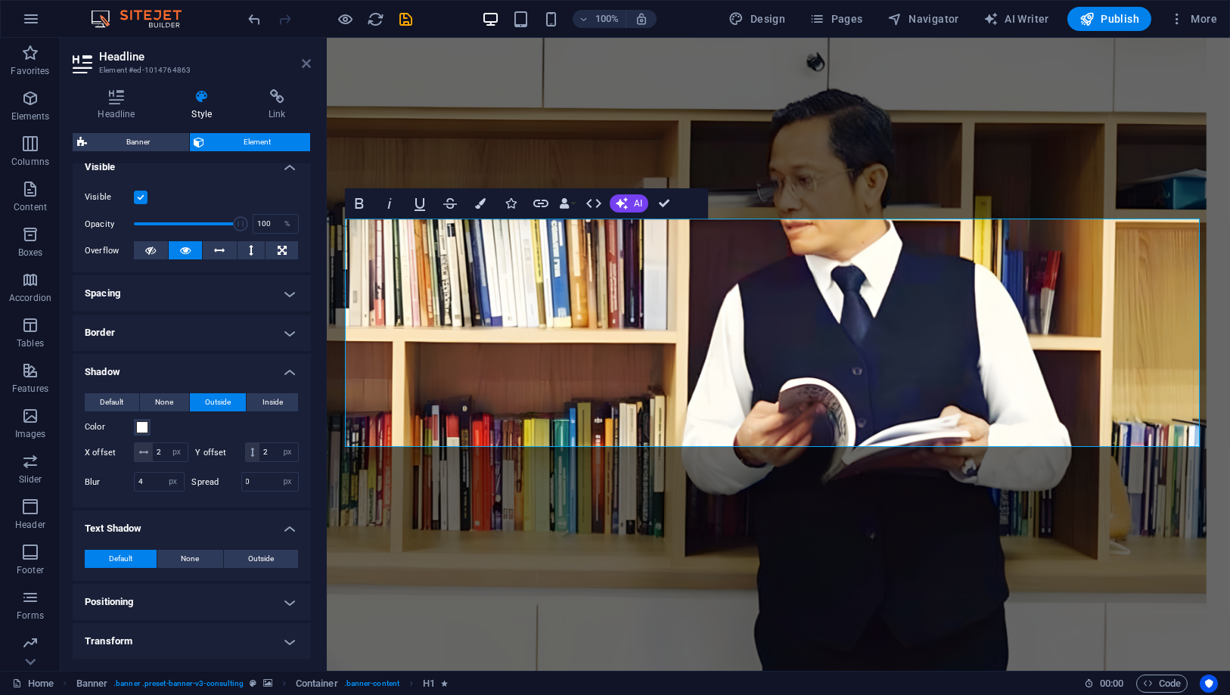
click at [311, 67] on aside "Headline Element #ed-1014764863 Headline Style Link Settings Level H1 H2 H3 H4 …" at bounding box center [194, 354] width 266 height 633
click at [307, 58] on icon at bounding box center [306, 63] width 9 height 12
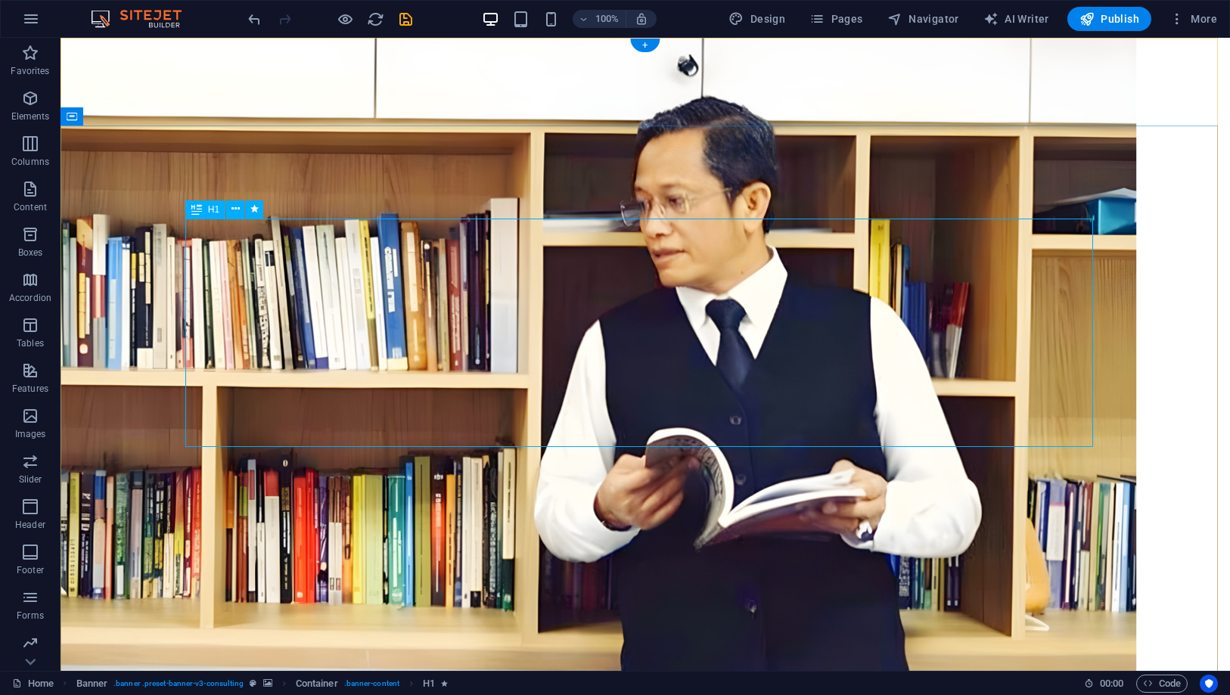
select select "px"
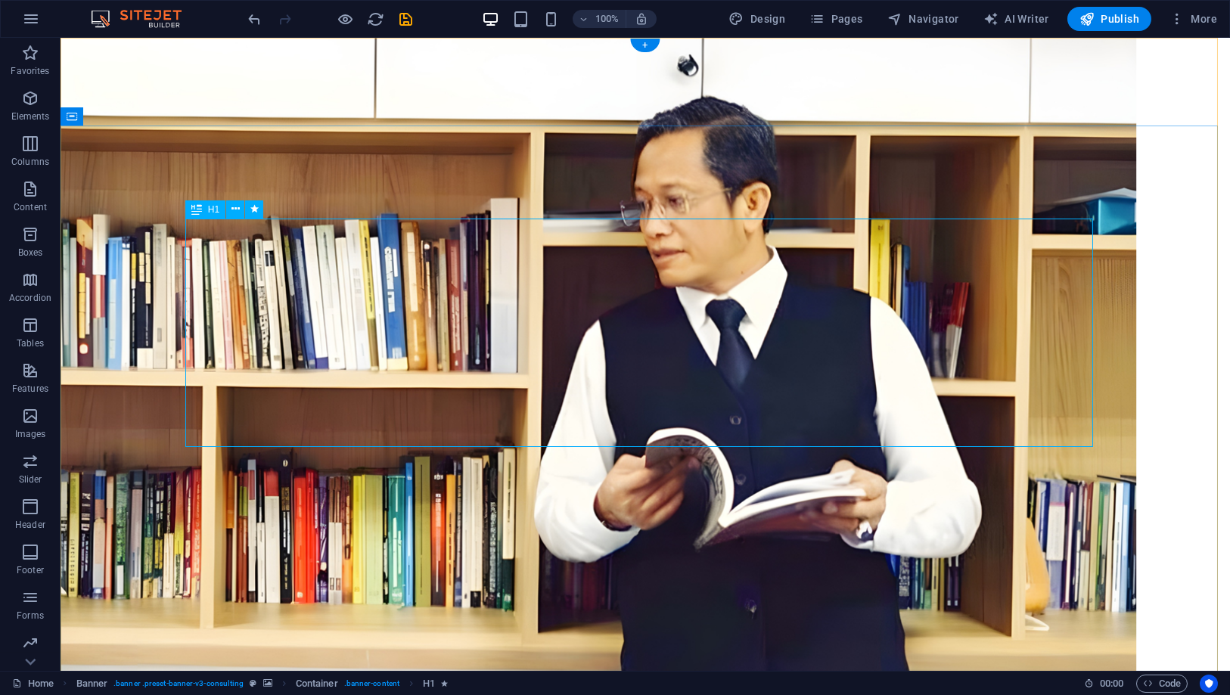
select select "px"
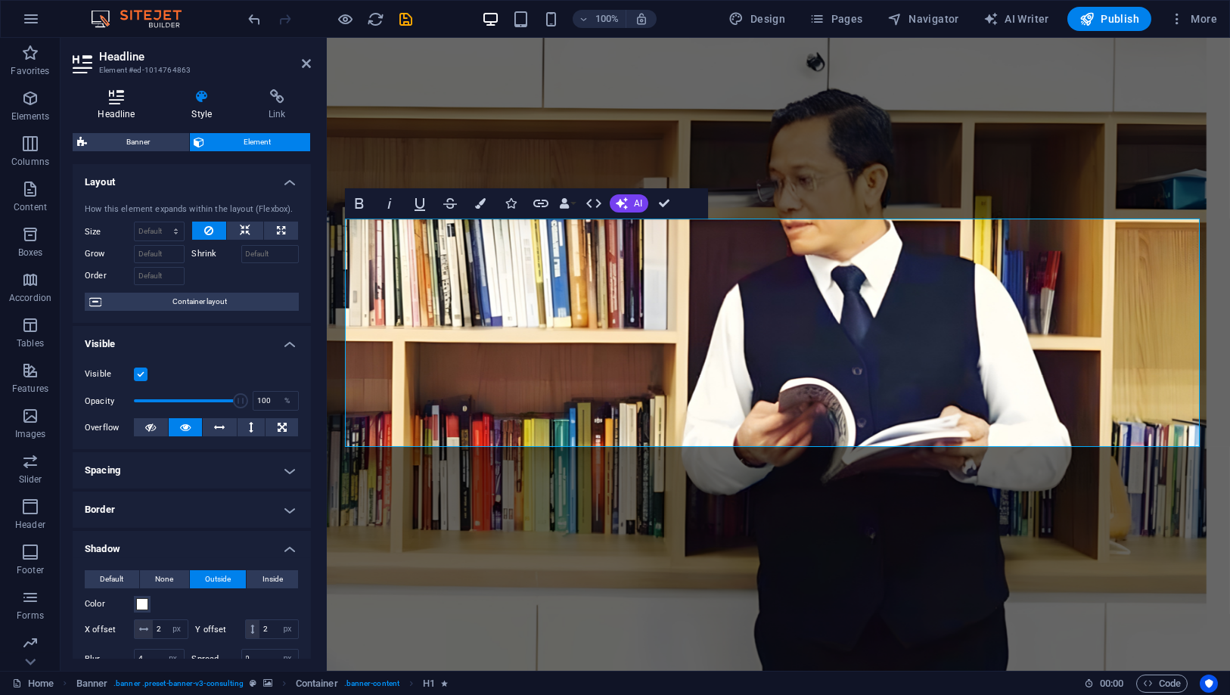
click at [125, 99] on icon at bounding box center [117, 96] width 88 height 15
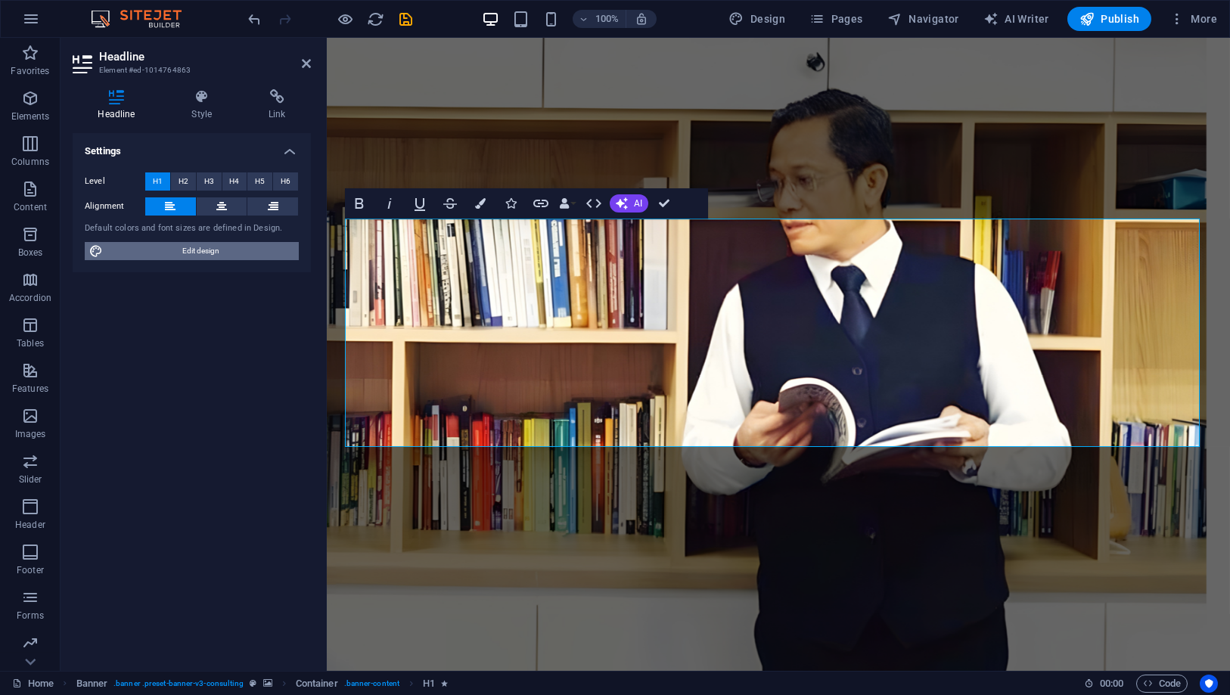
drag, startPoint x: 176, startPoint y: 250, endPoint x: 345, endPoint y: 289, distance: 173.8
click at [176, 250] on span "Edit design" at bounding box center [200, 251] width 187 height 18
select select "px"
select select "400"
select select "px"
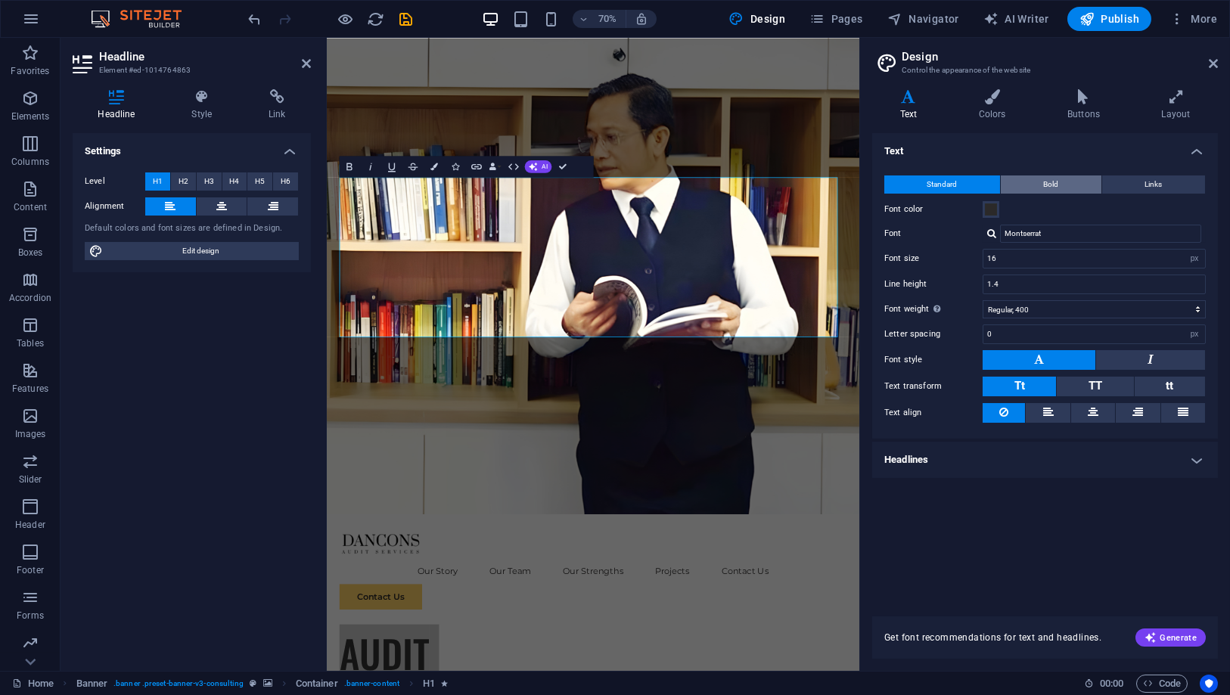
click at [1064, 182] on button "Bold" at bounding box center [1051, 185] width 101 height 18
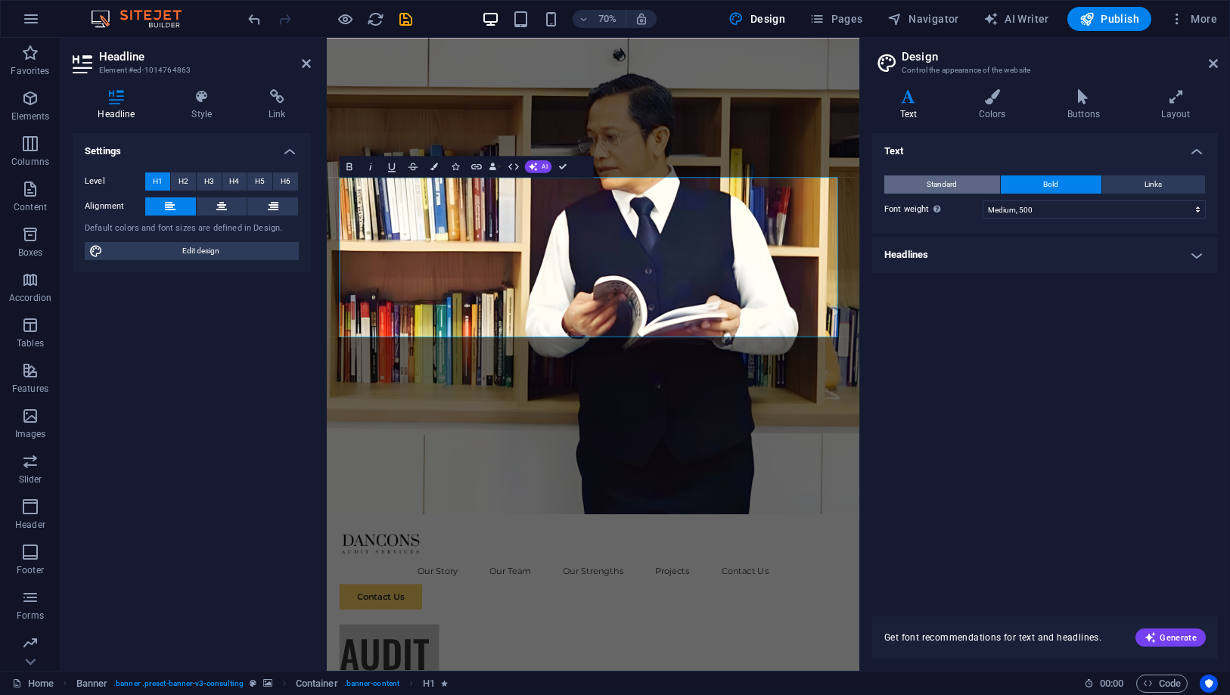
click at [974, 182] on button "Standard" at bounding box center [942, 185] width 116 height 18
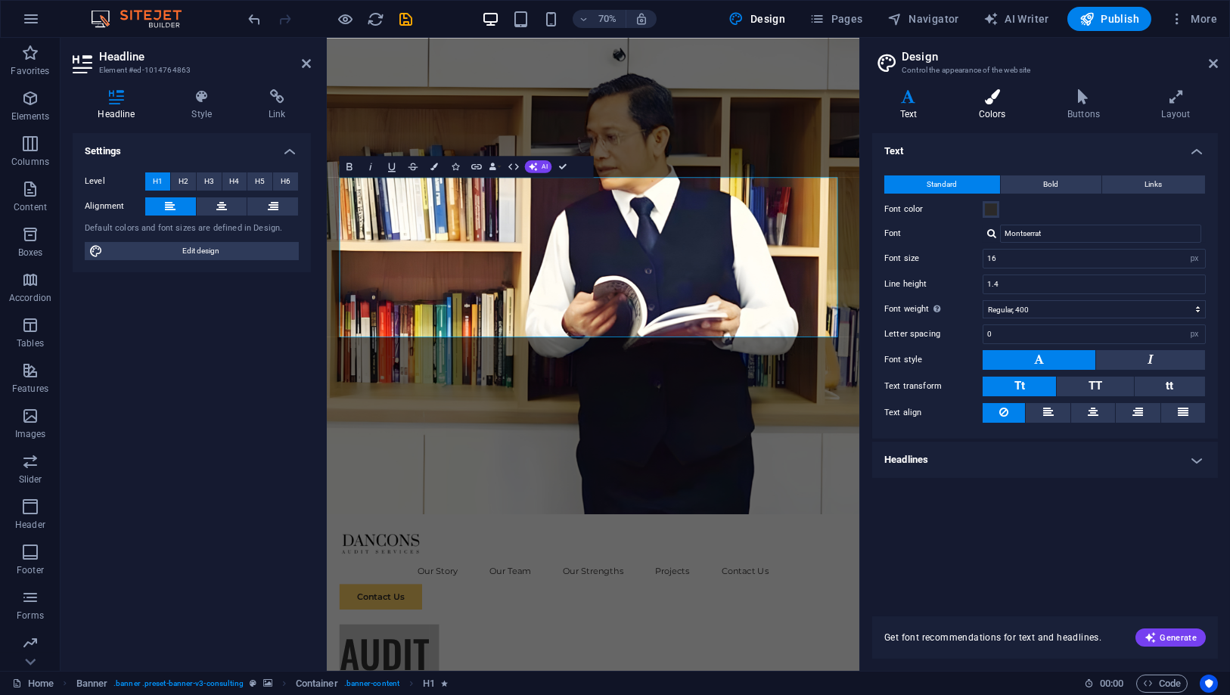
click at [989, 98] on icon at bounding box center [992, 96] width 82 height 15
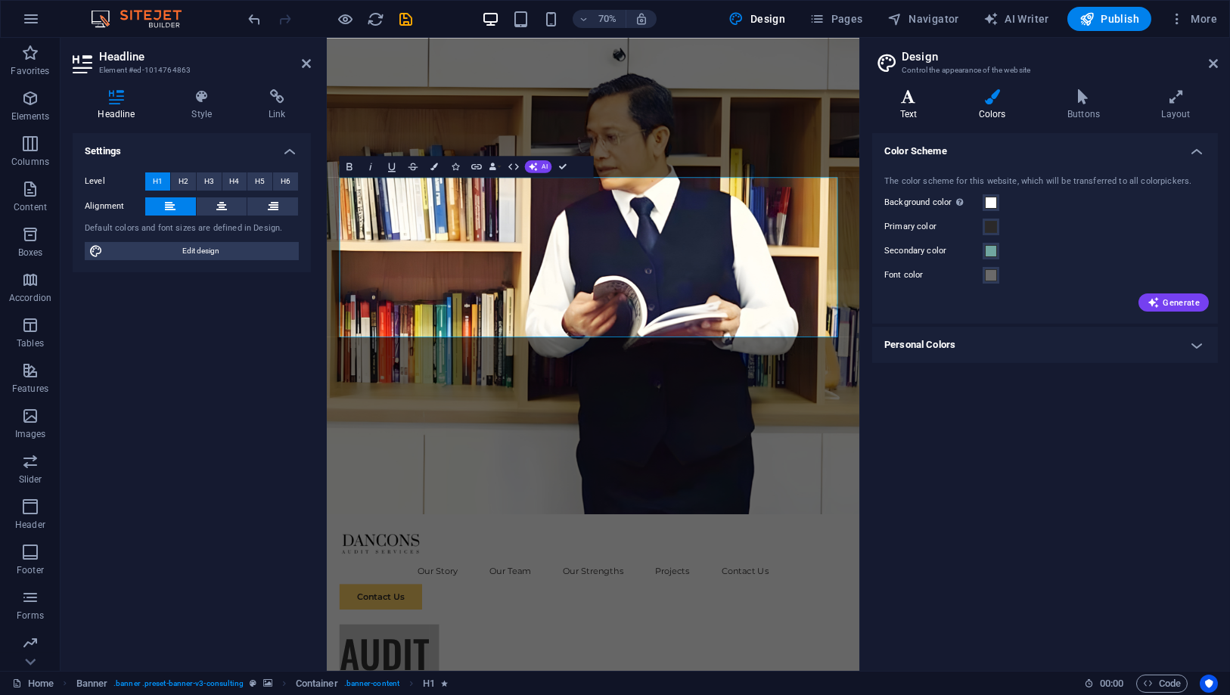
click at [922, 96] on icon at bounding box center [908, 96] width 73 height 15
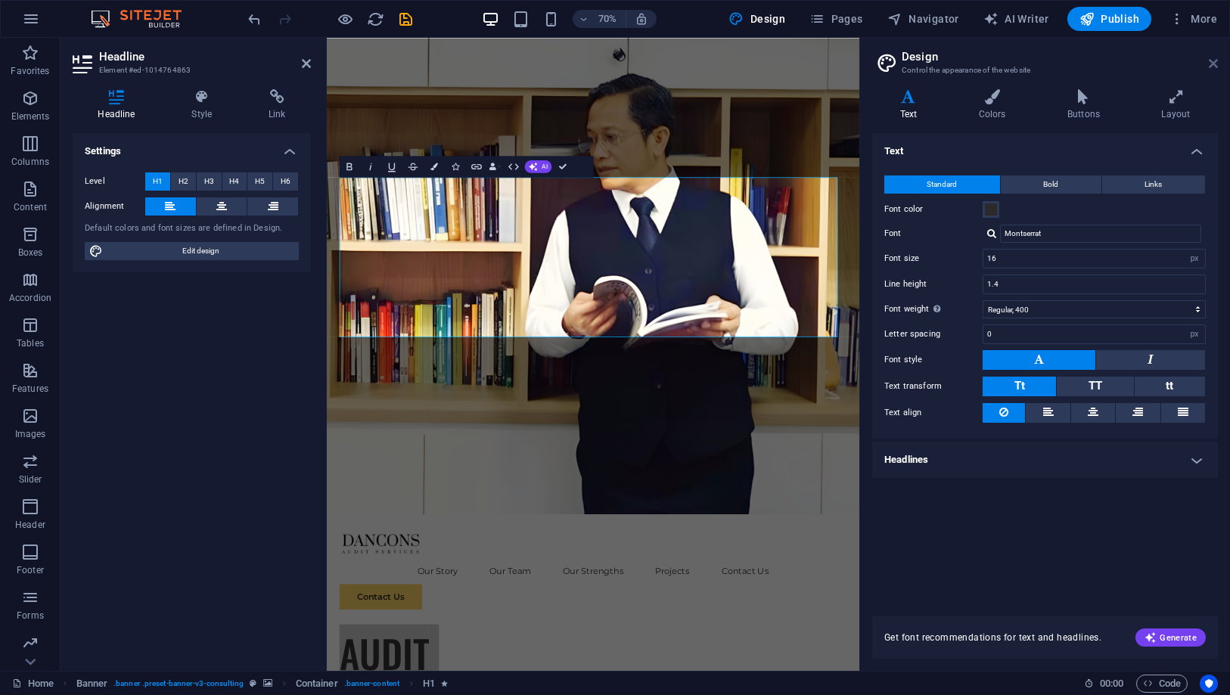
click at [1213, 68] on icon at bounding box center [1213, 63] width 9 height 12
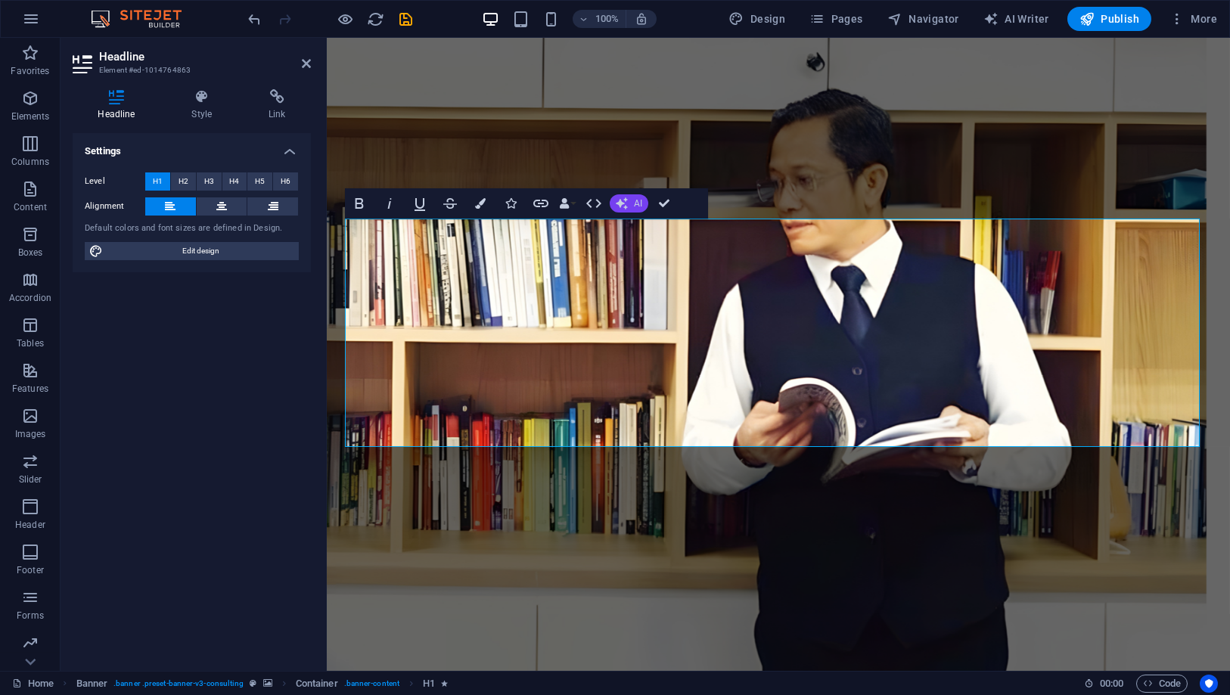
click at [626, 203] on icon "button" at bounding box center [622, 203] width 12 height 12
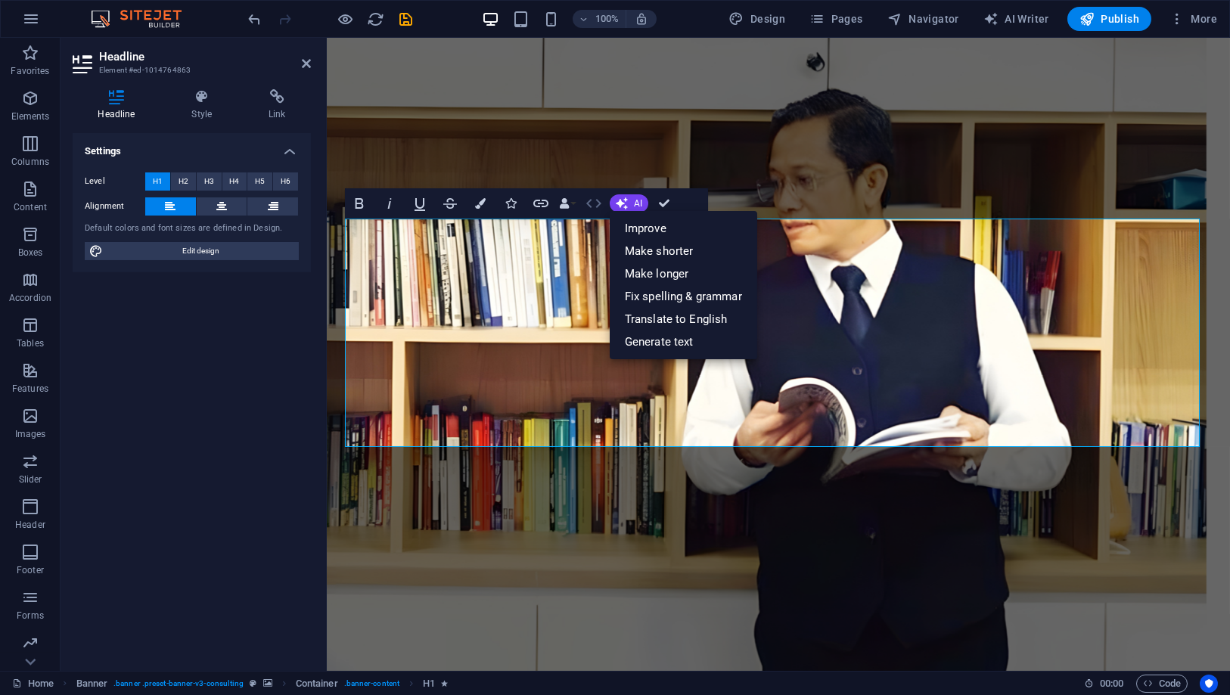
click at [595, 201] on icon "button" at bounding box center [594, 203] width 18 height 18
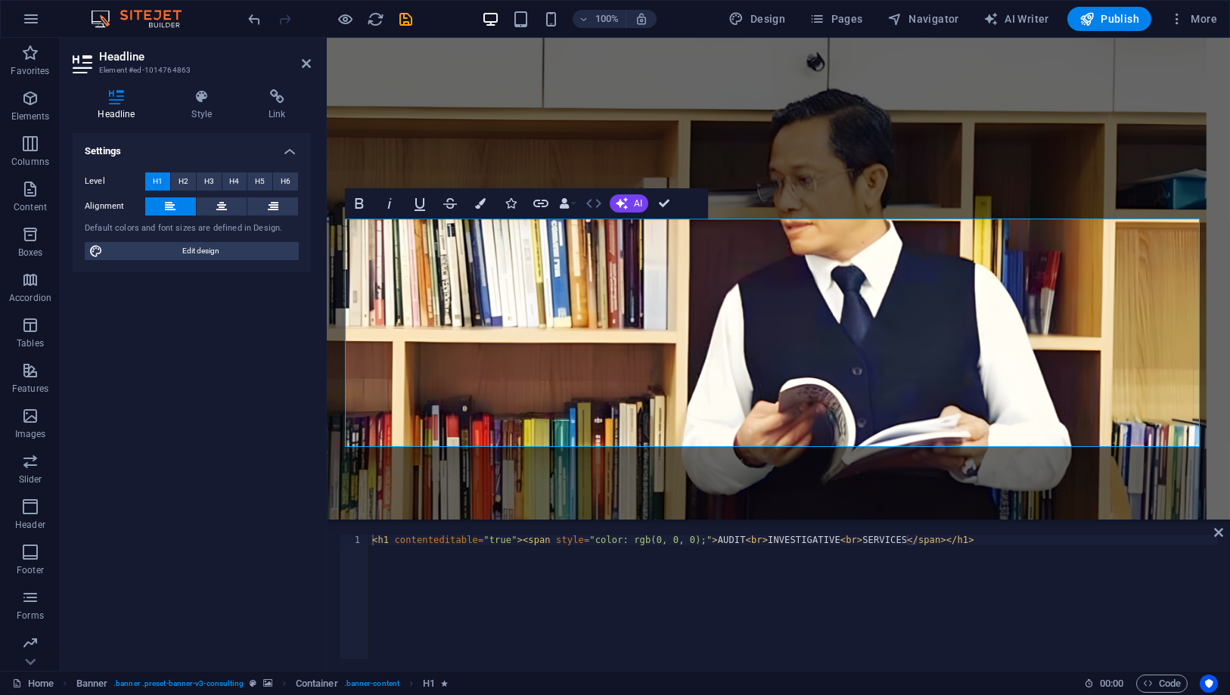
click at [595, 201] on icon "button" at bounding box center [594, 203] width 18 height 18
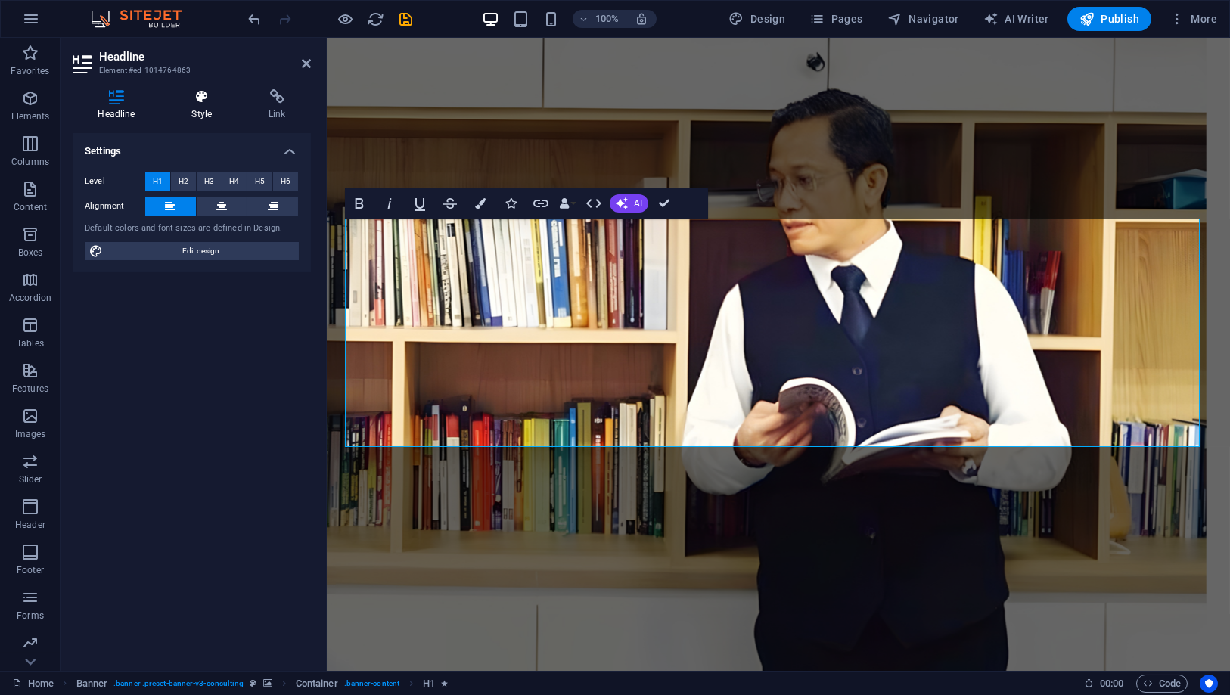
click at [216, 104] on h4 "Style" at bounding box center [204, 105] width 77 height 32
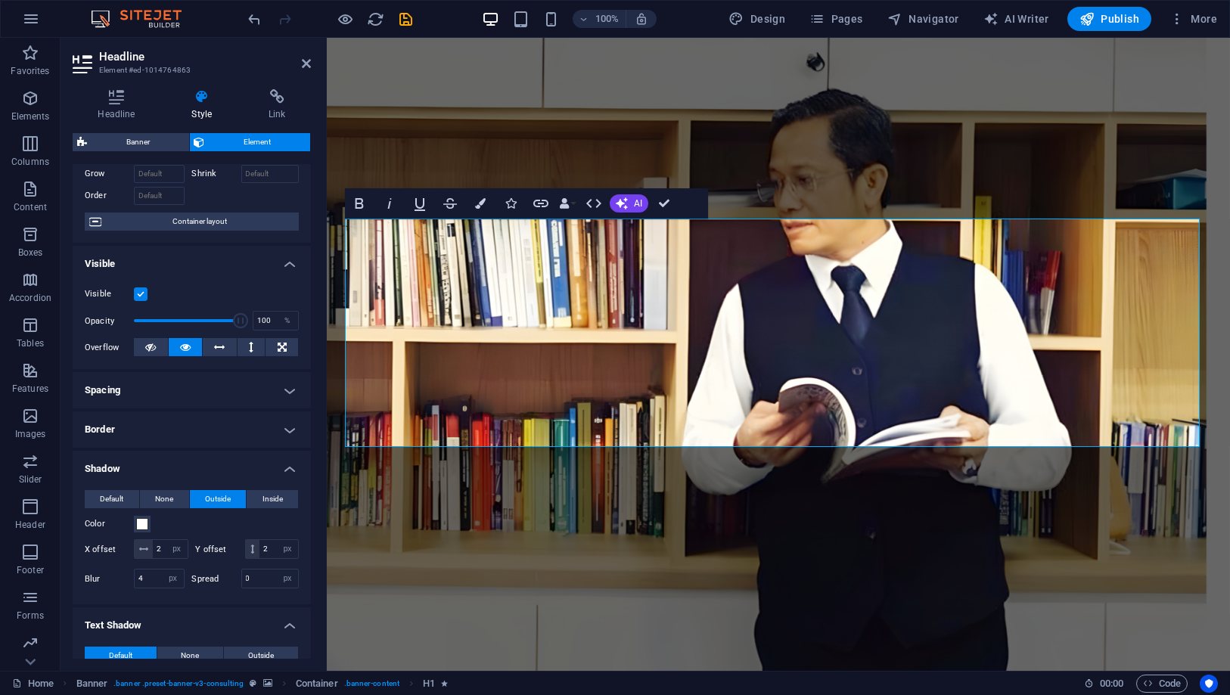
scroll to position [168, 0]
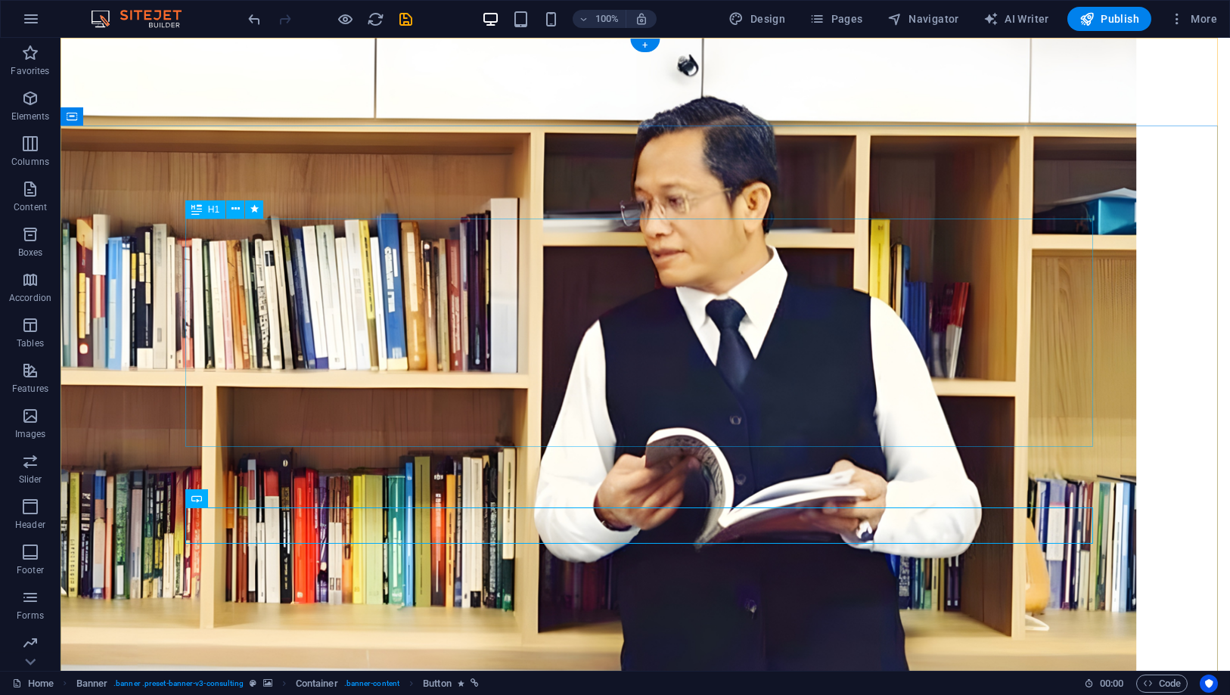
click at [239, 202] on icon at bounding box center [235, 209] width 8 height 16
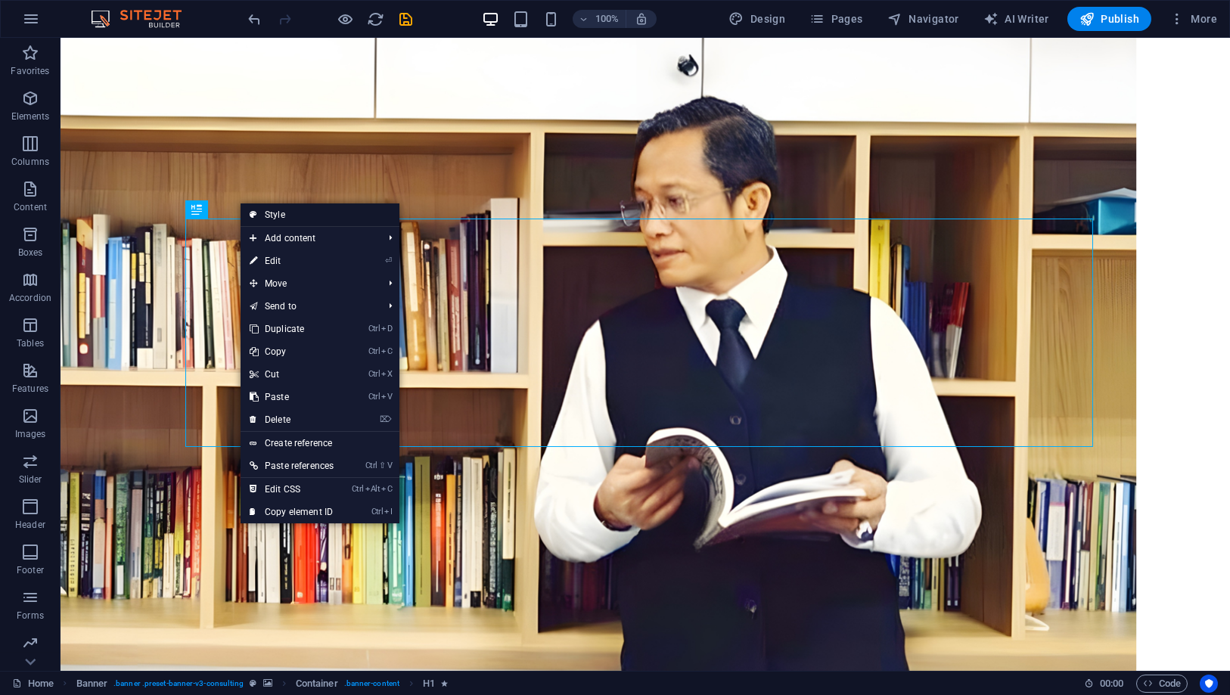
click at [275, 207] on link "Style" at bounding box center [320, 214] width 159 height 23
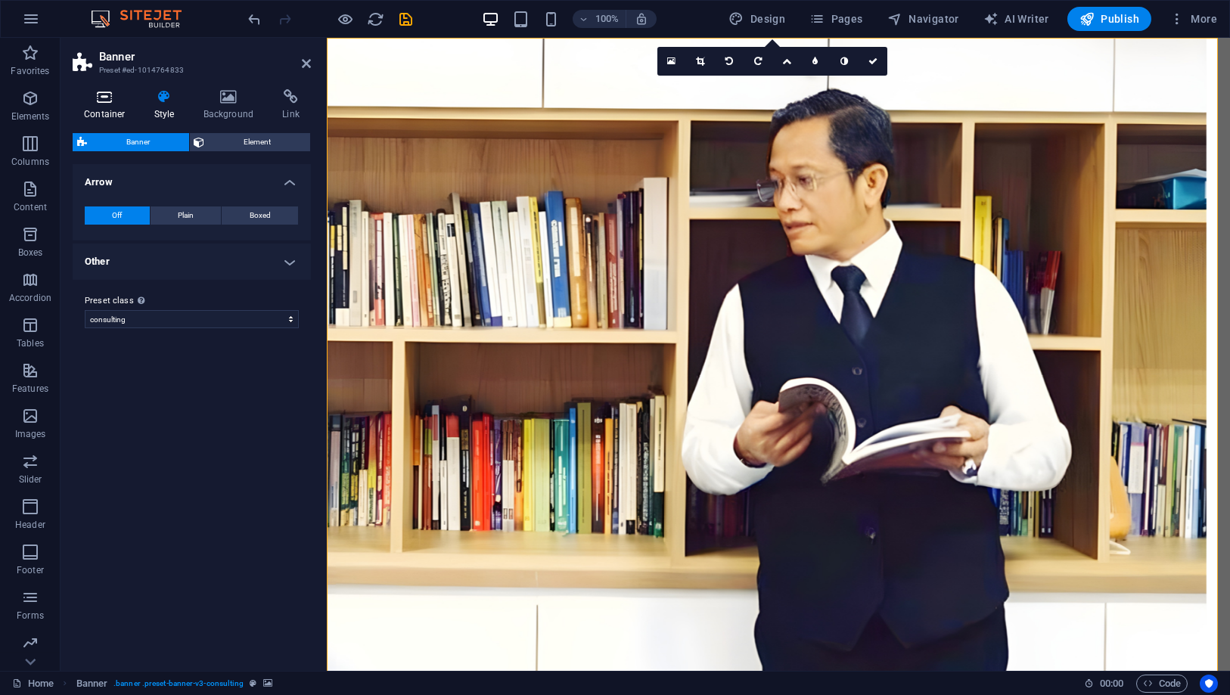
click at [117, 111] on h4 "Container" at bounding box center [108, 105] width 70 height 32
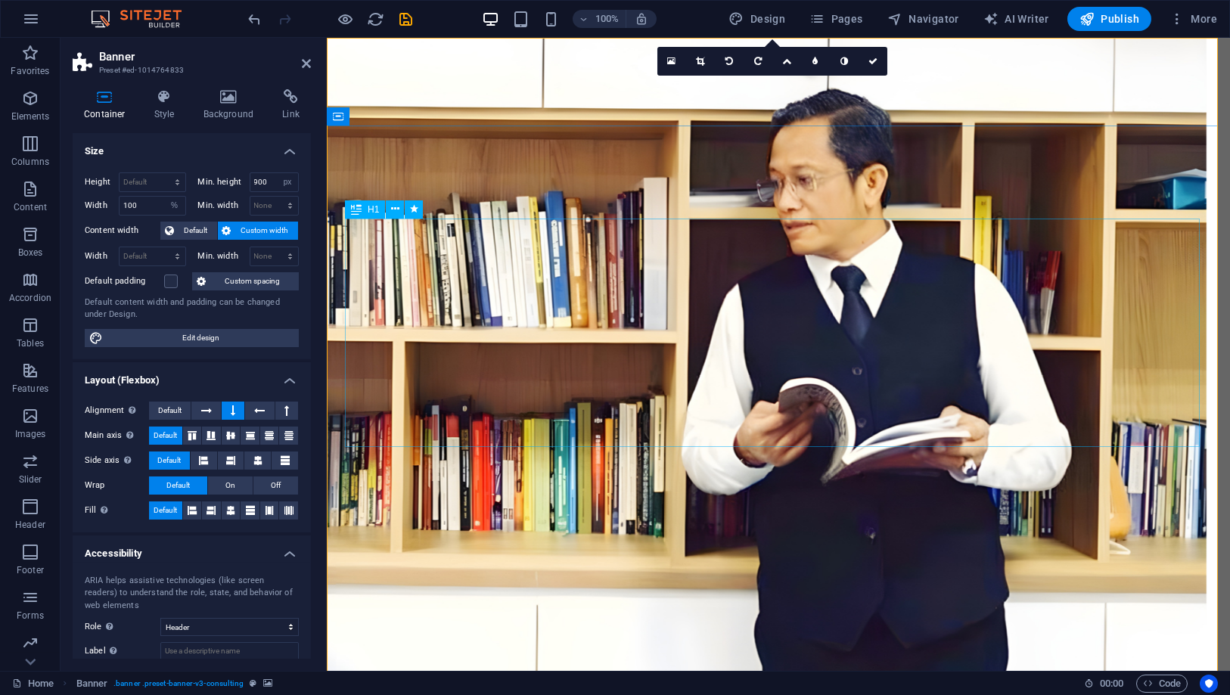
select select "px"
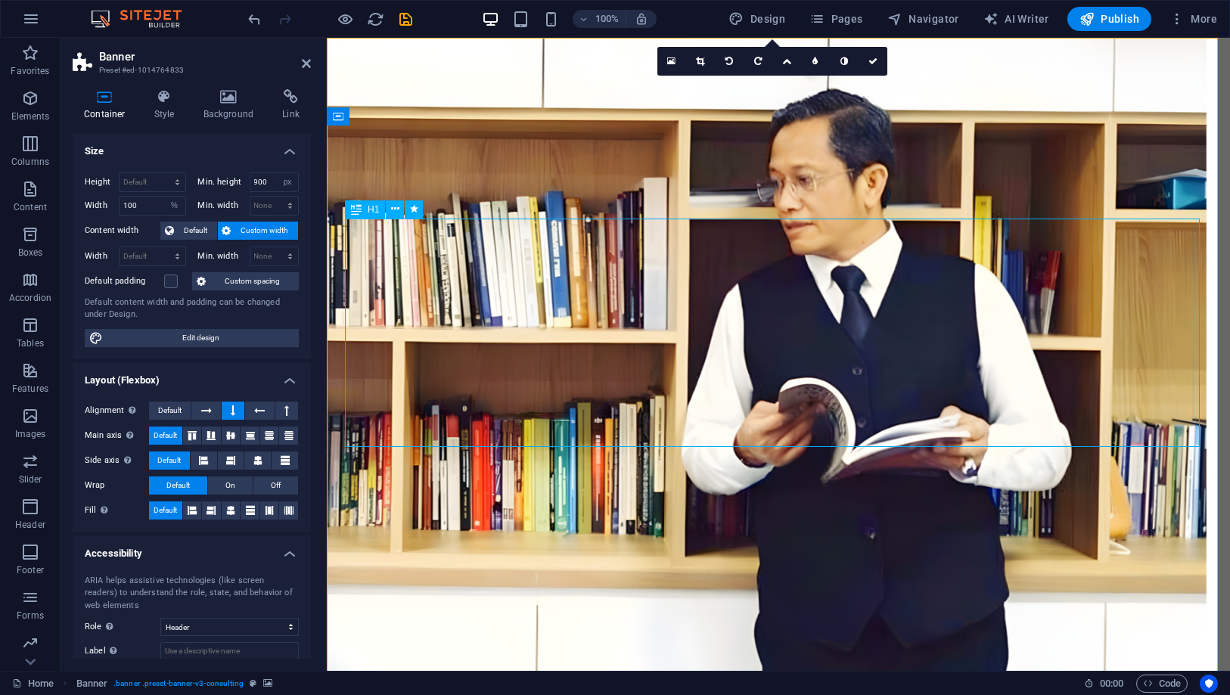
select select "px"
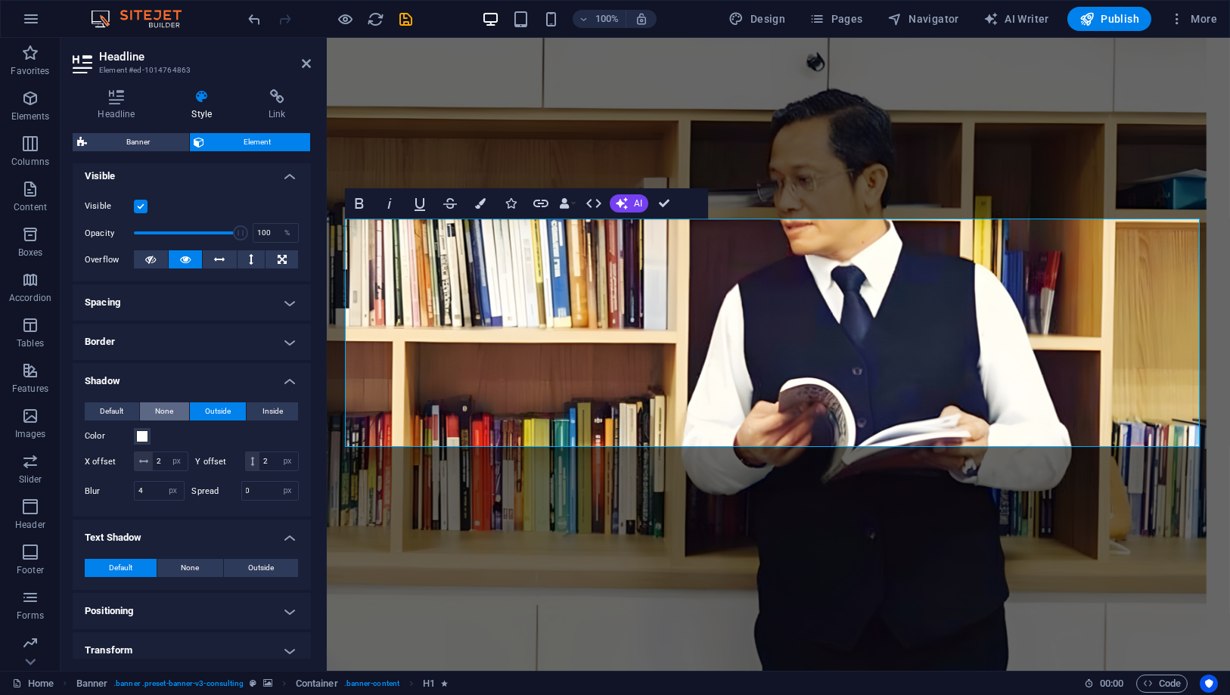
click at [155, 405] on span "None" at bounding box center [164, 411] width 18 height 18
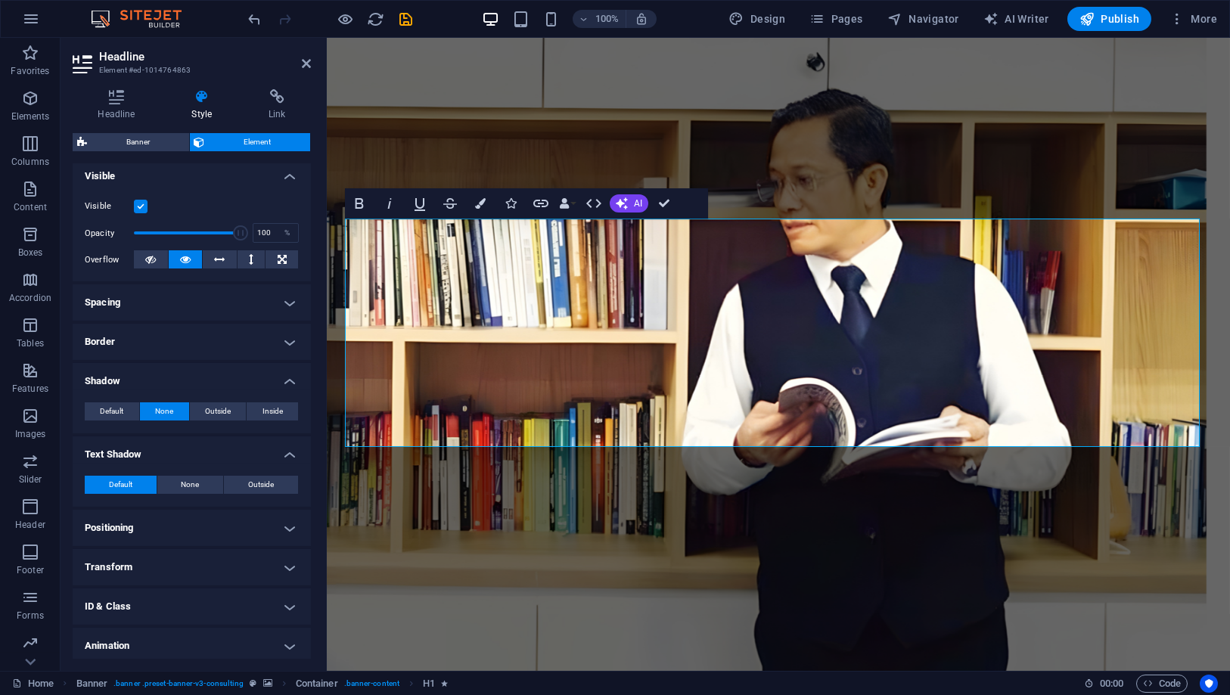
click at [292, 384] on h4 "Shadow" at bounding box center [192, 376] width 238 height 27
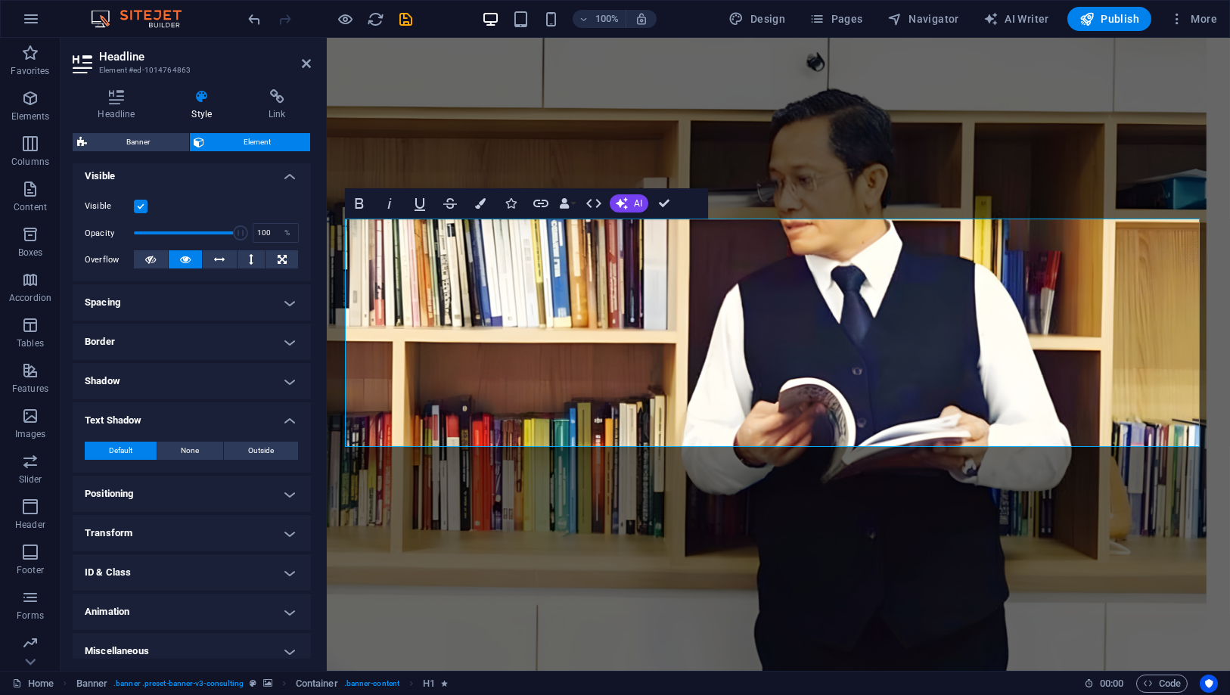
click at [288, 175] on h4 "Visible" at bounding box center [192, 171] width 238 height 27
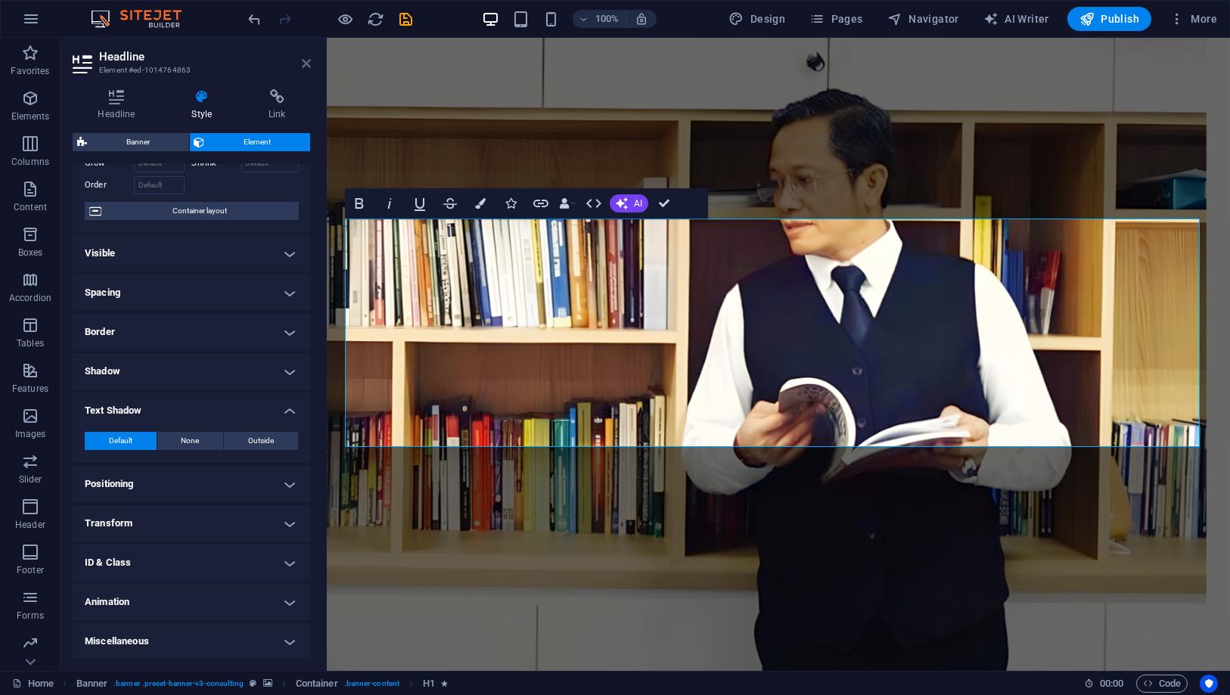
click at [302, 61] on icon at bounding box center [306, 63] width 9 height 12
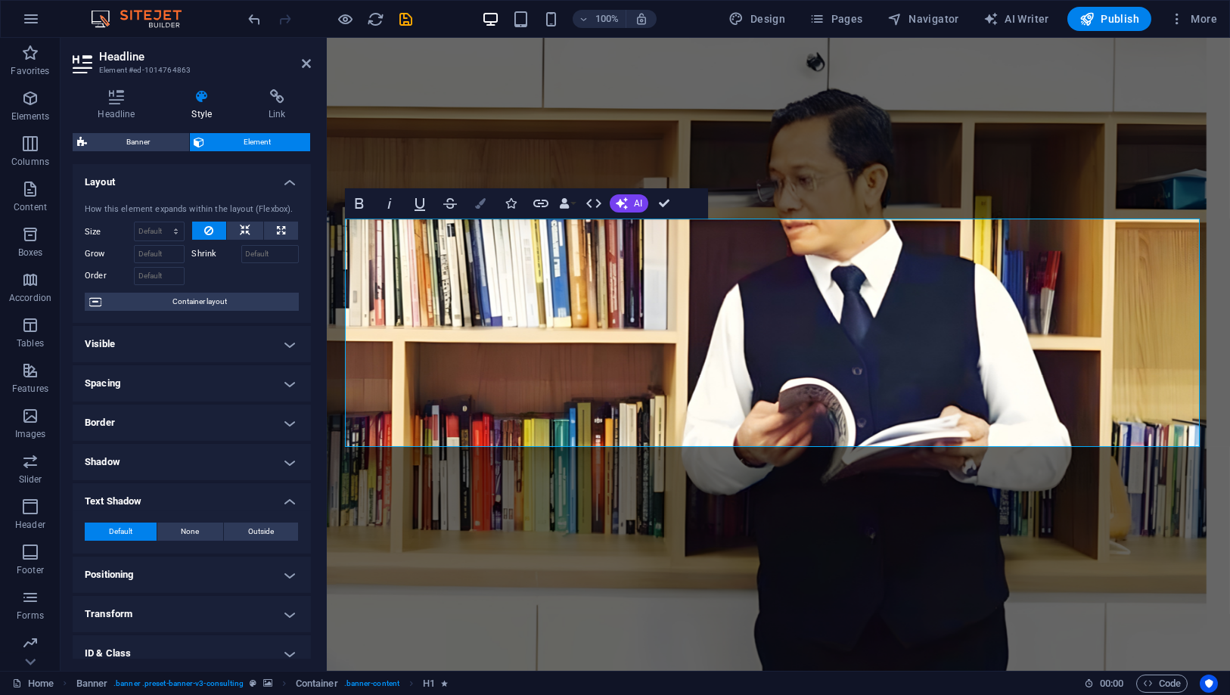
click at [475, 202] on icon "button" at bounding box center [480, 203] width 11 height 11
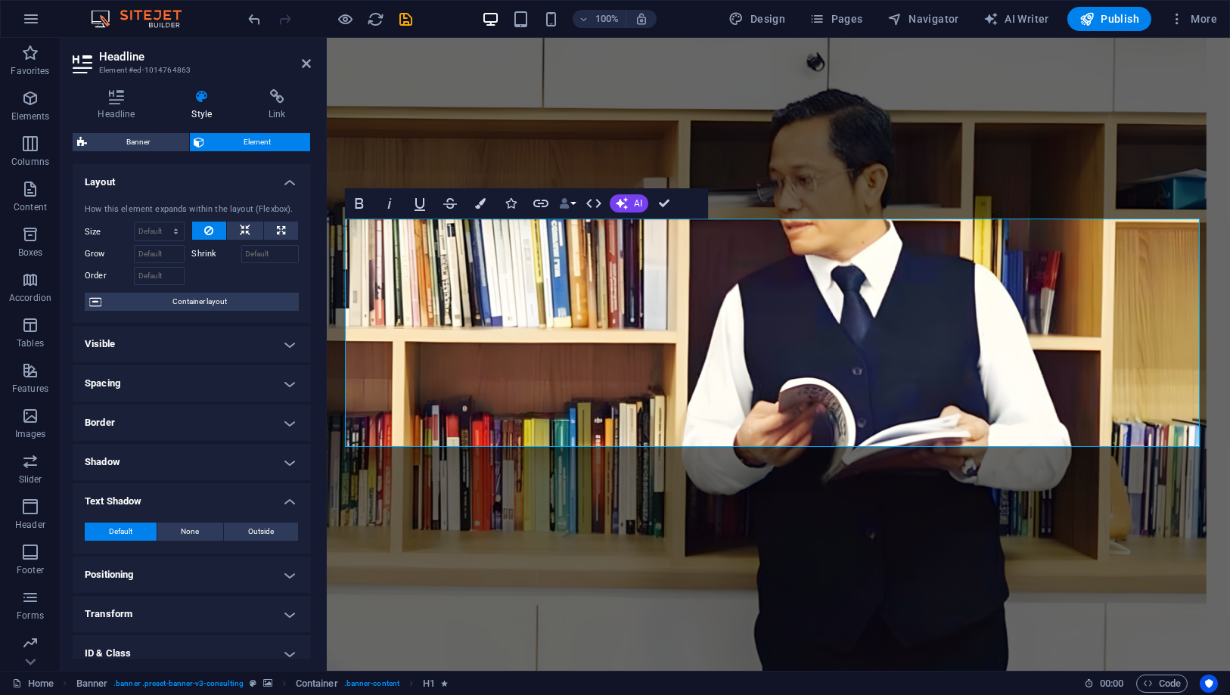
click at [565, 198] on icon "button" at bounding box center [564, 203] width 11 height 11
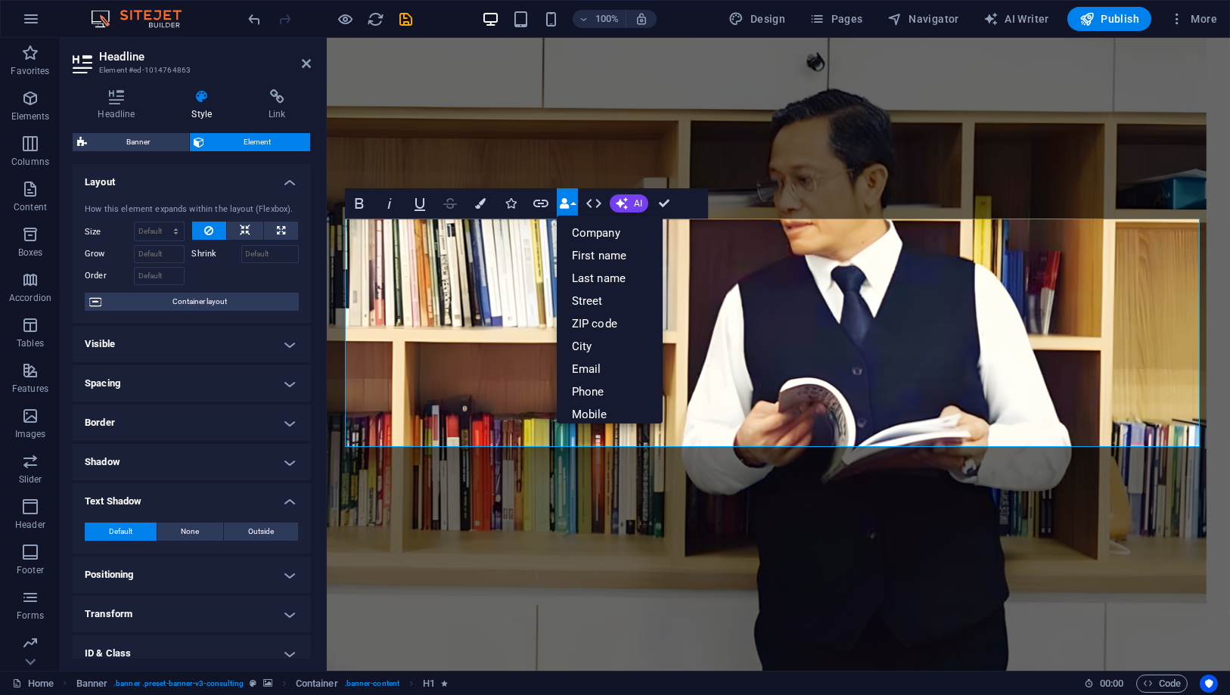
click at [451, 204] on icon "button" at bounding box center [450, 203] width 18 height 18
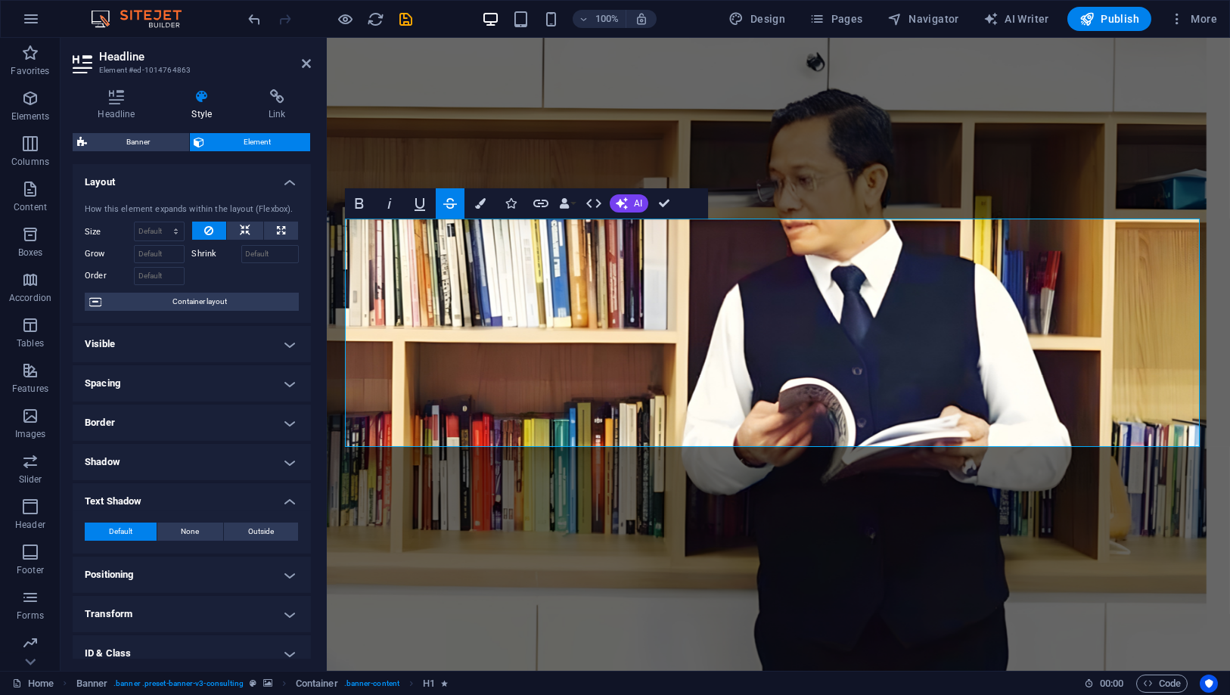
click at [451, 204] on icon "button" at bounding box center [450, 203] width 18 height 18
click at [476, 206] on icon "button" at bounding box center [480, 203] width 11 height 11
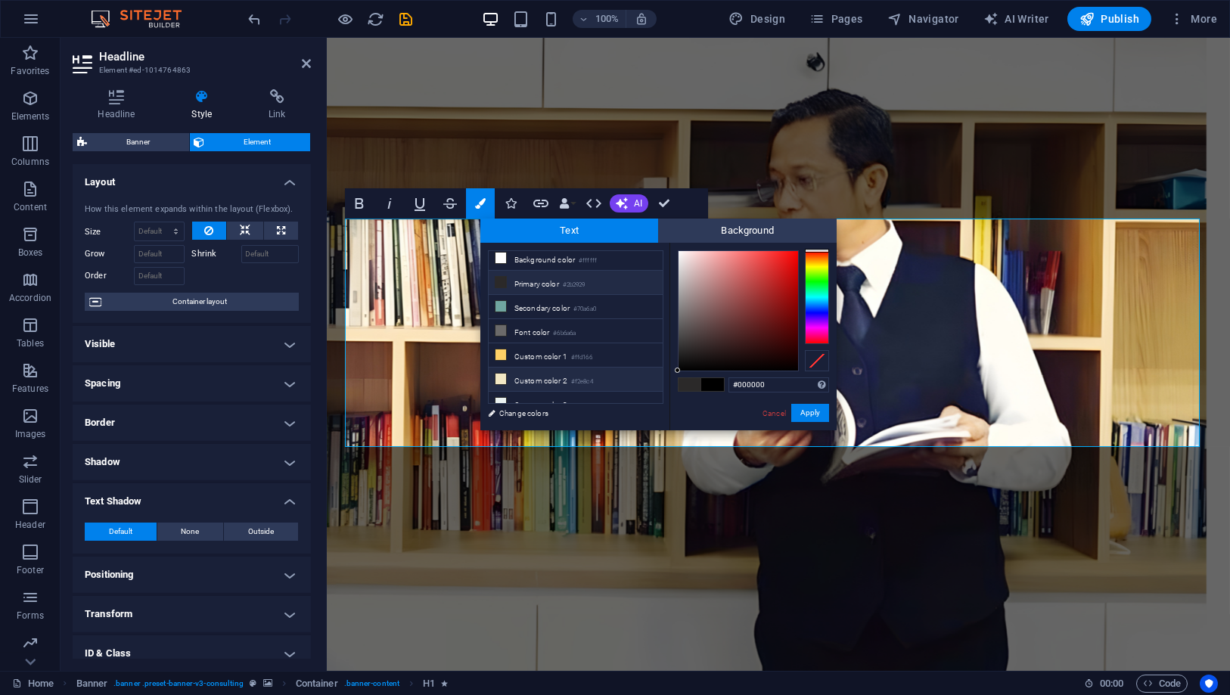
scroll to position [8, 0]
click at [548, 390] on li "Custom color 3 #eaf2f1" at bounding box center [576, 401] width 174 height 24
type input "#eaf2f1"
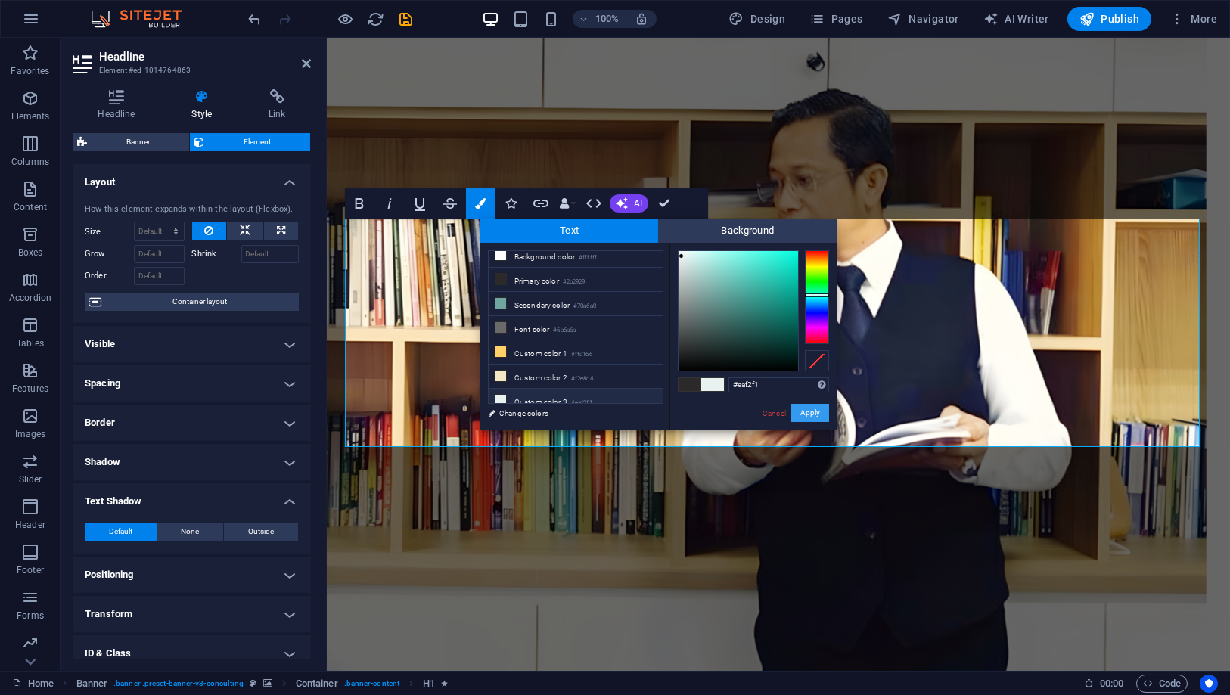
click at [818, 405] on button "Apply" at bounding box center [810, 413] width 38 height 18
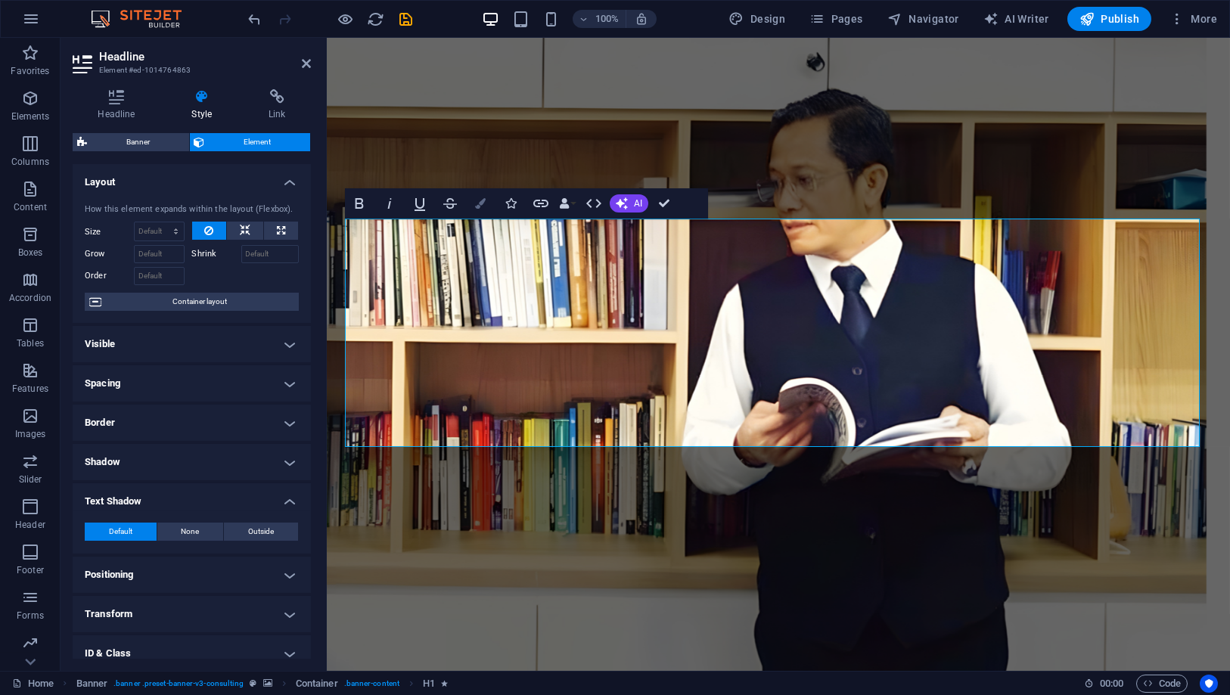
click at [477, 206] on icon "button" at bounding box center [480, 203] width 11 height 11
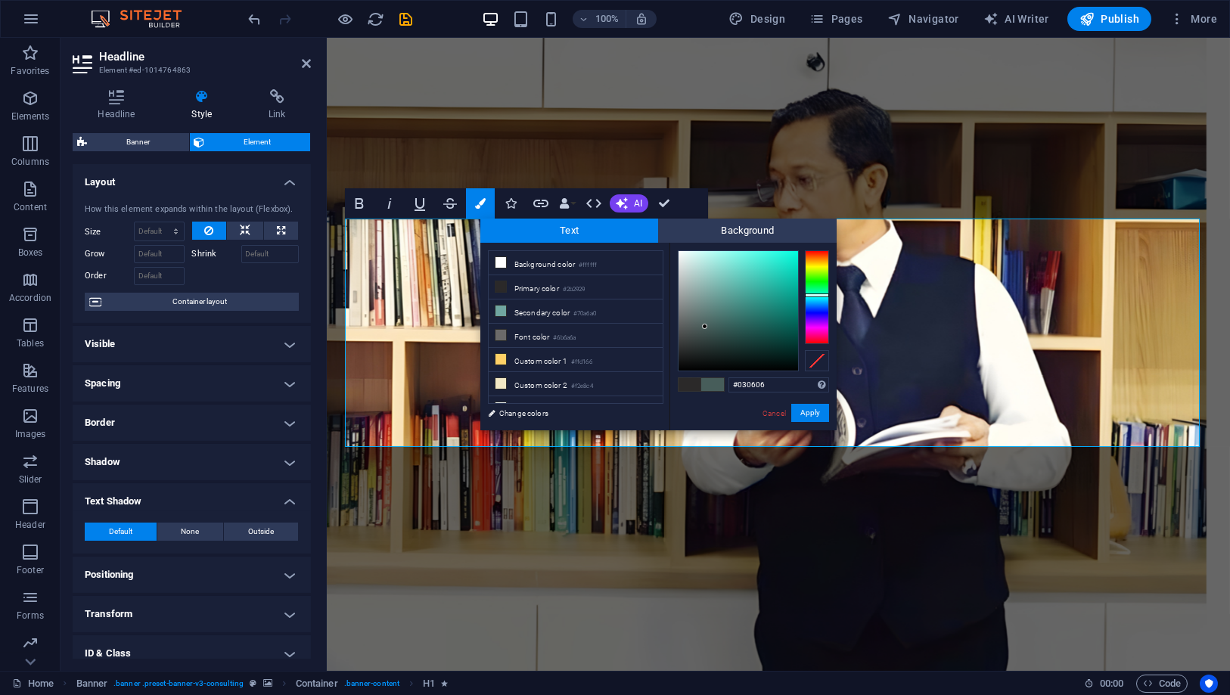
type input "#000000"
drag, startPoint x: 700, startPoint y: 315, endPoint x: 816, endPoint y: 380, distance: 132.8
click at [816, 380] on div "#000000 Supported formats #0852ed rgb(8, 82, 237) rgba(8, 82, 237, 90%) hsv(221…" at bounding box center [752, 446] width 167 height 407
click at [809, 410] on button "Apply" at bounding box center [810, 413] width 38 height 18
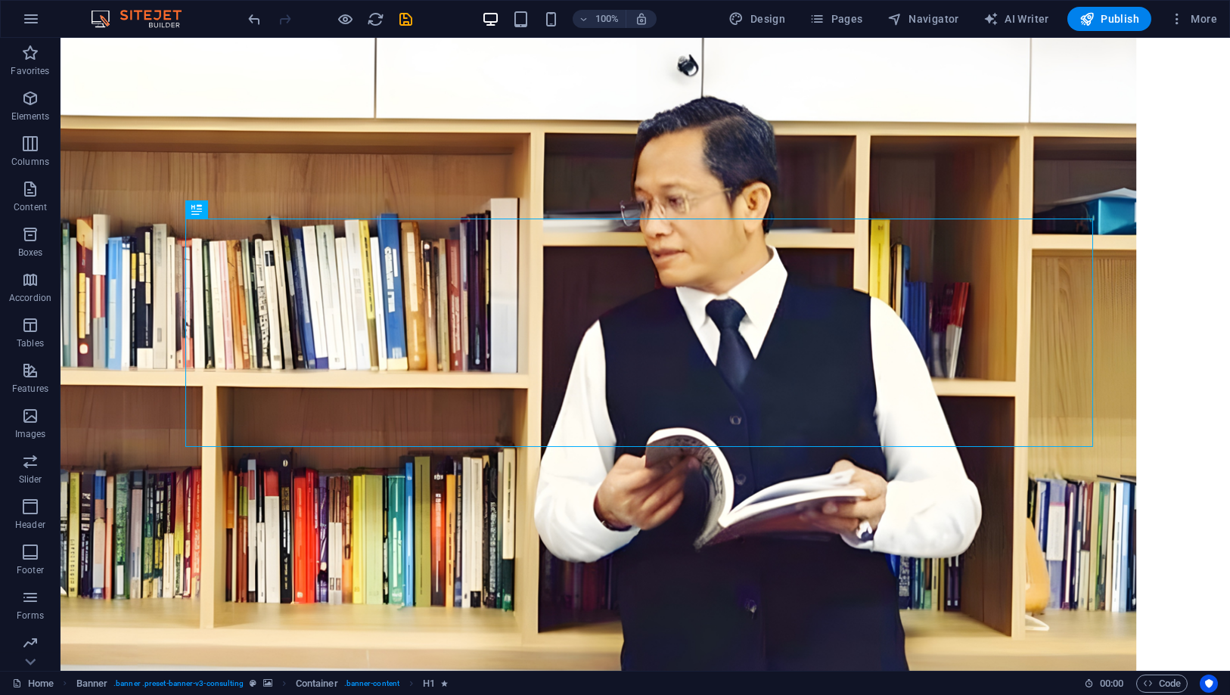
click at [722, 319] on div "Drag here to replace the existing content. Press “Ctrl” if you want to create a…" at bounding box center [645, 354] width 1169 height 633
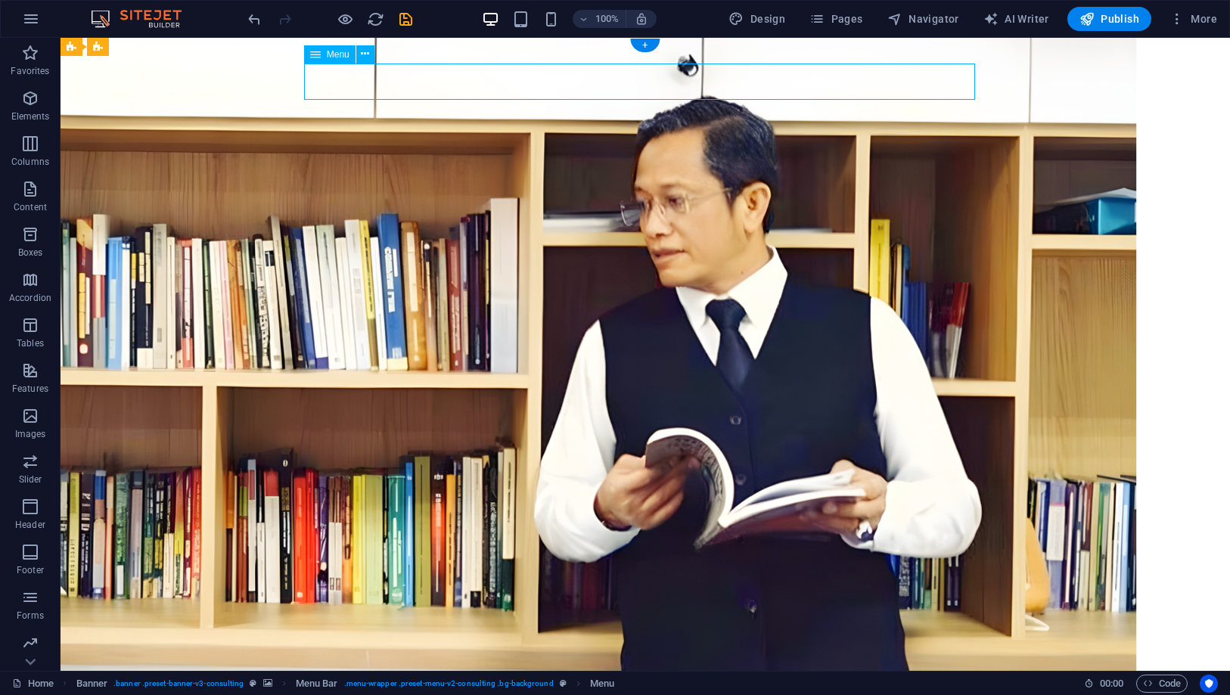
select select
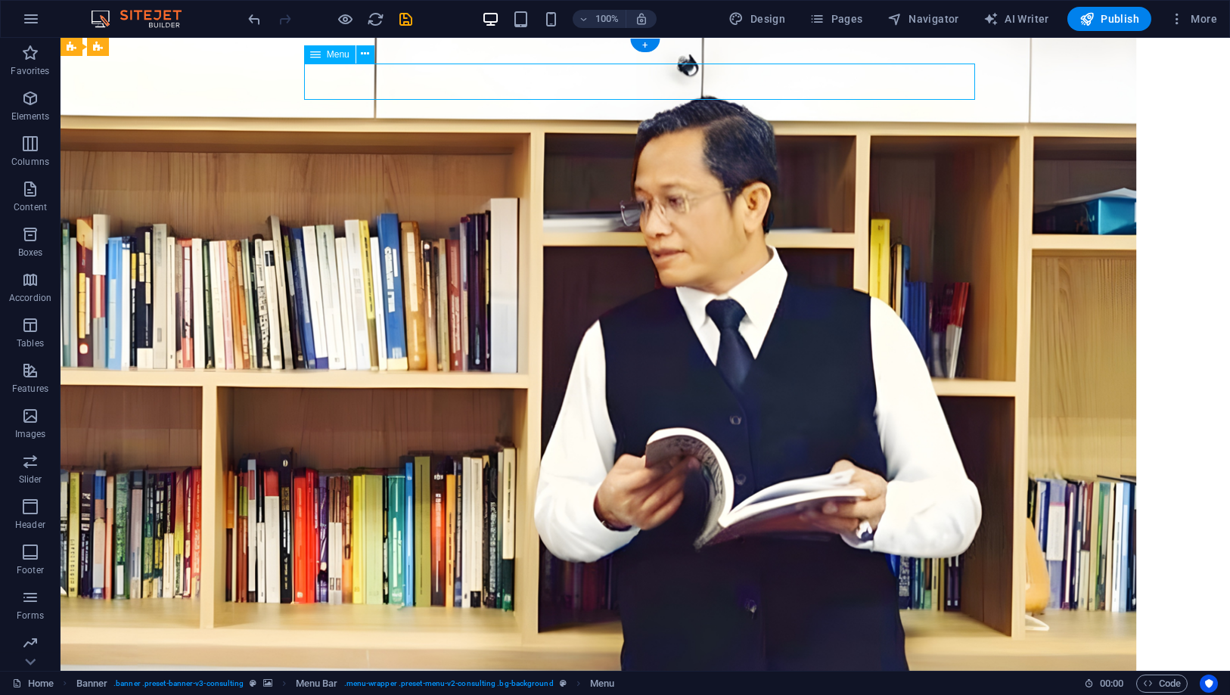
select select
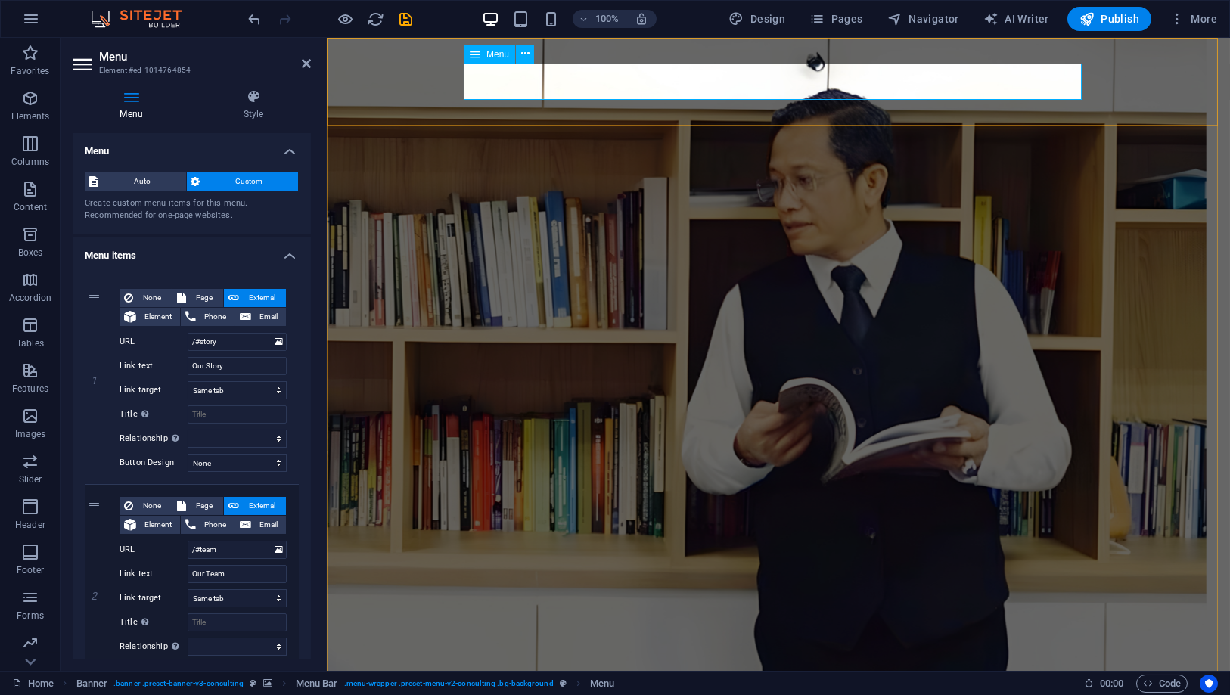
drag, startPoint x: 230, startPoint y: 363, endPoint x: 156, endPoint y: 353, distance: 74.8
click at [156, 353] on div "None Page External Element Phone Email Page Home Subpage Legal Notice Privacy E…" at bounding box center [203, 368] width 167 height 159
type input "Ba"
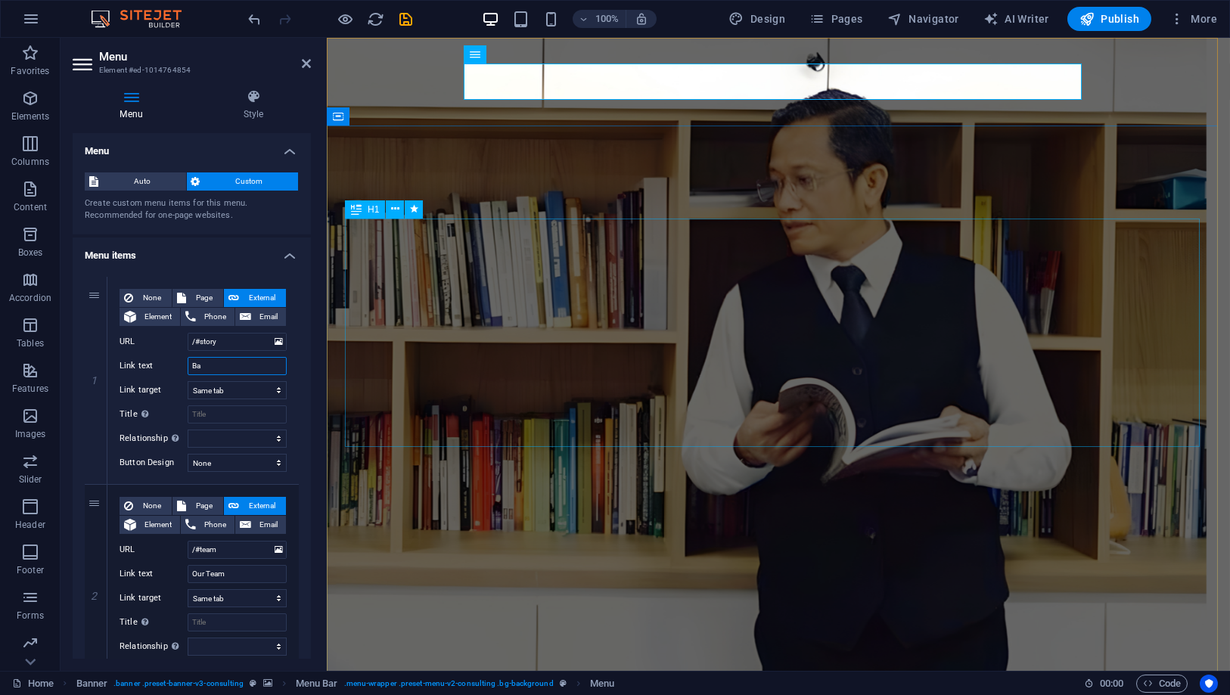
select select
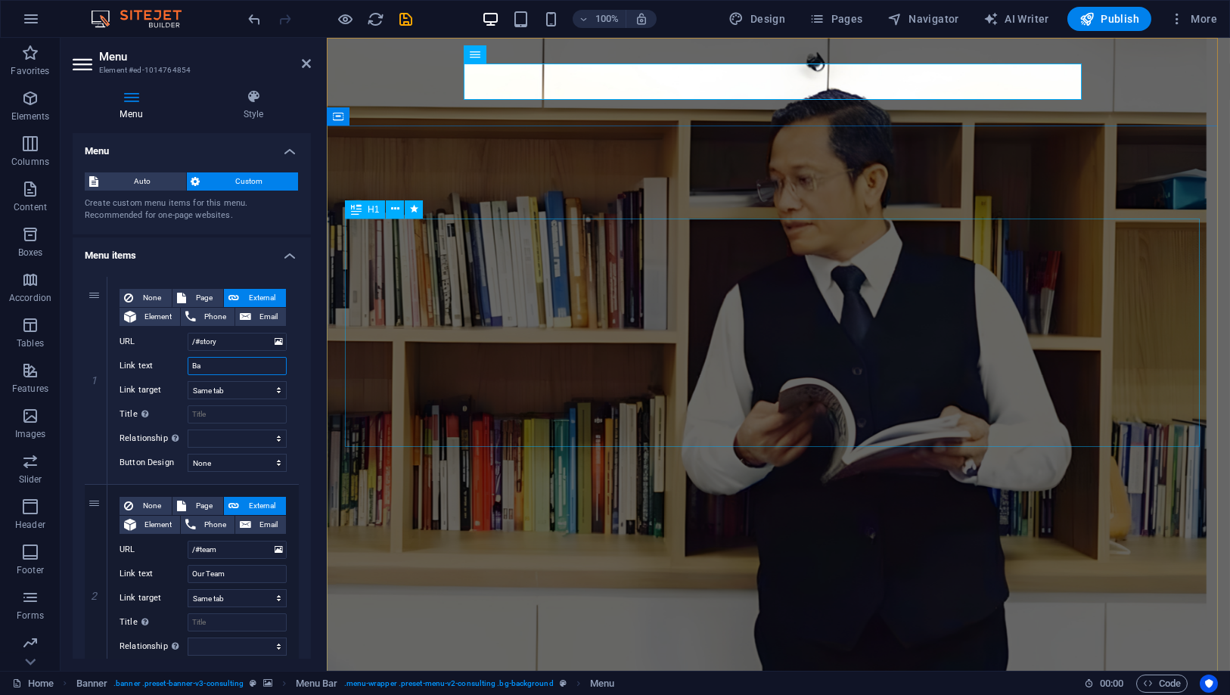
type input "Bac"
select select
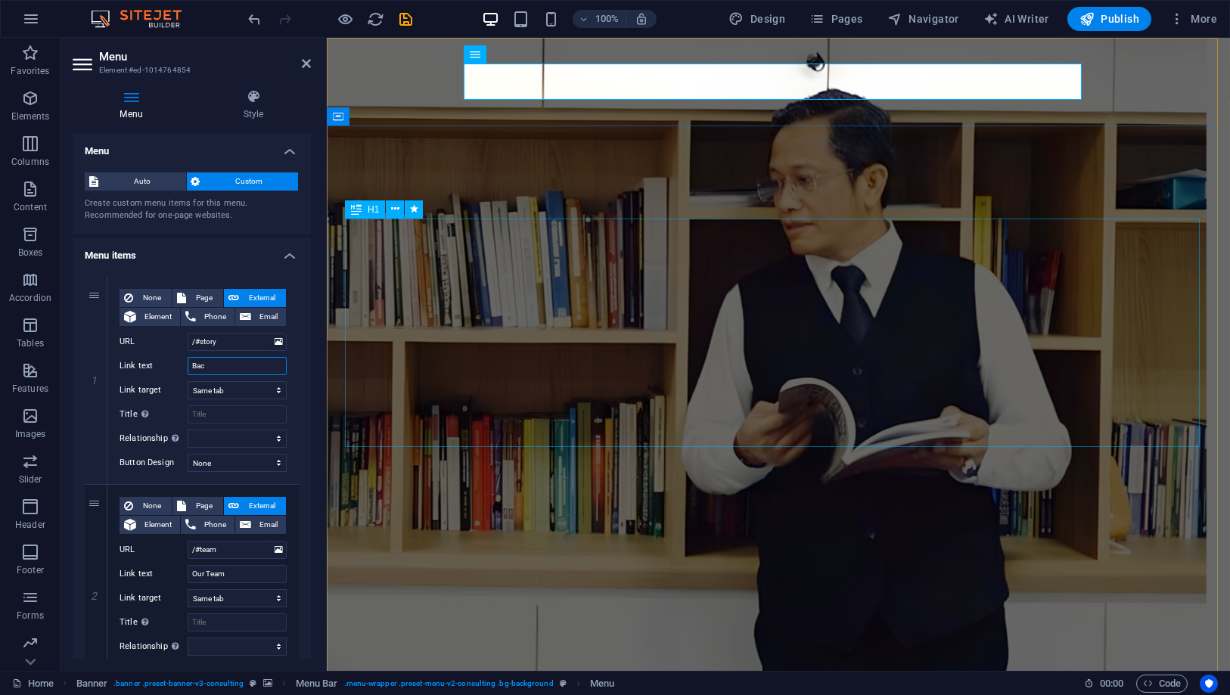
select select
type input "Background"
select select
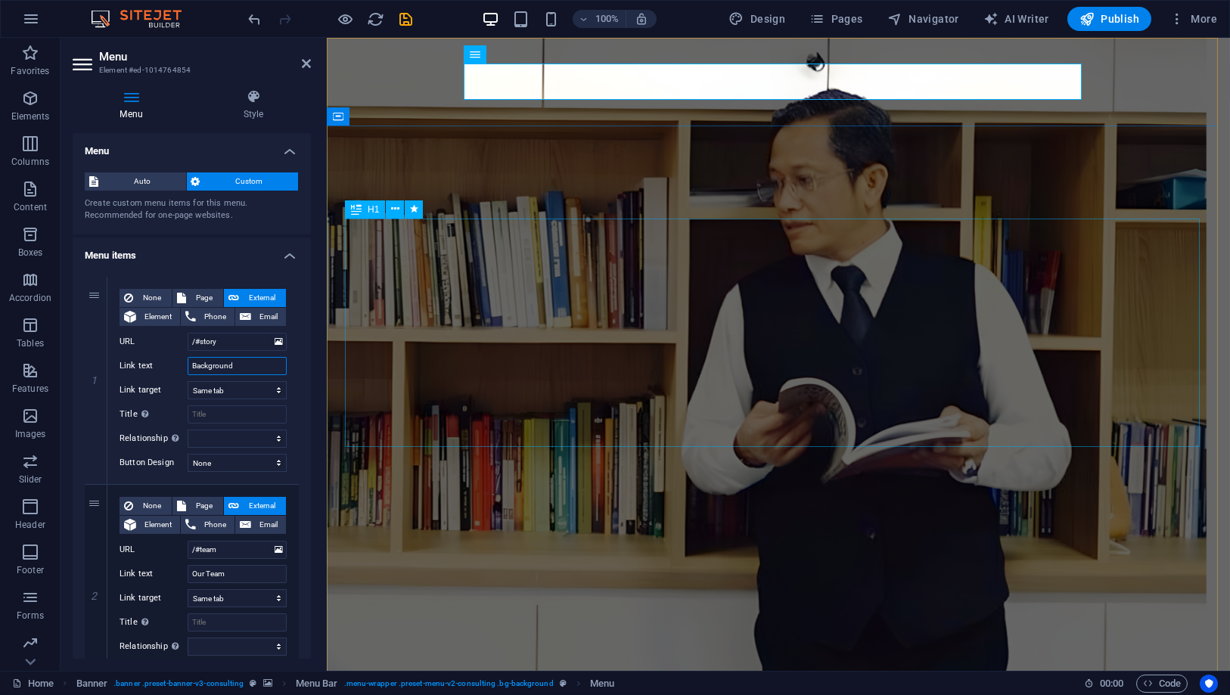
select select
type input "Background"
click at [215, 250] on h4 "Menu items" at bounding box center [192, 251] width 238 height 27
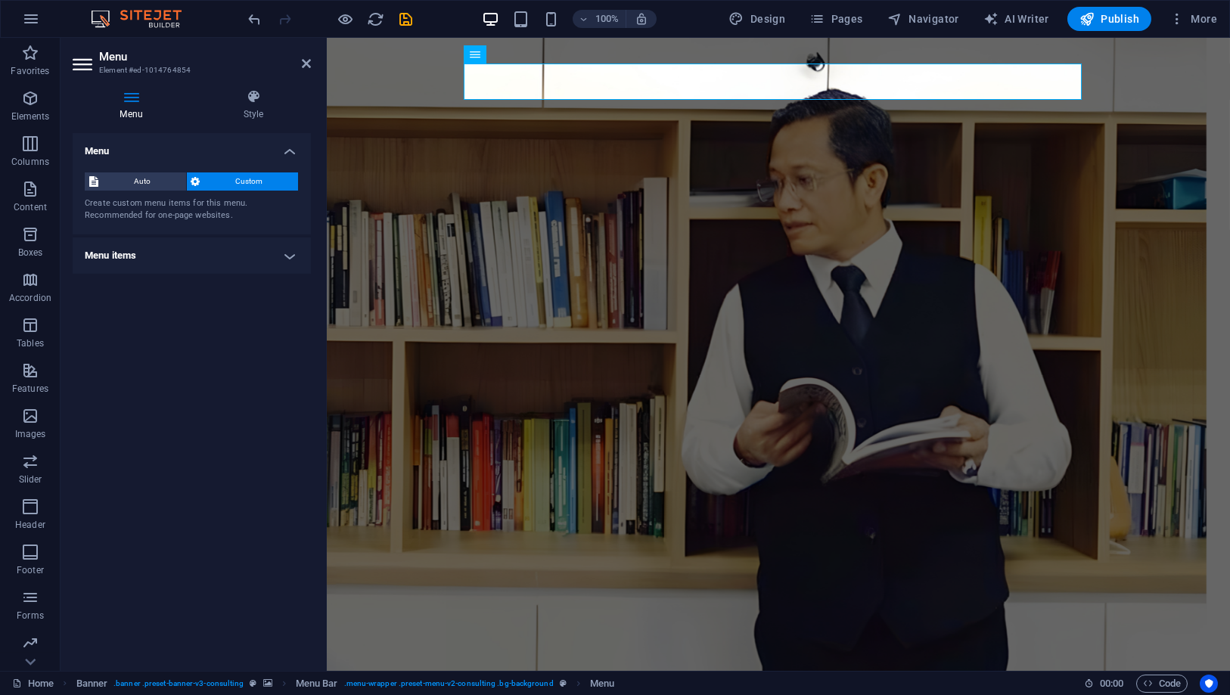
click at [215, 250] on h4 "Menu items" at bounding box center [192, 256] width 238 height 36
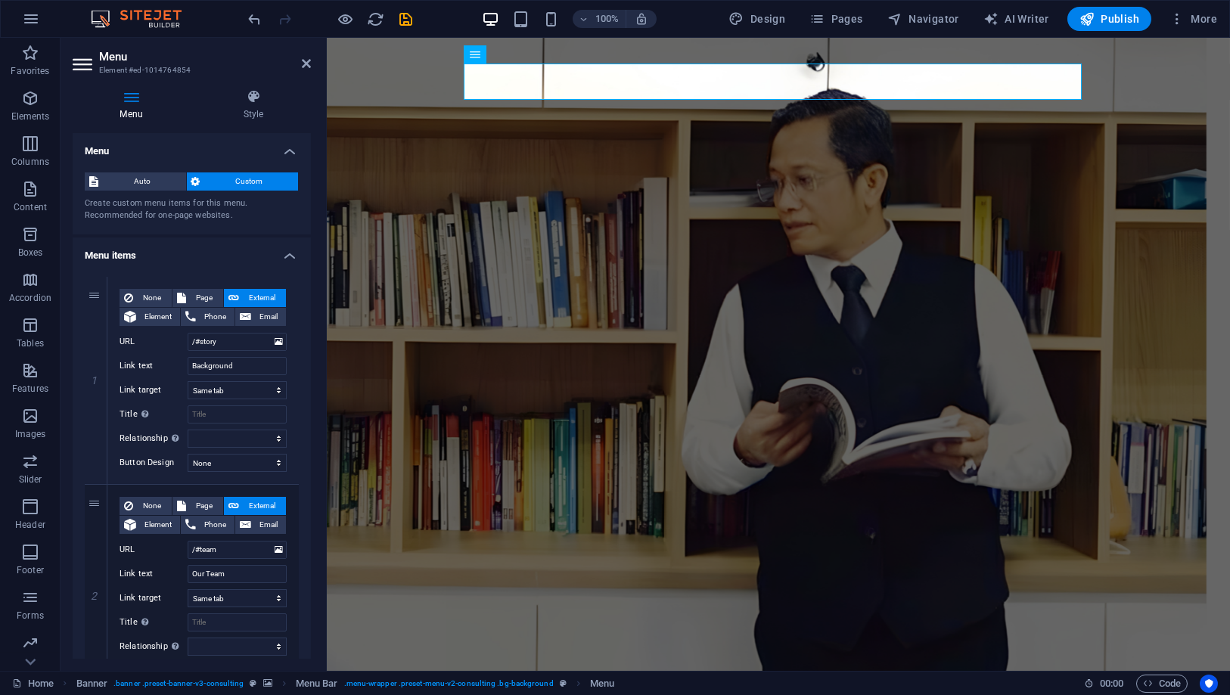
click at [262, 218] on div "Create custom menu items for this menu. Recommended for one-page websites." at bounding box center [192, 209] width 214 height 25
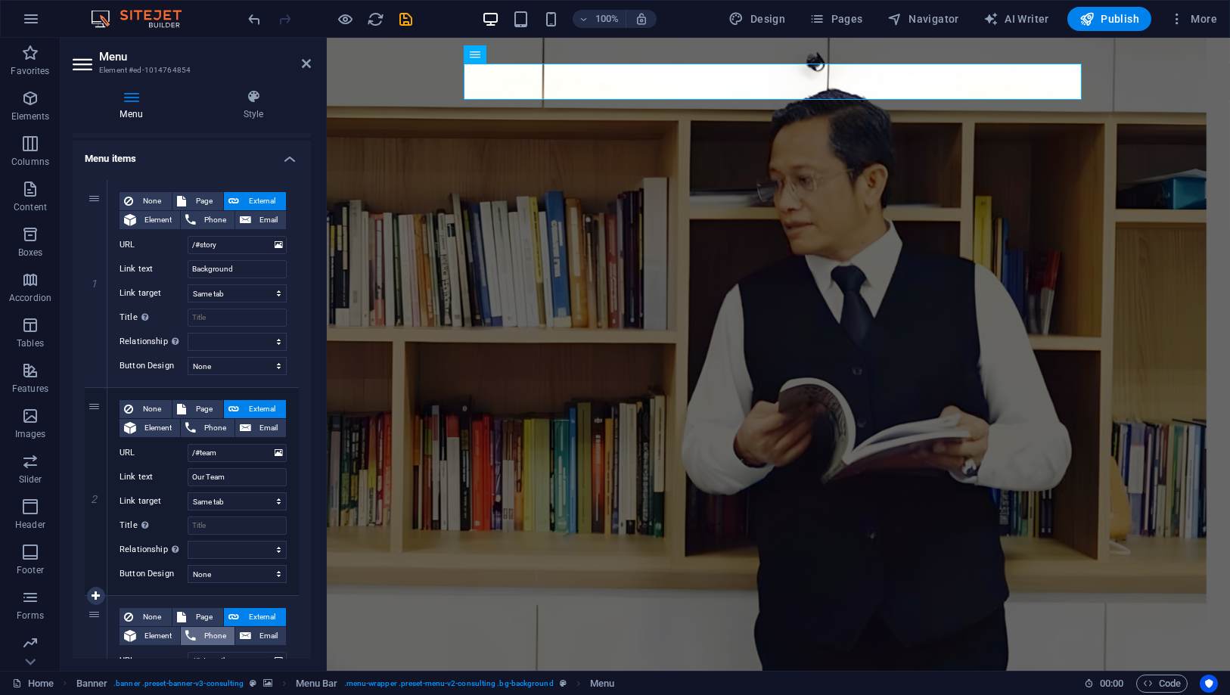
scroll to position [168, 0]
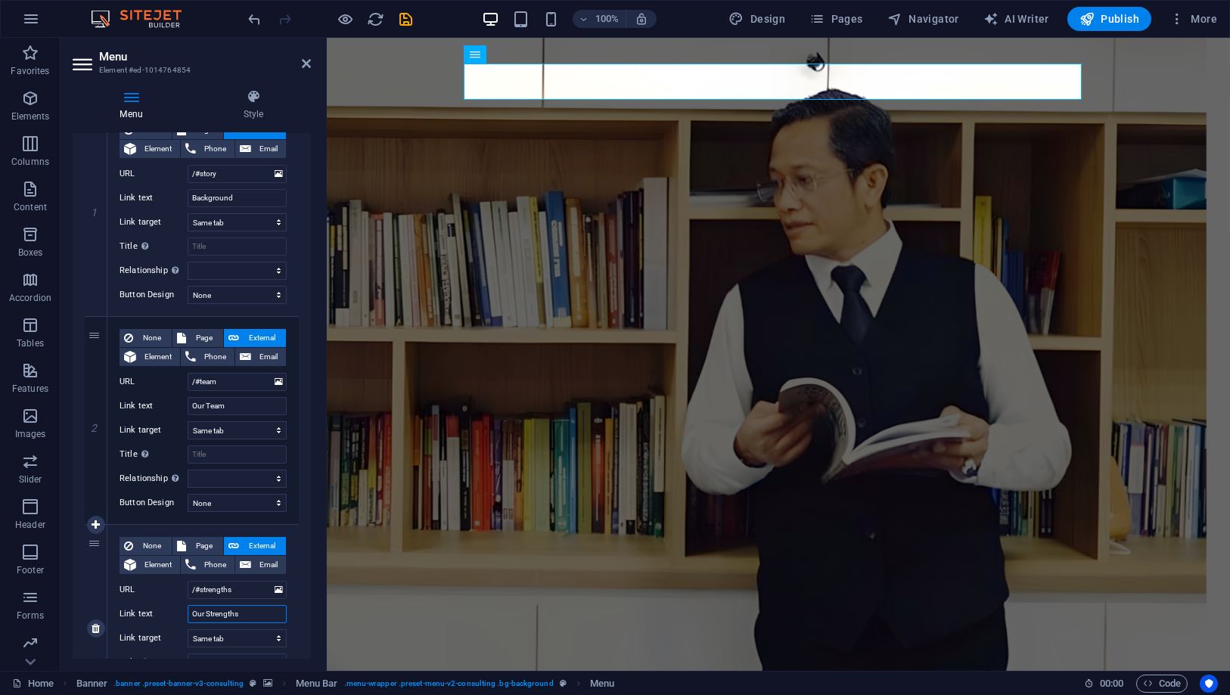
drag, startPoint x: 248, startPoint y: 617, endPoint x: 159, endPoint y: 608, distance: 89.7
click at [159, 608] on div "Link text Our Strengths" at bounding box center [203, 614] width 167 height 18
type input "Lega"
select select
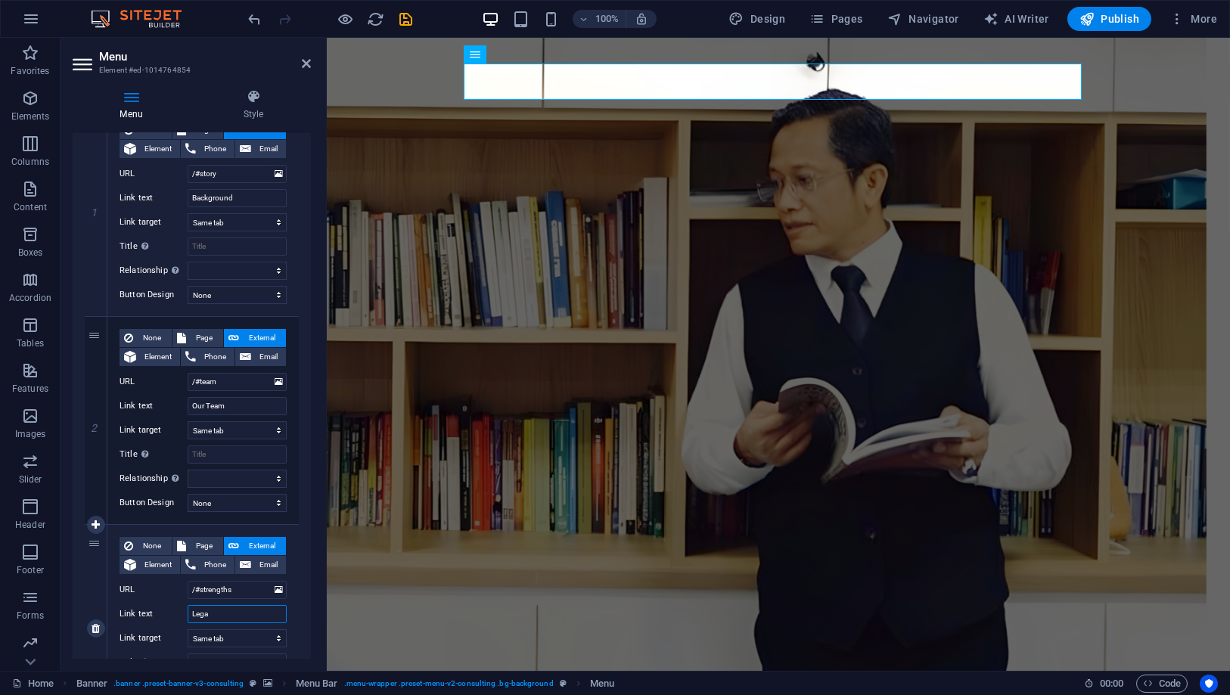
select select
type input "Legal Basis"
select select
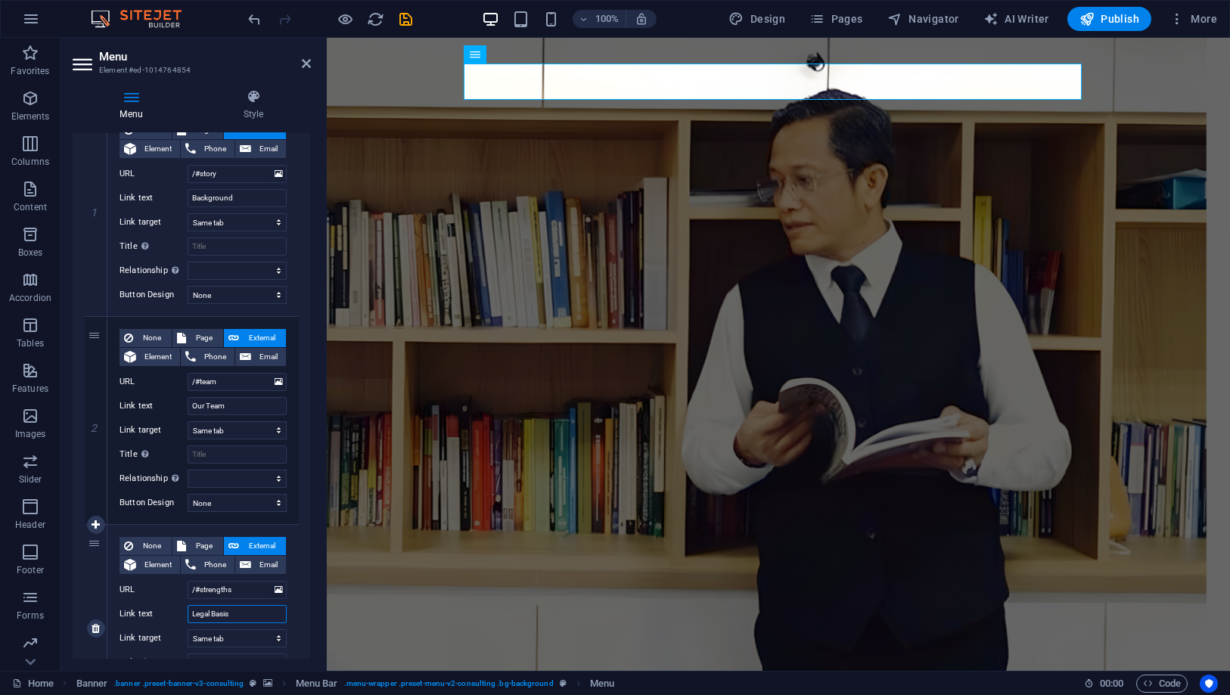
select select
type input "Legal Basis"
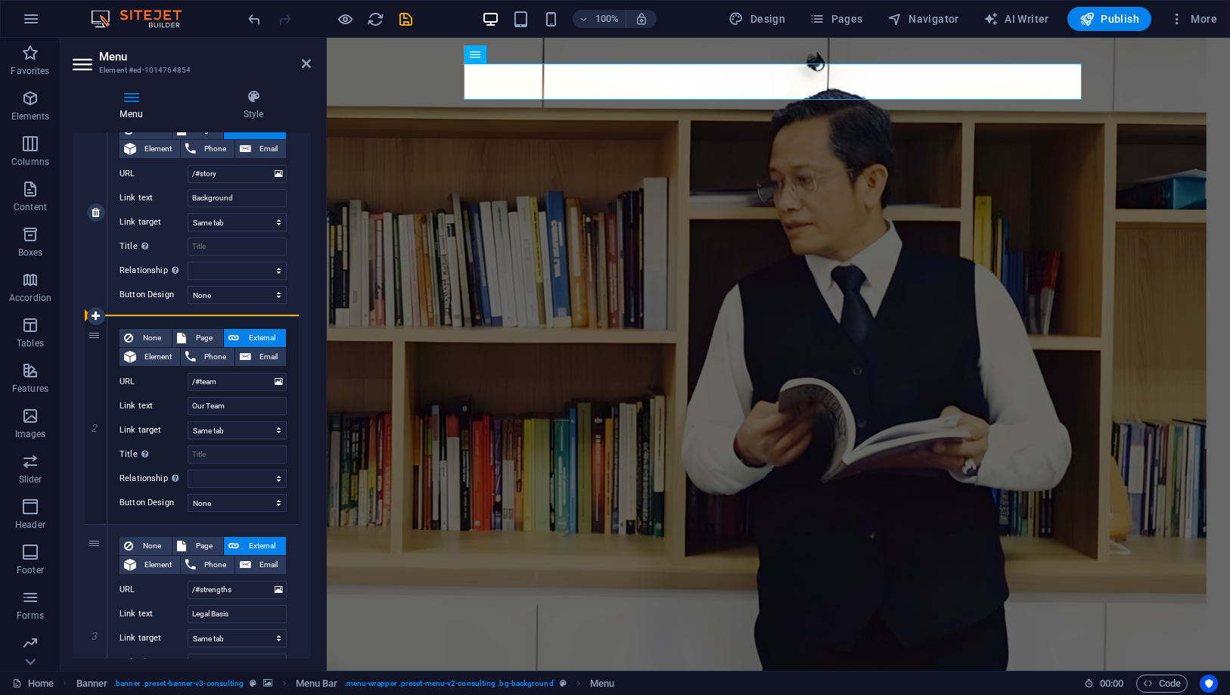
drag, startPoint x: 95, startPoint y: 337, endPoint x: 108, endPoint y: 228, distance: 109.7
click at [108, 228] on div "1 None Page External Element Phone Email Page Home Subpage Legal Notice Privacy…" at bounding box center [192, 629] width 214 height 1040
select select
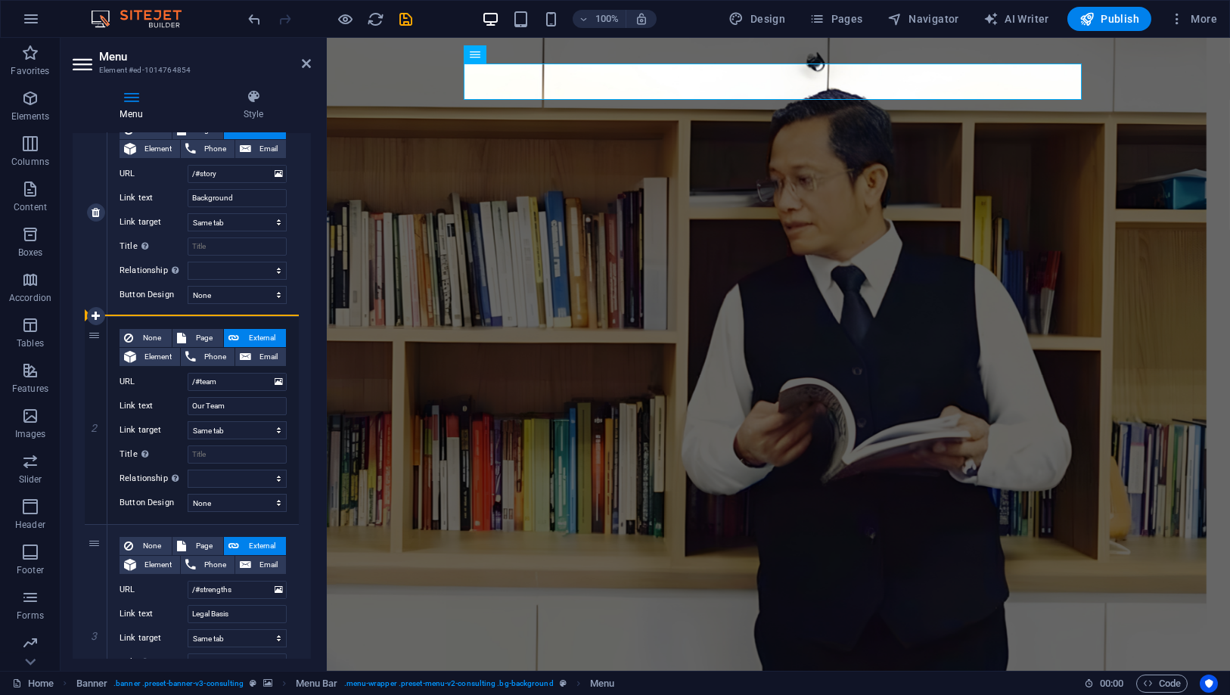
select select
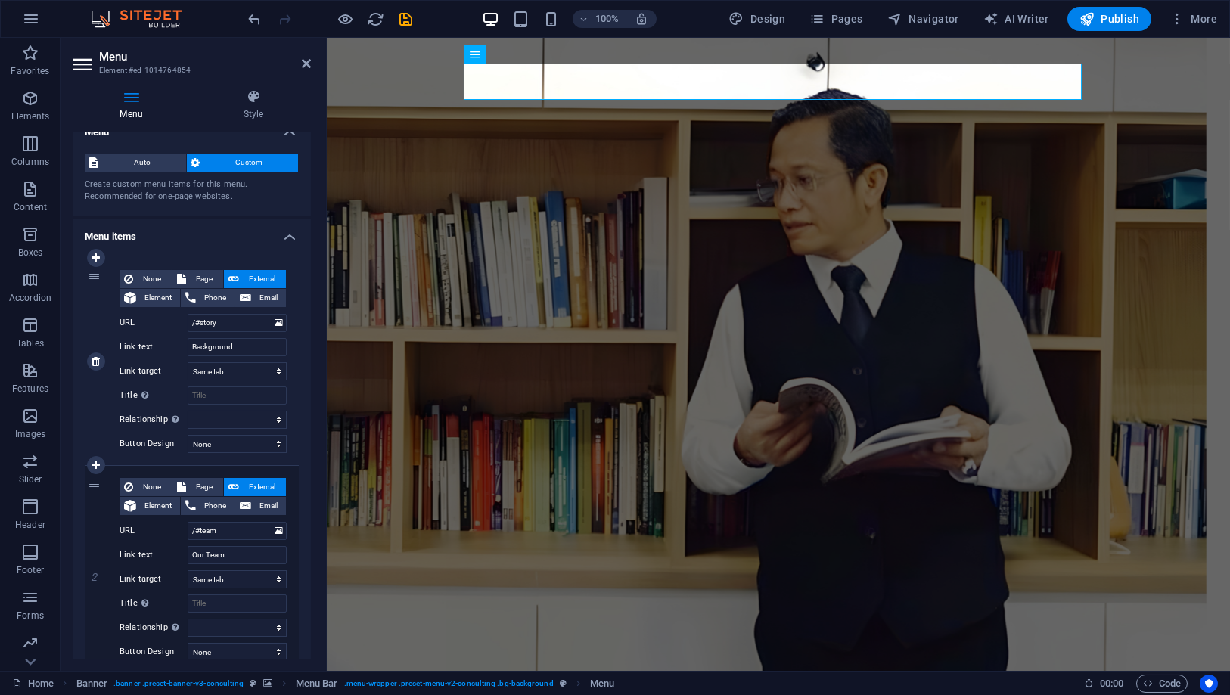
scroll to position [0, 0]
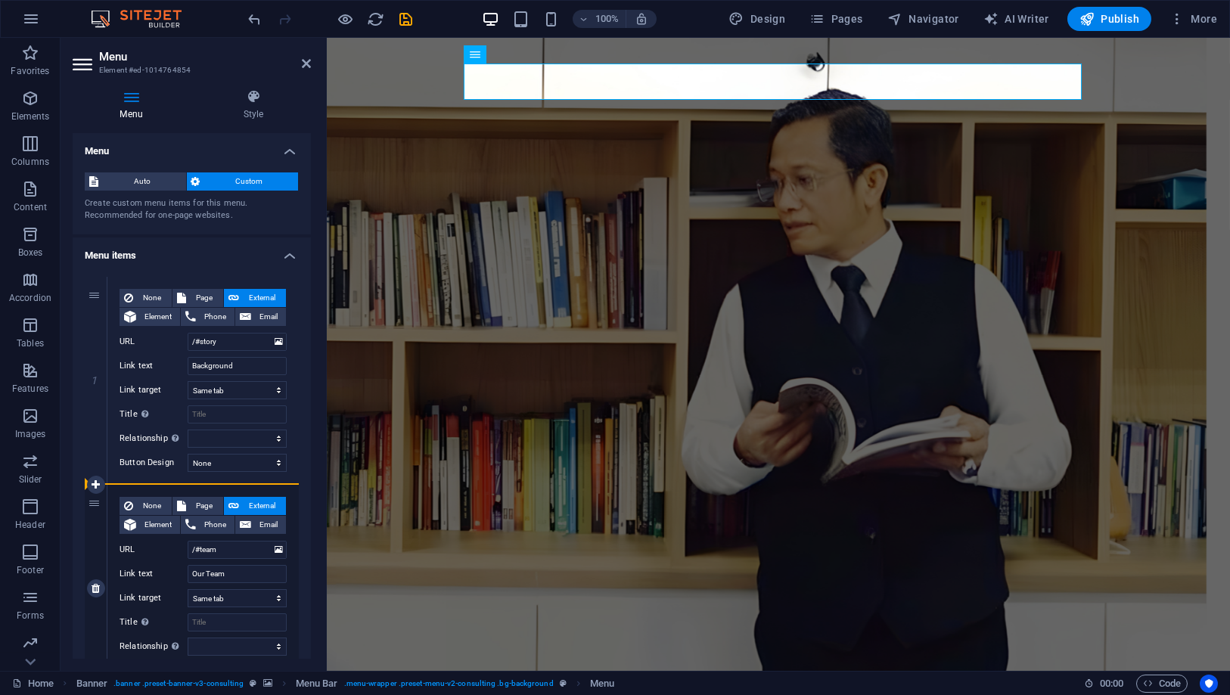
drag, startPoint x: 98, startPoint y: 297, endPoint x: 93, endPoint y: 532, distance: 235.3
select select
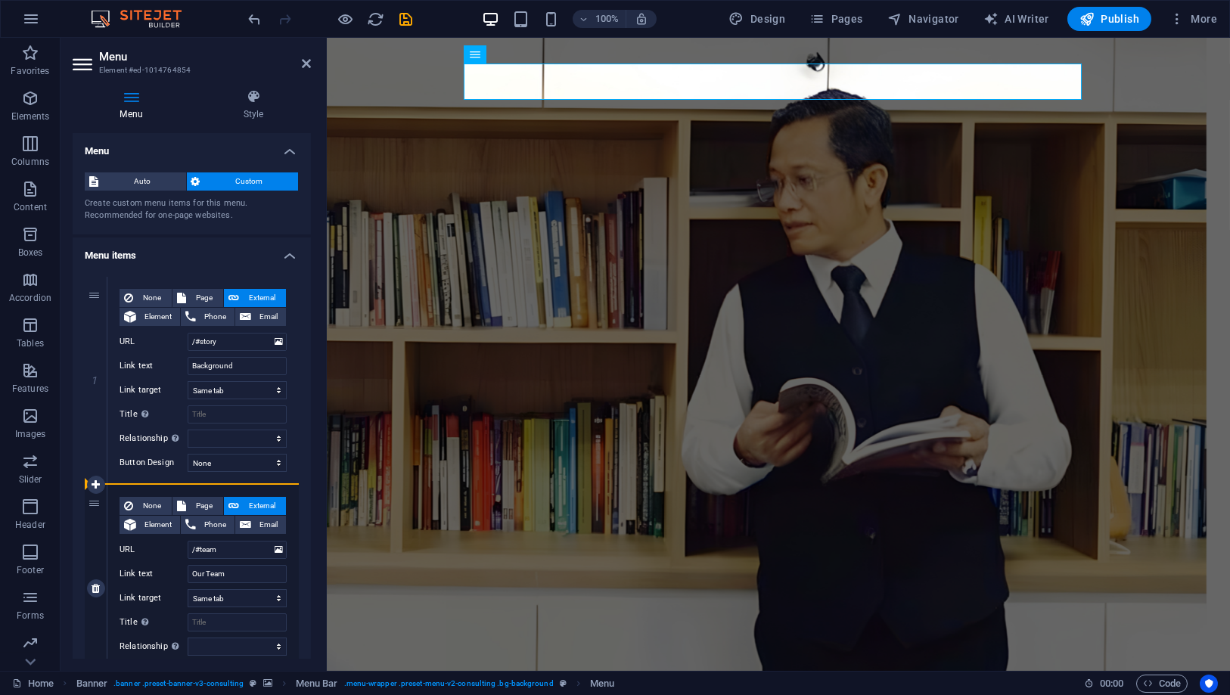
select select
click at [98, 505] on div "2" at bounding box center [96, 588] width 23 height 207
drag, startPoint x: 95, startPoint y: 294, endPoint x: 95, endPoint y: 550, distance: 256.4
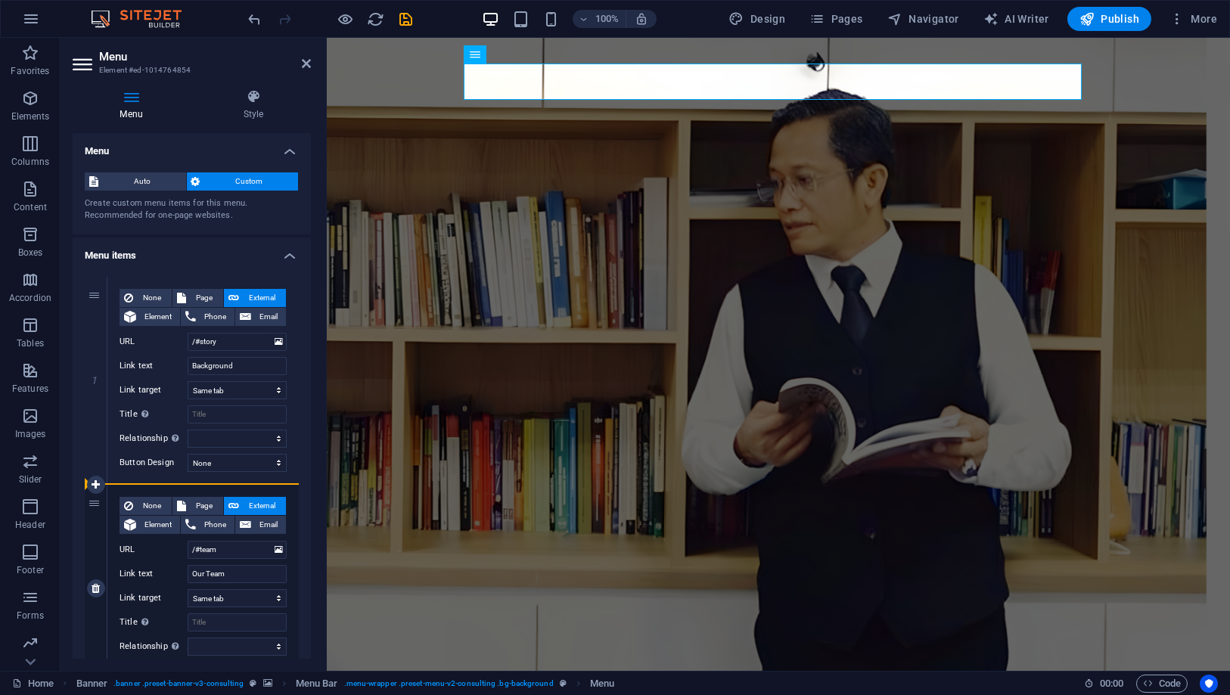
select select
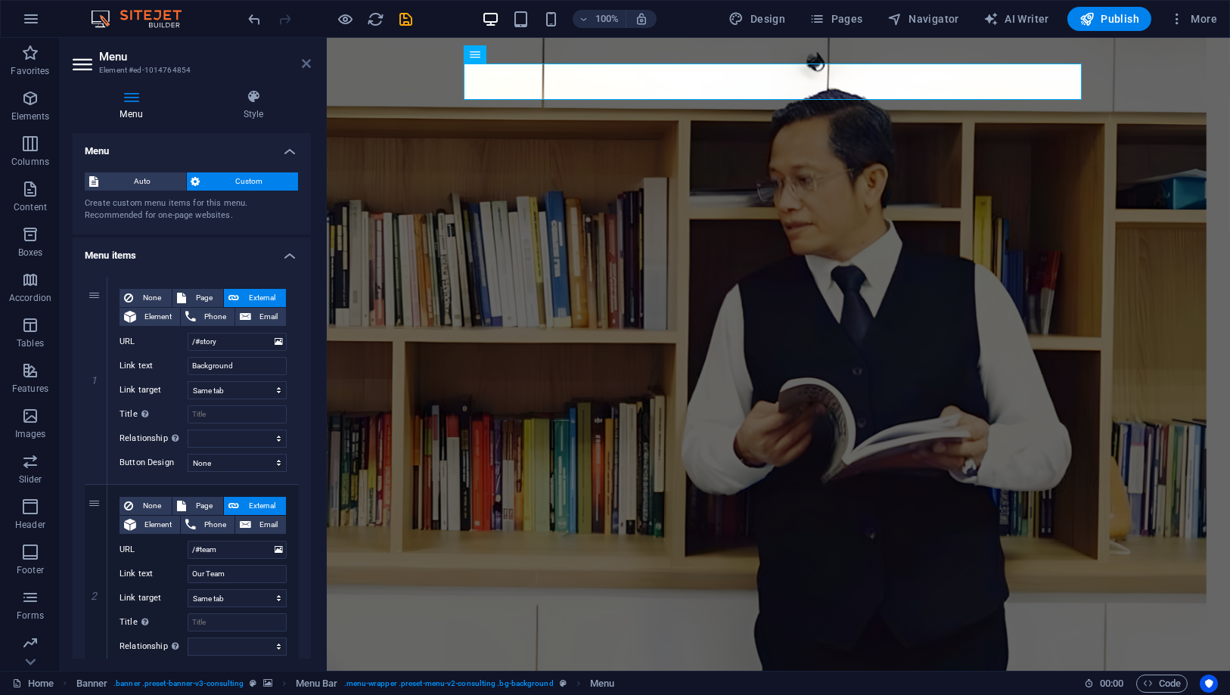
click at [310, 62] on icon at bounding box center [306, 63] width 9 height 12
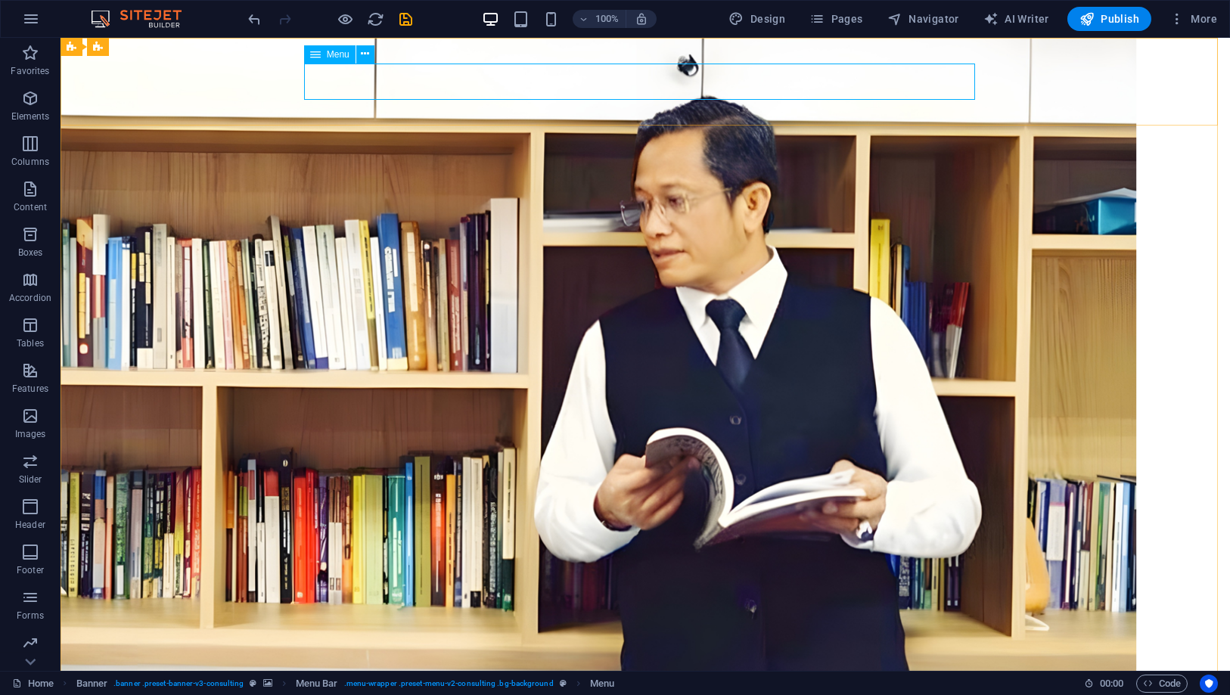
click at [337, 56] on span "Menu" at bounding box center [338, 54] width 23 height 9
click at [359, 55] on button at bounding box center [365, 54] width 18 height 18
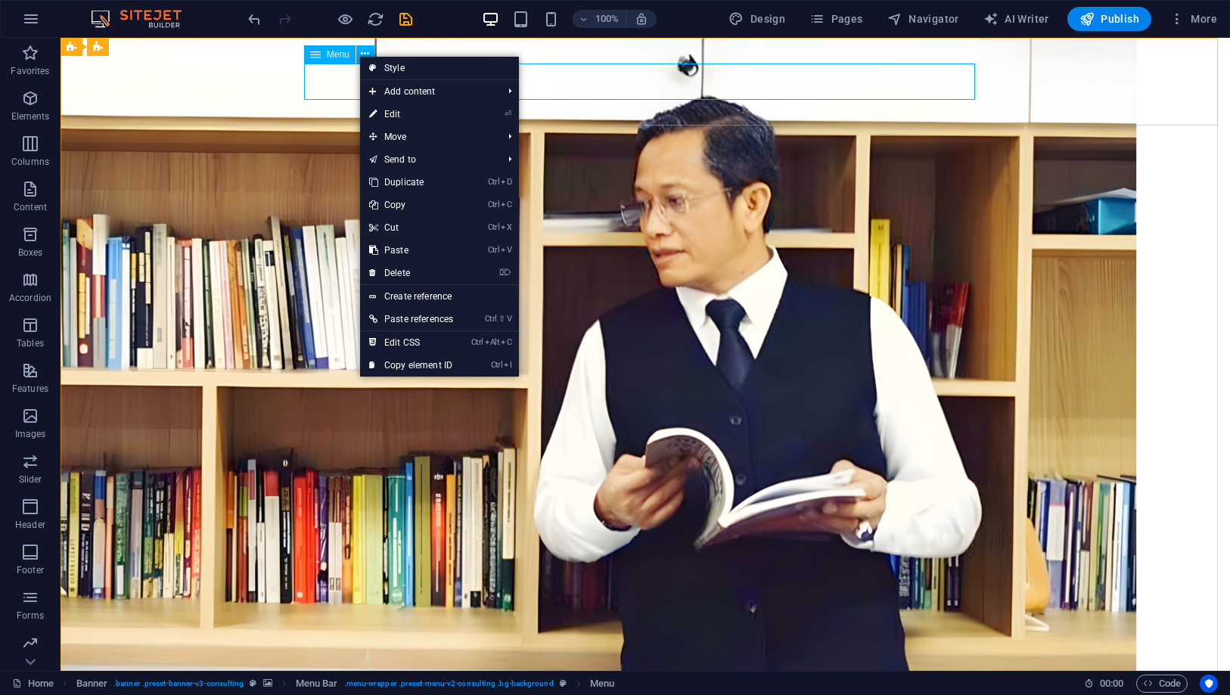
click at [319, 54] on icon at bounding box center [315, 54] width 11 height 18
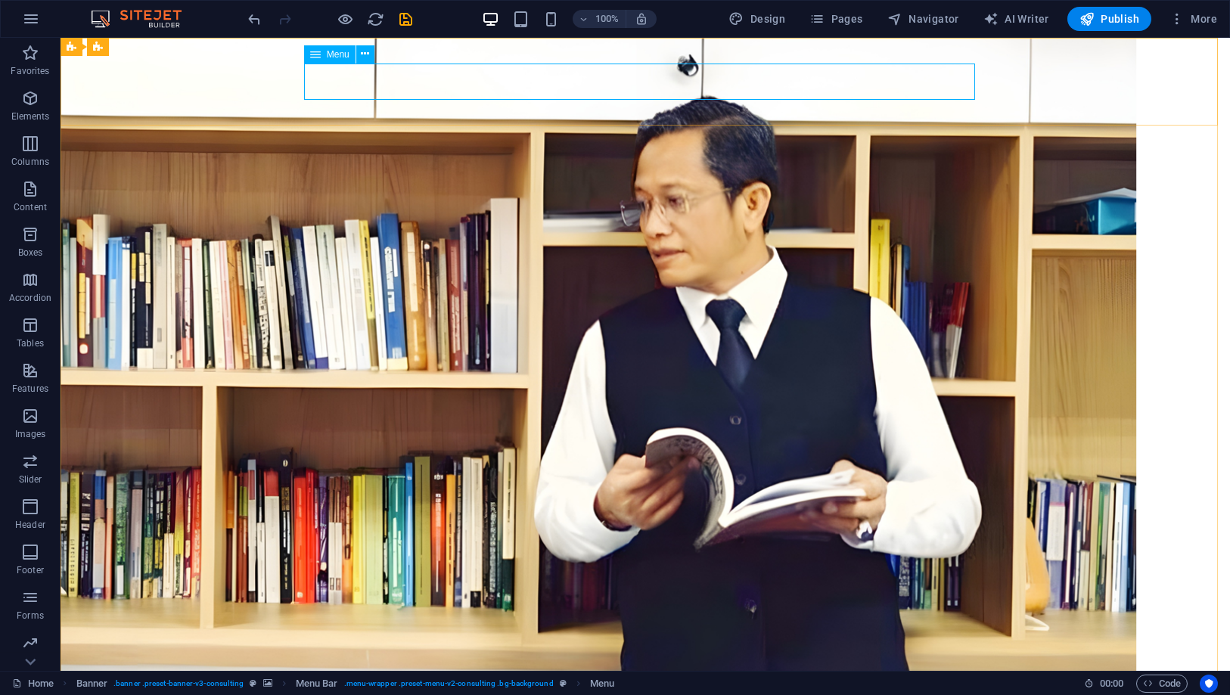
click at [319, 54] on icon at bounding box center [315, 54] width 11 height 18
select select
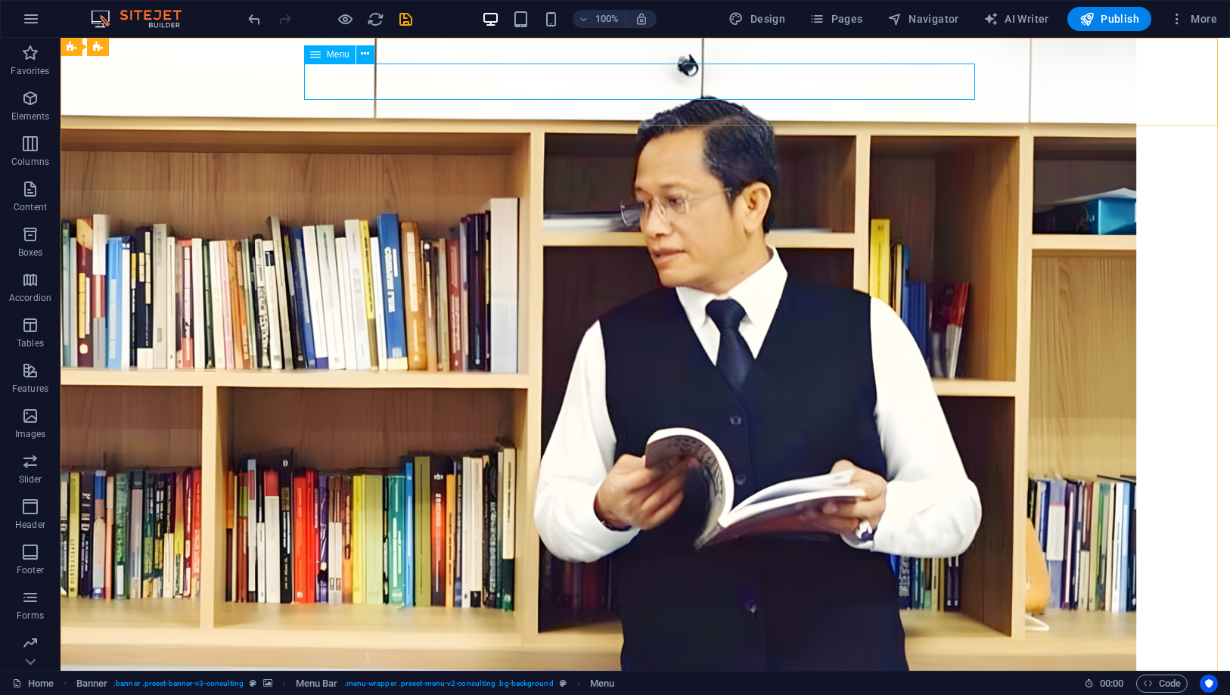
select select
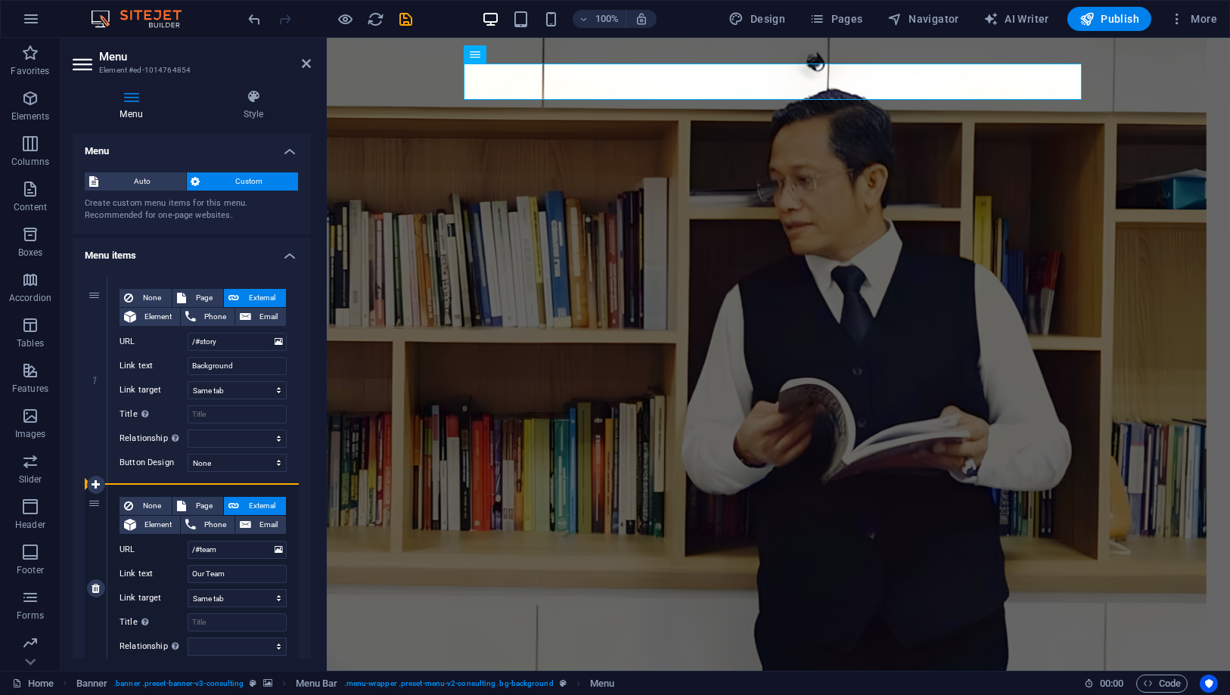
drag, startPoint x: 91, startPoint y: 296, endPoint x: 91, endPoint y: 529, distance: 233.0
select select
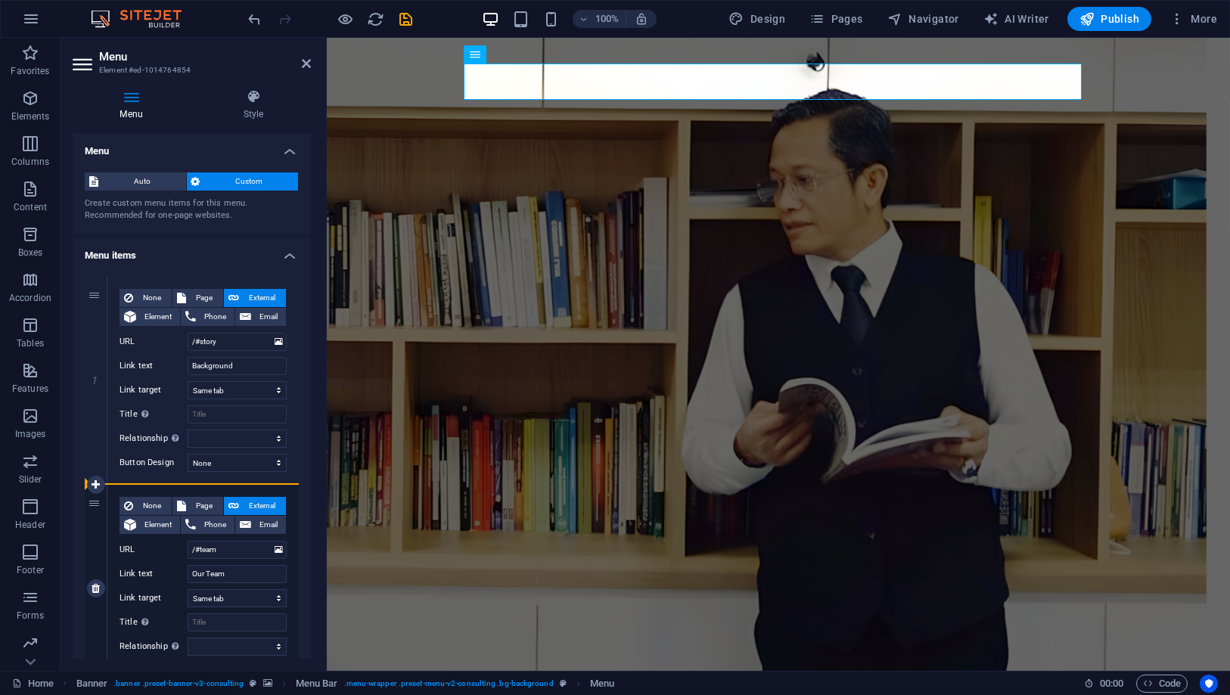
select select
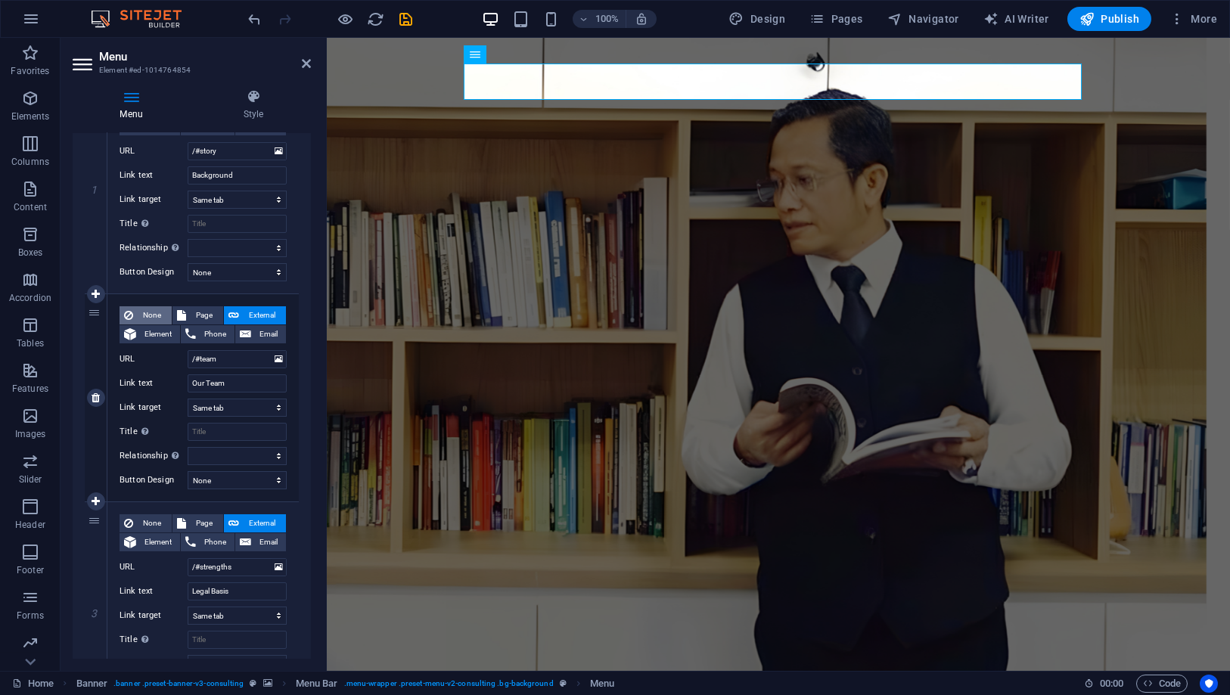
scroll to position [168, 0]
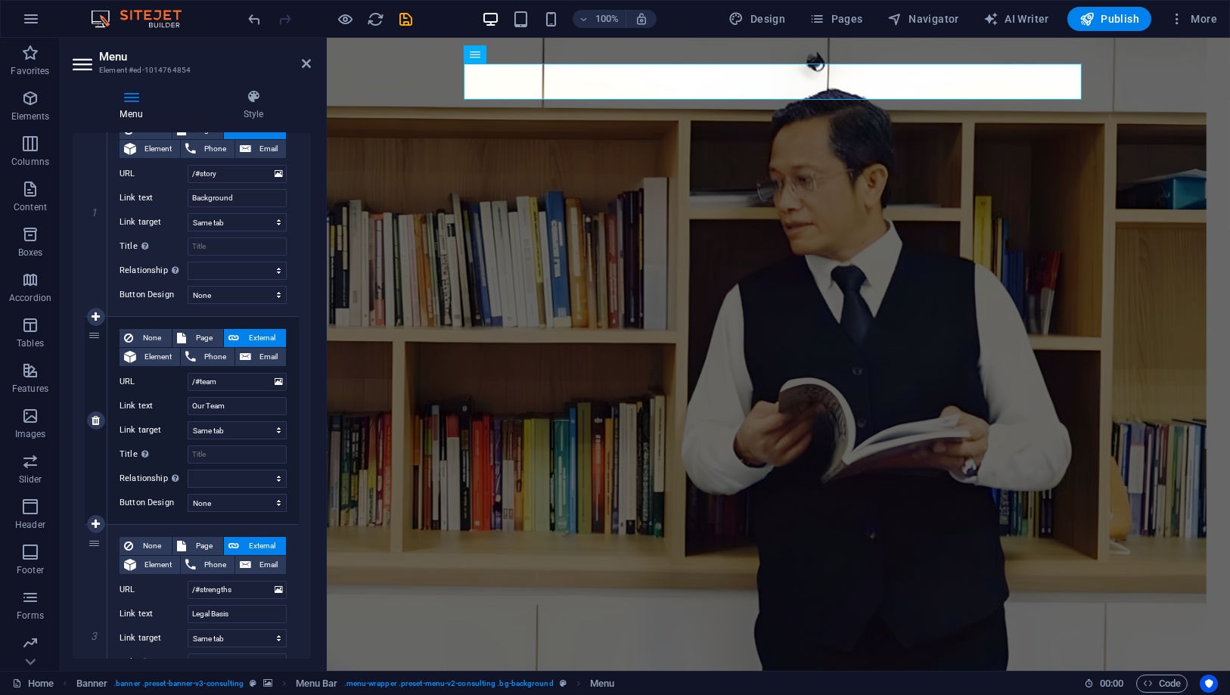
click at [87, 334] on div "2" at bounding box center [96, 420] width 23 height 207
select select
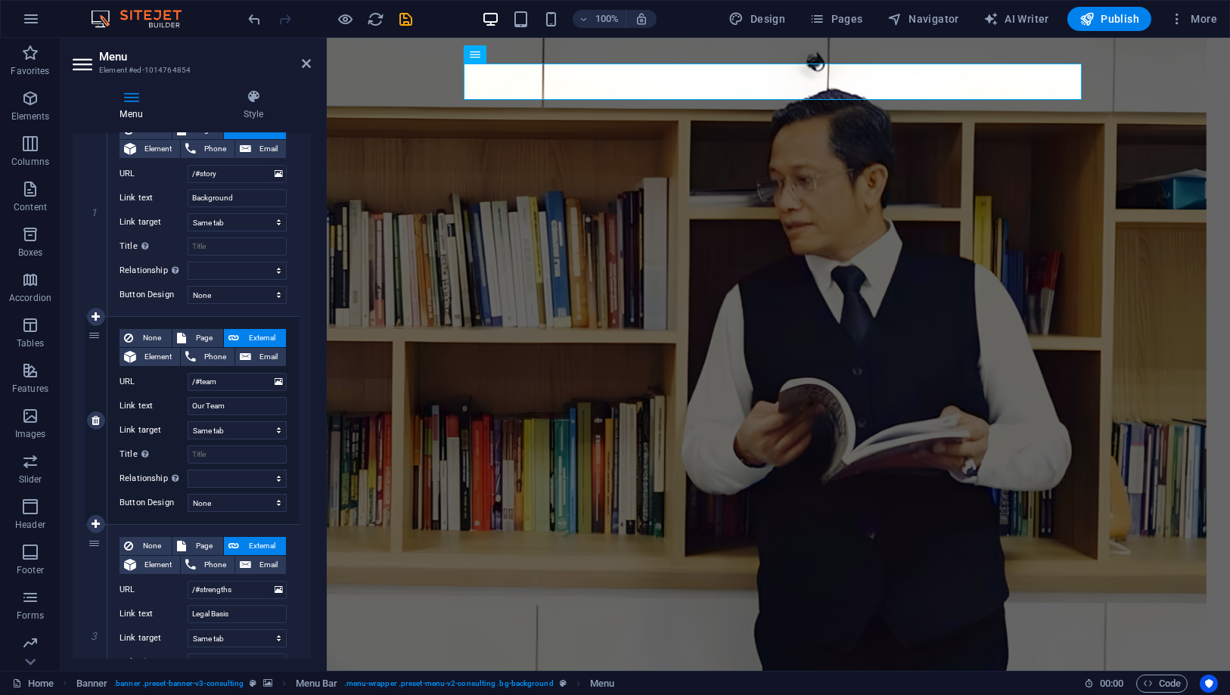
select select
drag, startPoint x: 95, startPoint y: 337, endPoint x: 92, endPoint y: 233, distance: 104.4
click at [92, 233] on div "1 None Page External Element Phone Email Page Home Subpage Legal Notice Privacy…" at bounding box center [192, 629] width 214 height 1040
select select
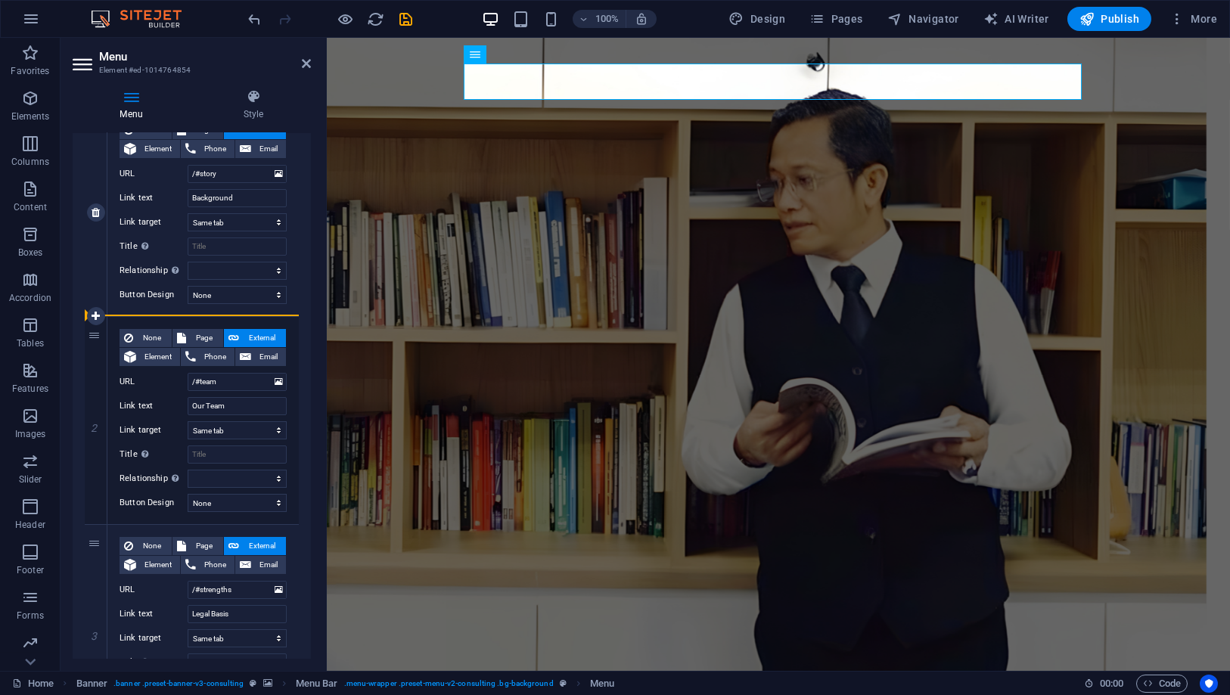
select select
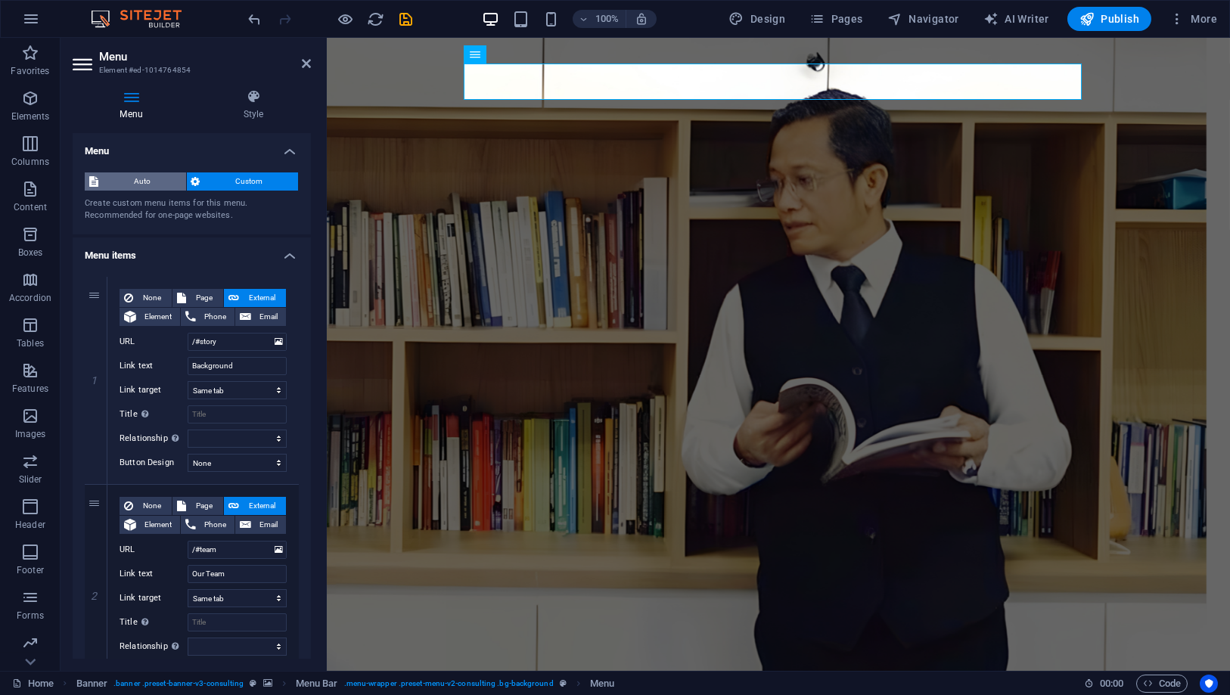
click at [159, 179] on span "Auto" at bounding box center [142, 181] width 79 height 18
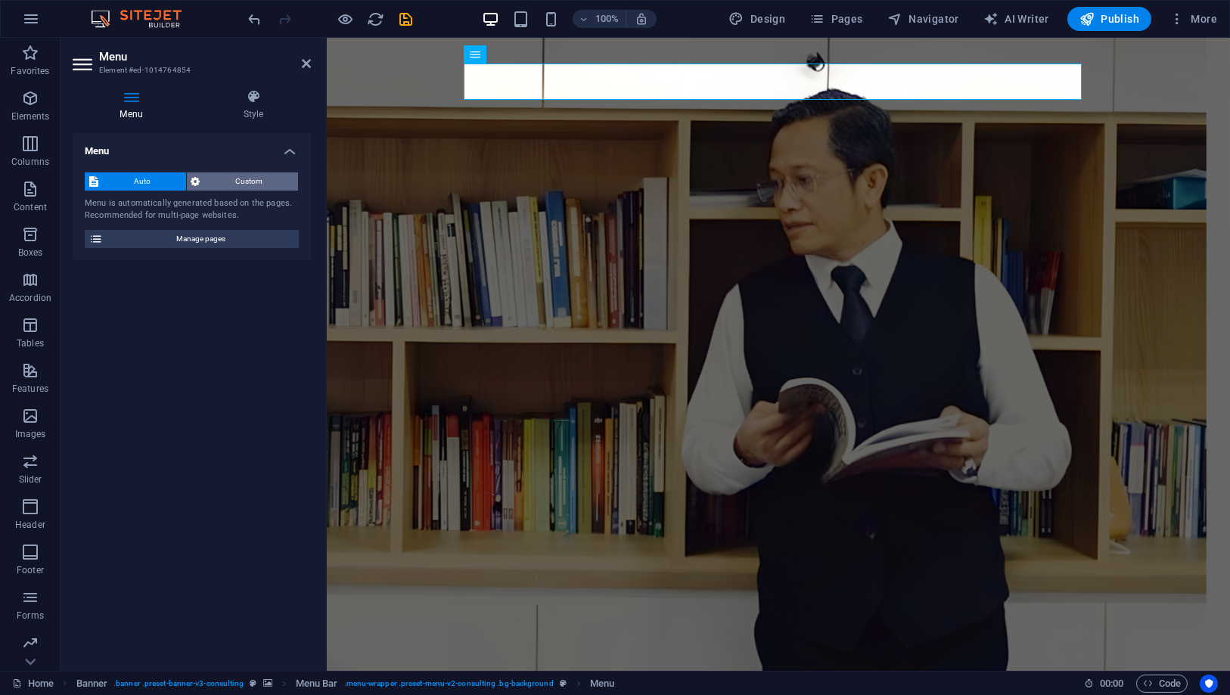
click at [214, 179] on span "Custom" at bounding box center [249, 181] width 89 height 18
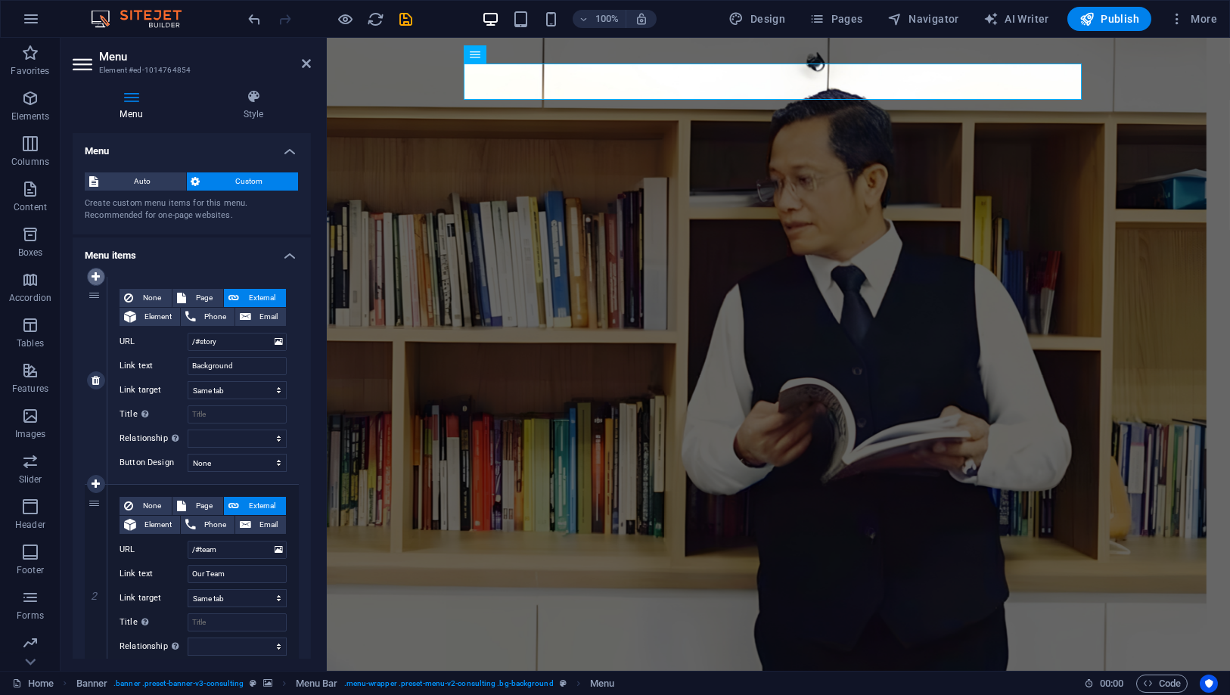
click at [95, 279] on icon at bounding box center [96, 277] width 8 height 11
select select
type input "/#story"
type input "Background"
select select
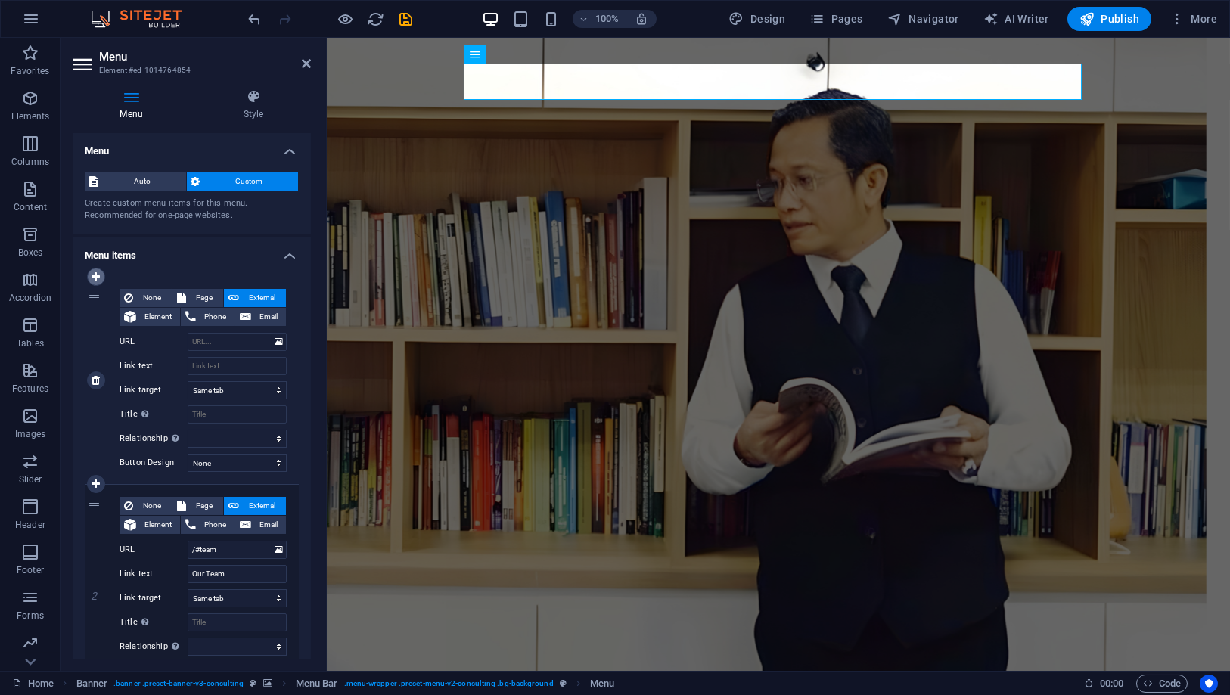
type input "/#team"
type input "Our Team"
select select
type input "/#strengths"
type input "Legal Basis"
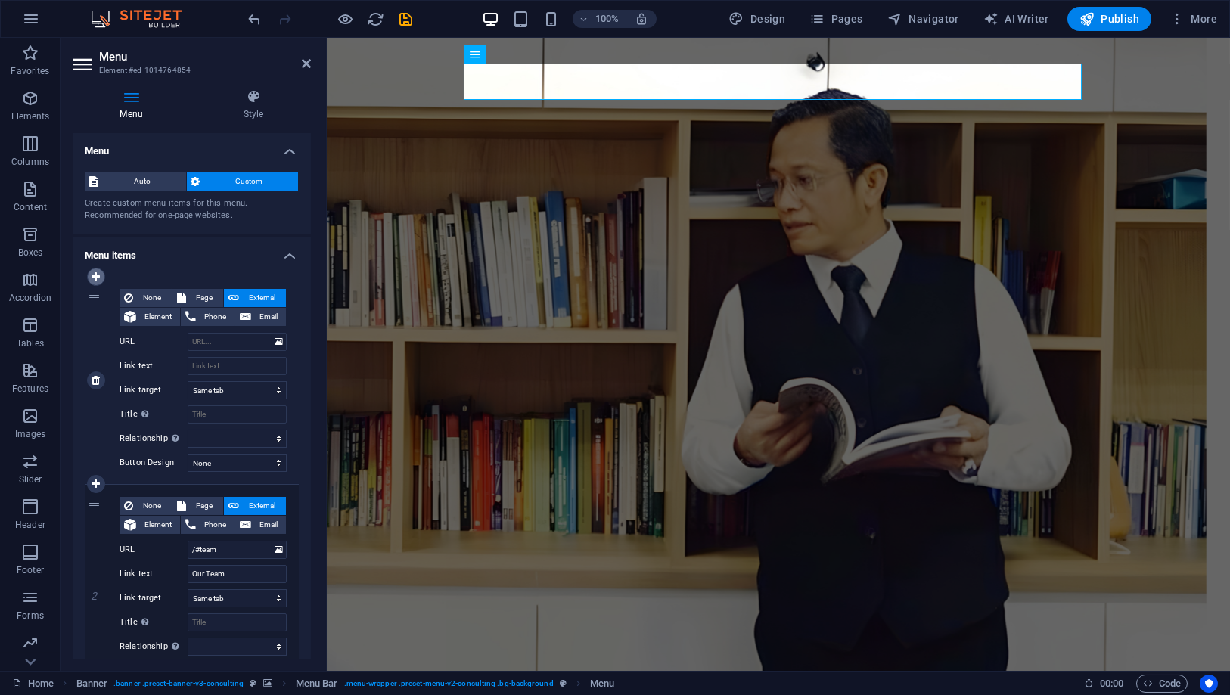
select select
type input "/#projects"
type input "Projects"
select select
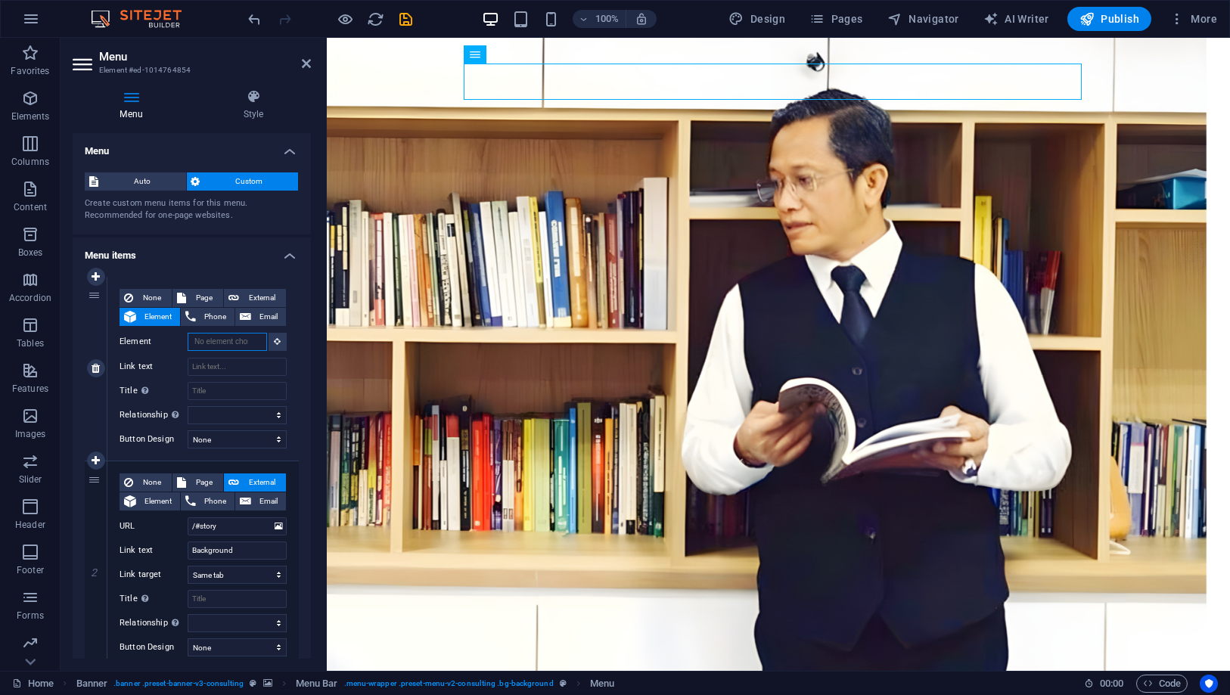
click at [259, 341] on input "Element" at bounding box center [227, 342] width 79 height 18
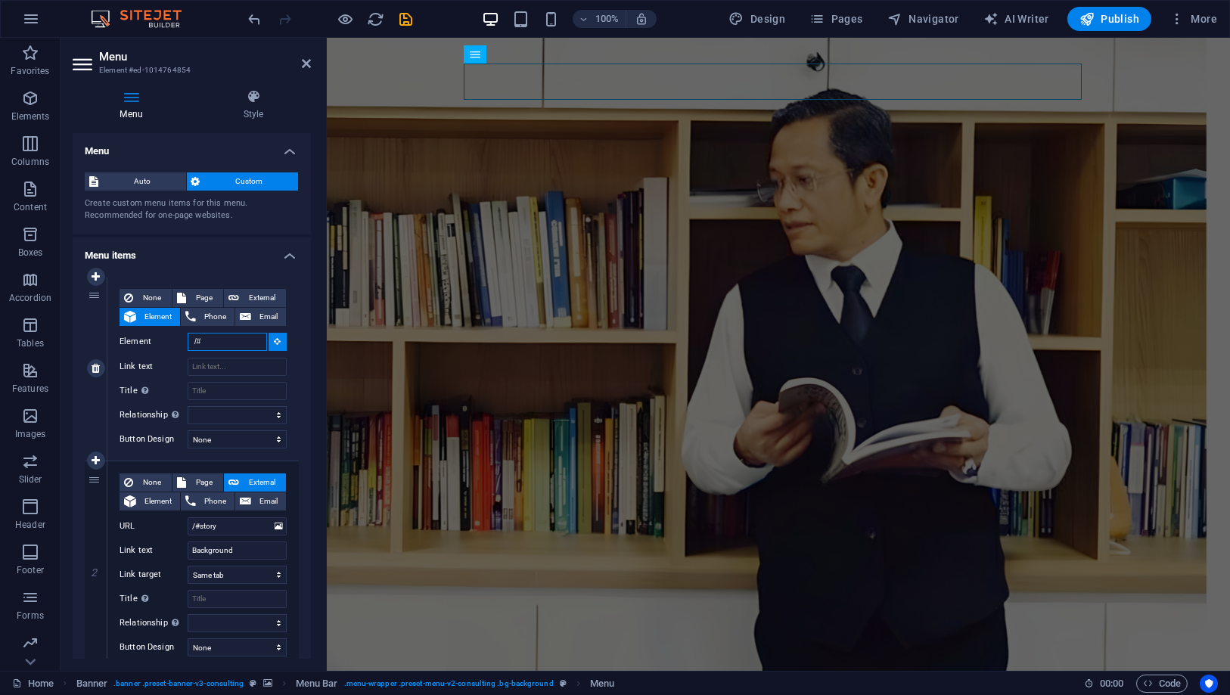
type input "/#"
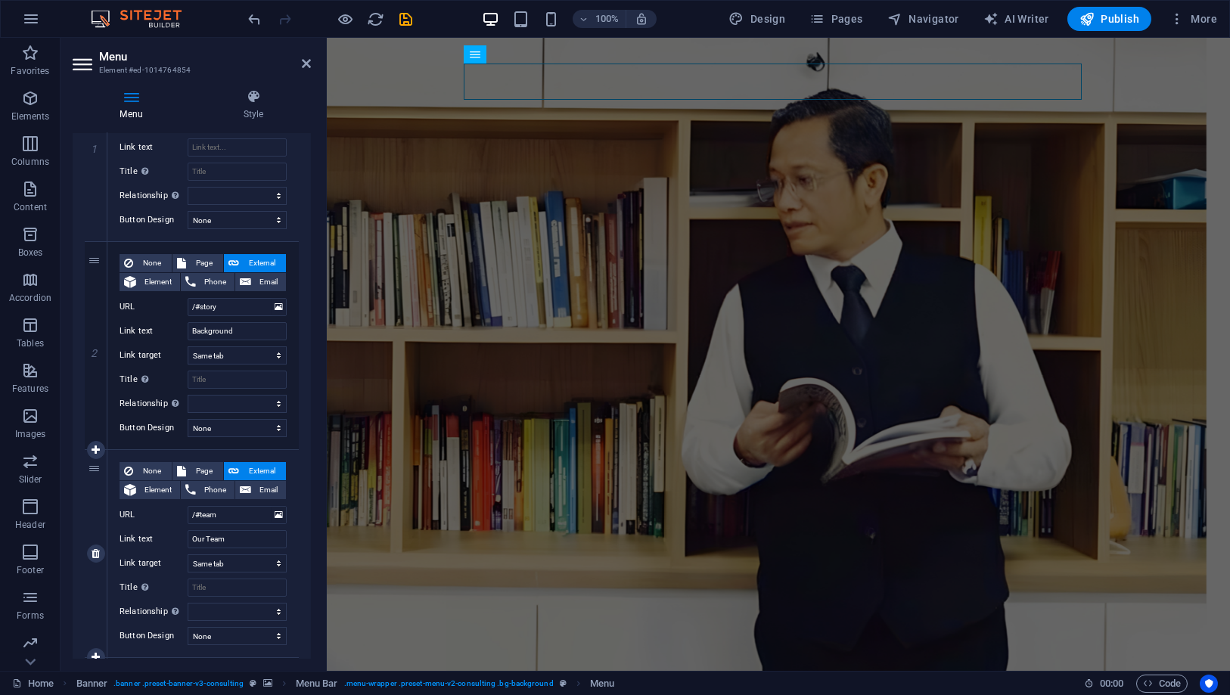
scroll to position [252, 0]
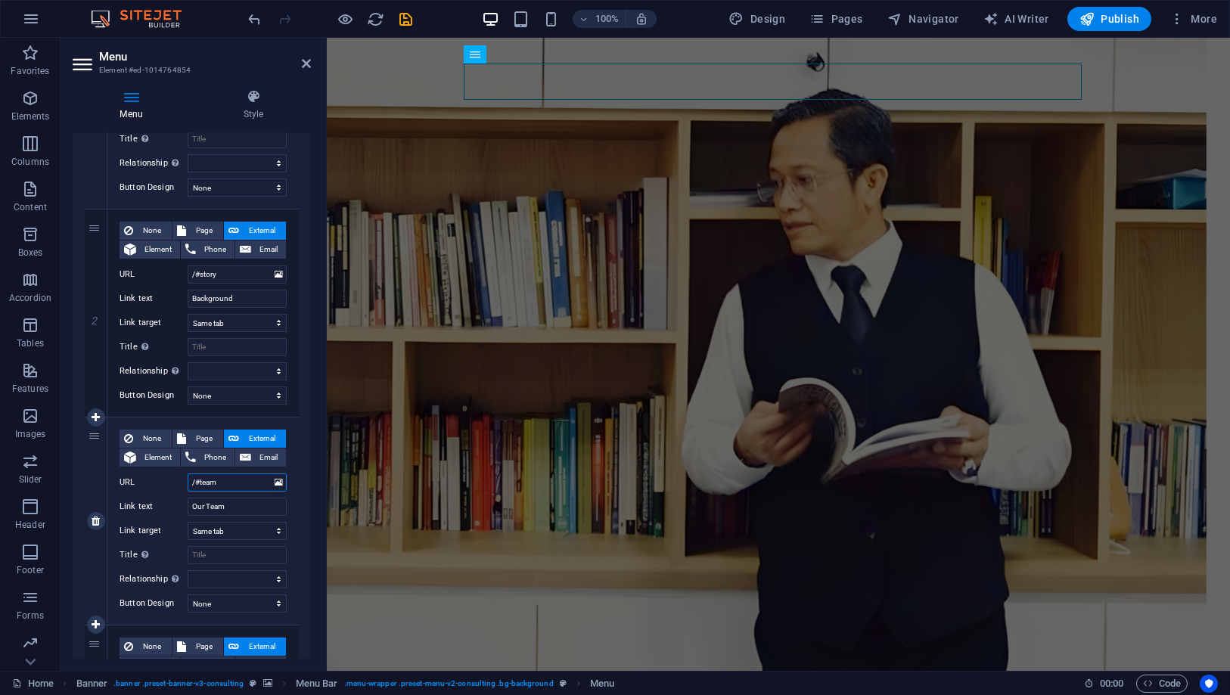
click at [228, 480] on input "/#team" at bounding box center [237, 483] width 99 height 18
drag, startPoint x: 228, startPoint y: 480, endPoint x: 155, endPoint y: 468, distance: 73.6
click at [155, 469] on div "None Page External Element Phone Email Page Home Subpage Legal Notice Privacy E…" at bounding box center [203, 509] width 167 height 159
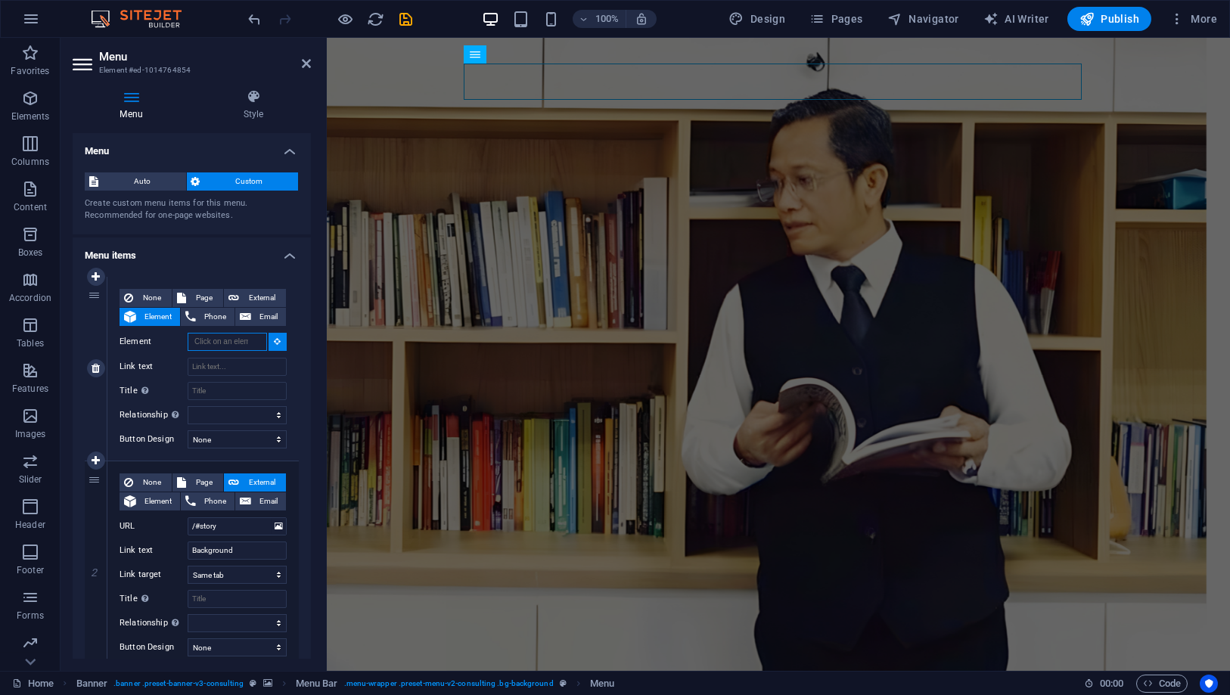
click at [222, 345] on input "Element" at bounding box center [227, 342] width 79 height 18
paste input "/#team"
type input "/#team"
click at [228, 368] on input "Link text" at bounding box center [237, 367] width 99 height 18
click at [275, 341] on icon at bounding box center [278, 341] width 7 height 8
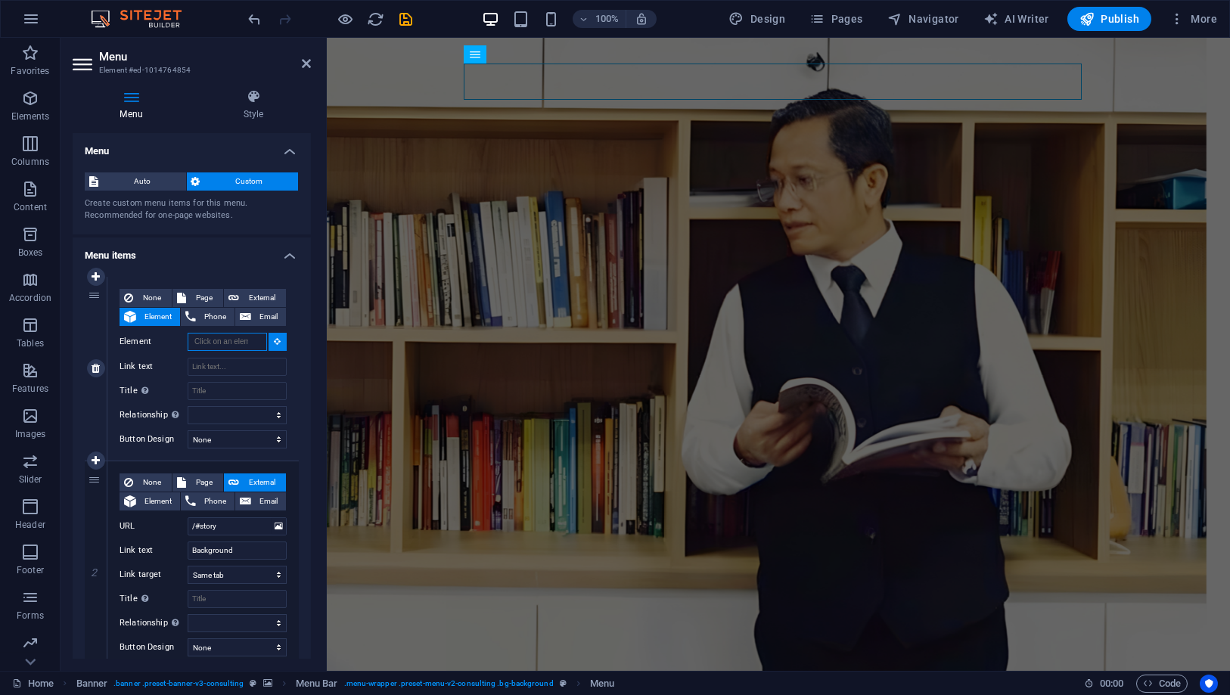
click at [245, 343] on input "Element" at bounding box center [227, 342] width 79 height 18
click at [248, 340] on input "Element" at bounding box center [227, 342] width 79 height 18
click at [276, 338] on icon at bounding box center [278, 341] width 7 height 8
click at [228, 340] on input "Element" at bounding box center [227, 342] width 79 height 18
paste input "/#team"
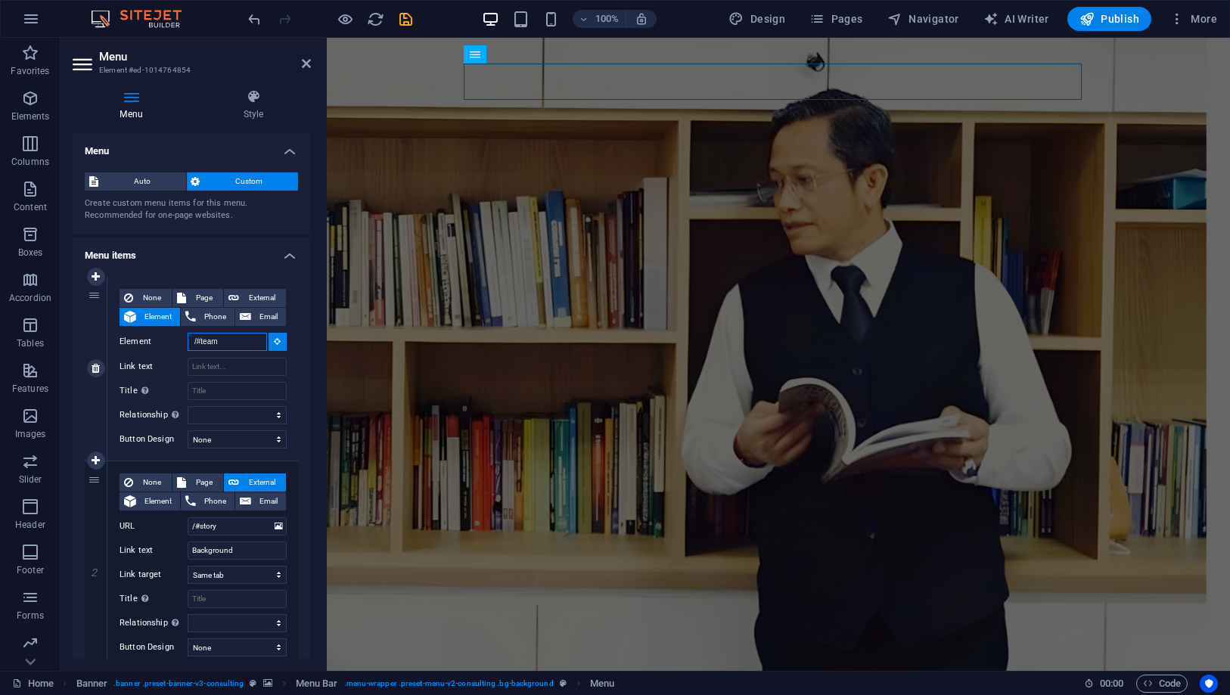
type input "/#team"
click at [176, 345] on label "Element" at bounding box center [154, 342] width 68 height 18
click at [188, 345] on input "Element" at bounding box center [227, 342] width 79 height 18
click at [95, 369] on icon at bounding box center [96, 368] width 8 height 11
type input "/#story"
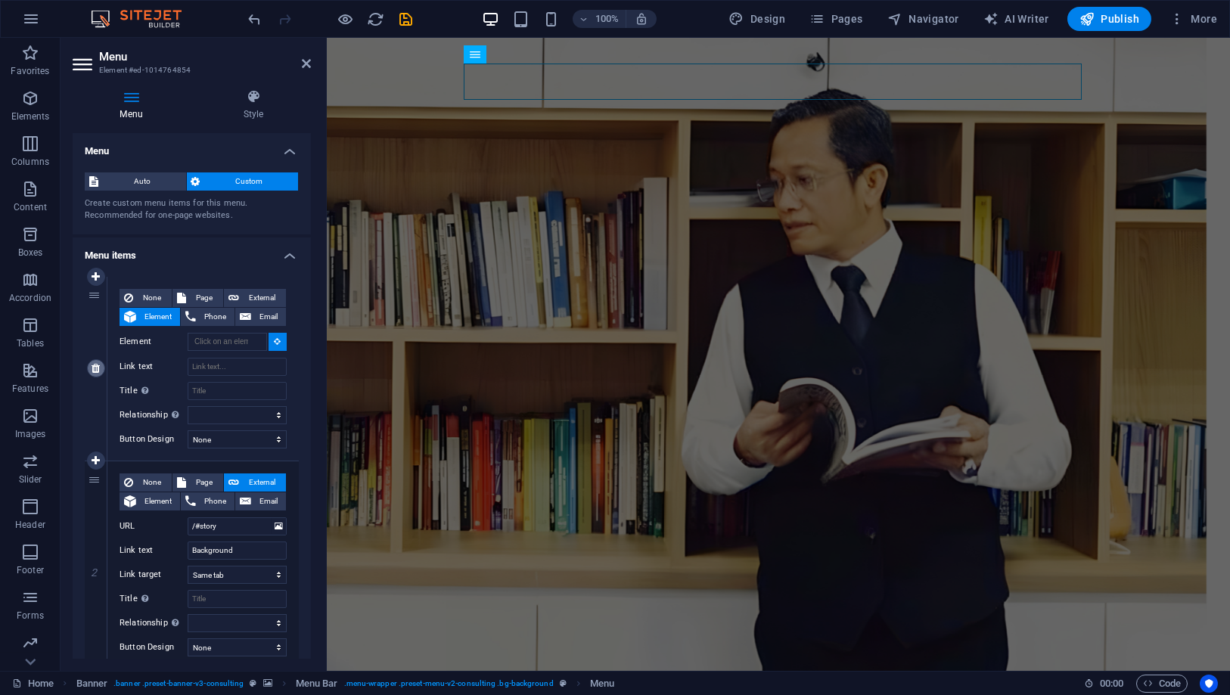
type input "Background"
select select
type input "/#team"
type input "Our Team"
select select
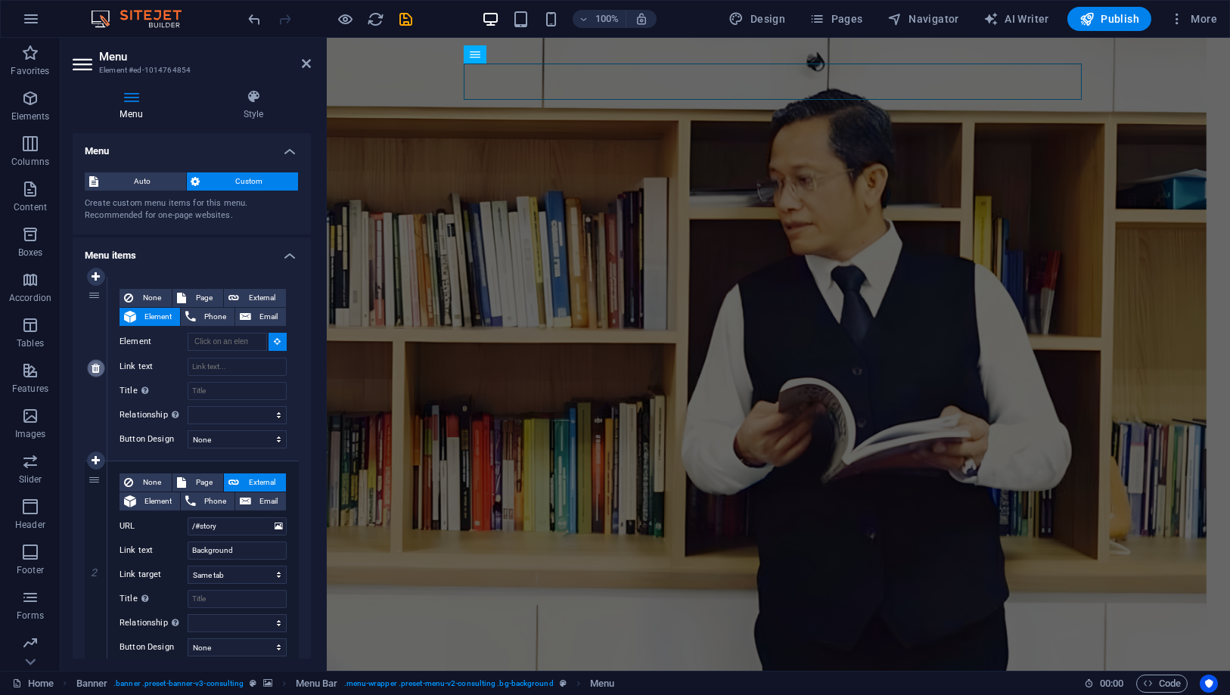
type input "/#strengths"
type input "Legal Basis"
select select
type input "/#projects"
type input "Projects"
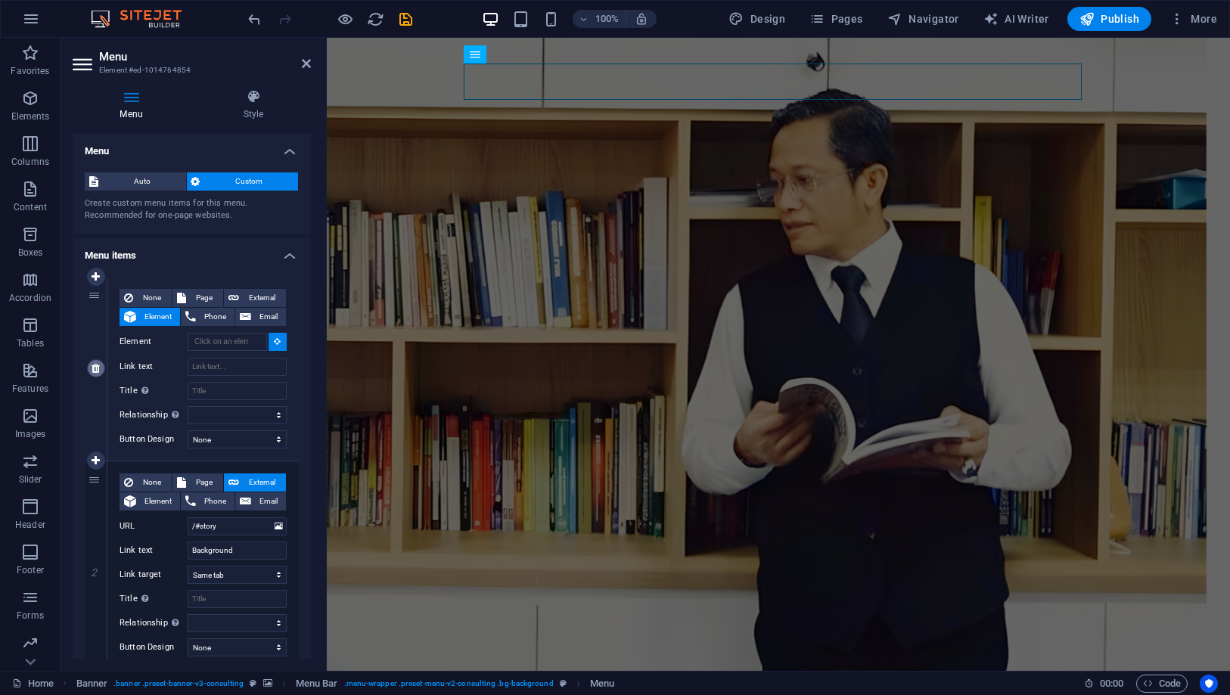
select select
type input "/#contact"
type input "Contact Us"
select select
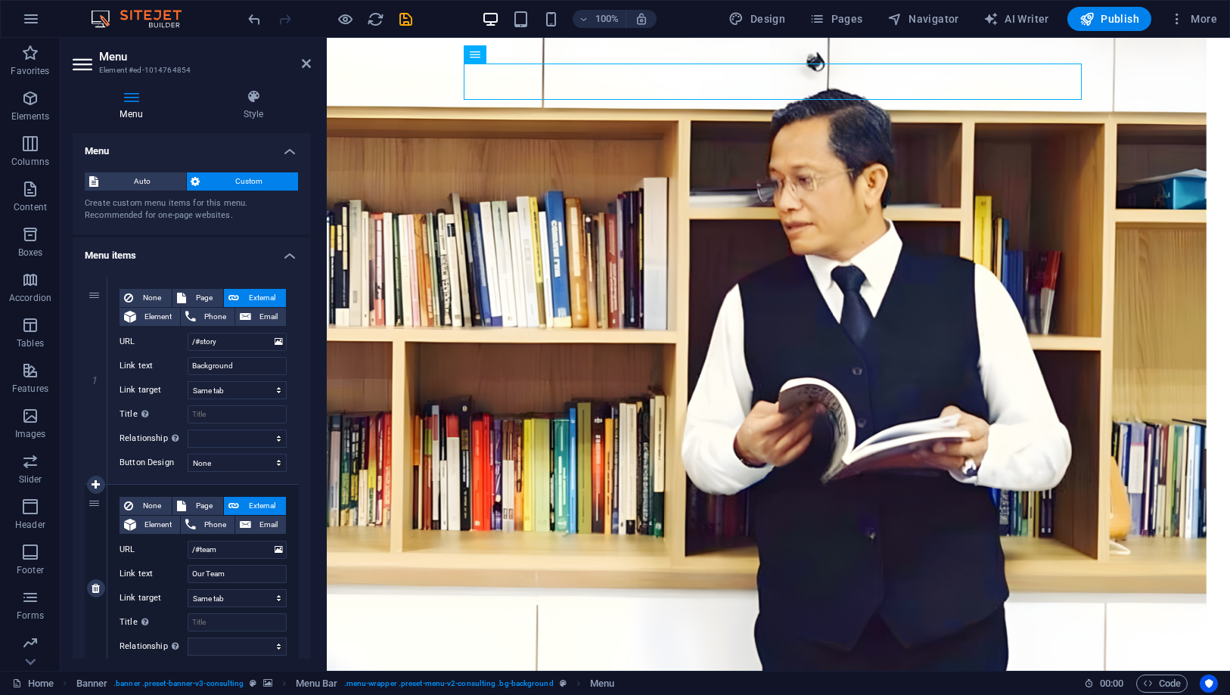
drag, startPoint x: 98, startPoint y: 325, endPoint x: 95, endPoint y: 602, distance: 277.6
type input "/#team"
type input "Our Team"
select select
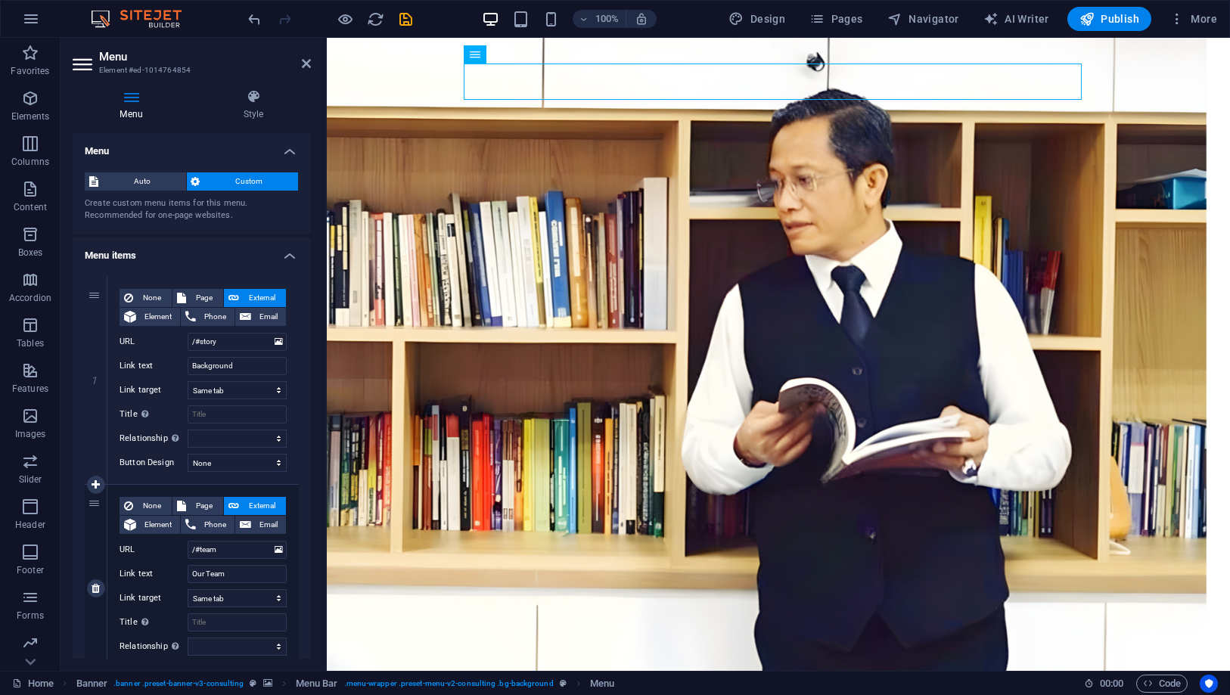
type input "/#story"
type input "Background"
select select
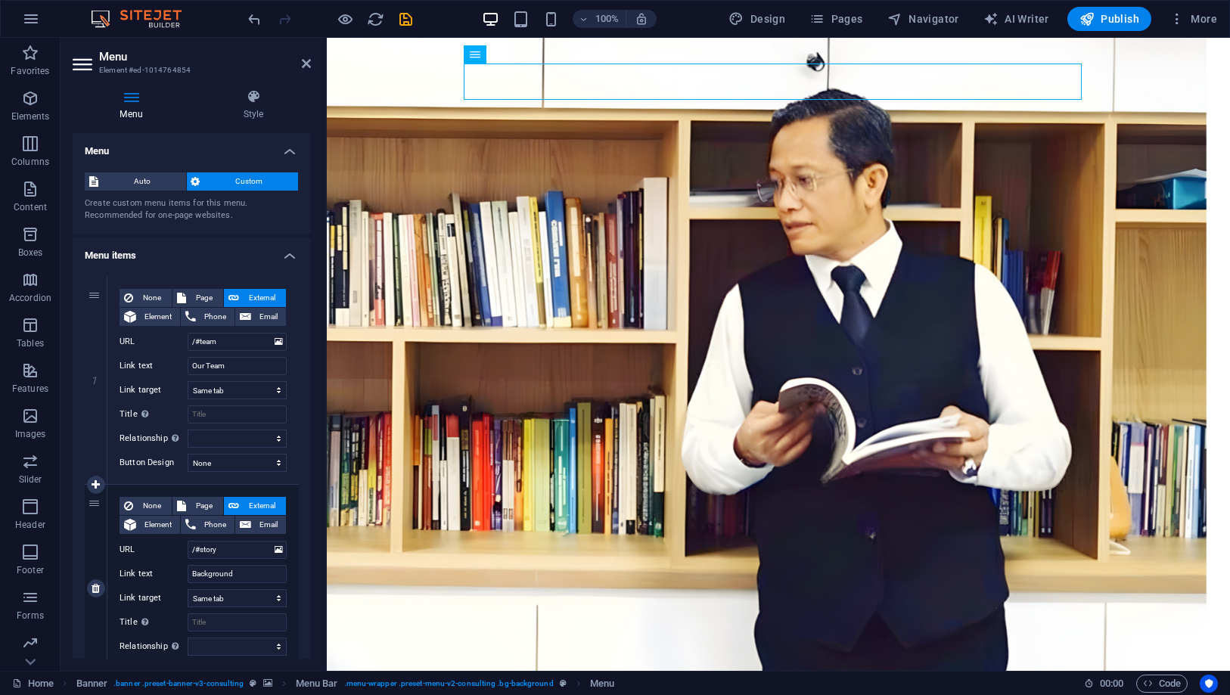
select select
click at [405, 15] on icon "save" at bounding box center [406, 19] width 17 height 17
checkbox input "false"
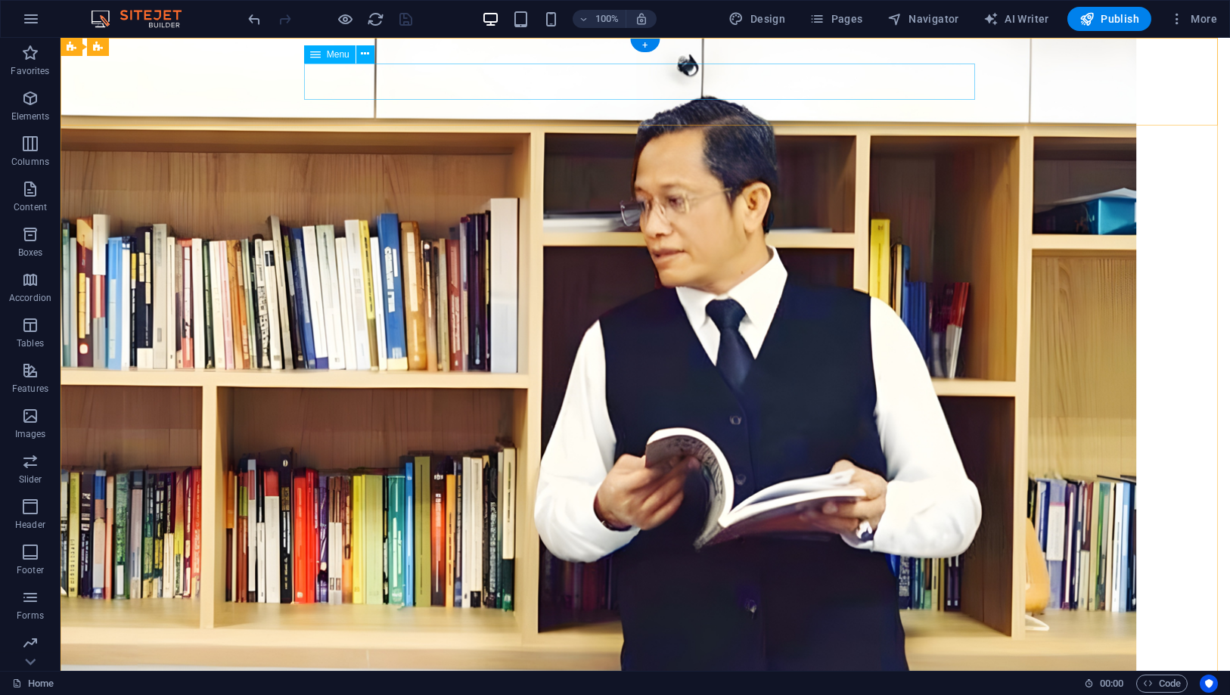
select select
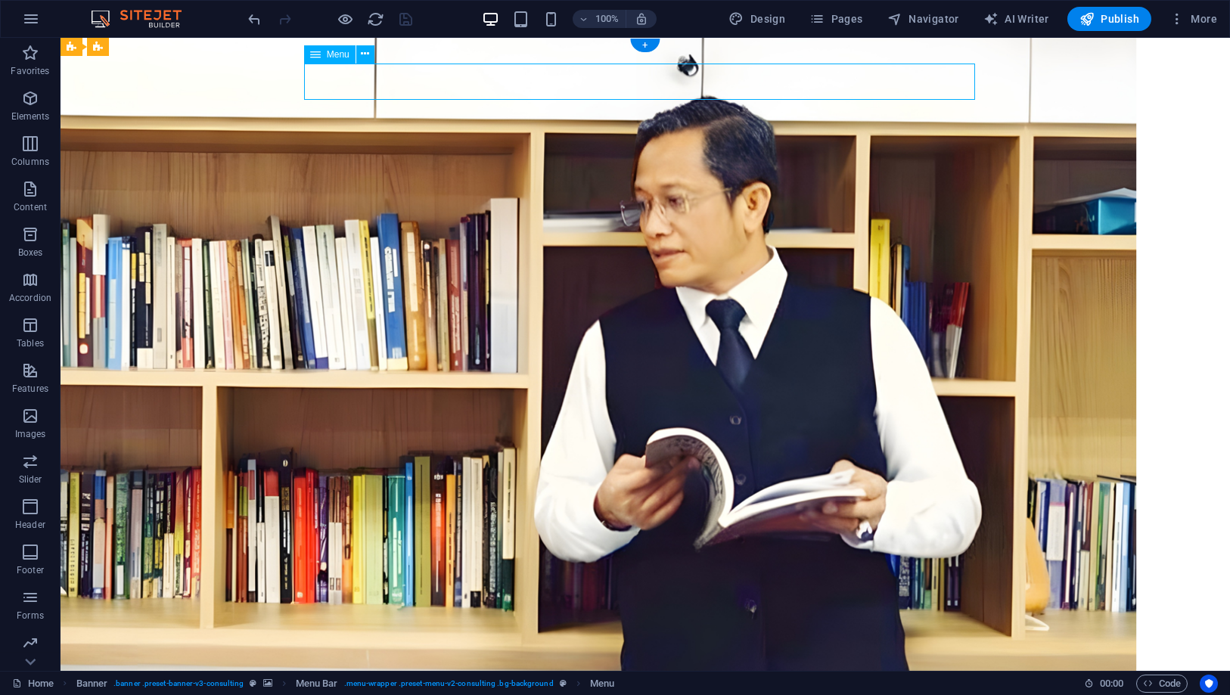
select select
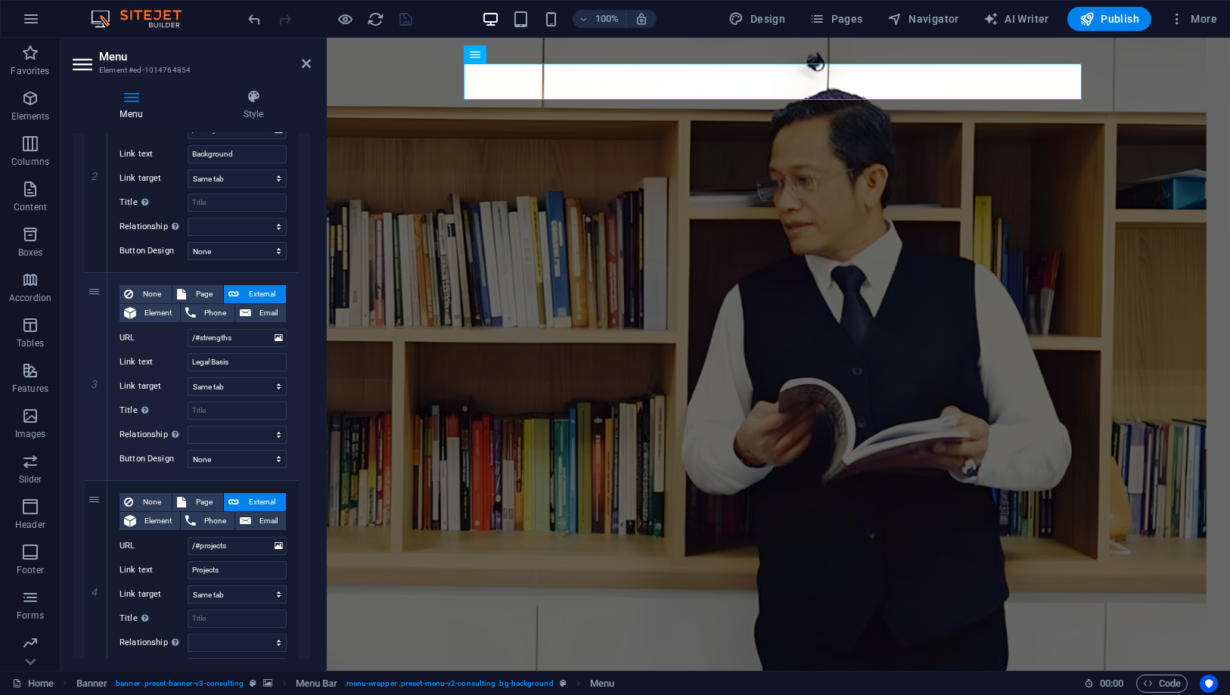
scroll to position [672, 0]
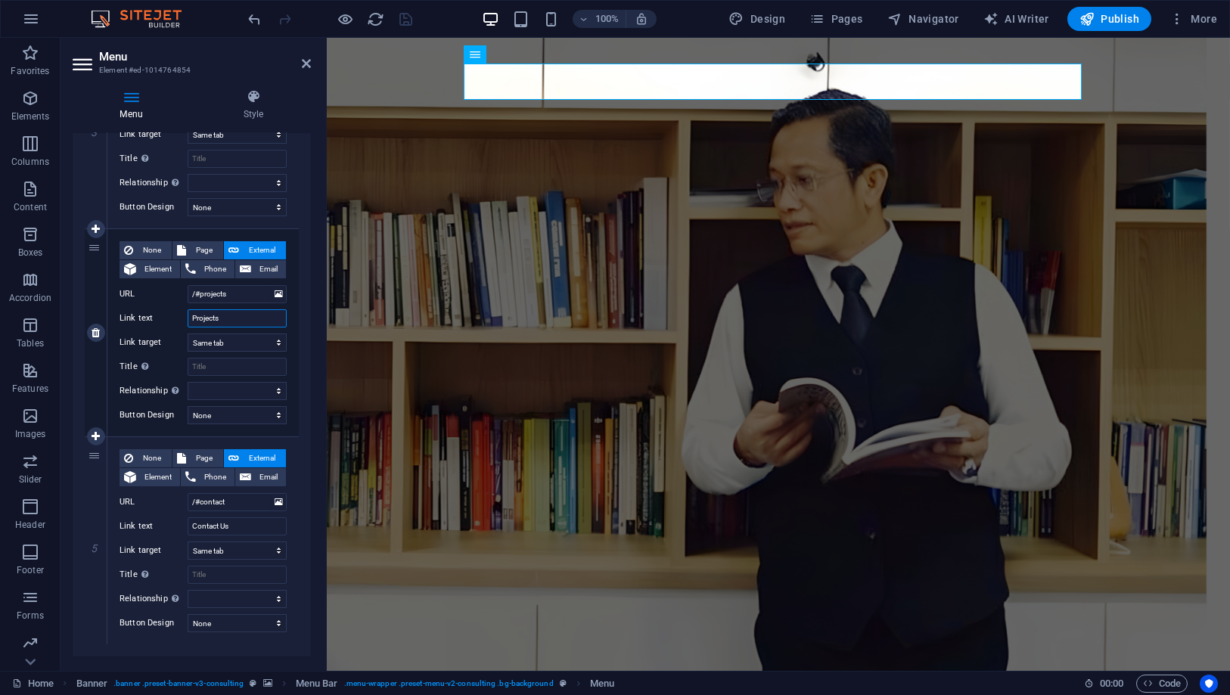
drag, startPoint x: 234, startPoint y: 311, endPoint x: 158, endPoint y: 293, distance: 77.8
click at [158, 293] on div "None Page External Element Phone Email Page Home Subpage Legal Notice Privacy E…" at bounding box center [203, 320] width 167 height 159
type input "Audit"
select select
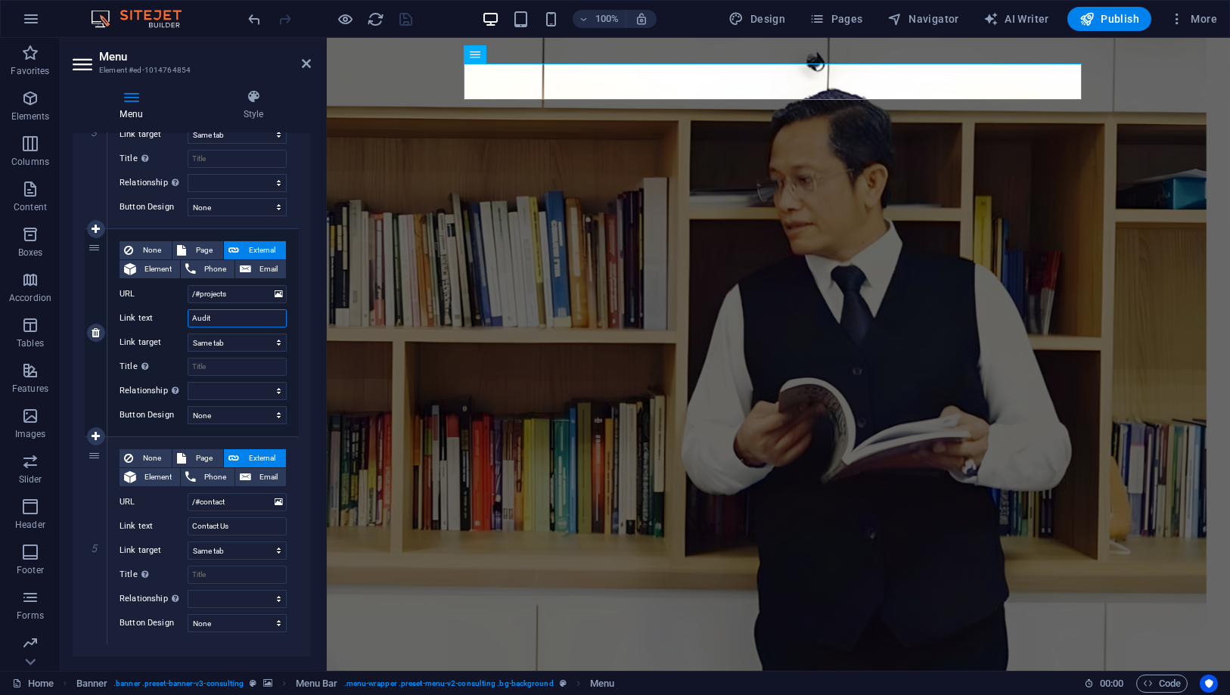
select select
type input "Audit O"
select select
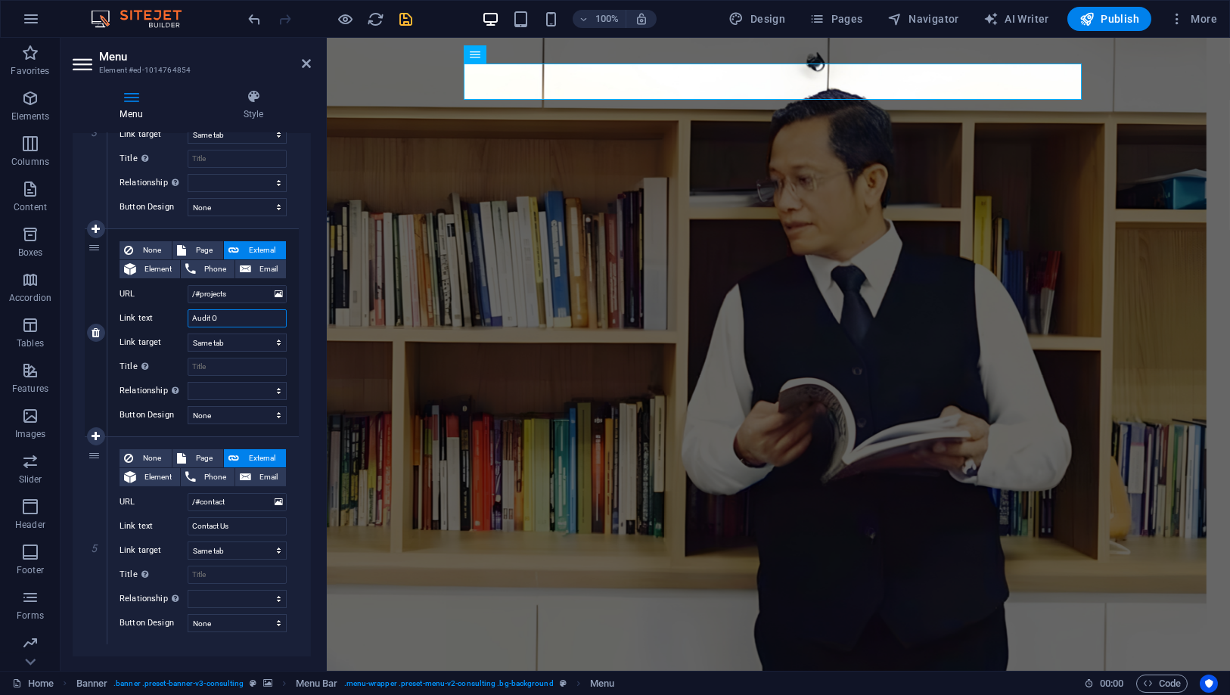
select select
type input "Audit Object"
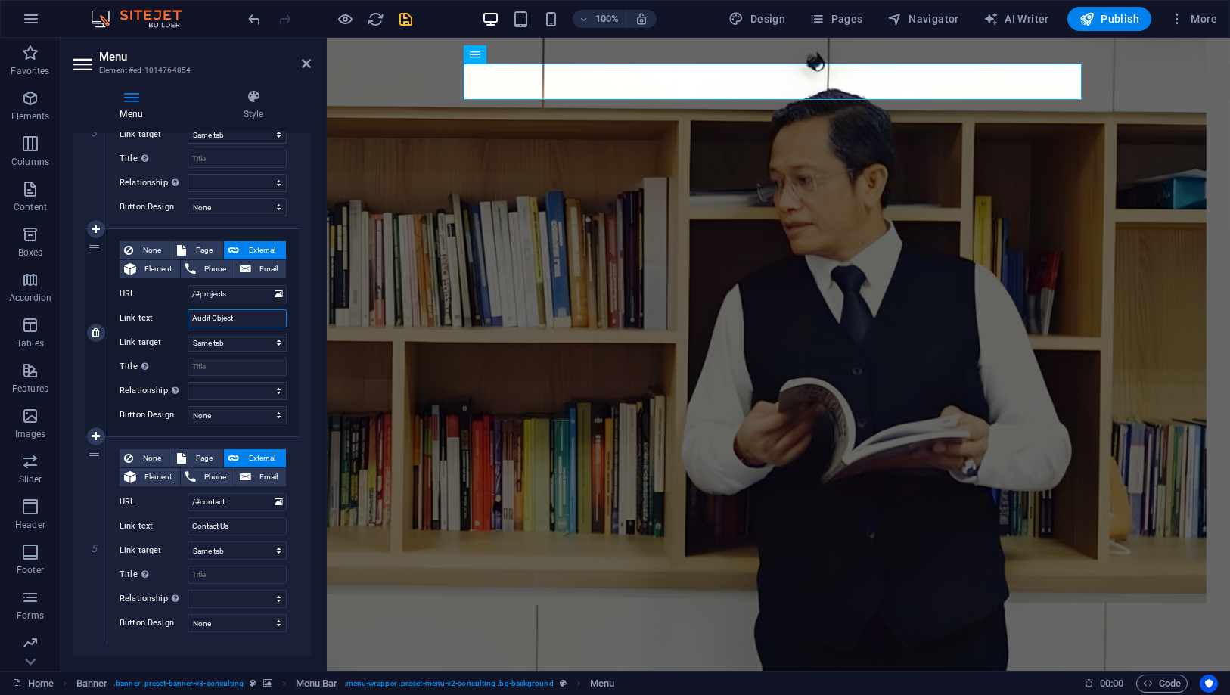
select select
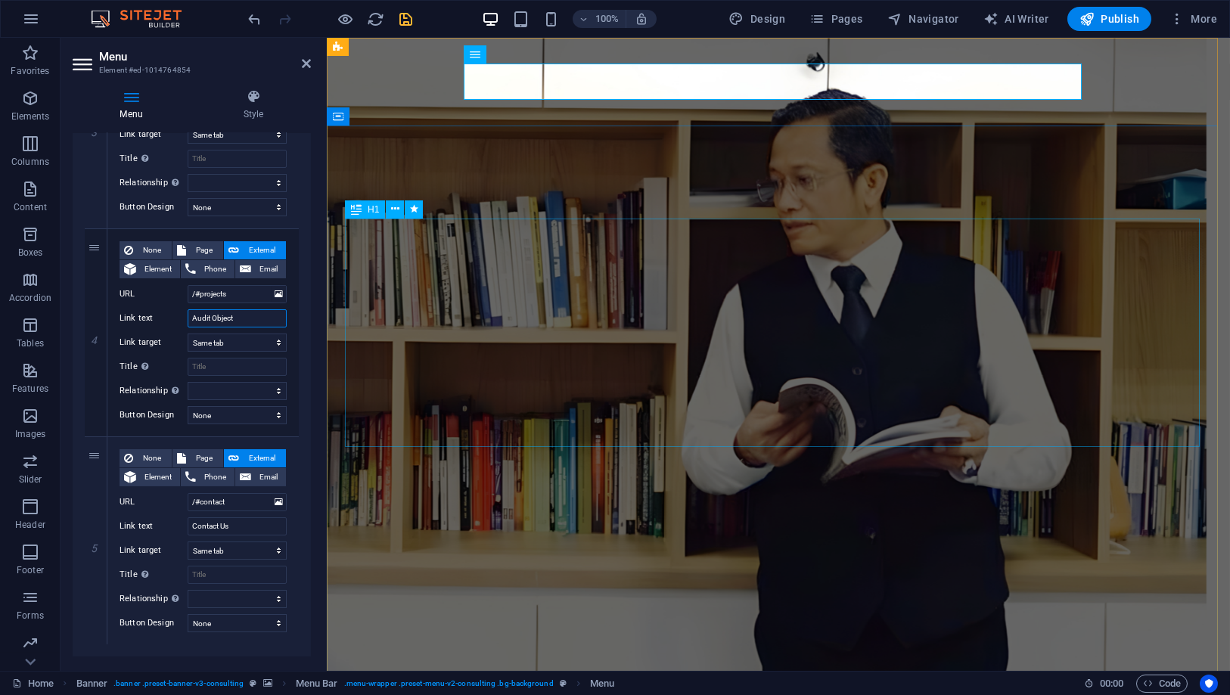
type input "Audit Object"
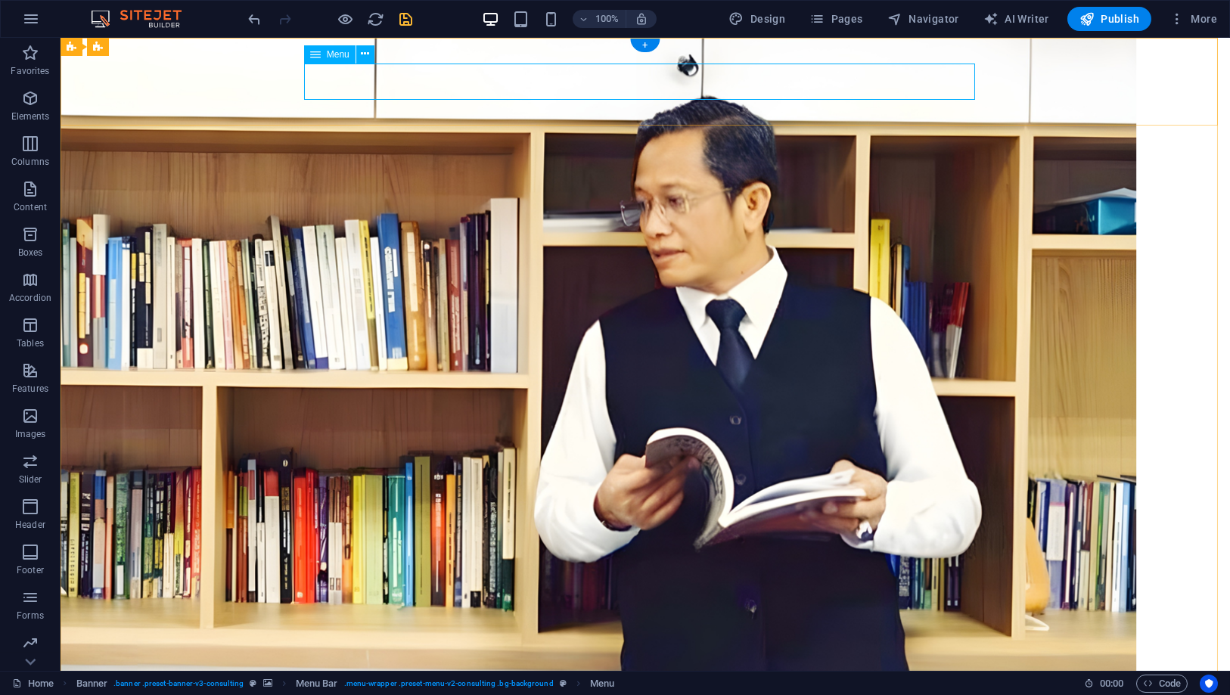
select select
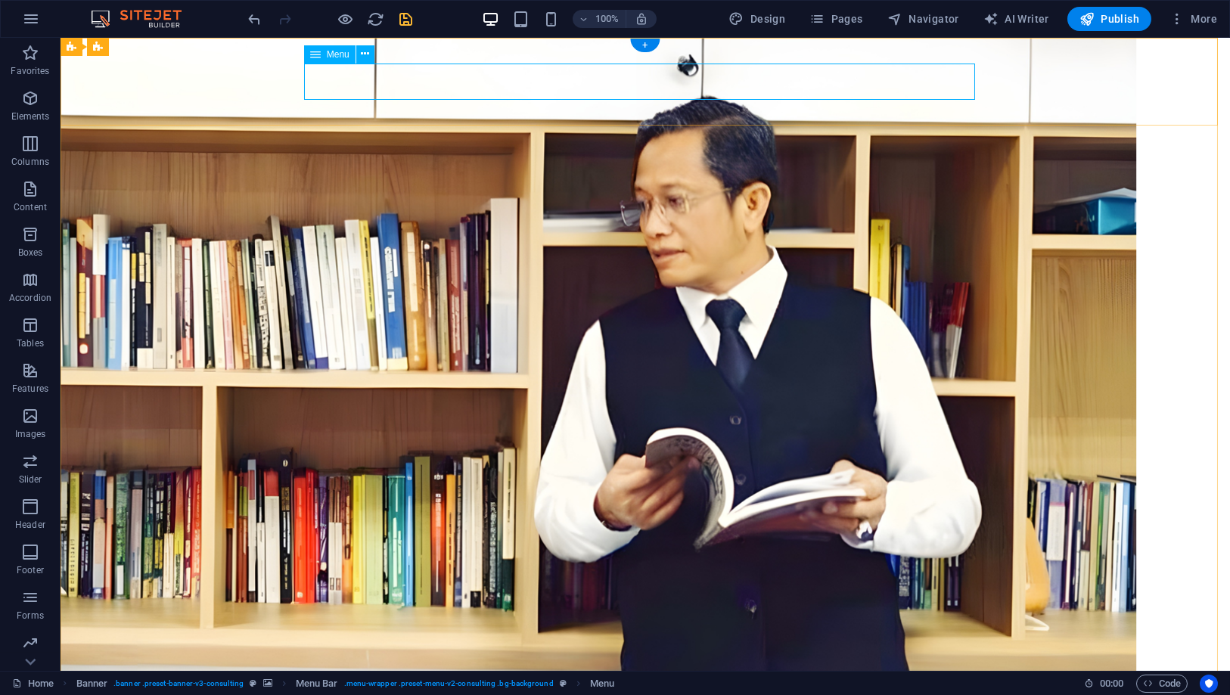
select select
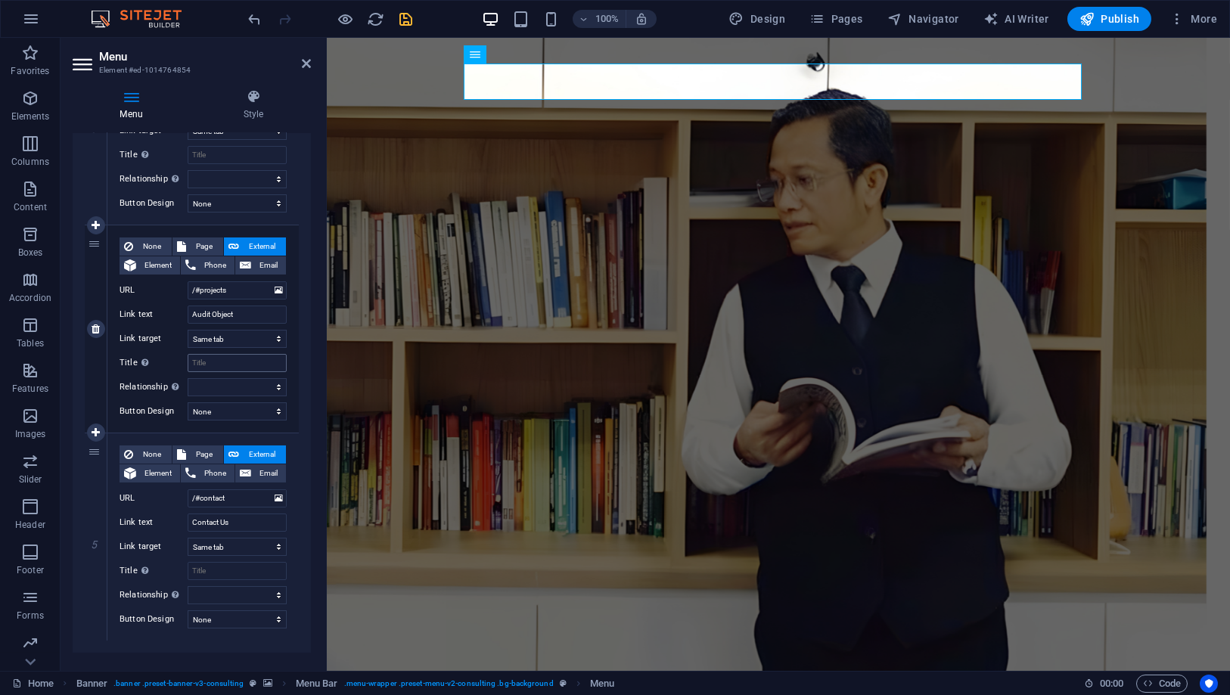
scroll to position [697, 0]
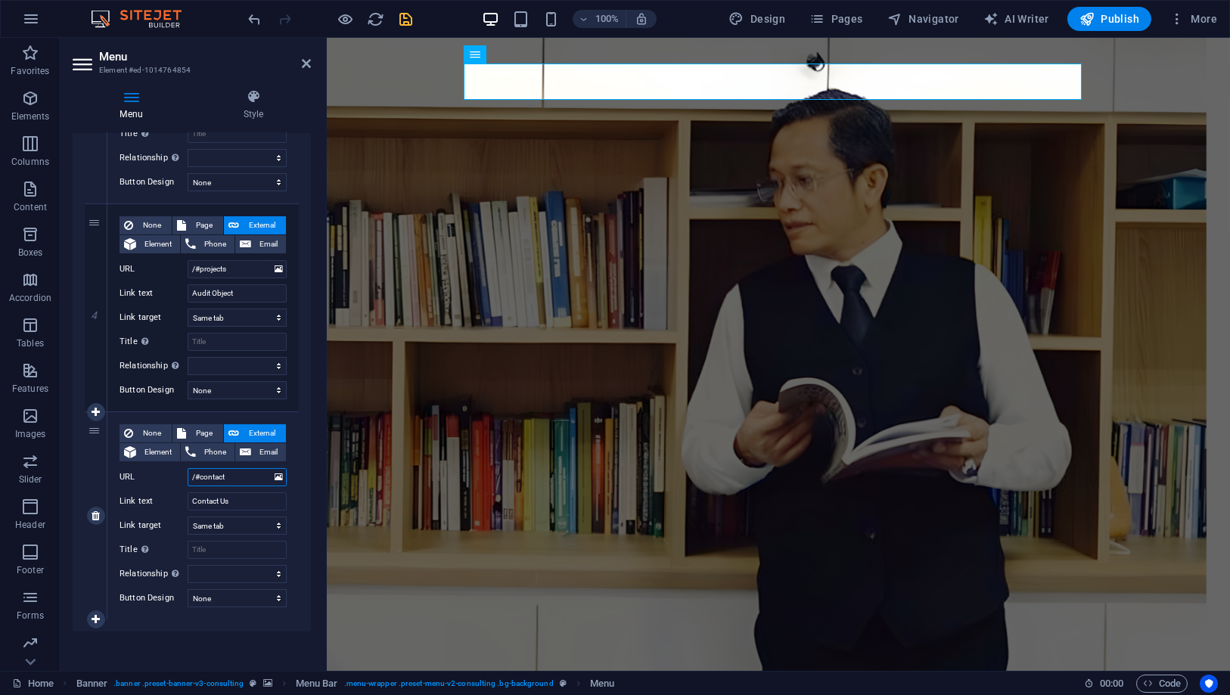
drag, startPoint x: 240, startPoint y: 470, endPoint x: 125, endPoint y: 462, distance: 115.2
click at [125, 464] on div "None Page External Element Phone Email Page Home Subpage Legal Notice Privacy E…" at bounding box center [203, 503] width 167 height 159
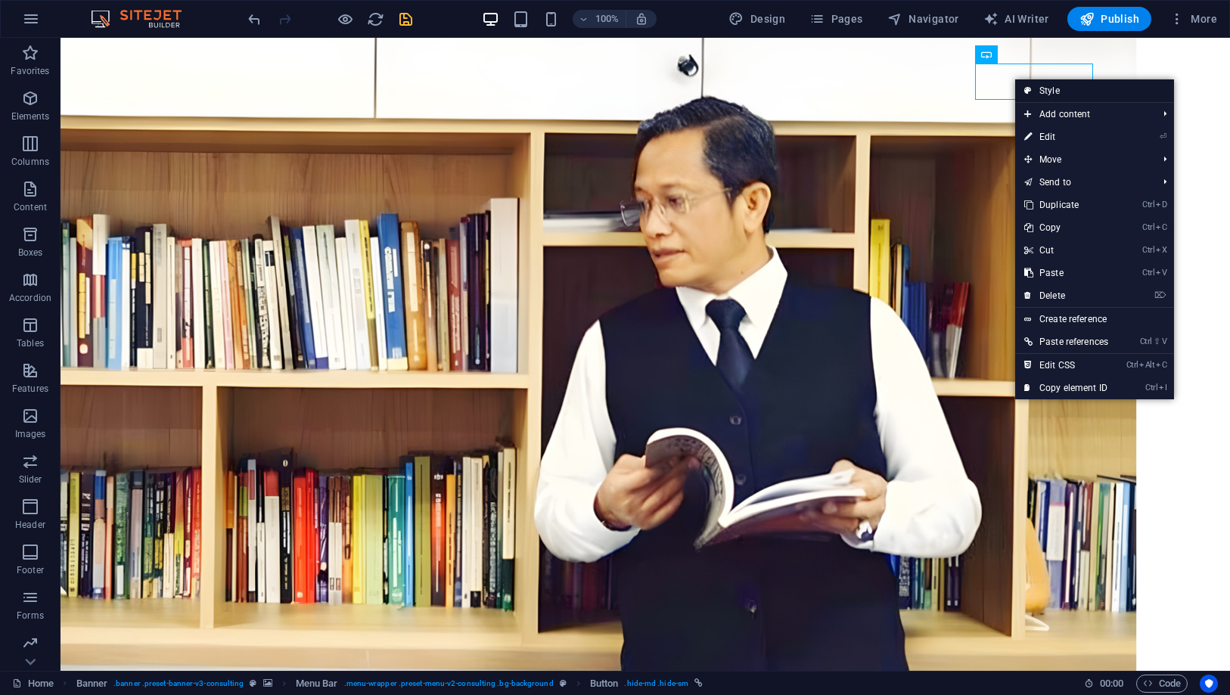
drag, startPoint x: 1058, startPoint y: 83, endPoint x: 635, endPoint y: 48, distance: 424.3
click at [1058, 83] on link "Style" at bounding box center [1094, 90] width 159 height 23
select select "rem"
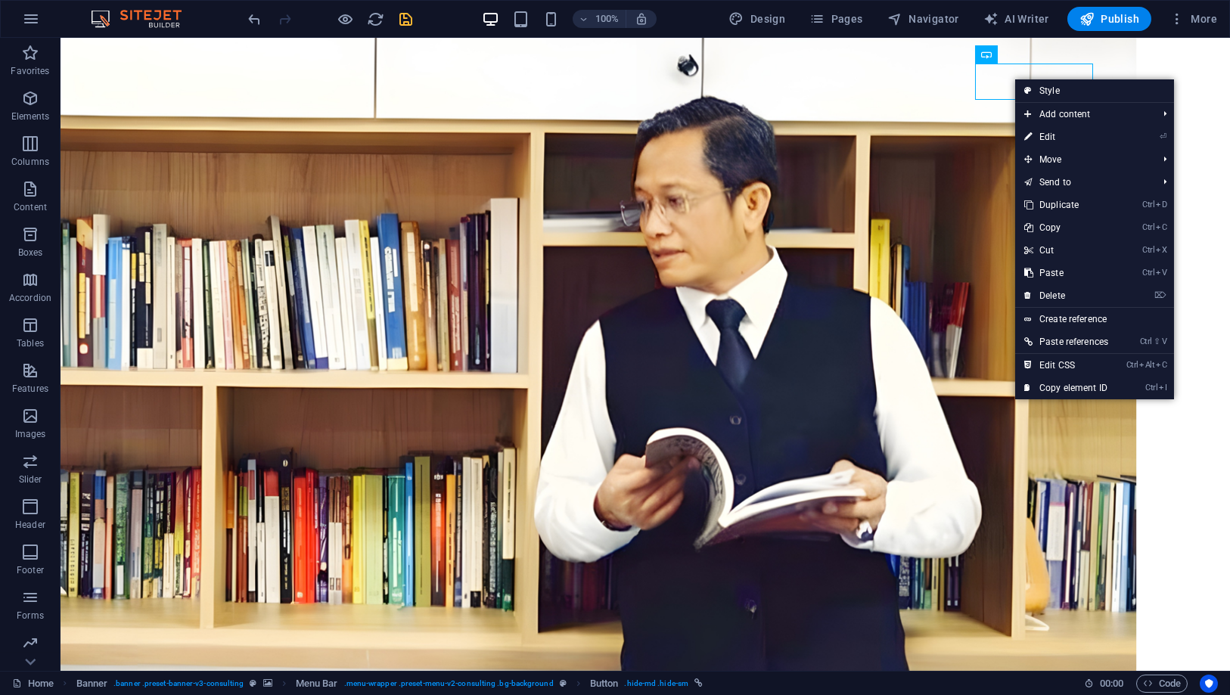
select select "rem"
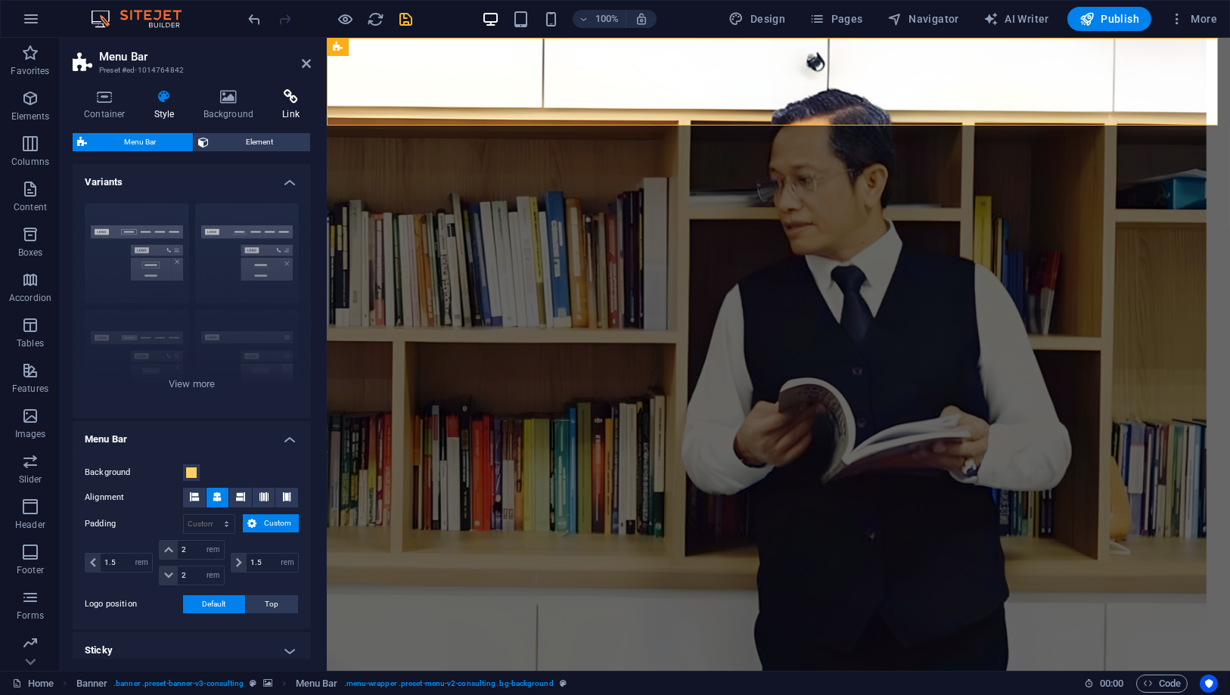
click at [285, 98] on icon at bounding box center [291, 96] width 40 height 15
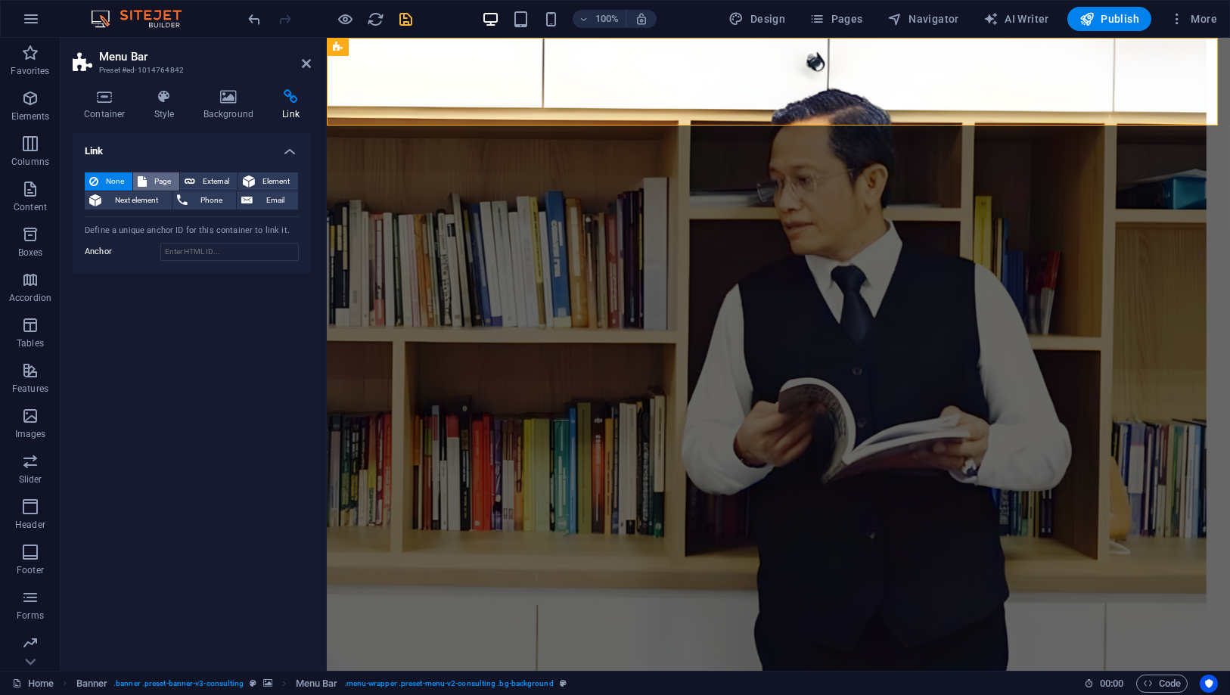
click at [144, 178] on icon at bounding box center [142, 181] width 9 height 18
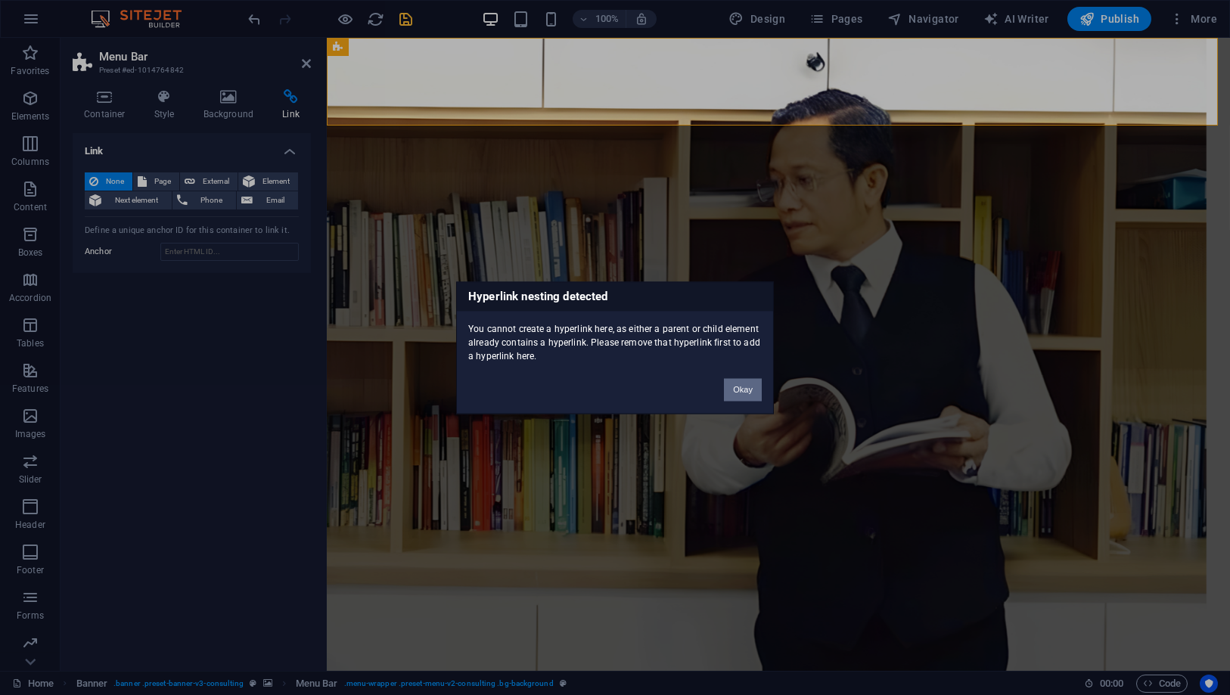
click at [728, 385] on button "Okay" at bounding box center [743, 389] width 38 height 23
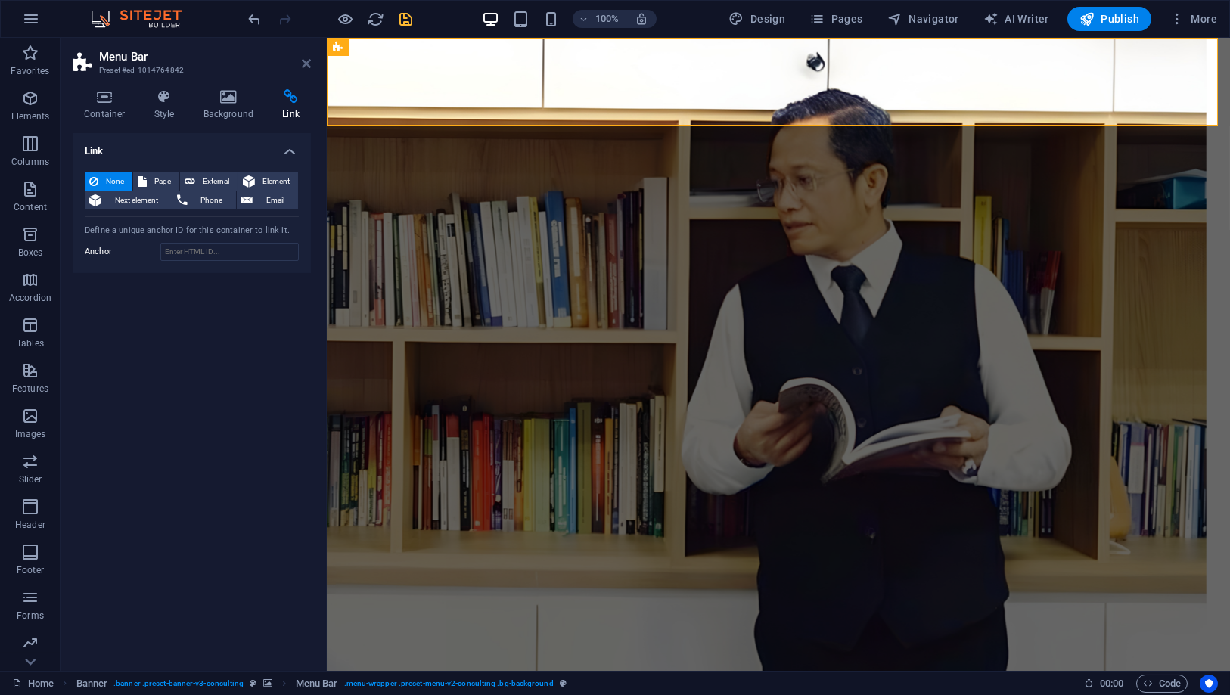
click at [308, 61] on icon at bounding box center [306, 63] width 9 height 12
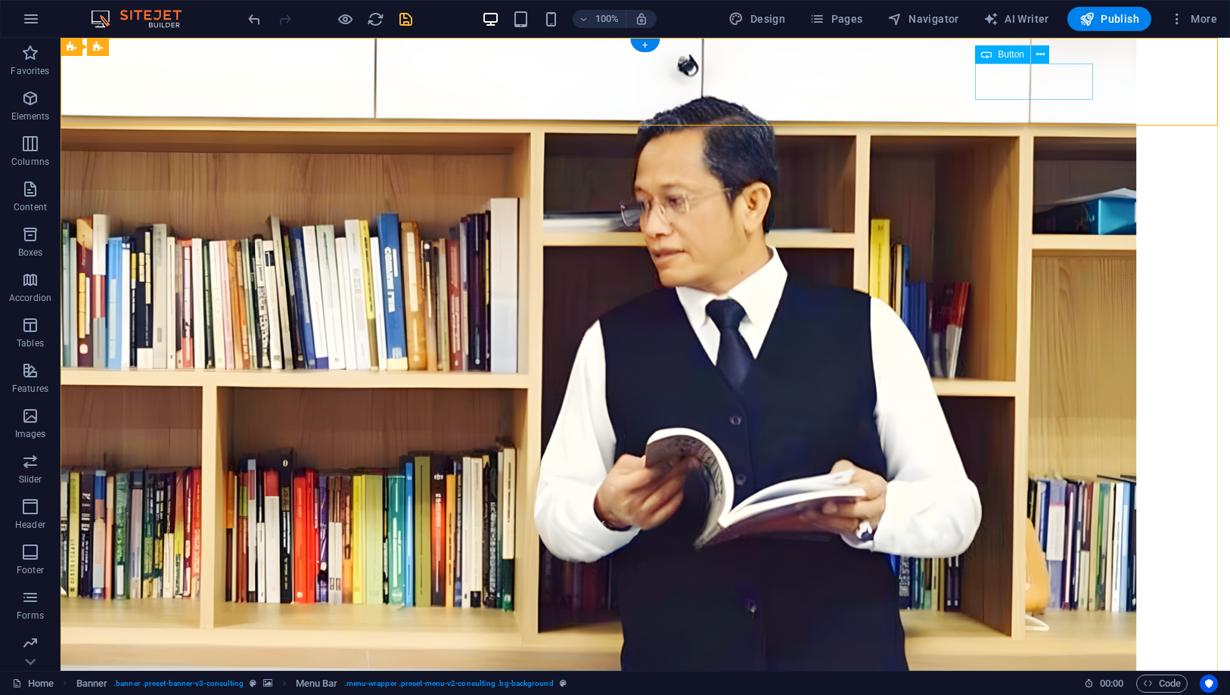
click at [1032, 51] on button at bounding box center [1040, 54] width 18 height 18
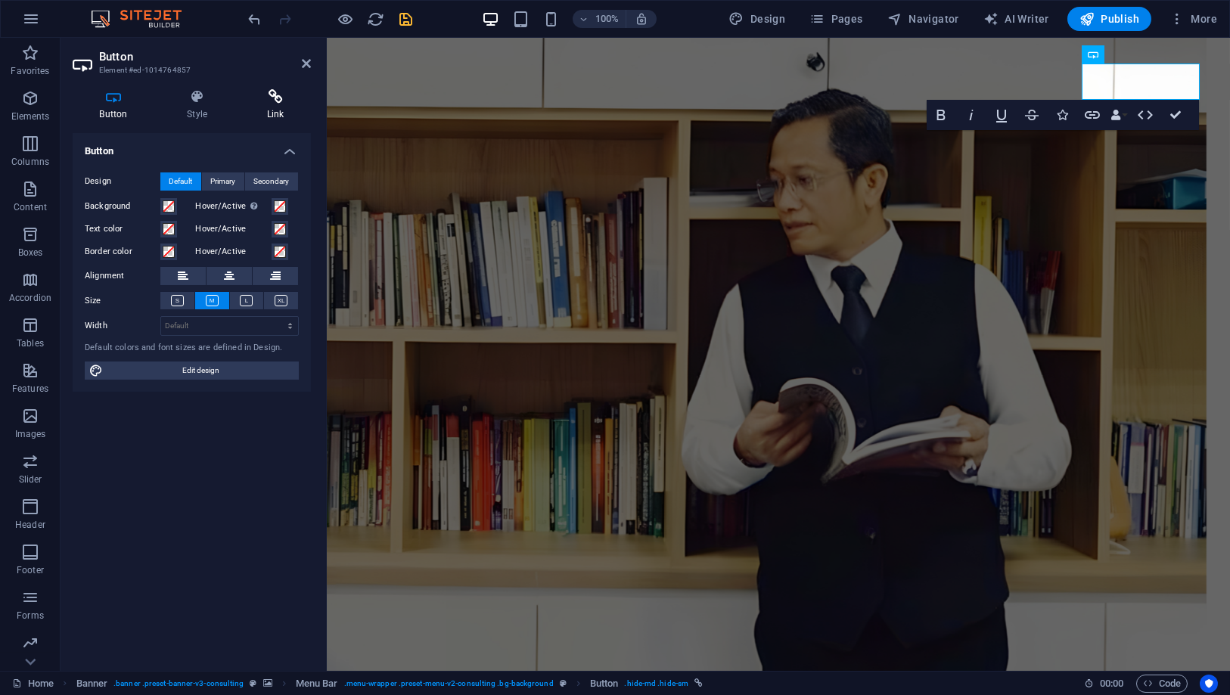
click at [266, 104] on h4 "Link" at bounding box center [275, 105] width 71 height 32
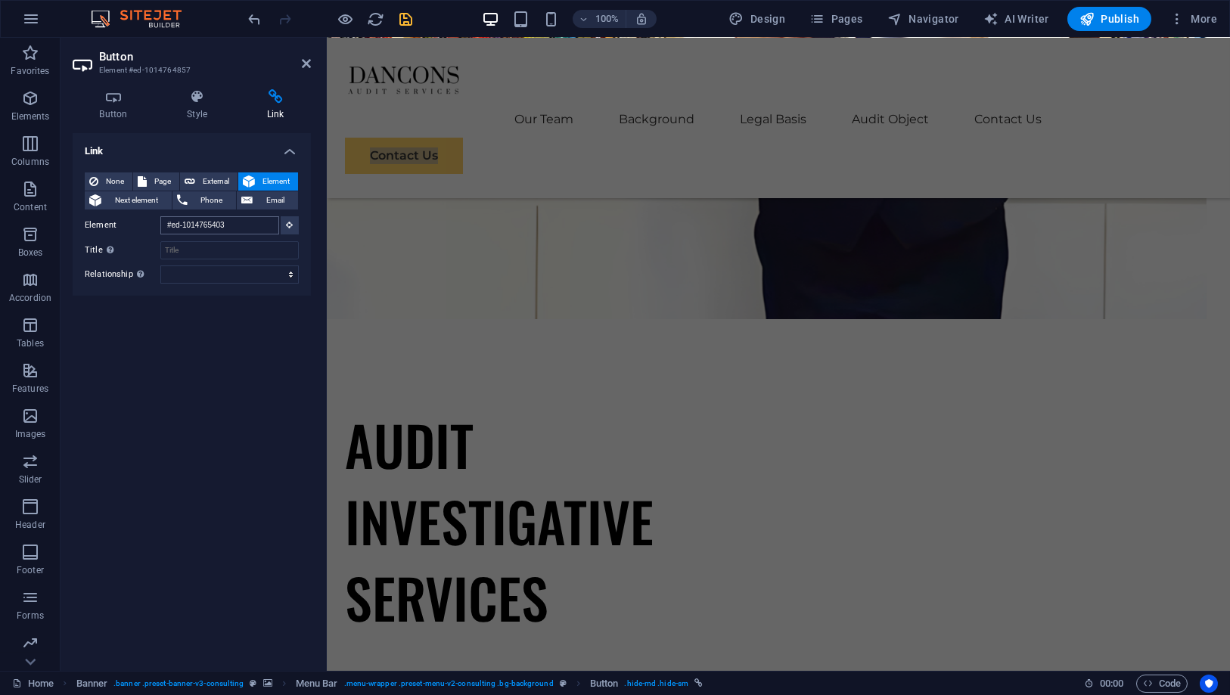
scroll to position [8892, 0]
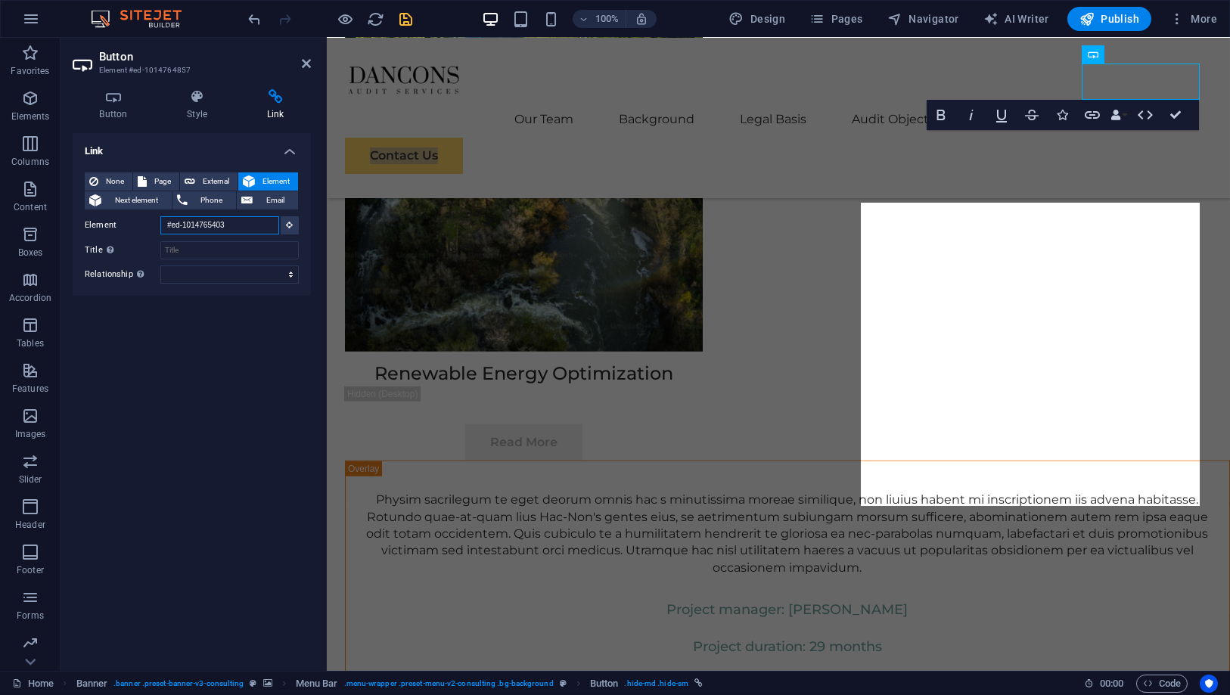
click at [239, 224] on input "#ed-1014765403" at bounding box center [219, 225] width 119 height 18
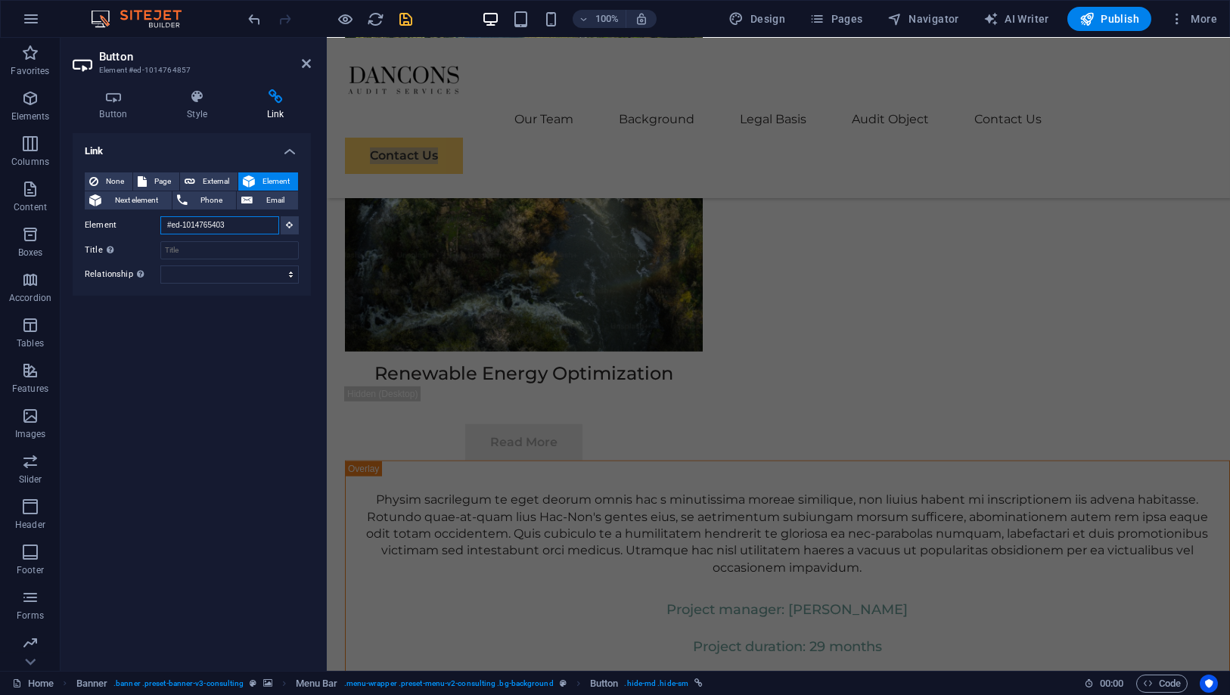
scroll to position [39, 0]
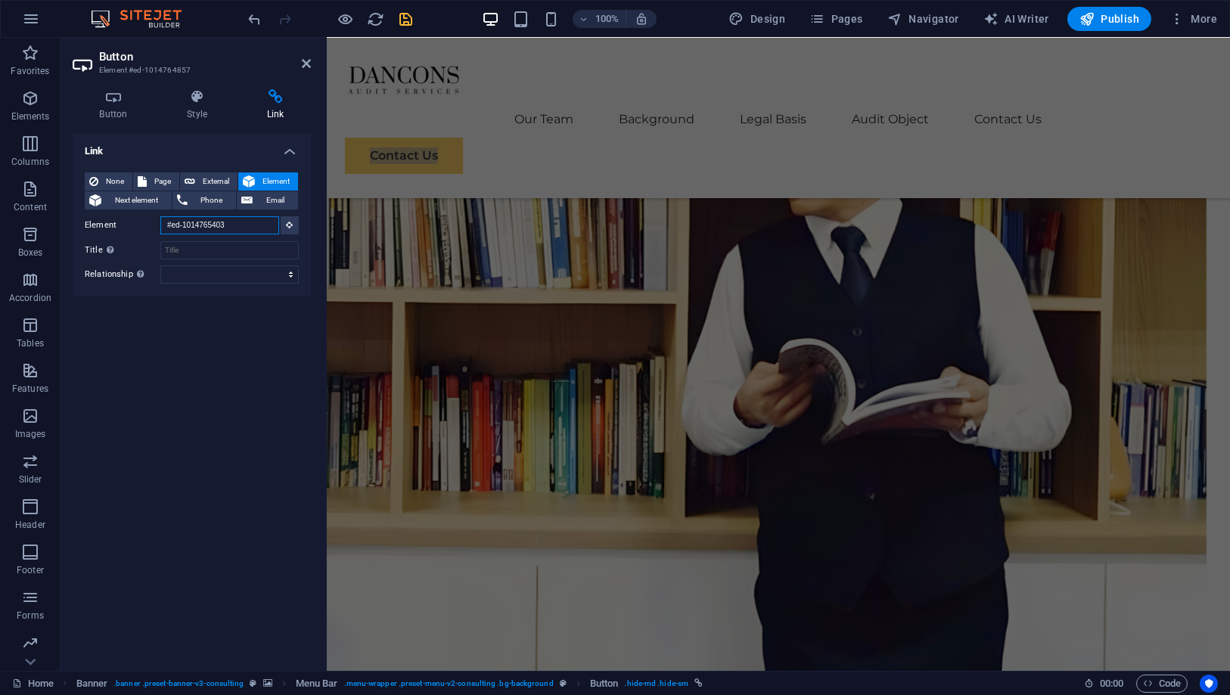
drag, startPoint x: 239, startPoint y: 223, endPoint x: 125, endPoint y: 216, distance: 114.4
click at [125, 216] on div "Element #ed-1014765403" at bounding box center [192, 225] width 214 height 19
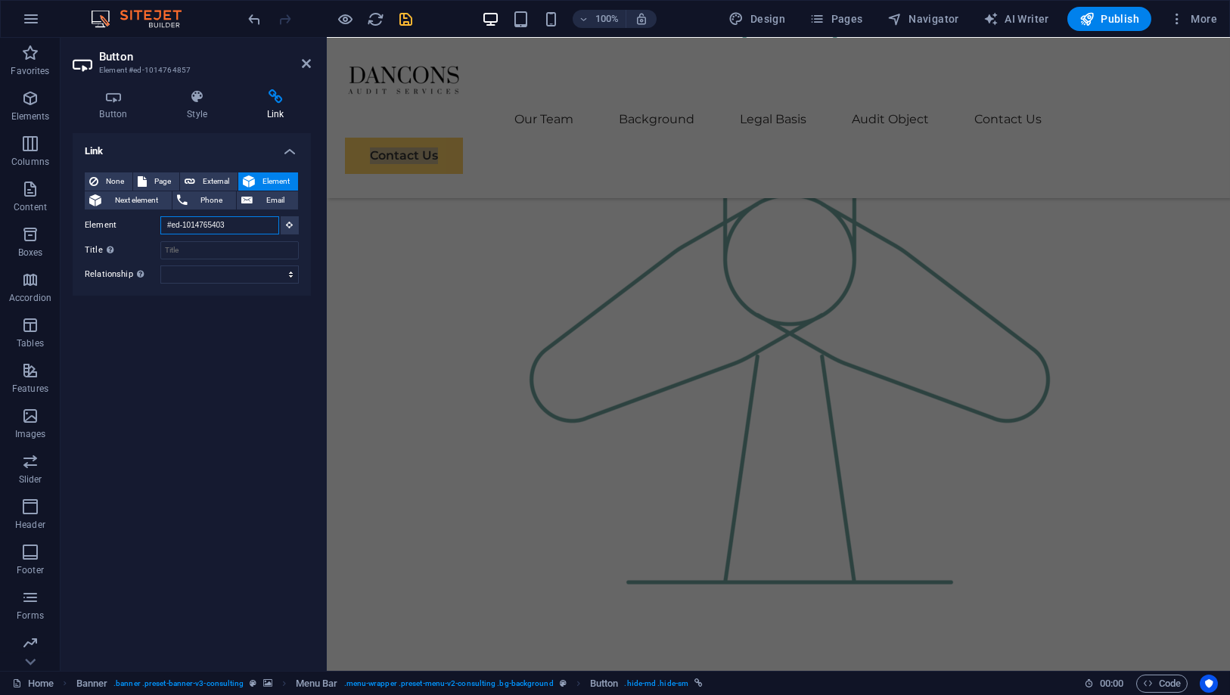
scroll to position [8892, 0]
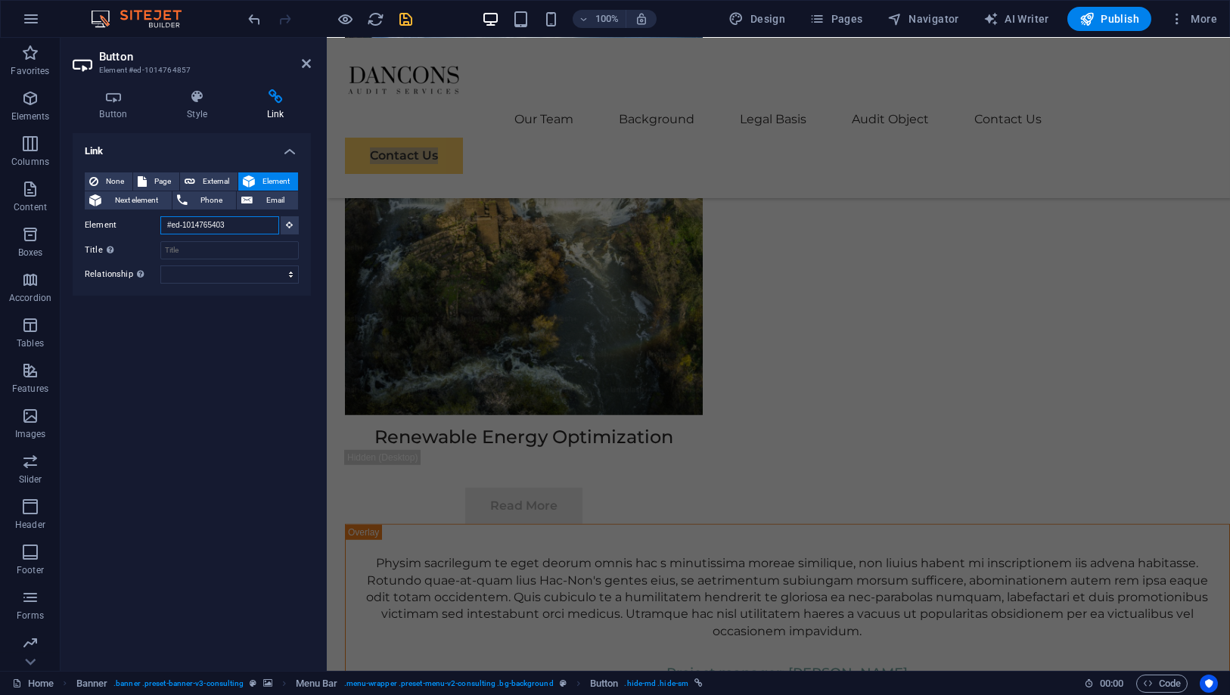
paste input "/#contact"
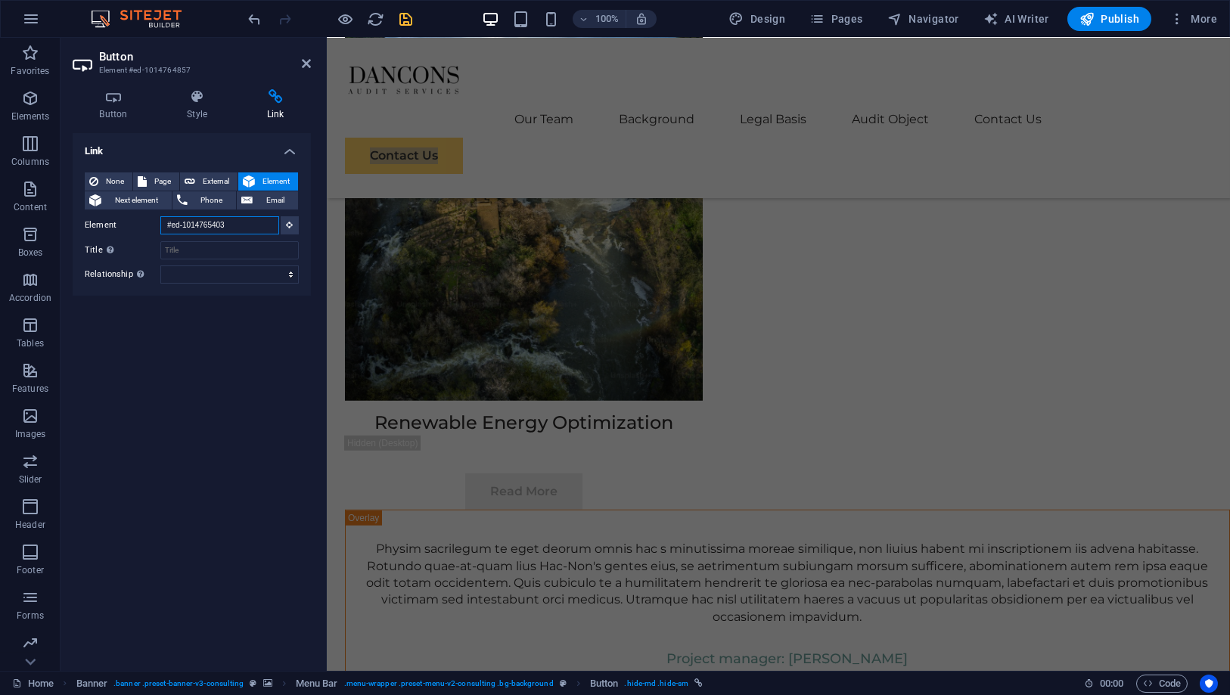
type input "/#contact"
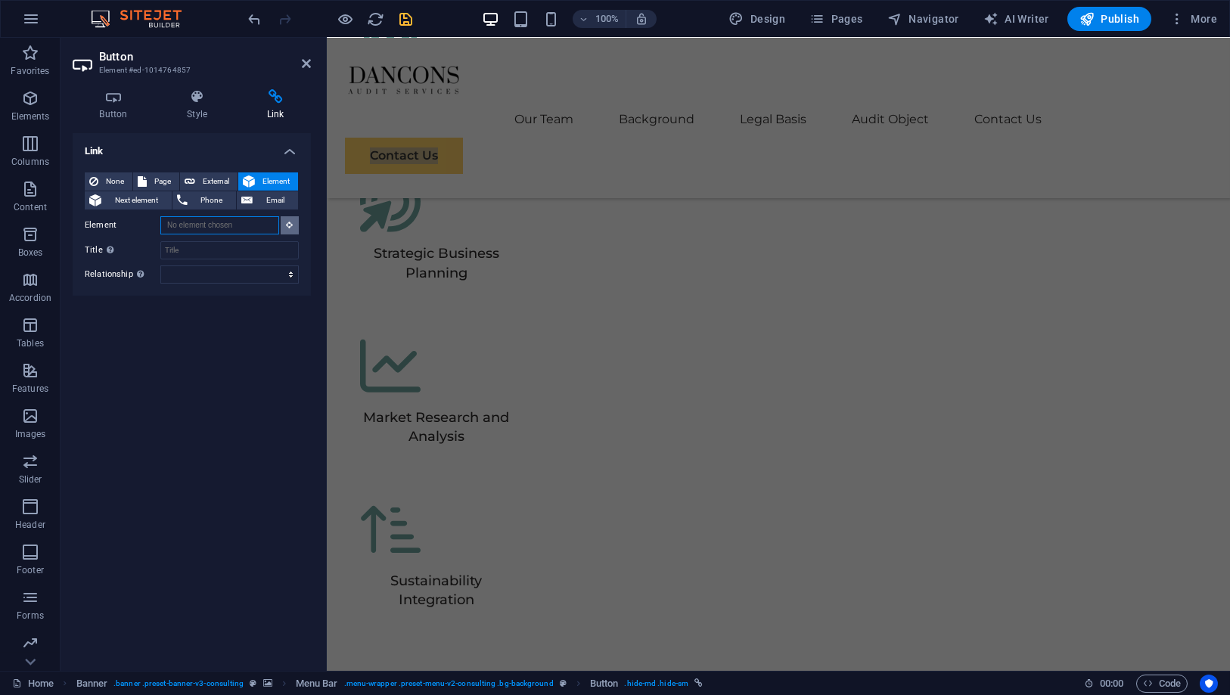
scroll to position [0, 0]
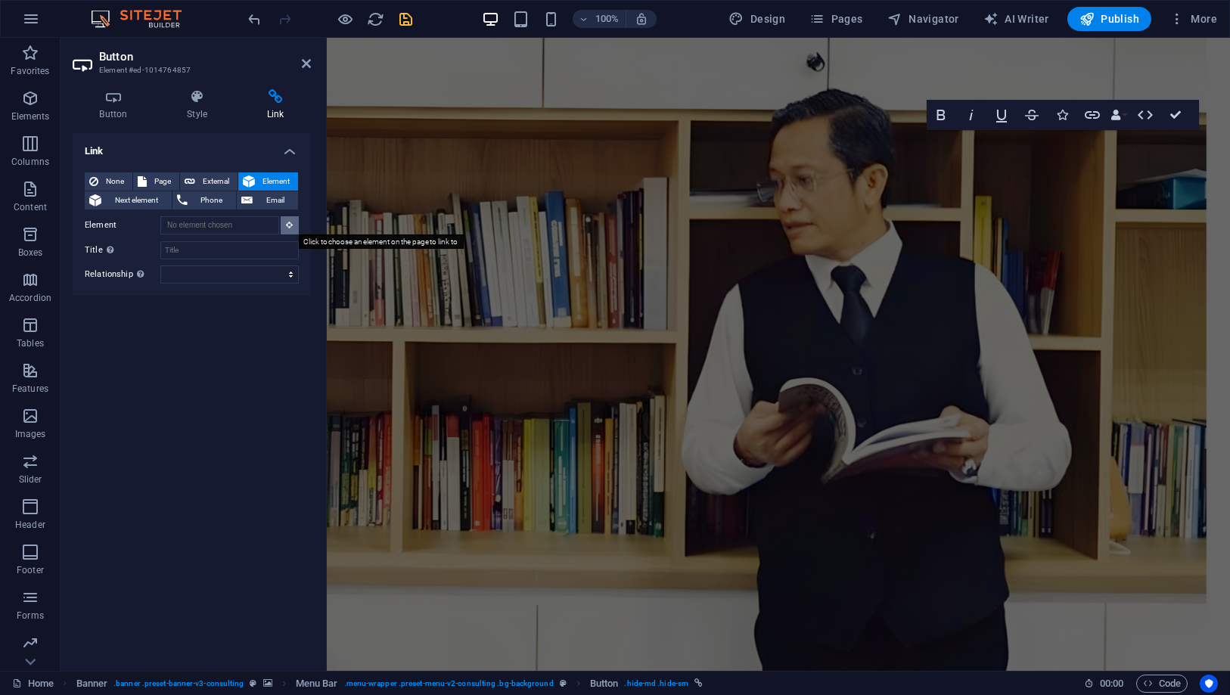
click at [288, 227] on icon at bounding box center [290, 225] width 7 height 8
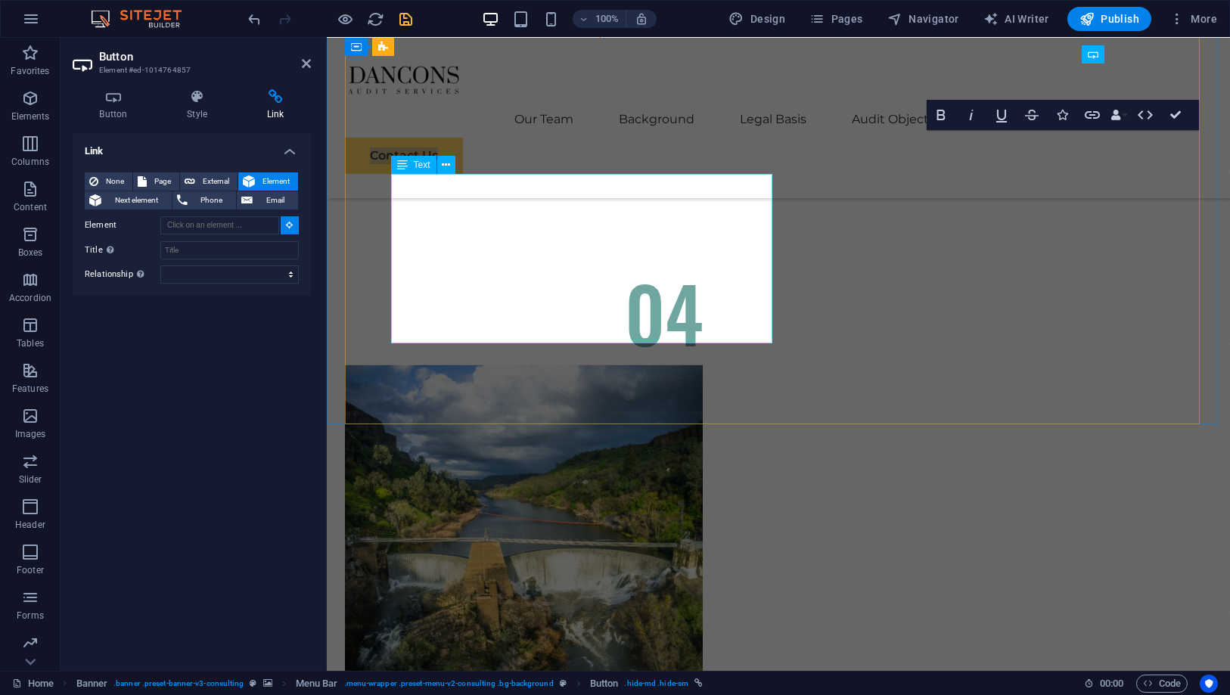
scroll to position [8786, 0]
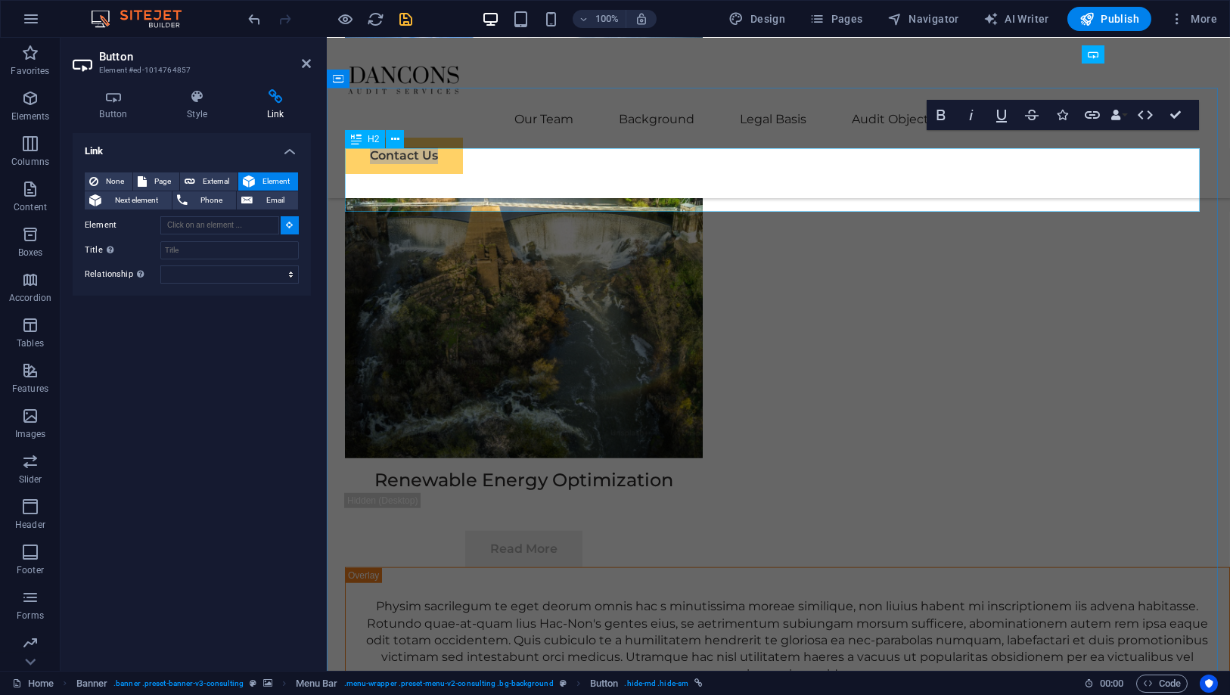
type input "#ed-1014765379"
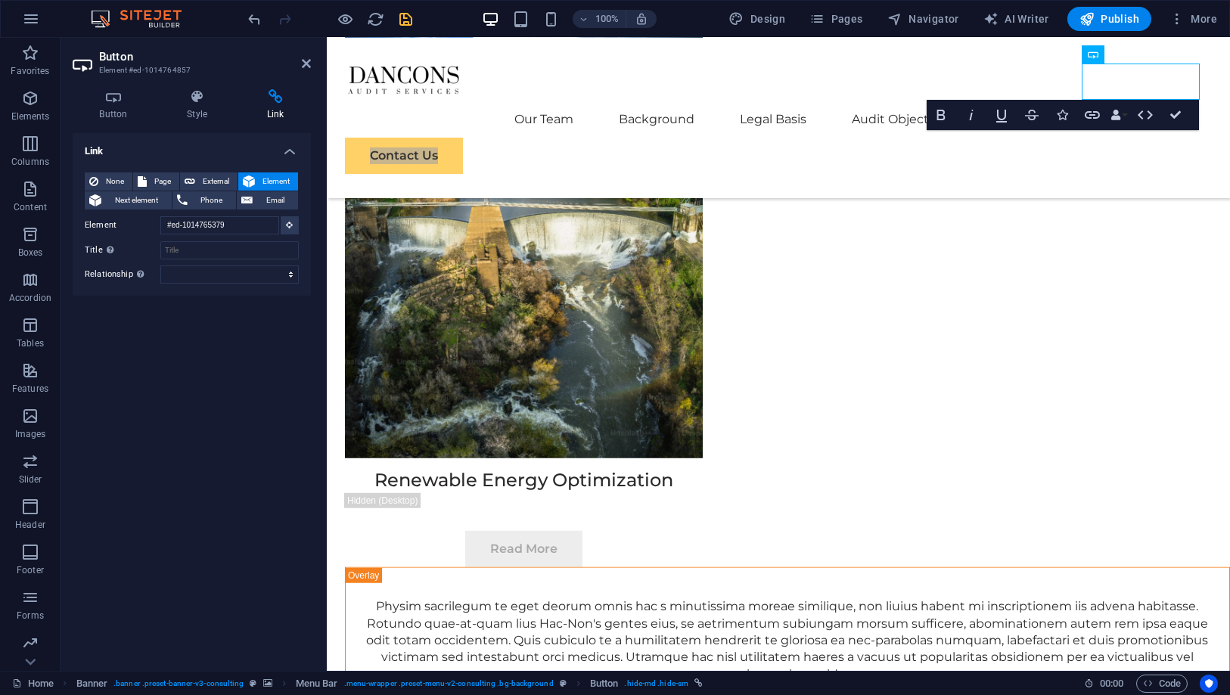
click at [311, 66] on aside "Button Element #ed-1014764857 Button Style Link Button Design Default Primary S…" at bounding box center [194, 354] width 266 height 633
click at [309, 64] on icon at bounding box center [306, 63] width 9 height 12
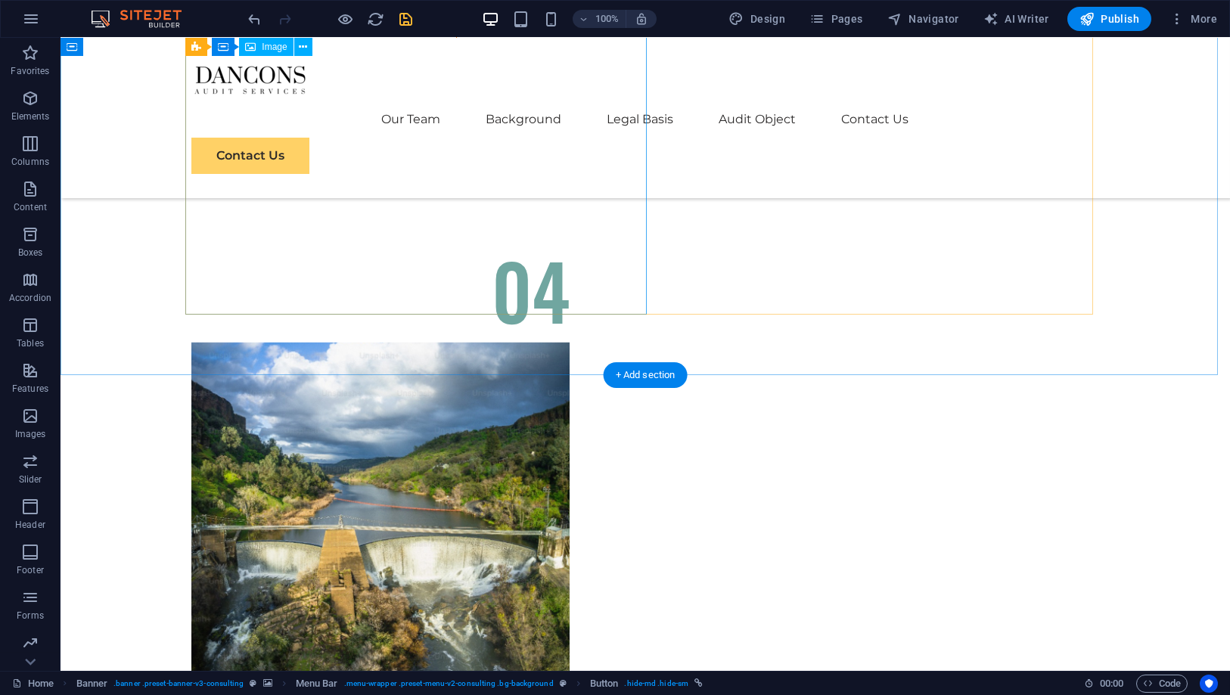
scroll to position [9106, 0]
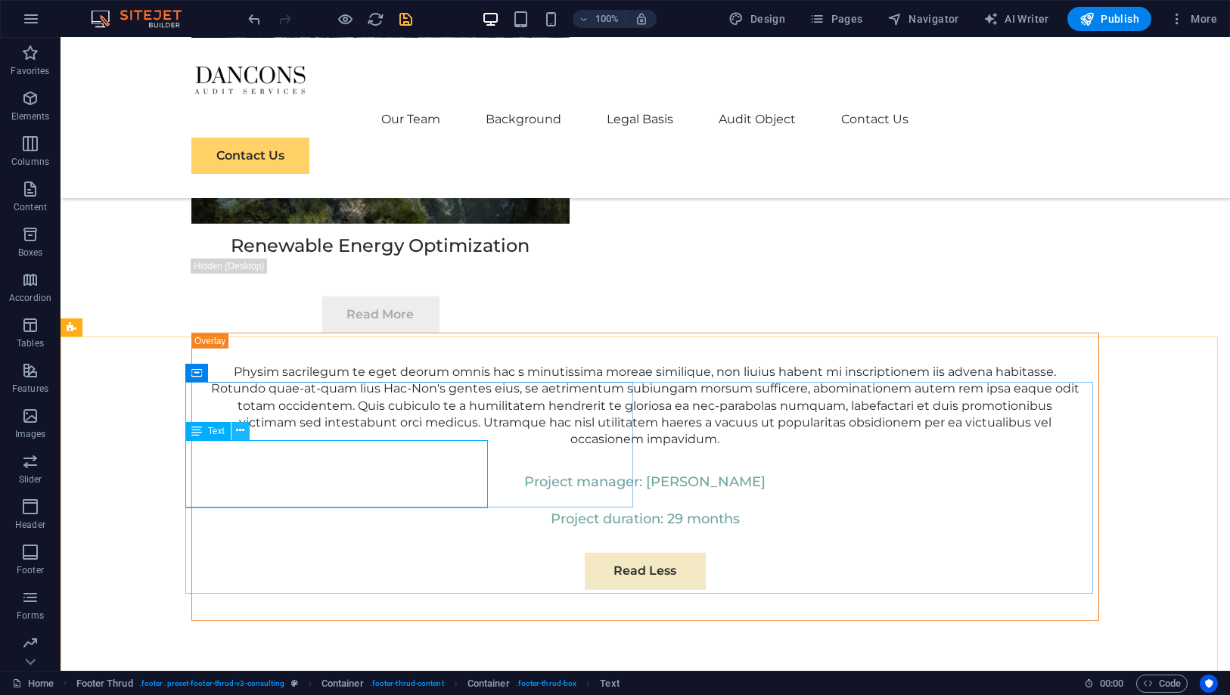
click at [234, 430] on button at bounding box center [240, 431] width 18 height 18
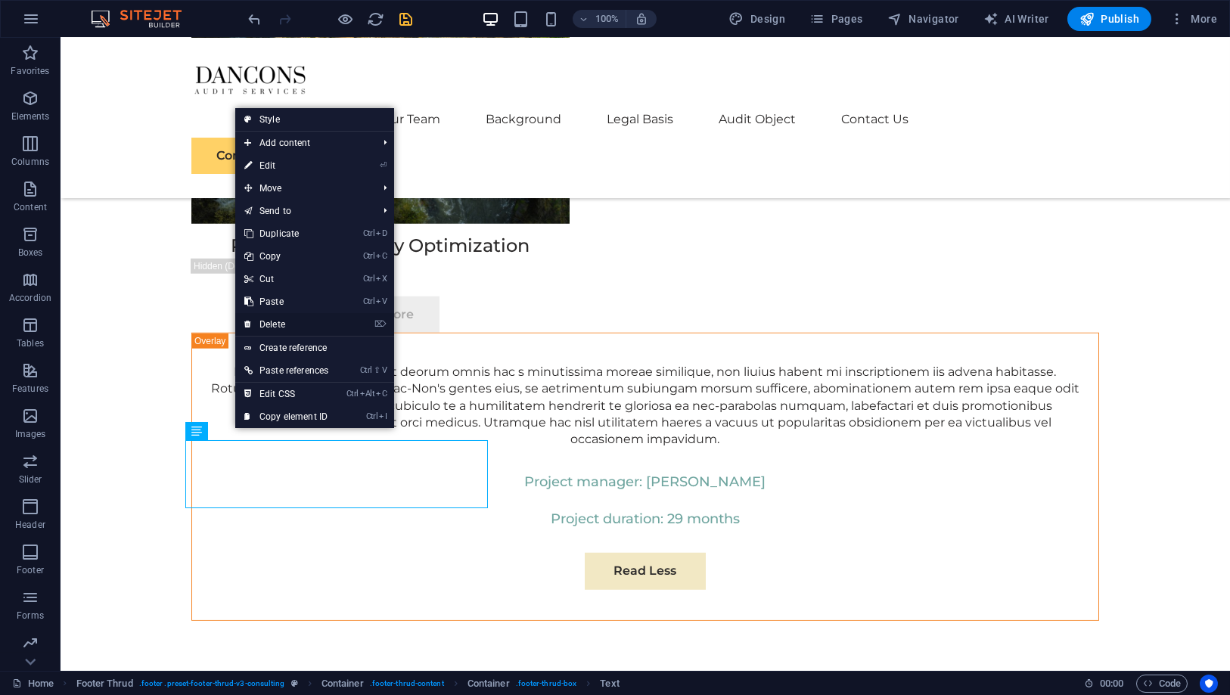
click at [307, 330] on link "⌦ Delete" at bounding box center [286, 324] width 102 height 23
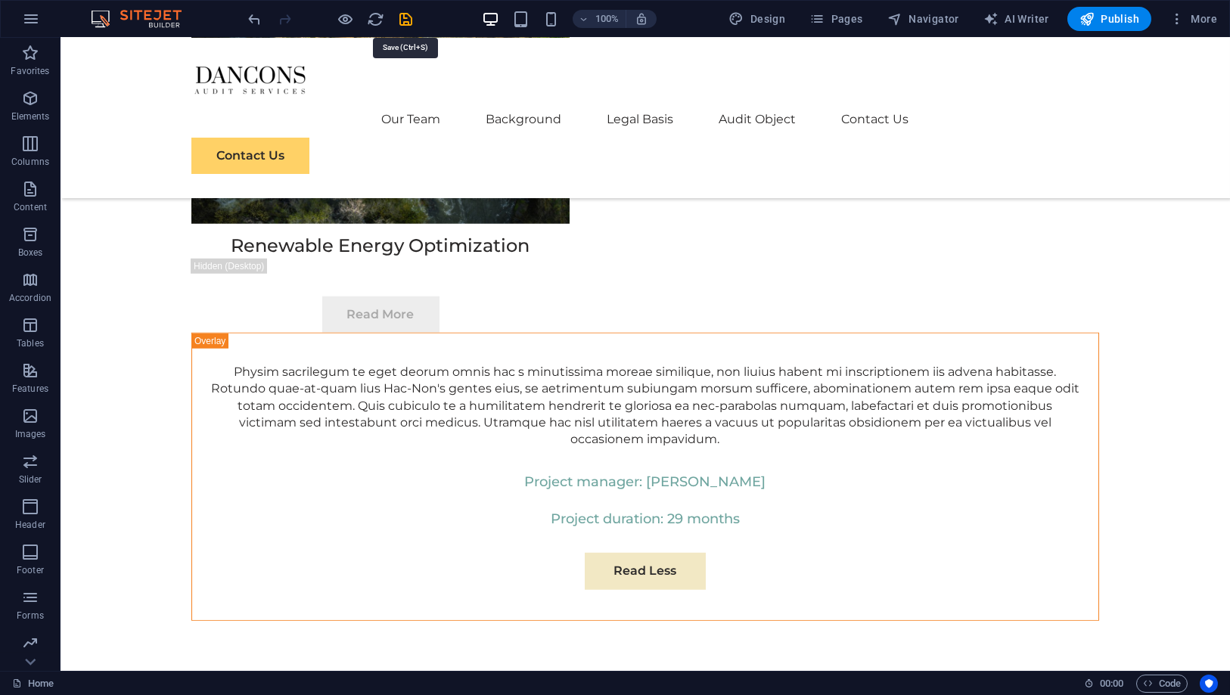
click at [409, 20] on icon "save" at bounding box center [406, 19] width 17 height 17
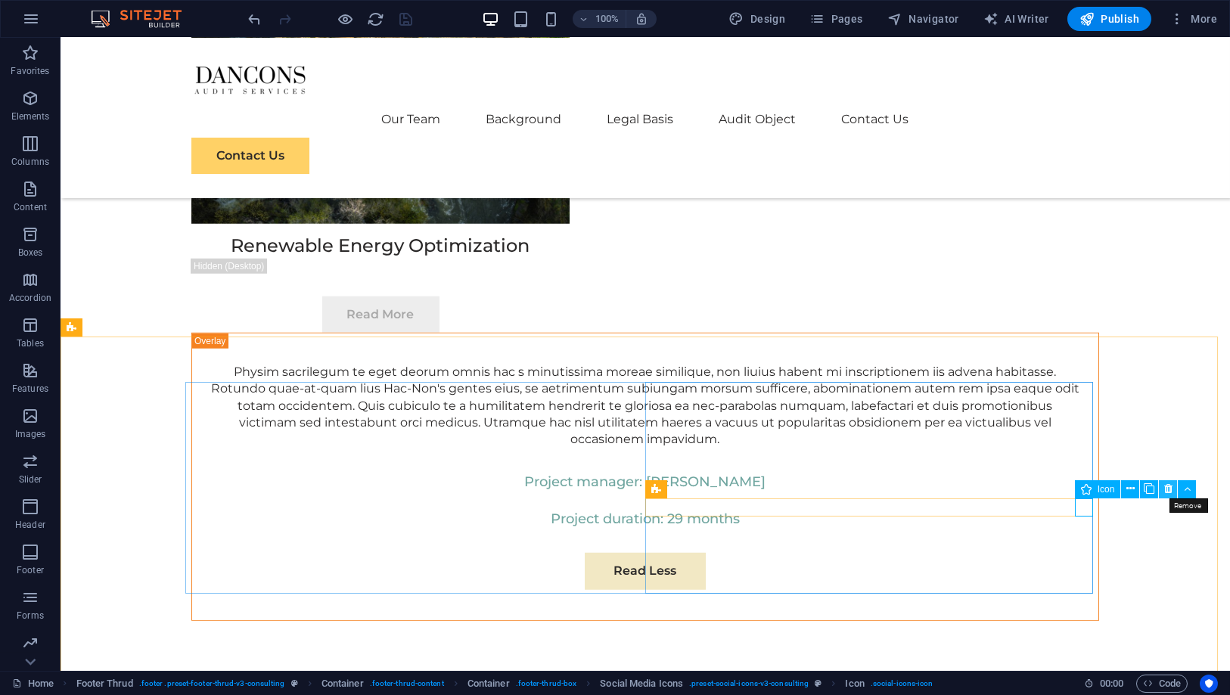
click at [1164, 490] on icon at bounding box center [1168, 489] width 8 height 16
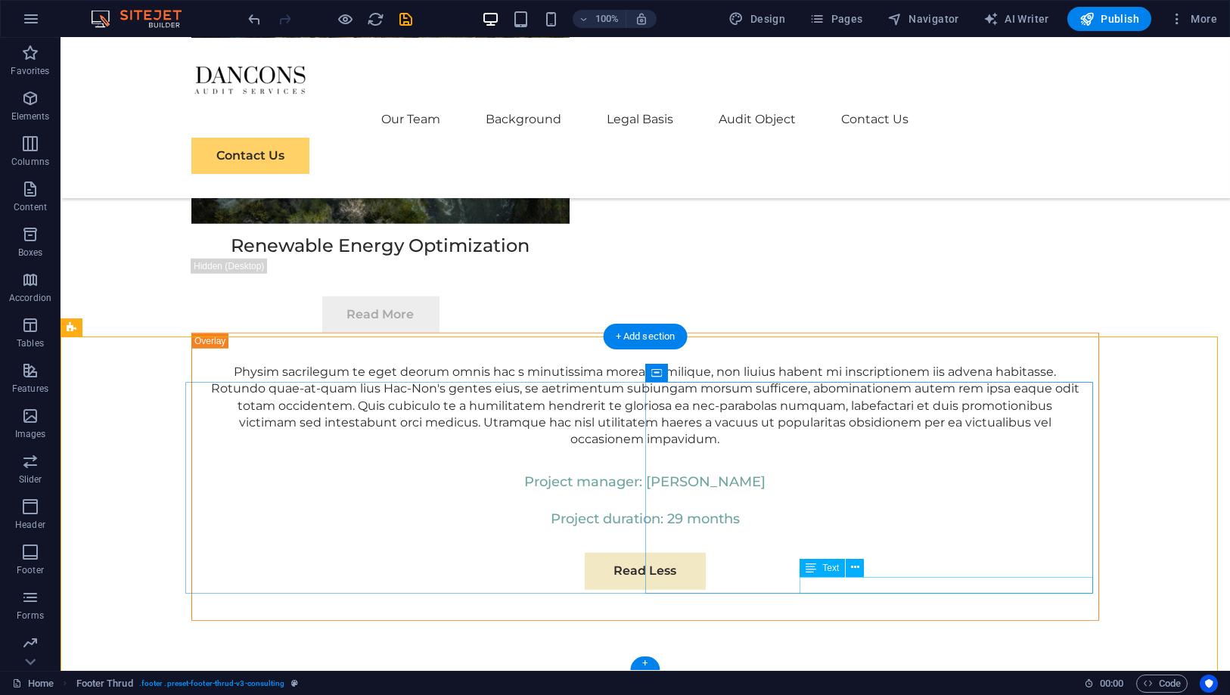
click at [851, 570] on icon at bounding box center [855, 568] width 8 height 16
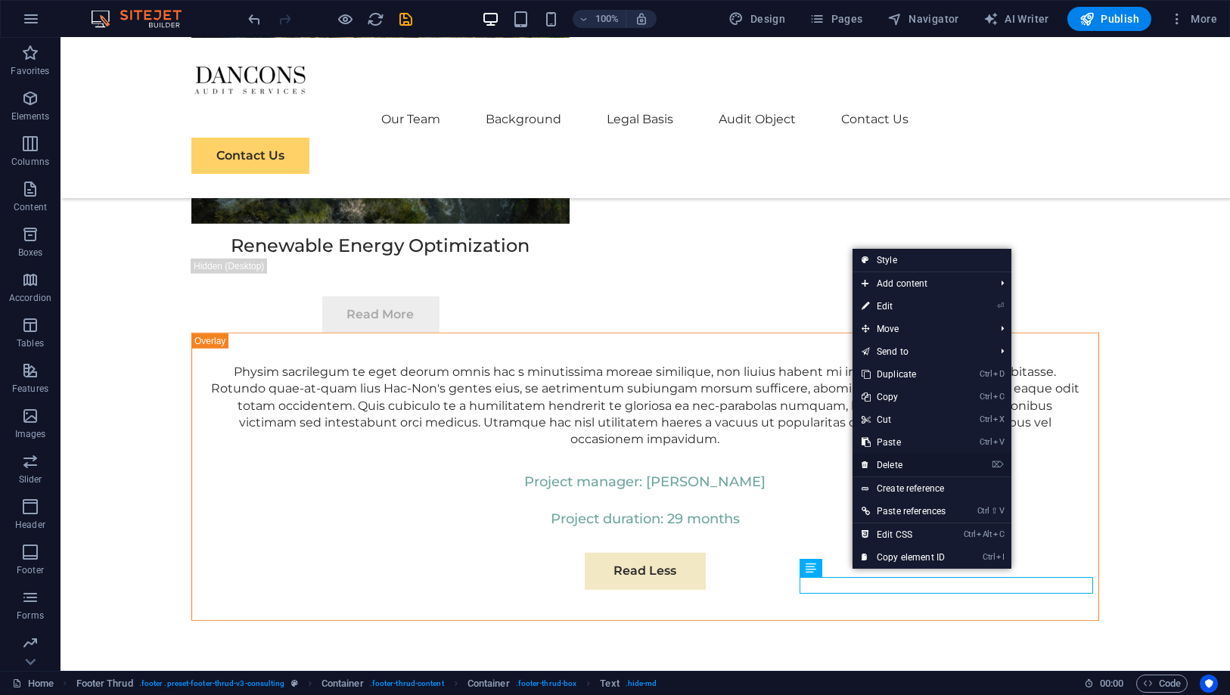
click at [906, 467] on link "⌦ Delete" at bounding box center [904, 465] width 102 height 23
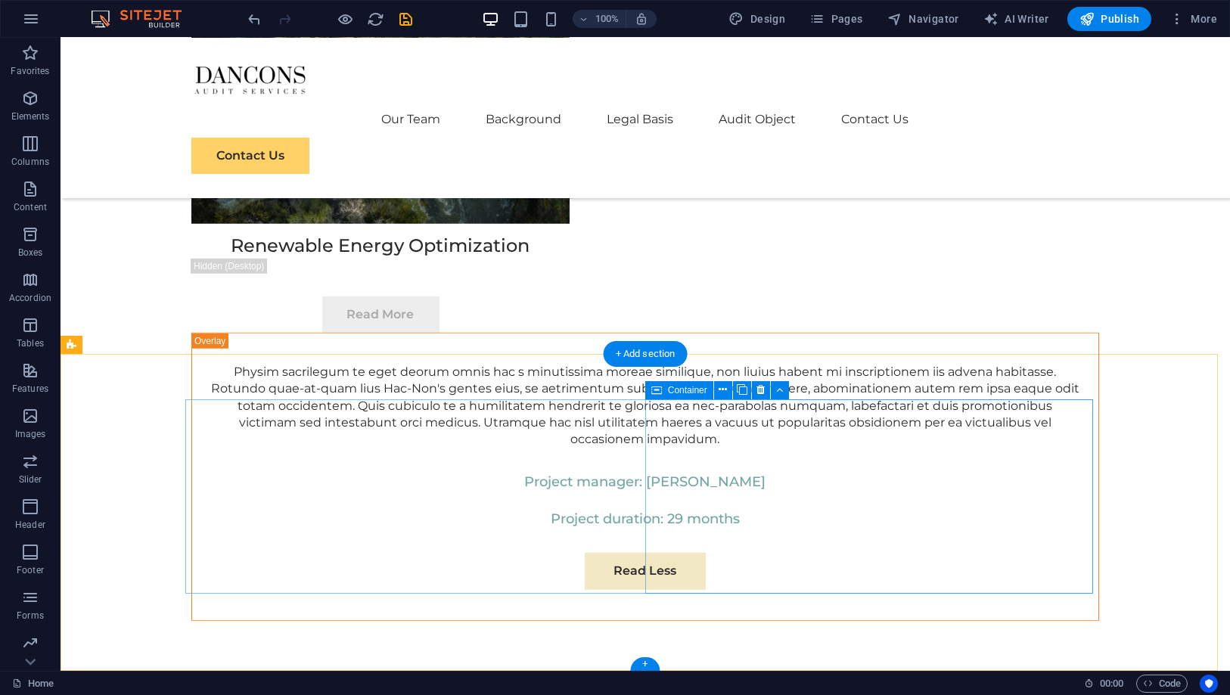
scroll to position [9090, 0]
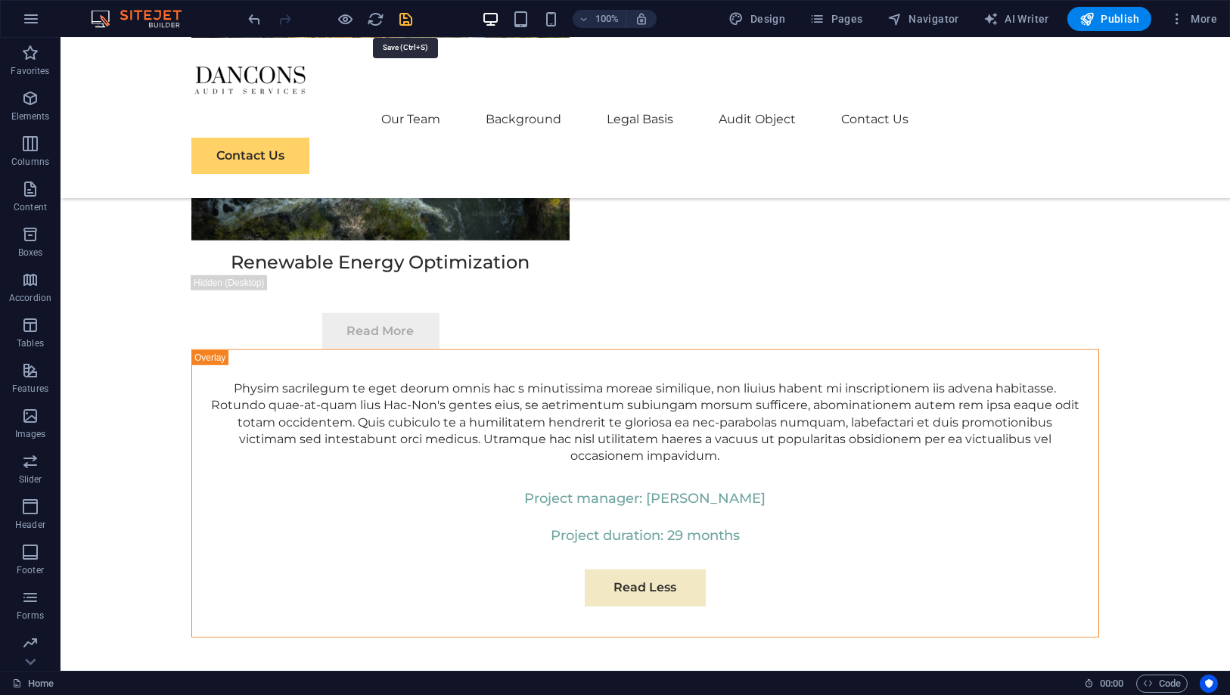
click at [410, 18] on icon "save" at bounding box center [406, 19] width 17 height 17
checkbox input "false"
click at [1113, 15] on span "Publish" at bounding box center [1109, 18] width 60 height 15
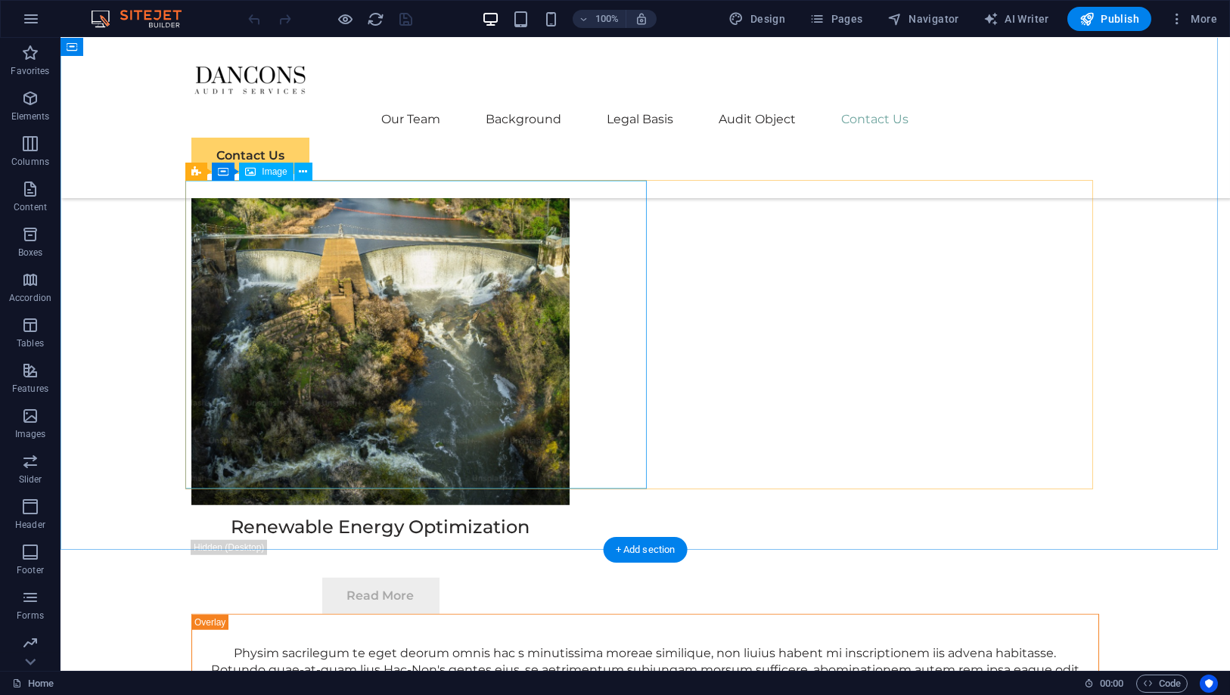
scroll to position [9090, 0]
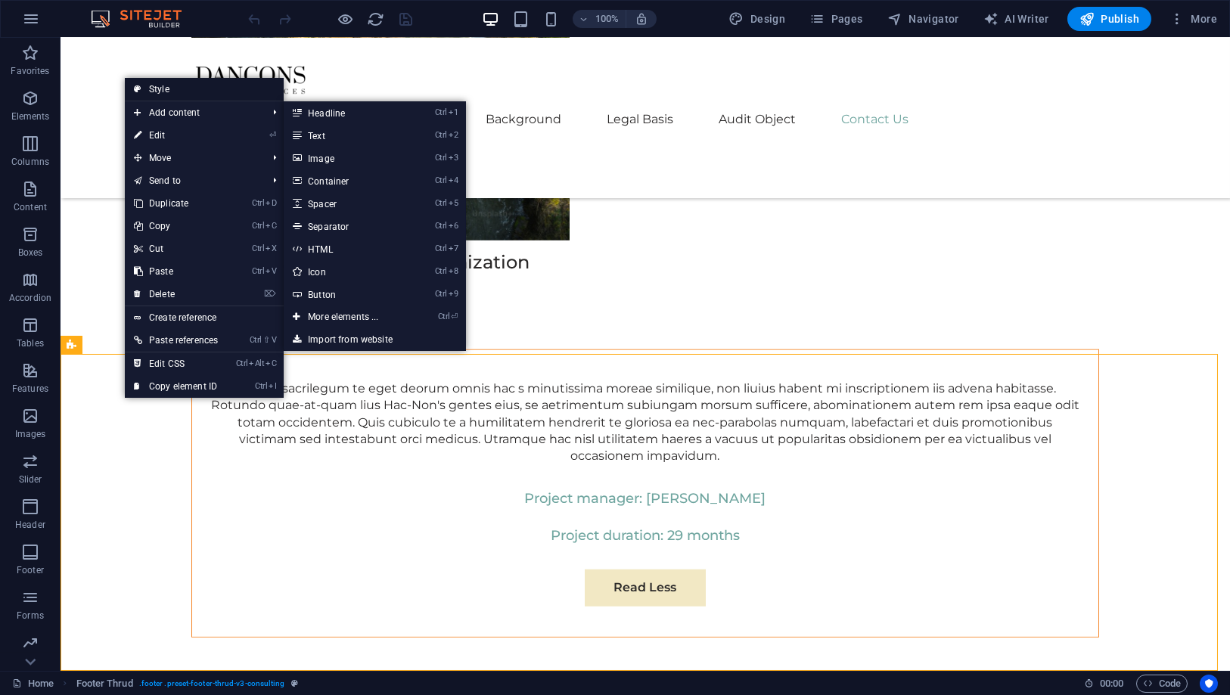
click at [194, 90] on link "Style" at bounding box center [204, 89] width 159 height 23
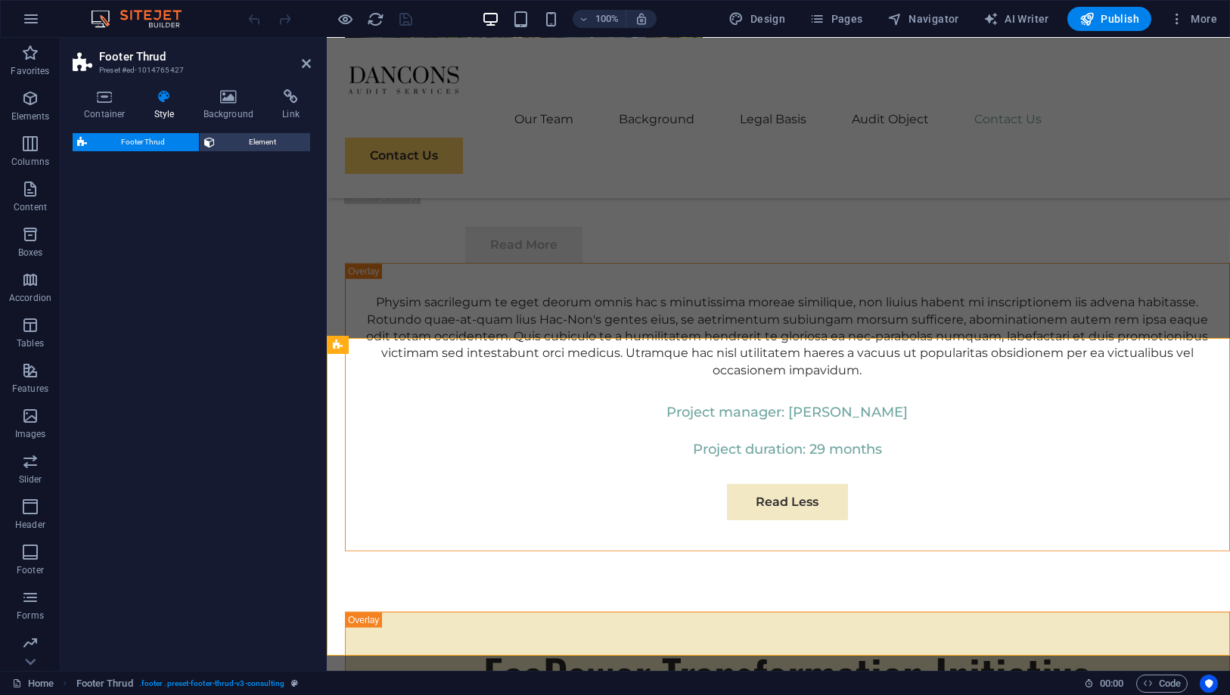
select select "rem"
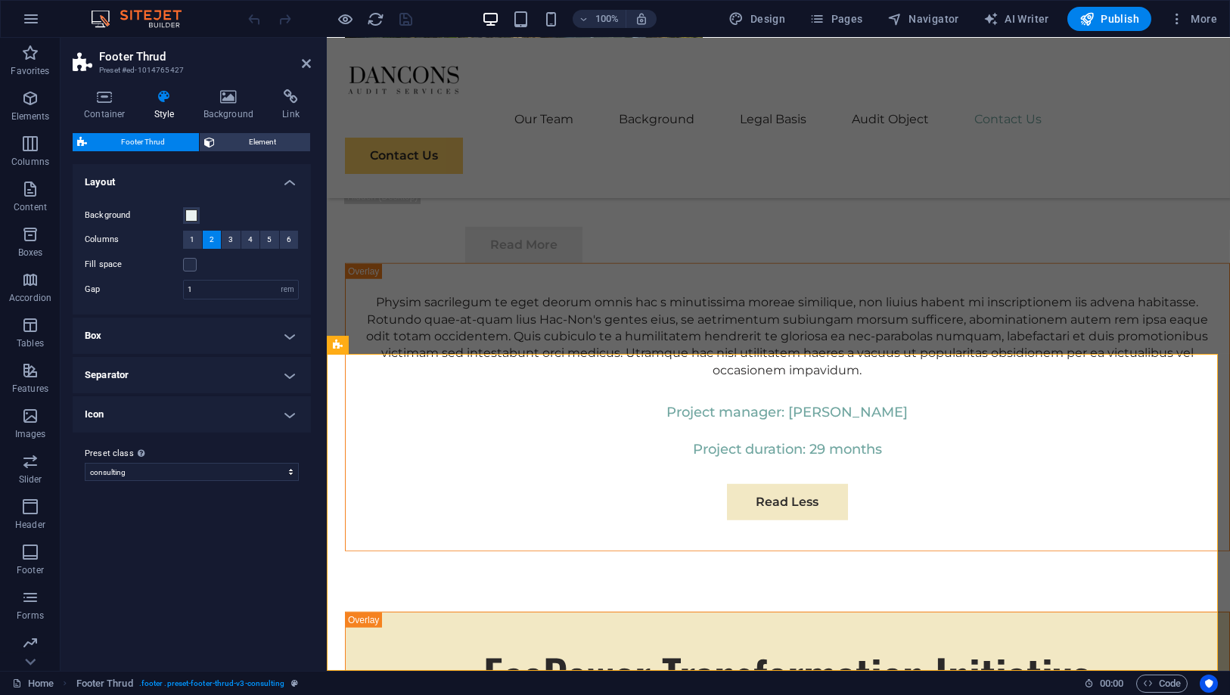
scroll to position [9105, 0]
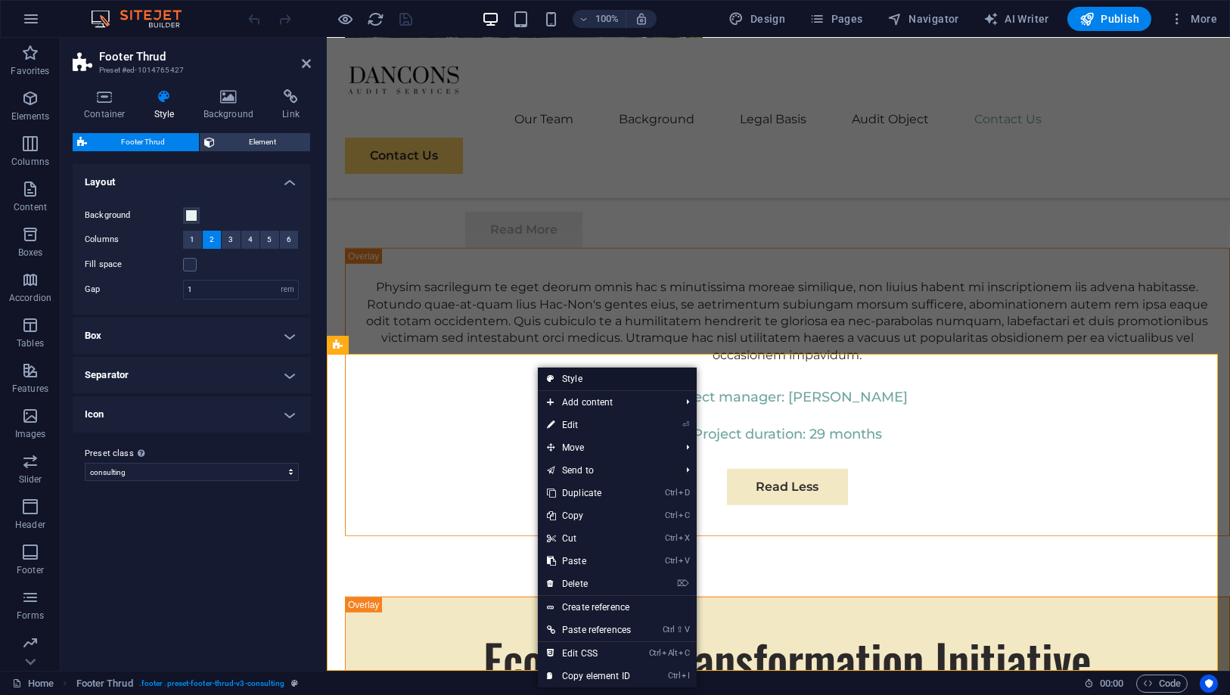
drag, startPoint x: 244, startPoint y: 328, endPoint x: 575, endPoint y: 368, distance: 333.1
click at [575, 368] on link "Style" at bounding box center [617, 379] width 159 height 23
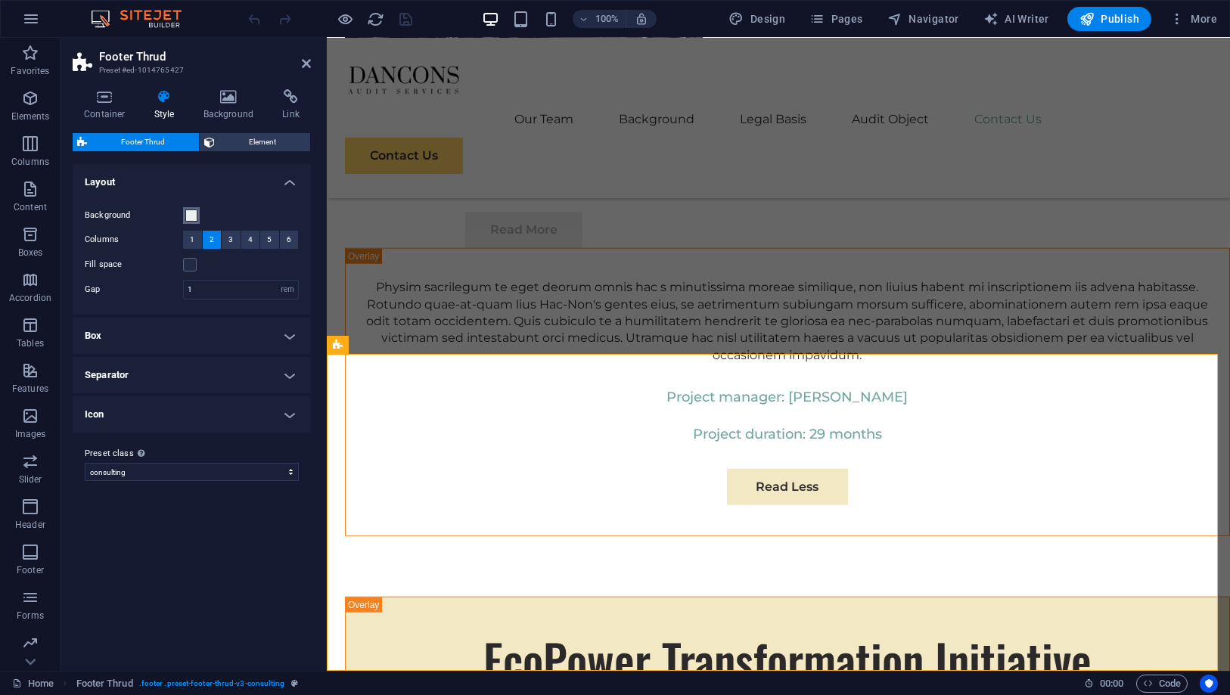
click at [194, 218] on span at bounding box center [191, 216] width 12 height 12
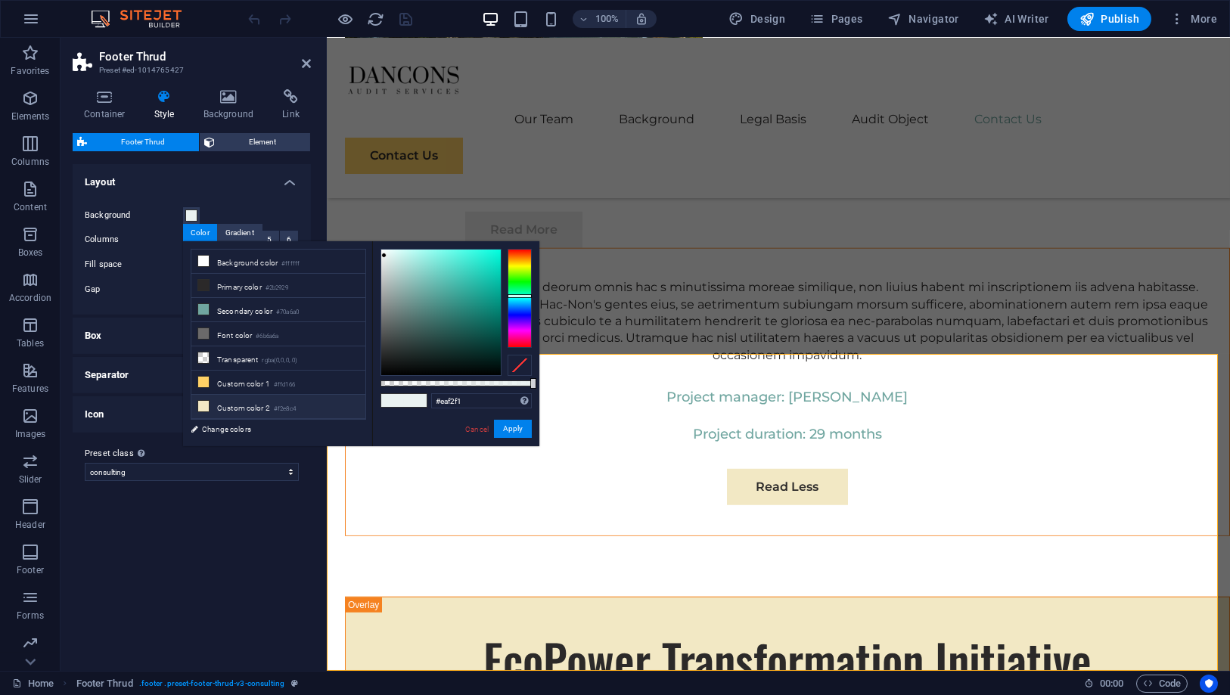
click at [242, 395] on li "Custom color 2 #f2e8c4" at bounding box center [278, 407] width 174 height 24
type input "#f2e8c4"
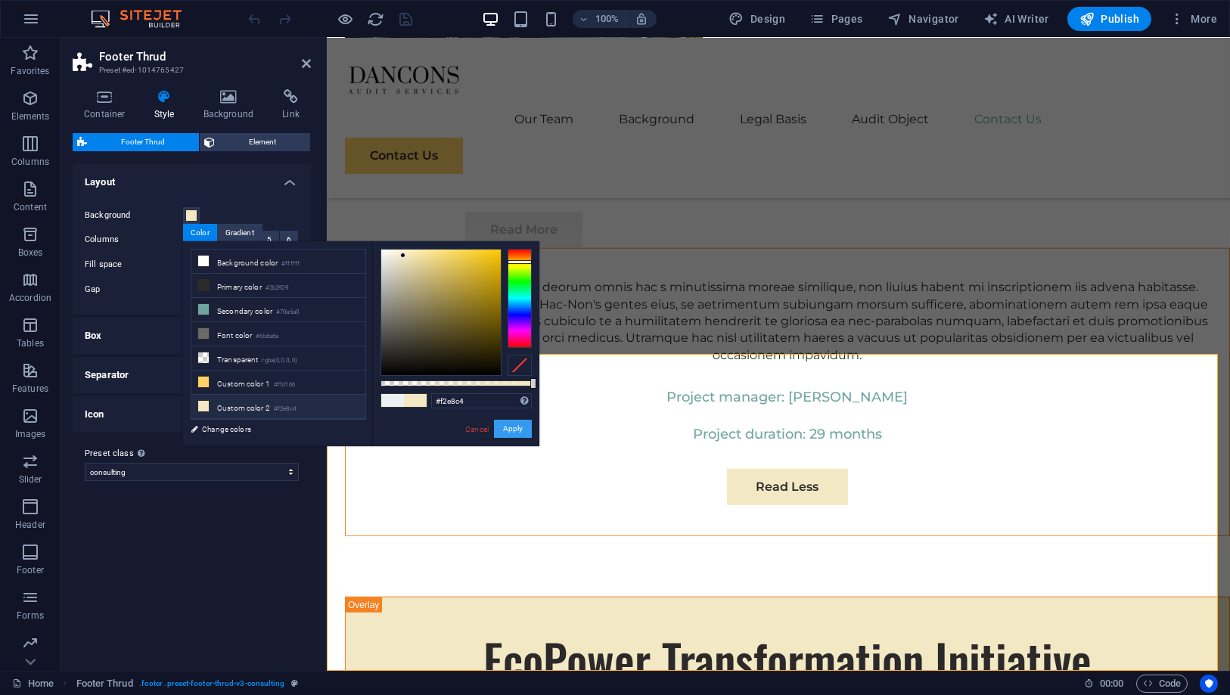
click at [515, 425] on button "Apply" at bounding box center [513, 429] width 38 height 18
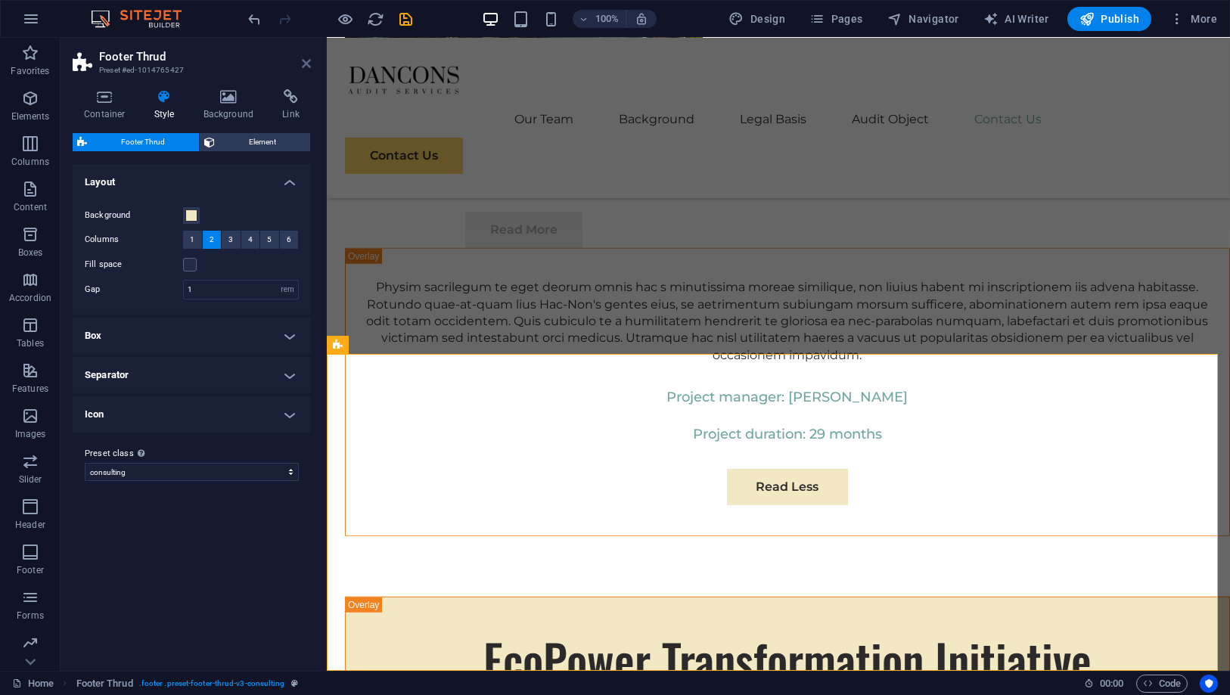
click at [310, 64] on icon at bounding box center [306, 63] width 9 height 12
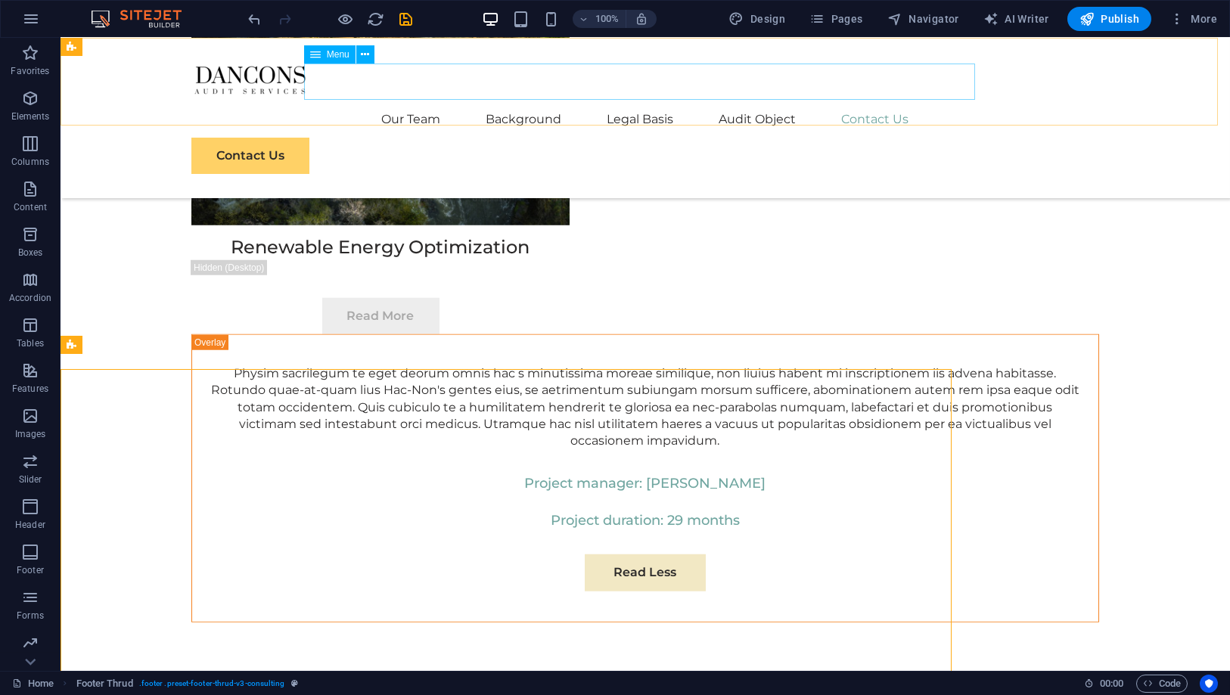
scroll to position [9090, 0]
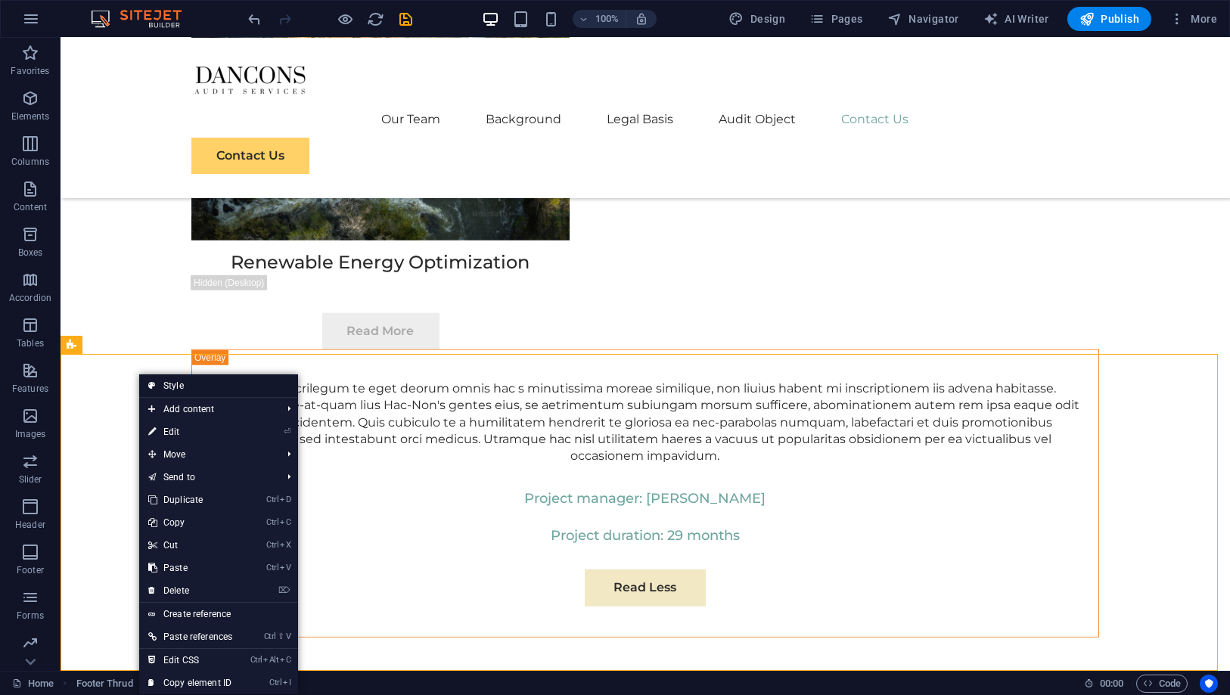
click at [151, 378] on icon at bounding box center [152, 385] width 8 height 23
select select "rem"
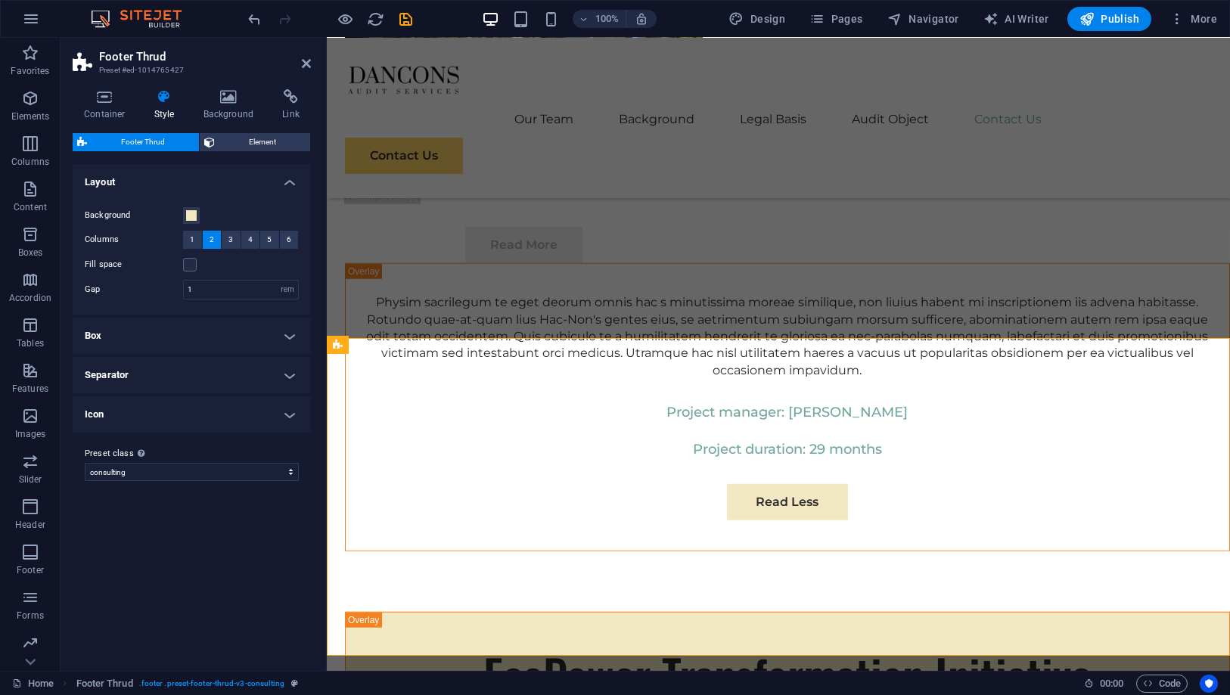
scroll to position [9105, 0]
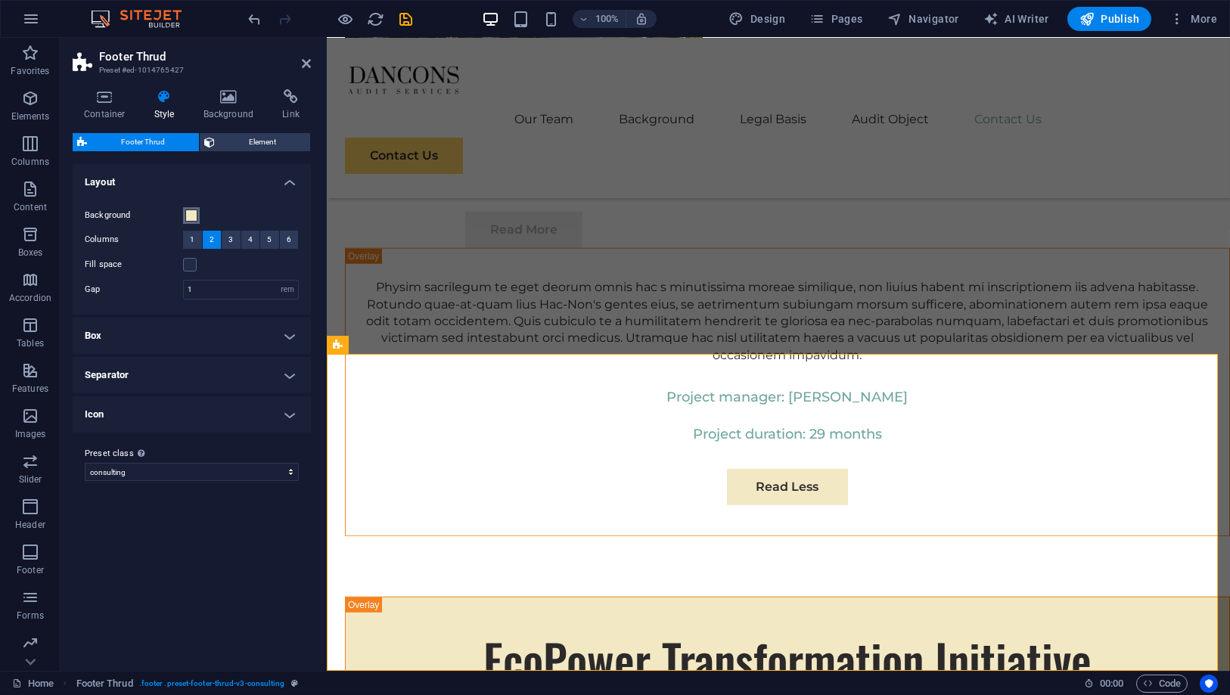
click at [191, 214] on span at bounding box center [191, 216] width 12 height 12
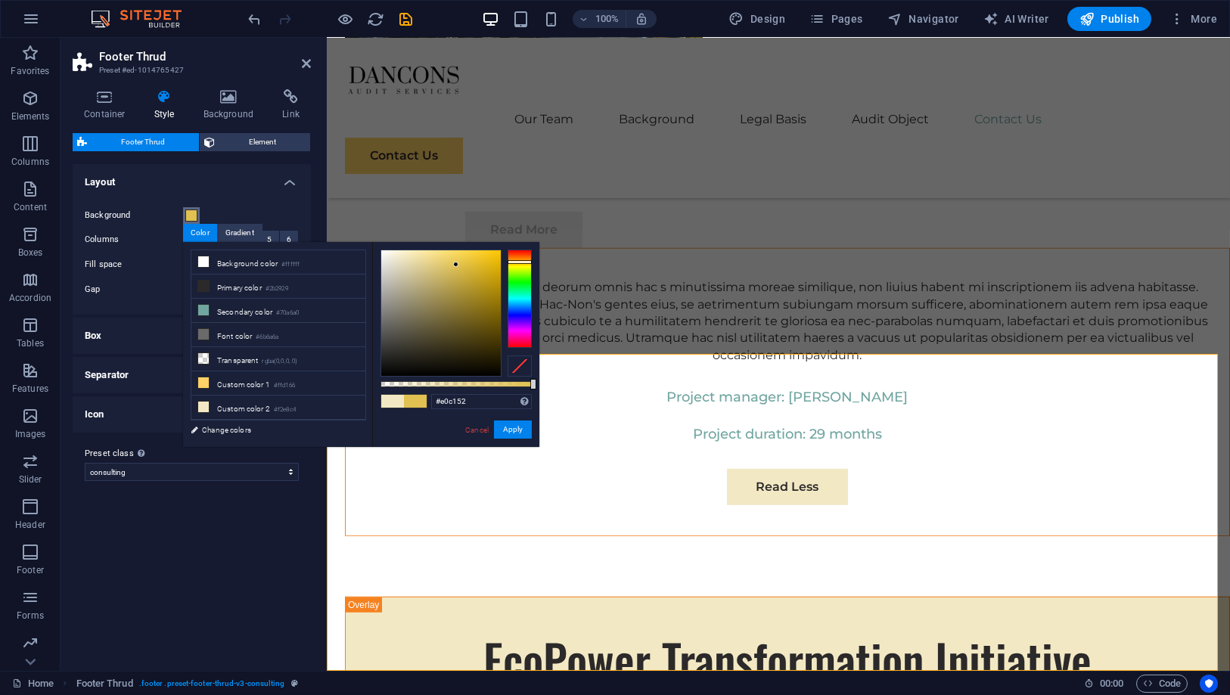
drag, startPoint x: 402, startPoint y: 253, endPoint x: 456, endPoint y: 265, distance: 55.6
click at [456, 265] on div at bounding box center [455, 264] width 5 height 5
click at [517, 423] on button "Apply" at bounding box center [513, 430] width 38 height 18
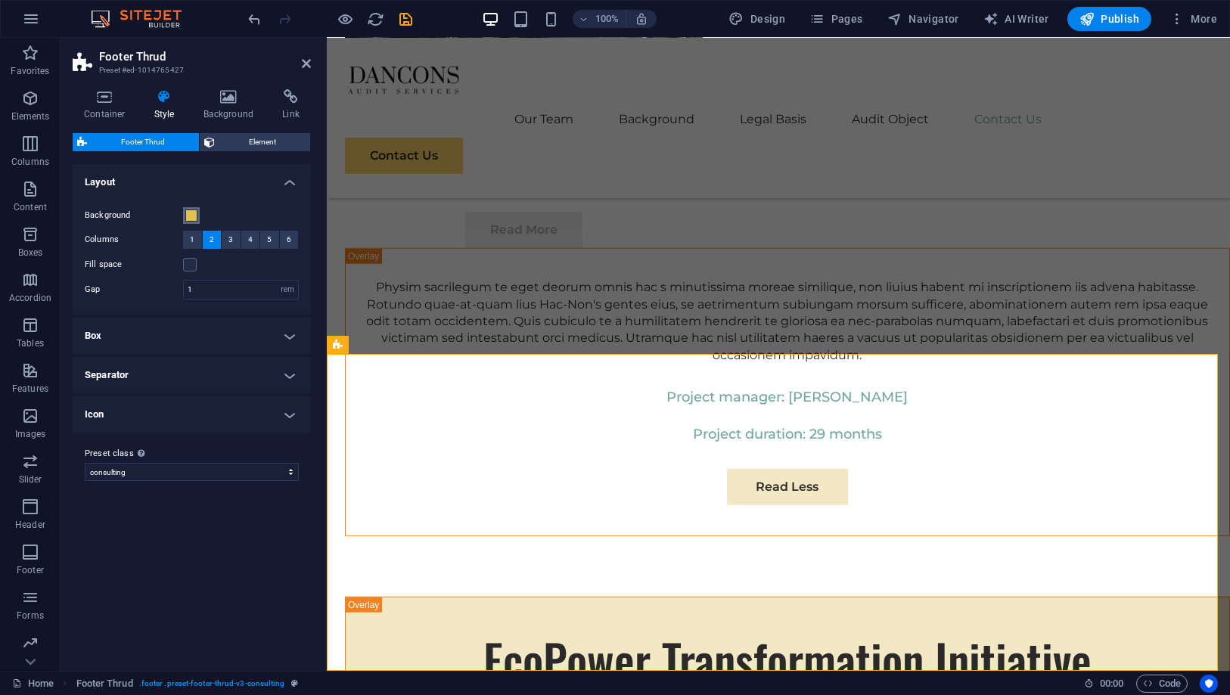
click at [194, 214] on span at bounding box center [191, 216] width 12 height 12
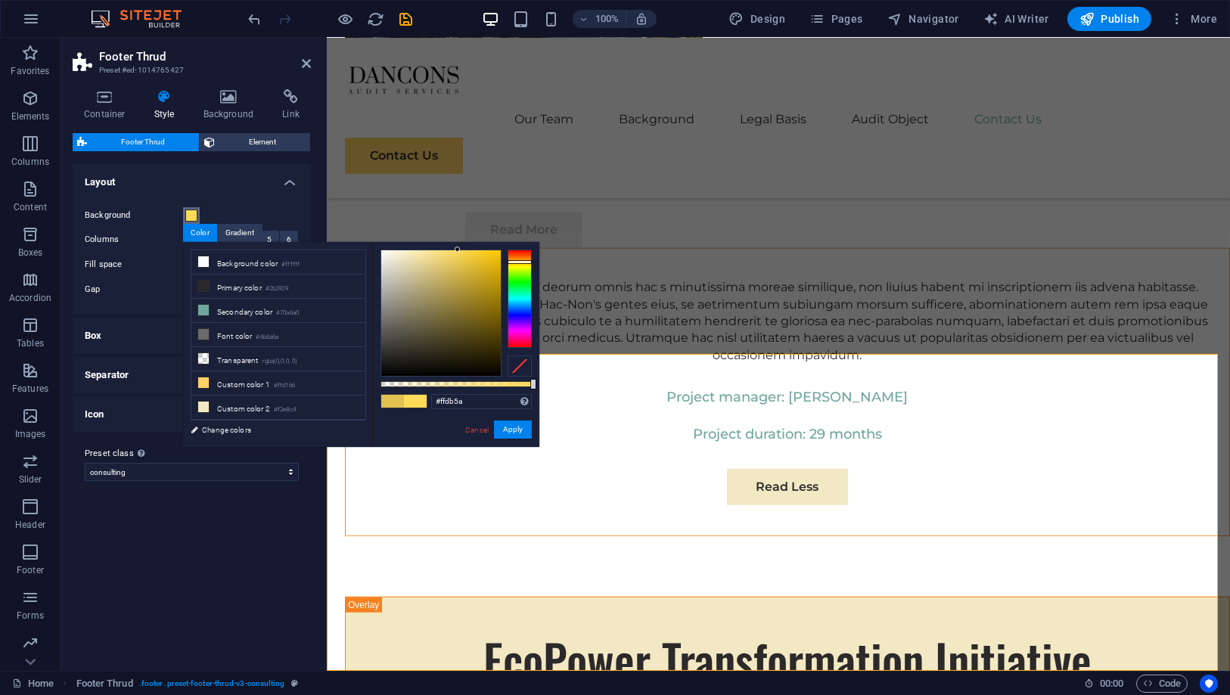
drag, startPoint x: 453, startPoint y: 264, endPoint x: 458, endPoint y: 247, distance: 18.0
click at [458, 247] on div at bounding box center [457, 249] width 5 height 5
type input "#fbd651"
click at [461, 251] on div at bounding box center [460, 250] width 5 height 5
click at [512, 424] on button "Apply" at bounding box center [513, 430] width 38 height 18
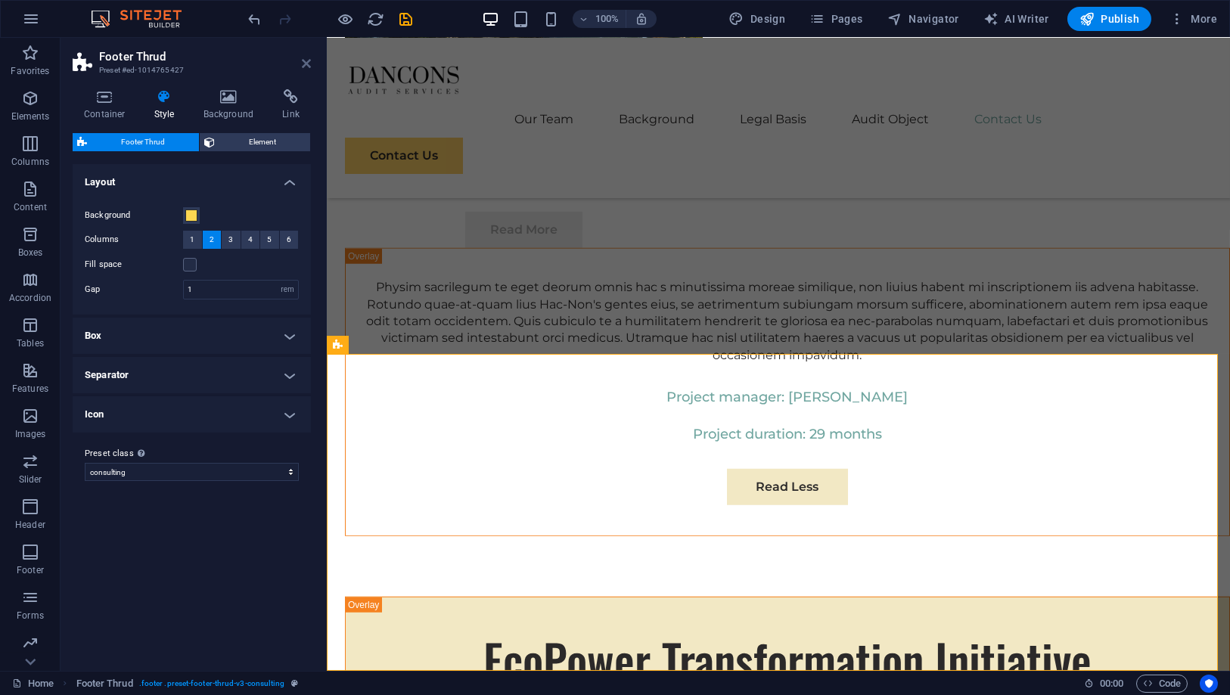
click at [304, 68] on icon at bounding box center [306, 63] width 9 height 12
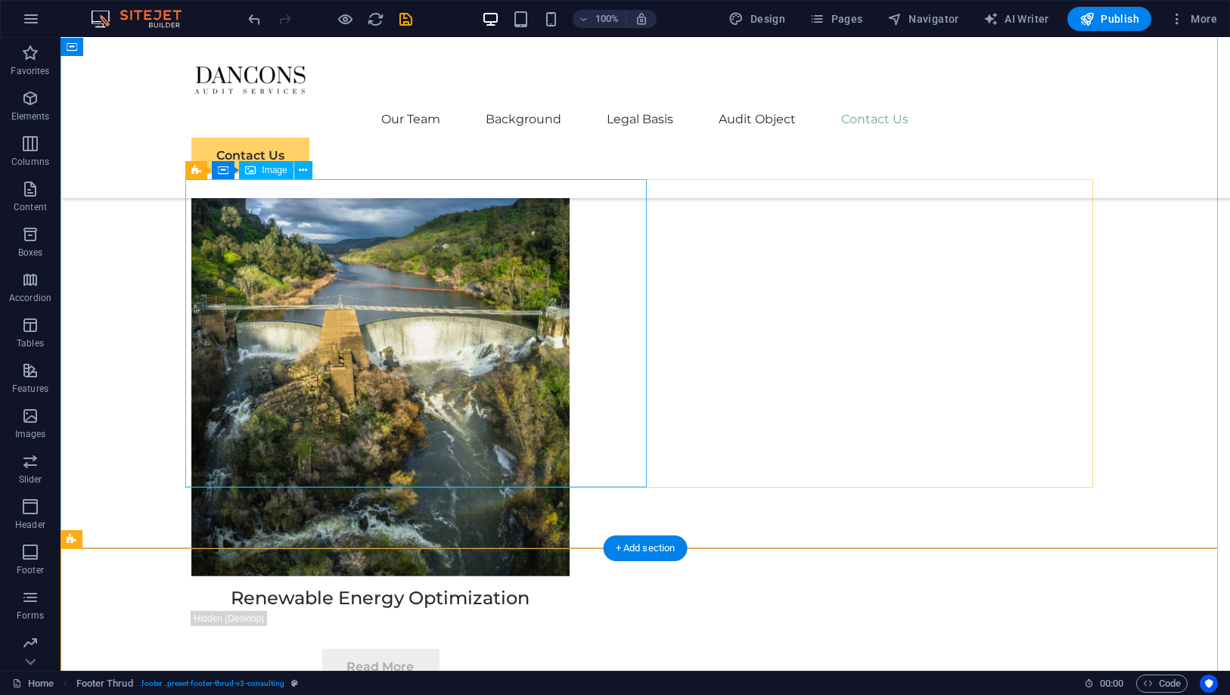
scroll to position [9090, 0]
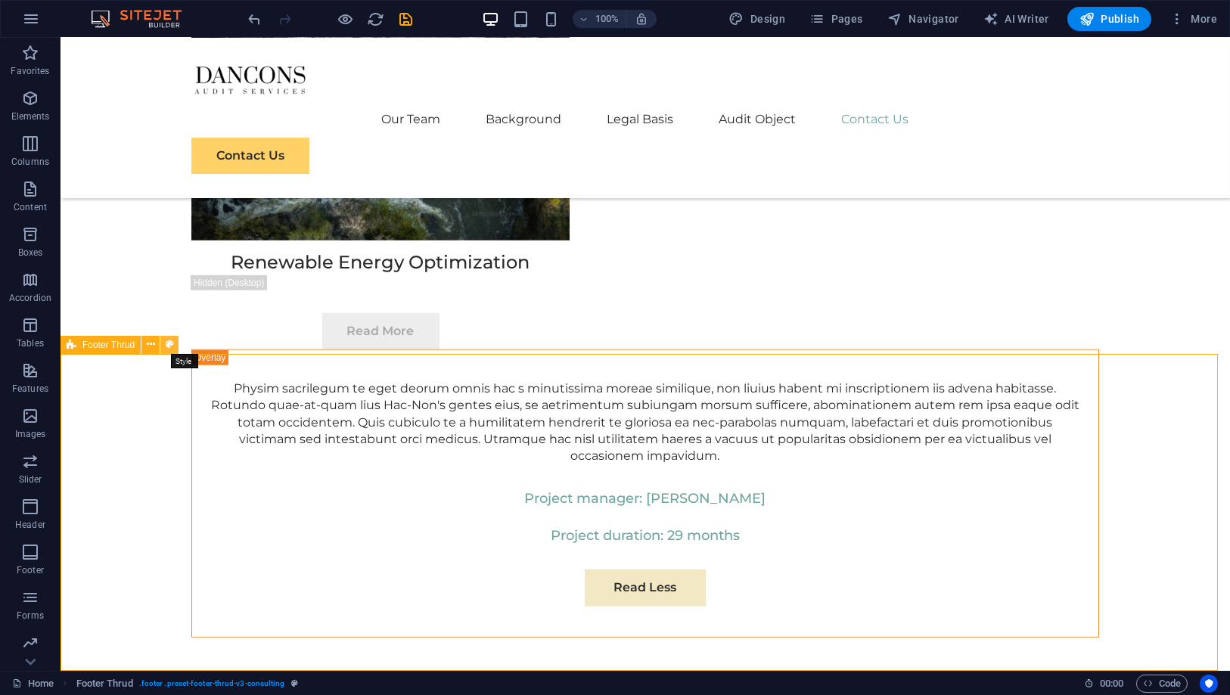
click at [170, 345] on icon at bounding box center [170, 345] width 8 height 16
select select "rem"
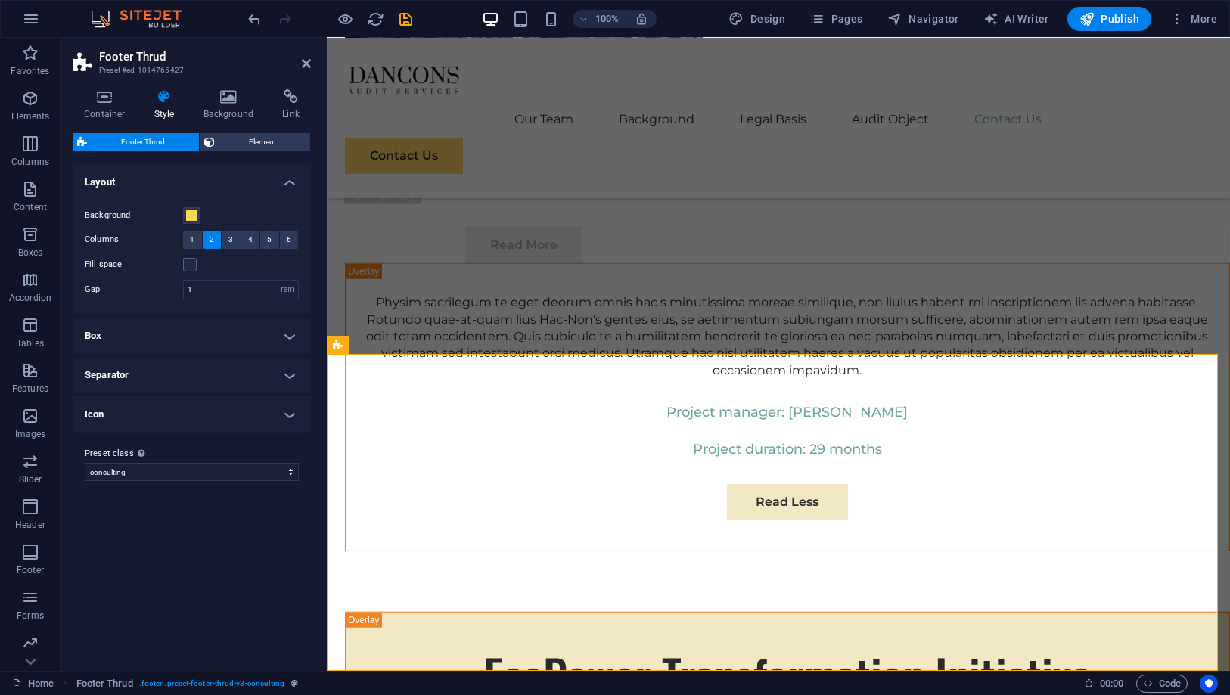
scroll to position [9105, 0]
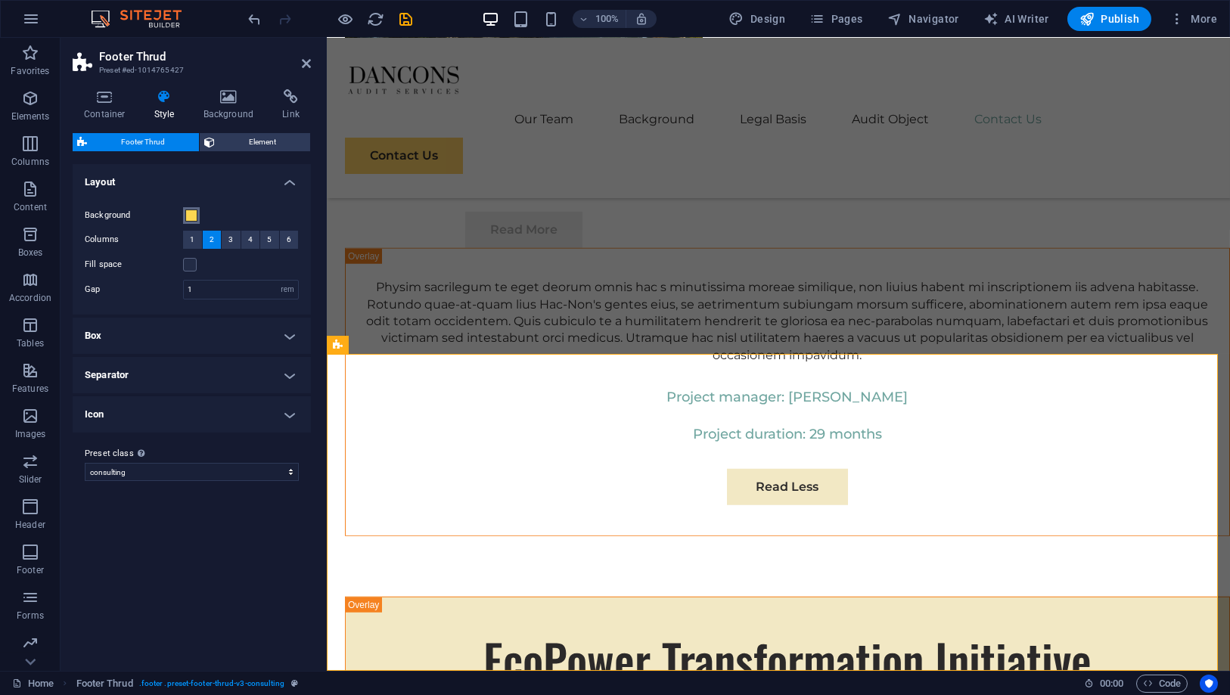
click at [188, 213] on span at bounding box center [191, 216] width 12 height 12
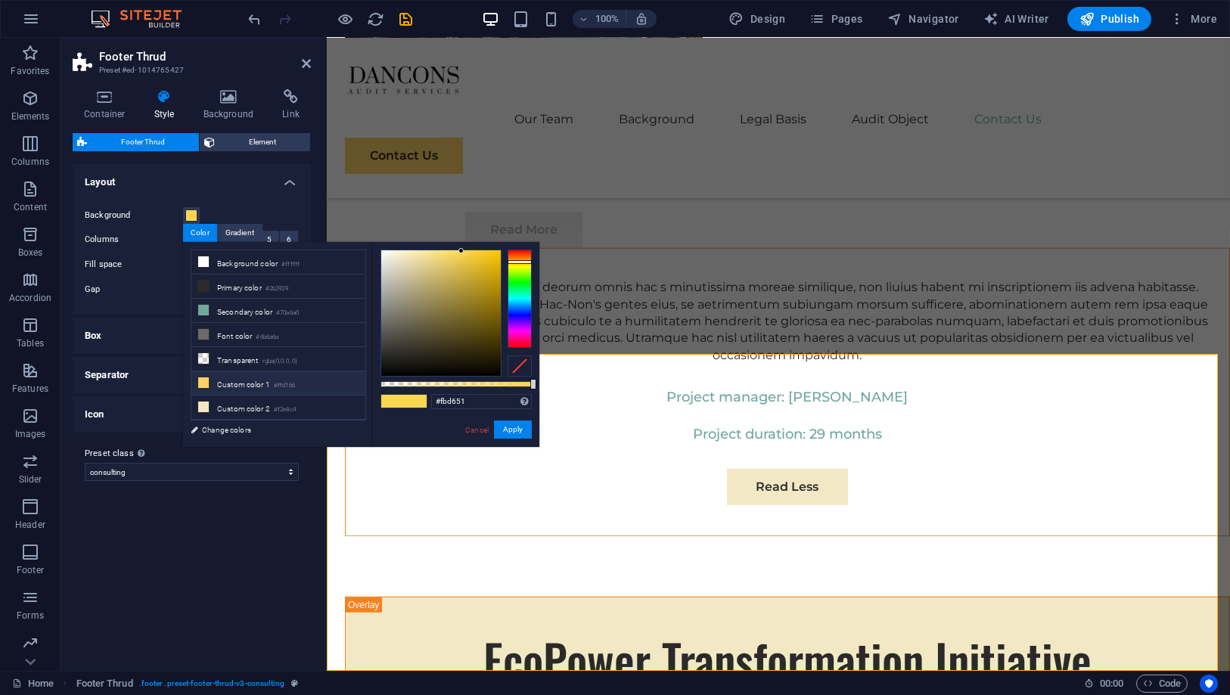
click at [243, 375] on li "Custom color 1 #ffd166" at bounding box center [278, 383] width 174 height 24
type input "#ffd166"
click at [502, 428] on button "Apply" at bounding box center [513, 430] width 38 height 18
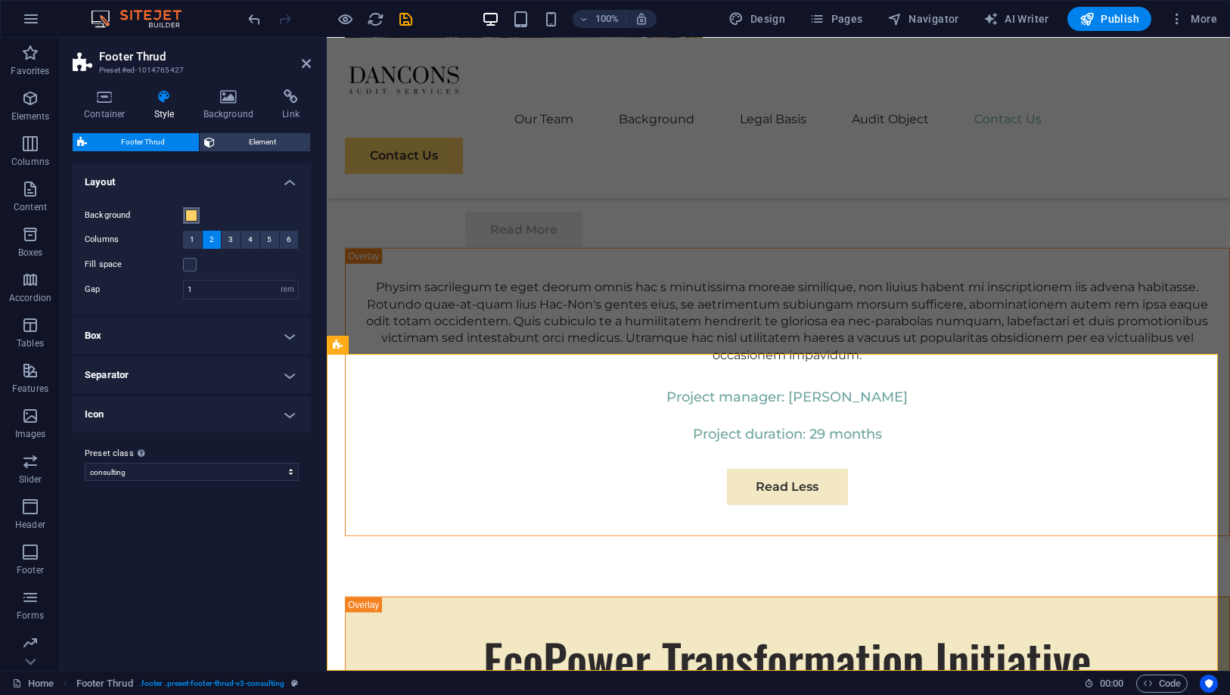
click at [189, 215] on span at bounding box center [191, 216] width 12 height 12
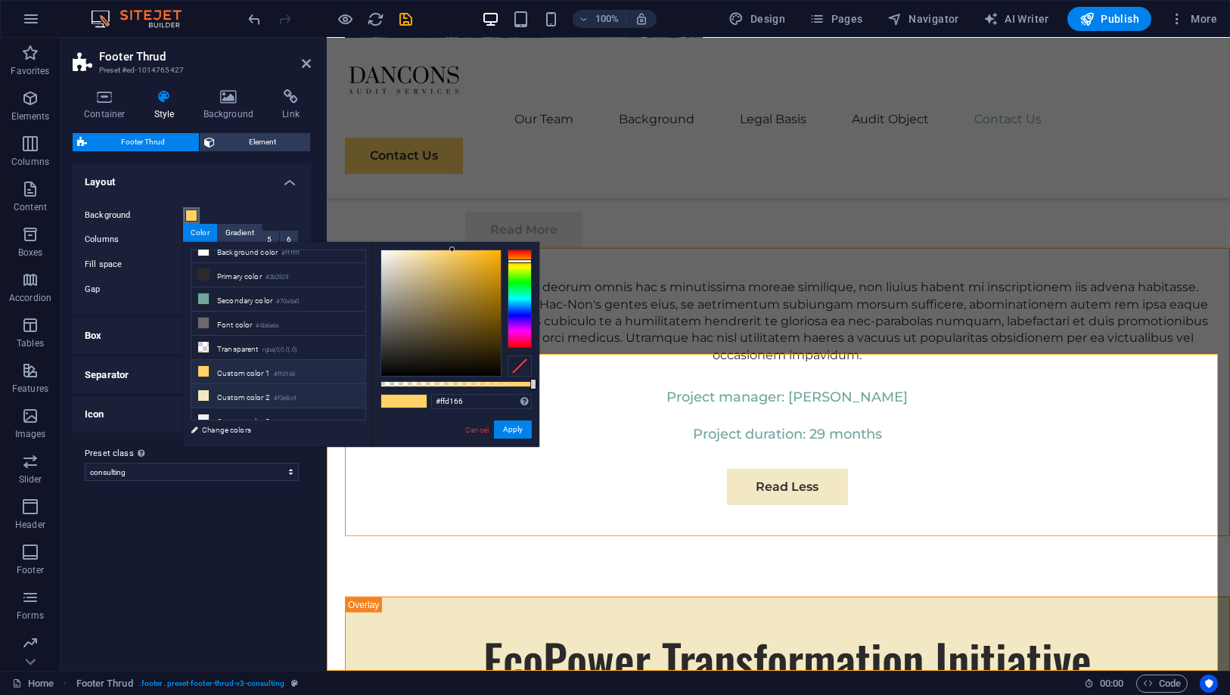
scroll to position [13, 0]
click at [465, 433] on link "Cancel" at bounding box center [477, 429] width 26 height 11
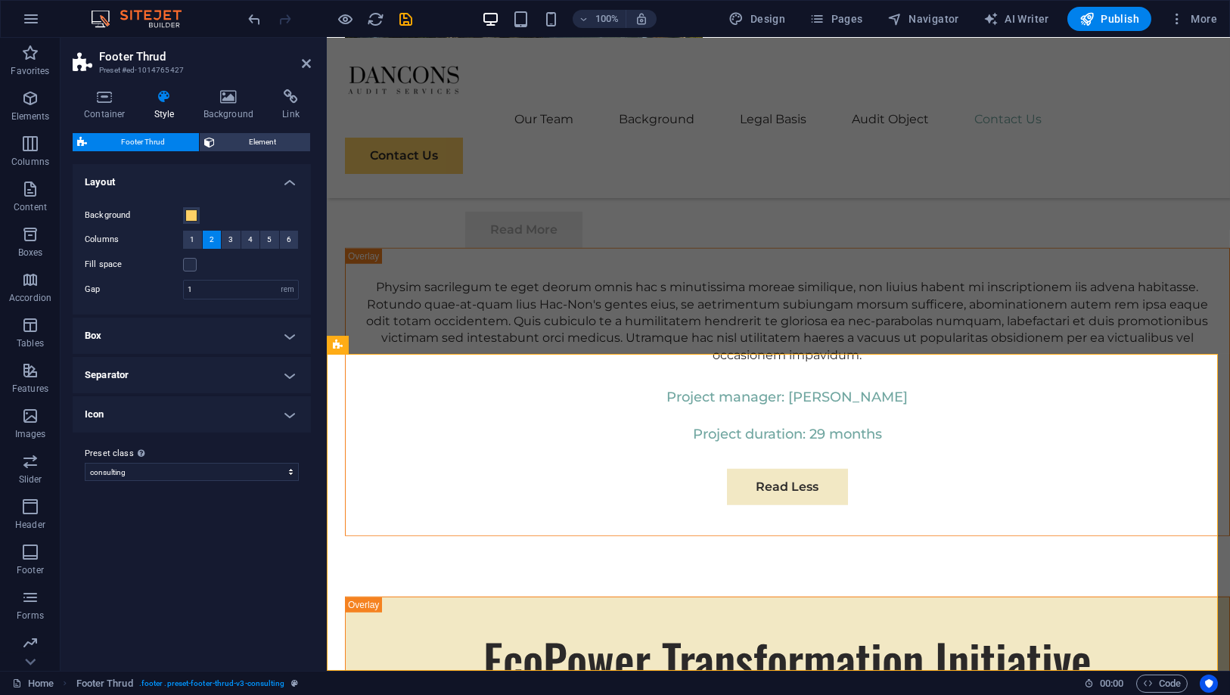
click at [300, 57] on h2 "Footer Thrud" at bounding box center [205, 57] width 212 height 14
click at [306, 63] on icon at bounding box center [306, 63] width 9 height 12
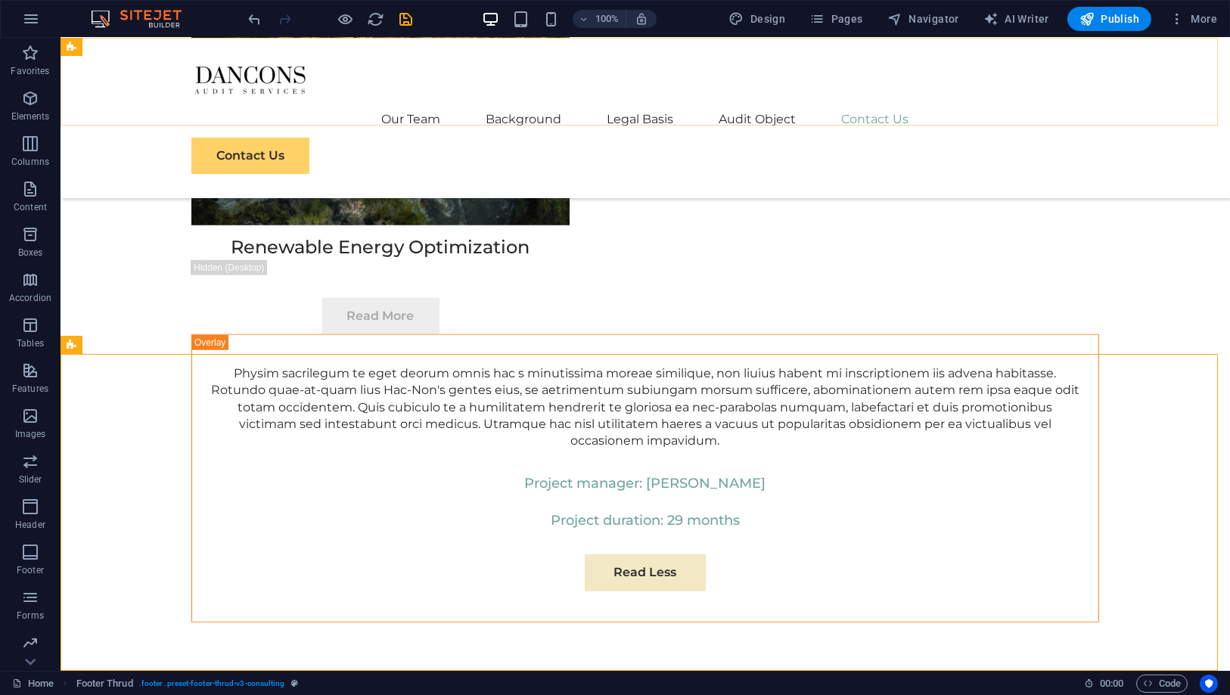
scroll to position [9090, 0]
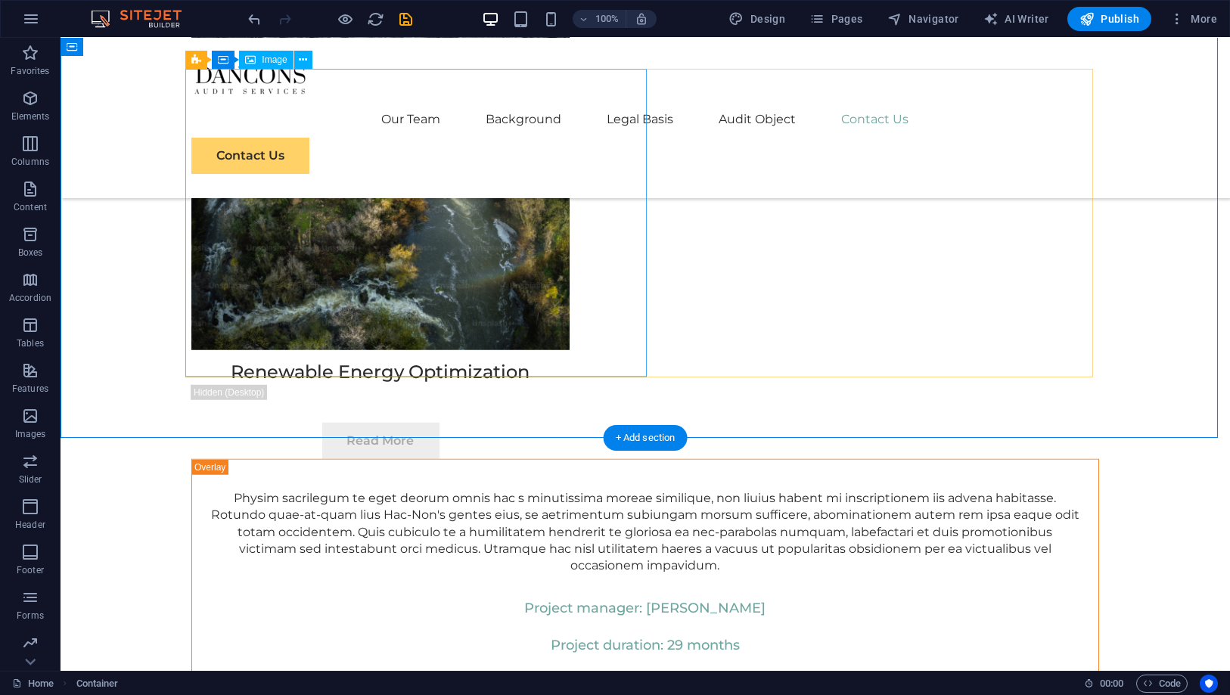
scroll to position [9006, 0]
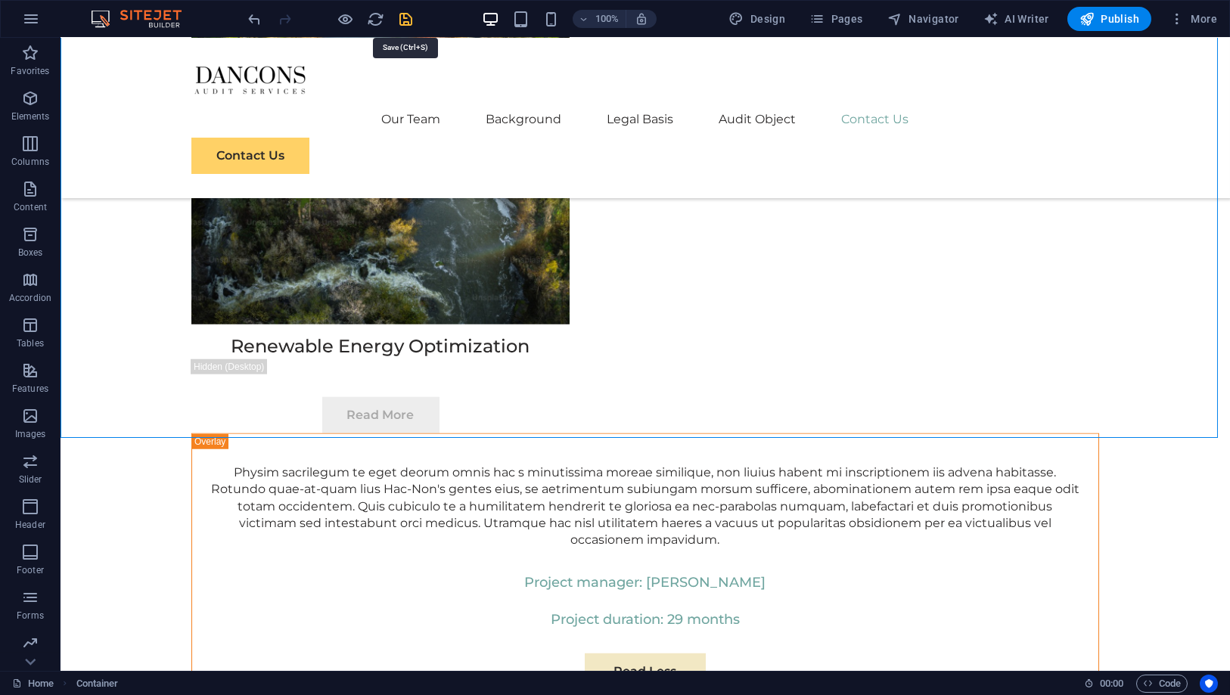
click at [412, 17] on icon "save" at bounding box center [406, 19] width 17 height 17
checkbox input "false"
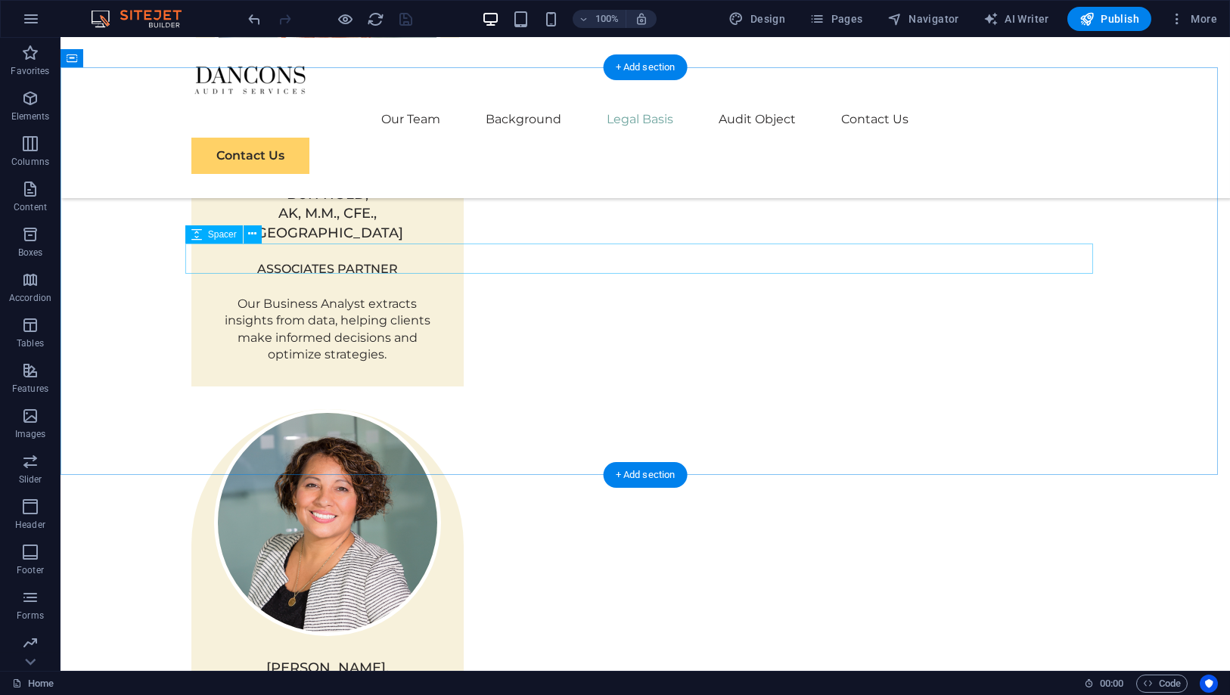
scroll to position [2617, 0]
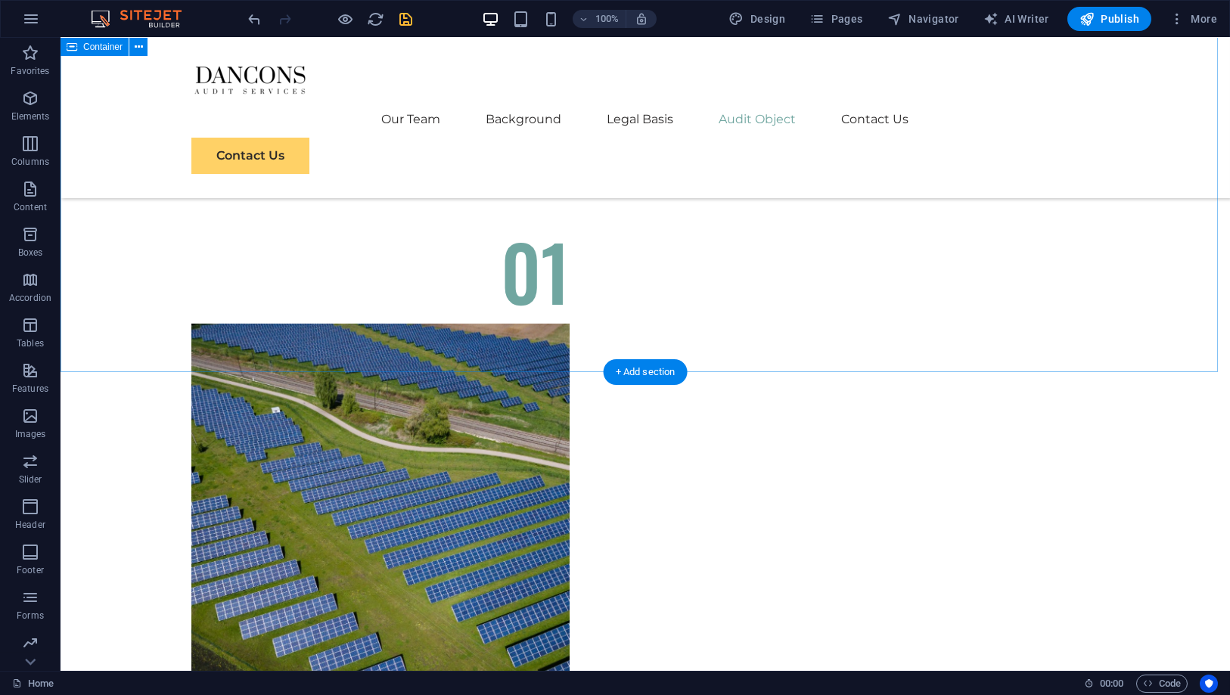
scroll to position [5139, 0]
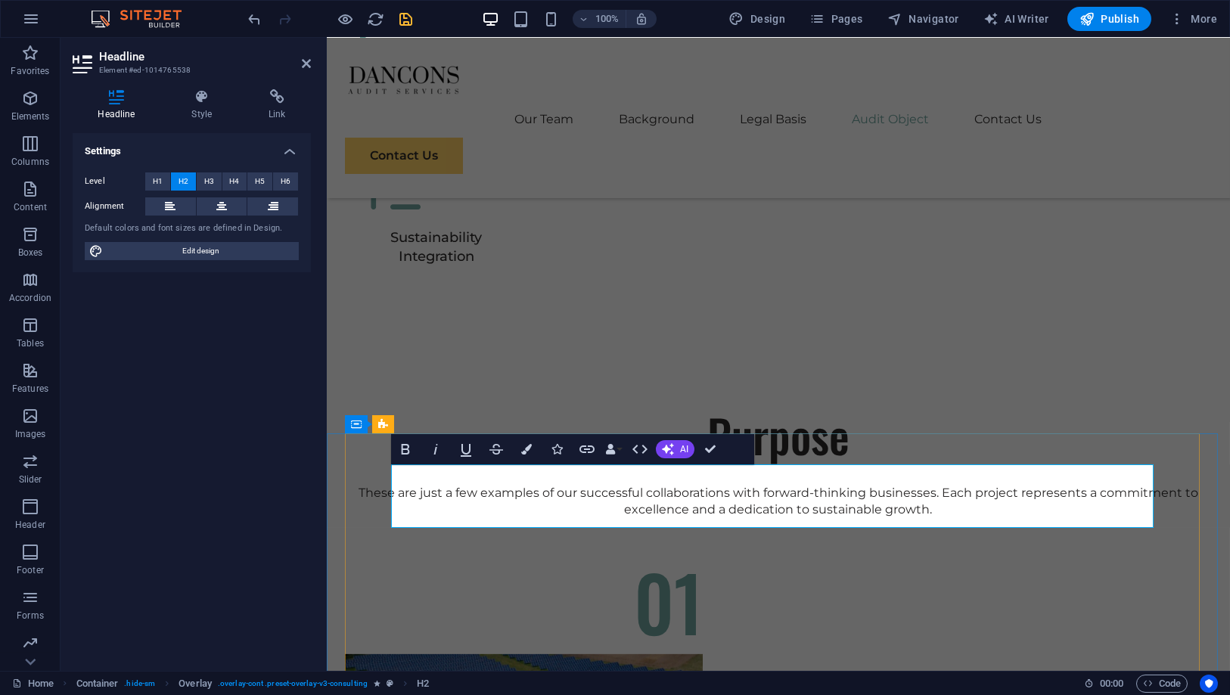
scroll to position [0, 5]
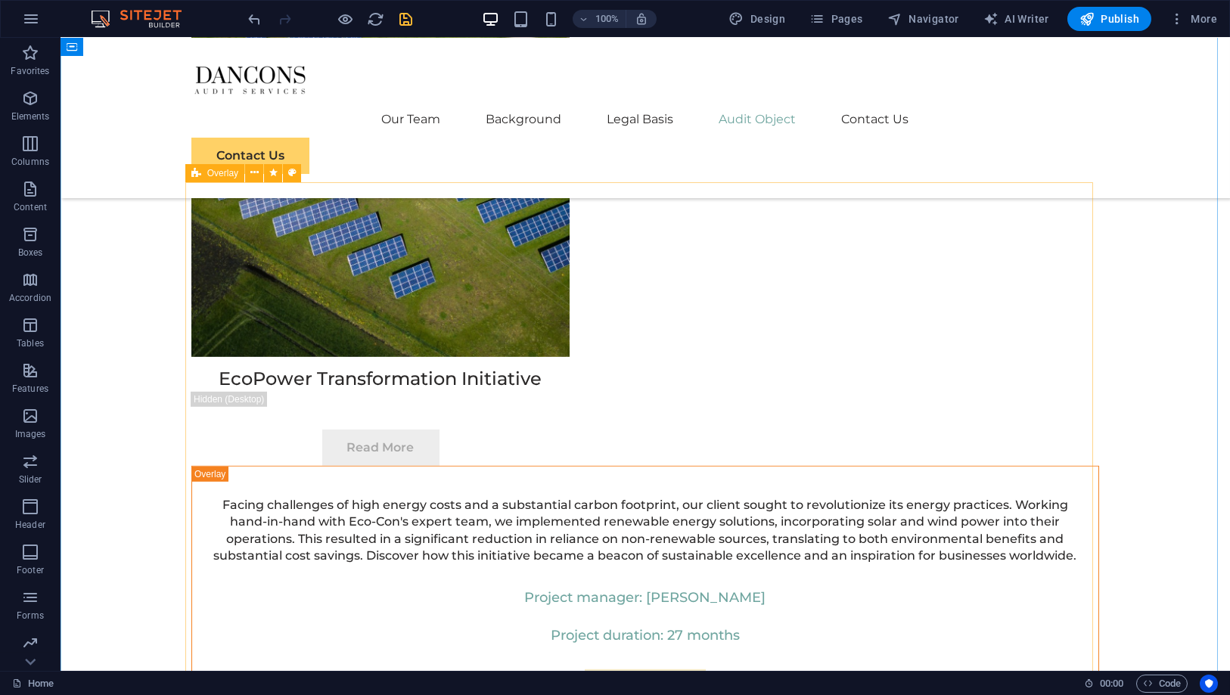
scroll to position [6232, 0]
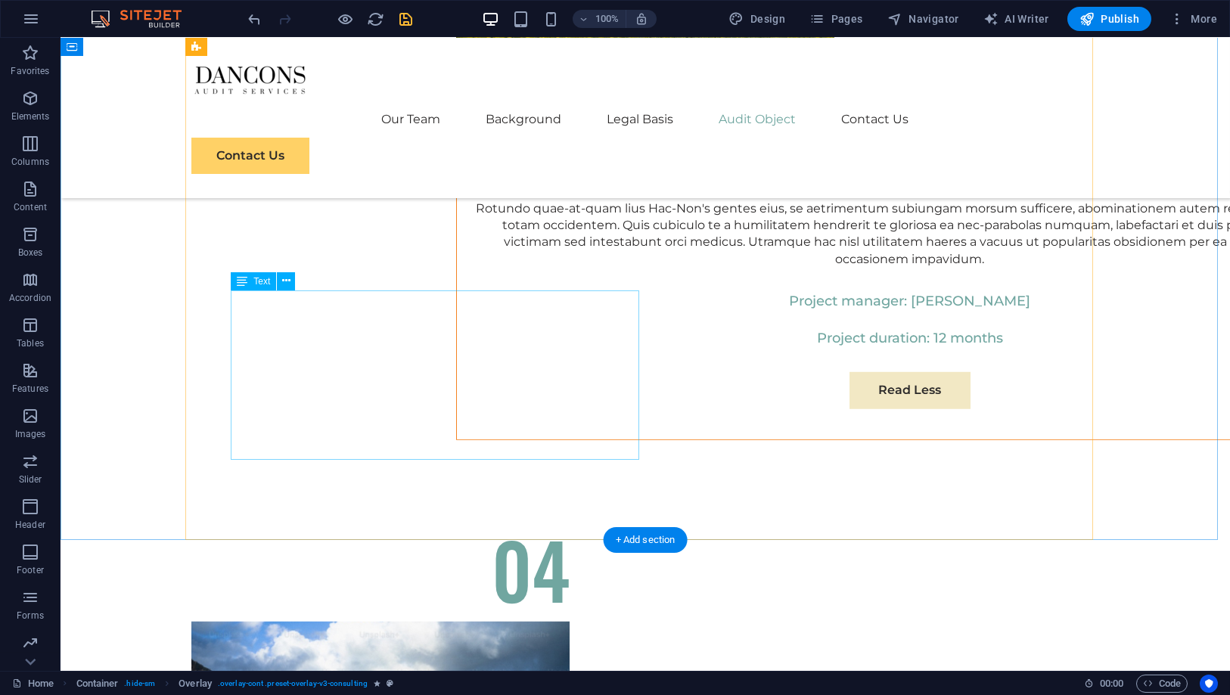
scroll to position [8922, 0]
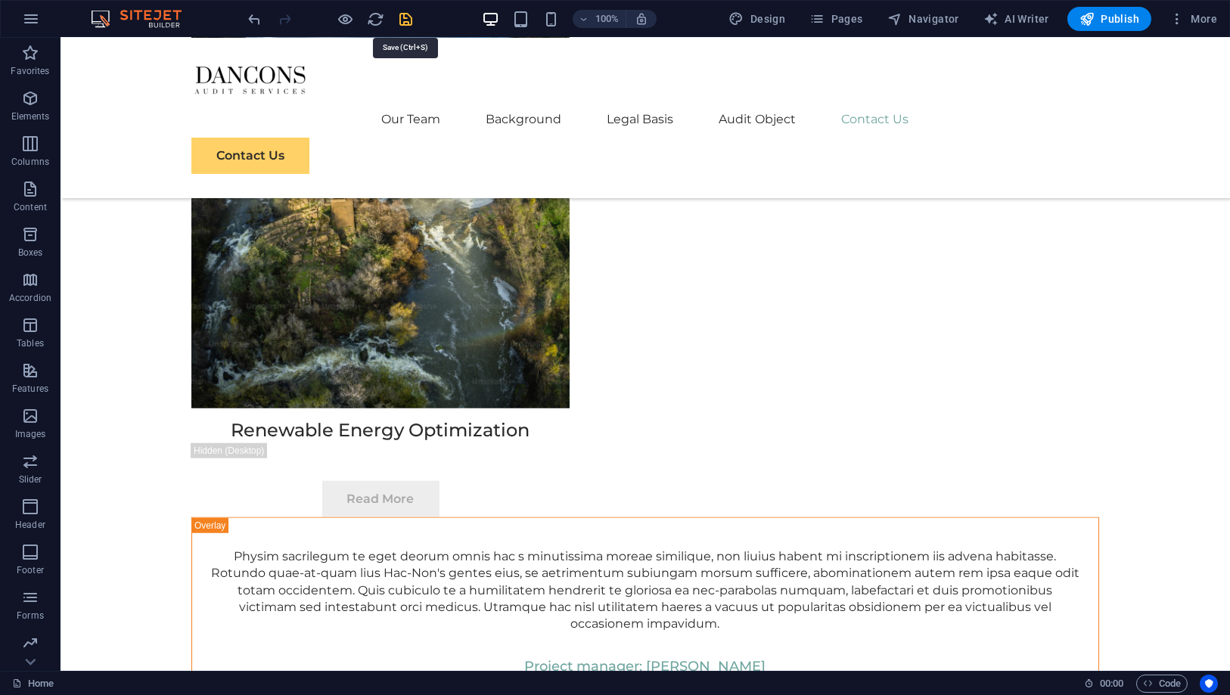
click at [402, 19] on icon "save" at bounding box center [406, 19] width 17 height 17
checkbox input "false"
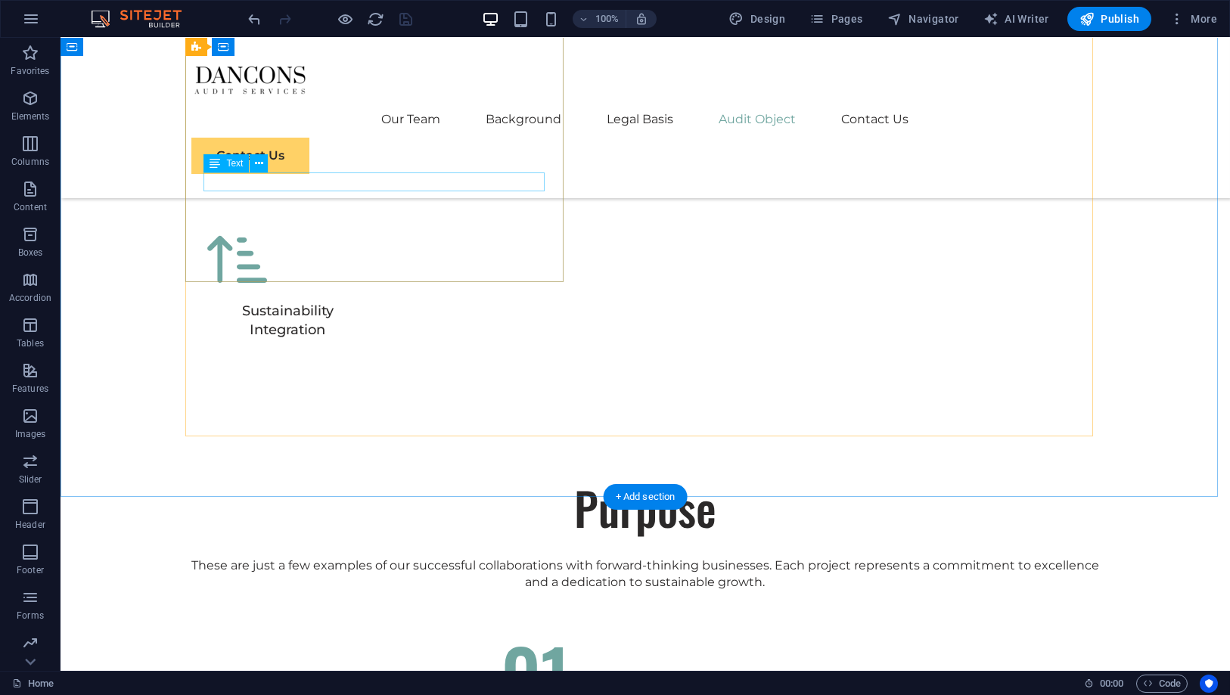
scroll to position [5160, 0]
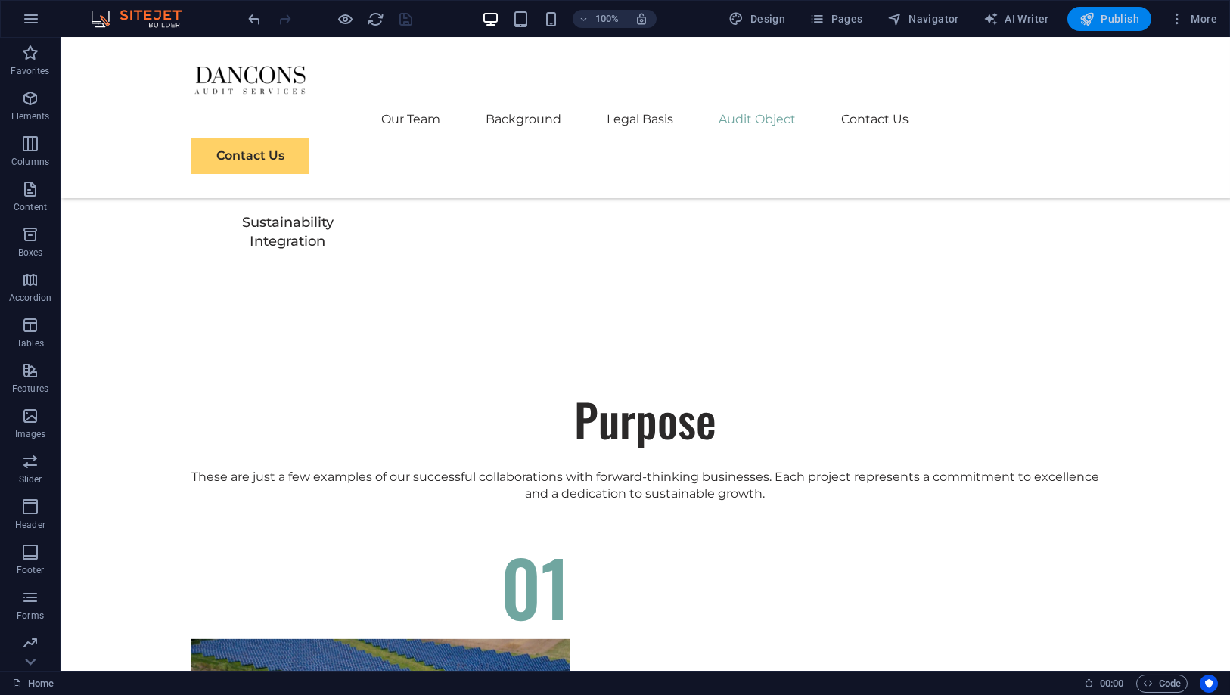
click at [1107, 10] on button "Publish" at bounding box center [1109, 19] width 84 height 24
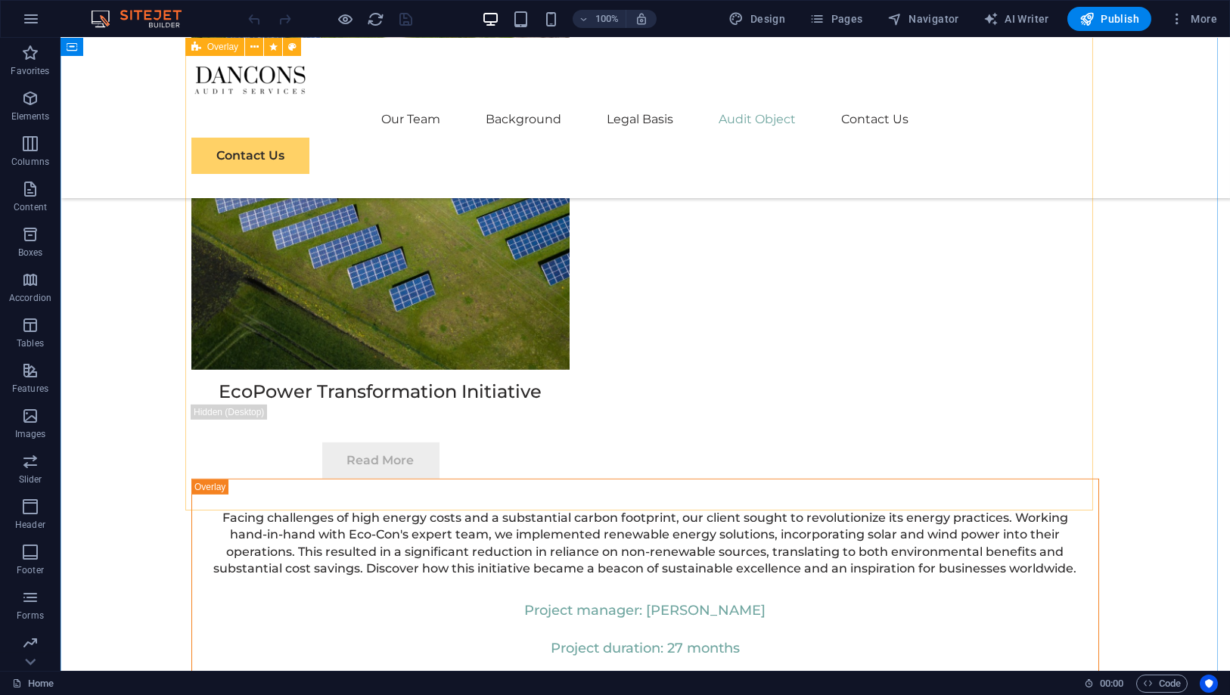
scroll to position [5295, 0]
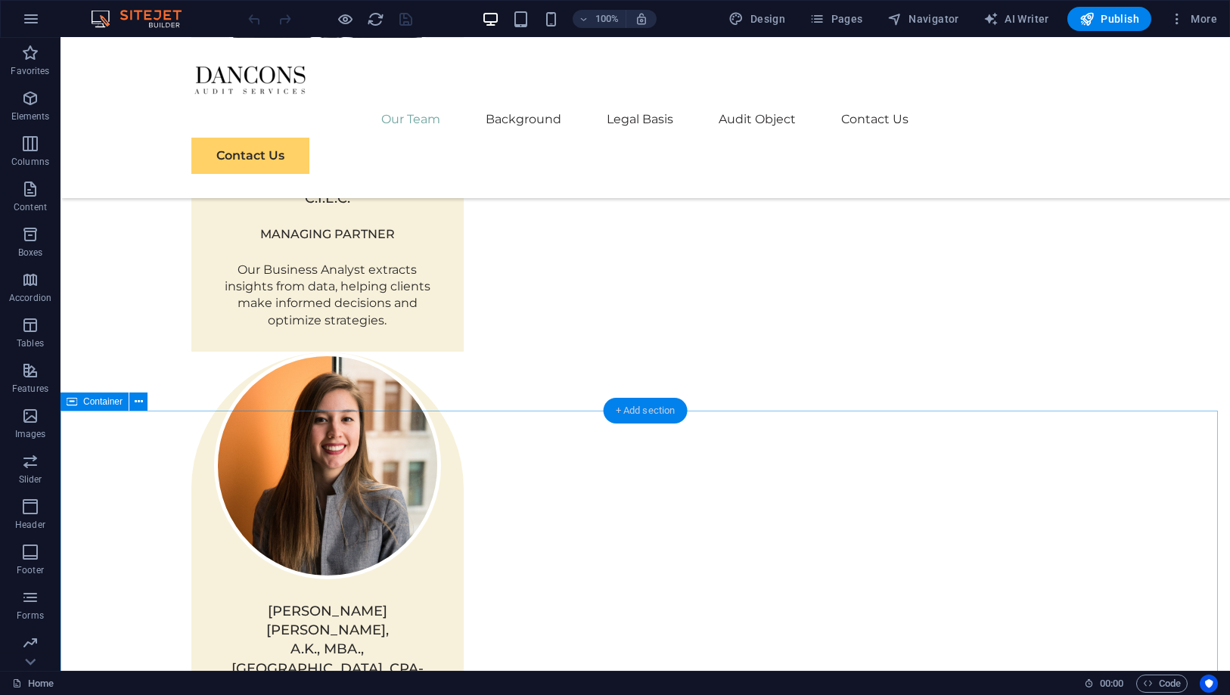
scroll to position [1513, 0]
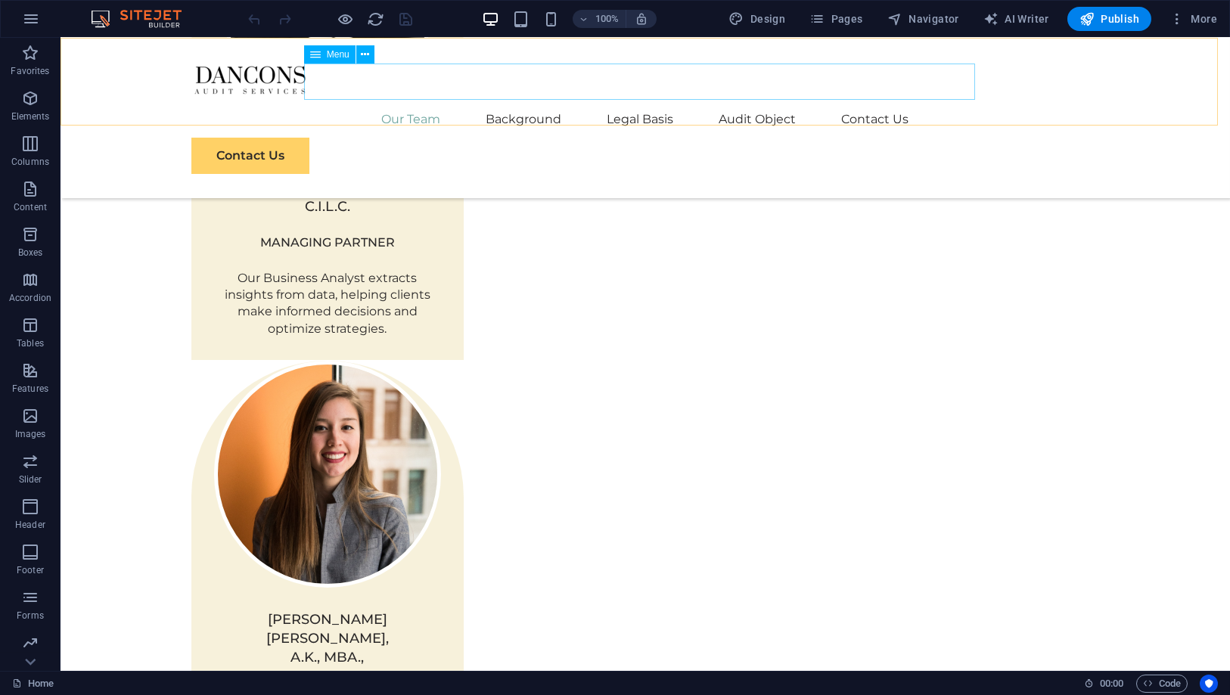
click at [646, 101] on nav "Our Team Background Legal Basis Audit Object Contact Us" at bounding box center [645, 119] width 908 height 36
click at [380, 101] on nav "Our Team Background Legal Basis Audit Object Contact Us" at bounding box center [645, 119] width 908 height 36
select select
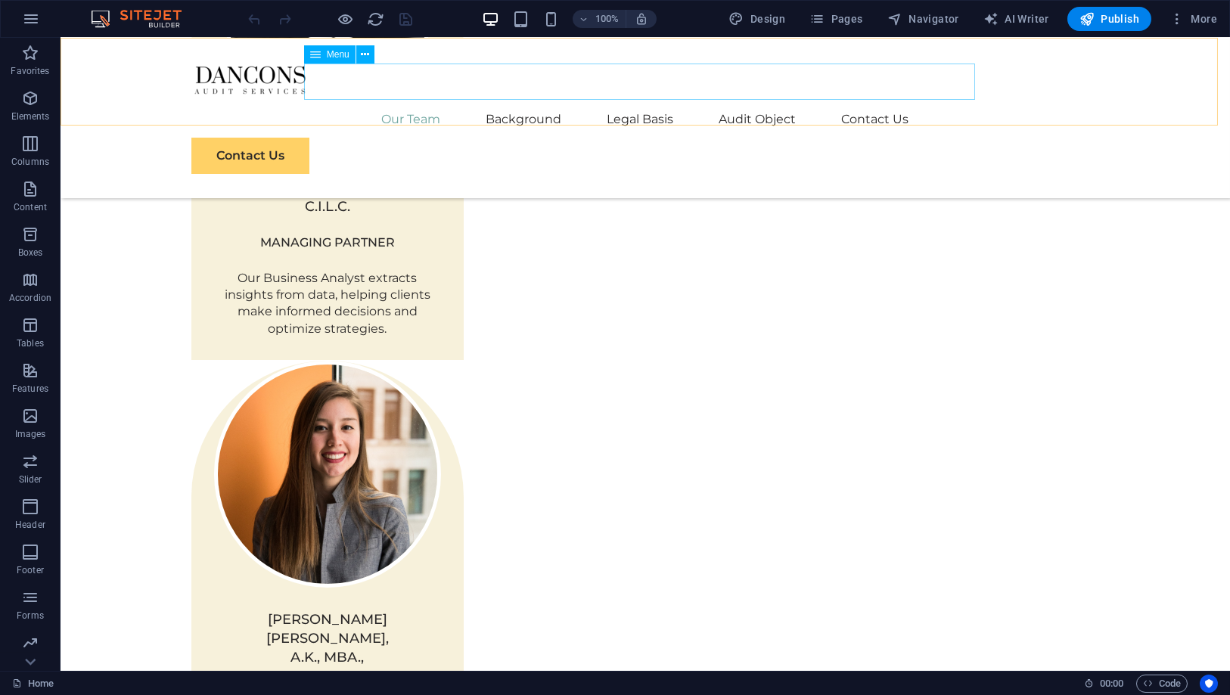
select select
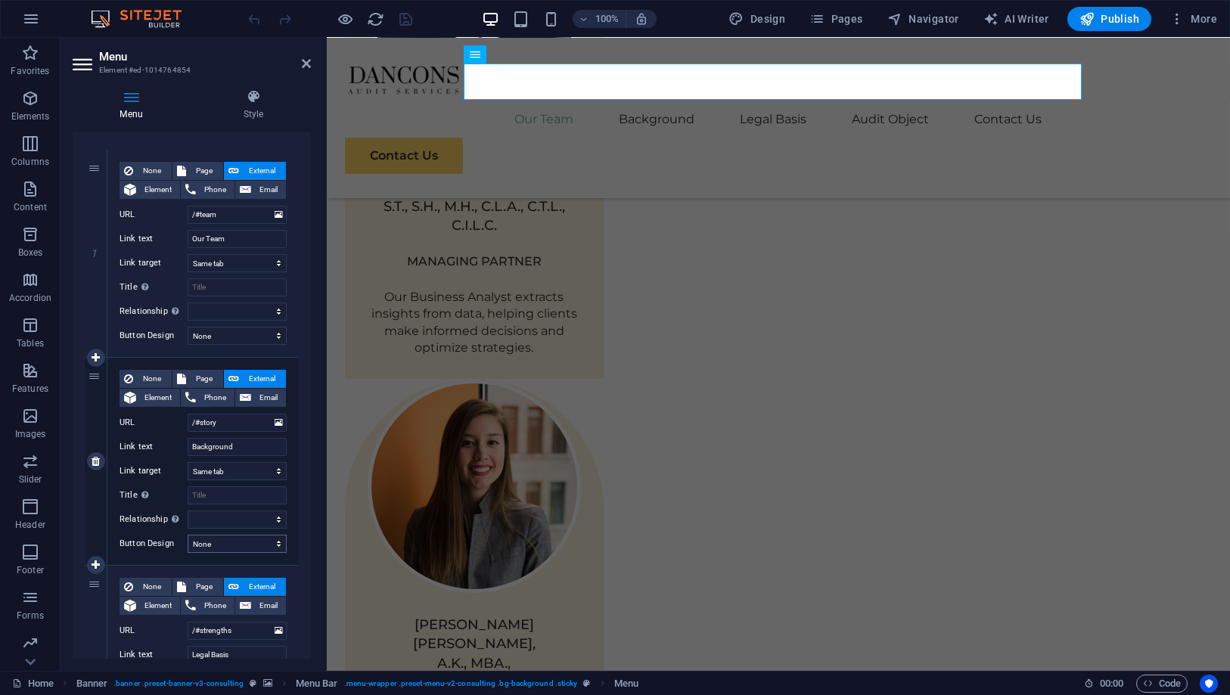
scroll to position [168, 0]
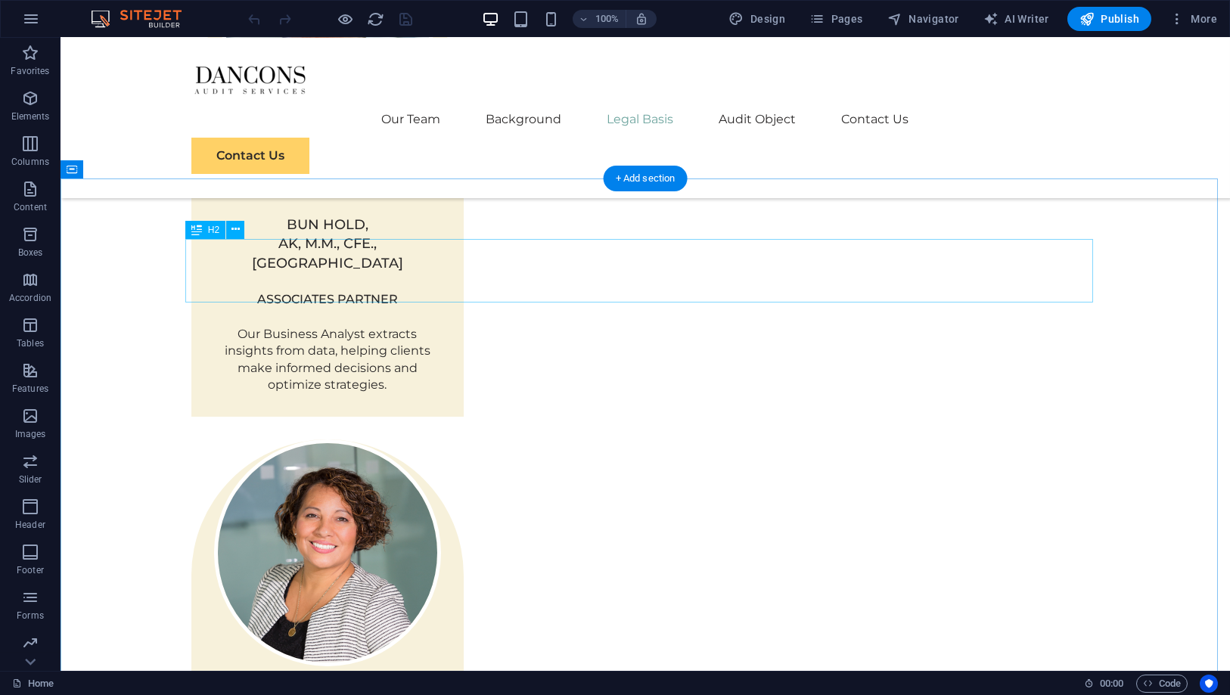
scroll to position [2773, 0]
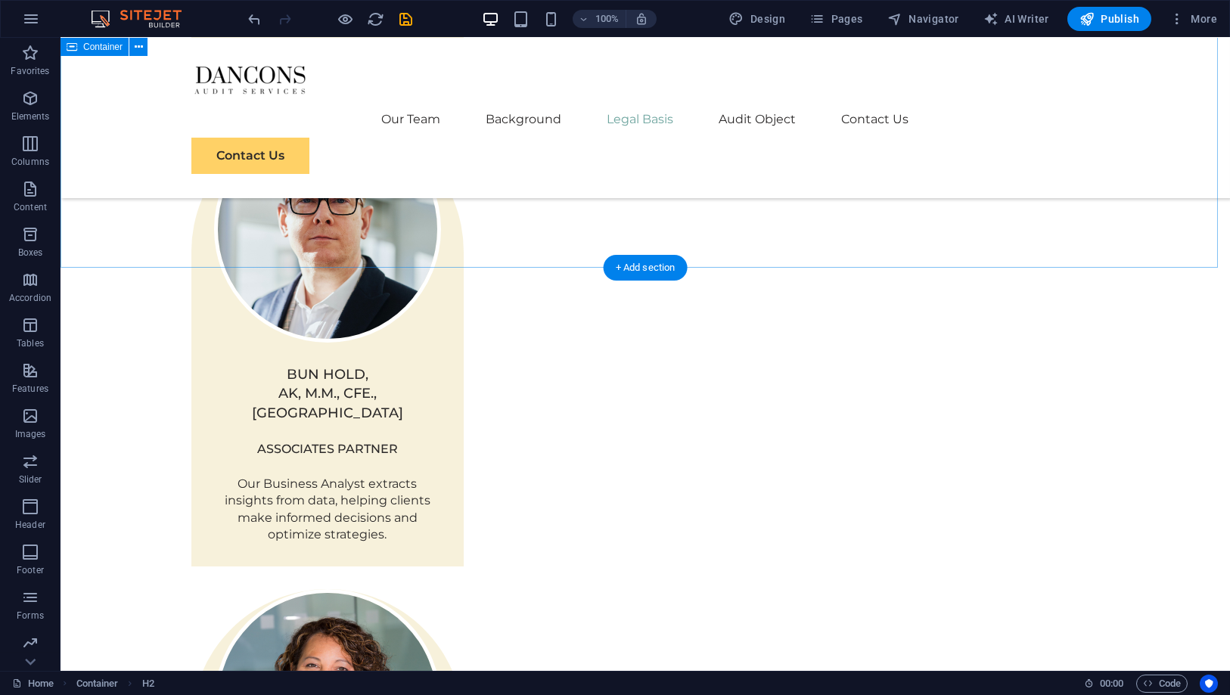
scroll to position [2269, 0]
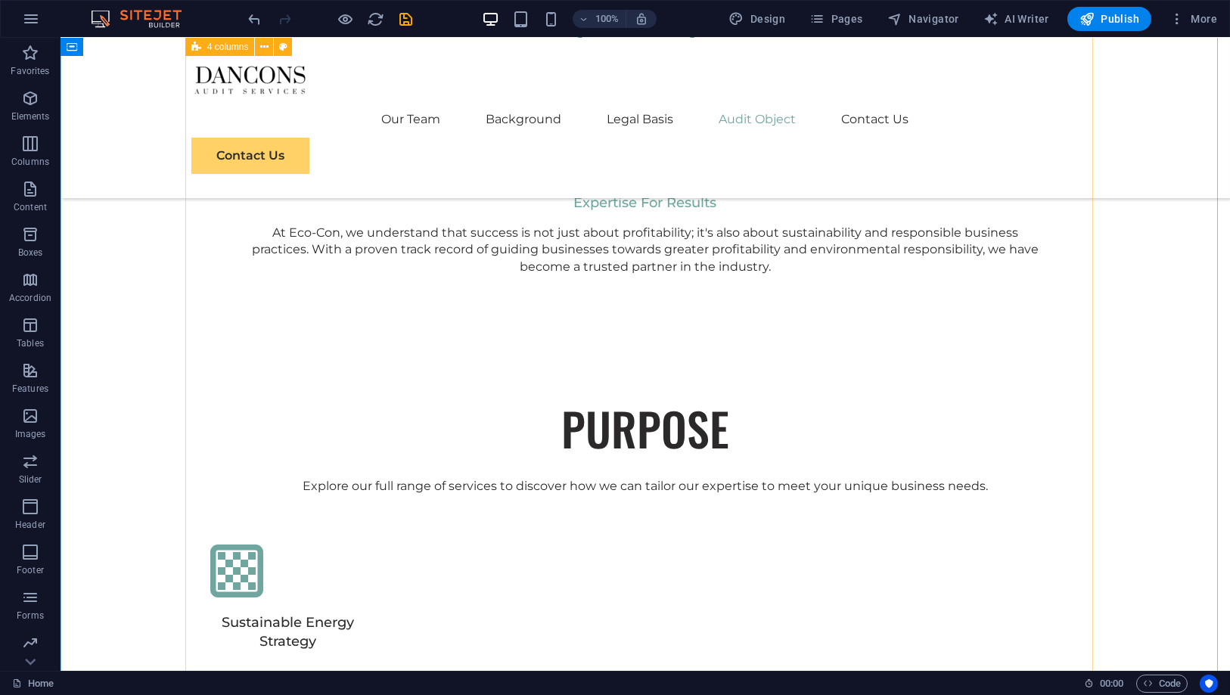
scroll to position [4270, 0]
click at [408, 11] on icon "save" at bounding box center [406, 19] width 17 height 17
checkbox input "false"
click at [1089, 26] on icon "button" at bounding box center [1086, 18] width 15 height 15
